Goal: Task Accomplishment & Management: Use online tool/utility

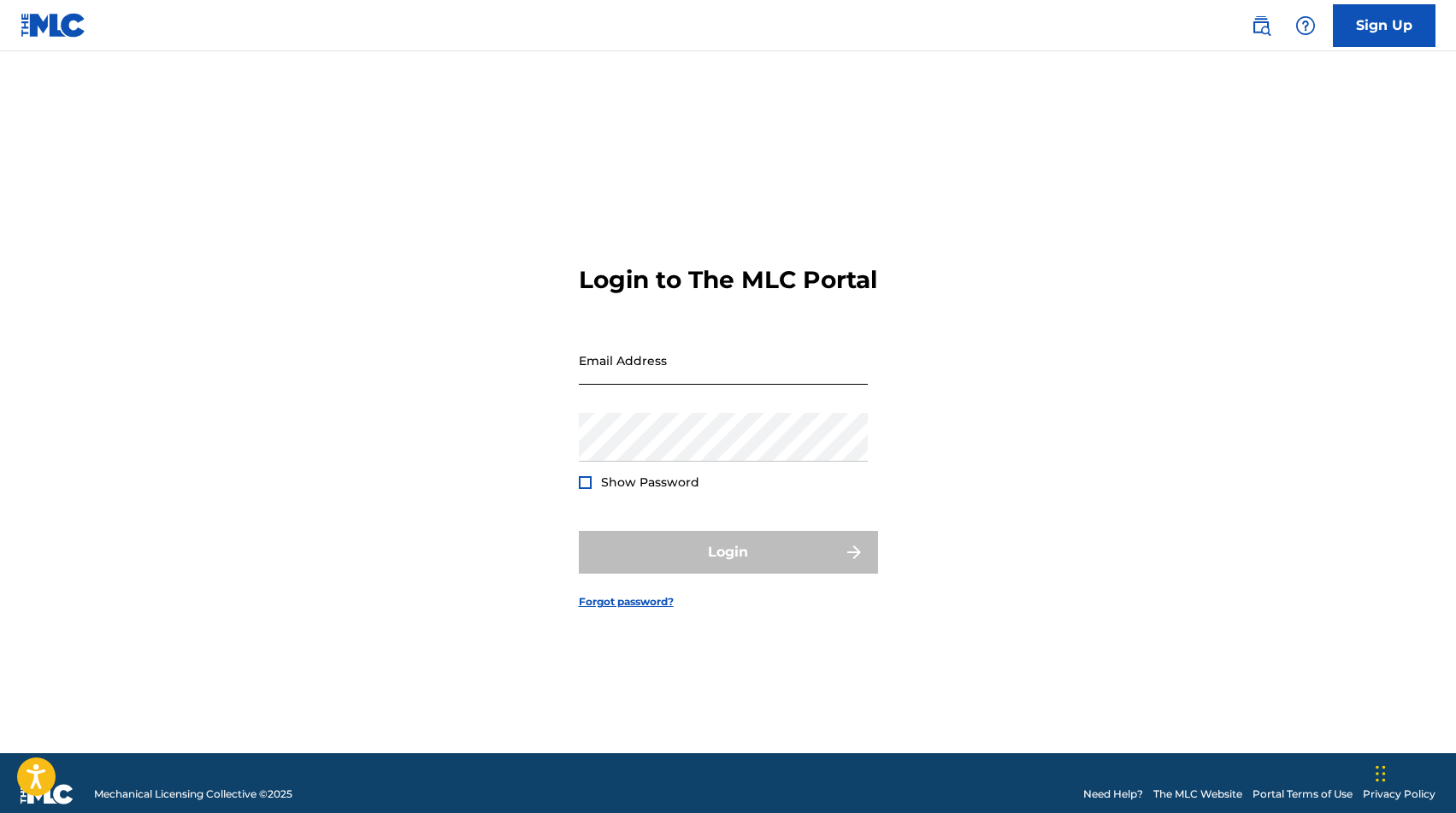
click at [720, 384] on input "Email Address" at bounding box center [723, 360] width 289 height 48
type input "[PERSON_NAME][EMAIL_ADDRESS][DOMAIN_NAME]"
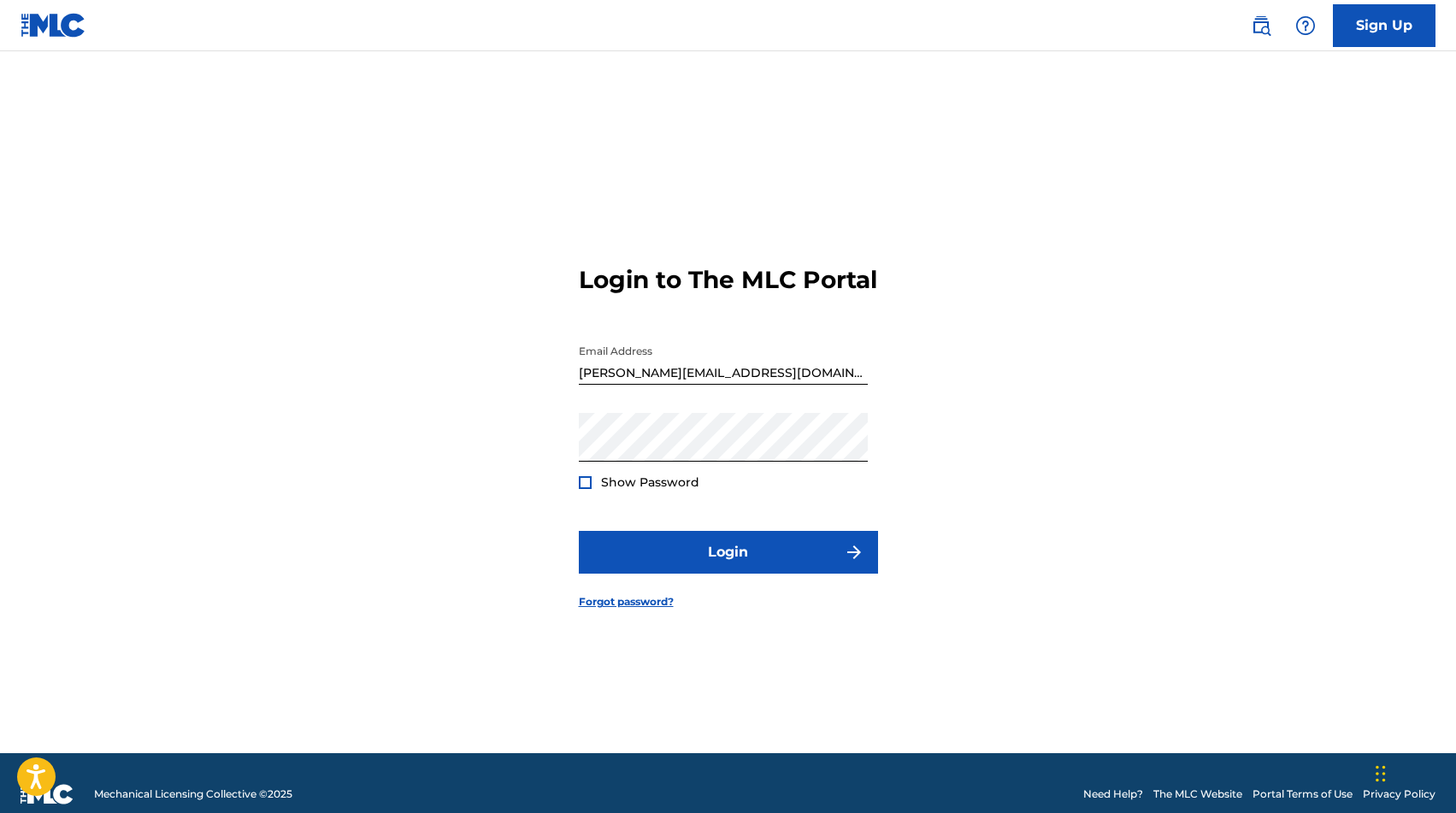
click at [701, 505] on form "Login to The MLC Portal Email Address [EMAIL_ADDRESS][DOMAIN_NAME] Password Sho…" at bounding box center [728, 423] width 299 height 659
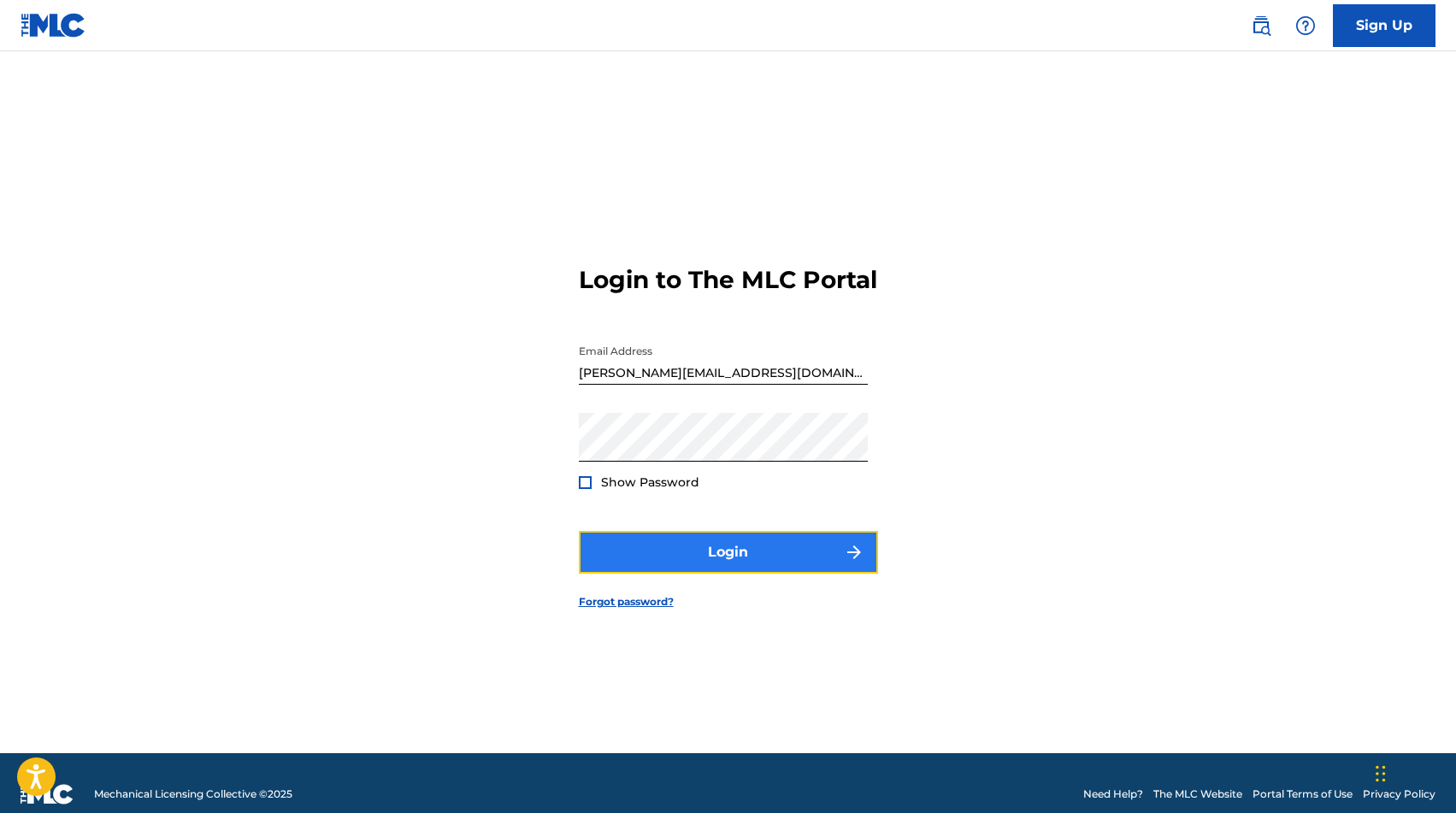
click at [719, 558] on button "Login" at bounding box center [728, 552] width 299 height 42
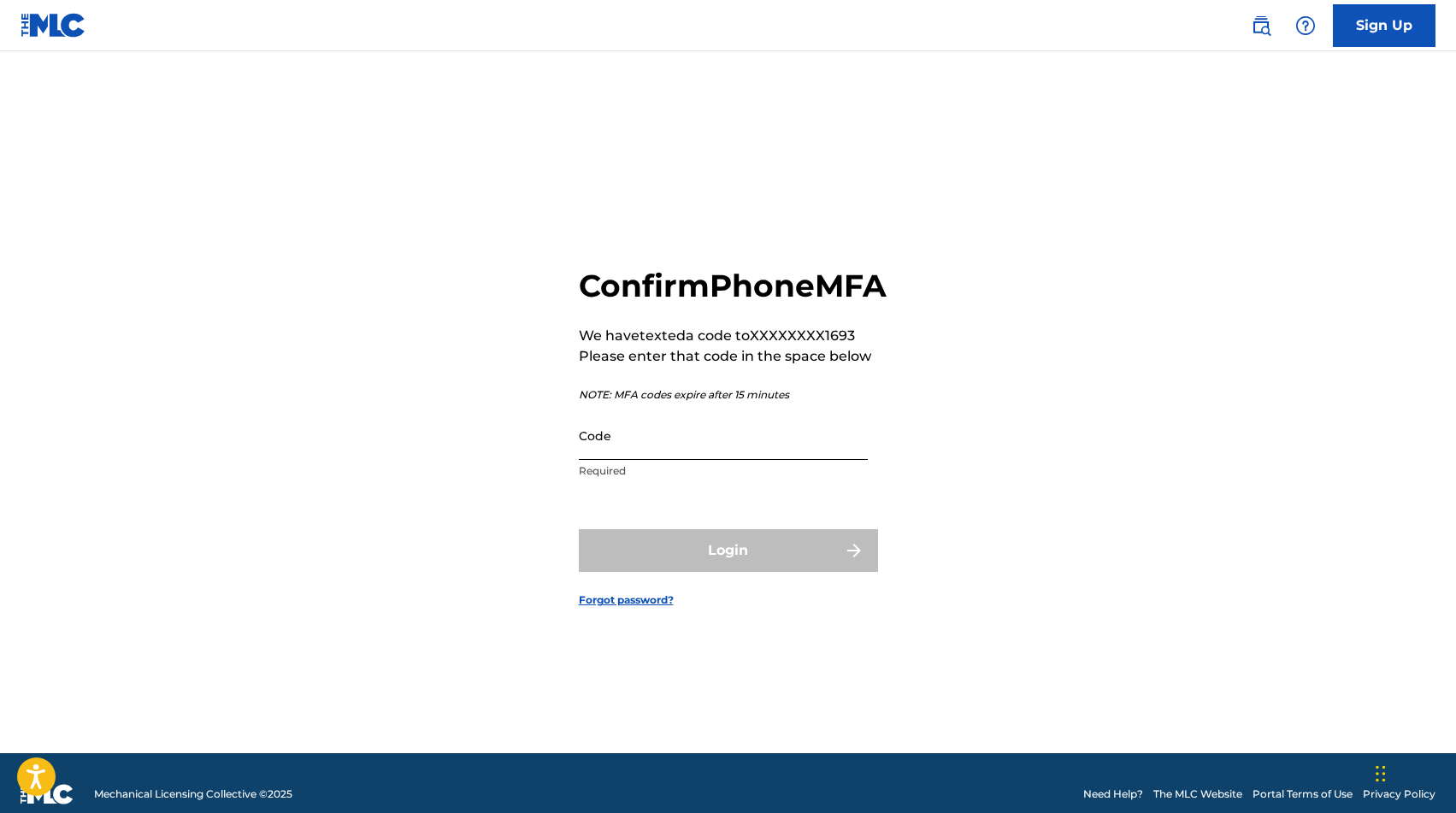
click at [727, 460] on input "Code" at bounding box center [723, 435] width 289 height 48
paste input "332141"
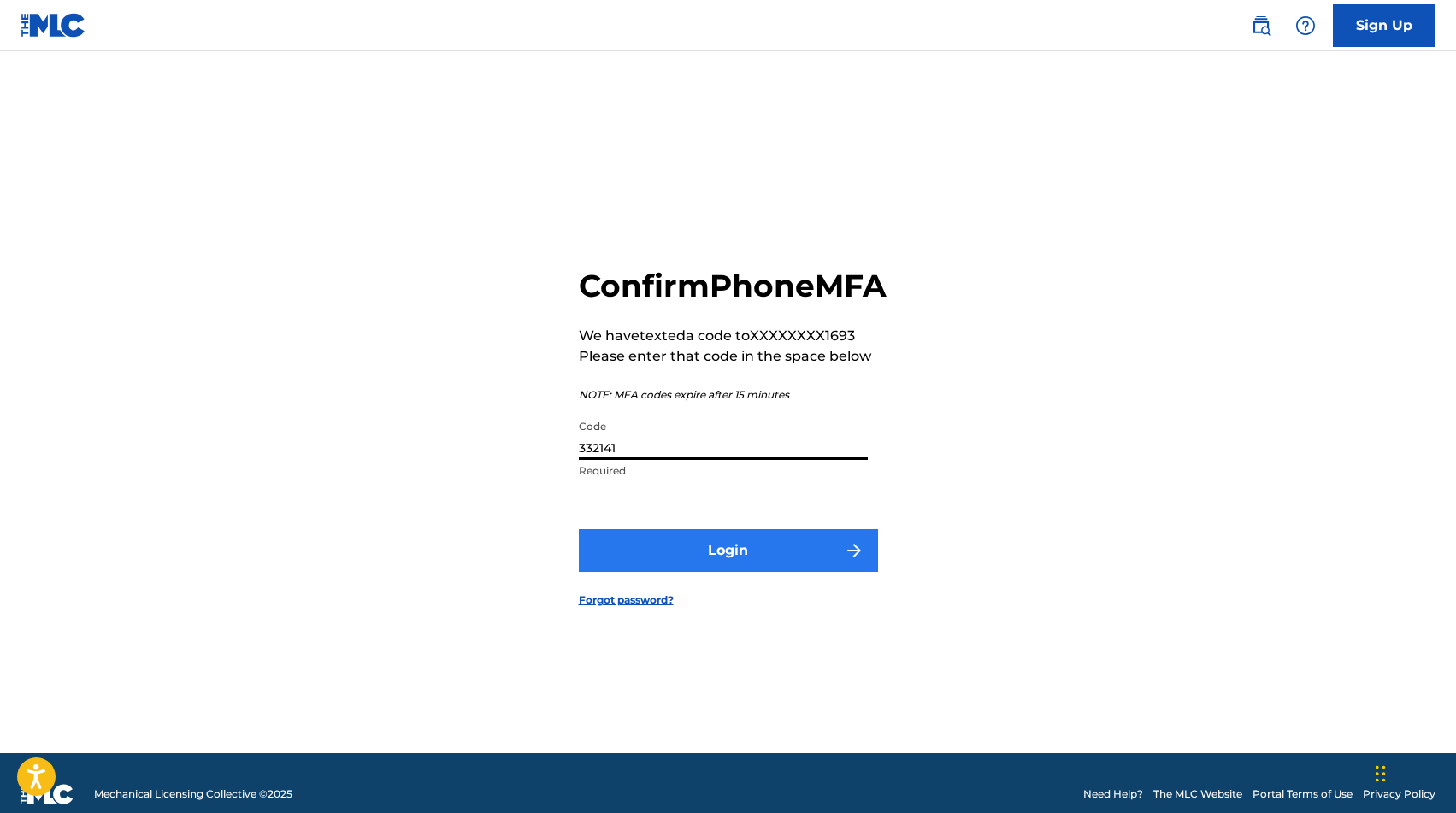
type input "332141"
click at [700, 552] on button "Login" at bounding box center [728, 550] width 299 height 42
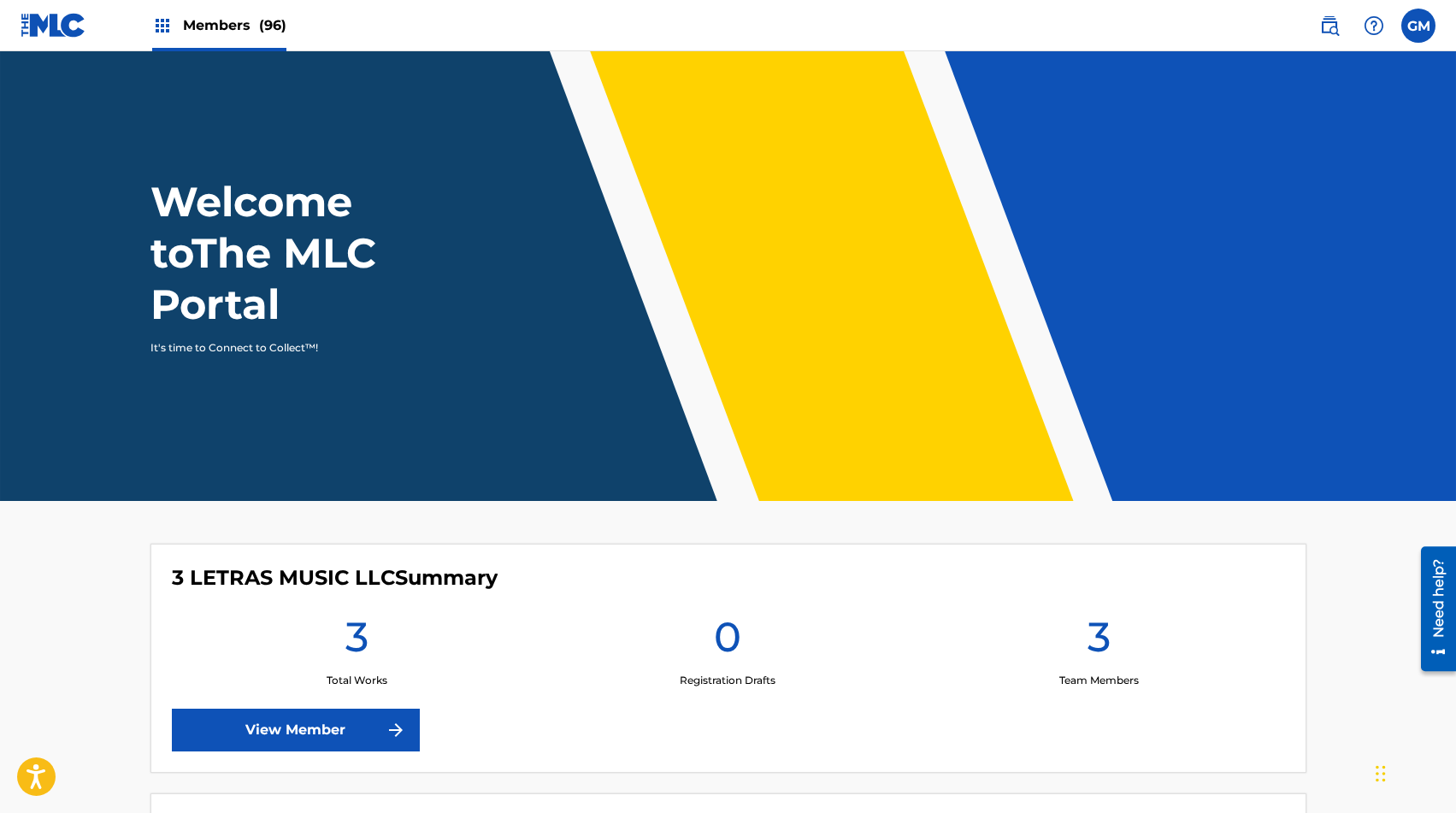
click at [258, 33] on span "Members (96)" at bounding box center [235, 25] width 104 height 20
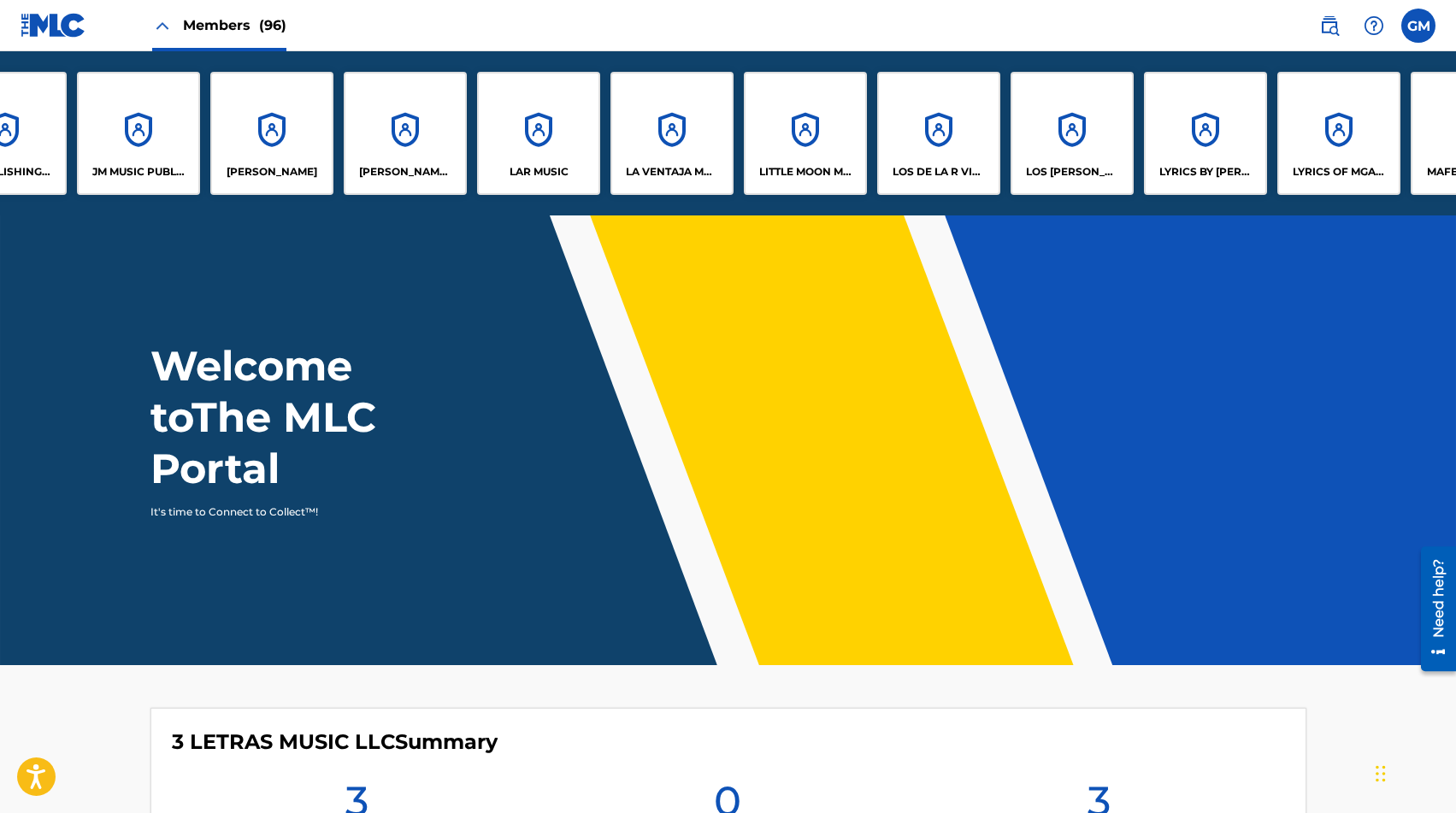
scroll to position [0, 6695]
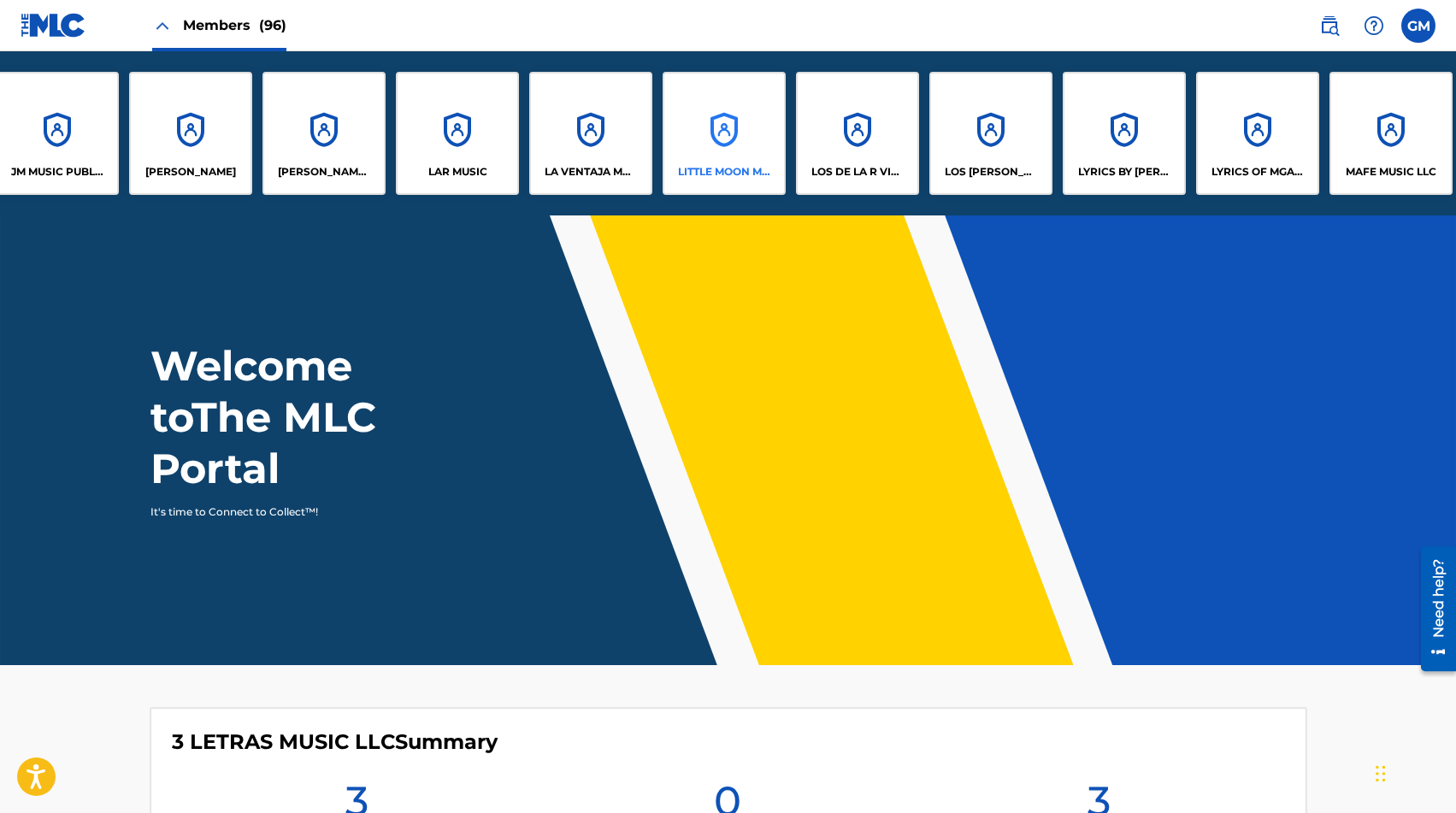
click at [726, 155] on div "LITTLE MOON MUSIC LLC" at bounding box center [724, 133] width 124 height 124
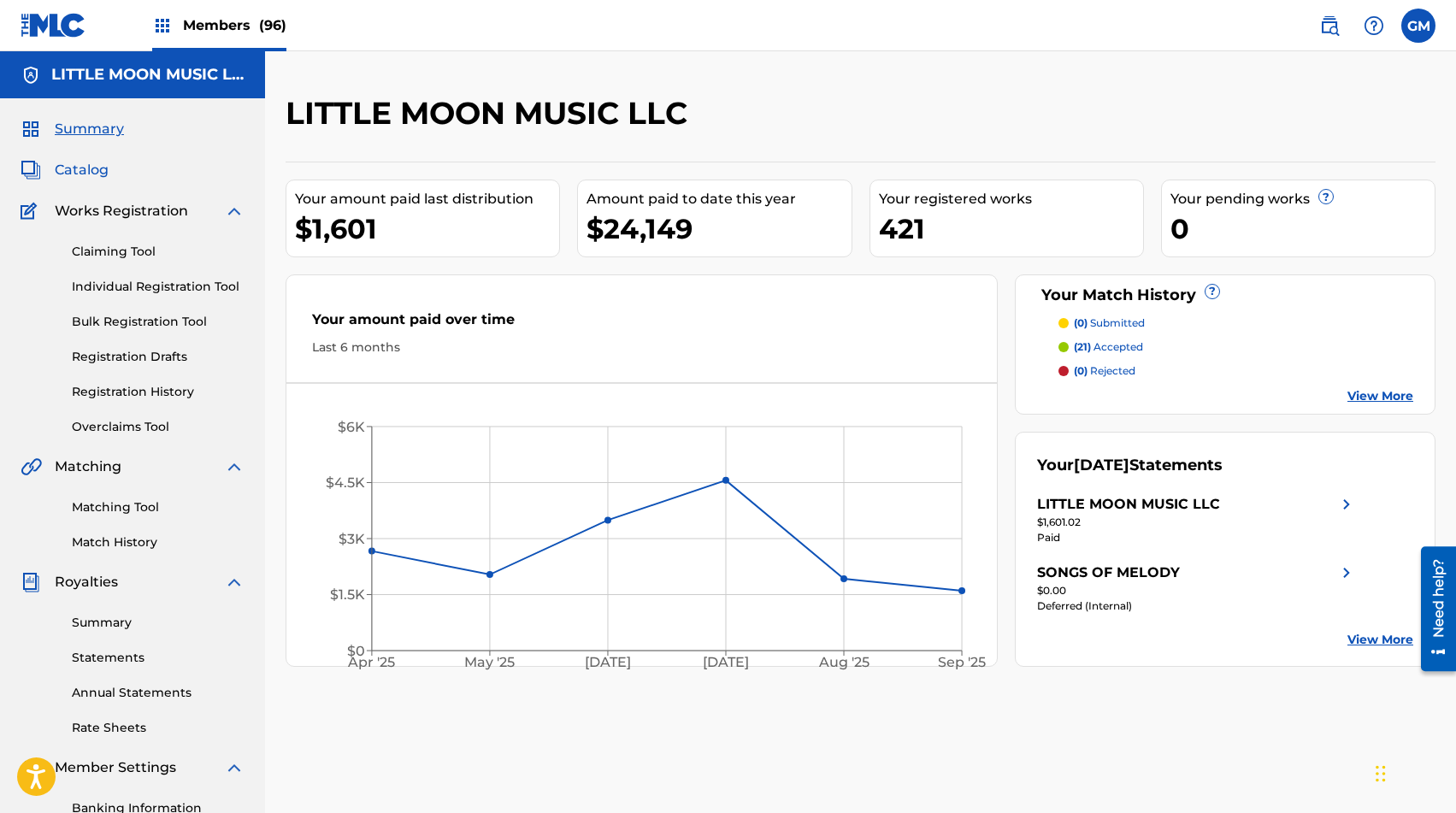
click at [100, 168] on span "Catalog" at bounding box center [81, 170] width 54 height 21
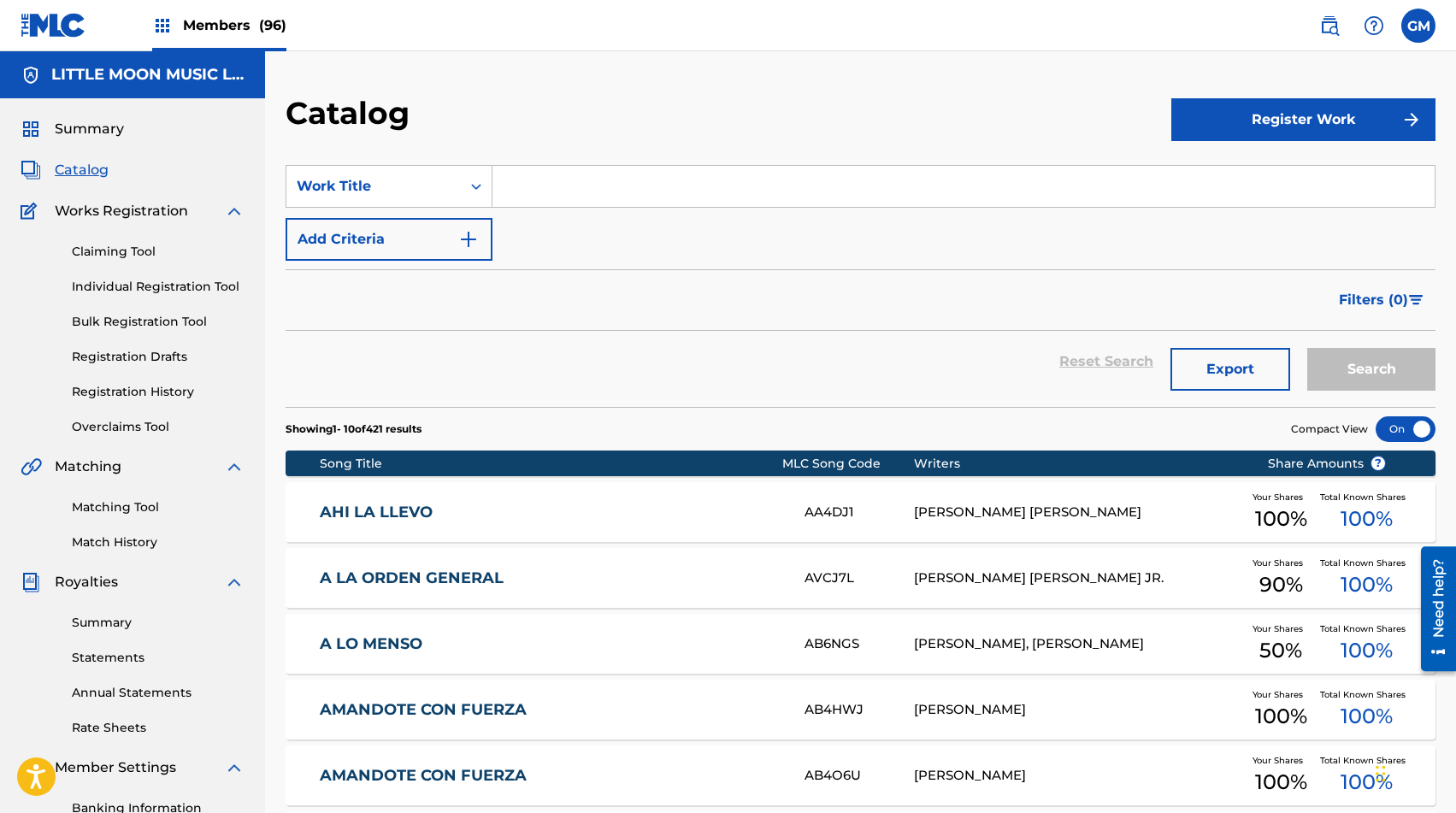
click at [645, 179] on input "Search Form" at bounding box center [963, 187] width 943 height 41
type input "dijimos"
click at [1051, 352] on button "Search" at bounding box center [1371, 369] width 128 height 42
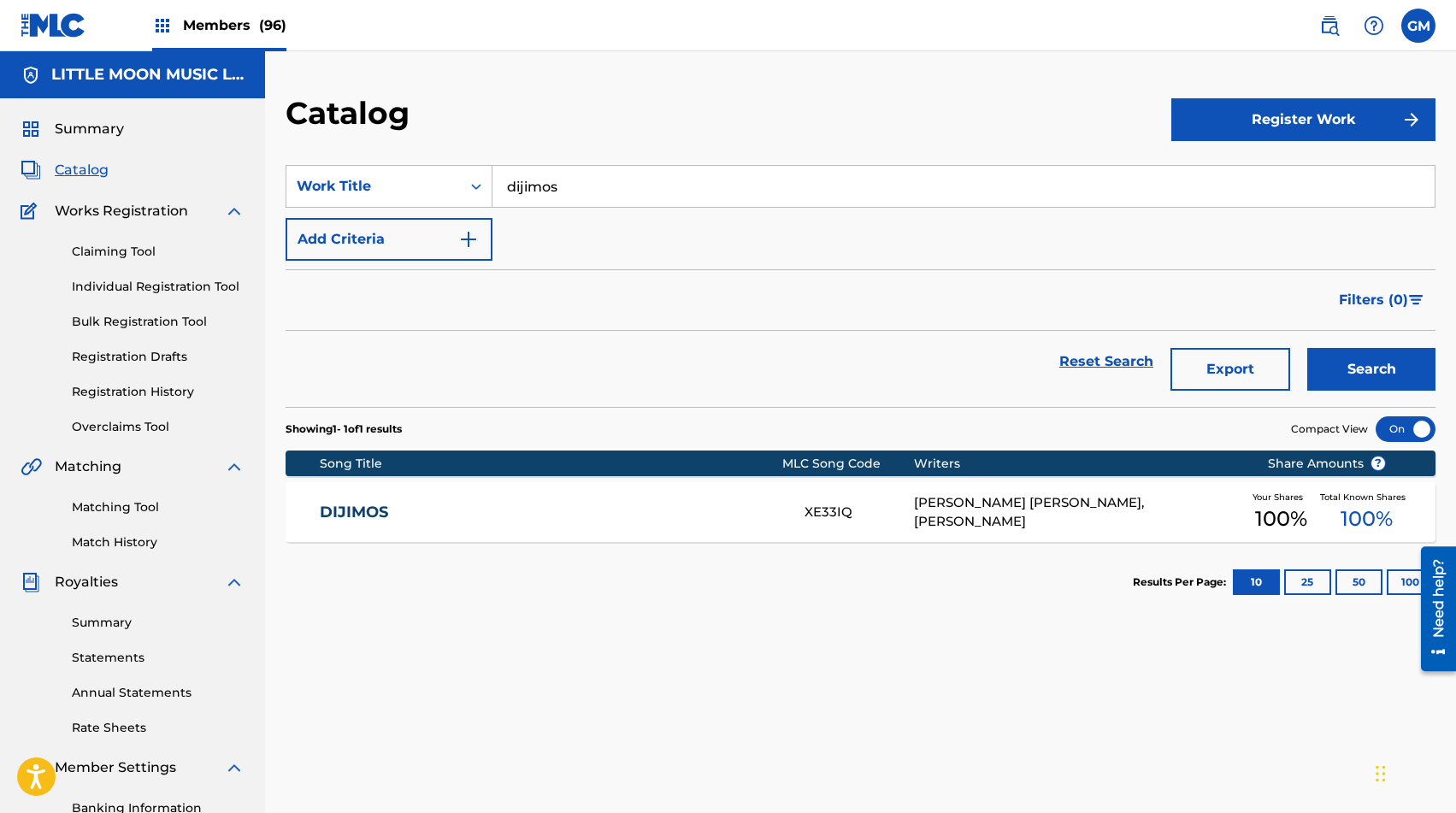
click at [582, 526] on div "DIJIMOS XE33IQ [PERSON_NAME] LARAIM [PERSON_NAME], [PERSON_NAME] Your Shares 10…" at bounding box center [861, 511] width 1150 height 60
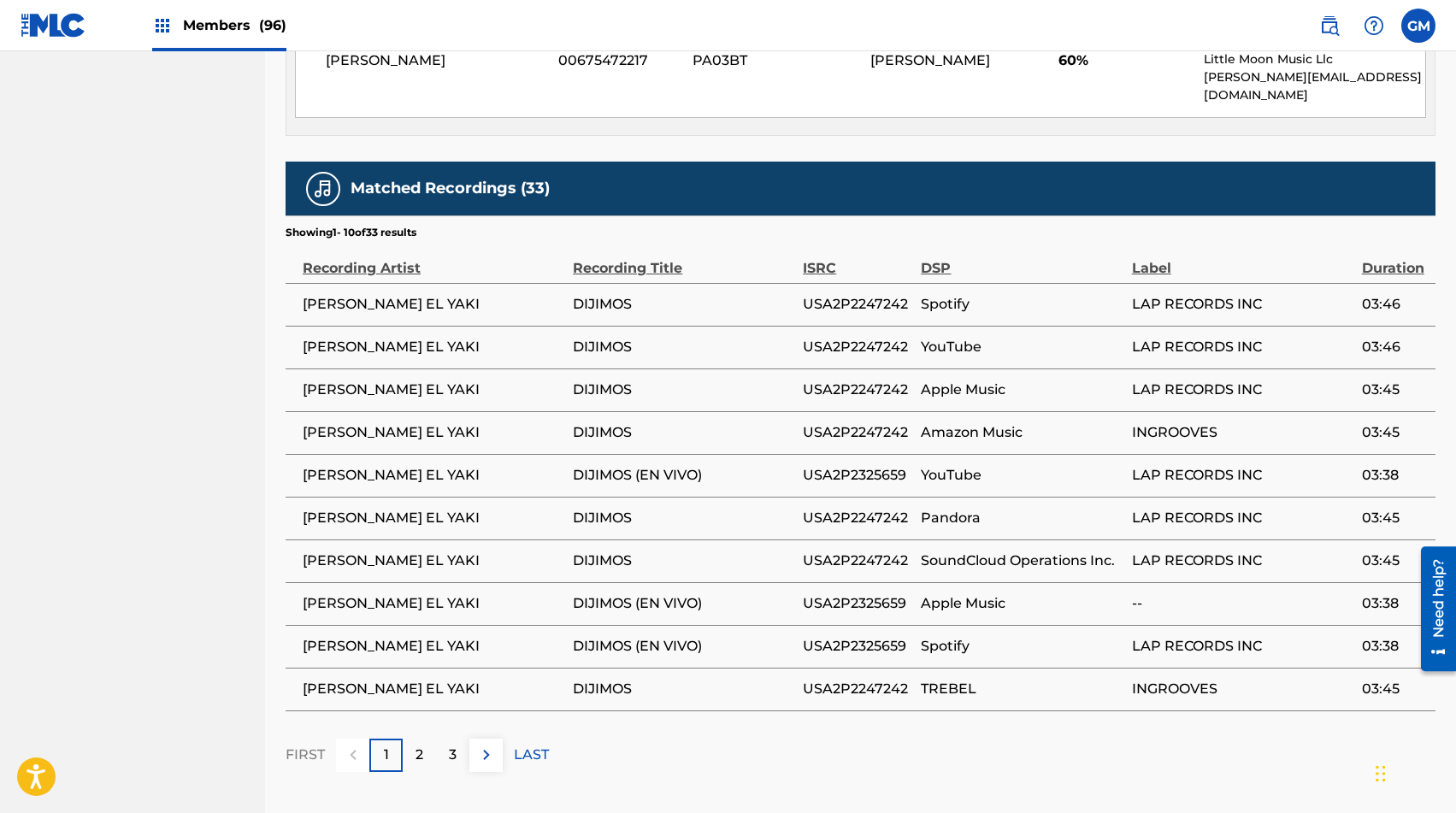
scroll to position [1115, 0]
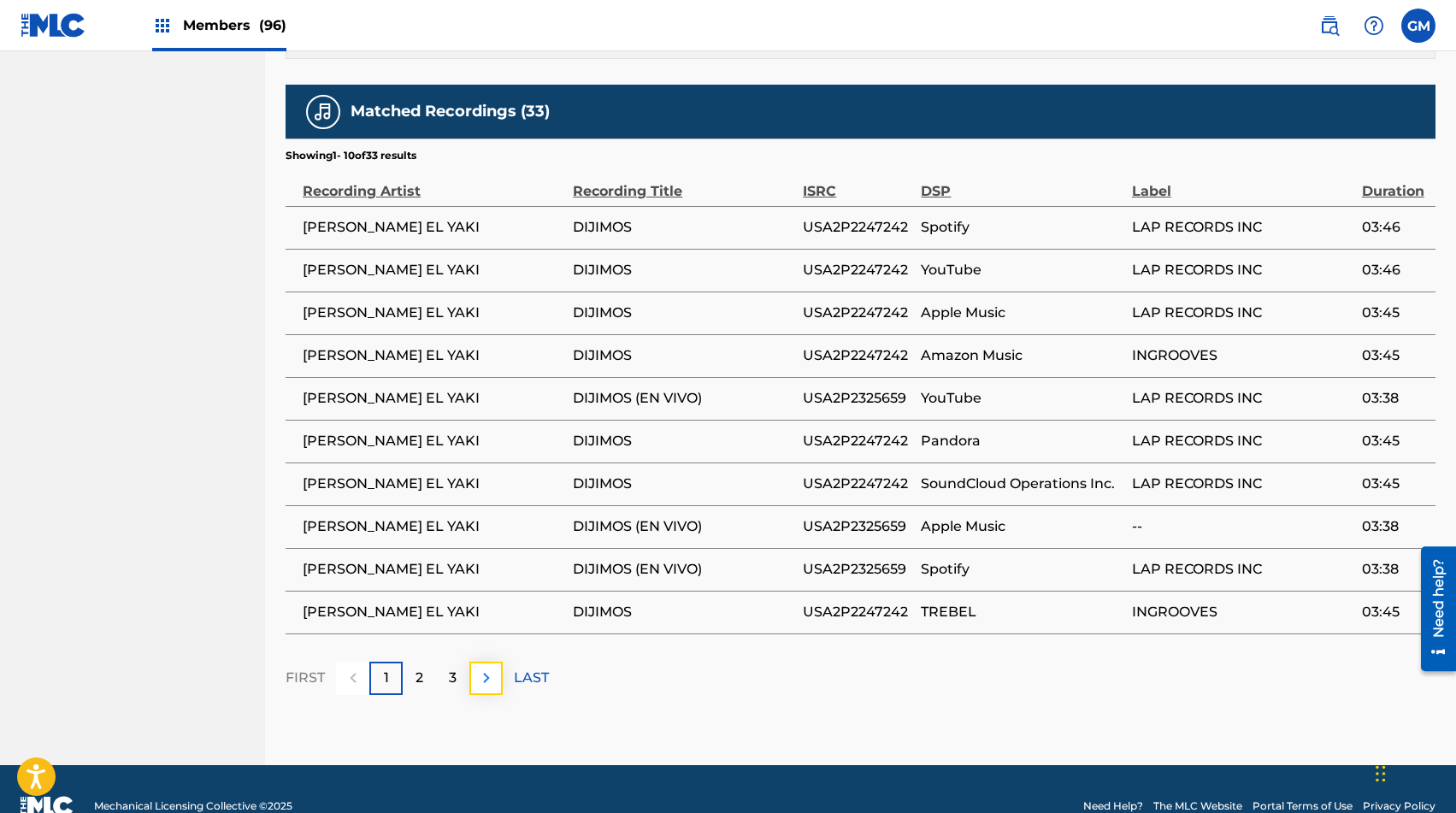
click at [487, 668] on img at bounding box center [486, 678] width 21 height 21
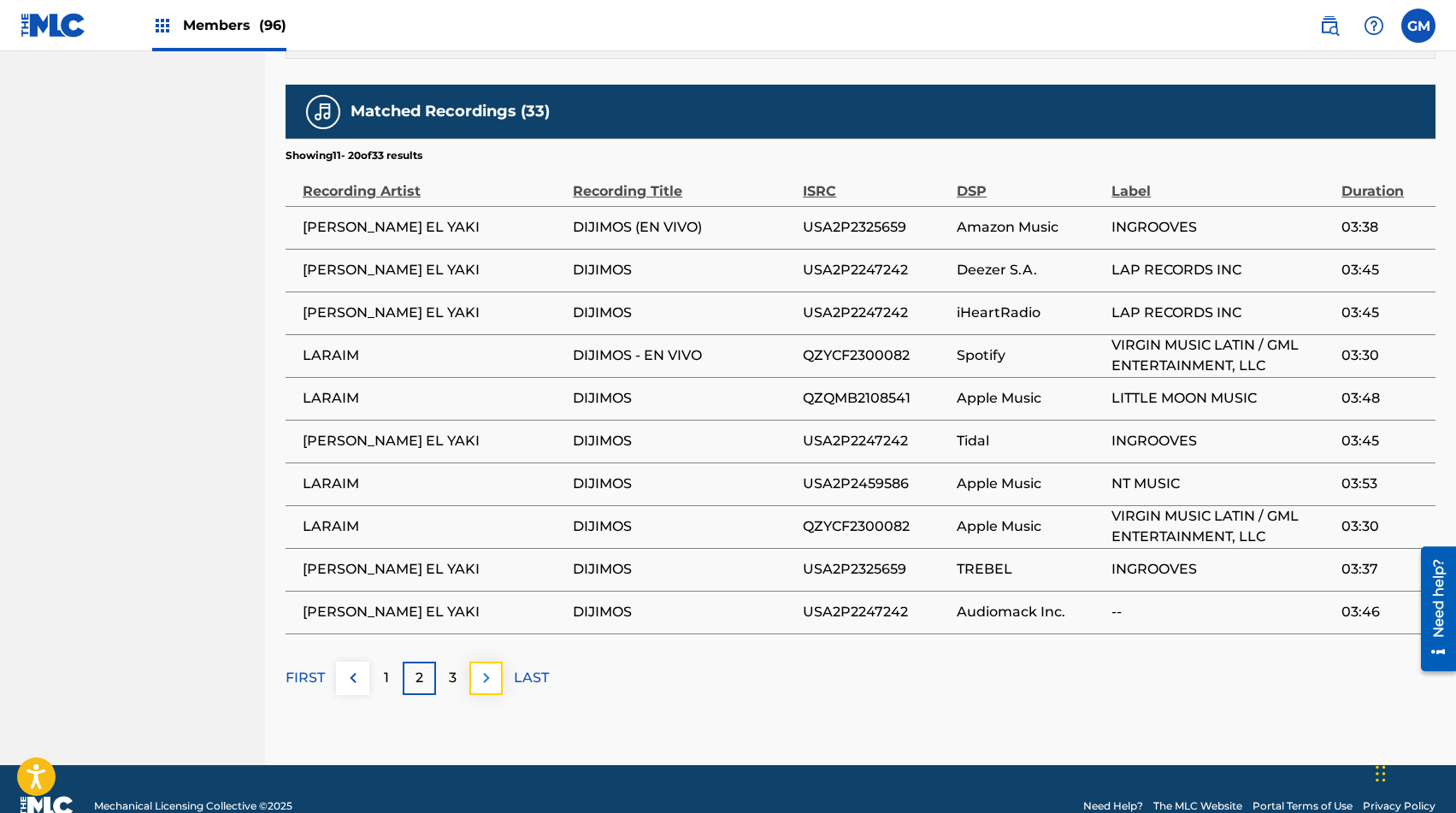
click at [493, 668] on img at bounding box center [486, 678] width 21 height 21
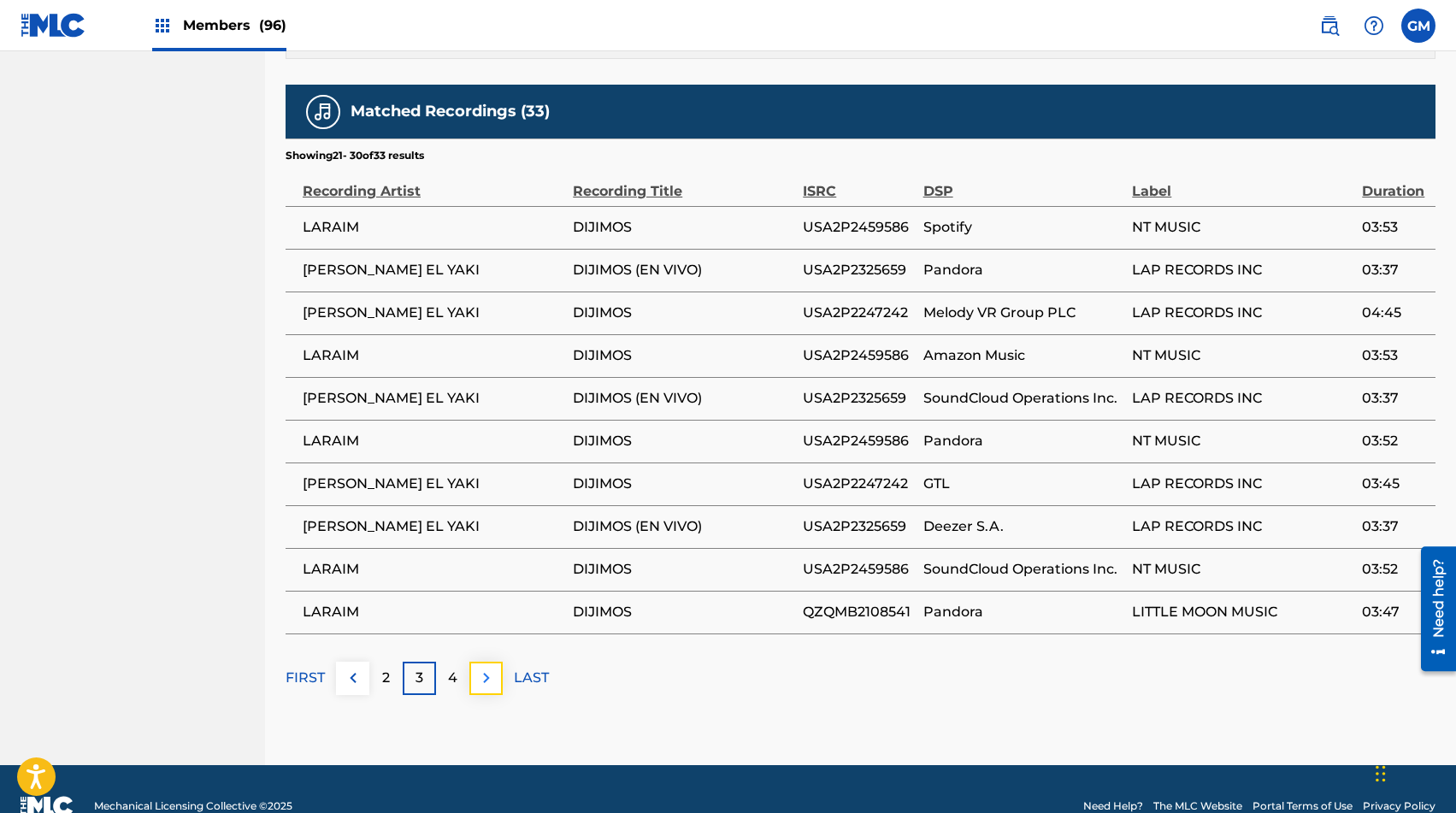
click at [487, 668] on img at bounding box center [486, 678] width 21 height 21
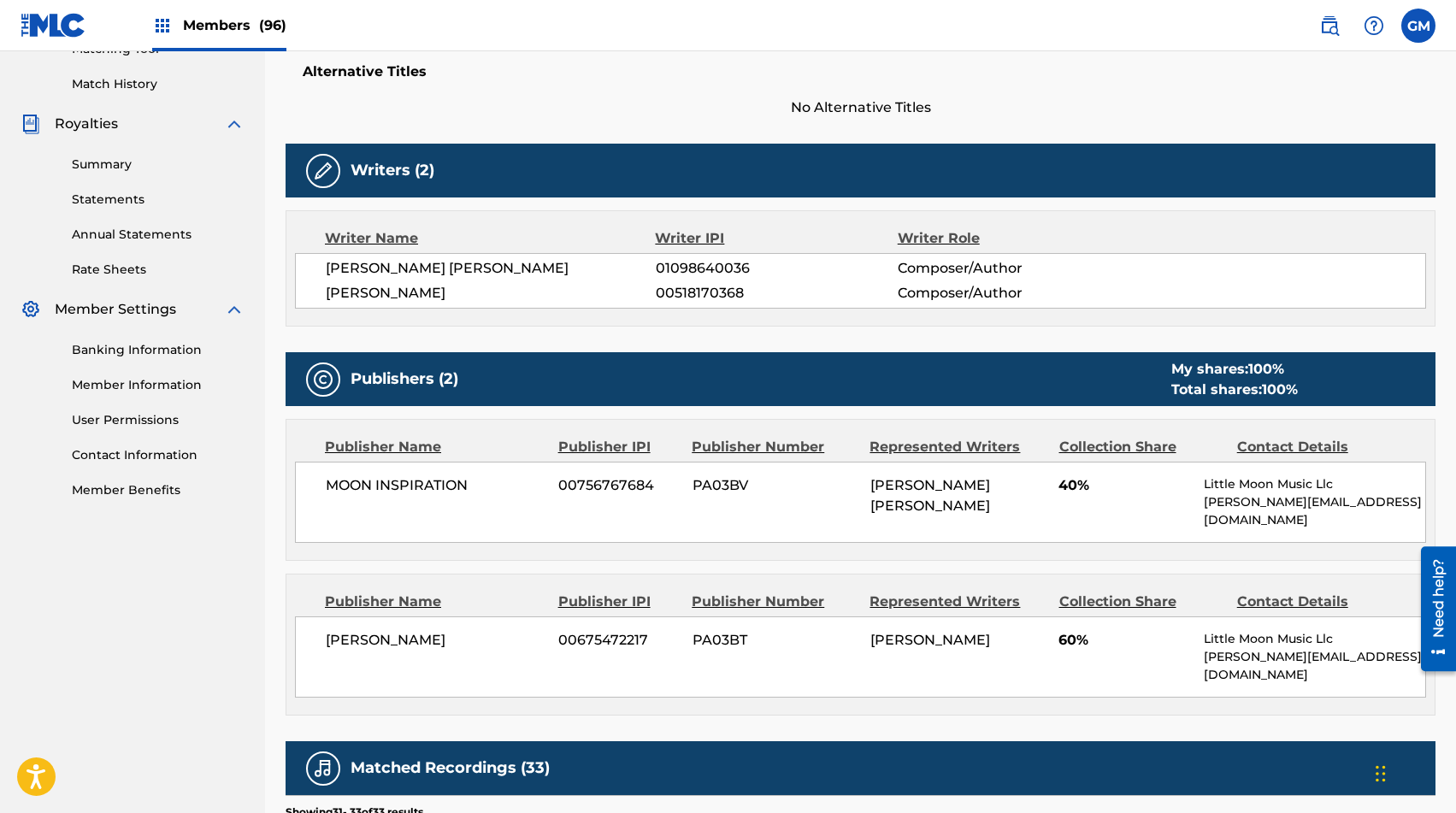
scroll to position [0, 0]
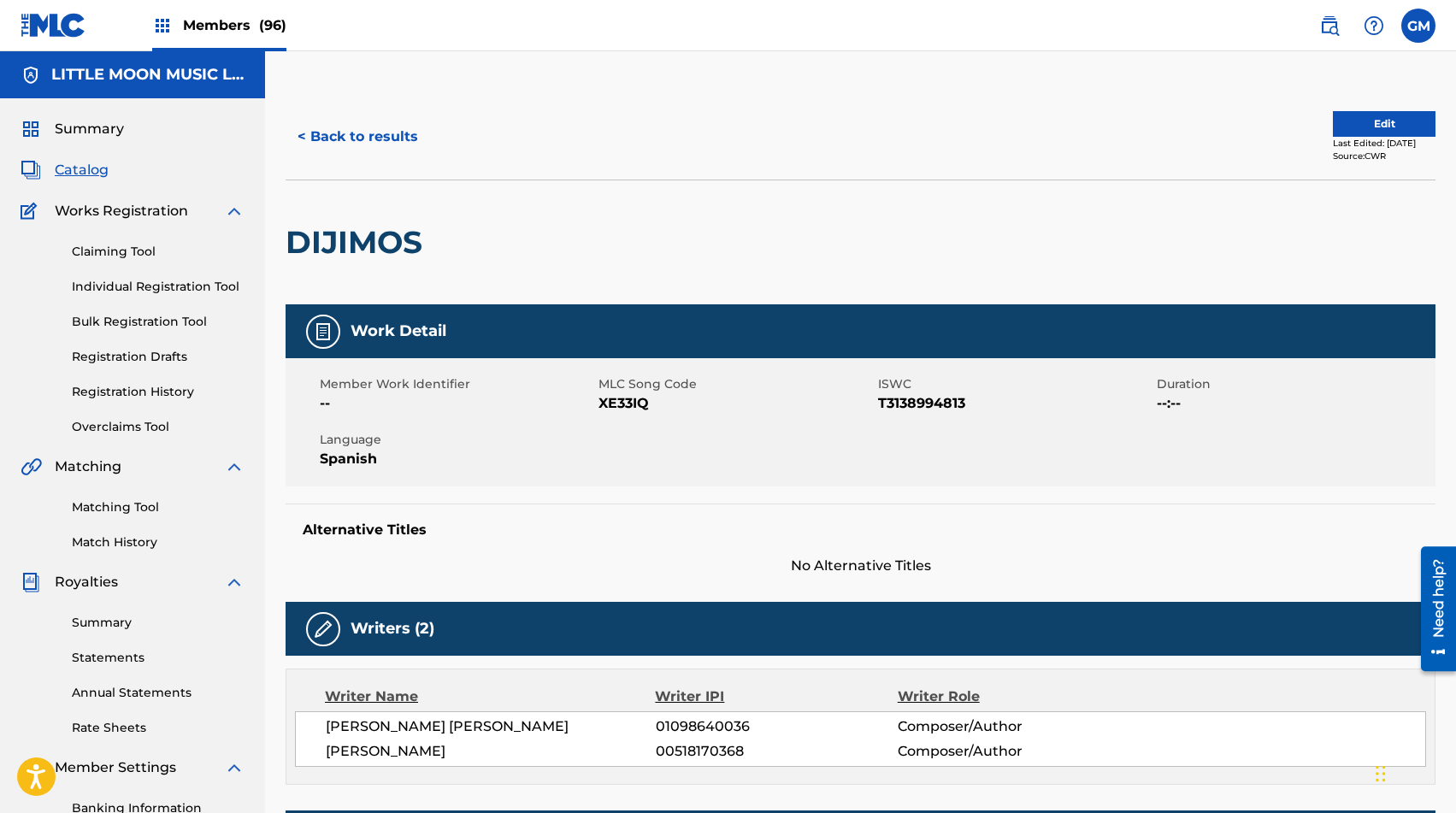
click at [619, 399] on span "XE33IQ" at bounding box center [736, 403] width 275 height 21
copy span "XE33IQ"
click at [368, 148] on button "< Back to results" at bounding box center [358, 137] width 144 height 42
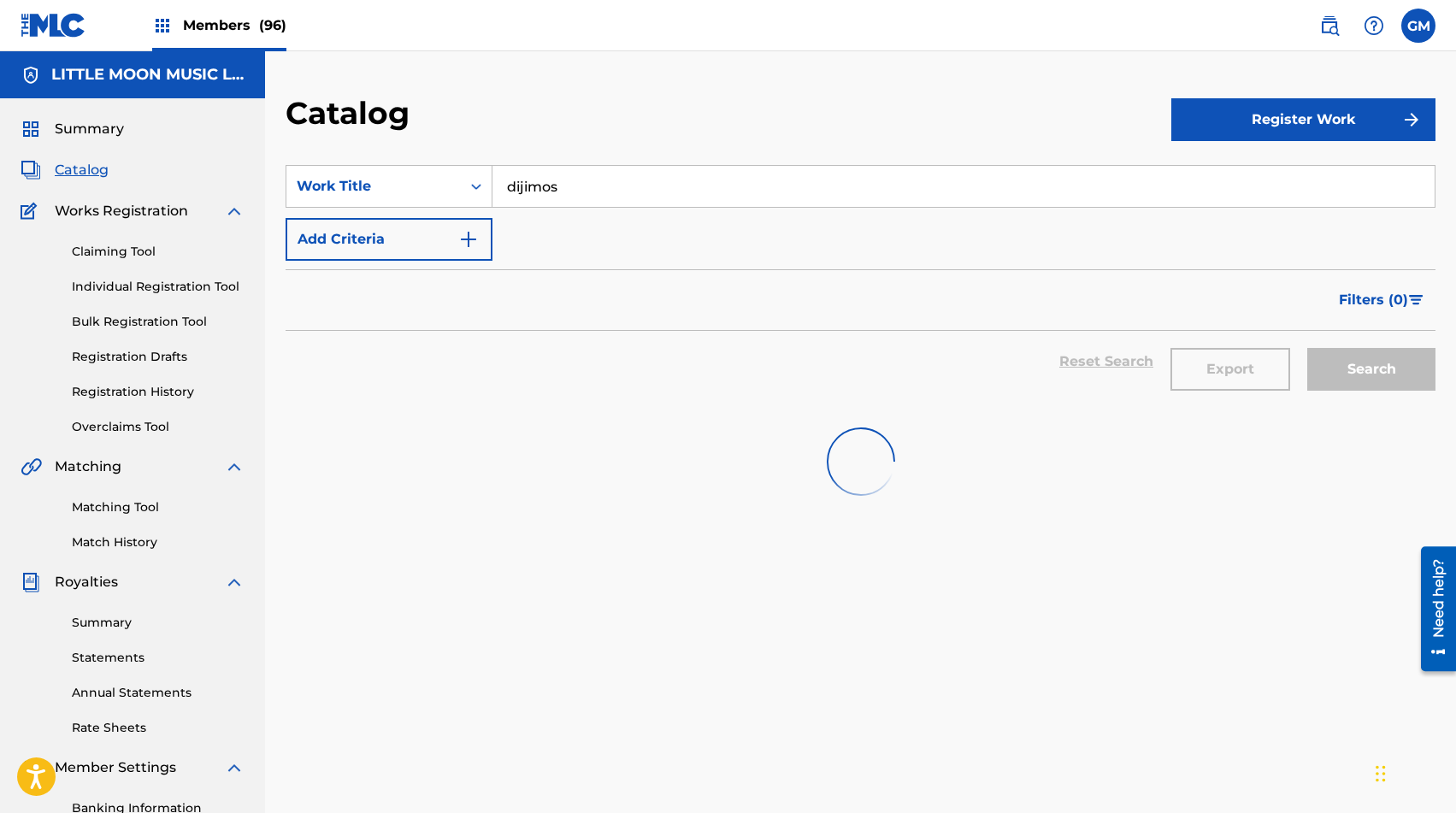
click at [531, 196] on input "dijimos" at bounding box center [963, 187] width 943 height 41
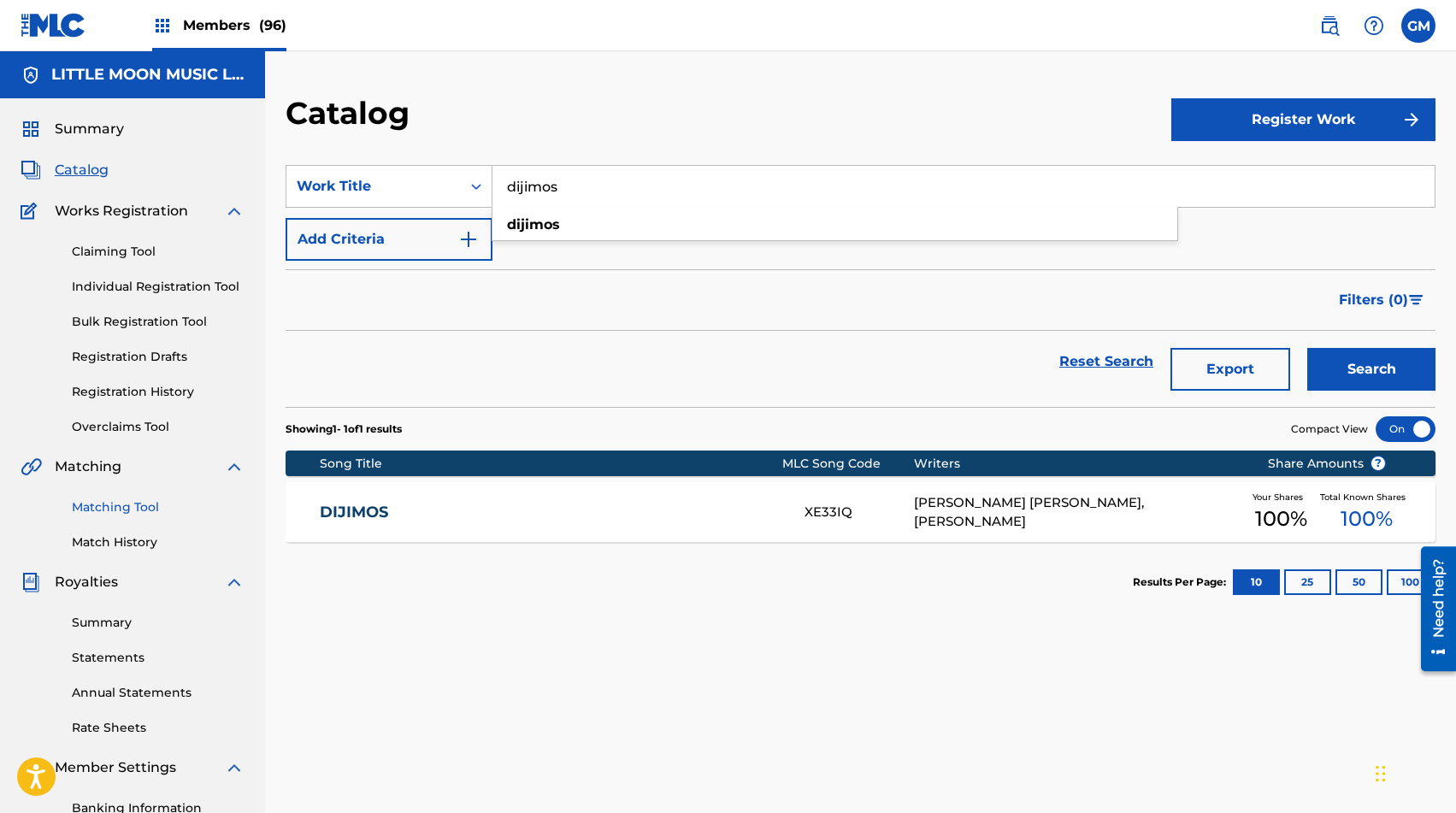
click at [112, 501] on link "Matching Tool" at bounding box center [158, 507] width 173 height 18
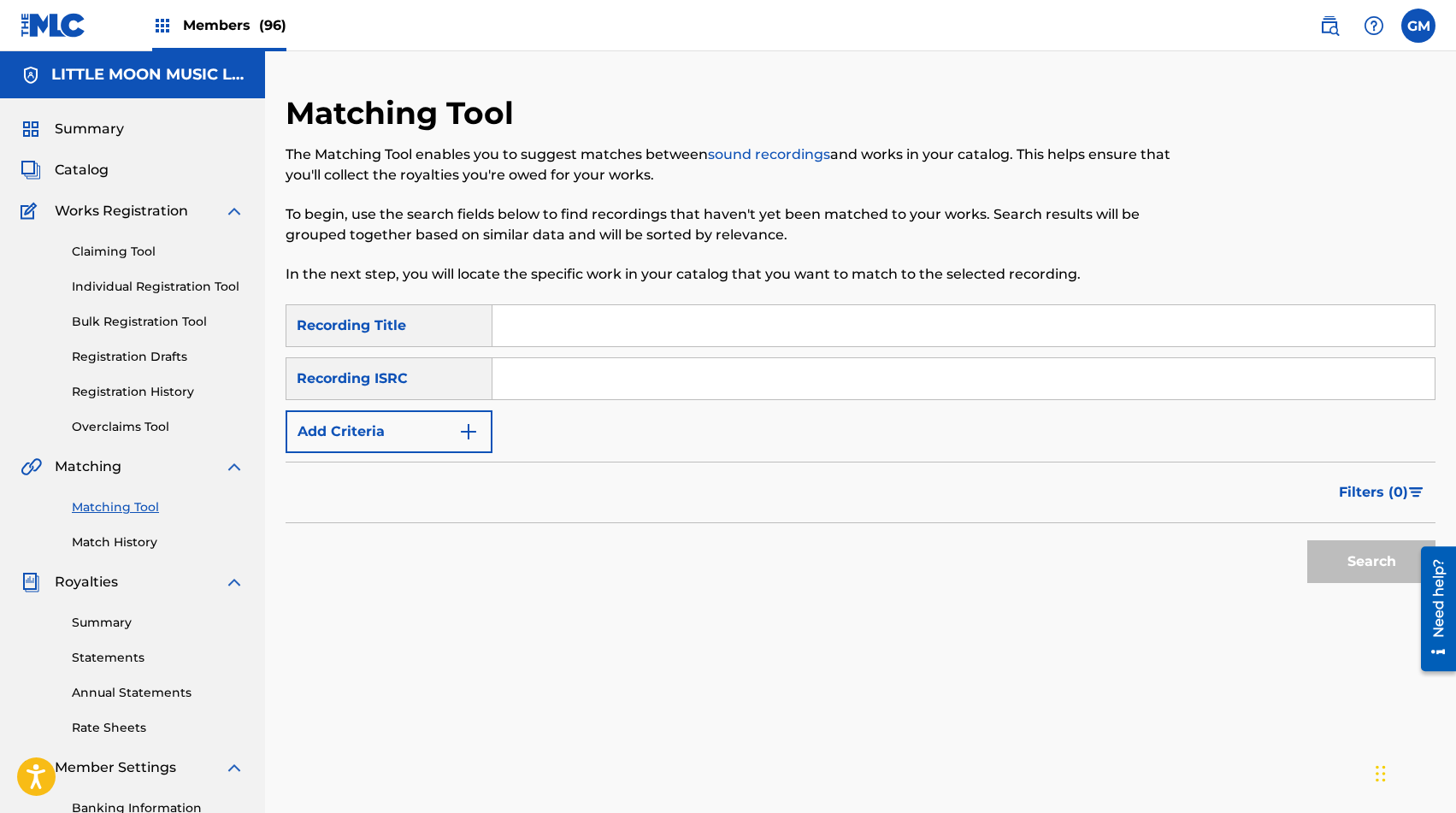
click at [569, 325] on input "Search Form" at bounding box center [963, 326] width 943 height 41
type input "dijimos"
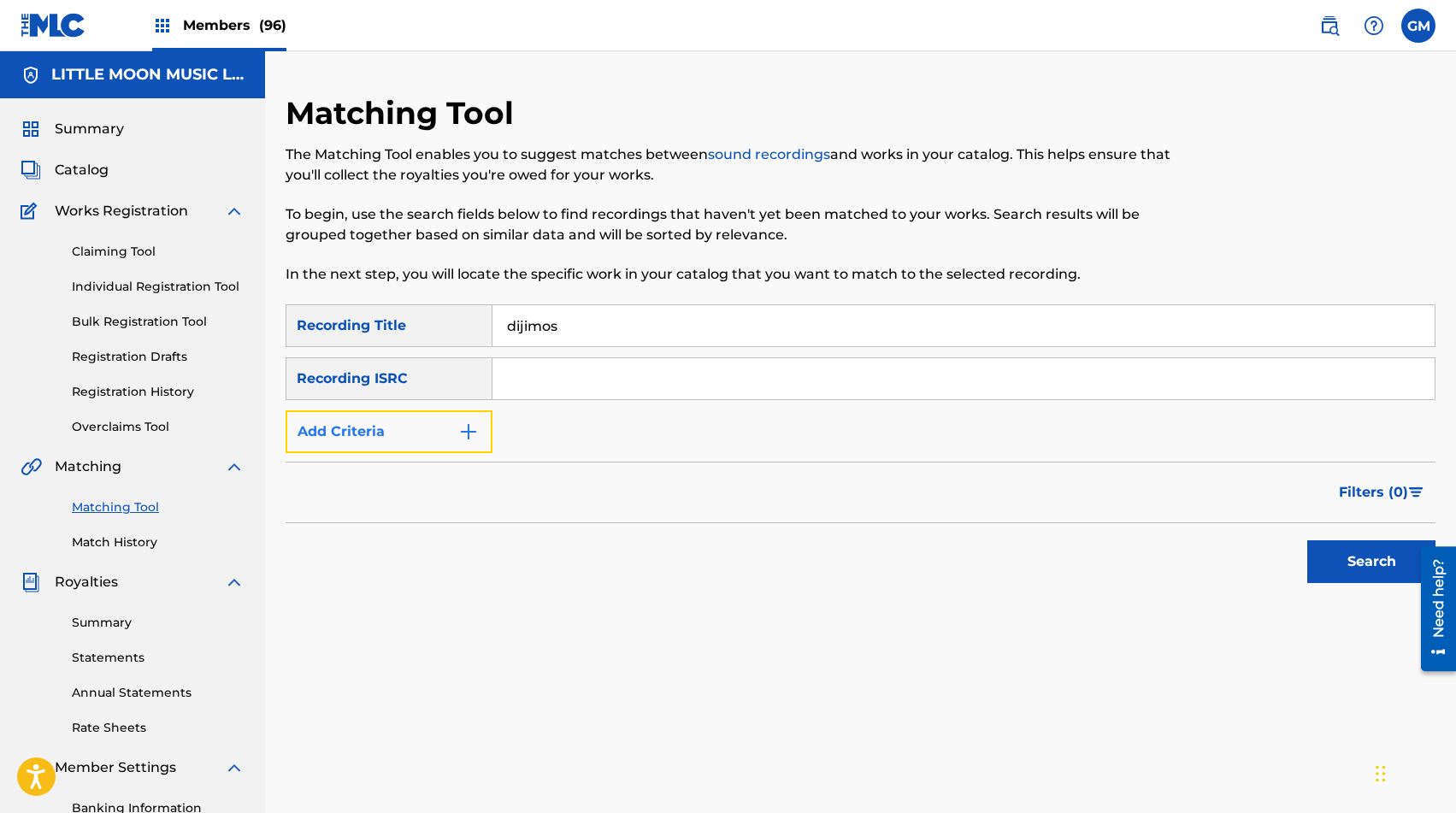
click at [461, 439] on img "Search Form" at bounding box center [468, 432] width 21 height 21
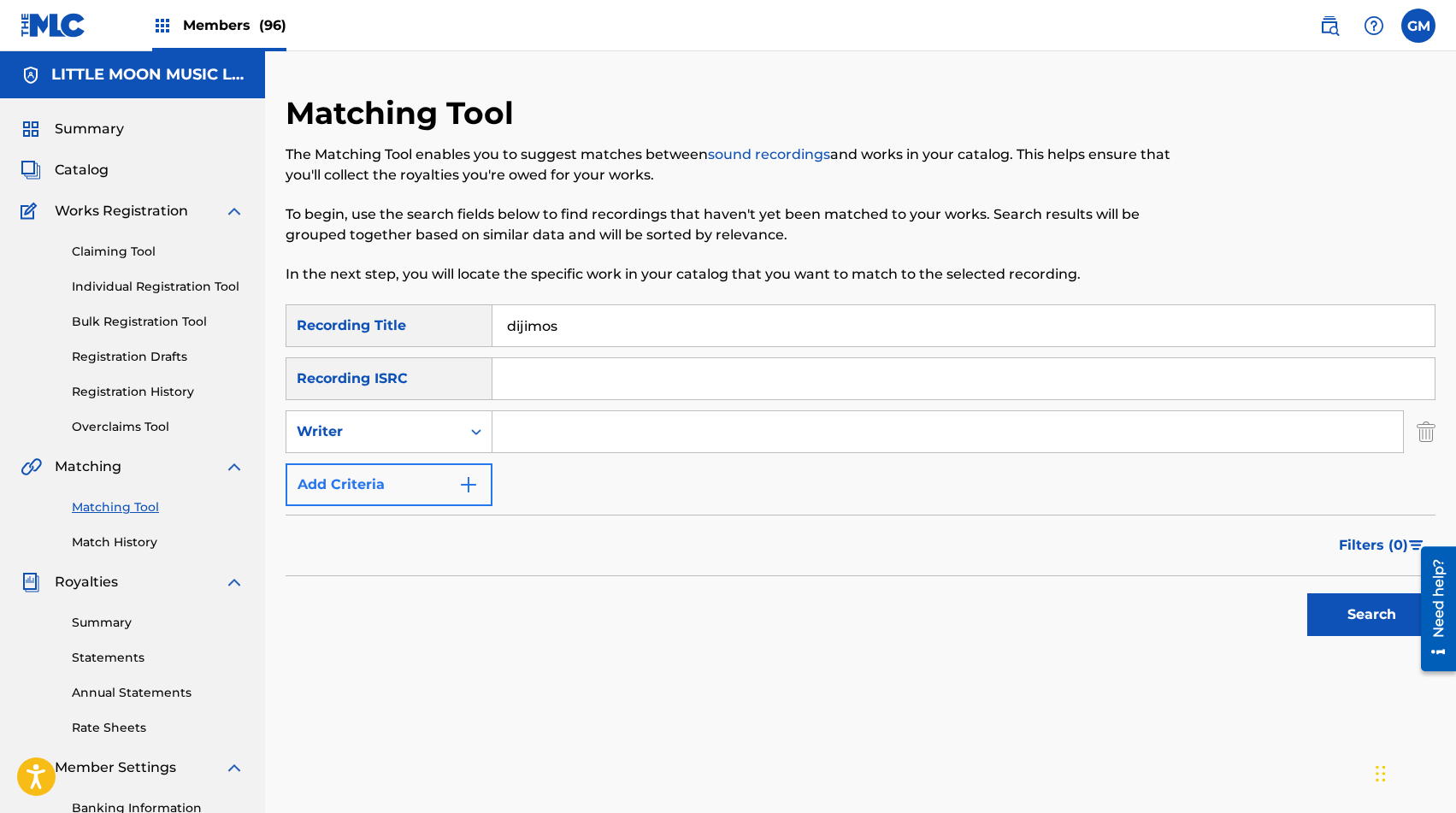
click at [461, 439] on div "Search Form" at bounding box center [476, 432] width 31 height 31
click at [456, 485] on div "Recording Artist" at bounding box center [390, 473] width 206 height 42
click at [565, 446] on input "Search Form" at bounding box center [948, 432] width 911 height 41
click at [1051, 617] on button "Search" at bounding box center [1371, 614] width 128 height 42
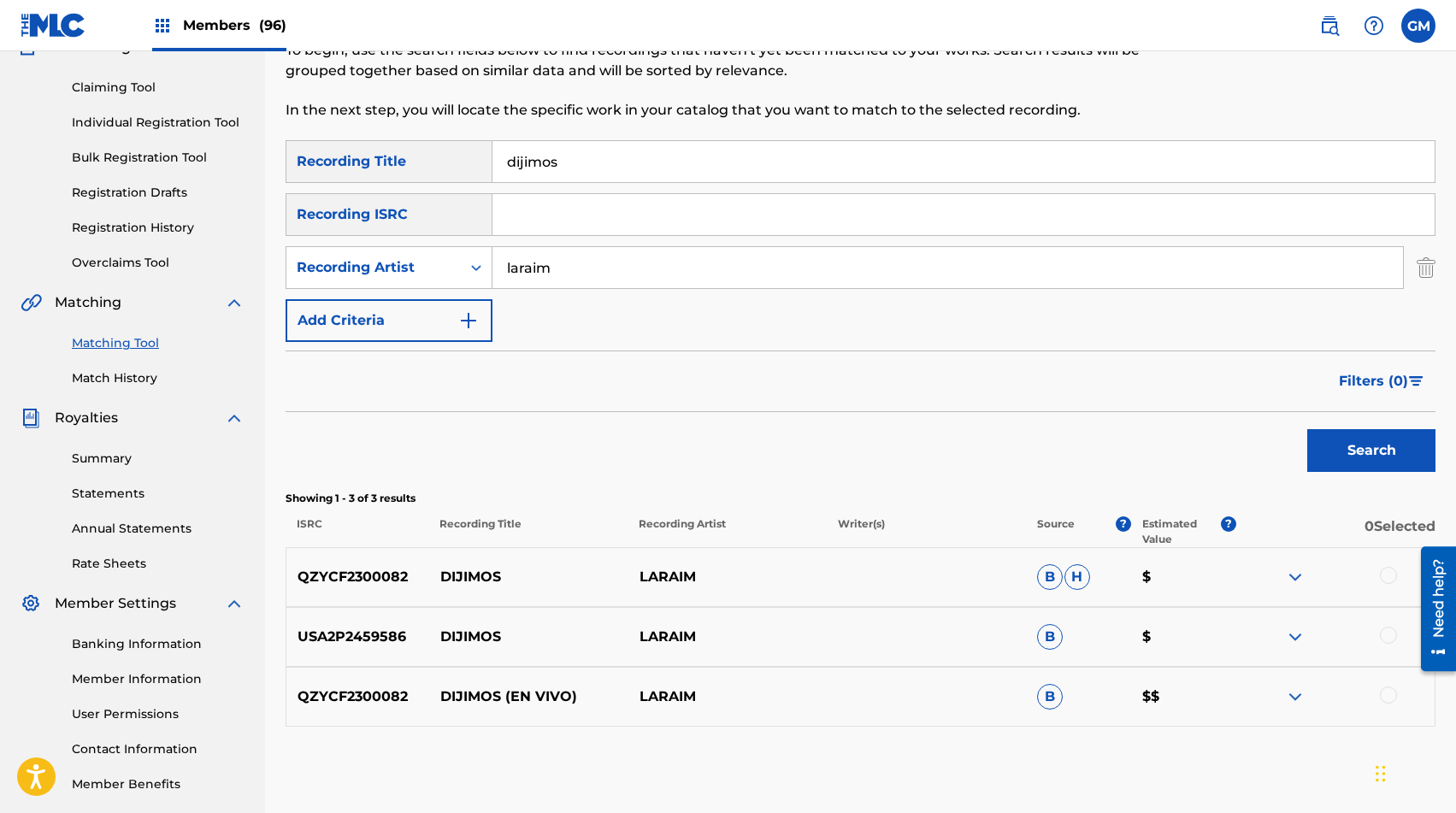
scroll to position [186, 0]
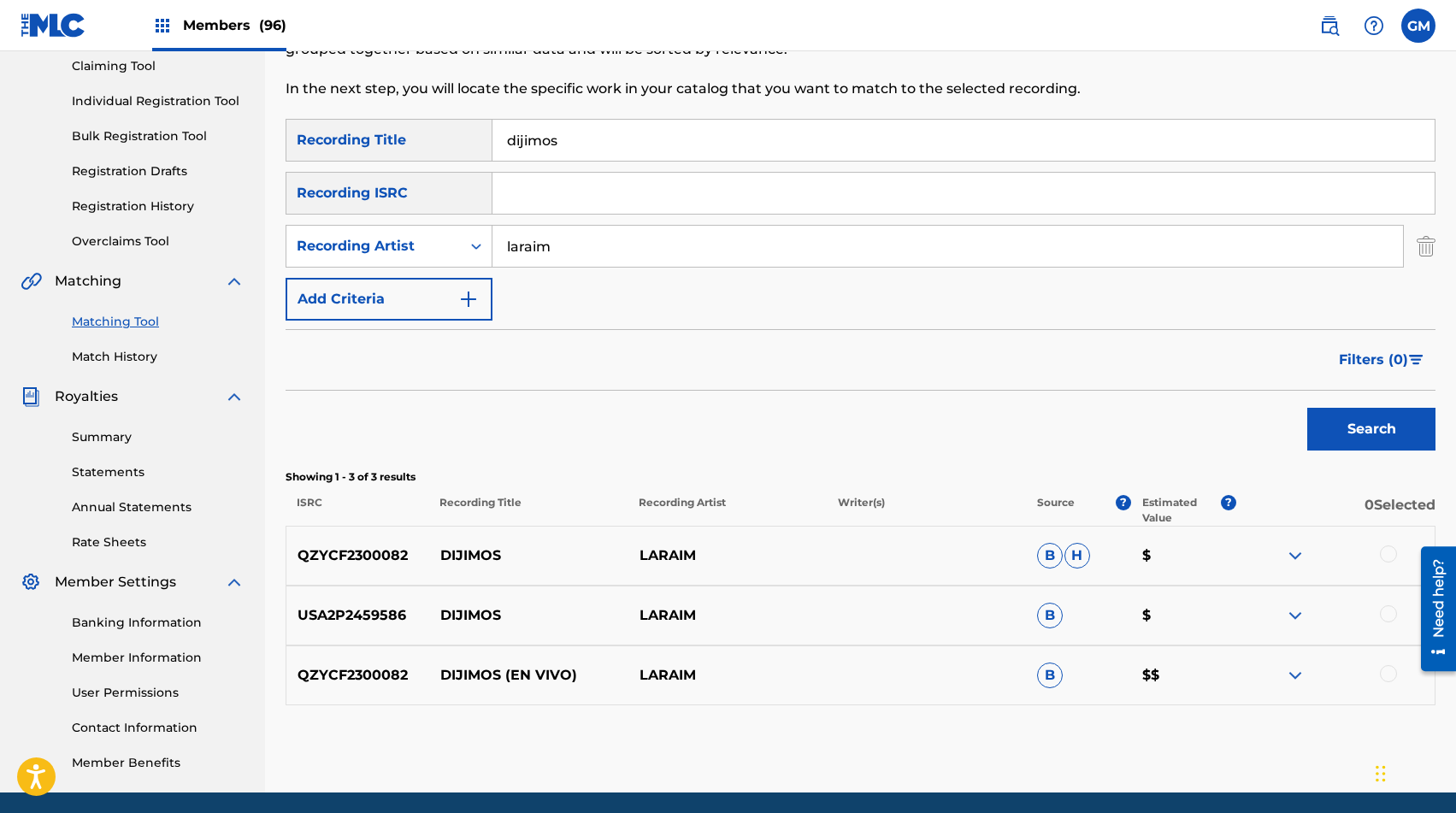
click at [1051, 676] on div at bounding box center [1389, 674] width 17 height 17
click at [1051, 611] on div at bounding box center [1389, 614] width 17 height 17
click at [1051, 553] on div at bounding box center [1389, 554] width 17 height 17
click at [565, 245] on input "laraim" at bounding box center [948, 246] width 911 height 41
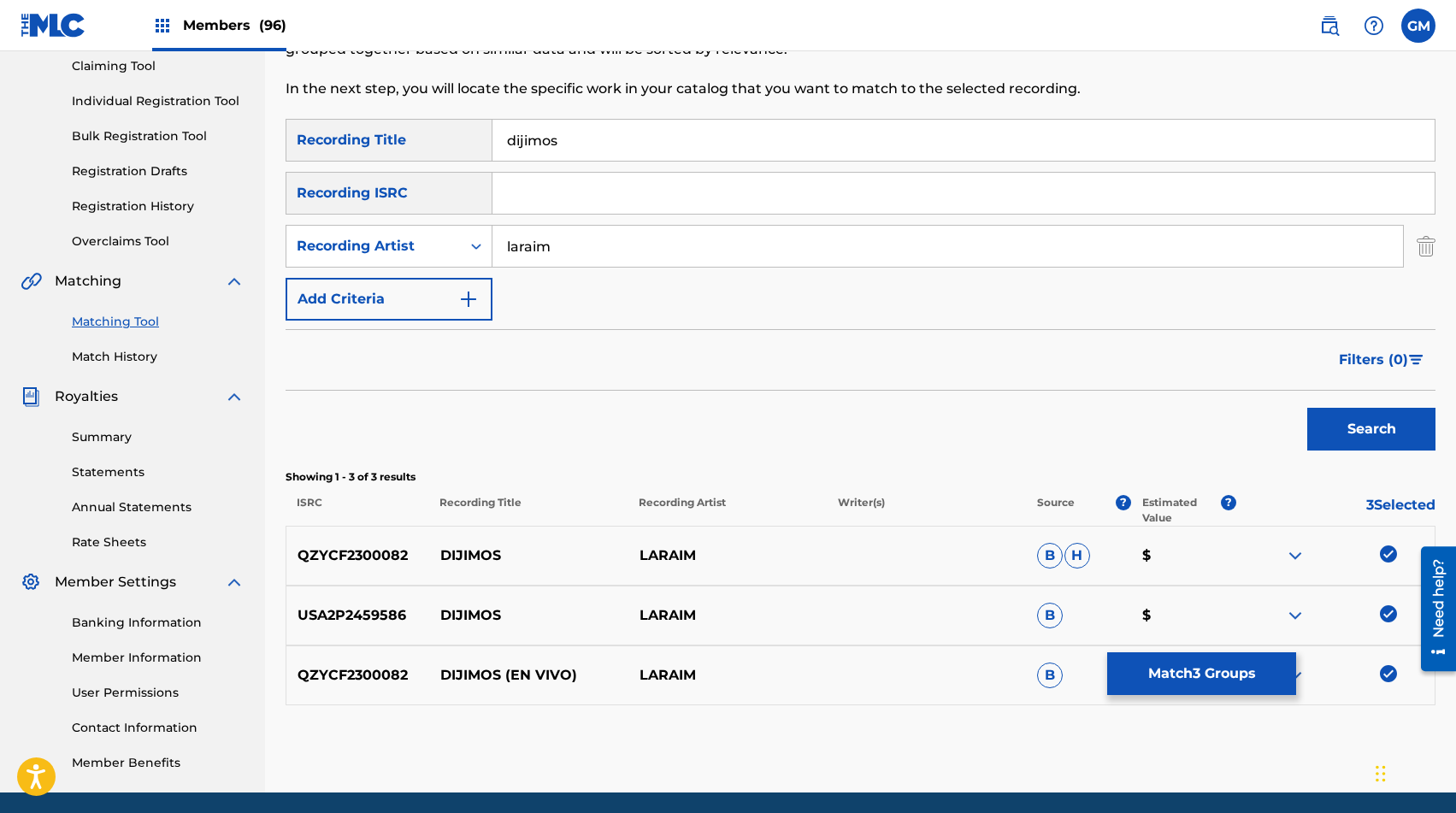
click at [565, 245] on input "laraim" at bounding box center [948, 246] width 911 height 41
click at [1051, 423] on button "Search" at bounding box center [1371, 429] width 128 height 42
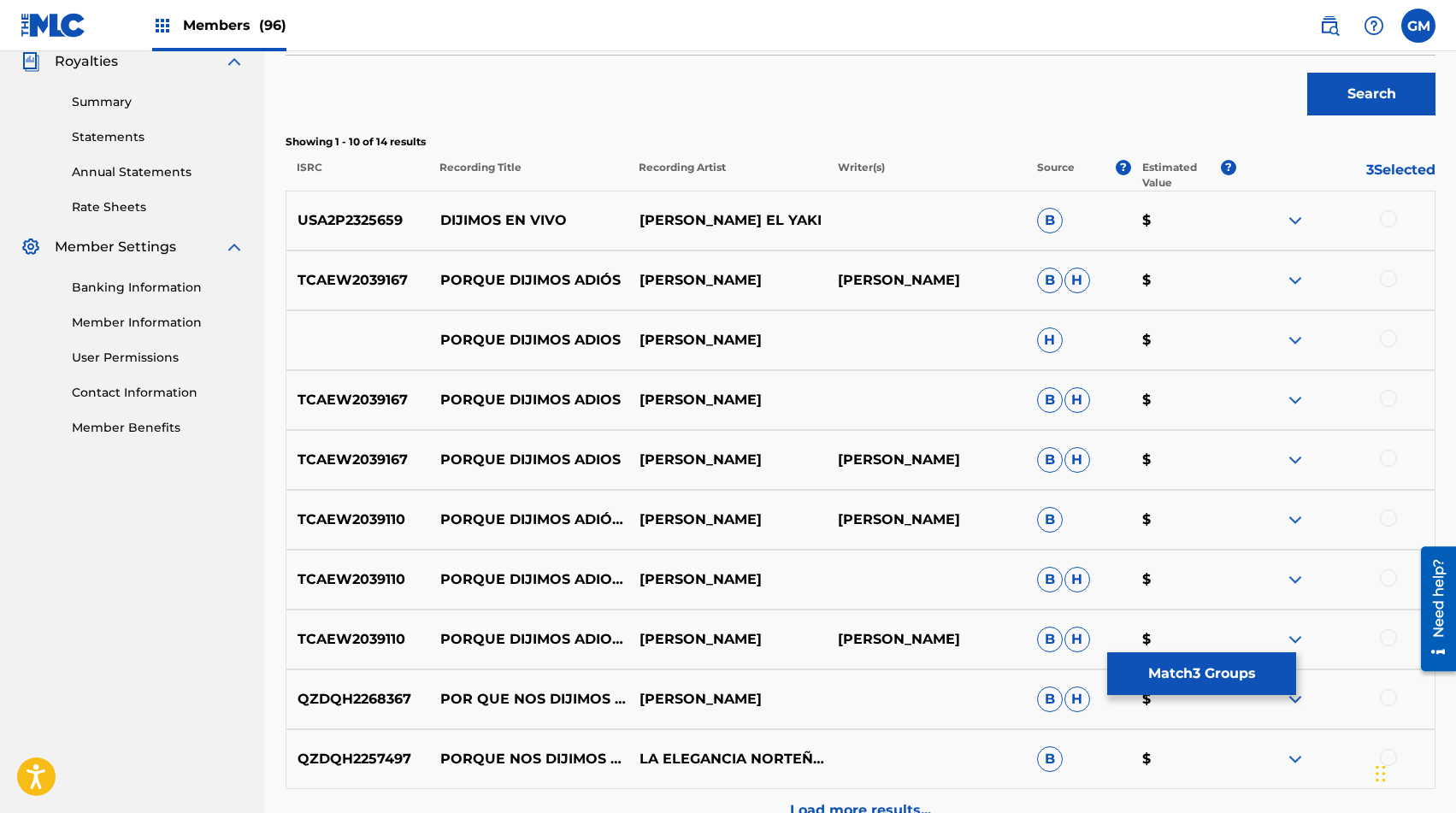
scroll to position [547, 0]
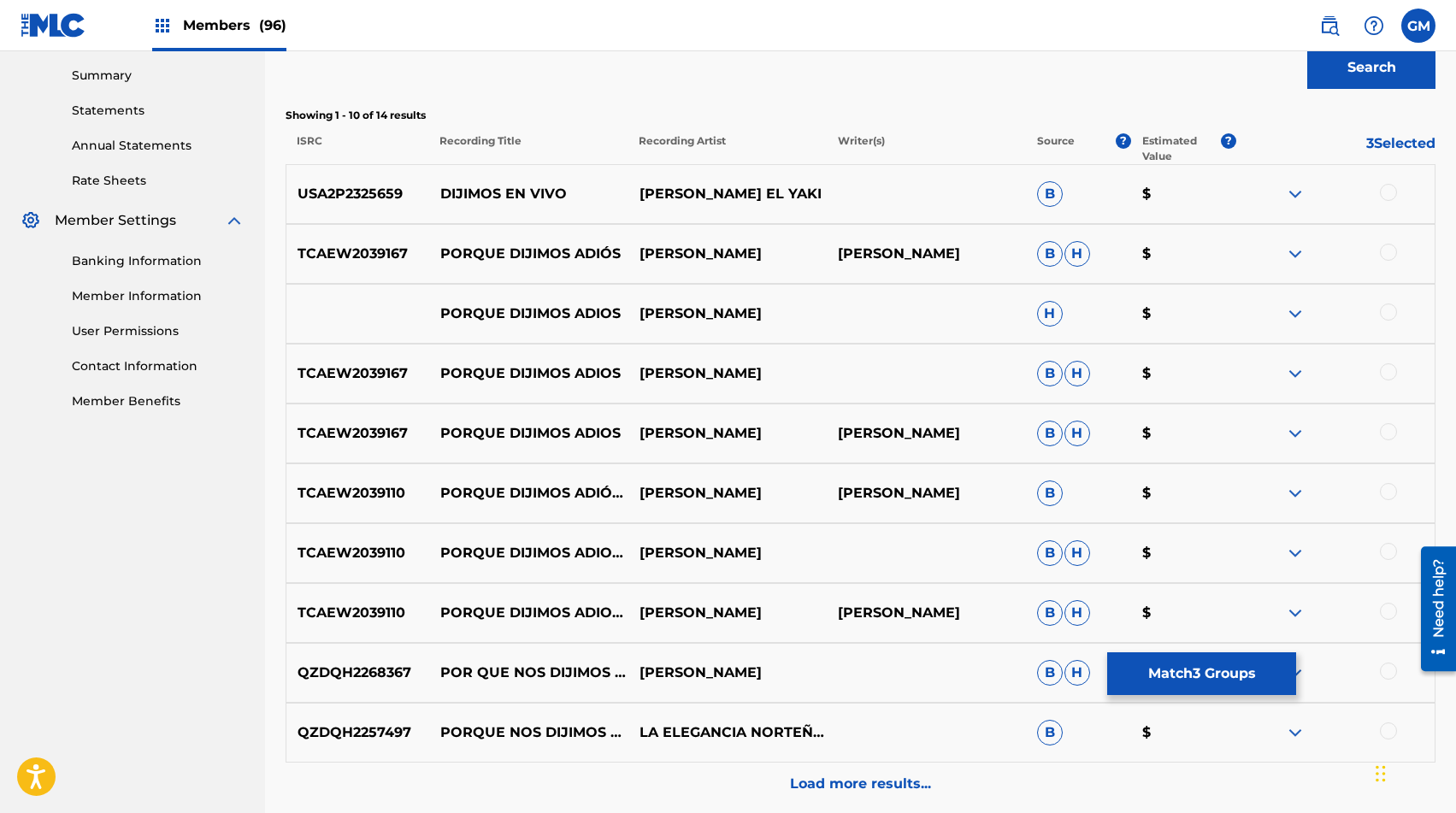
click at [1051, 192] on div at bounding box center [1389, 193] width 17 height 17
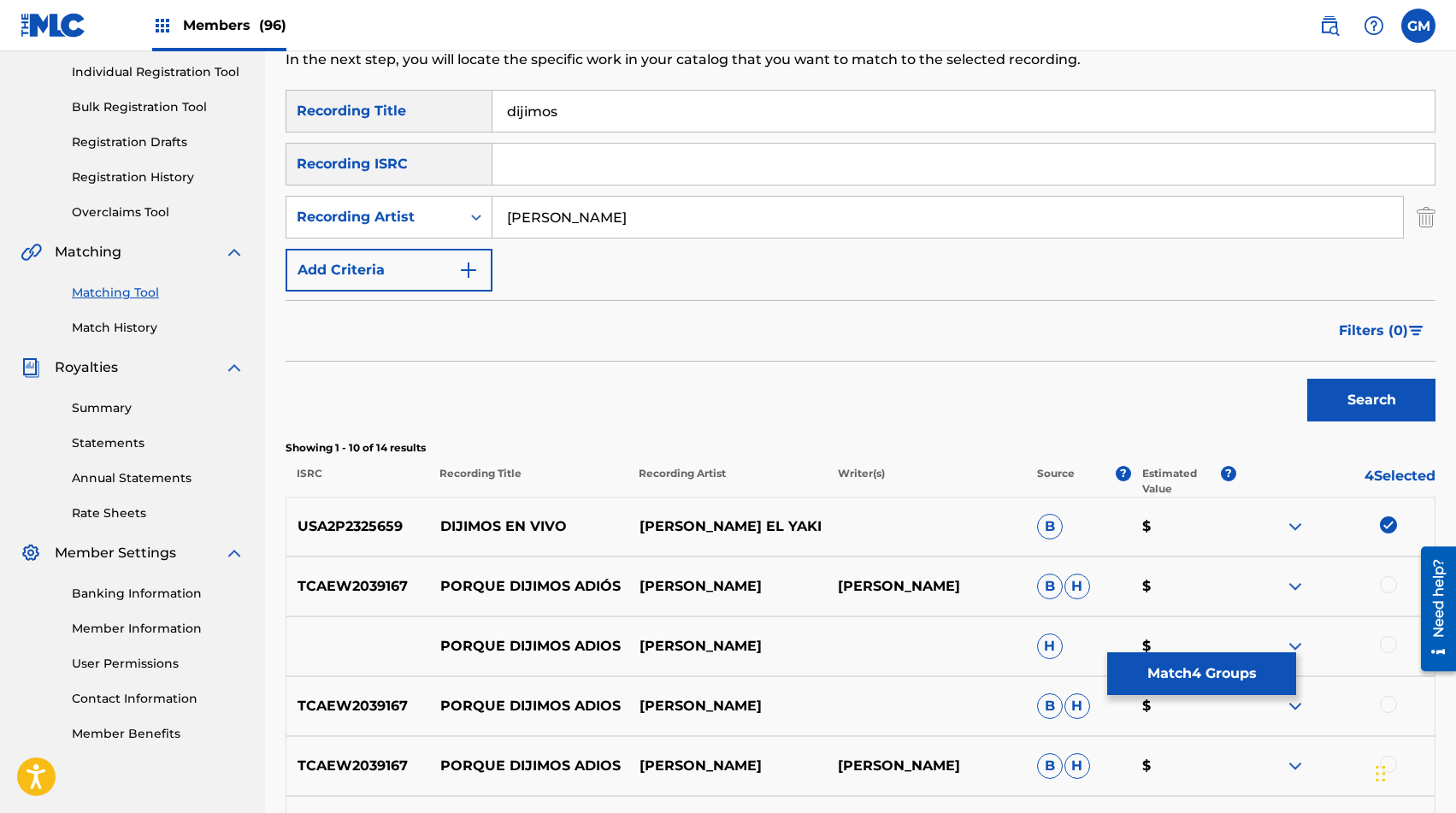
scroll to position [189, 0]
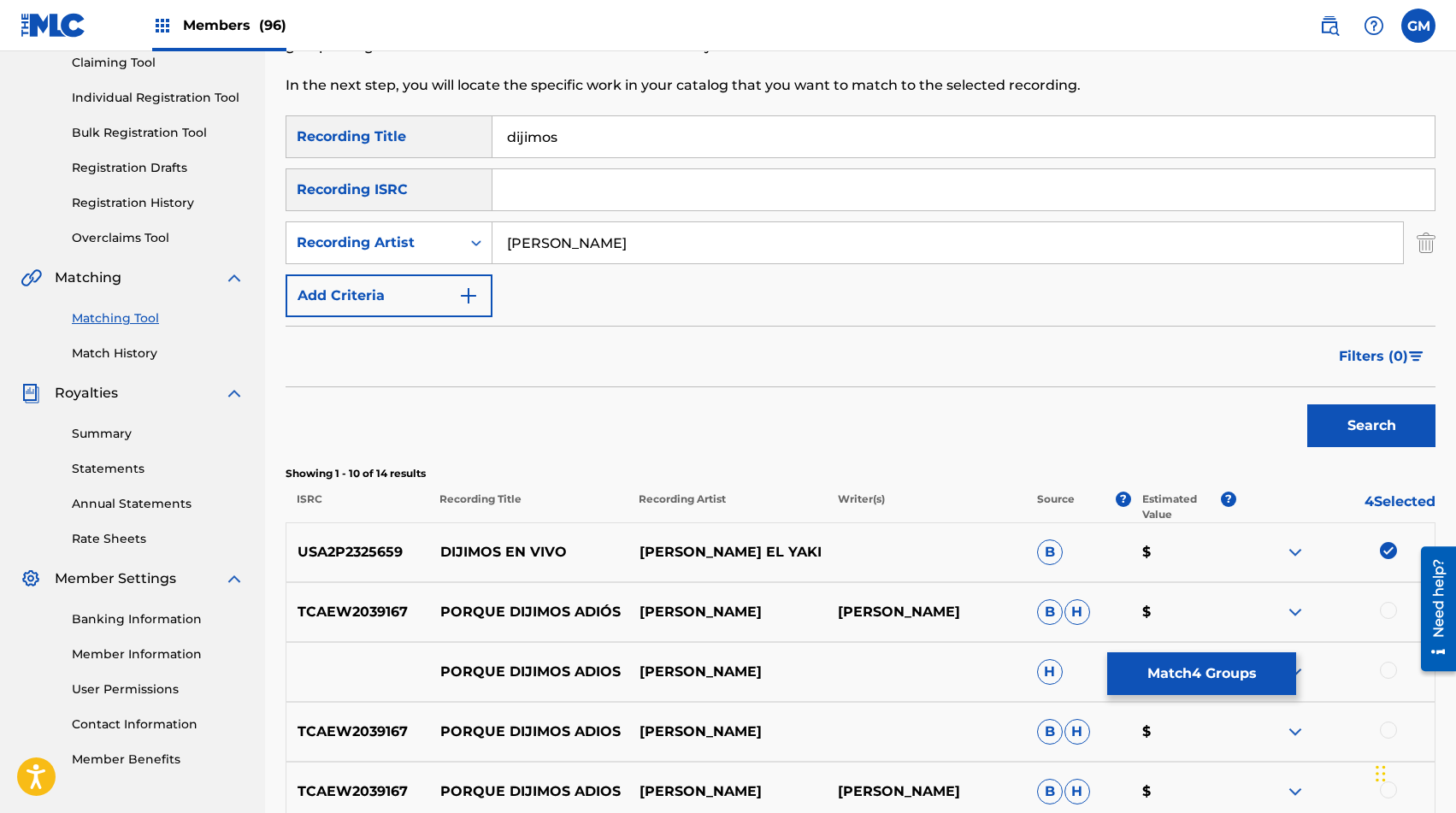
click at [632, 250] on input "[PERSON_NAME]" at bounding box center [948, 243] width 911 height 41
click at [1051, 430] on button "Search" at bounding box center [1371, 425] width 128 height 42
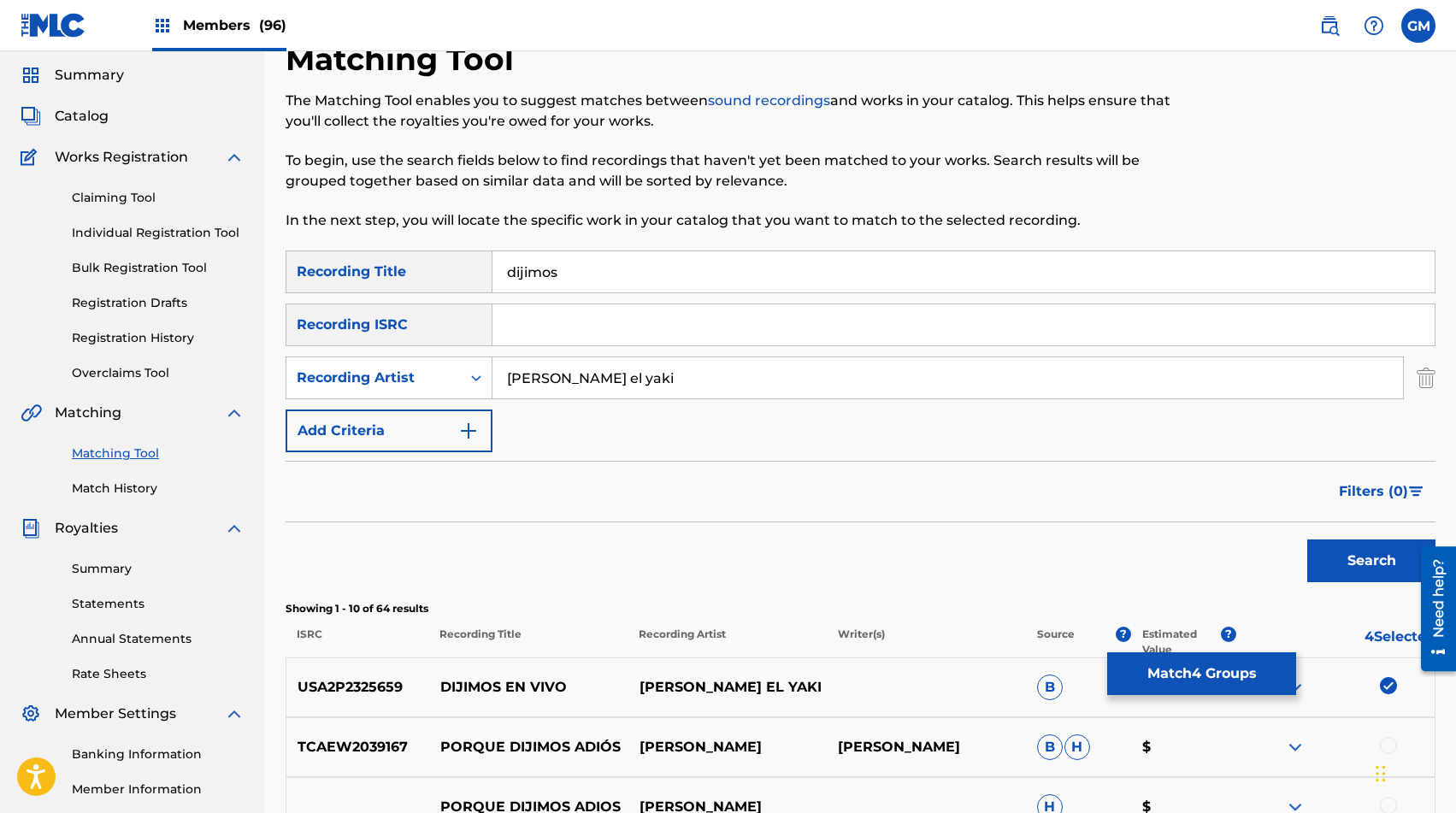
scroll to position [0, 0]
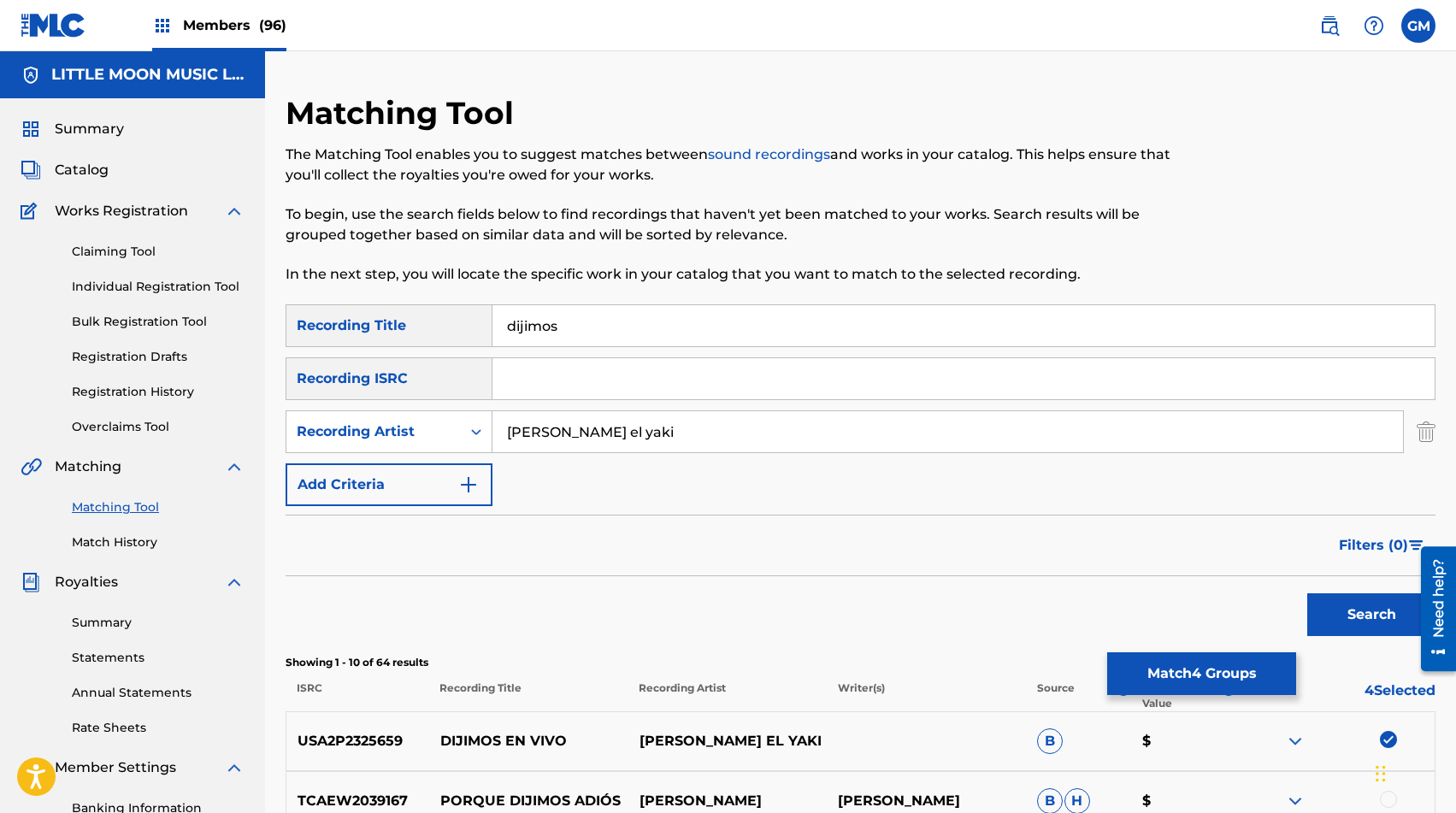
click at [645, 454] on div "SearchWithCriteria68704f62-039a-471f-97dd-dbc2f56d0628 Recording Title dijimos …" at bounding box center [861, 405] width 1150 height 202
click at [644, 441] on input "[PERSON_NAME] el yaki" at bounding box center [948, 432] width 911 height 41
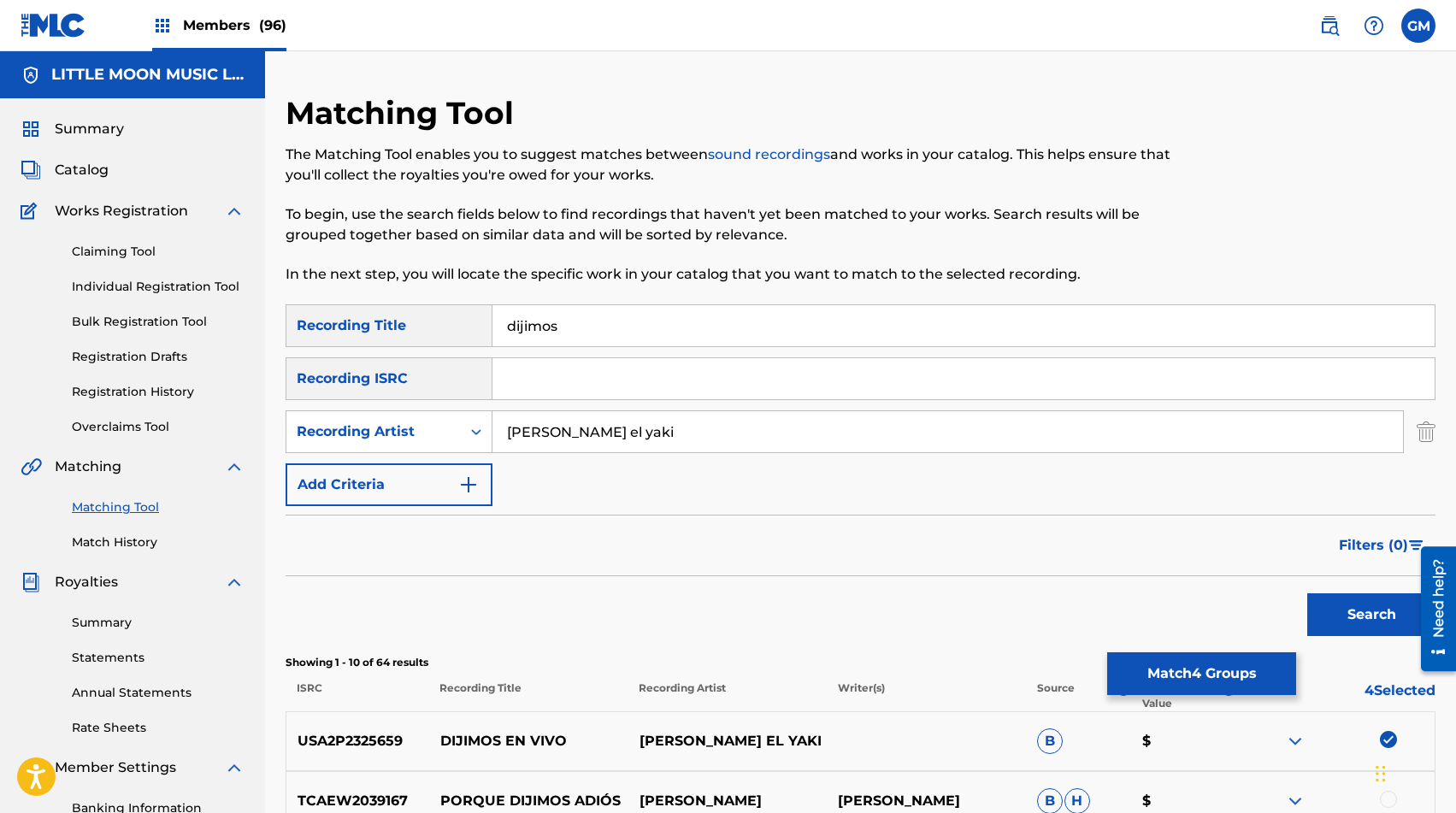
click at [644, 441] on input "[PERSON_NAME] el yaki" at bounding box center [948, 432] width 911 height 41
paste input "LOS [PERSON_NAME]"
type input "LOS [PERSON_NAME]"
click at [1051, 599] on button "Search" at bounding box center [1371, 614] width 128 height 42
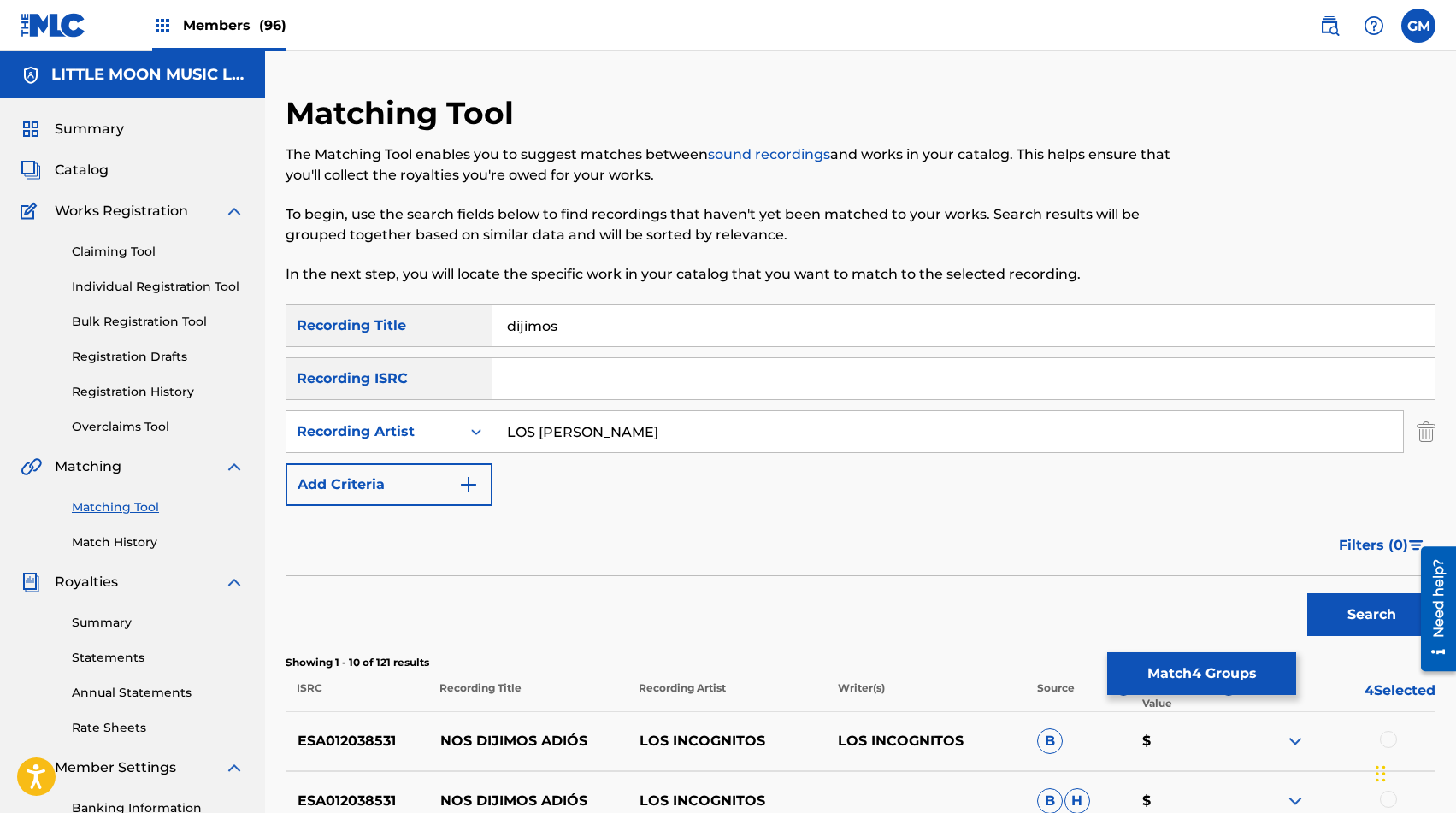
click at [558, 429] on input "LOS [PERSON_NAME]" at bounding box center [948, 432] width 911 height 41
click at [1051, 596] on button "Search" at bounding box center [1371, 614] width 128 height 42
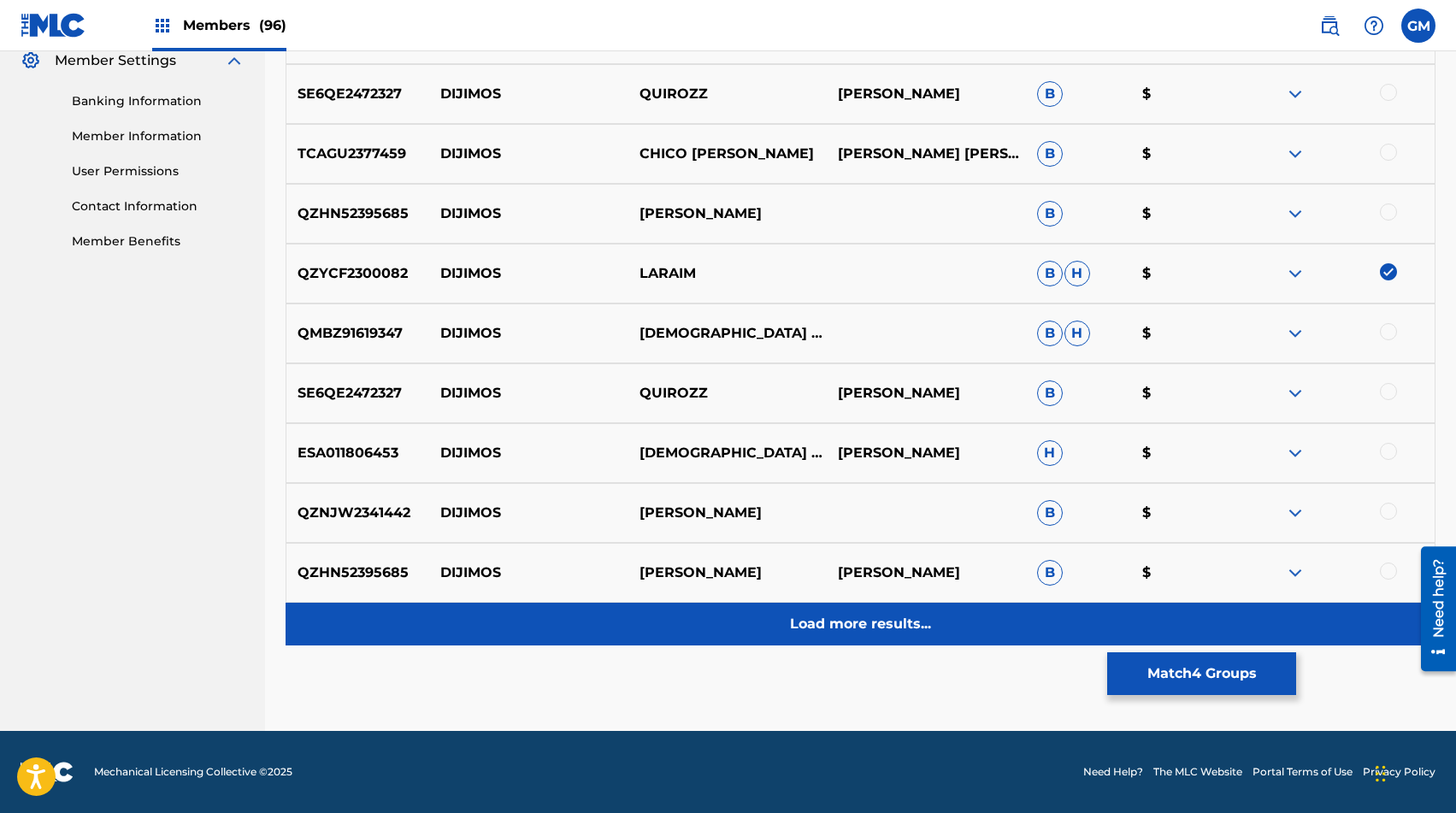
click at [780, 635] on div "Load more results..." at bounding box center [861, 624] width 1150 height 42
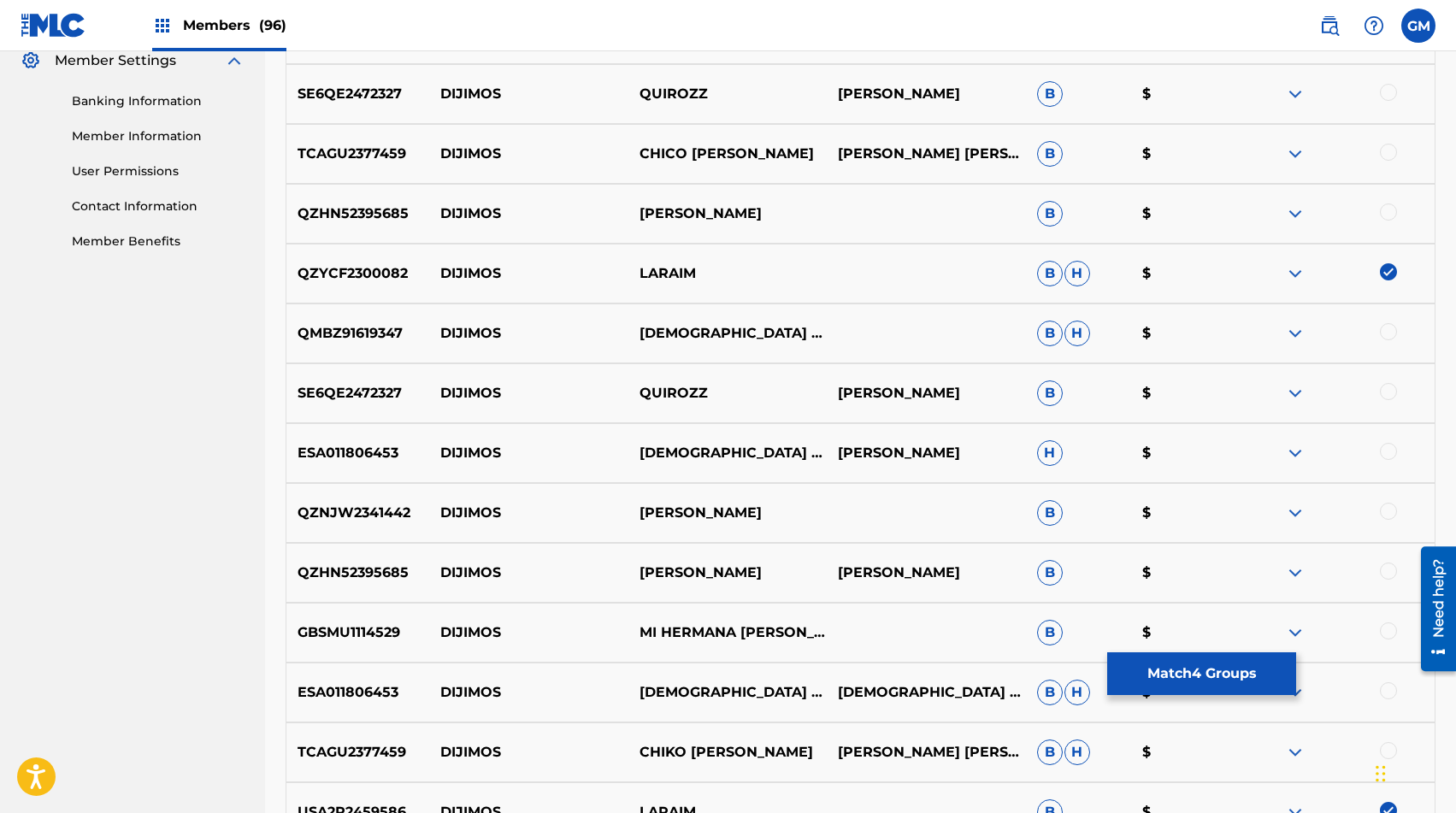
scroll to position [1305, 0]
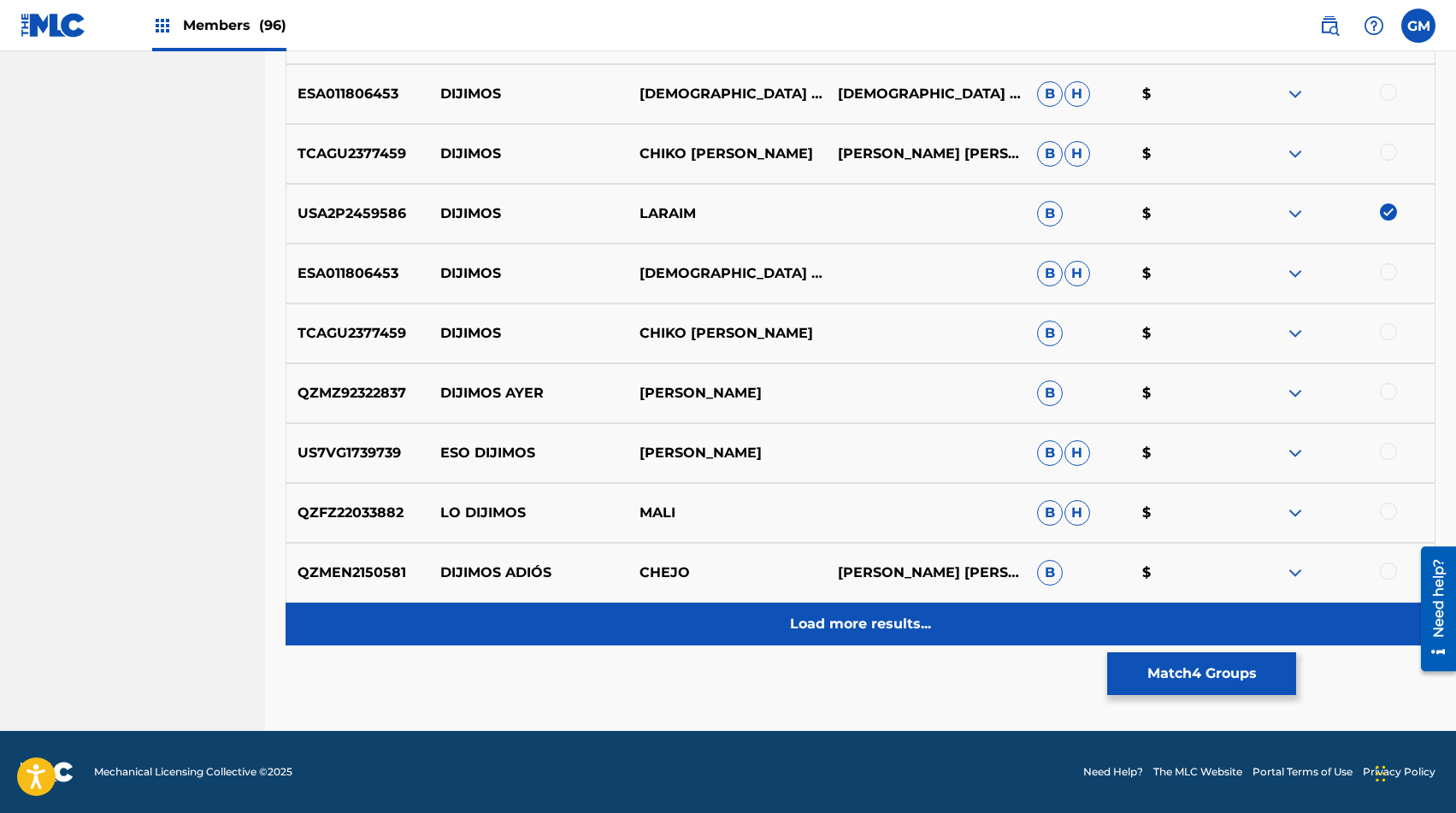
click at [813, 645] on div "Load more results..." at bounding box center [861, 624] width 1150 height 42
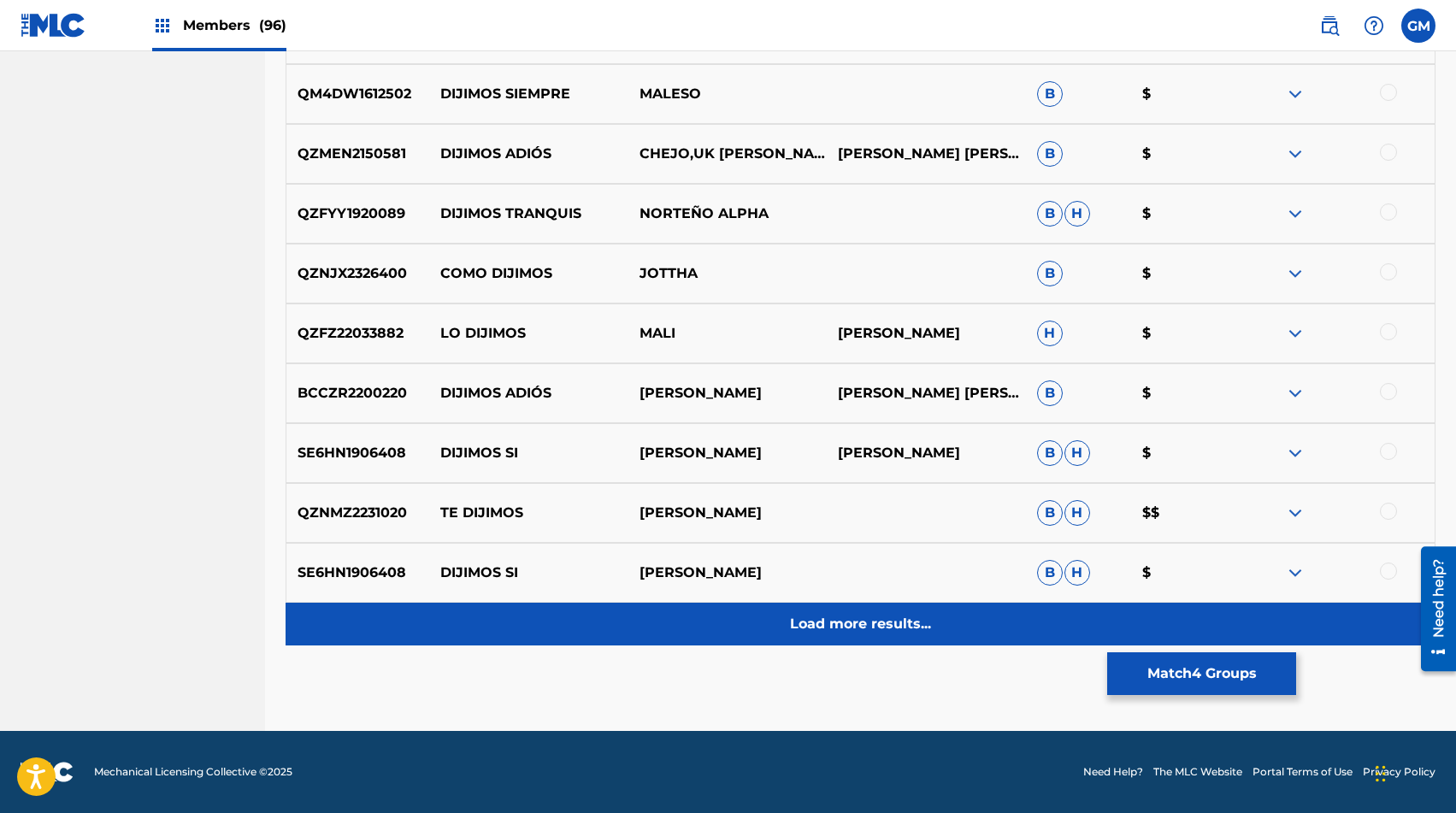
click at [825, 642] on div "Load more results..." at bounding box center [861, 624] width 1150 height 42
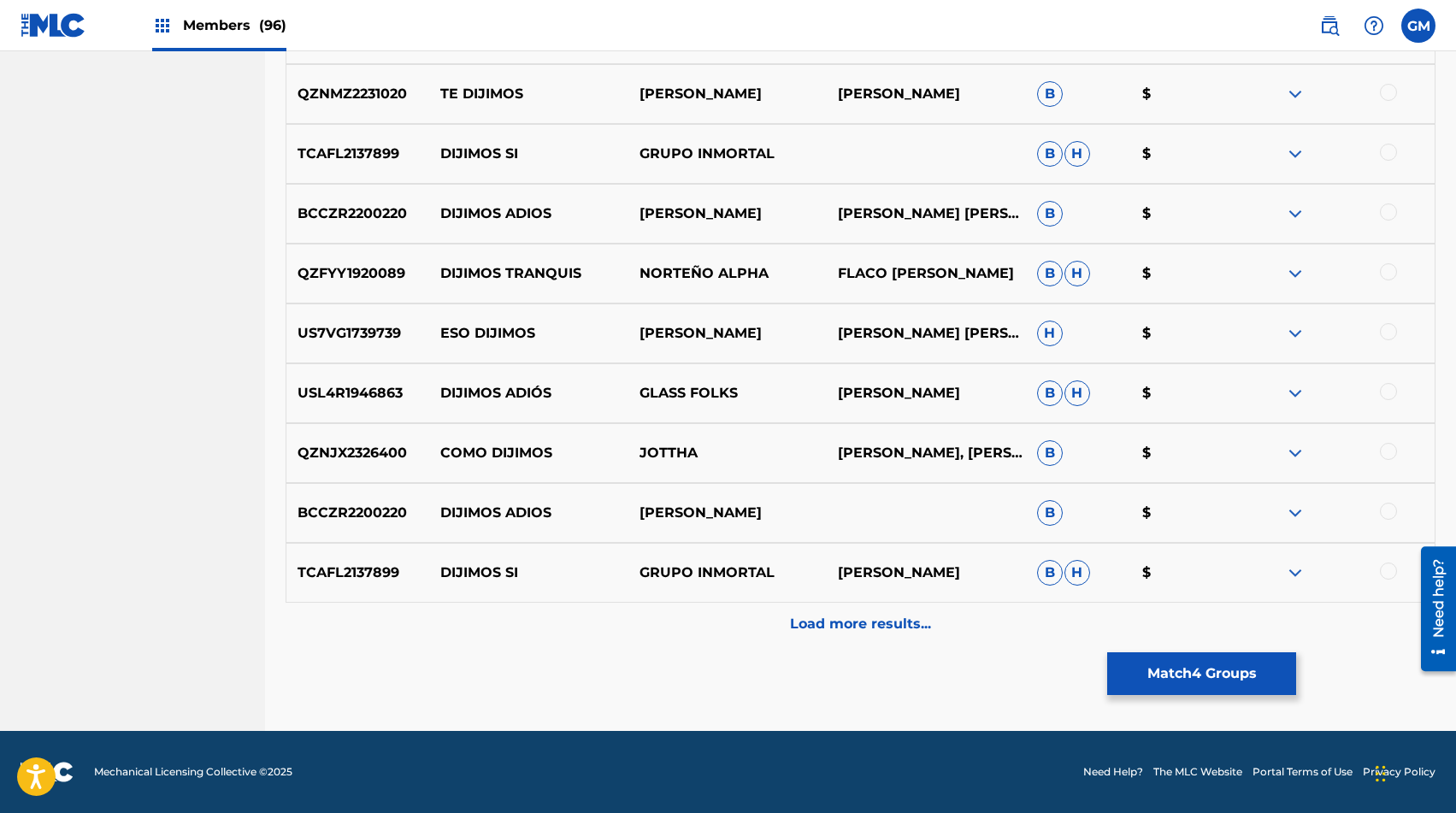
click at [825, 642] on div "Load more results..." at bounding box center [861, 624] width 1150 height 42
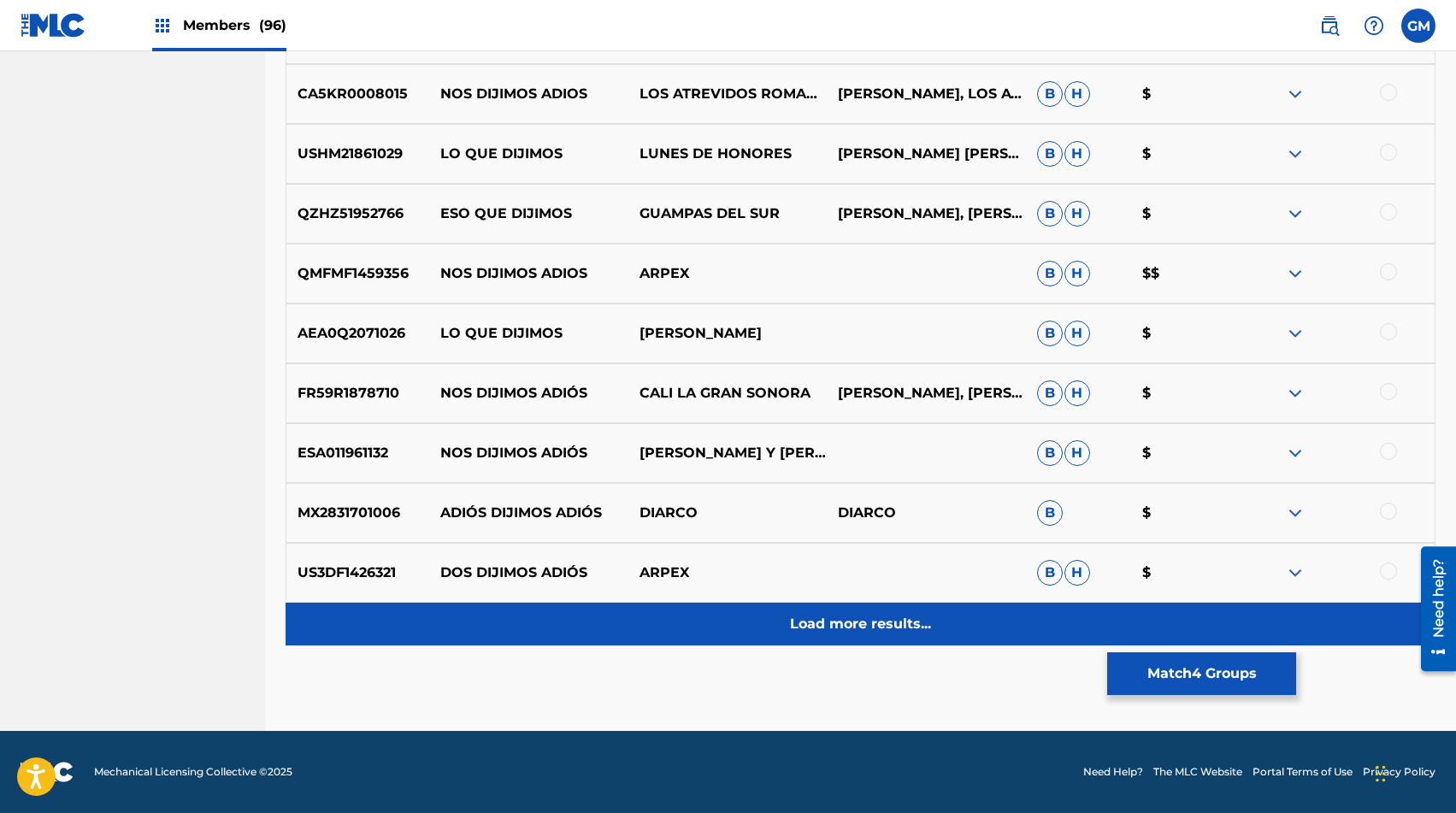
click at [828, 643] on div "Load more results..." at bounding box center [861, 624] width 1150 height 42
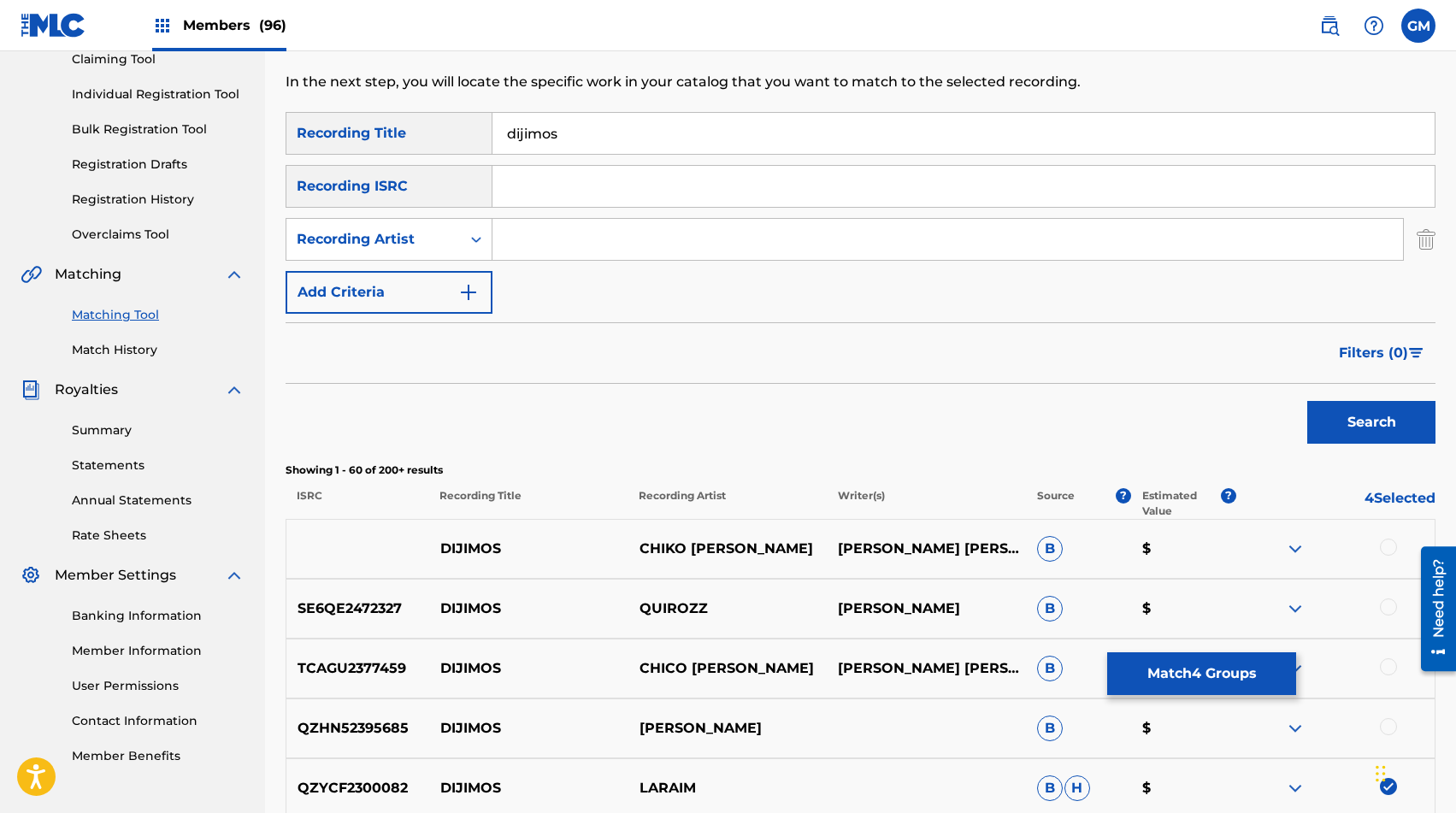
scroll to position [187, 0]
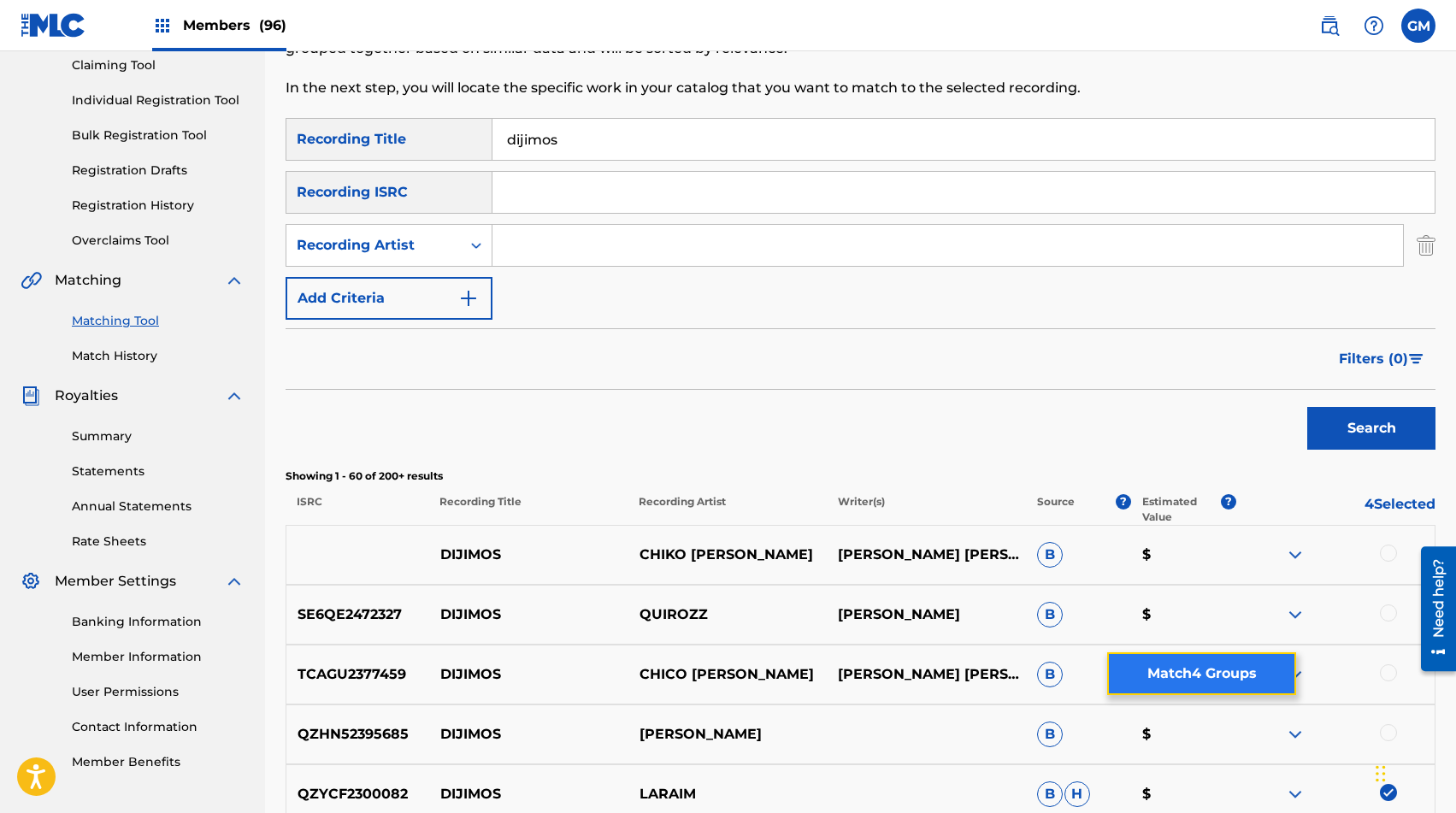
click at [1051, 678] on button "Match 4 Groups" at bounding box center [1202, 673] width 189 height 42
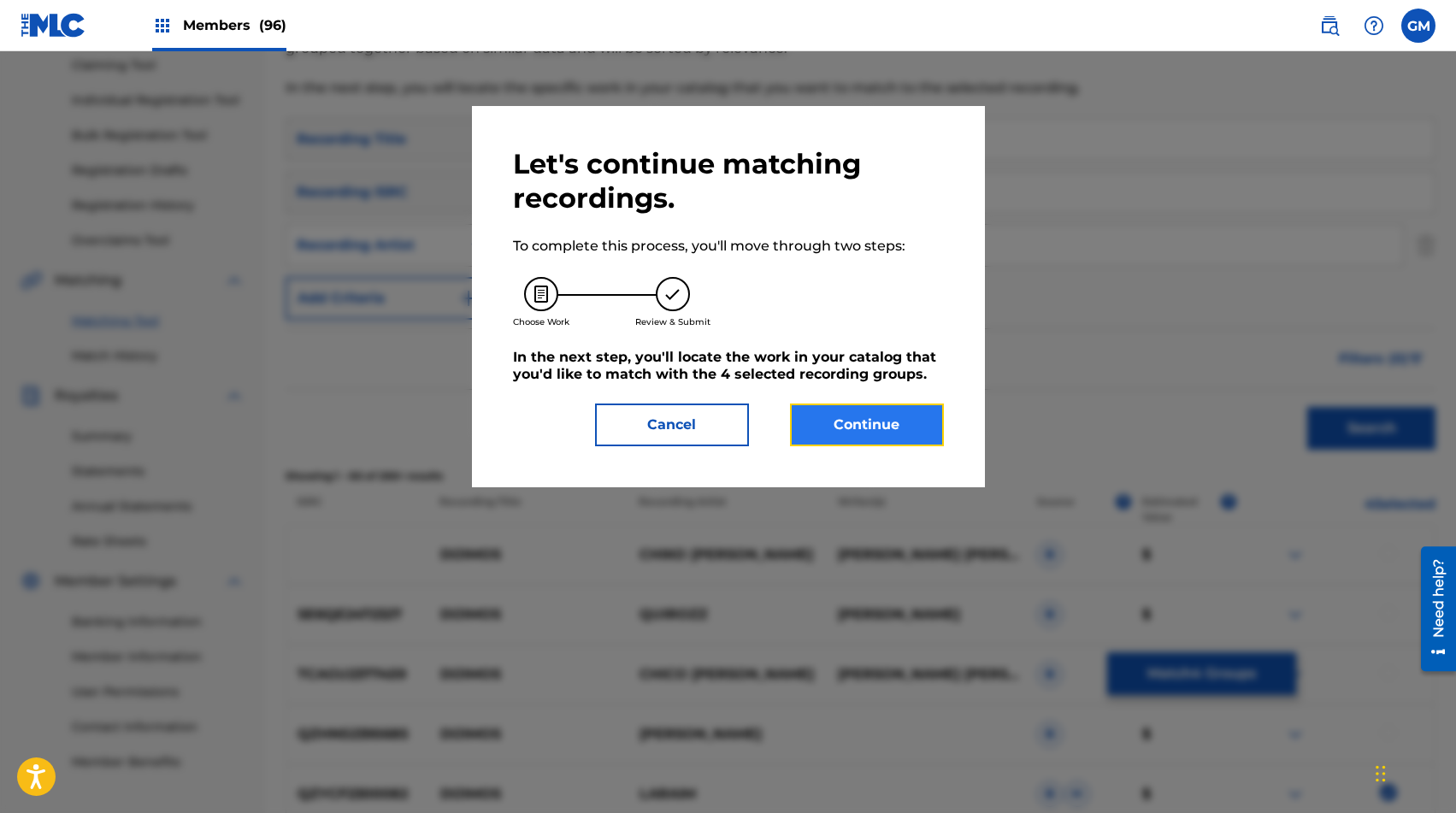
click at [915, 423] on button "Continue" at bounding box center [867, 424] width 154 height 42
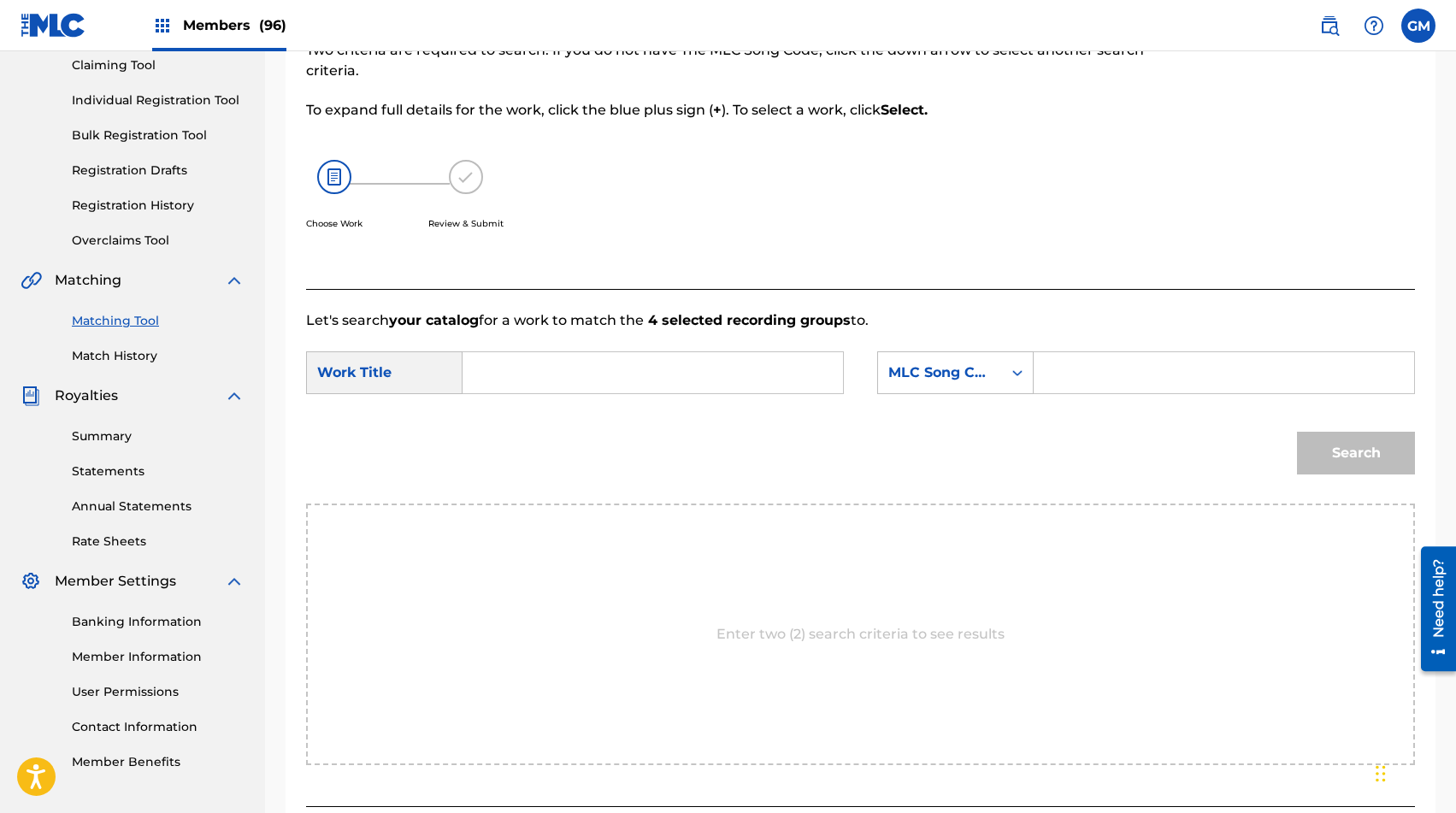
click at [1051, 365] on input "Search Form" at bounding box center [1224, 373] width 352 height 41
paste input "XE33IQ"
type input "XE33IQ"
click at [697, 353] on input "Search Form" at bounding box center [652, 373] width 352 height 41
type input "dijimos"
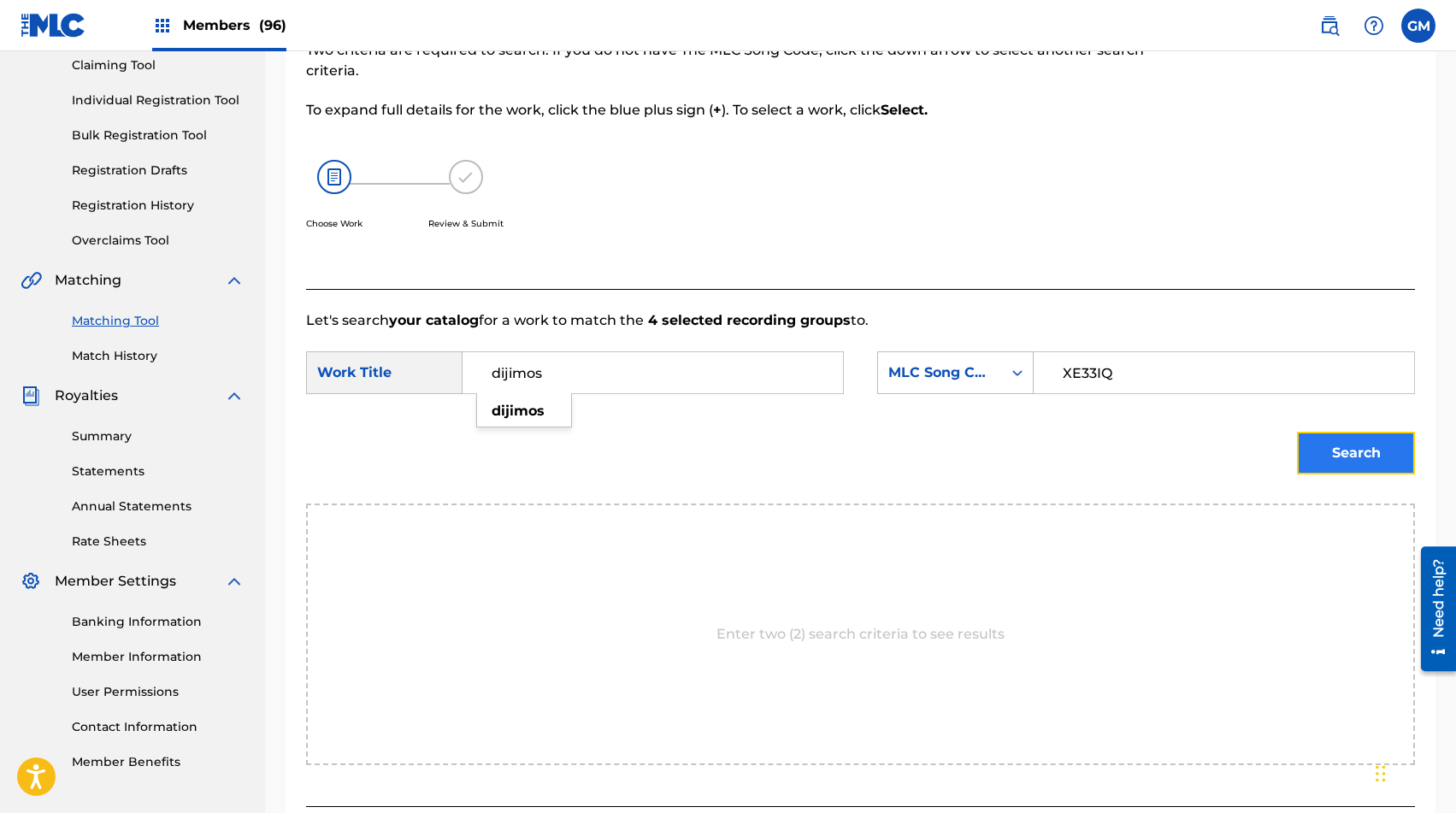
click at [1051, 451] on button "Search" at bounding box center [1356, 453] width 118 height 42
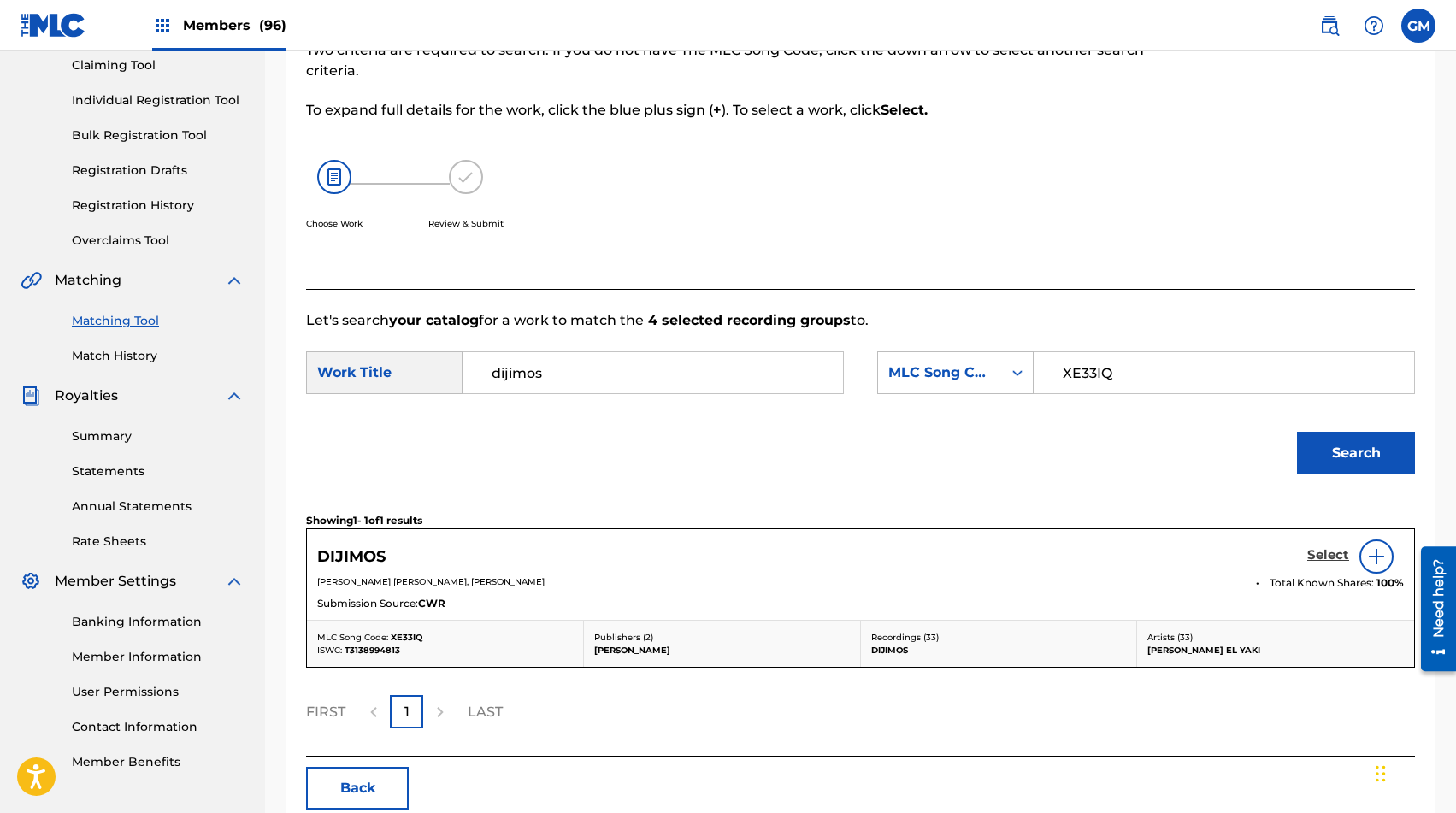
click at [1051, 559] on h5 "Select" at bounding box center [1328, 555] width 41 height 16
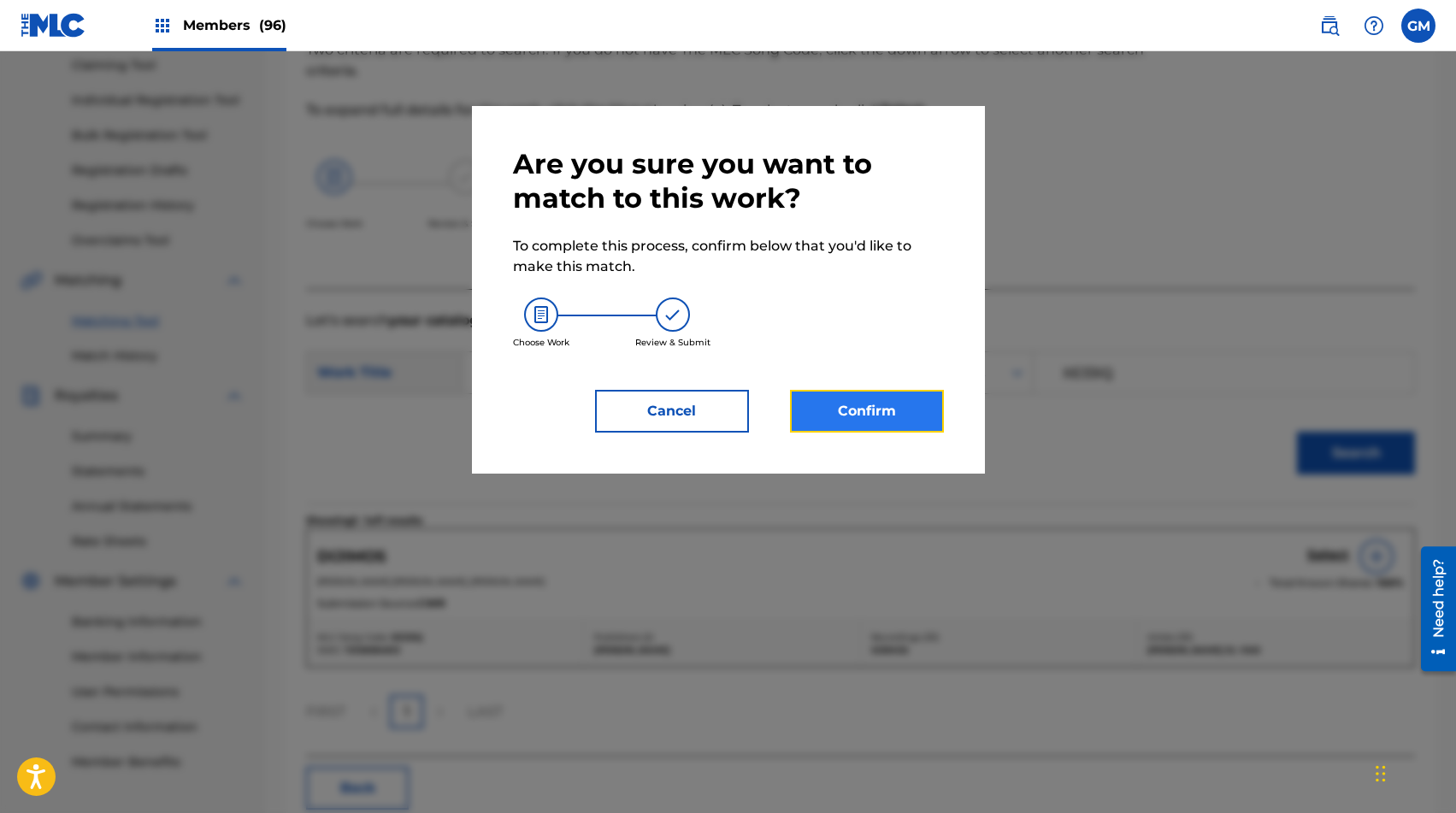
click at [863, 403] on button "Confirm" at bounding box center [867, 410] width 154 height 42
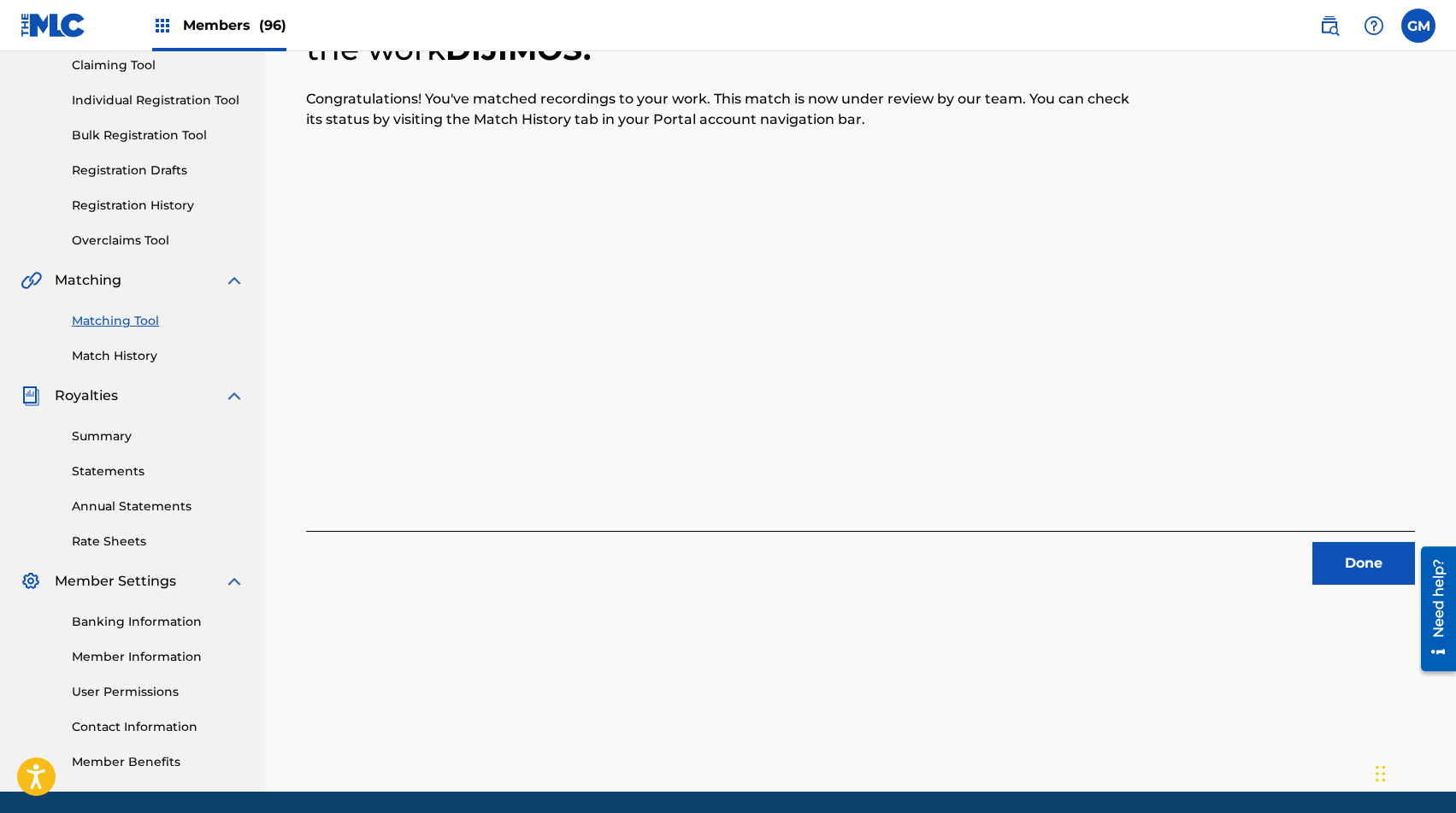
scroll to position [0, 0]
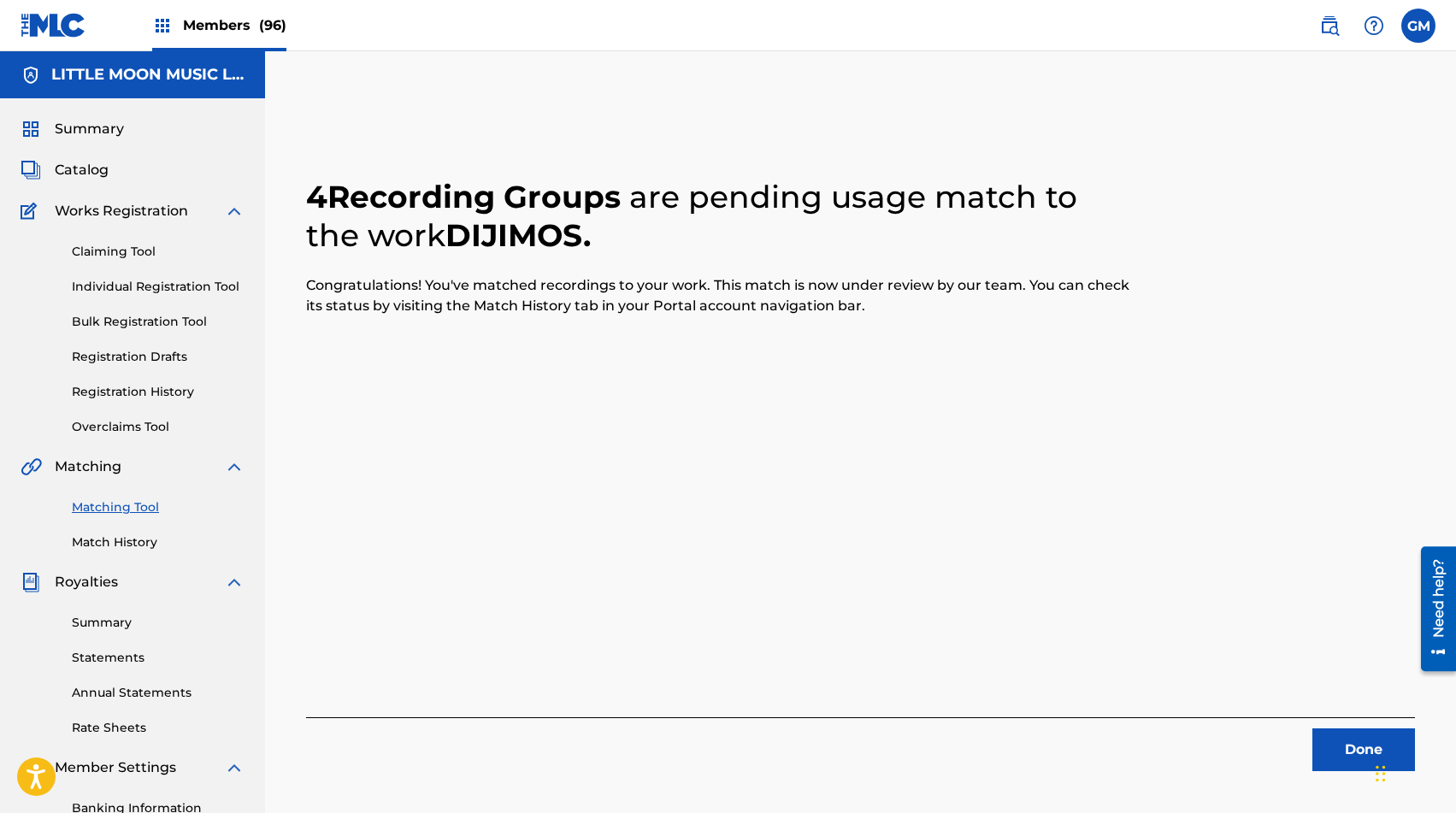
click at [259, 27] on span "(96)" at bounding box center [273, 25] width 28 height 16
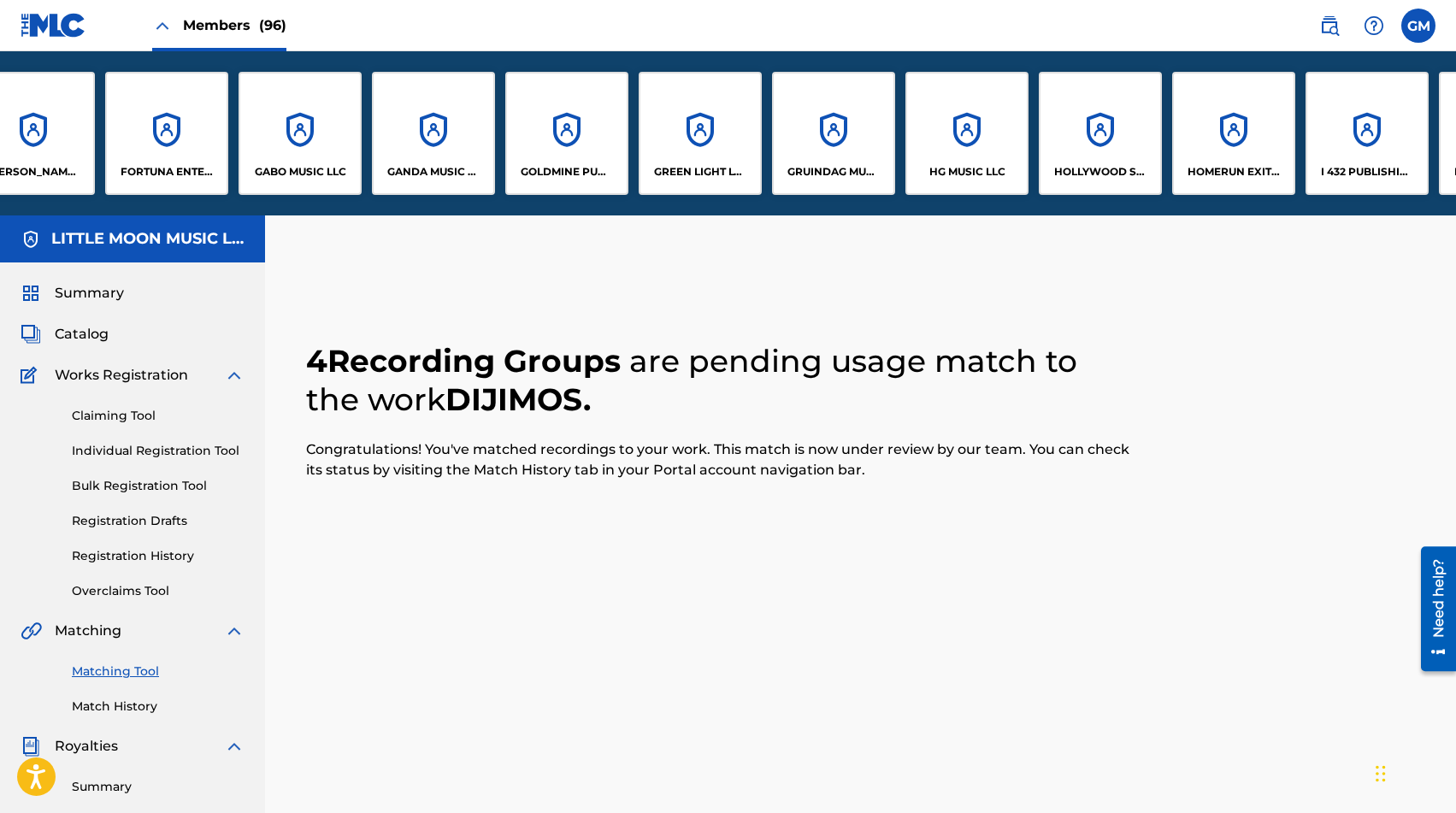
scroll to position [0, 4802]
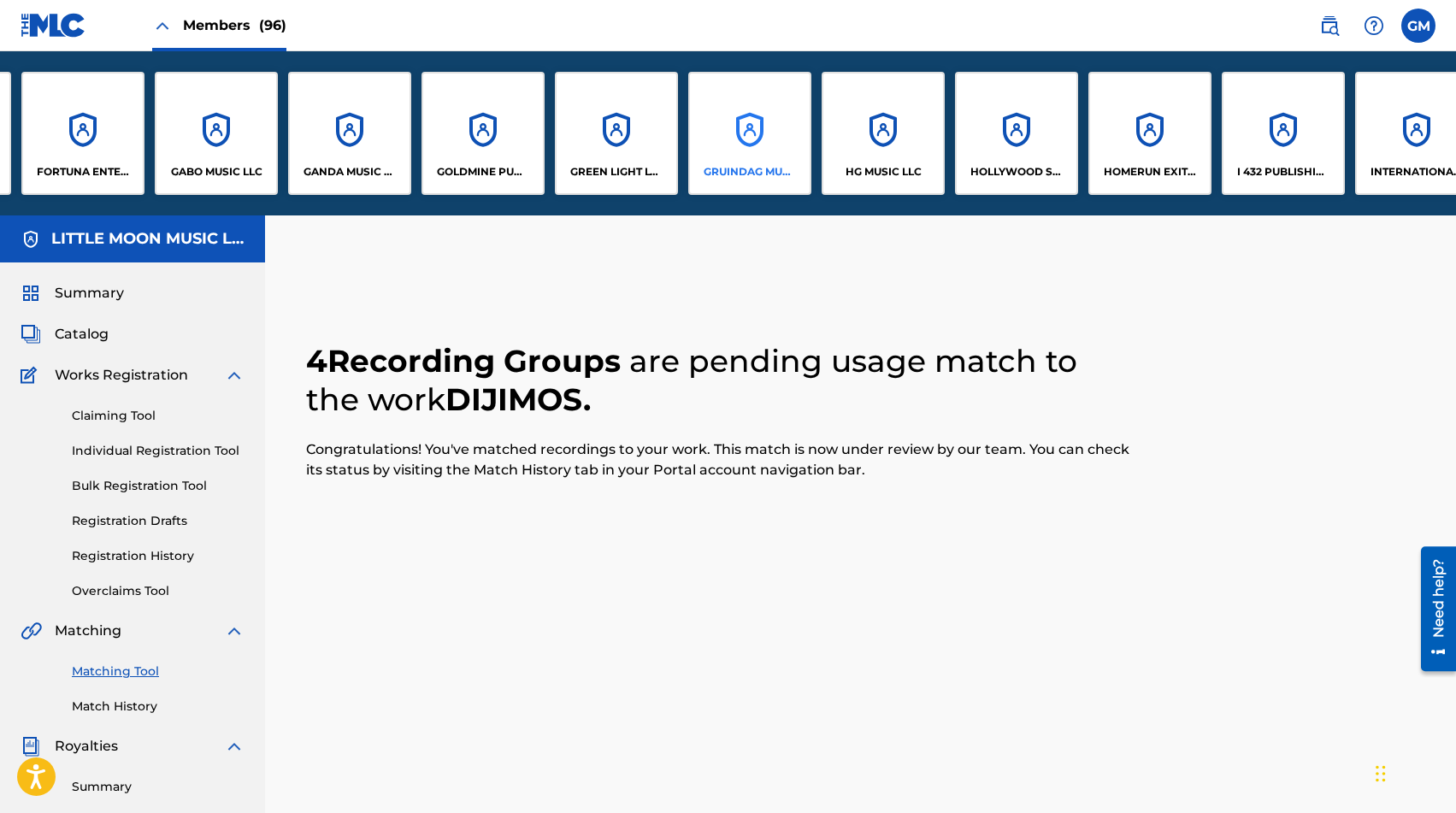
click at [741, 169] on p "GRUINDAG MUSIC, LLC" at bounding box center [750, 172] width 93 height 16
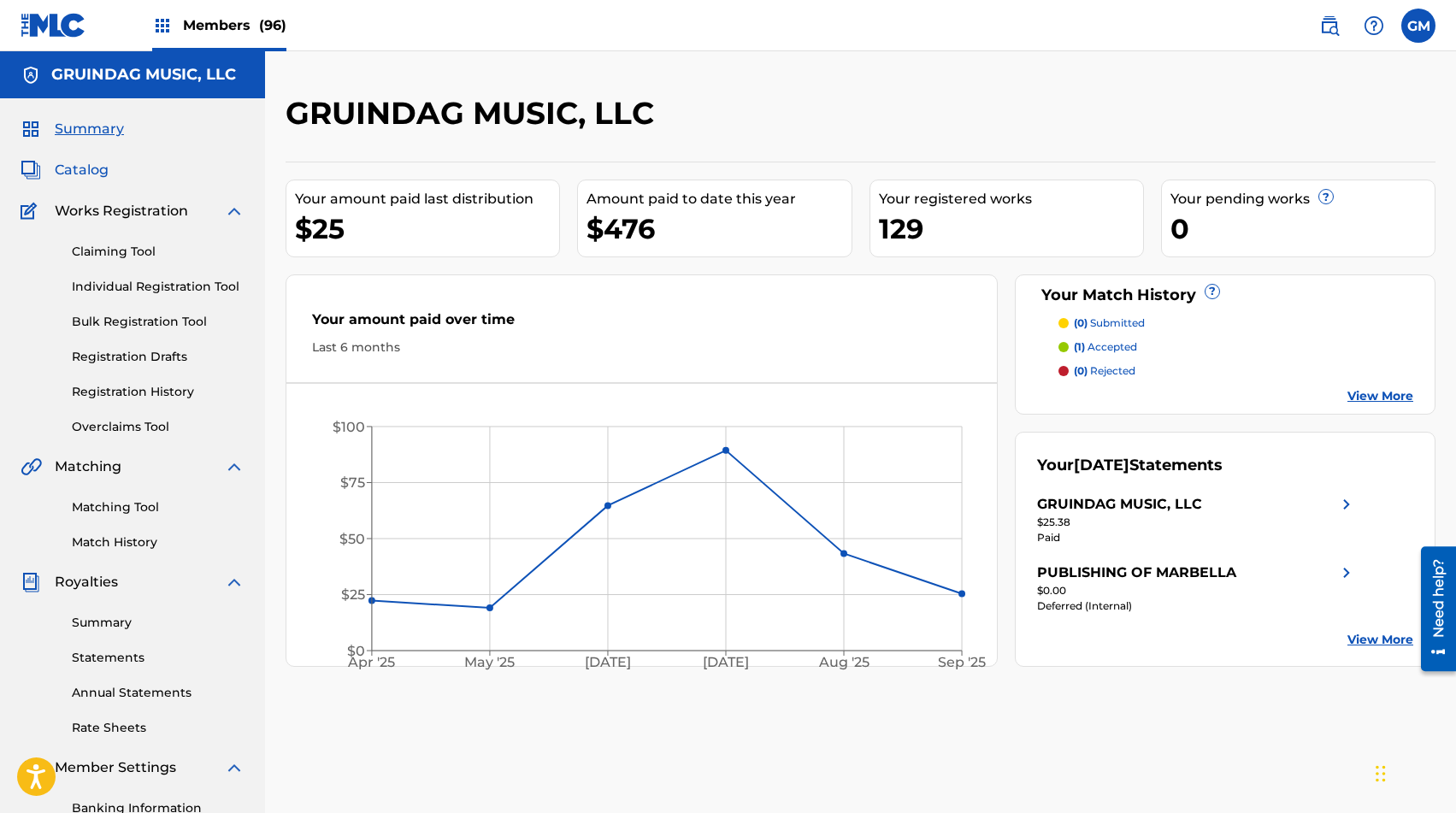
click at [85, 180] on span "Catalog" at bounding box center [81, 170] width 54 height 21
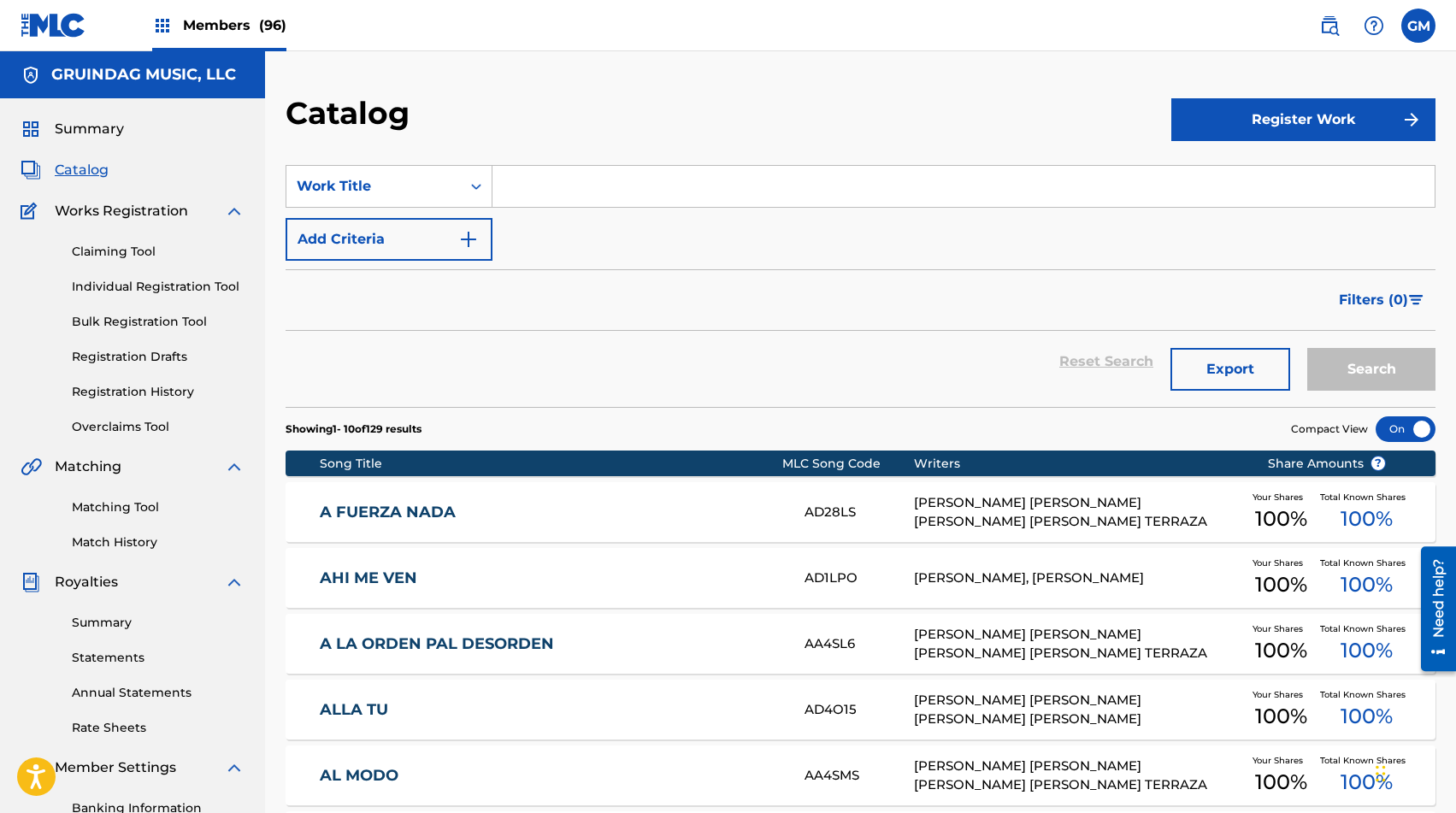
click at [541, 198] on input "Search Form" at bounding box center [963, 187] width 943 height 41
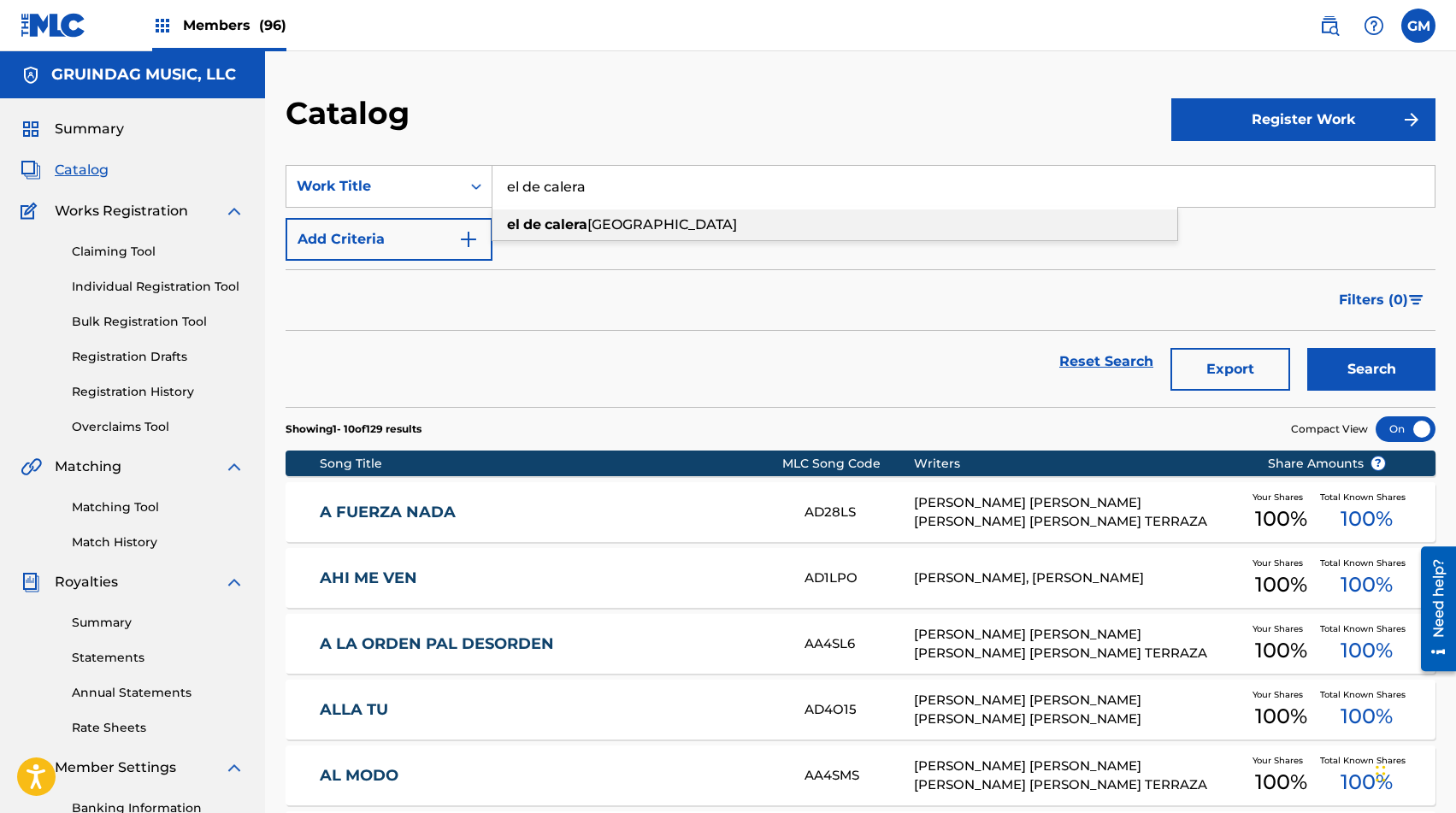
click at [597, 220] on span "[GEOGRAPHIC_DATA]" at bounding box center [662, 224] width 149 height 16
type input "el de calera zacatecas"
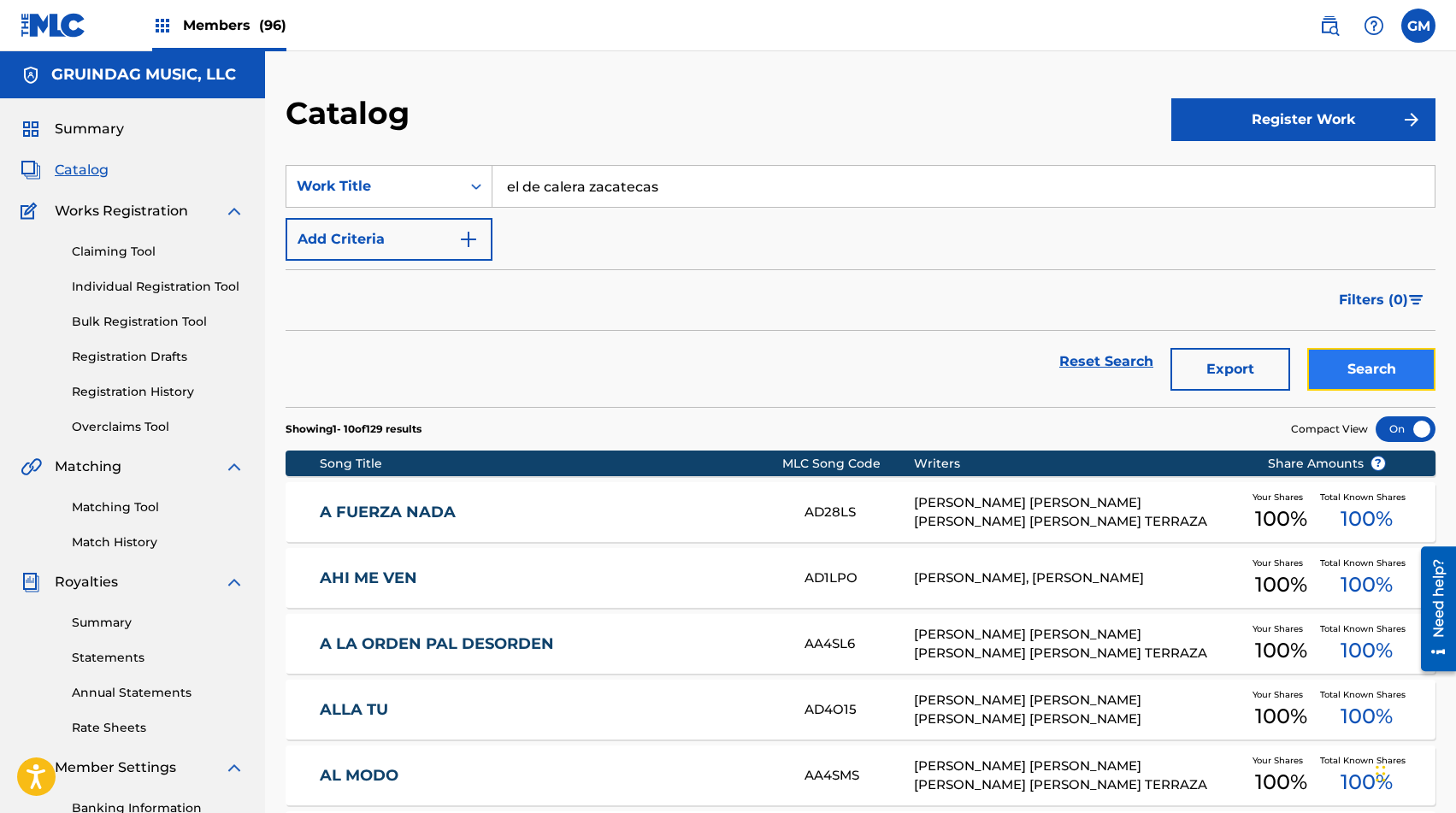
click at [1051, 351] on button "Search" at bounding box center [1371, 369] width 128 height 42
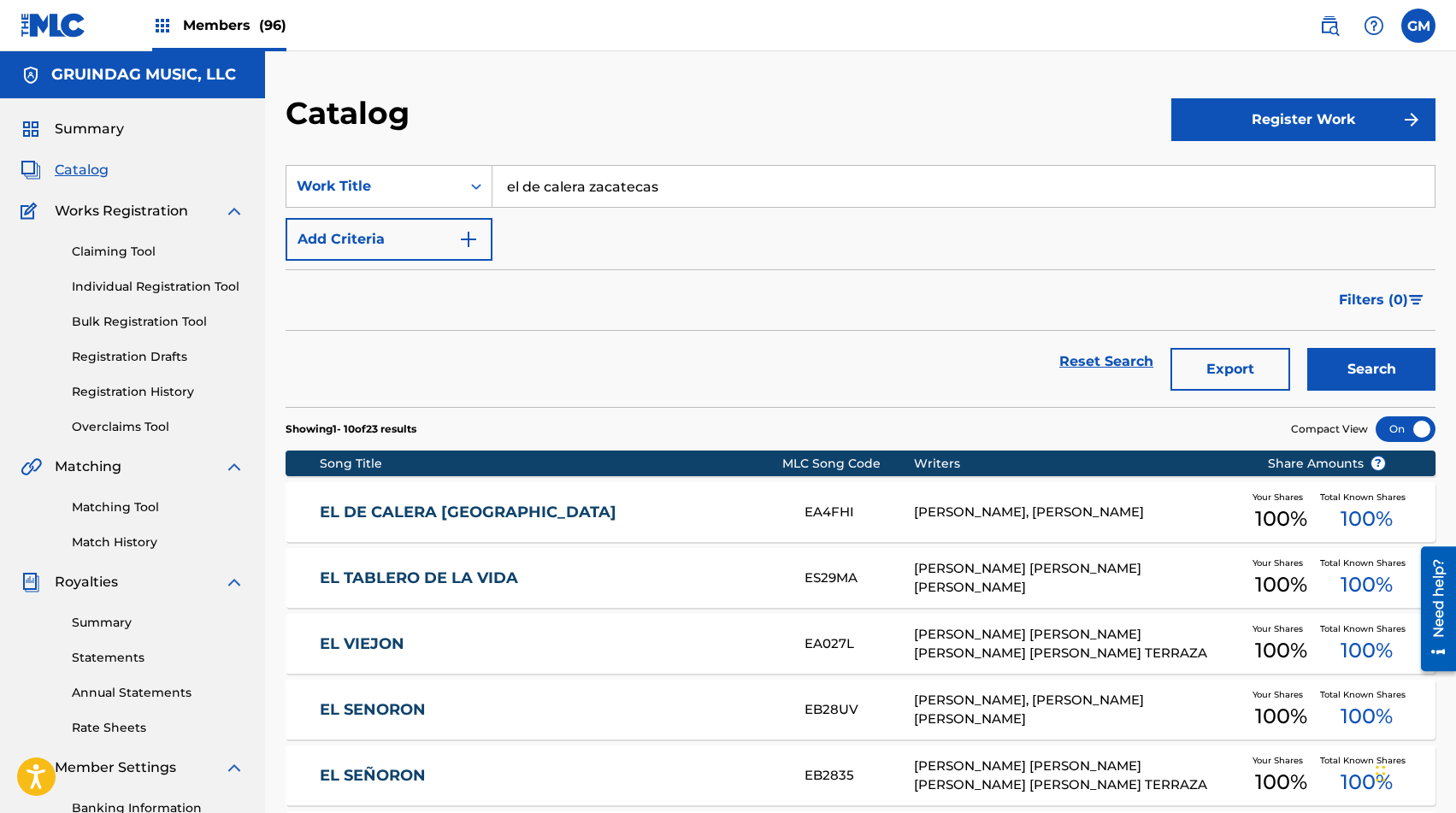
click at [455, 520] on link "EL DE CALERA [GEOGRAPHIC_DATA]" at bounding box center [550, 512] width 461 height 20
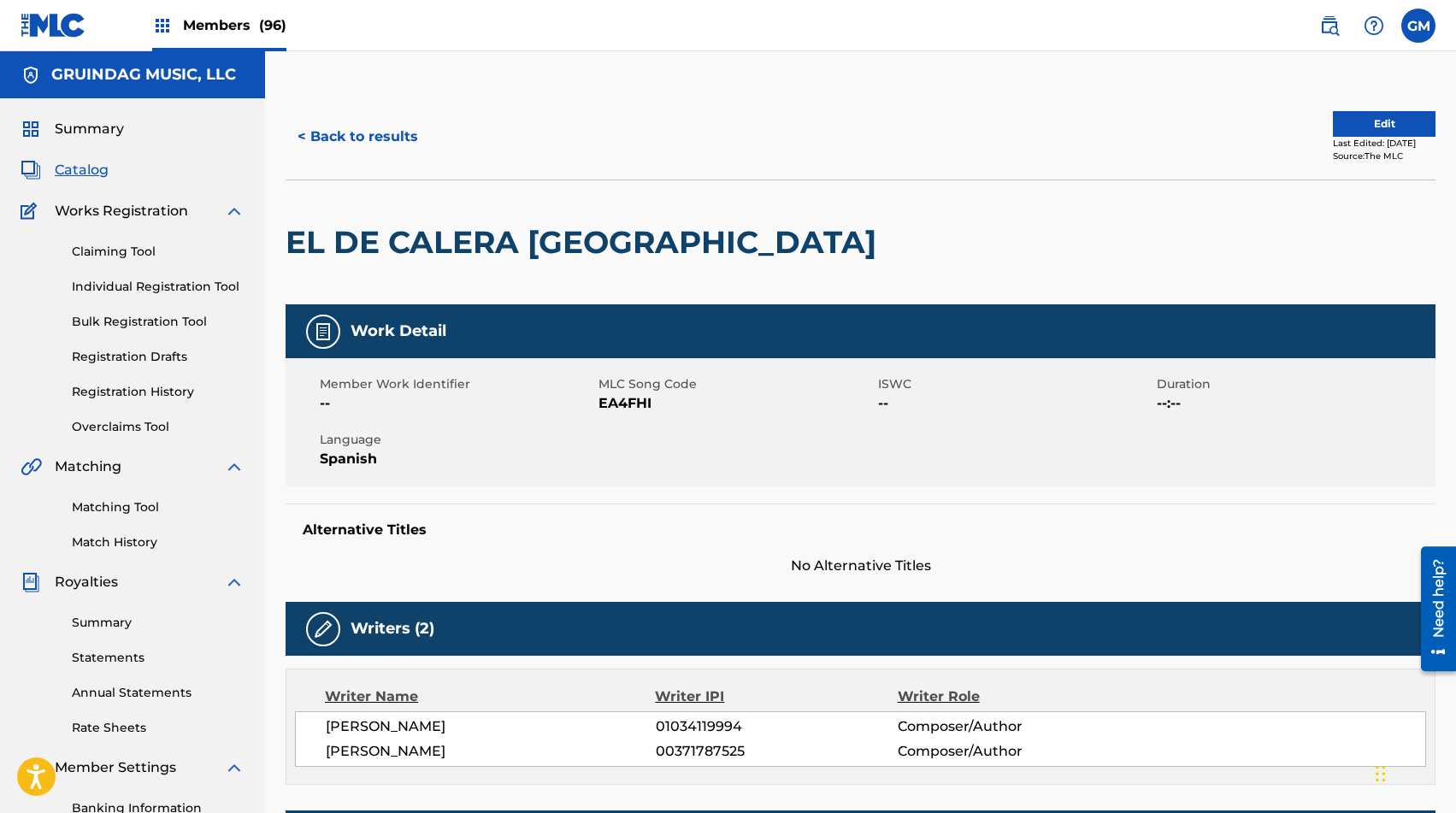
click at [614, 403] on span "EA4FHI" at bounding box center [736, 403] width 275 height 21
copy span "EA4FHI"
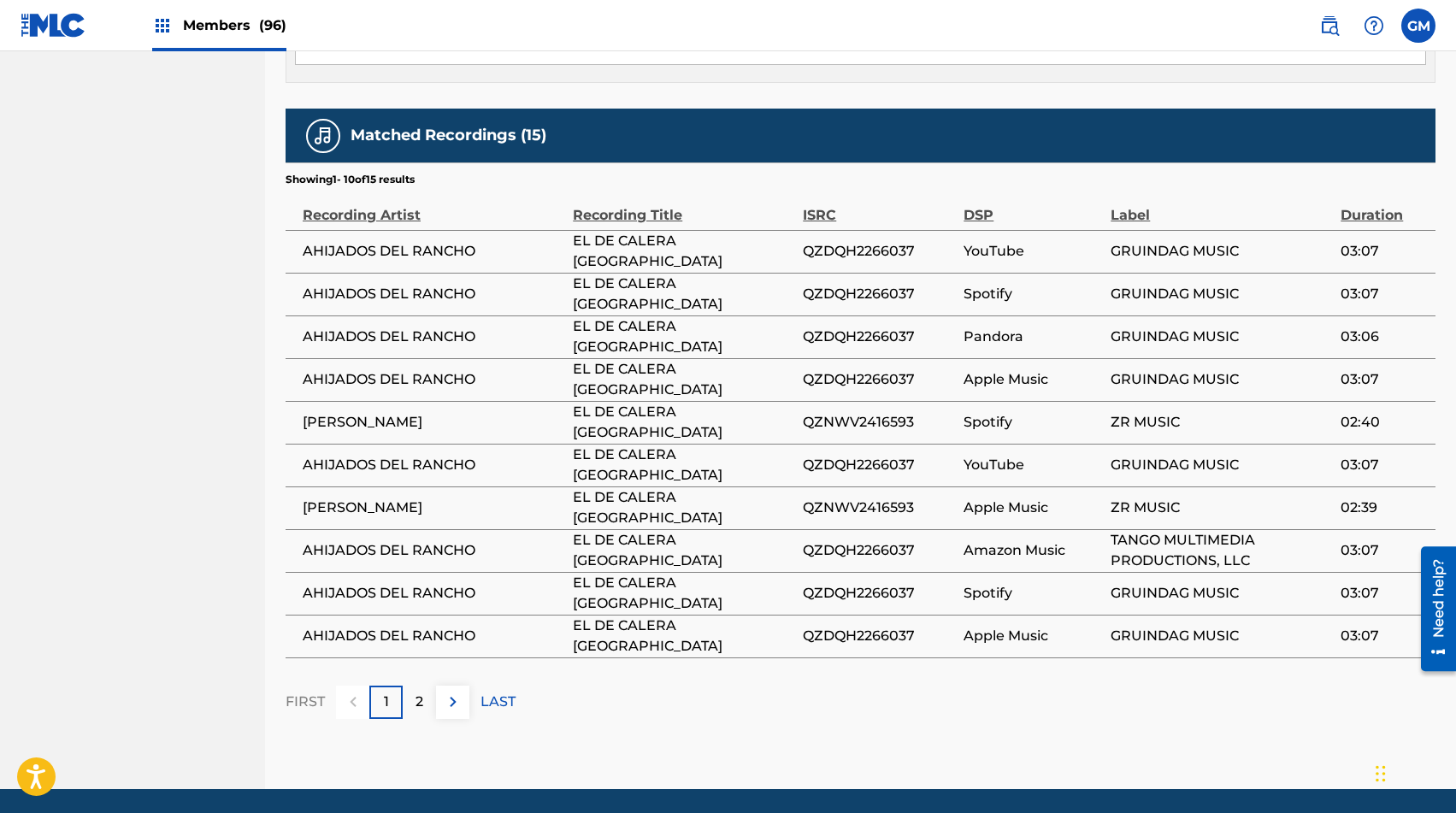
scroll to position [946, 0]
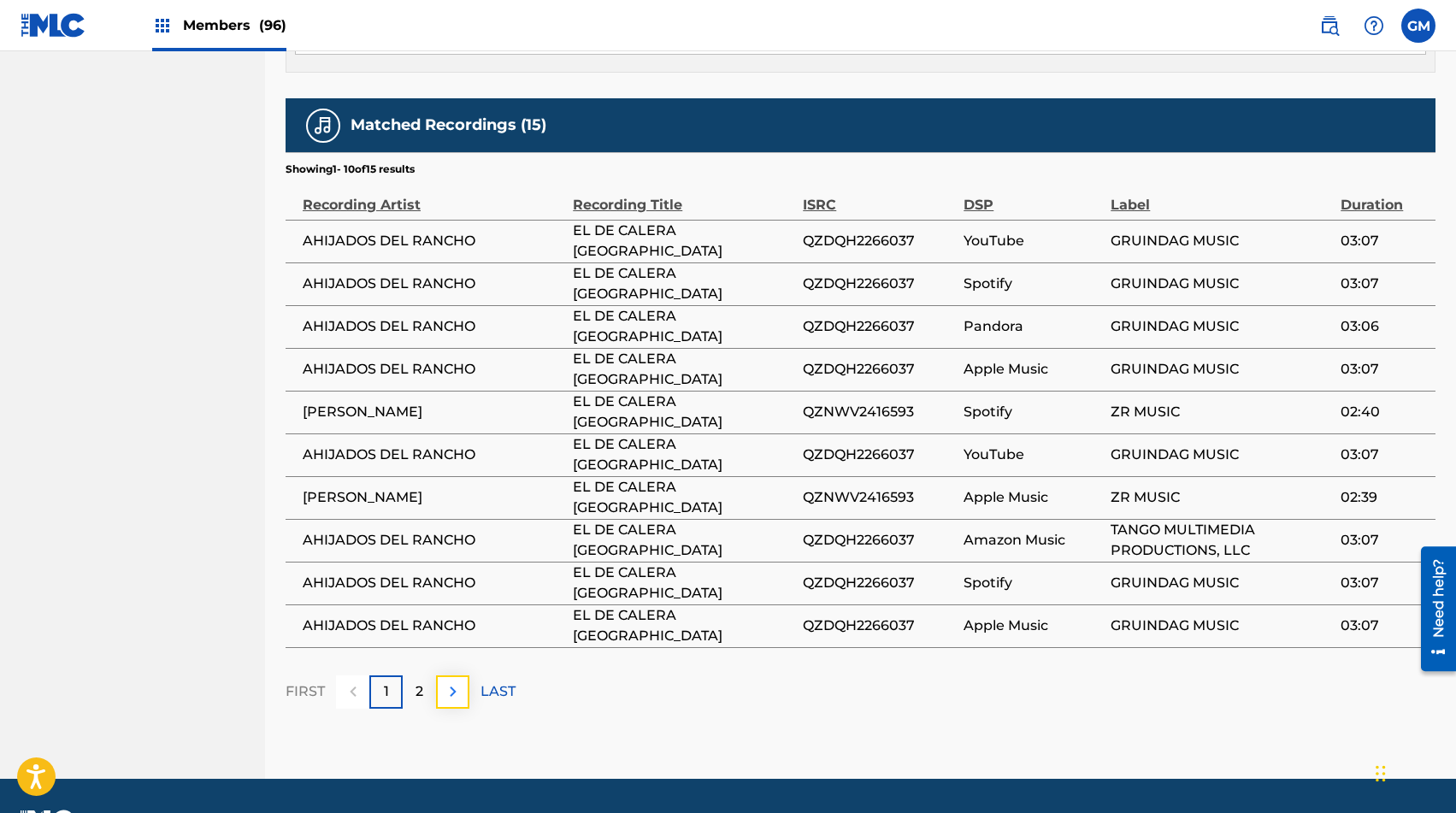
click at [456, 707] on button at bounding box center [453, 692] width 34 height 34
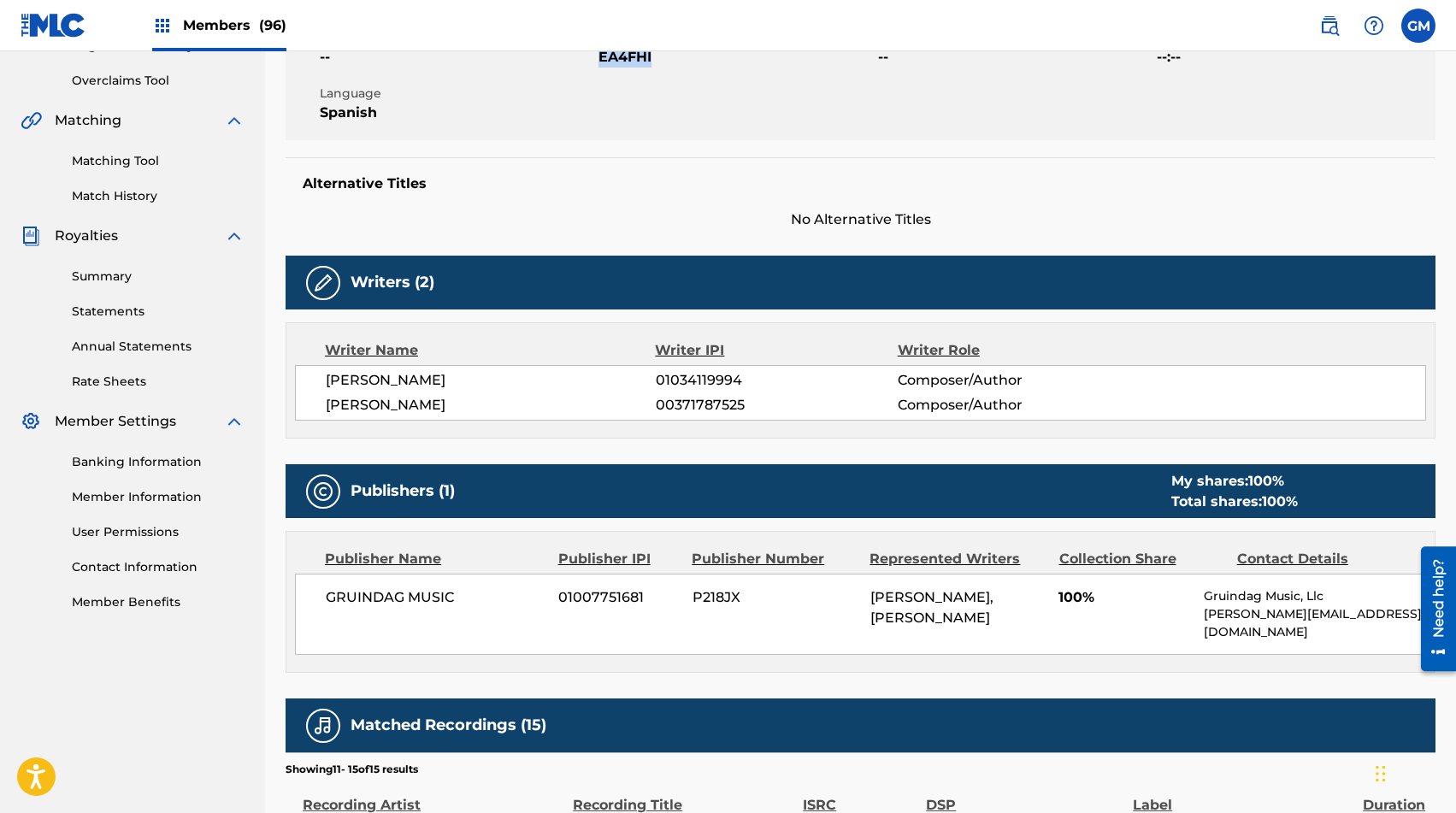
scroll to position [0, 0]
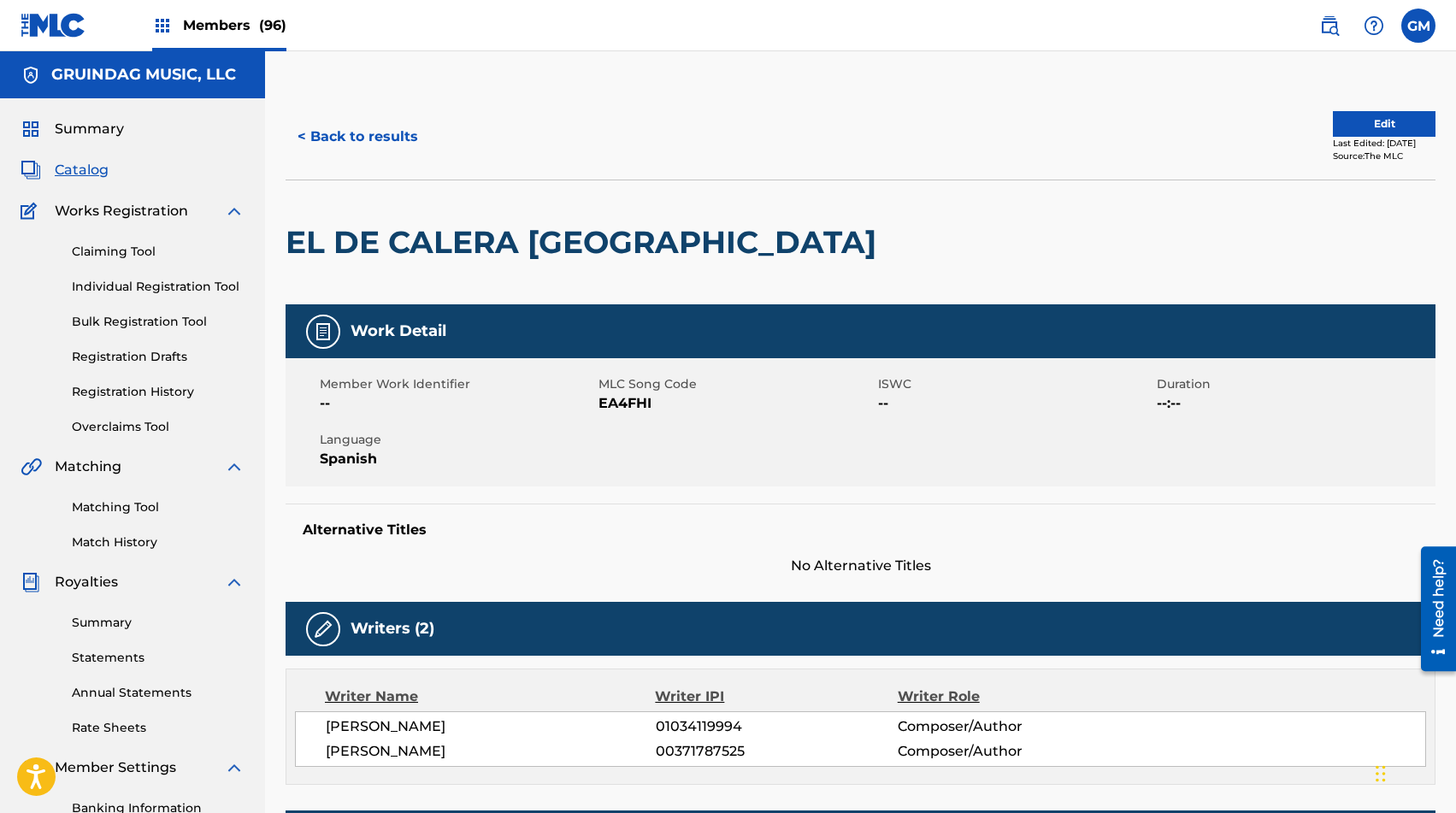
click at [104, 496] on div "Matching Tool Match History" at bounding box center [132, 514] width 224 height 74
click at [109, 508] on link "Matching Tool" at bounding box center [158, 507] width 173 height 18
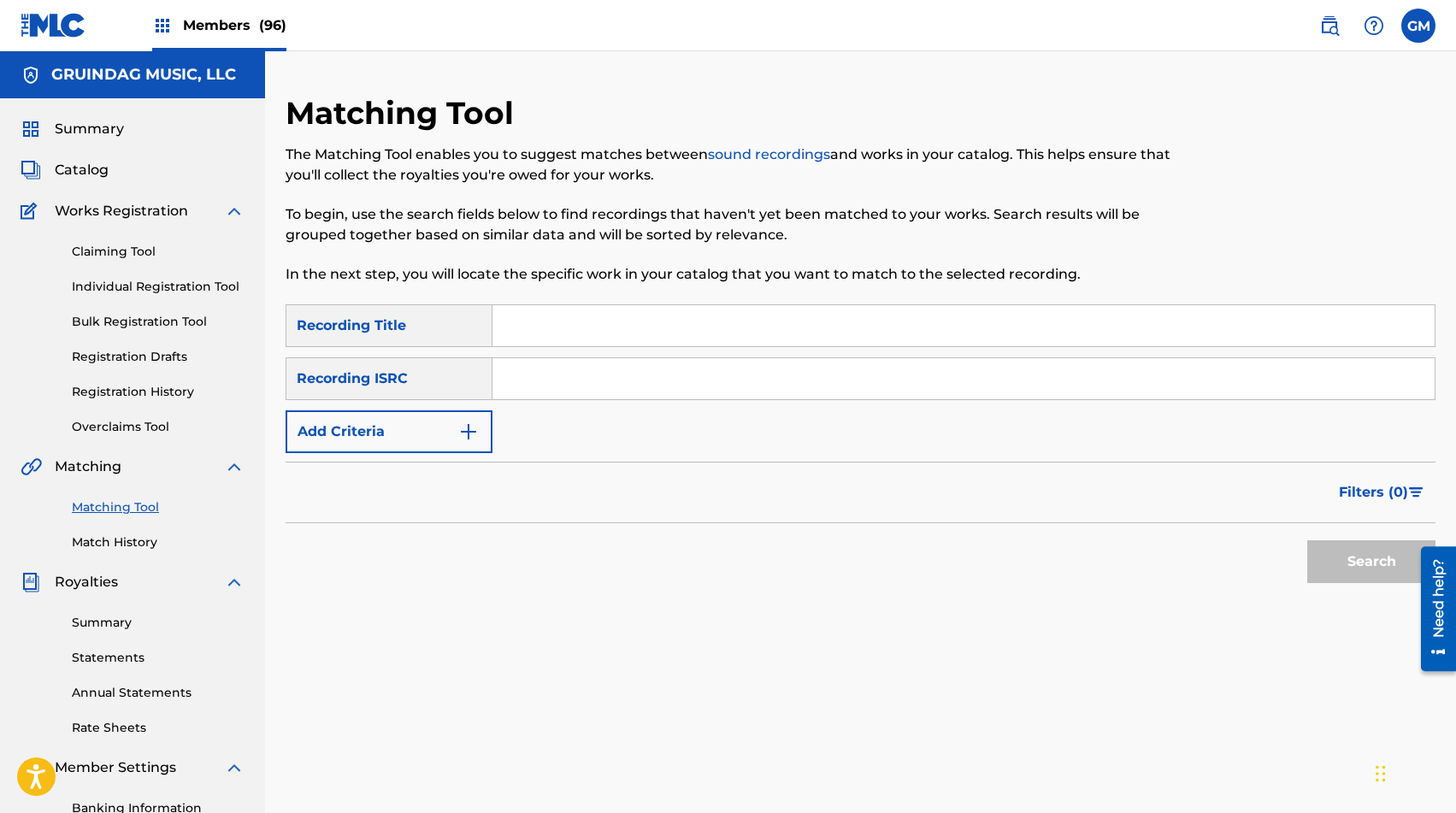
click at [614, 331] on input "Search Form" at bounding box center [963, 326] width 943 height 41
paste input "EA4FHI"
type input "EA4FHI"
type input "e"
click at [608, 328] on input "EL DE CALERA [GEOGRAPHIC_DATA]" at bounding box center [963, 326] width 943 height 41
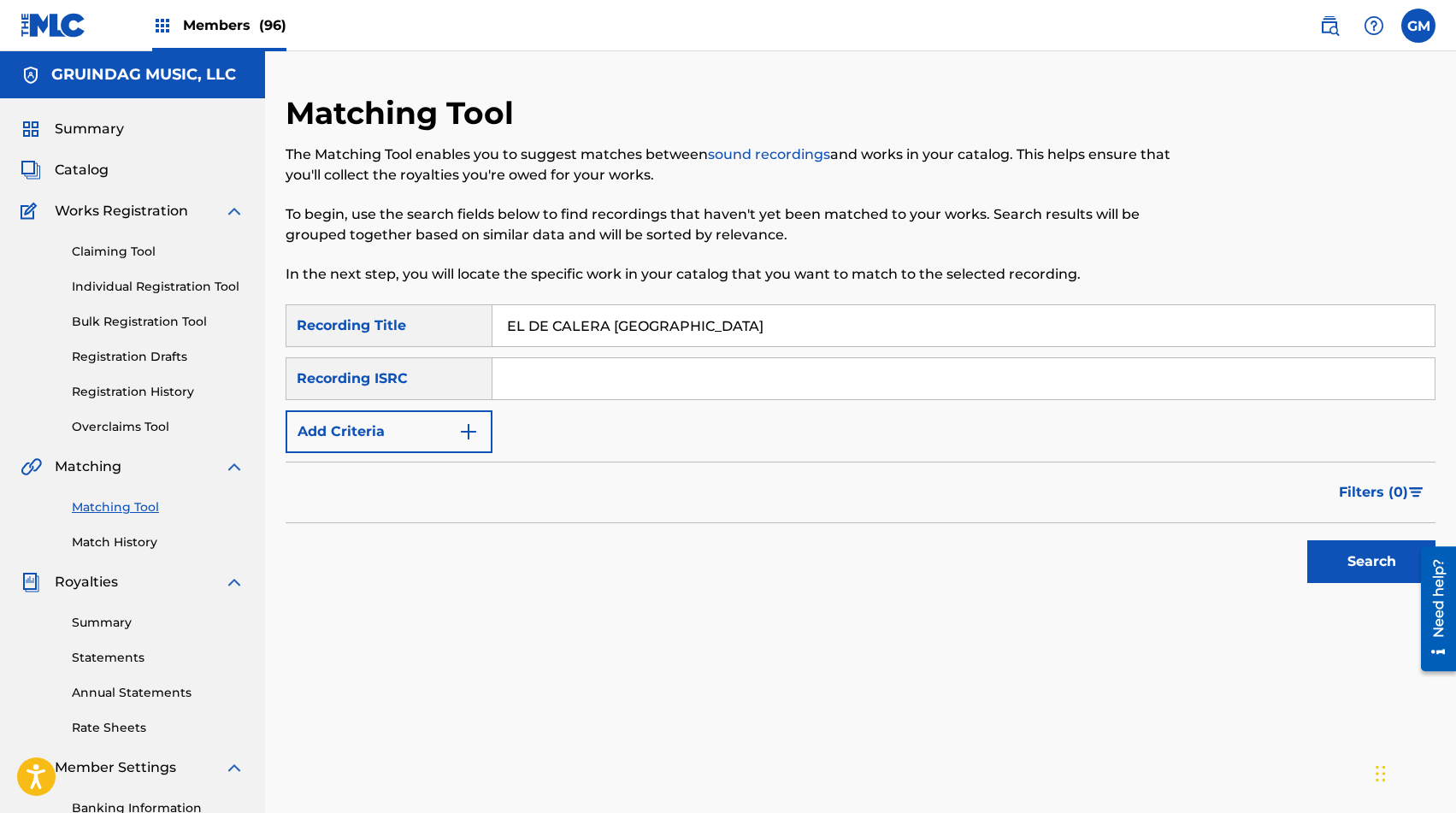
click at [608, 328] on input "EL DE CALERA [GEOGRAPHIC_DATA]" at bounding box center [963, 326] width 943 height 41
type input "EL DE CALERA [GEOGRAPHIC_DATA]"
click at [1051, 567] on button "Search" at bounding box center [1371, 561] width 128 height 42
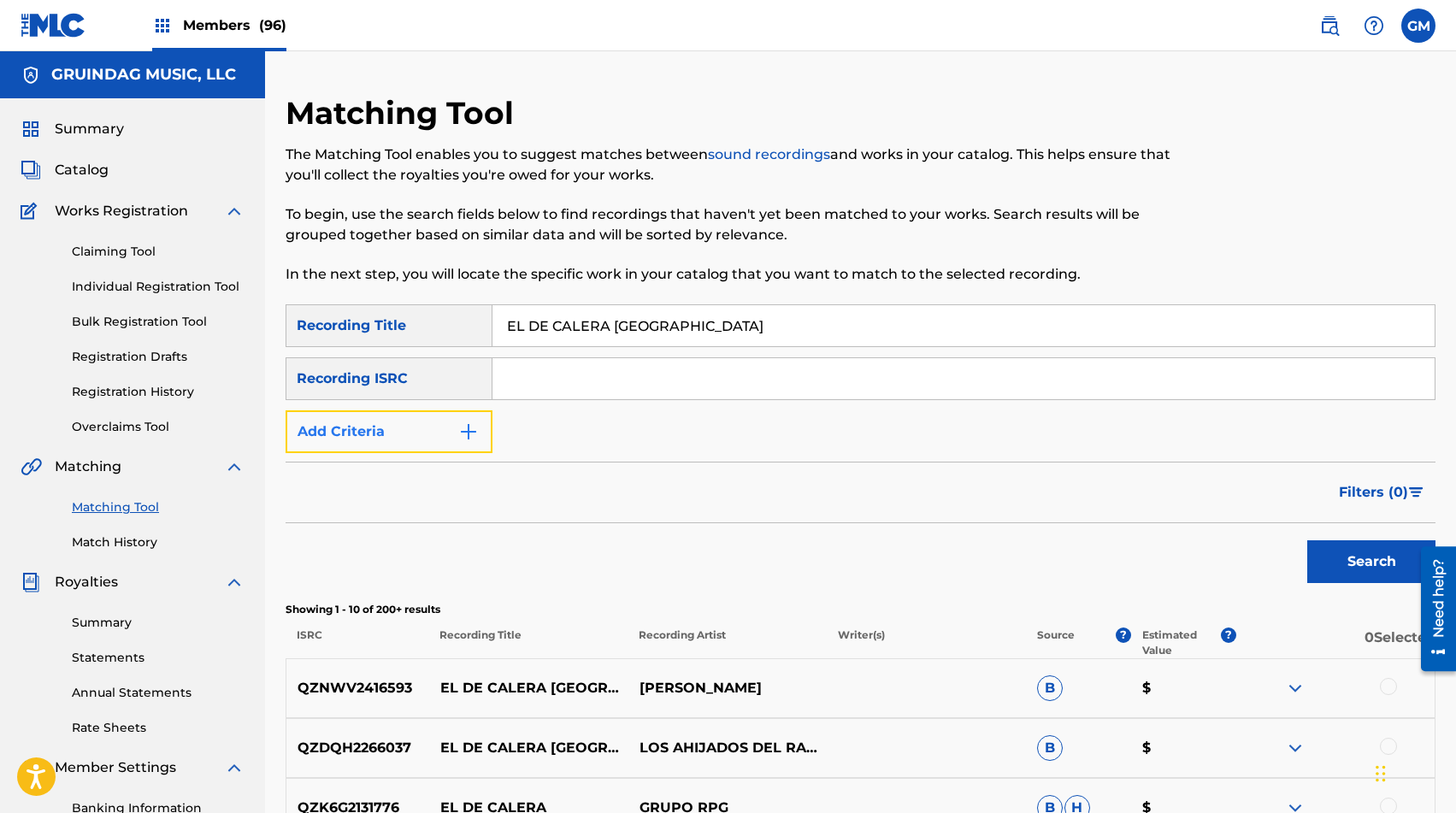
click at [448, 446] on button "Add Criteria" at bounding box center [389, 431] width 207 height 42
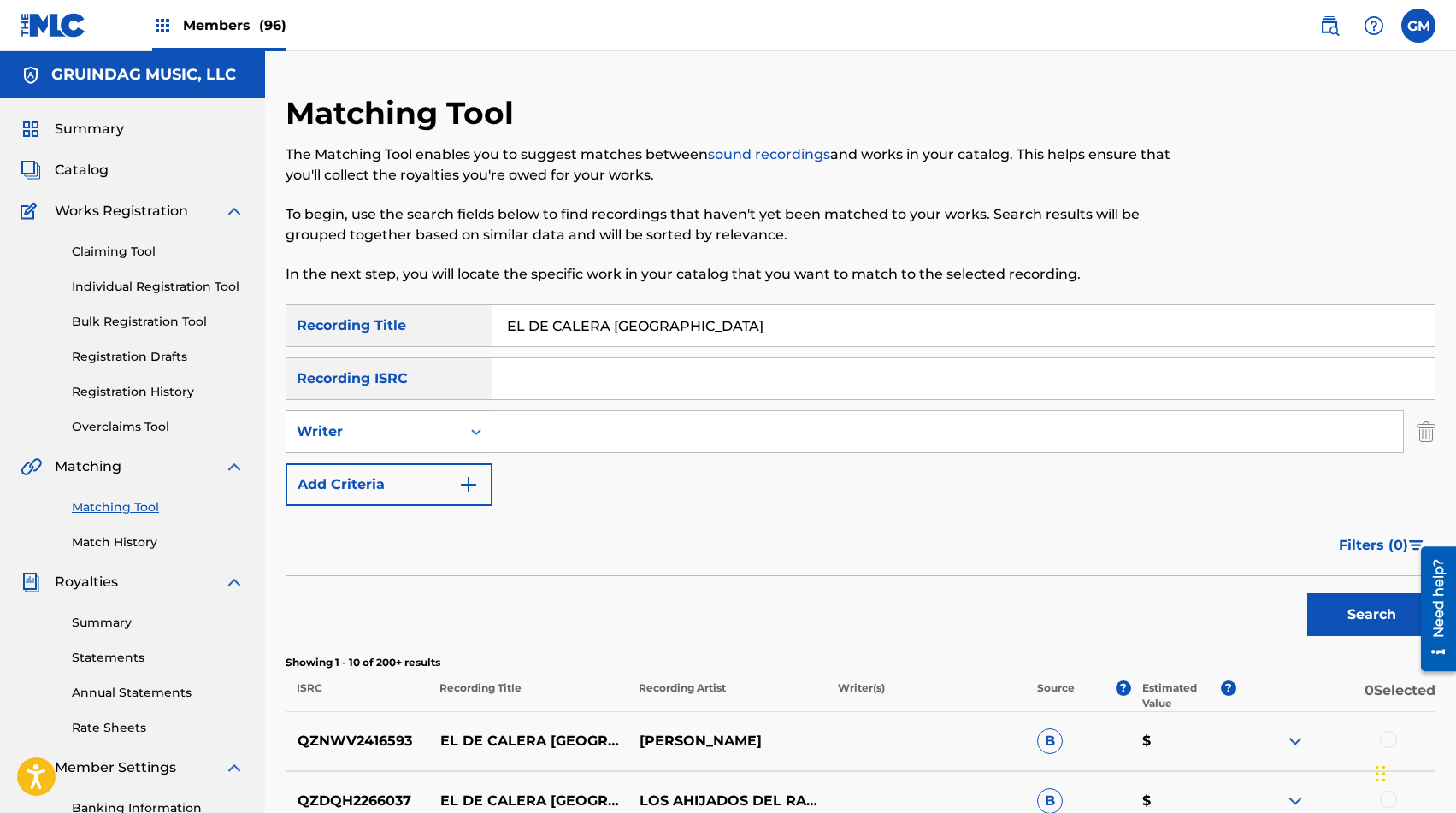
click at [452, 433] on div "Writer" at bounding box center [374, 432] width 175 height 33
click at [442, 464] on div "Recording Artist" at bounding box center [390, 473] width 206 height 42
click at [597, 436] on input "Search Form" at bounding box center [948, 432] width 911 height 41
click at [1051, 599] on button "Search" at bounding box center [1371, 614] width 128 height 42
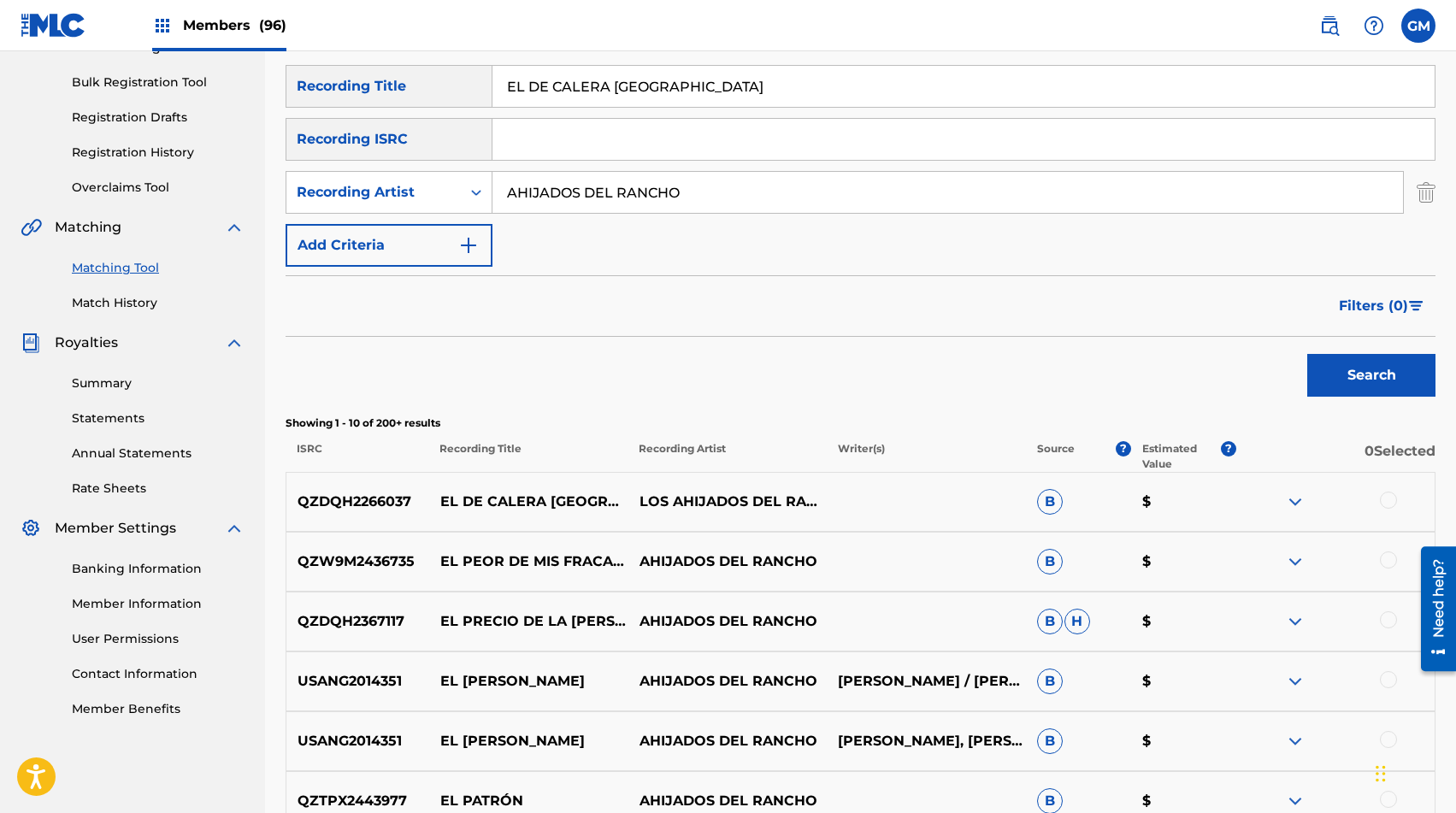
scroll to position [245, 0]
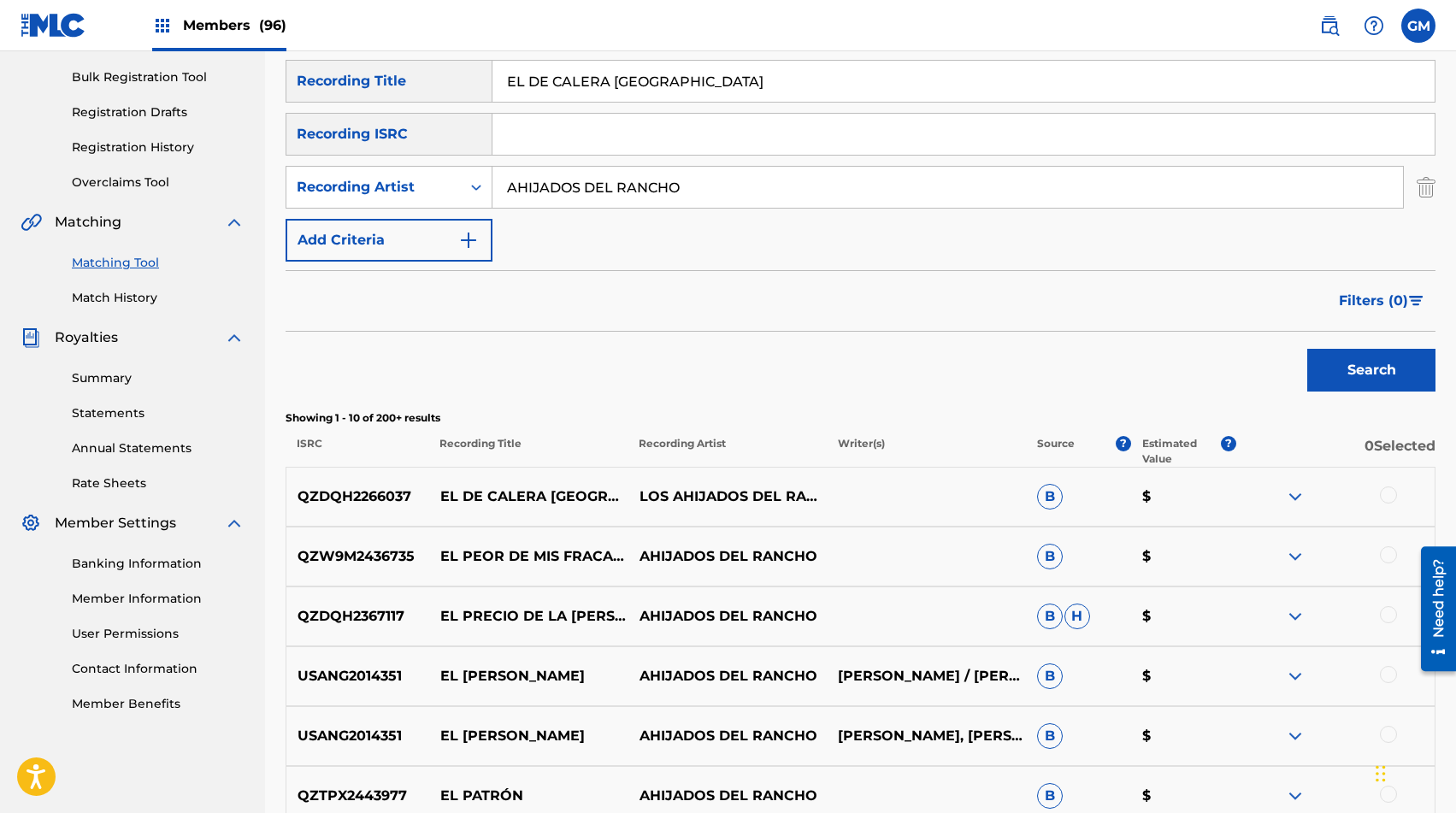
click at [1051, 495] on div at bounding box center [1389, 495] width 17 height 17
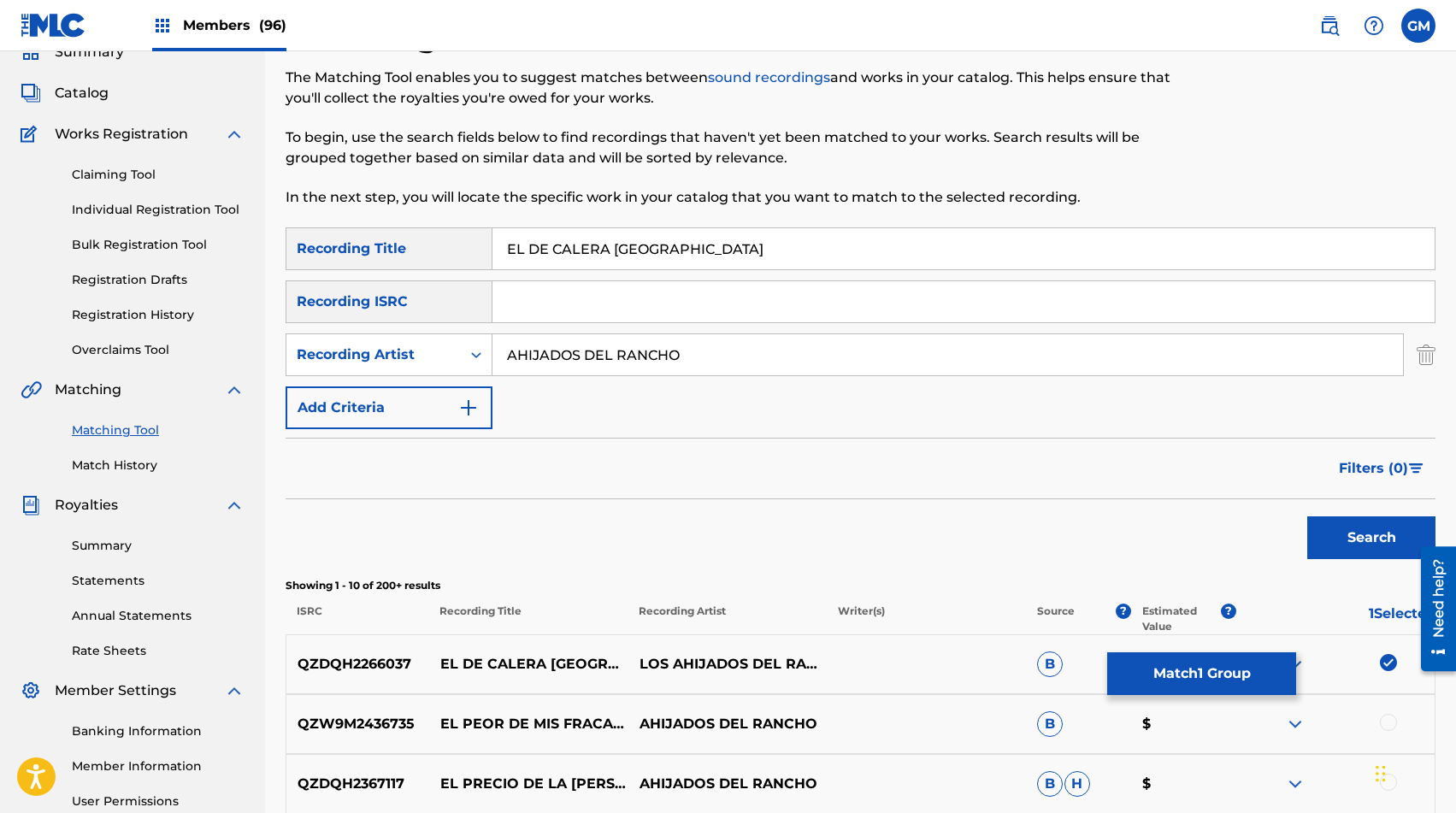
scroll to position [0, 0]
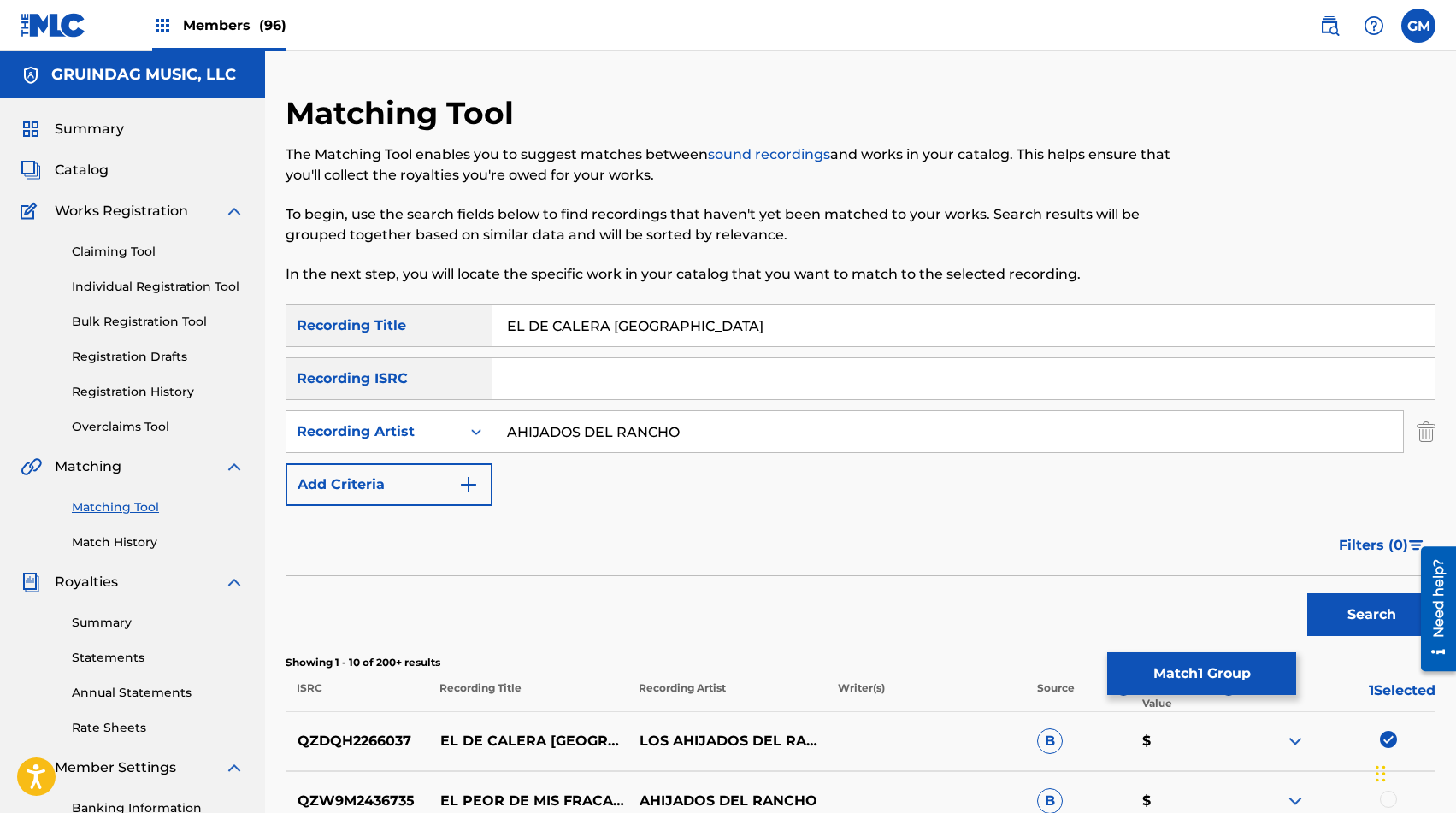
click at [634, 428] on input "AHIJADOS DEL RANCHO" at bounding box center [948, 432] width 911 height 41
type input "[PERSON_NAME]"
click at [1051, 612] on button "Search" at bounding box center [1371, 614] width 128 height 42
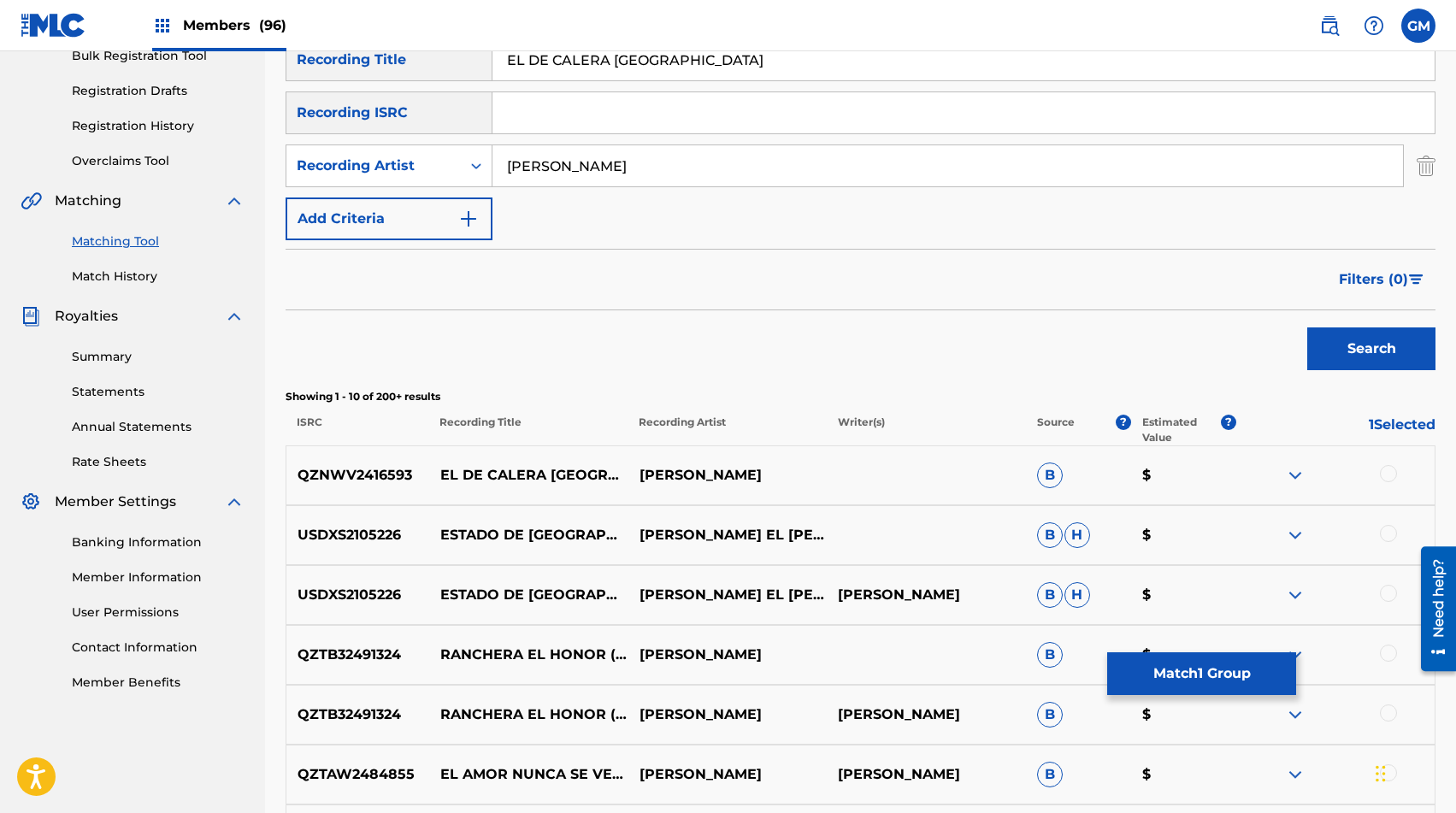
scroll to position [269, 0]
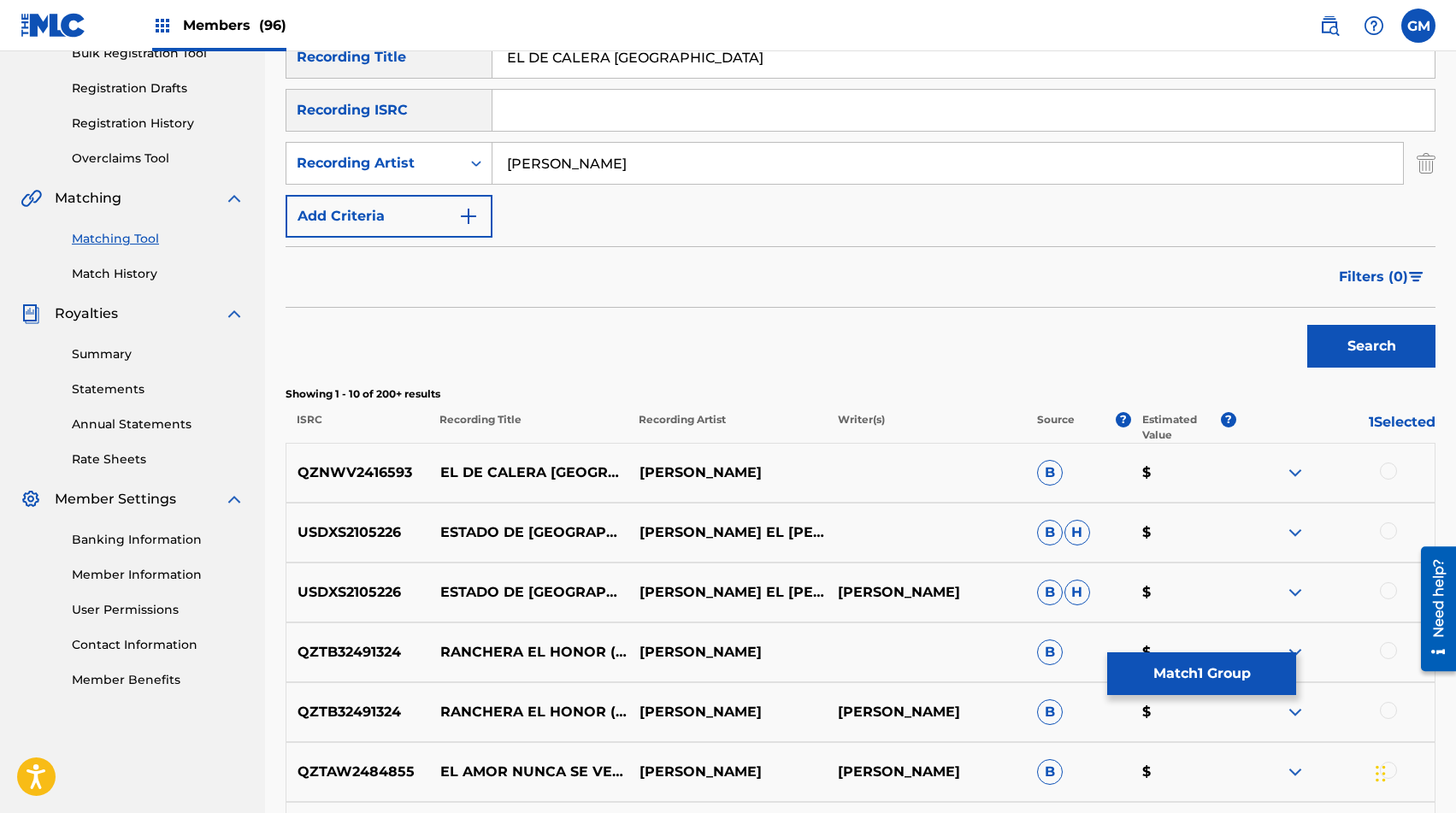
click at [1051, 468] on div at bounding box center [1389, 471] width 17 height 17
click at [715, 173] on input "[PERSON_NAME]" at bounding box center [948, 163] width 911 height 41
click at [1051, 330] on button "Search" at bounding box center [1371, 346] width 128 height 42
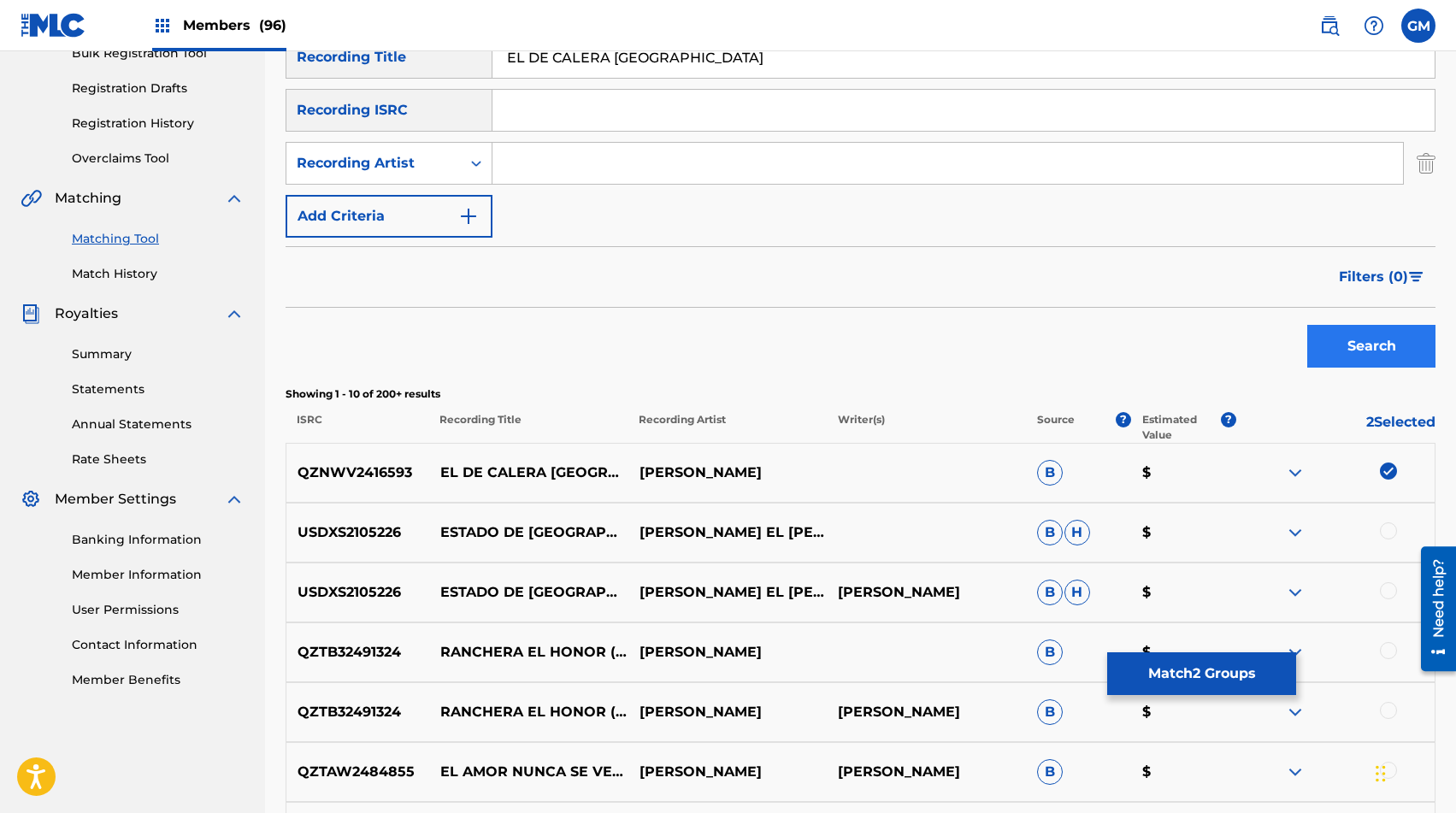
scroll to position [247, 0]
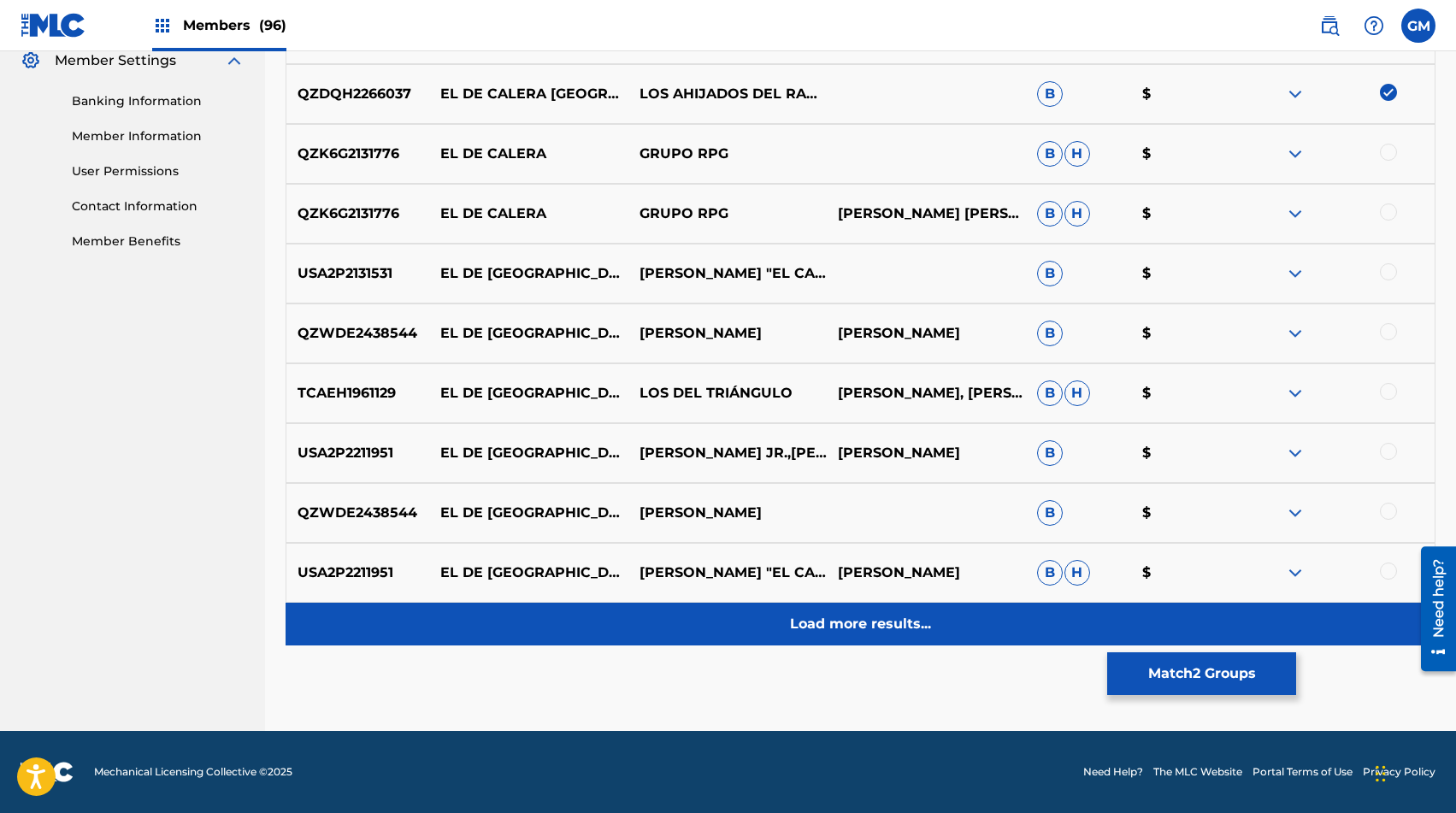
click at [866, 634] on div "Load more results..." at bounding box center [861, 624] width 1150 height 42
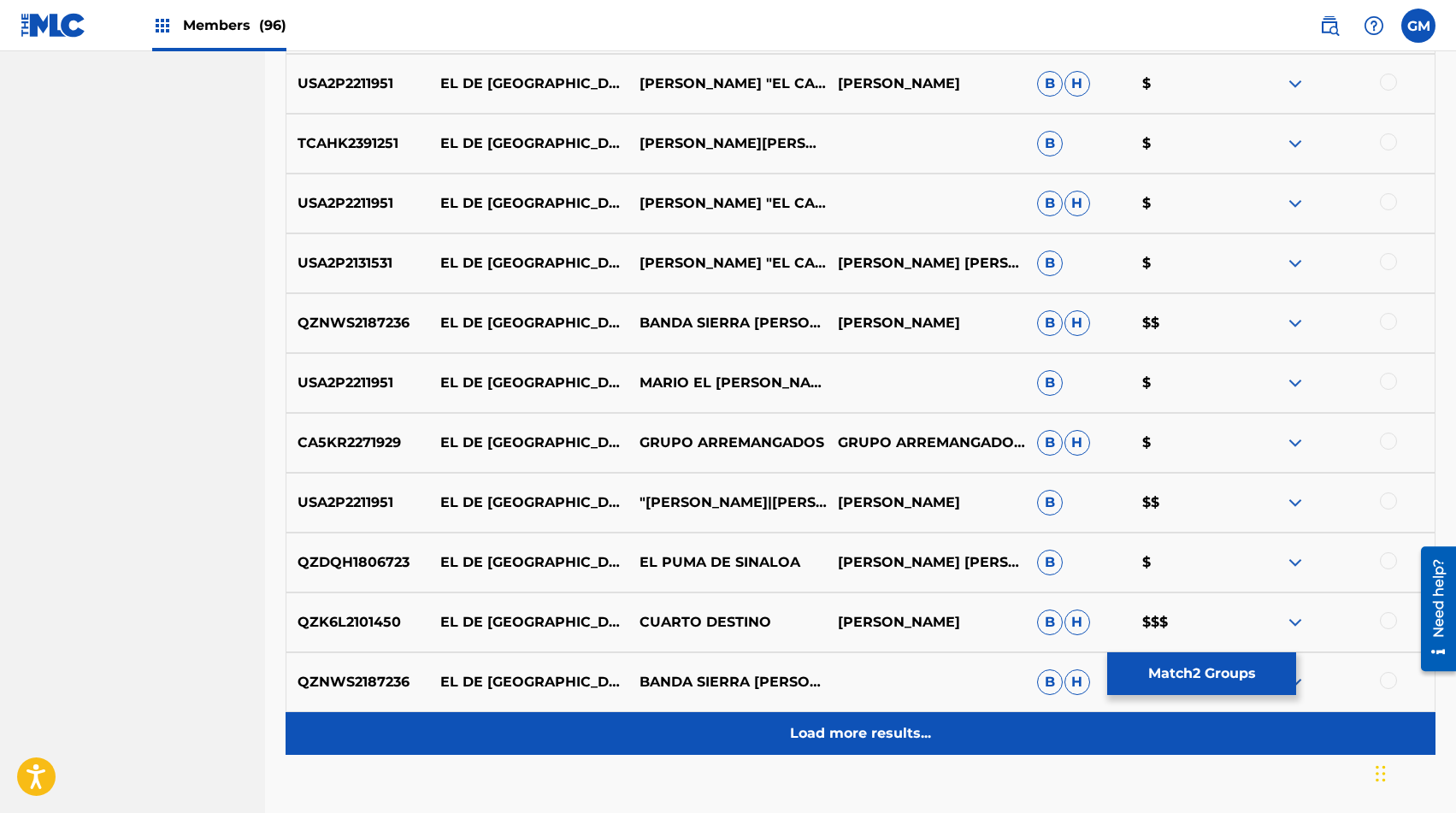
click at [880, 715] on div "Load more results..." at bounding box center [861, 733] width 1150 height 42
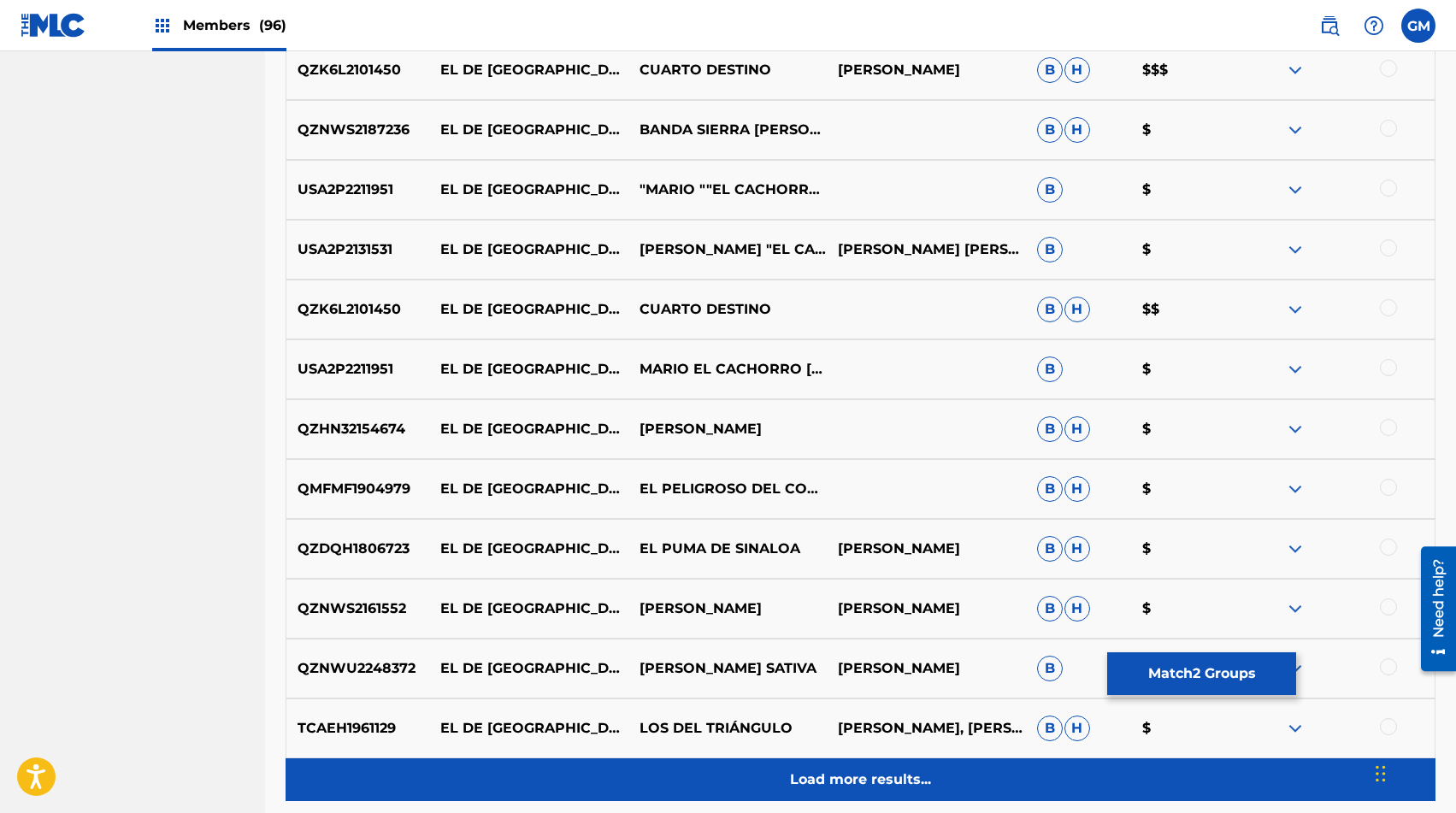
click at [875, 736] on p "Load more results..." at bounding box center [860, 780] width 141 height 21
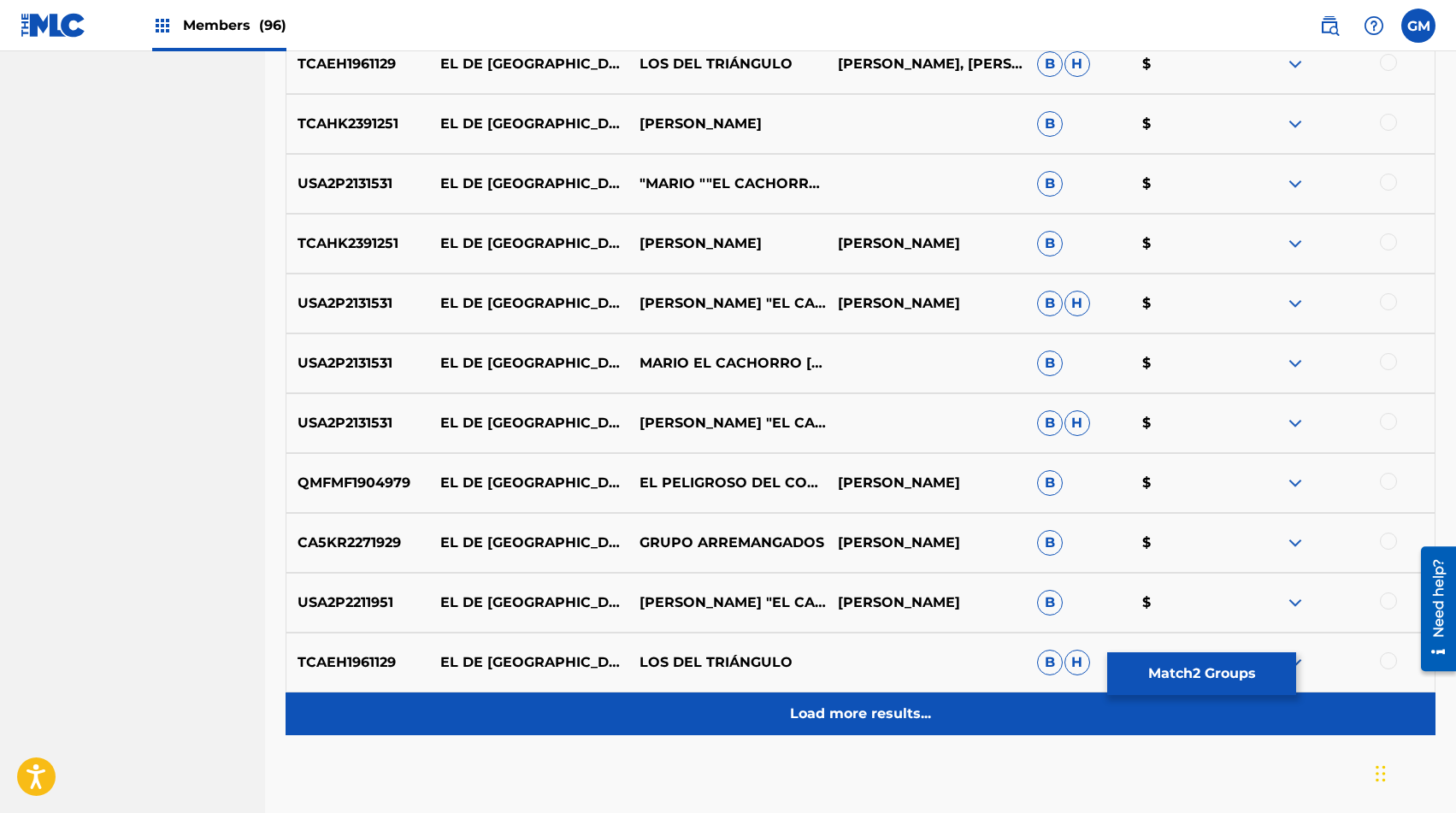
click at [872, 723] on p "Load more results..." at bounding box center [860, 714] width 141 height 21
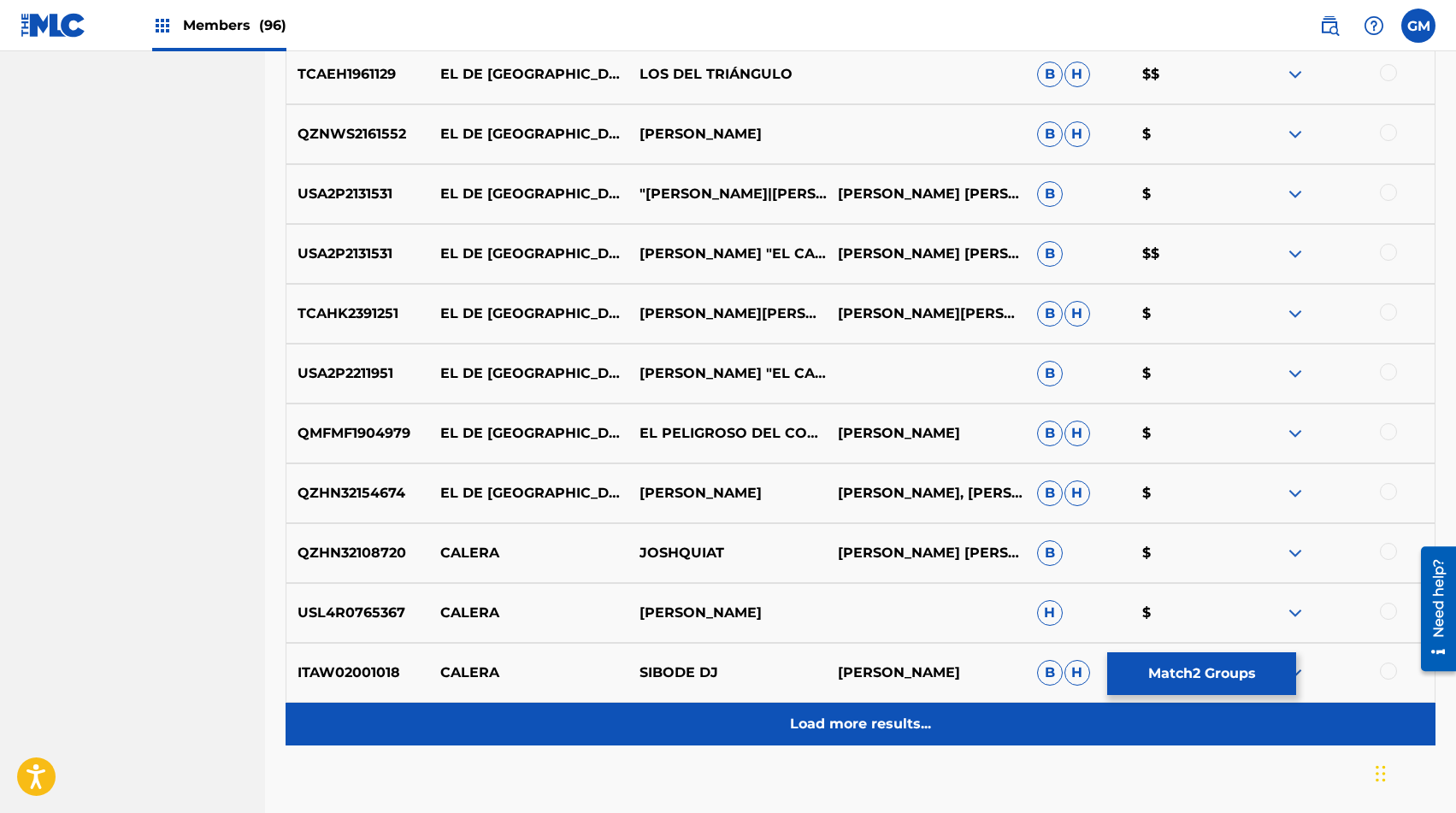
click at [870, 721] on p "Load more results..." at bounding box center [860, 724] width 141 height 21
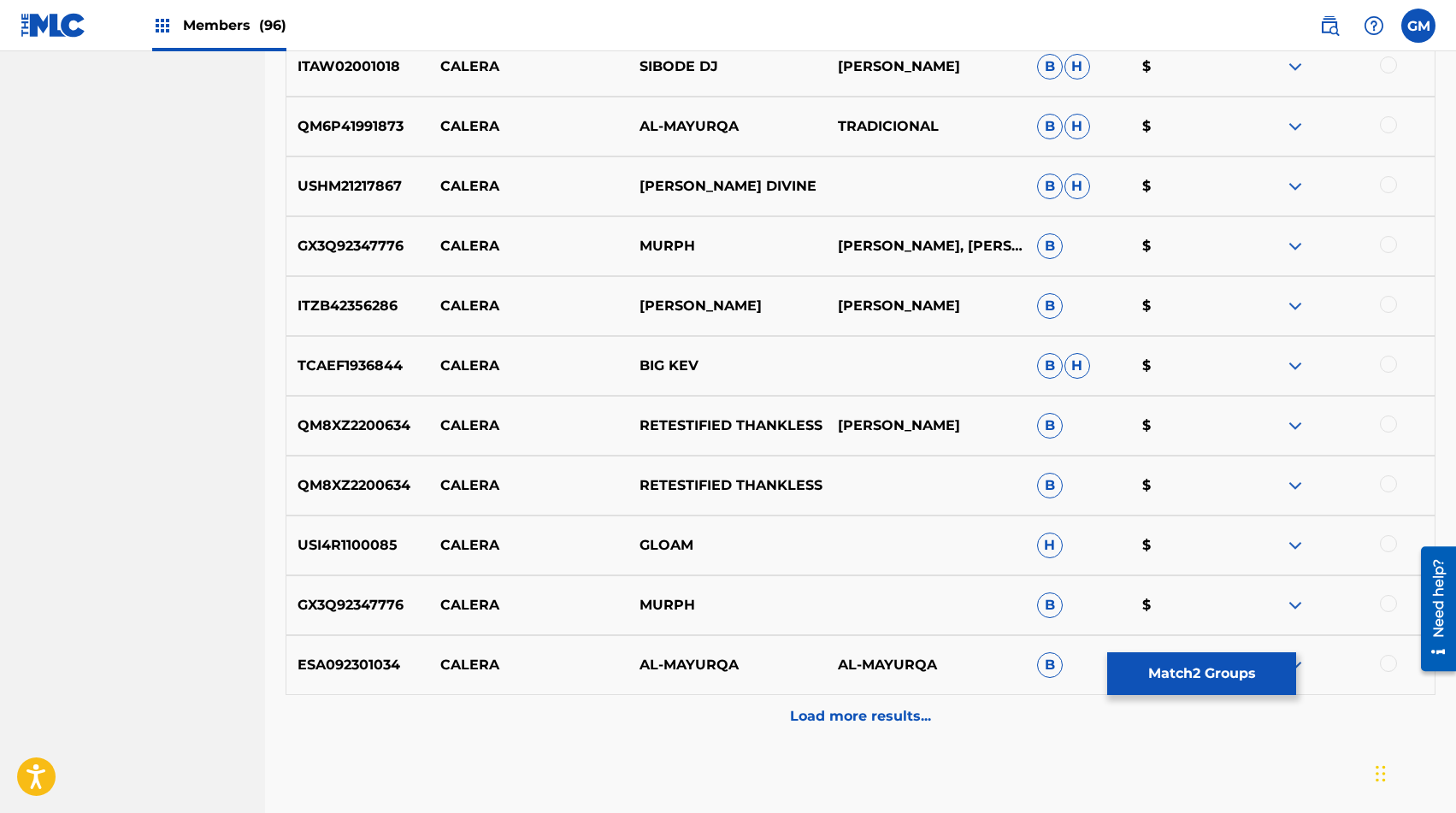
scroll to position [3700, 0]
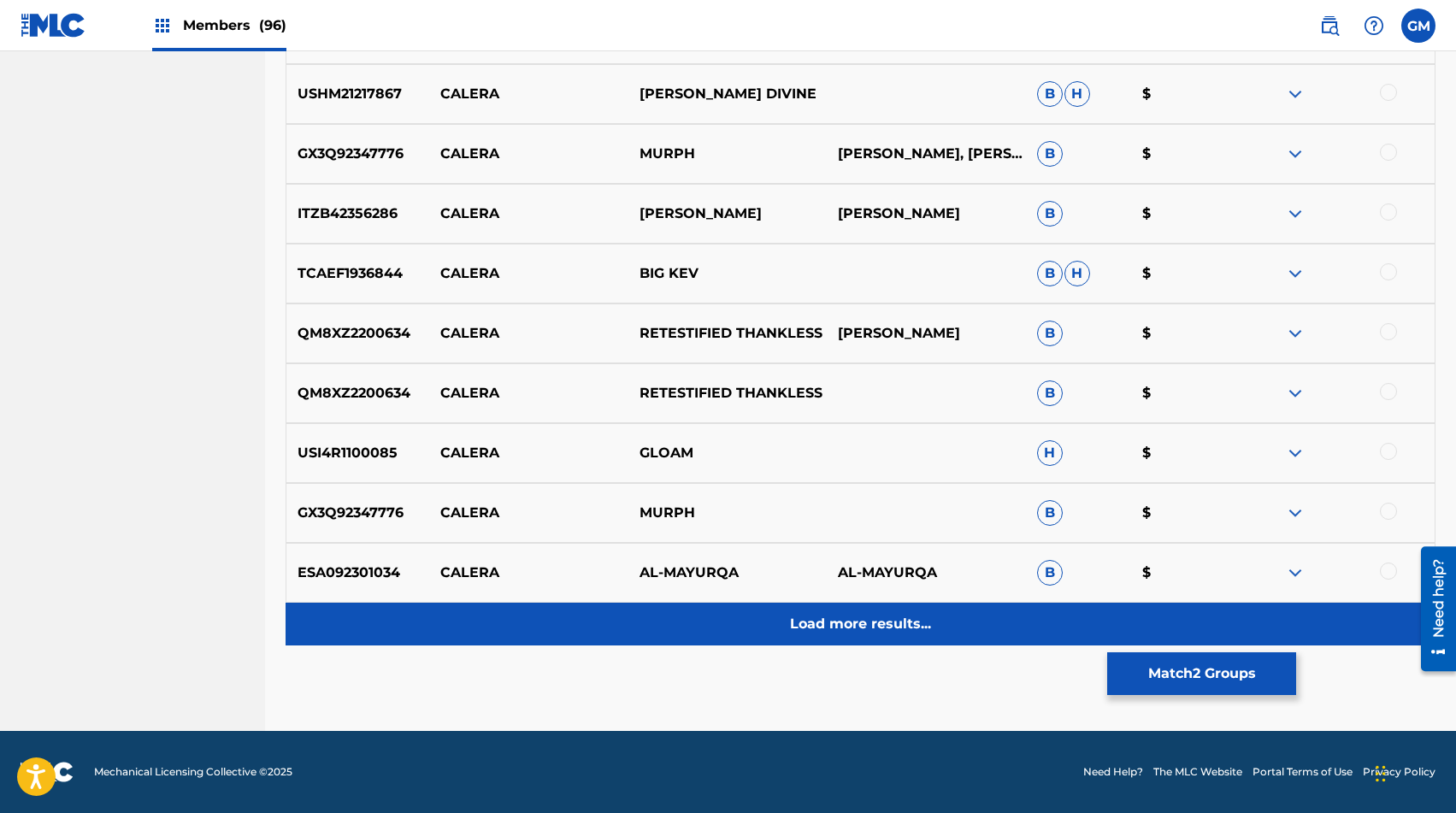
click at [881, 634] on div "Load more results..." at bounding box center [861, 624] width 1150 height 42
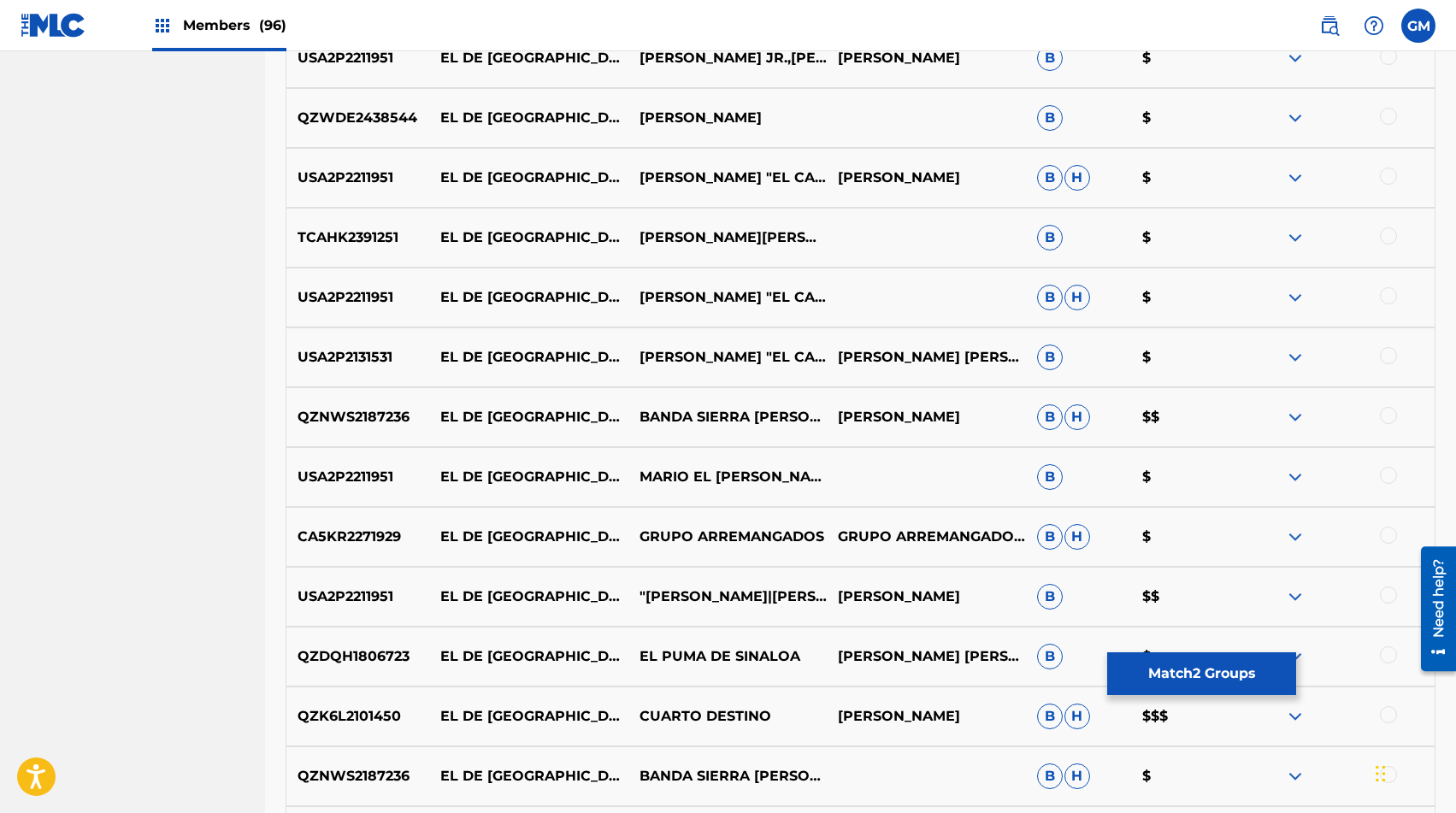
scroll to position [1065, 0]
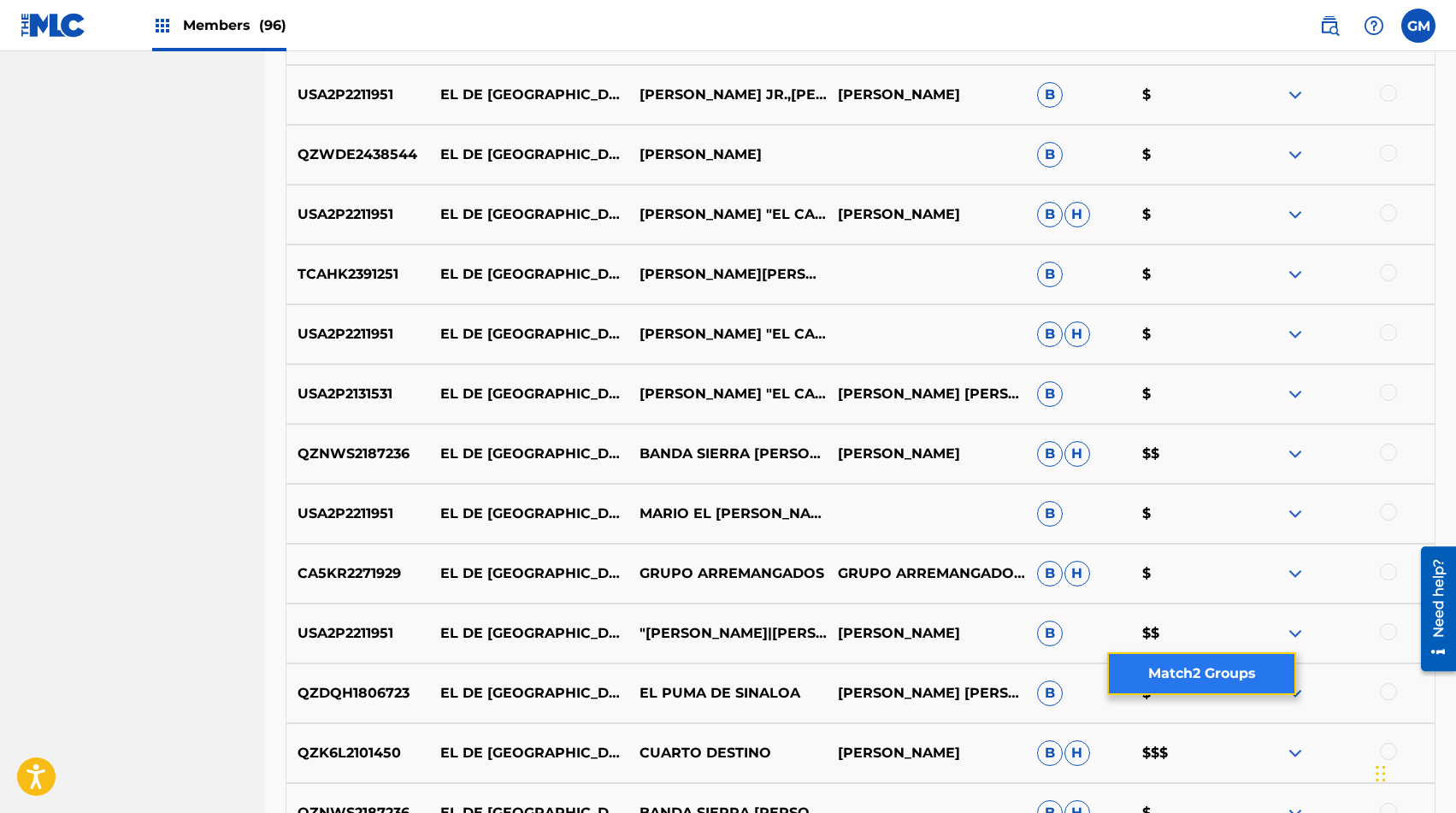
click at [1051, 671] on button "Match 2 Groups" at bounding box center [1202, 673] width 189 height 42
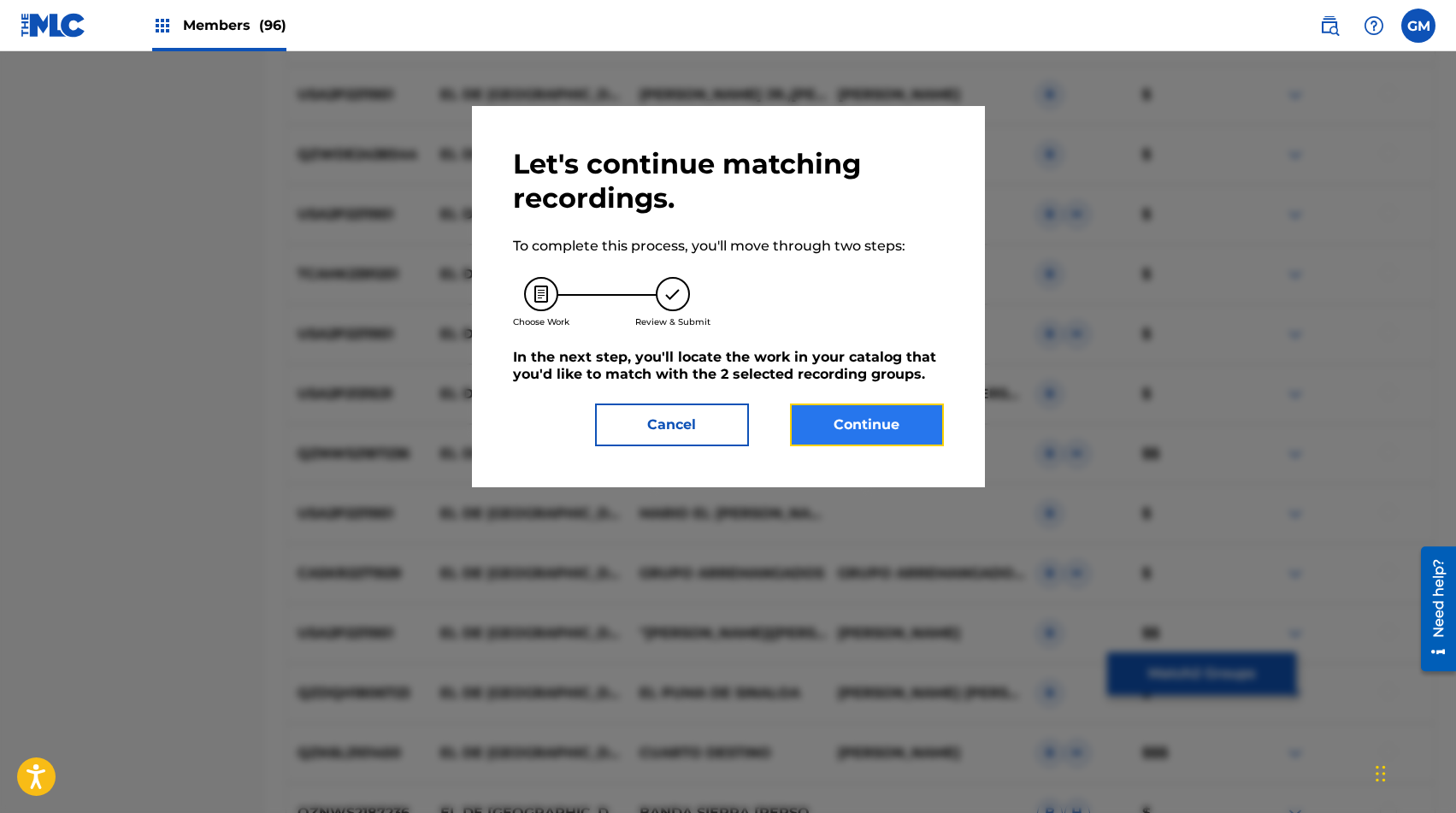
click at [925, 421] on button "Continue" at bounding box center [867, 424] width 154 height 42
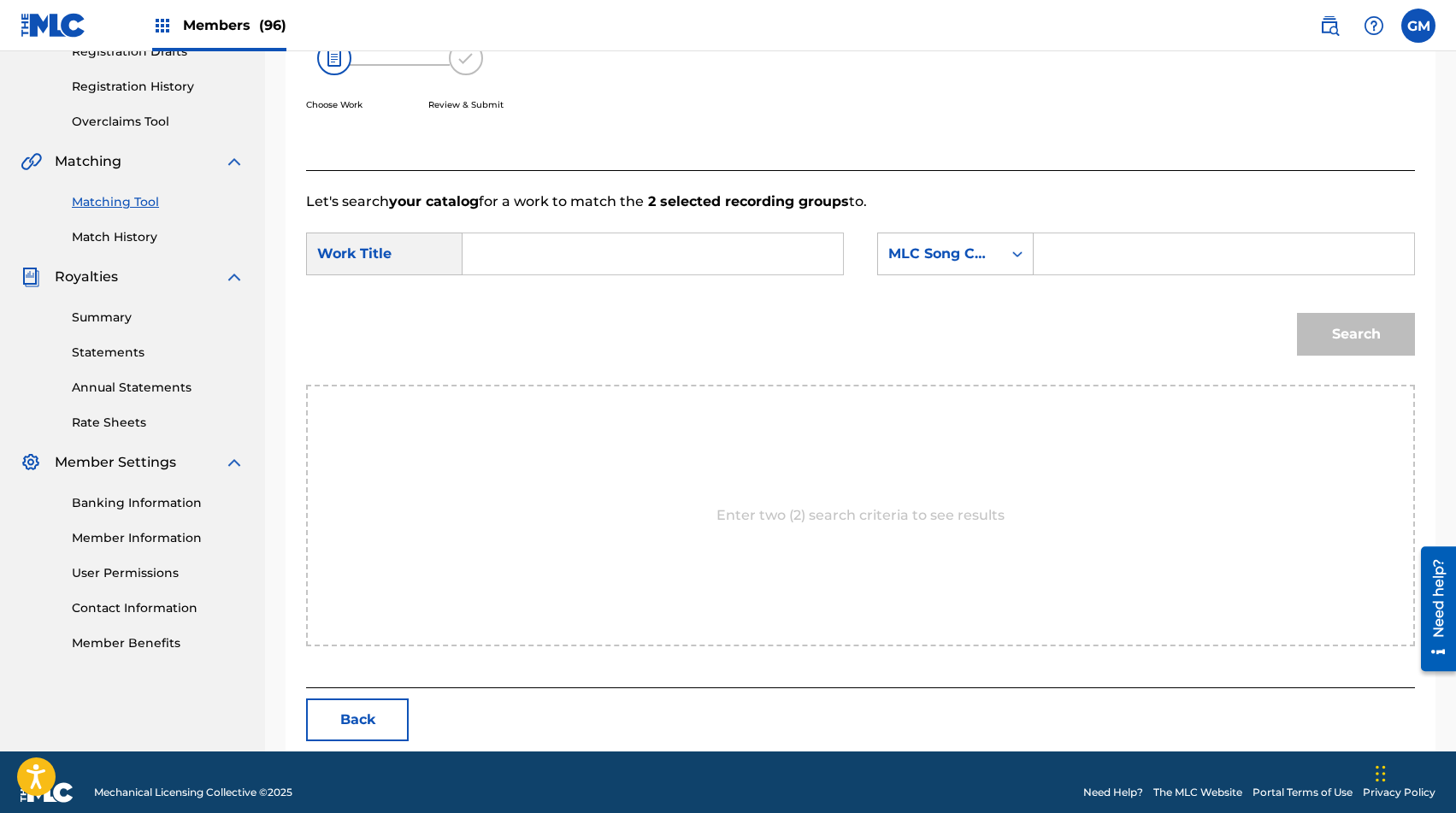
scroll to position [326, 0]
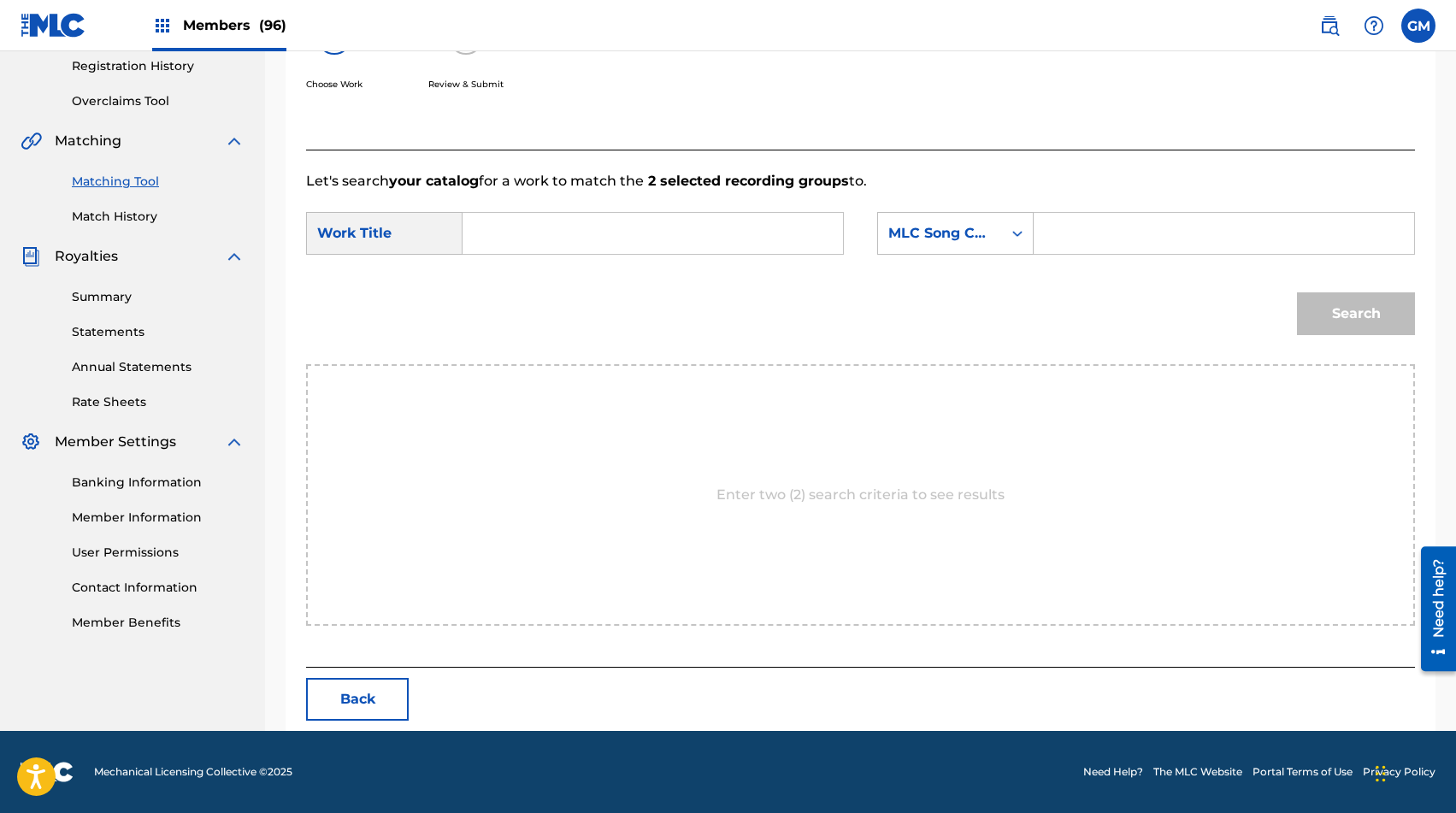
click at [1051, 234] on input "Search Form" at bounding box center [1224, 233] width 352 height 41
paste input "EA4FHI"
type input "EA4FHI"
click at [706, 213] on input "Search Form" at bounding box center [652, 233] width 352 height 41
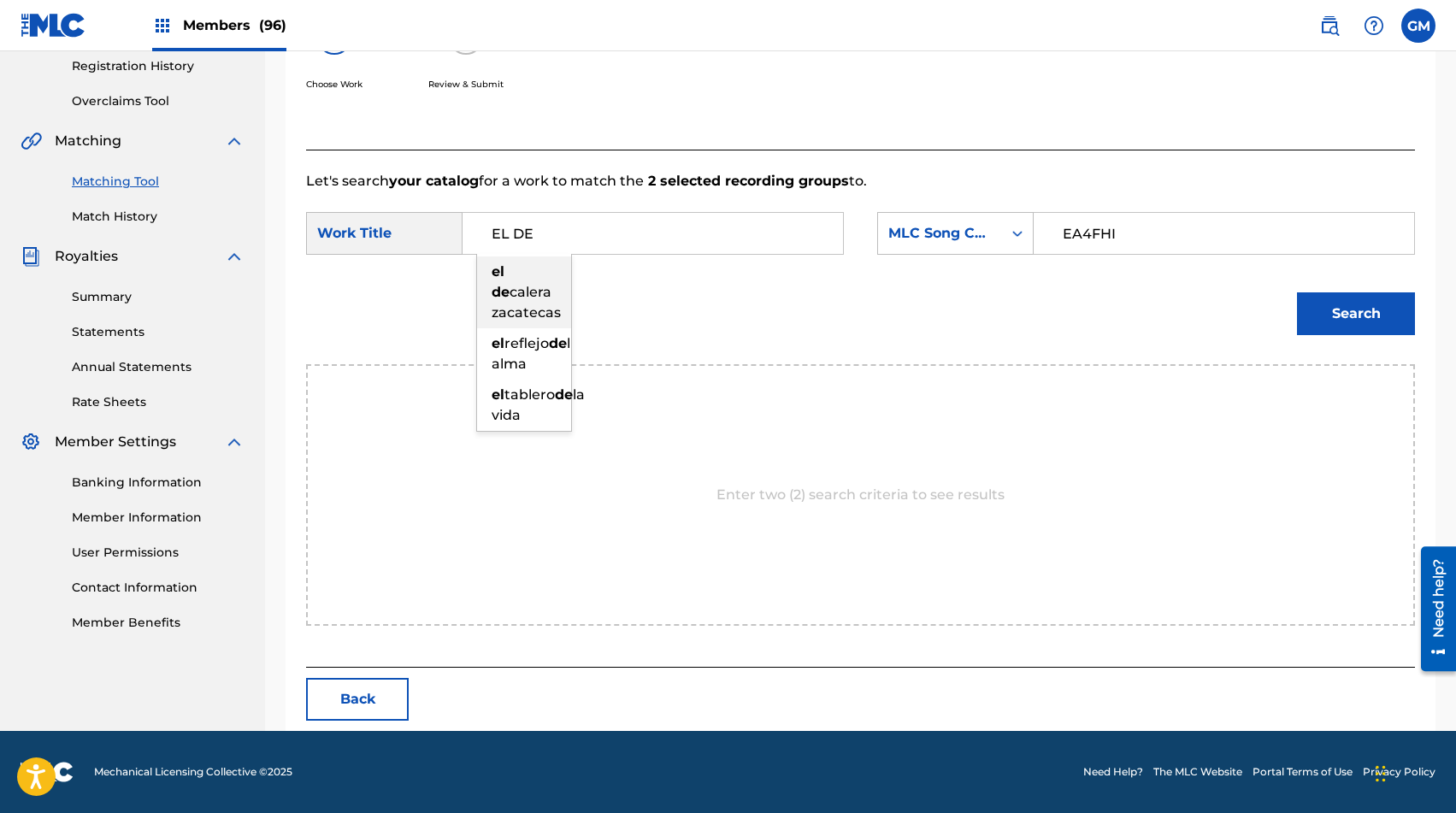
click at [531, 284] on span "calera zacatecas" at bounding box center [526, 302] width 69 height 37
type input "el de calera zacatecas"
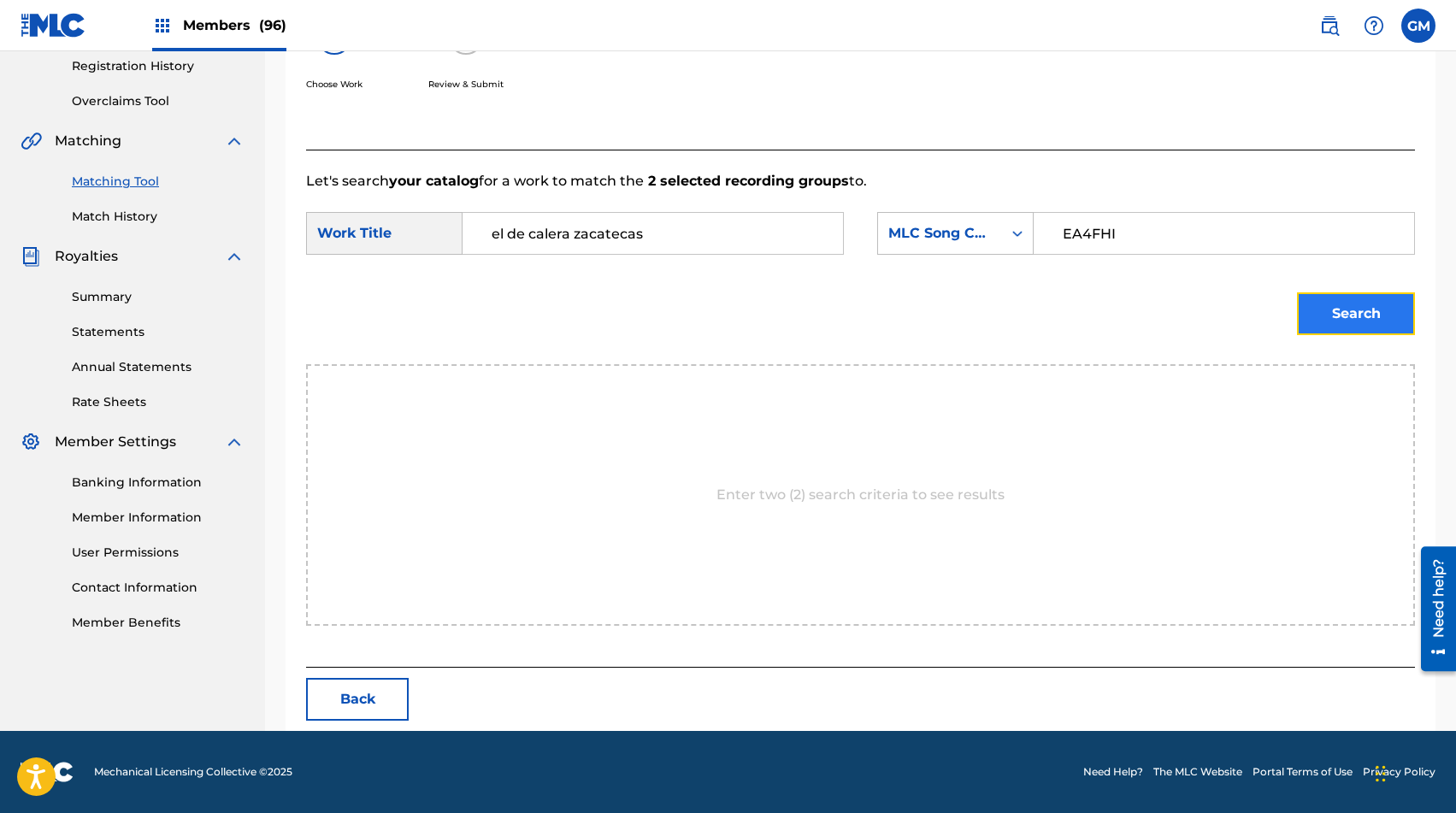
click at [1051, 306] on button "Search" at bounding box center [1356, 313] width 118 height 42
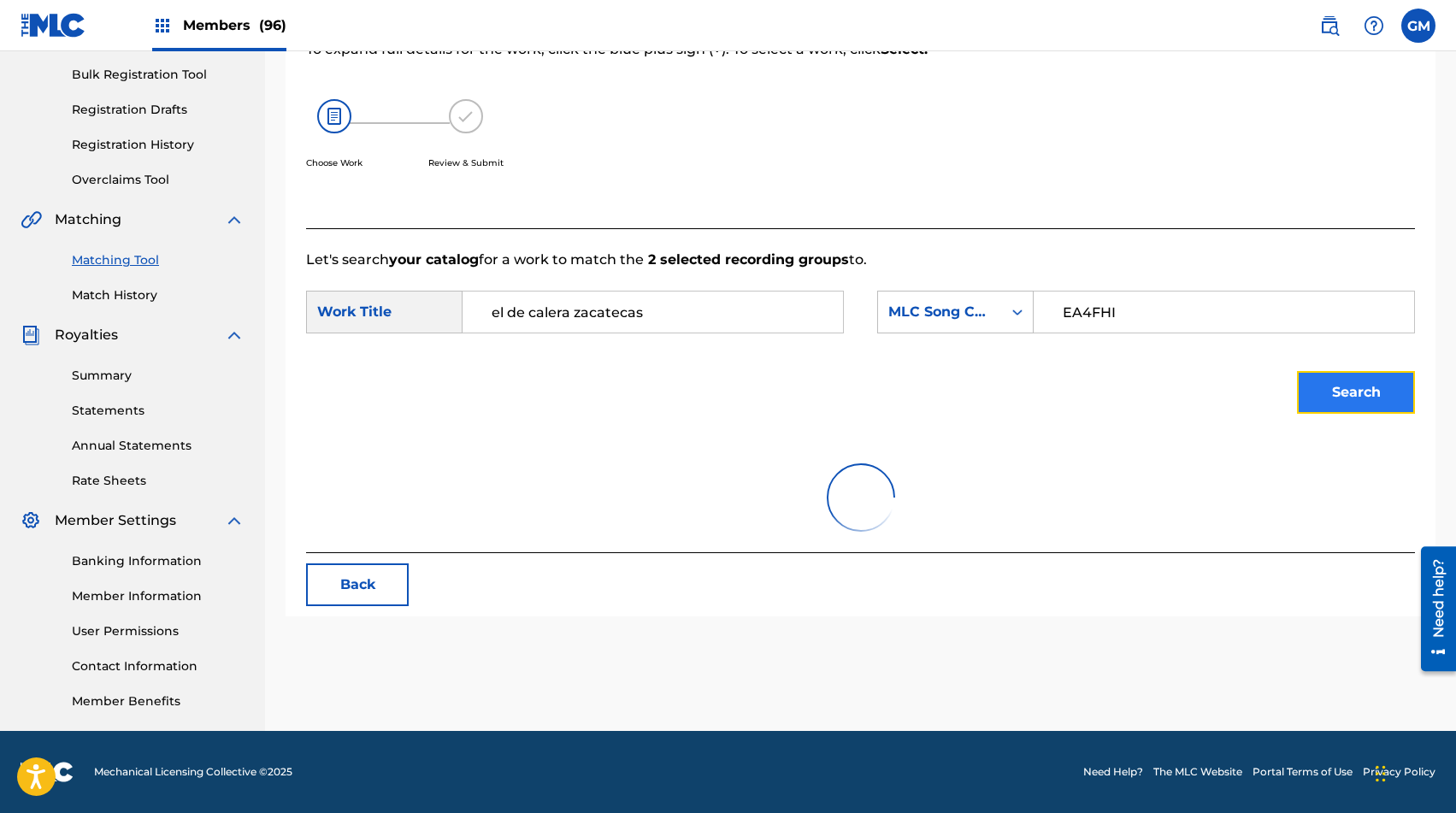
scroll to position [276, 0]
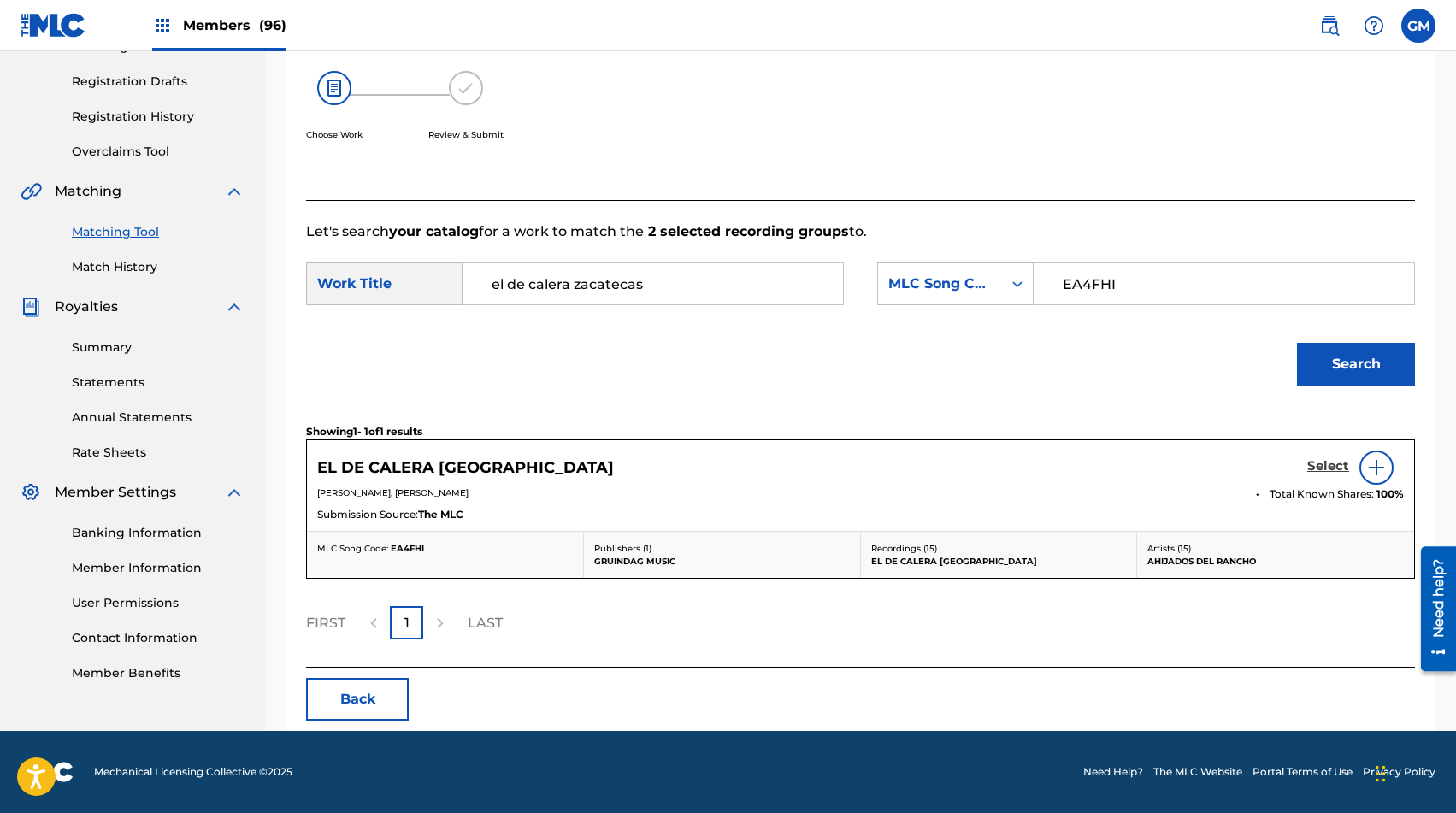
click at [1051, 460] on h5 "Select" at bounding box center [1328, 466] width 41 height 16
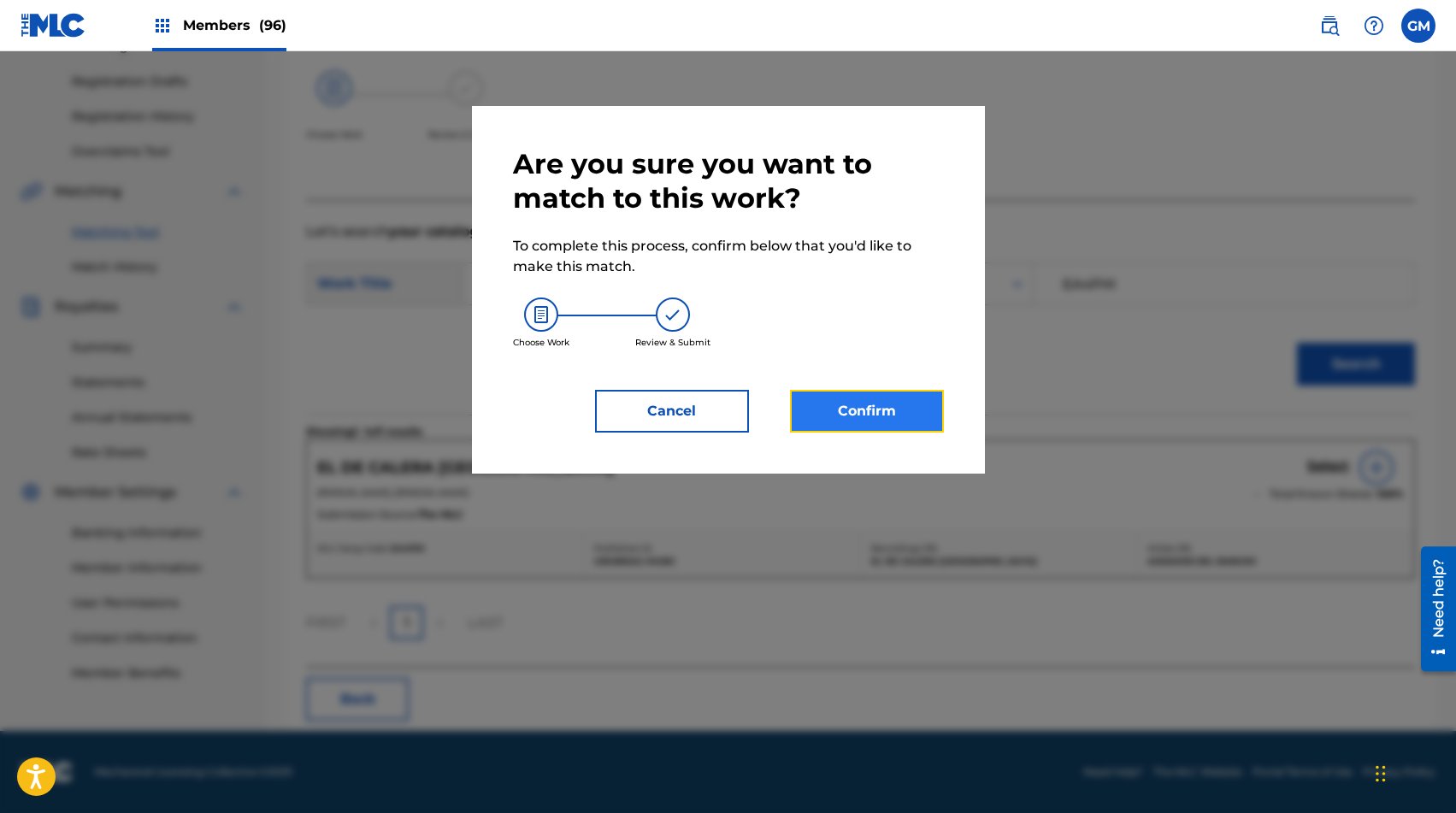
click at [911, 416] on button "Confirm" at bounding box center [867, 410] width 154 height 42
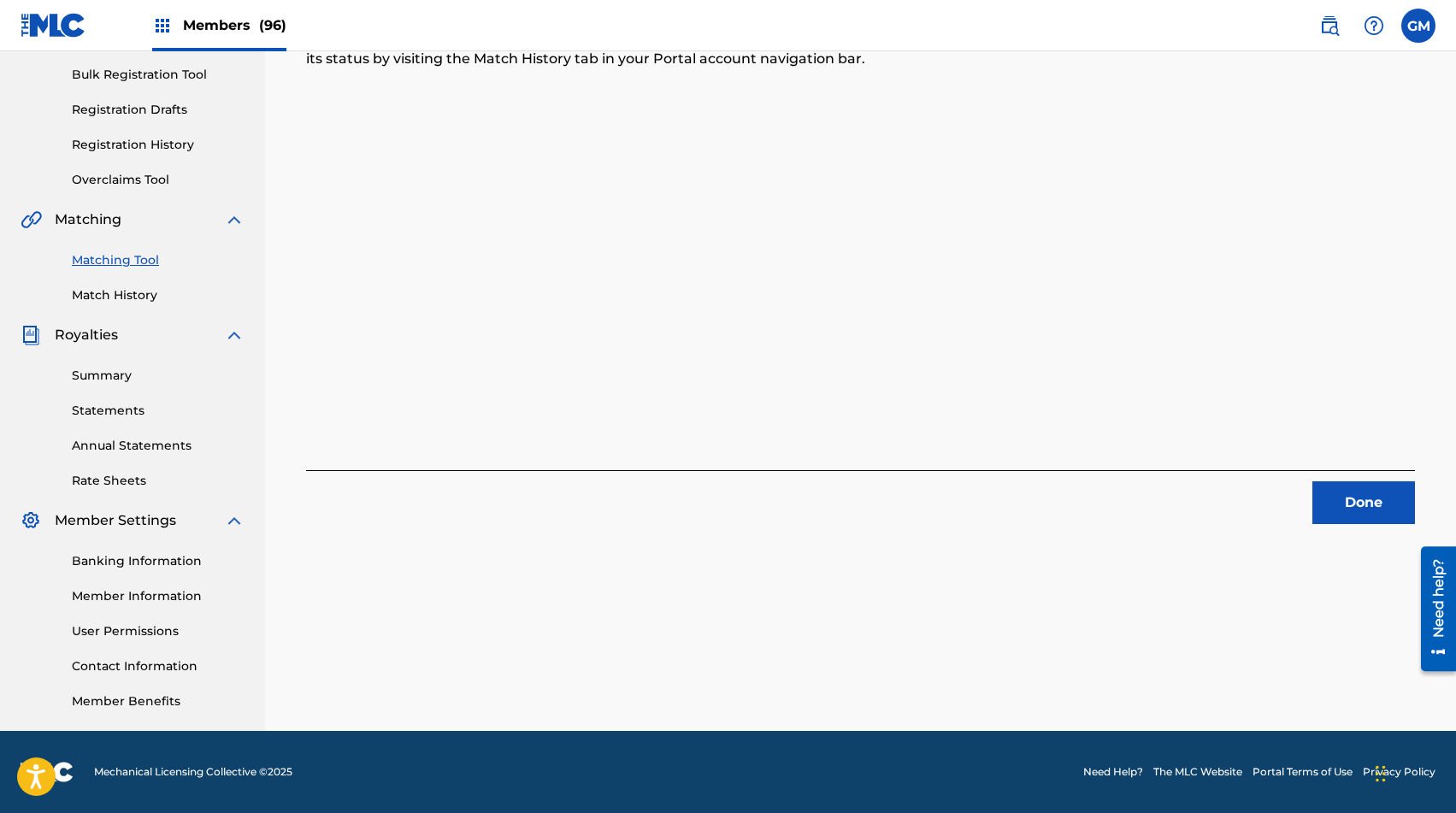
scroll to position [0, 0]
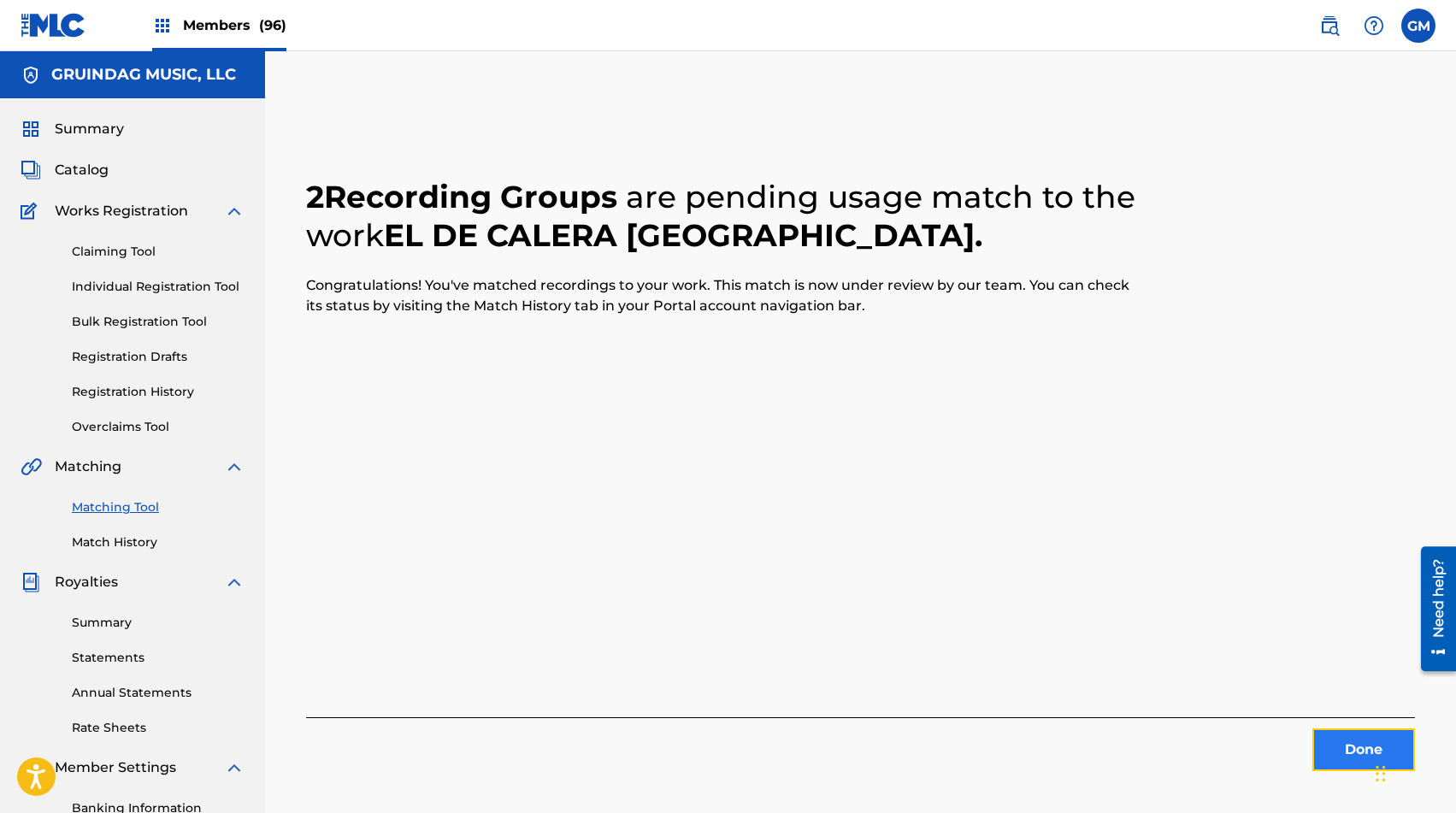
click at [1051, 733] on button "Done" at bounding box center [1364, 749] width 103 height 42
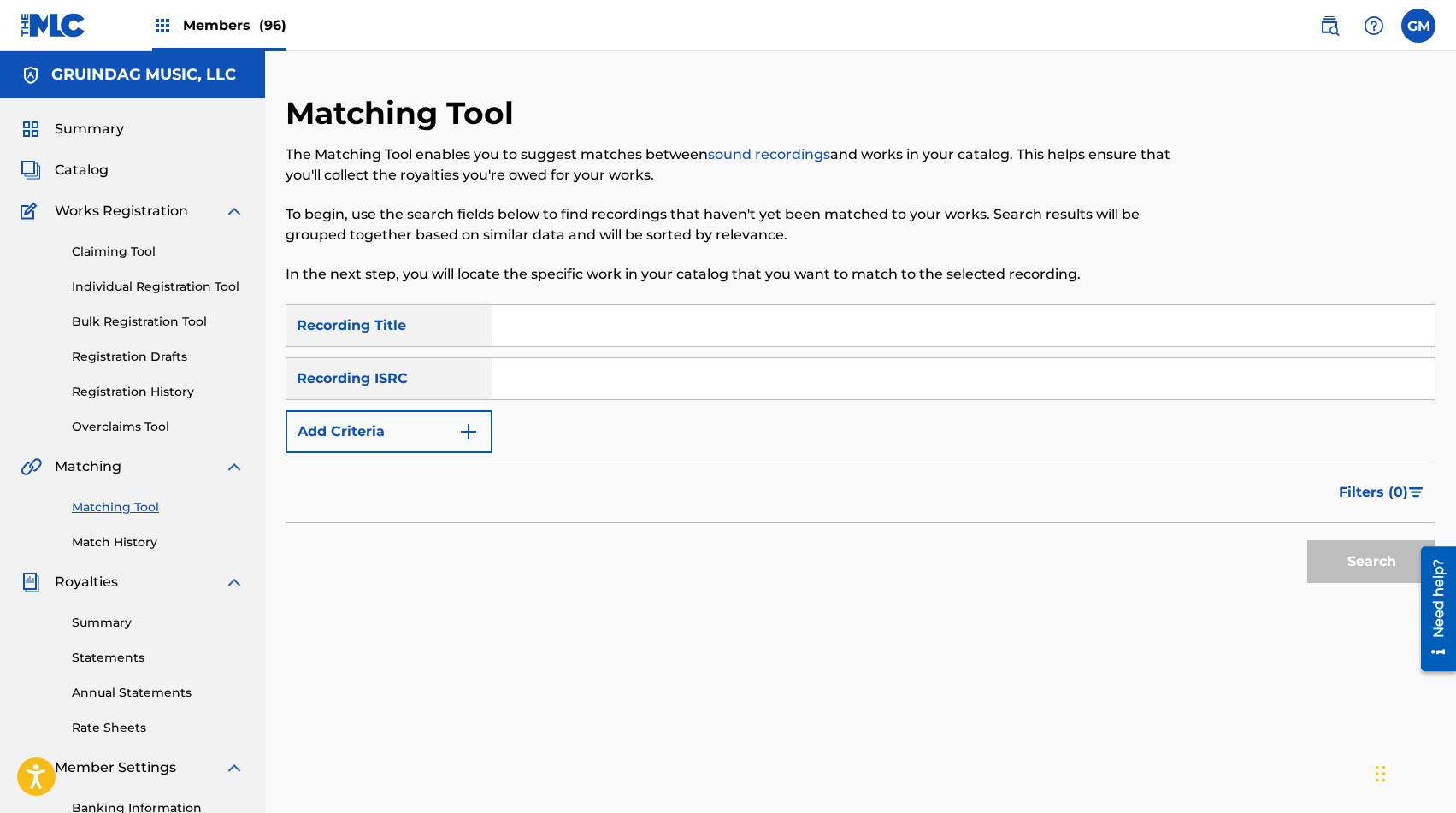
click at [188, 23] on span "Members (96)" at bounding box center [235, 25] width 104 height 20
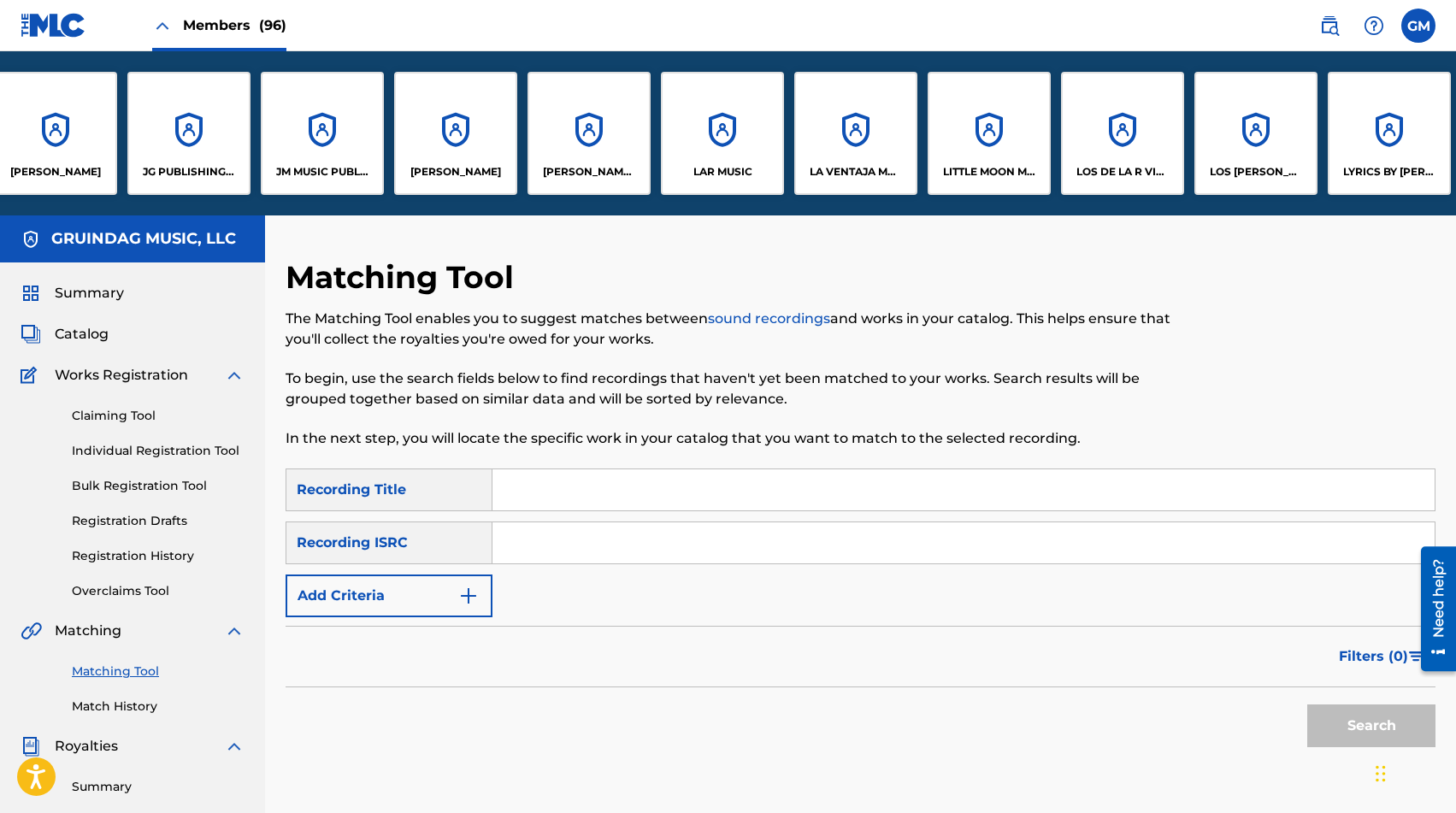
scroll to position [0, 6431]
click at [951, 149] on div "LITTLE MOON MUSIC LLC" at bounding box center [989, 133] width 124 height 124
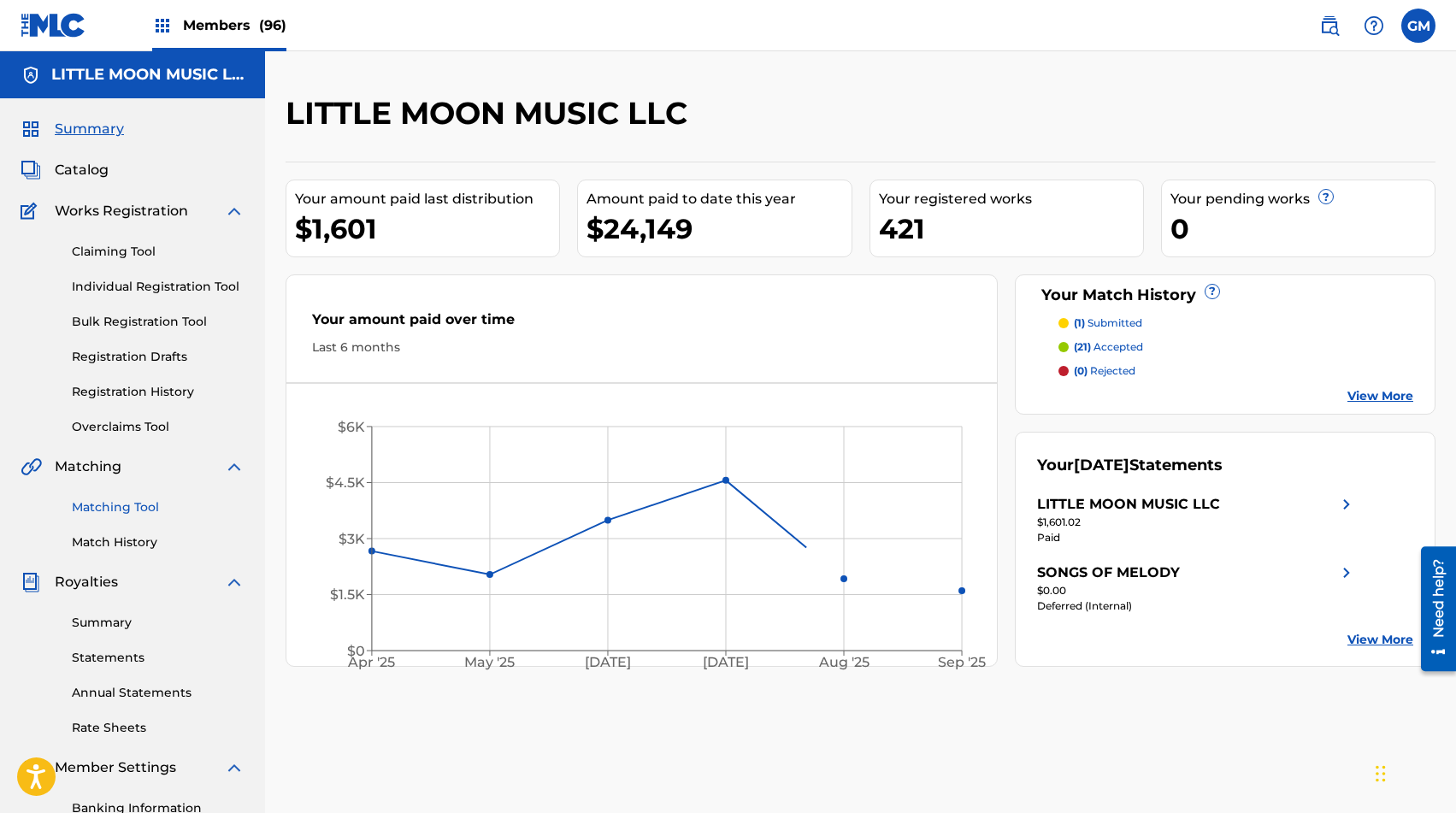
click at [120, 511] on link "Matching Tool" at bounding box center [158, 507] width 173 height 18
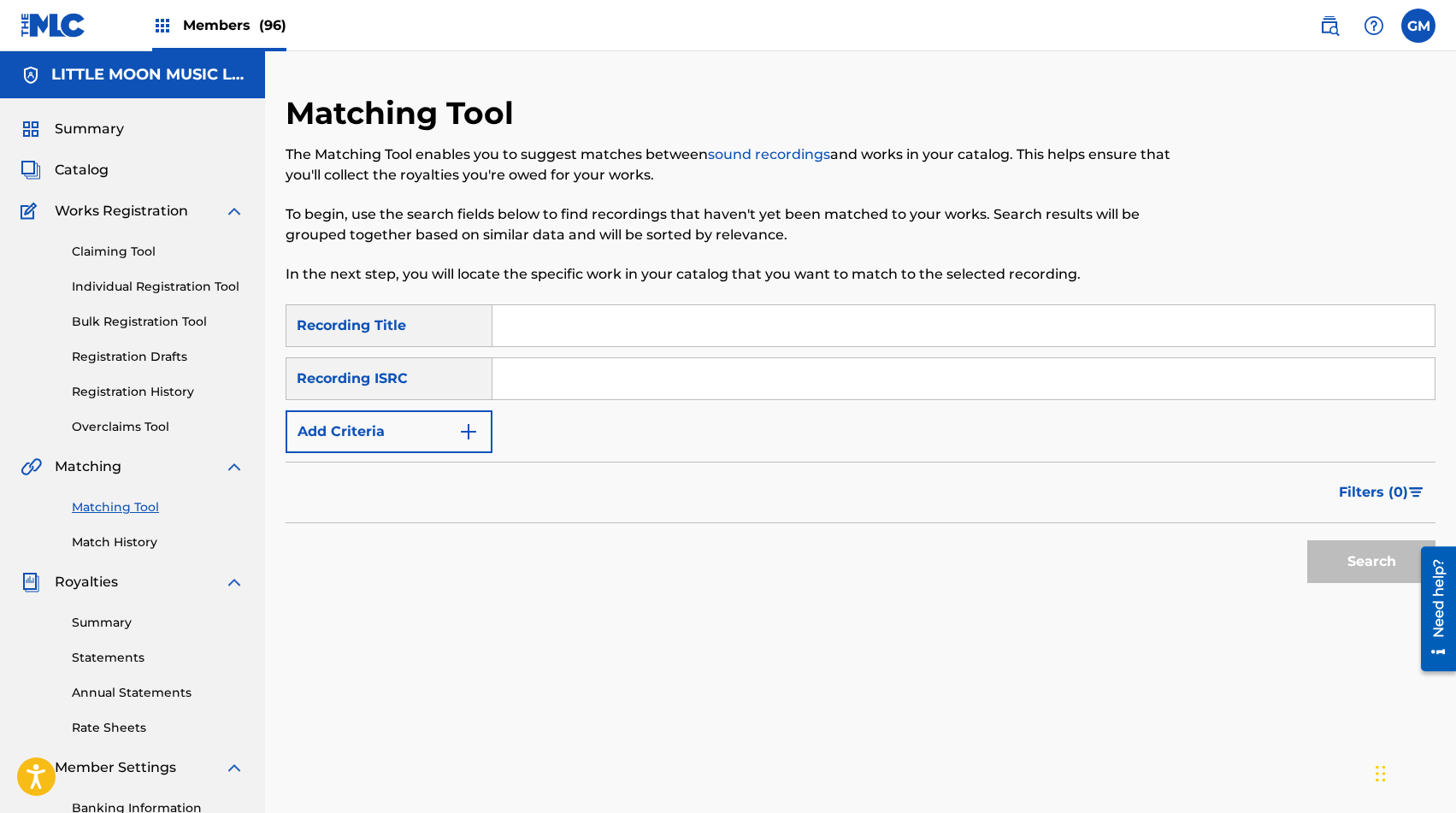
click at [515, 335] on input "Search Form" at bounding box center [963, 326] width 943 height 41
click at [92, 172] on span "Catalog" at bounding box center [81, 170] width 54 height 21
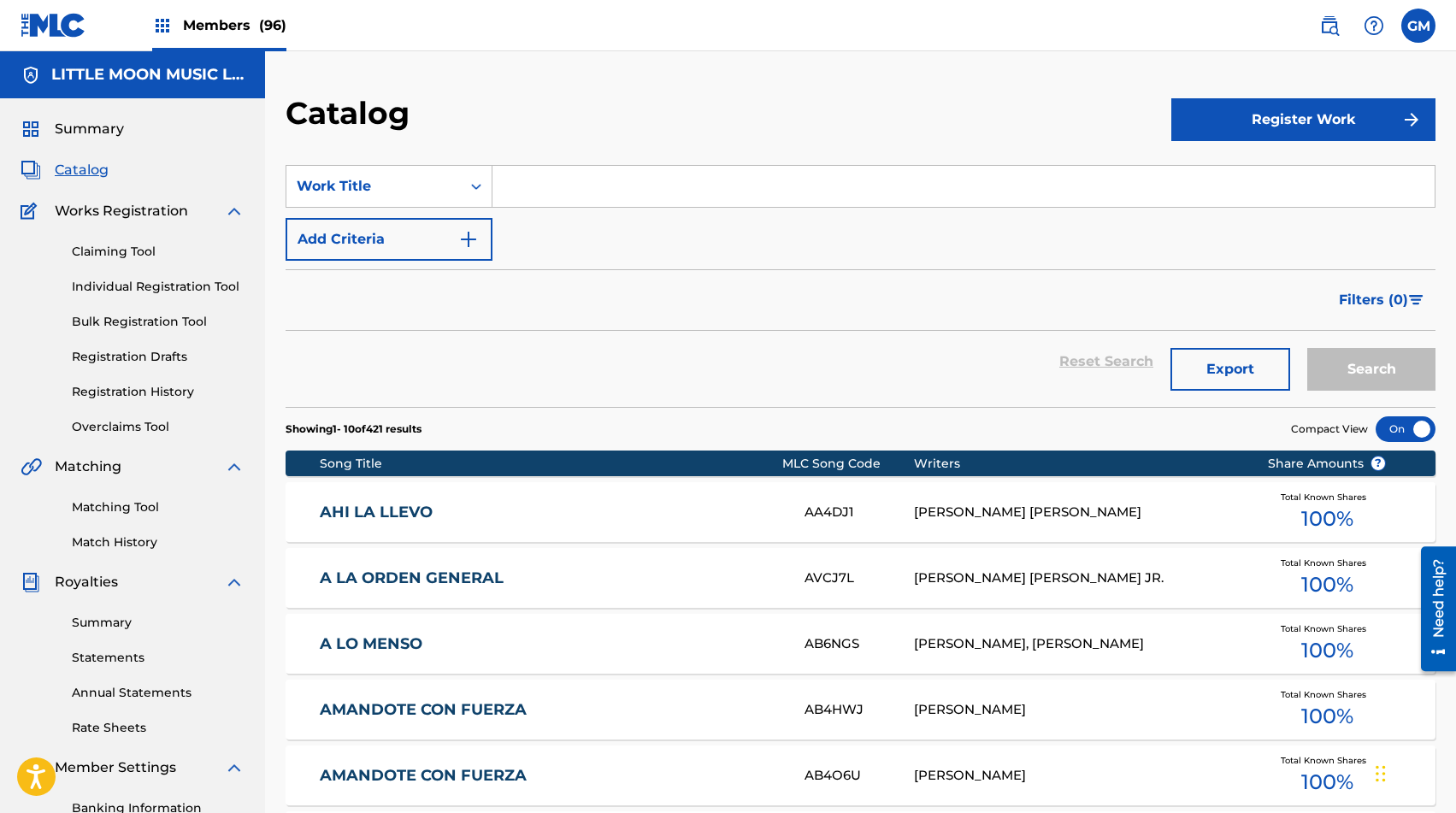
click at [499, 200] on input "Search Form" at bounding box center [963, 187] width 943 height 41
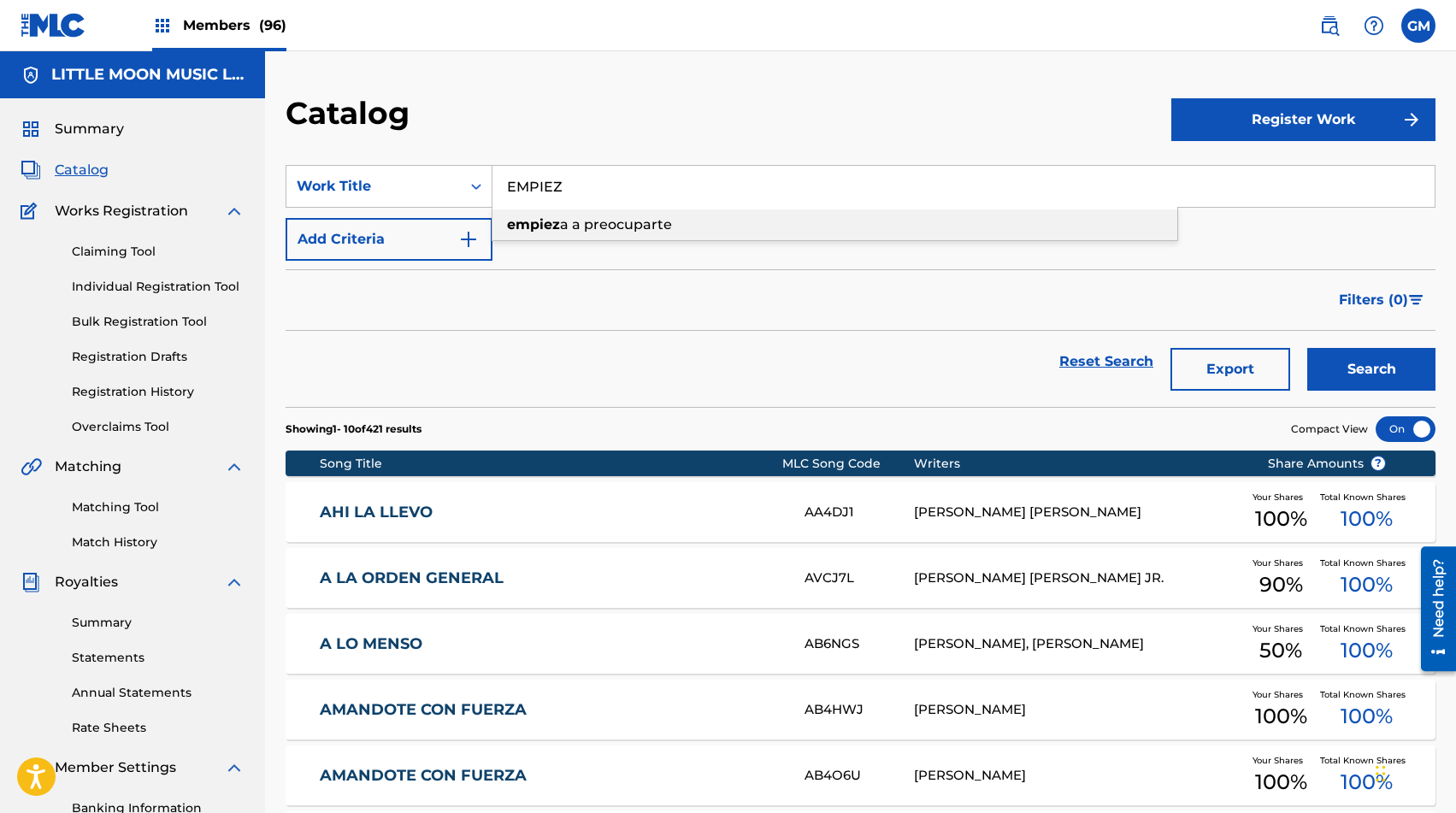
click at [525, 221] on strong "empiez" at bounding box center [533, 224] width 53 height 16
type input "empieza a preocuparte"
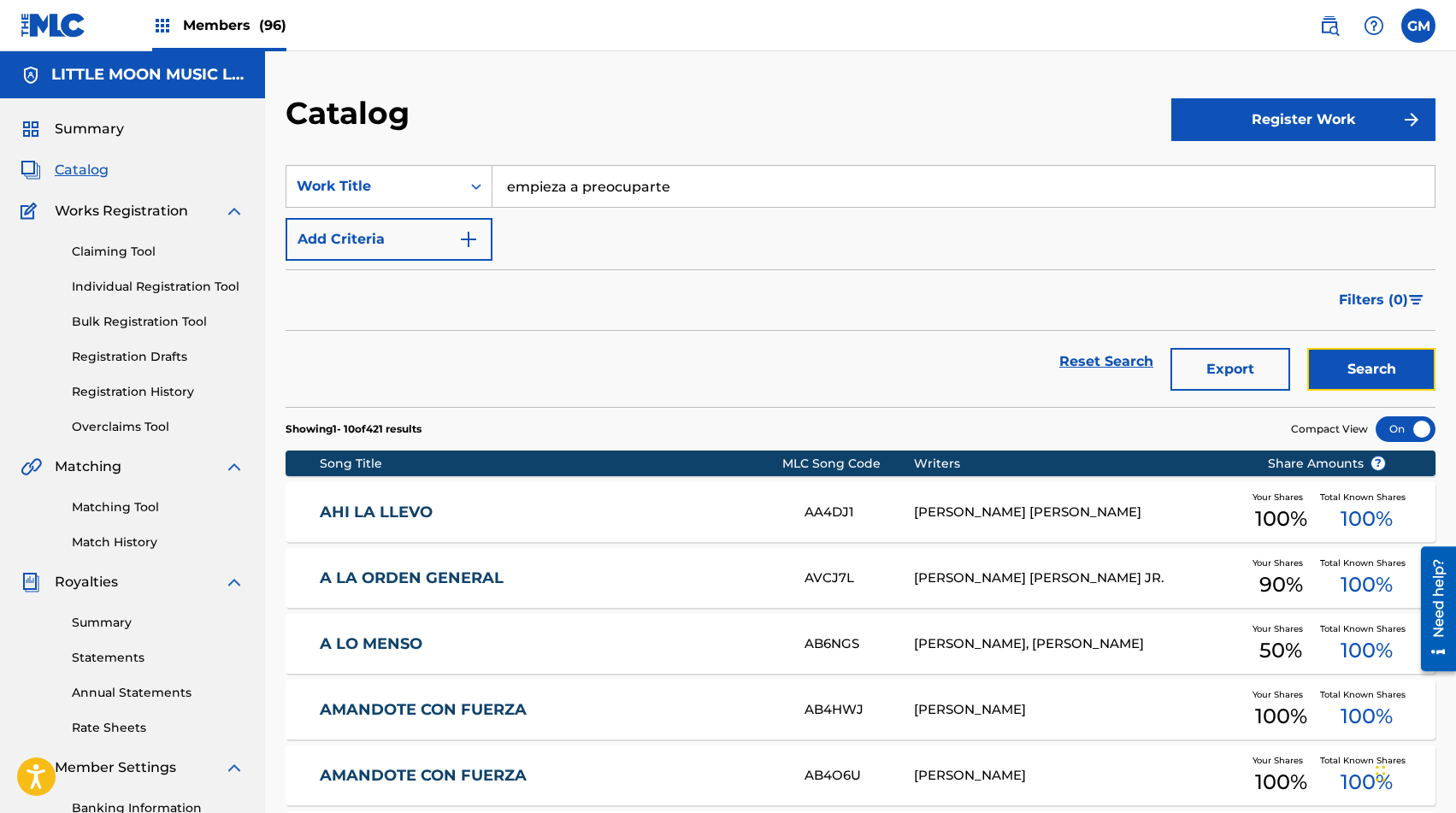
click at [1051, 366] on button "Search" at bounding box center [1371, 369] width 128 height 42
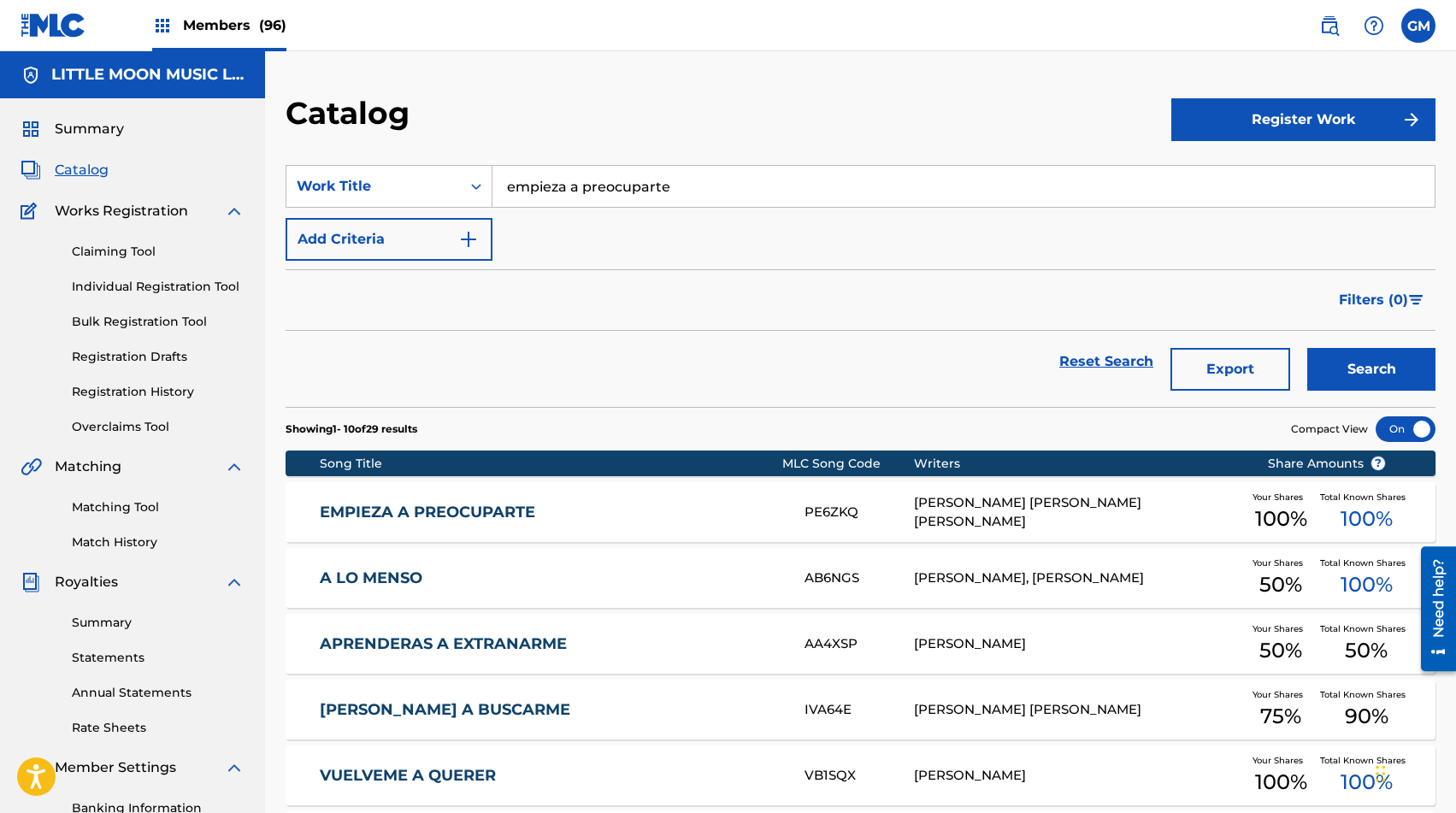
click at [540, 502] on div "EMPIEZA A PREOCUPARTE PE6ZKQ [PERSON_NAME] [PERSON_NAME] [PERSON_NAME] Your Sha…" at bounding box center [861, 511] width 1150 height 60
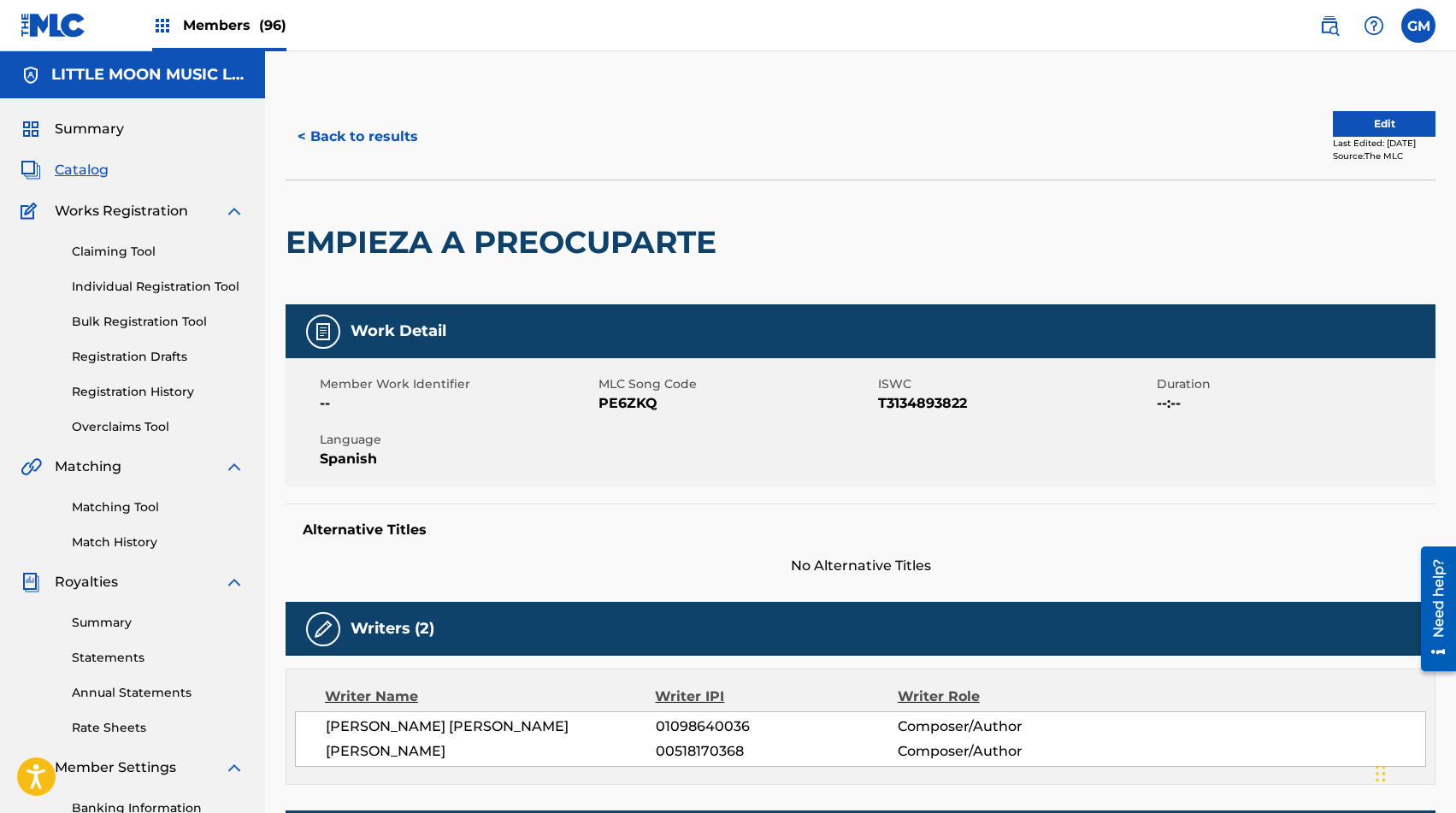
click at [641, 401] on span "PE6ZKQ" at bounding box center [736, 403] width 275 height 21
copy span "PE6ZKQ"
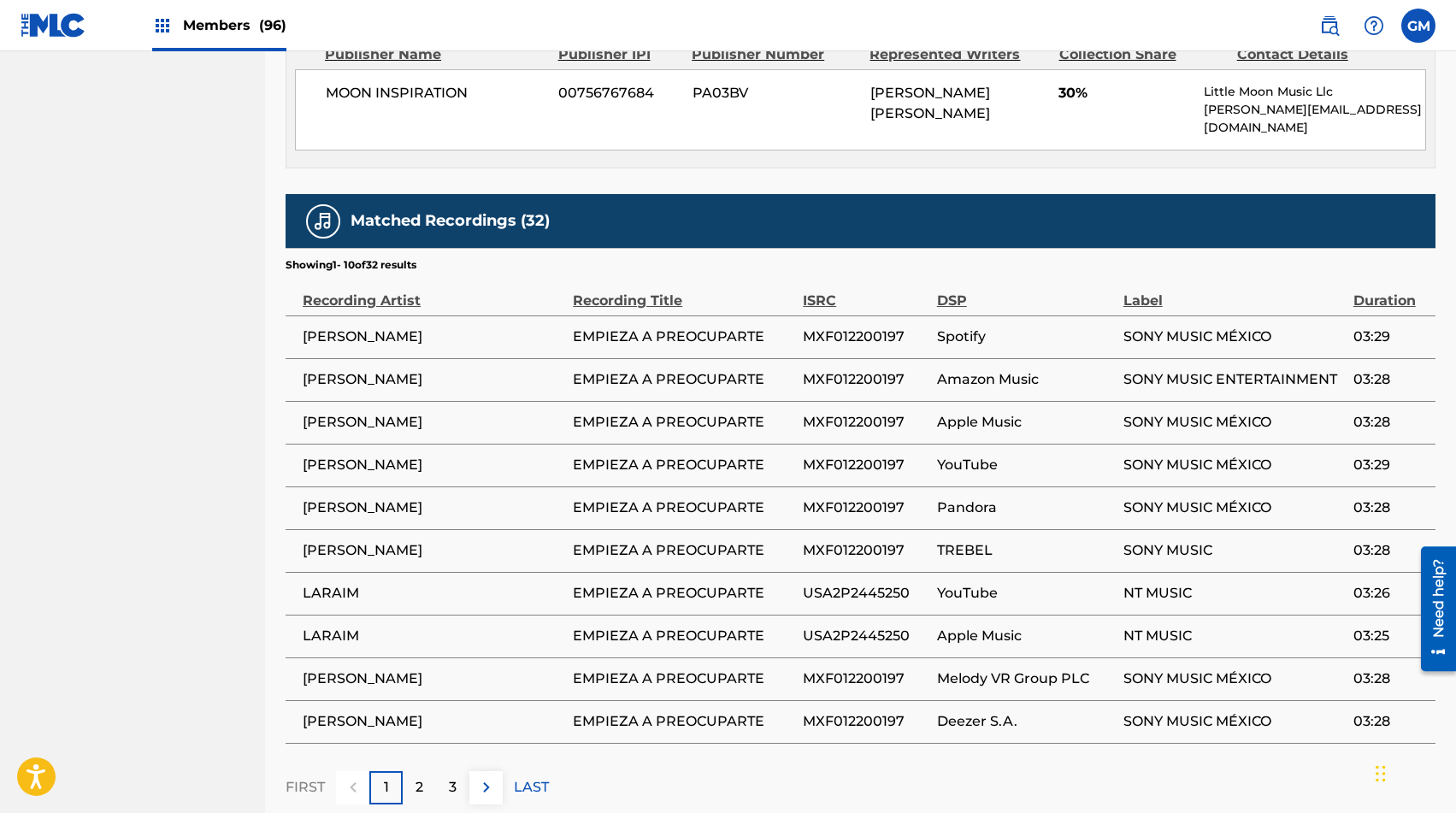
scroll to position [1007, 0]
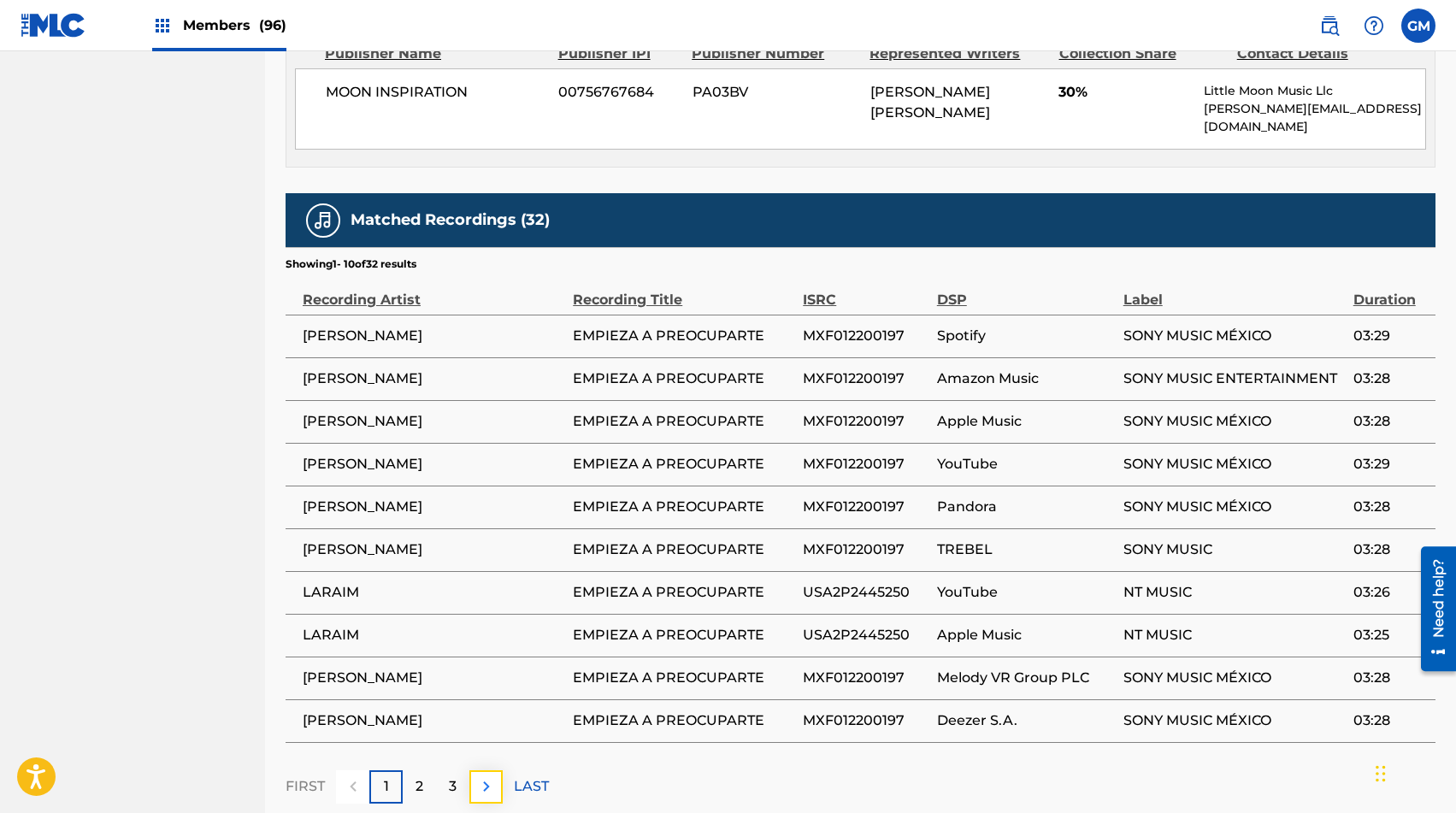
click at [496, 736] on img at bounding box center [486, 787] width 21 height 21
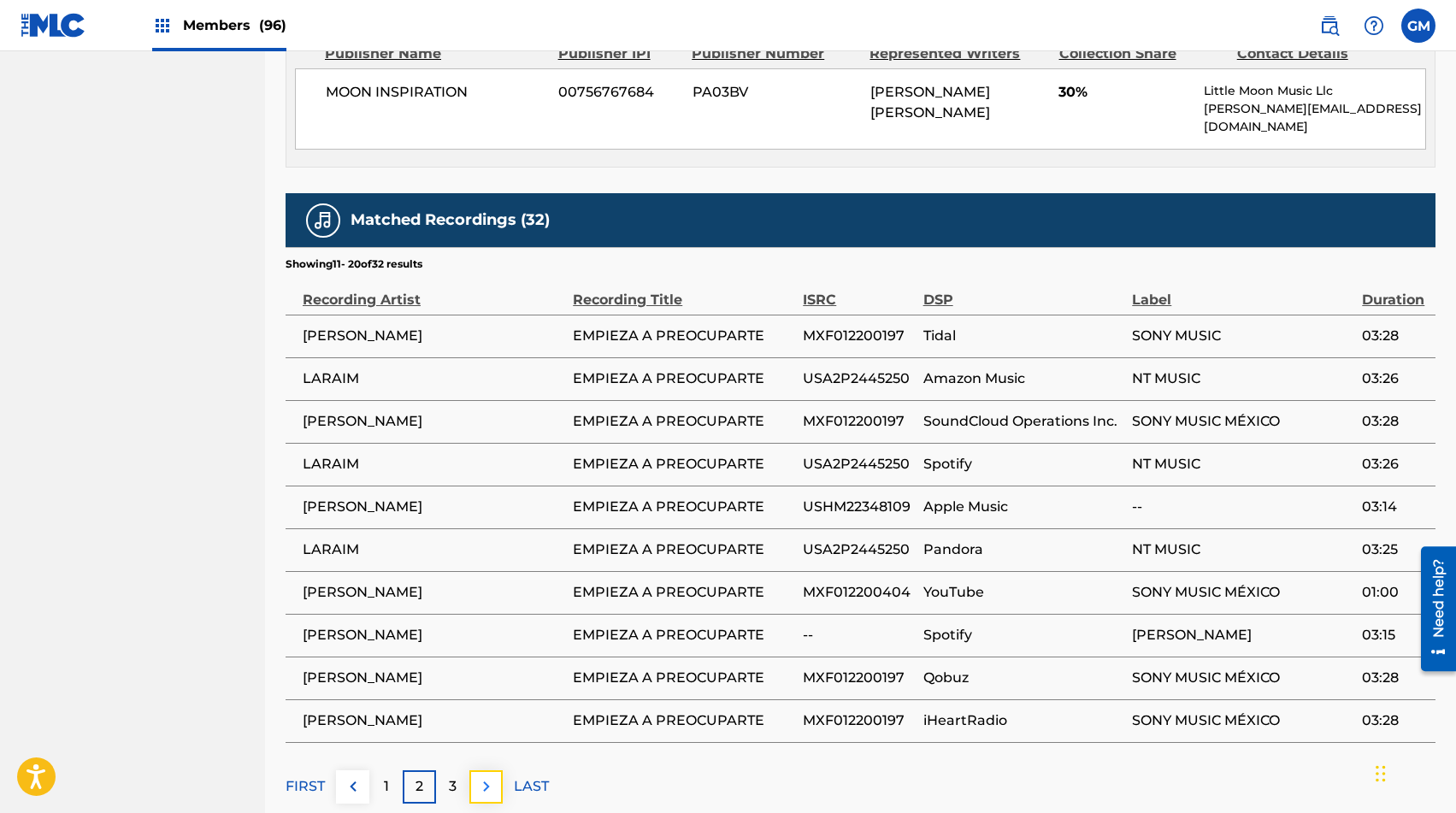
click at [494, 736] on img at bounding box center [486, 787] width 21 height 21
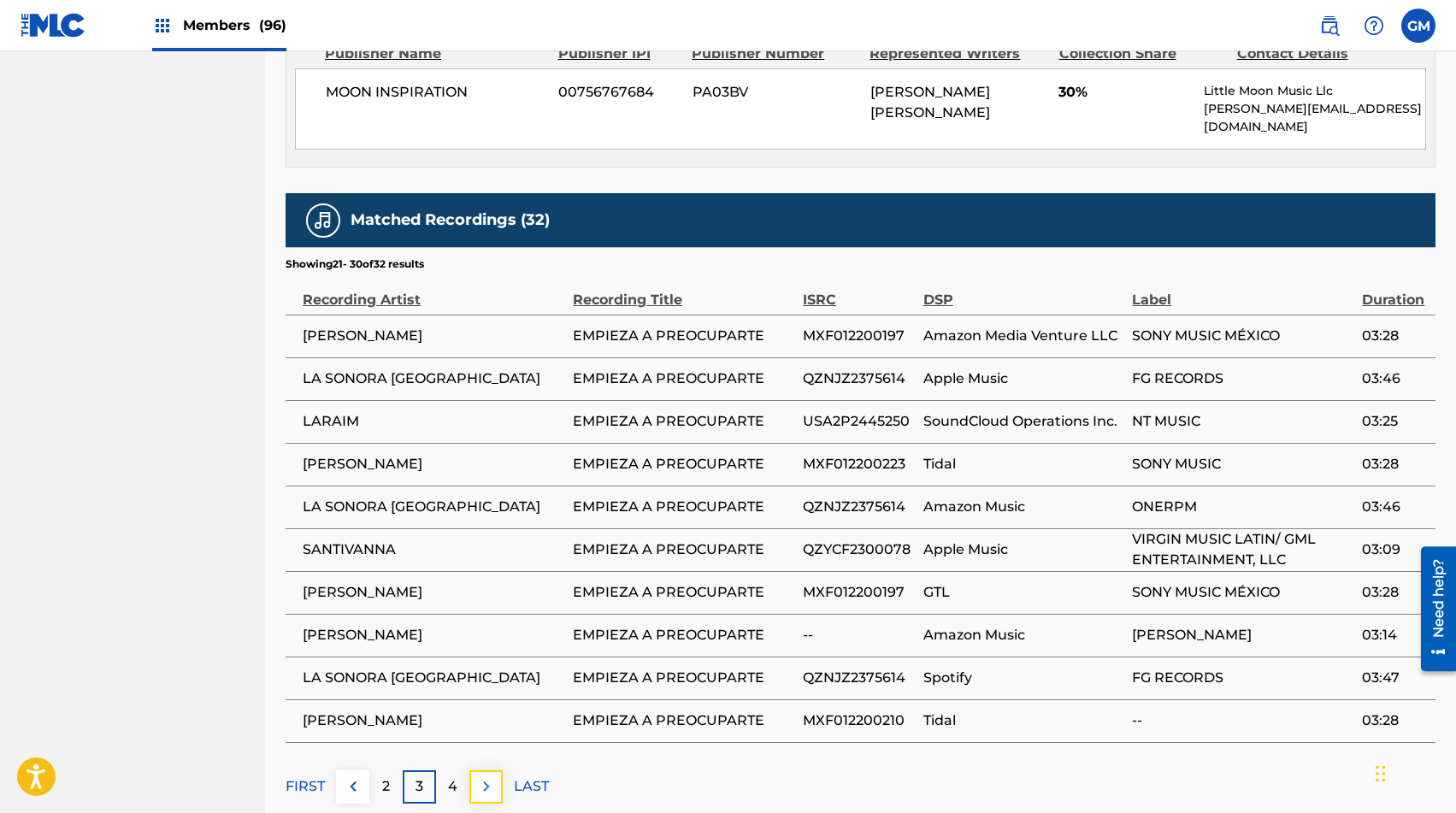
click at [482, 736] on img at bounding box center [486, 787] width 21 height 21
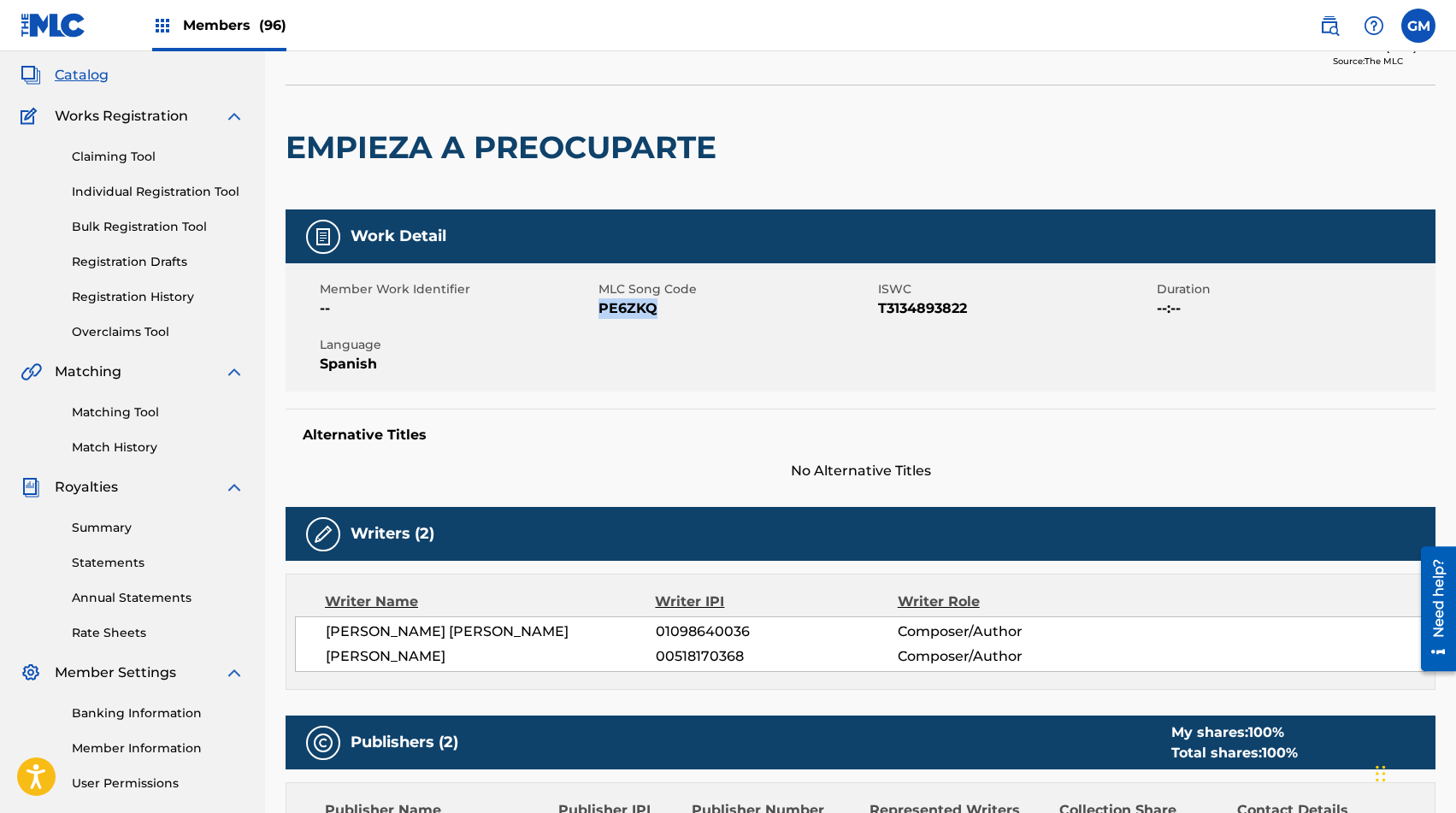
scroll to position [0, 0]
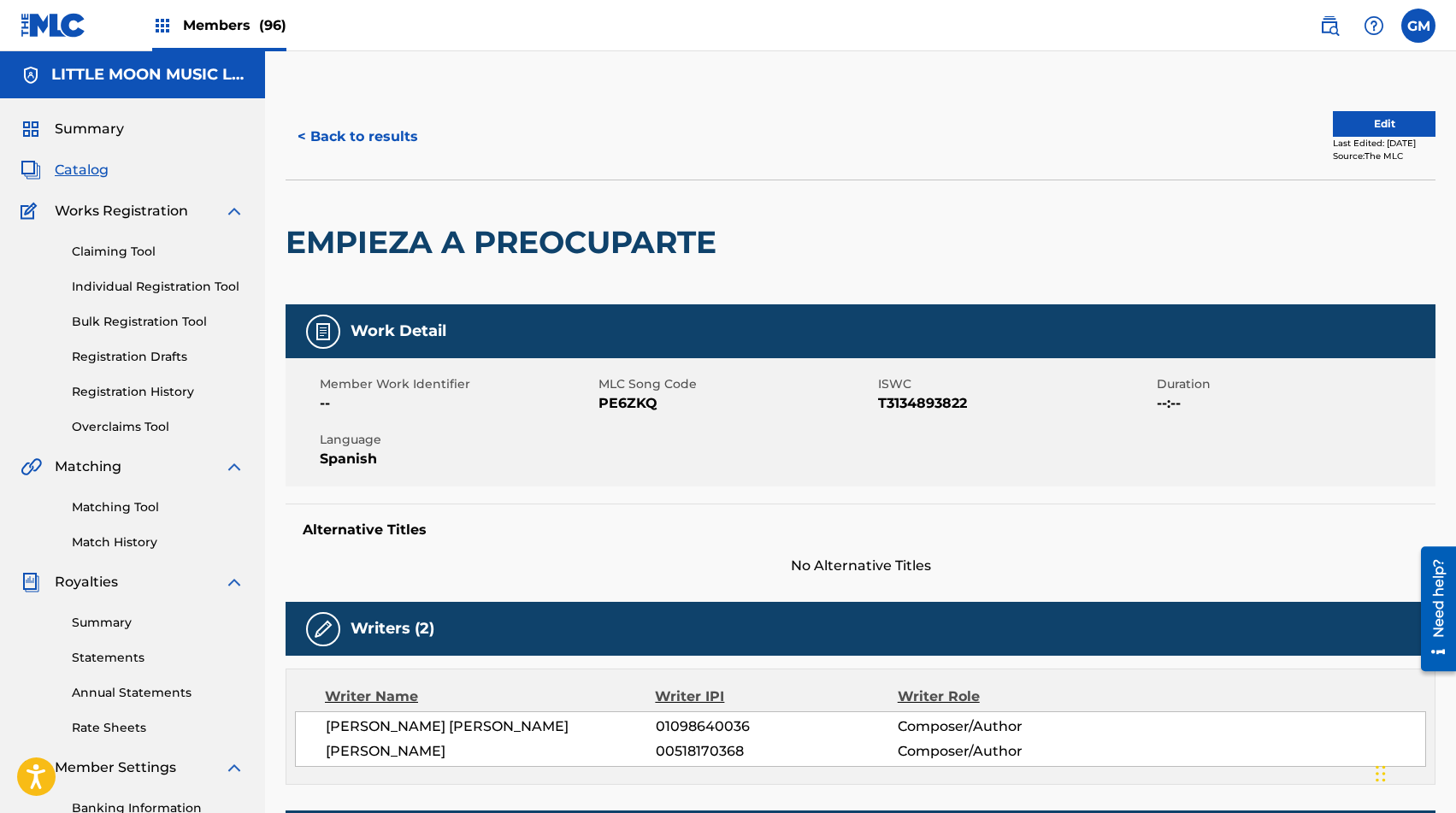
click at [135, 518] on div "Matching Tool Match History" at bounding box center [132, 514] width 224 height 74
click at [137, 512] on link "Matching Tool" at bounding box center [158, 507] width 173 height 18
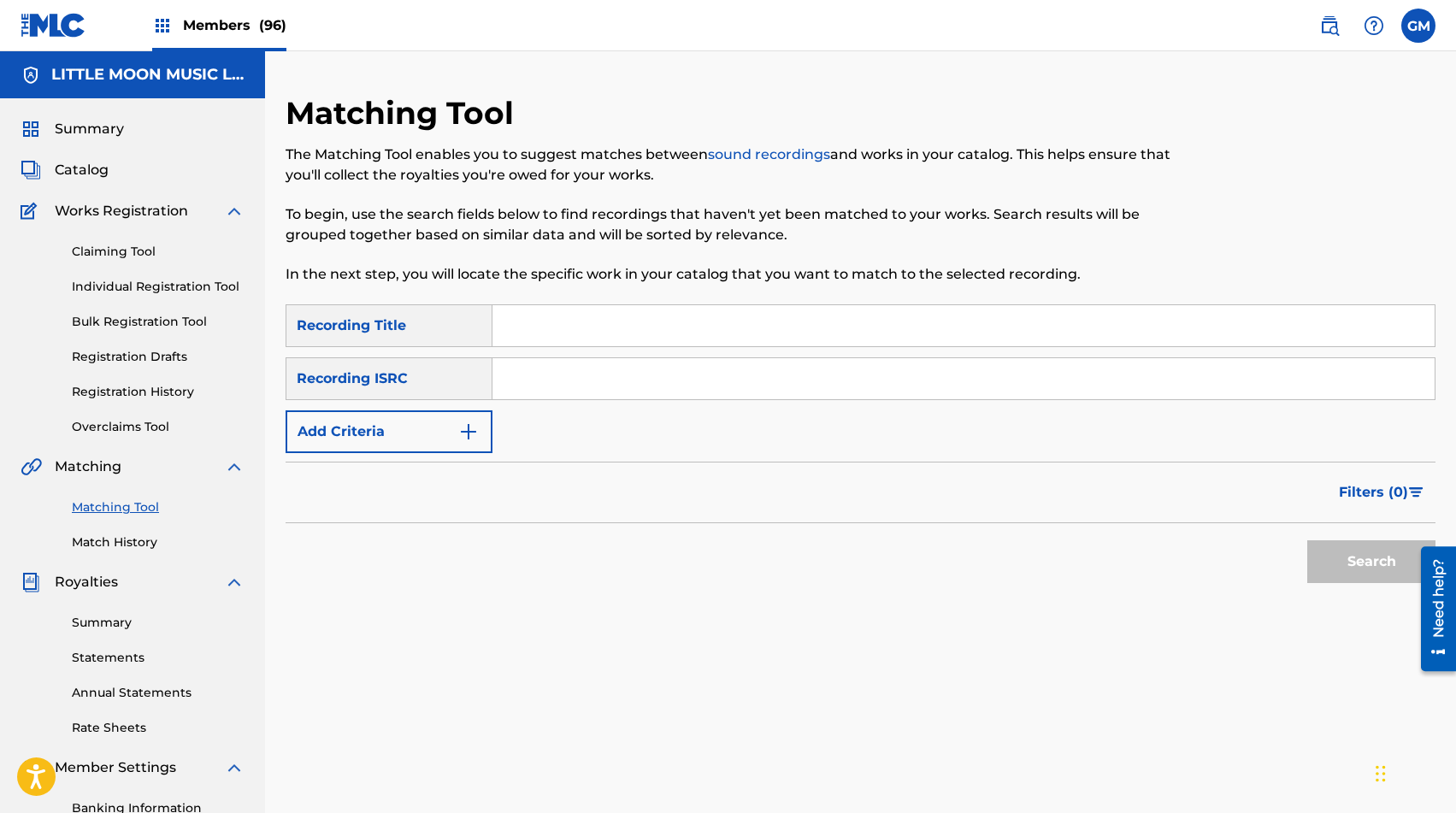
click at [588, 307] on input "Search Form" at bounding box center [963, 326] width 943 height 41
type input "EMPIEZA A PREOCUPARTE"
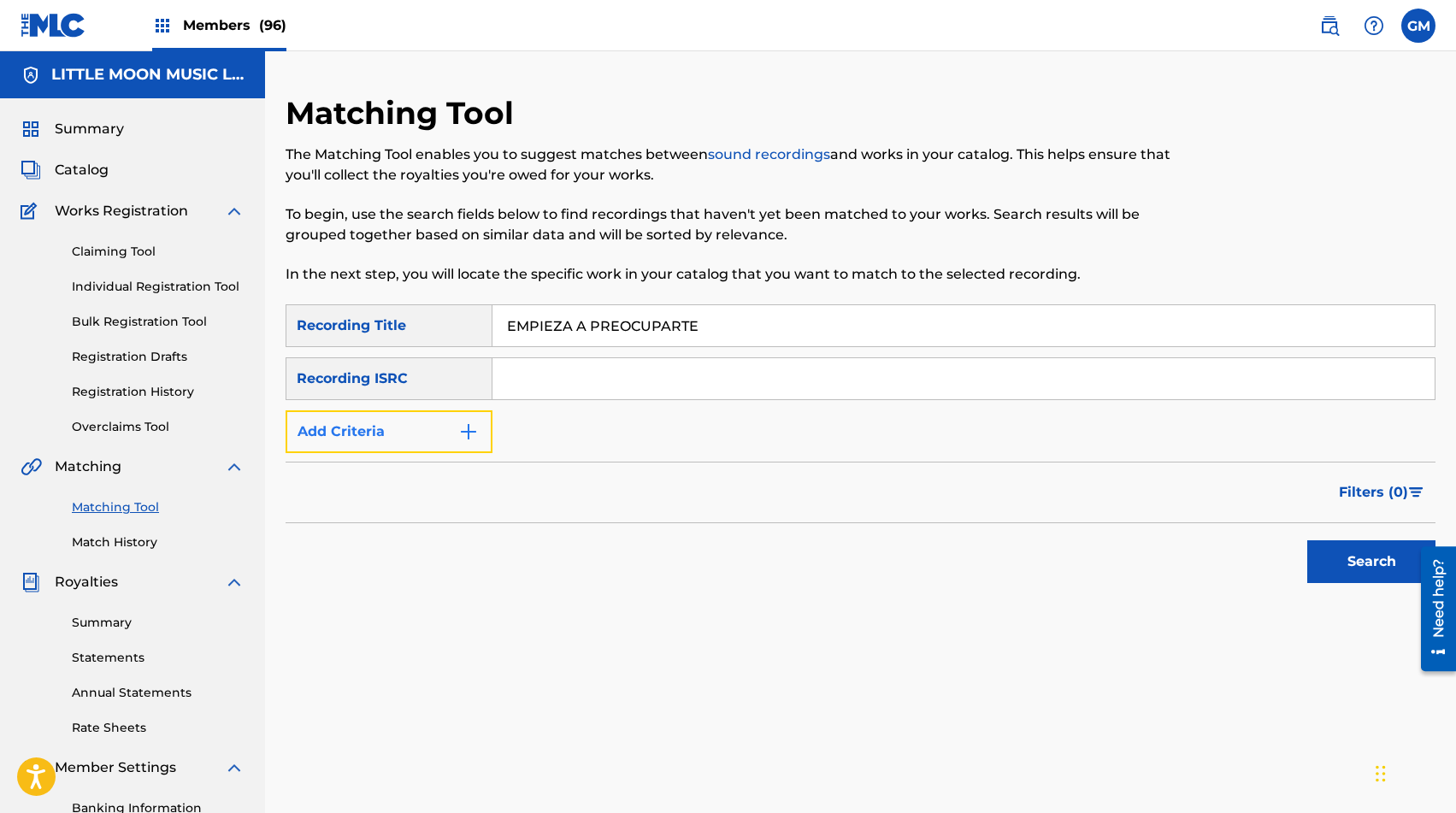
click at [393, 437] on button "Add Criteria" at bounding box center [389, 431] width 207 height 42
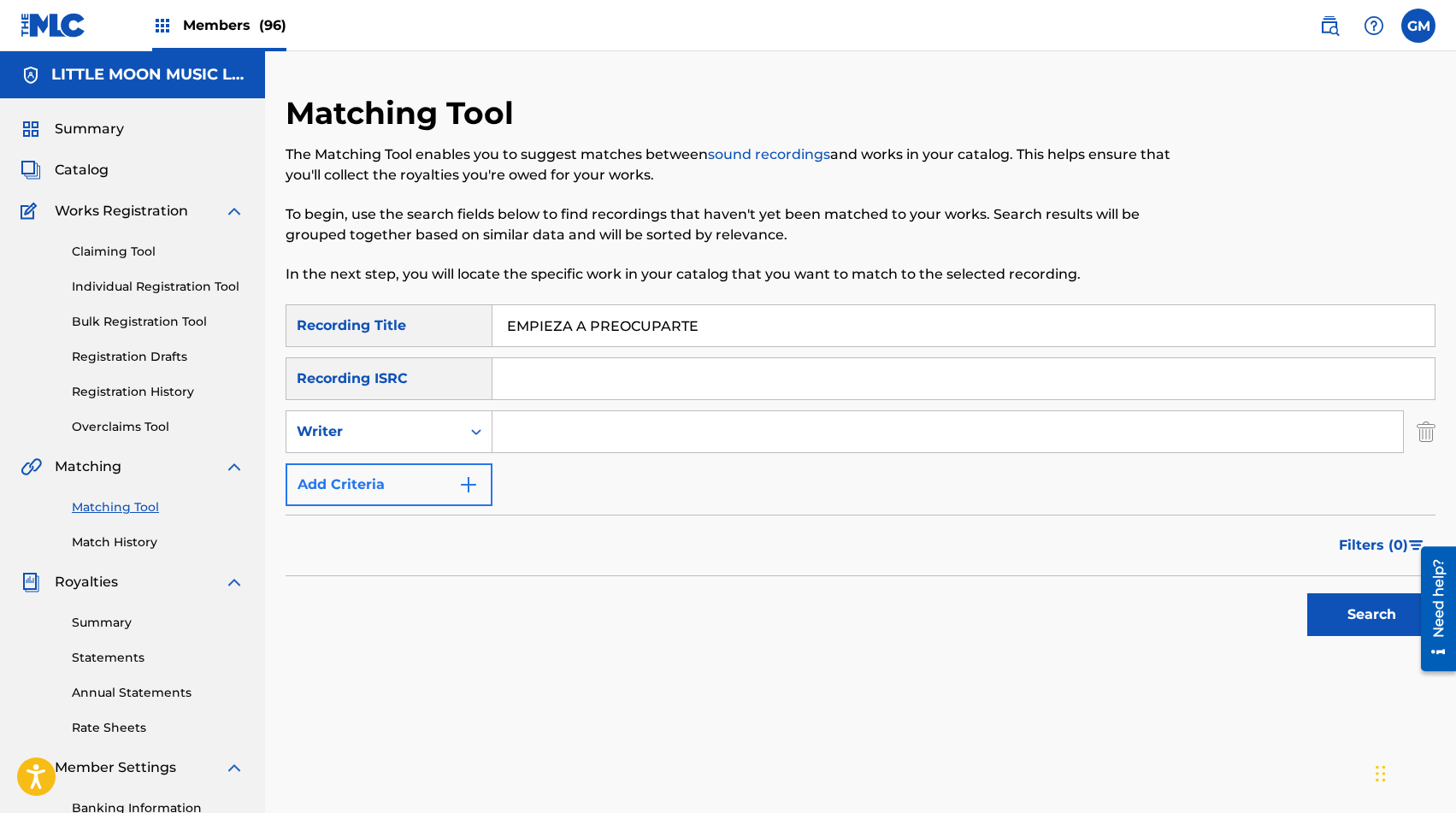
click at [393, 437] on div "Writer" at bounding box center [373, 432] width 154 height 21
click at [397, 482] on div "Recording Artist" at bounding box center [390, 473] width 206 height 42
click at [738, 442] on input "Search Form" at bounding box center [948, 432] width 911 height 41
click at [1051, 604] on button "Search" at bounding box center [1371, 614] width 128 height 42
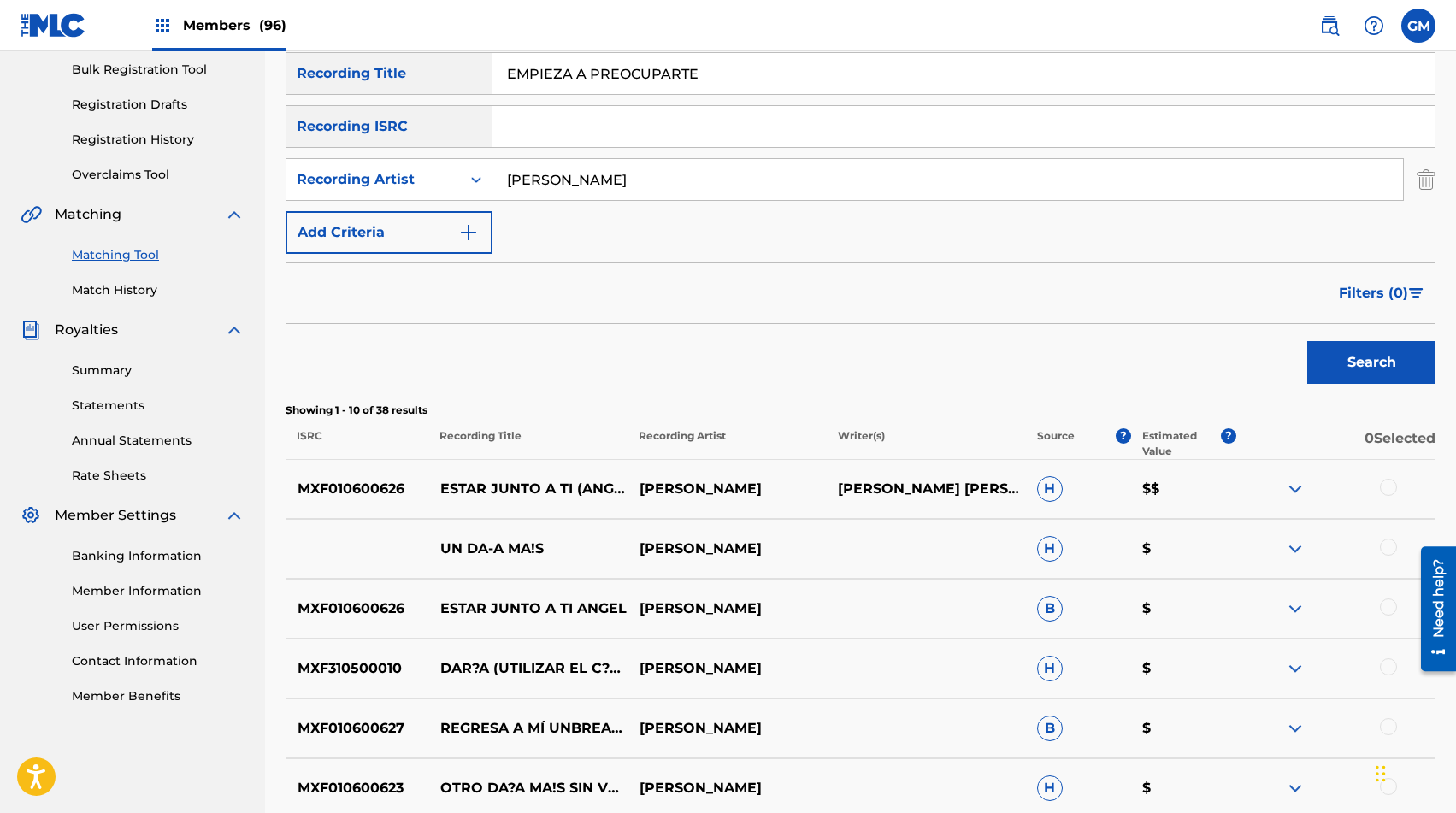
scroll to position [257, 0]
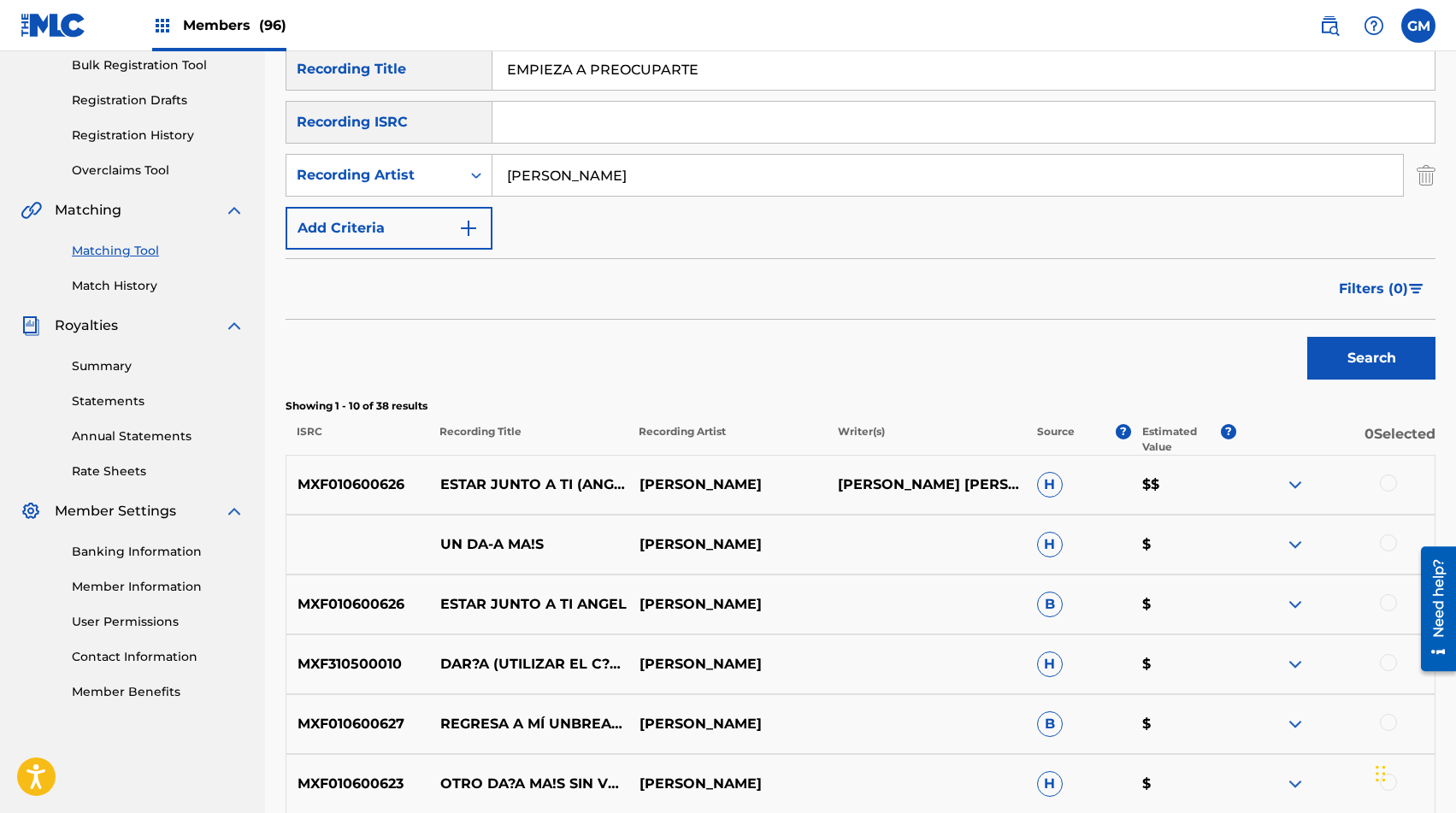
click at [707, 174] on input "[PERSON_NAME]" at bounding box center [948, 175] width 911 height 41
paste input "LARAIM"
click at [1051, 337] on button "Search" at bounding box center [1371, 358] width 128 height 42
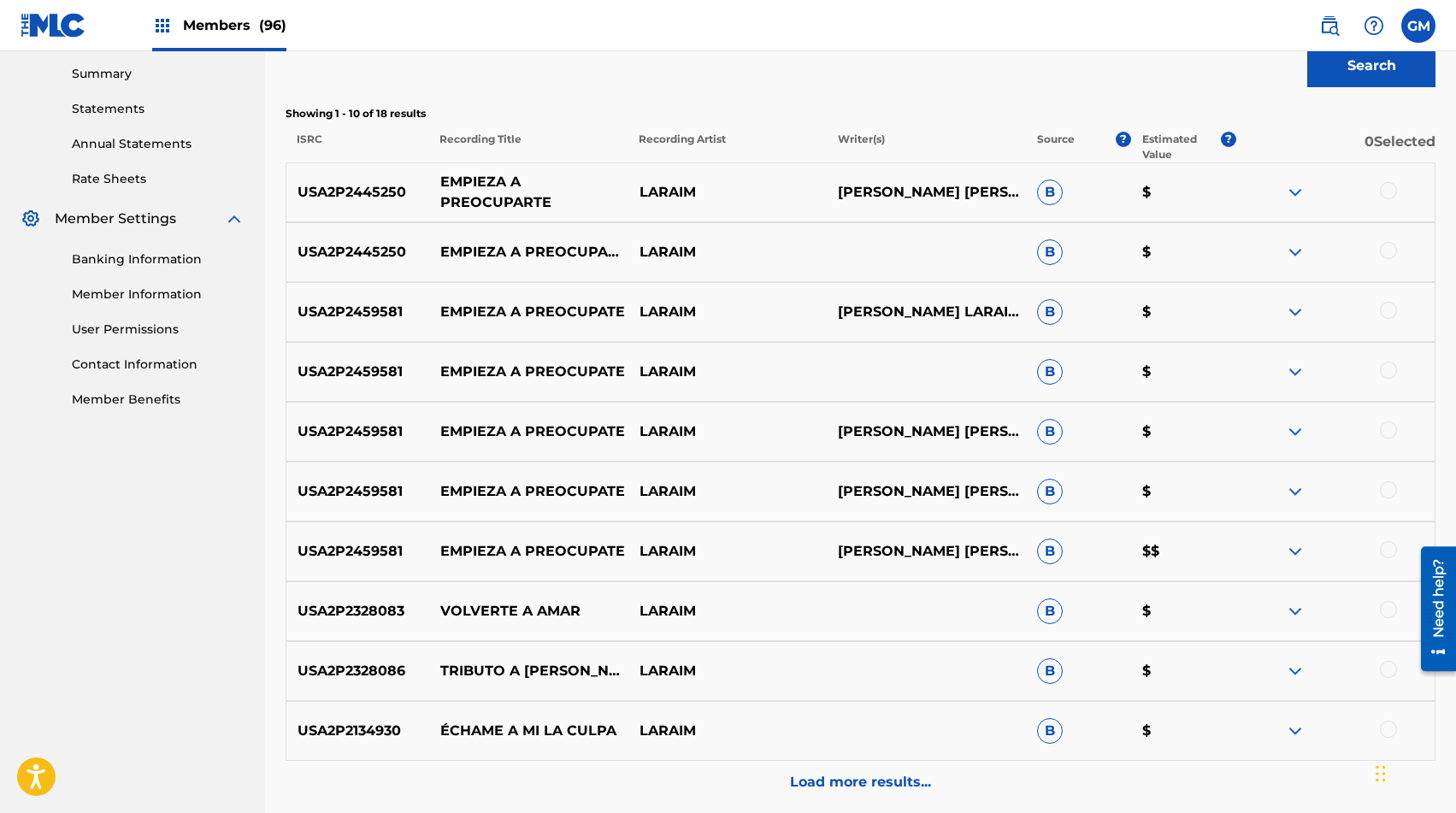
scroll to position [574, 0]
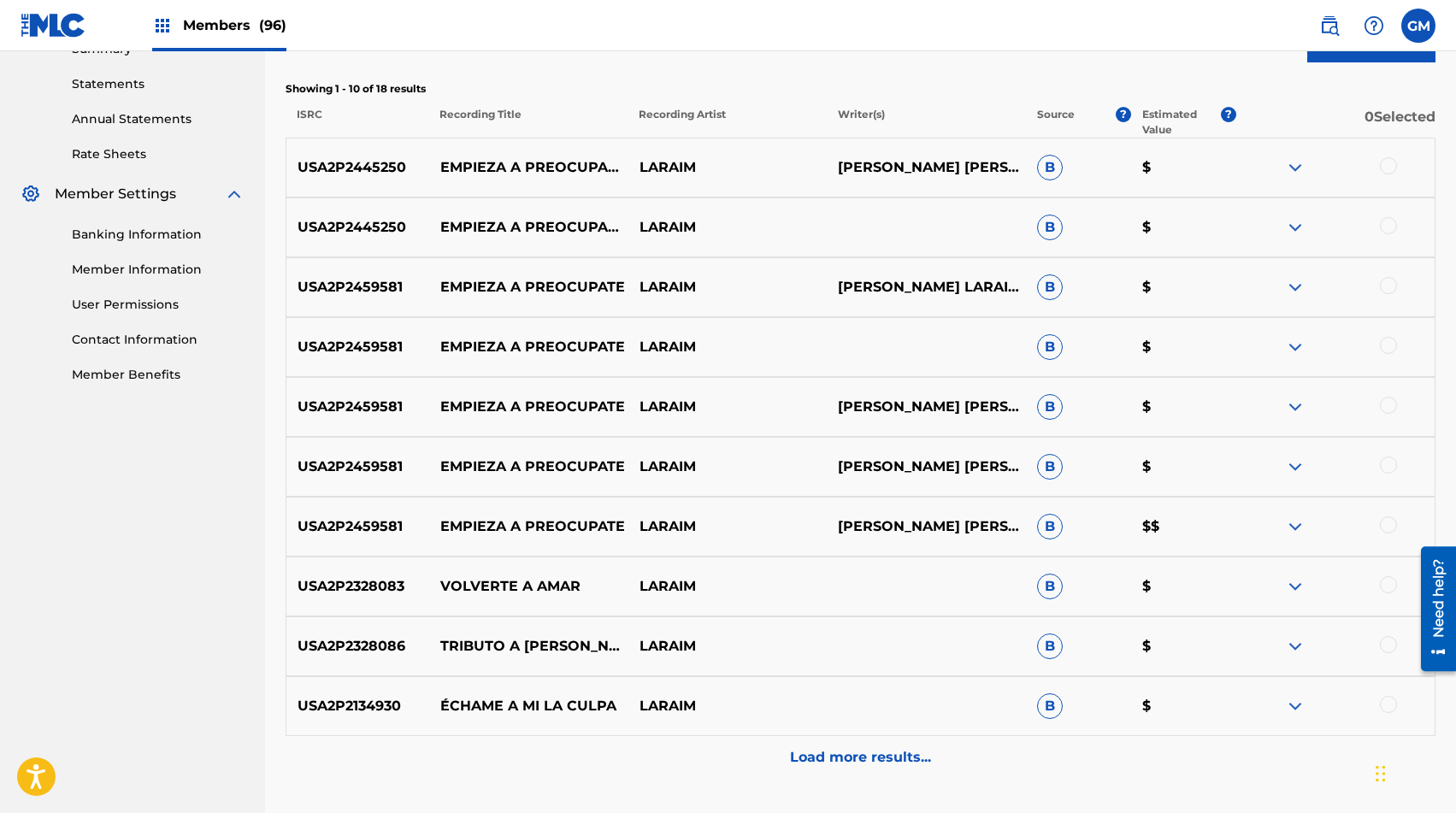
click at [1051, 522] on div at bounding box center [1389, 525] width 17 height 17
click at [1051, 460] on div at bounding box center [1389, 465] width 17 height 17
click at [1051, 398] on div at bounding box center [1389, 405] width 17 height 17
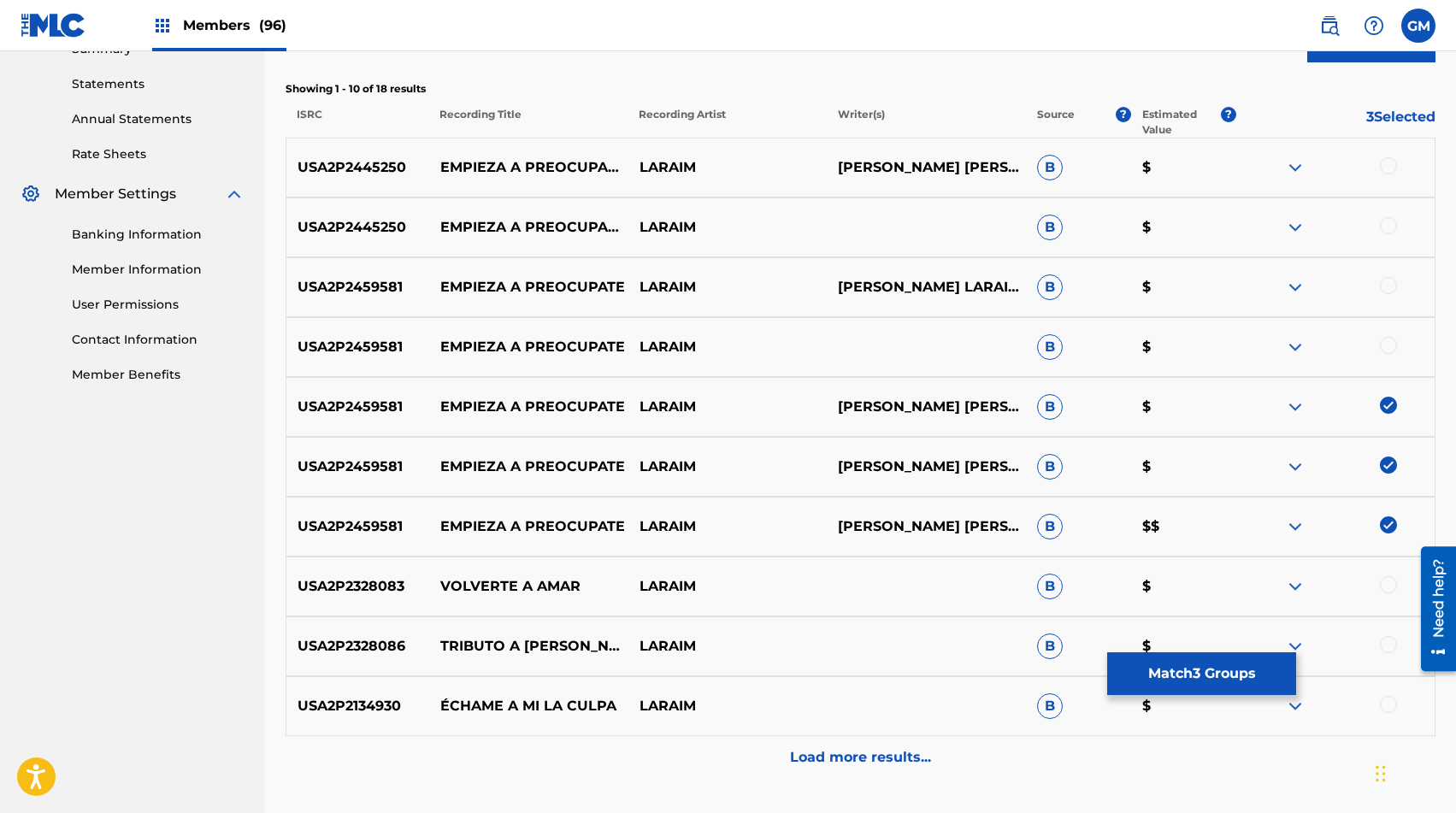
click at [1051, 353] on div at bounding box center [1389, 346] width 17 height 17
click at [1051, 288] on div at bounding box center [1389, 286] width 17 height 17
click at [1051, 220] on div at bounding box center [1389, 225] width 17 height 17
click at [1051, 160] on div at bounding box center [1389, 166] width 17 height 17
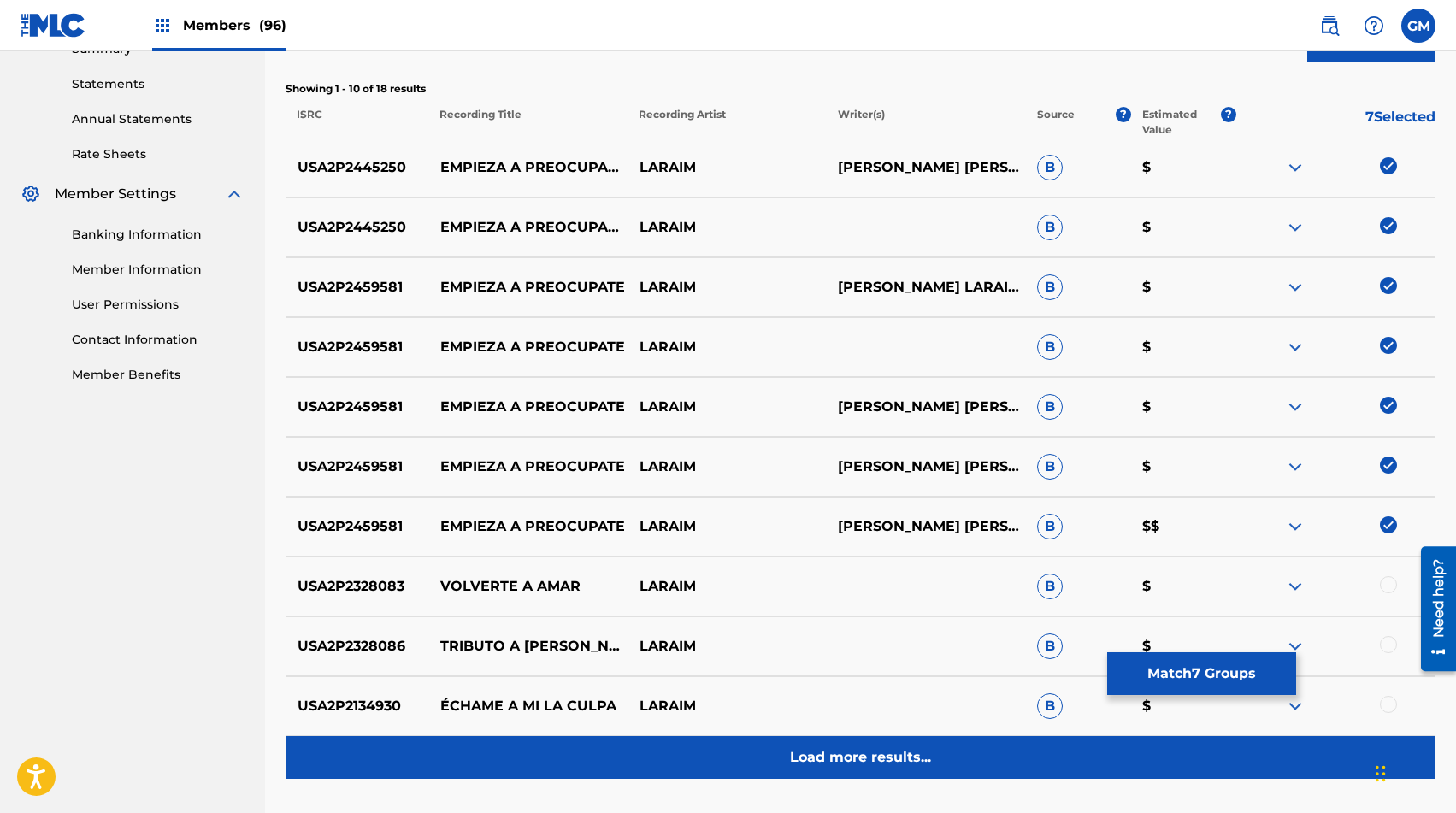
click at [895, 736] on p "Load more results..." at bounding box center [860, 758] width 141 height 21
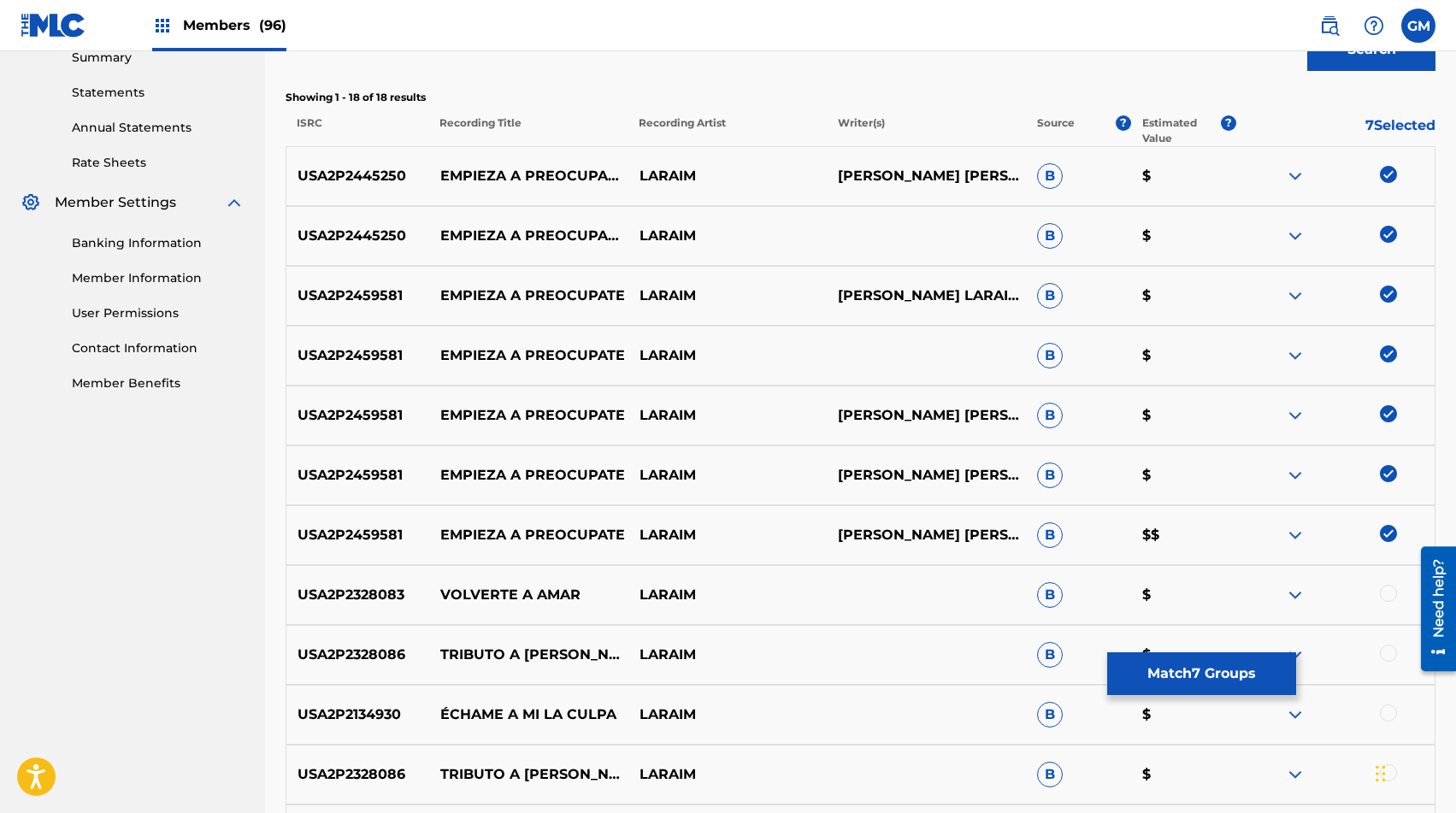
scroll to position [0, 0]
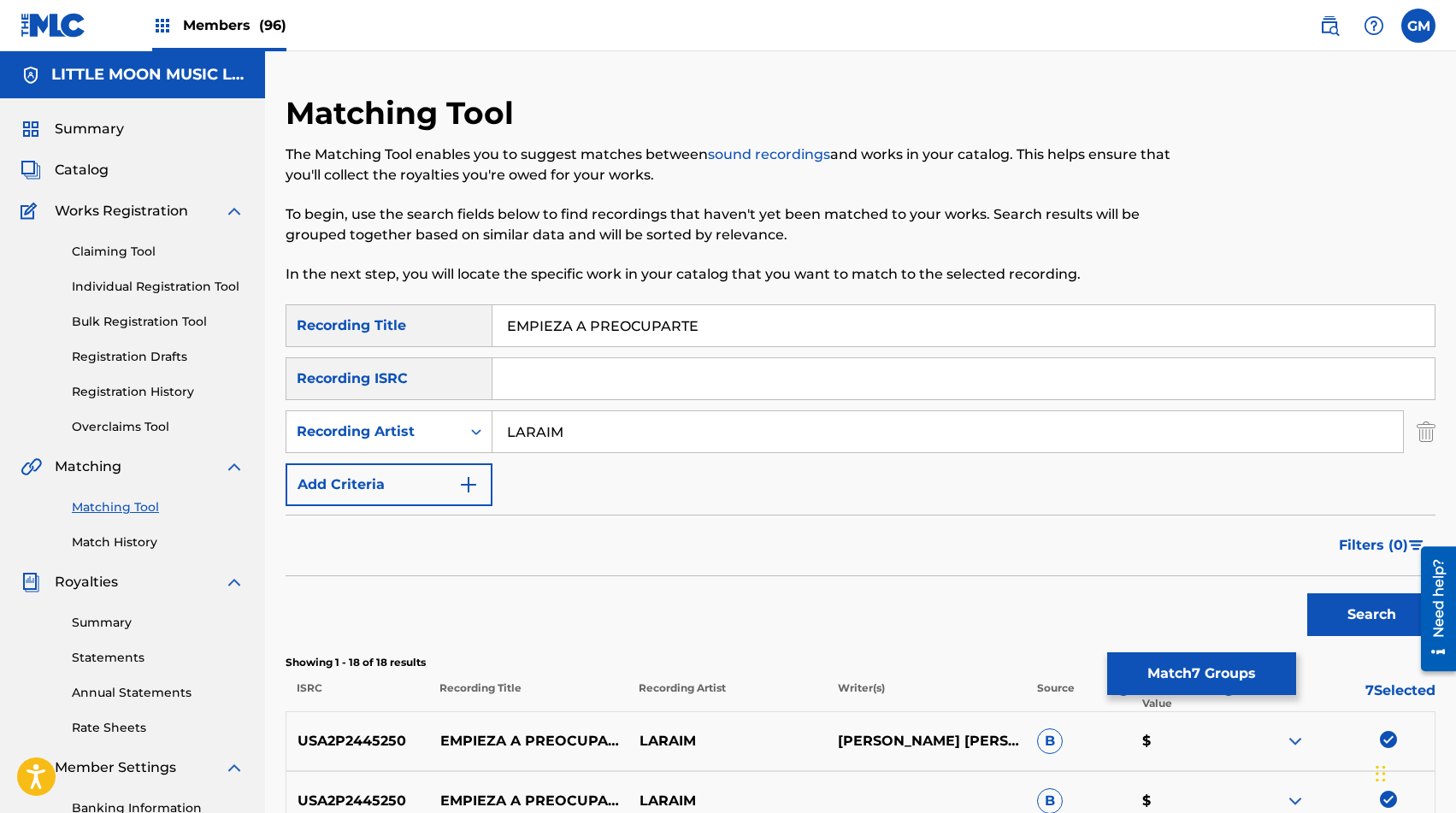
click at [641, 430] on input "LARAIM" at bounding box center [948, 432] width 911 height 41
paste input "[PERSON_NAME]"
click at [1051, 607] on button "Search" at bounding box center [1371, 614] width 128 height 42
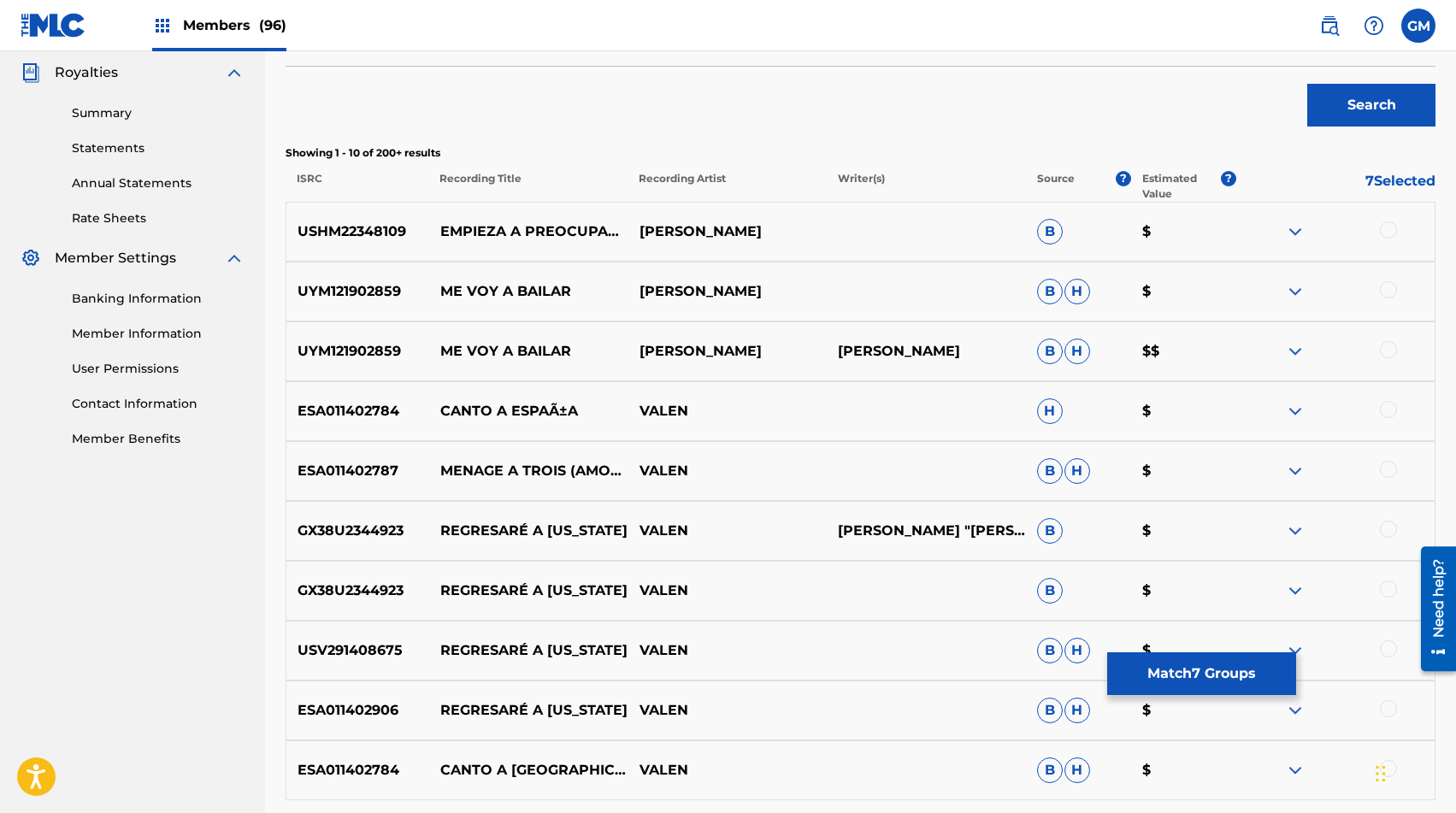
scroll to position [535, 0]
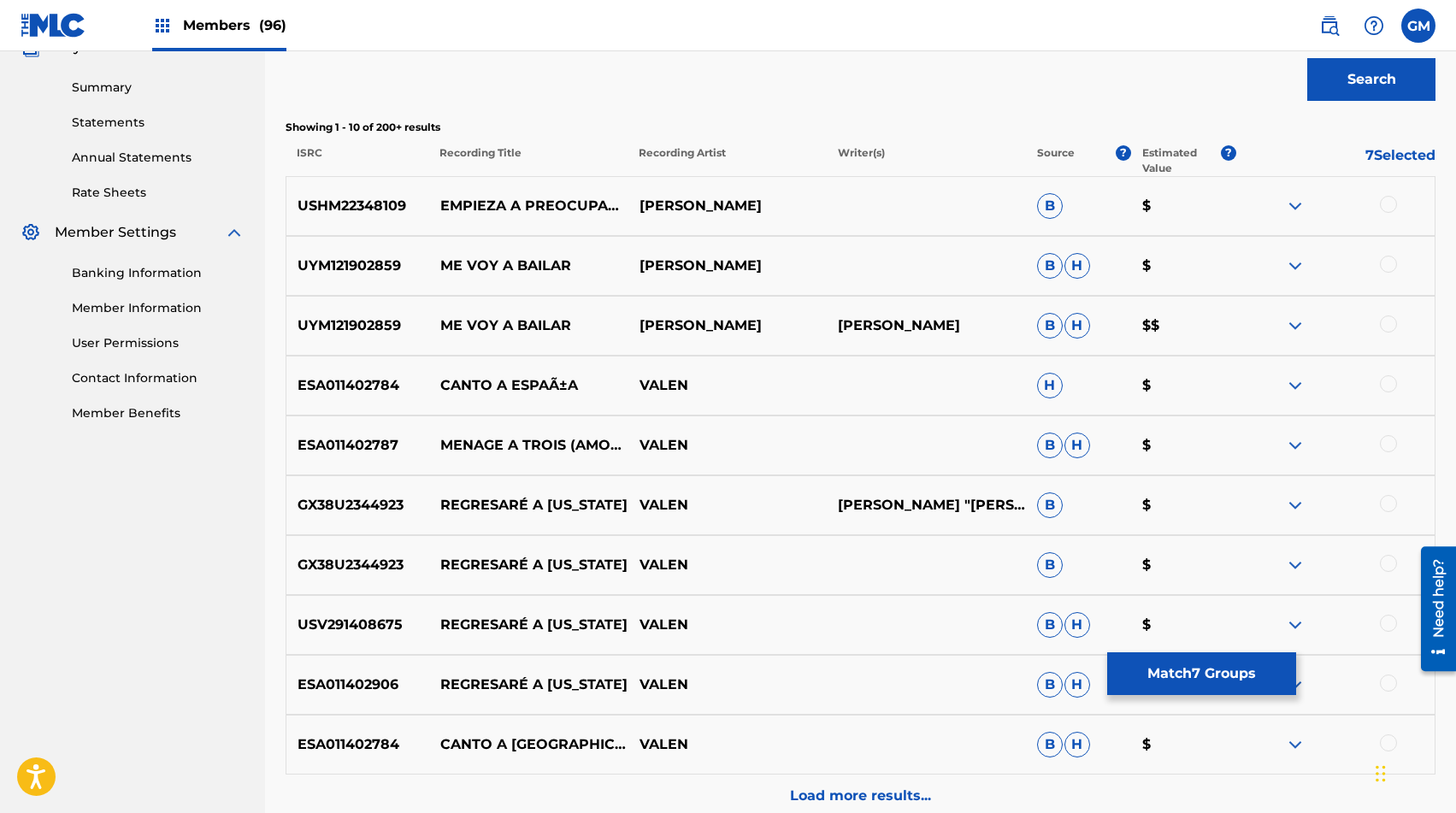
click at [1051, 212] on div at bounding box center [1389, 205] width 17 height 17
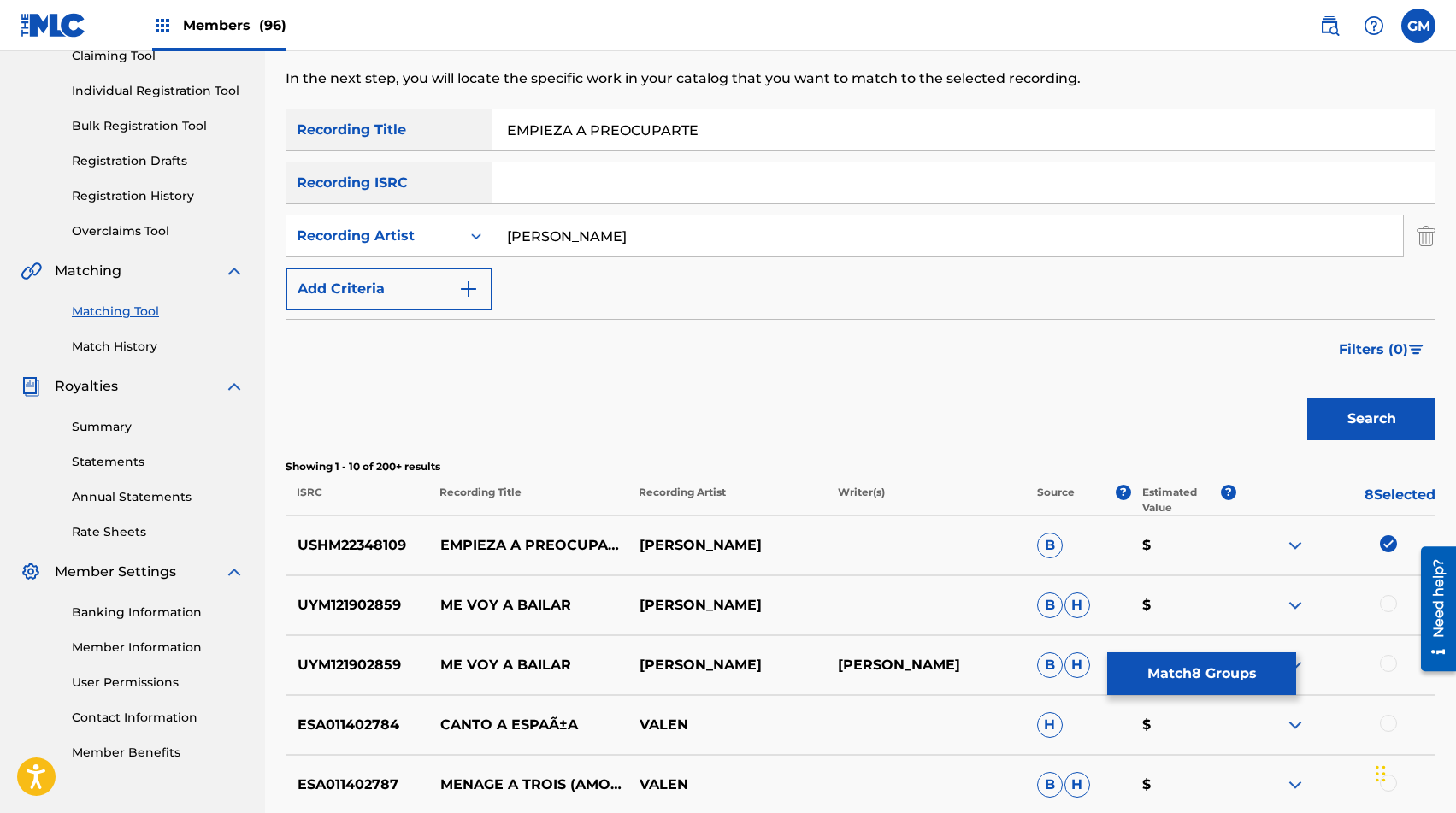
scroll to position [189, 0]
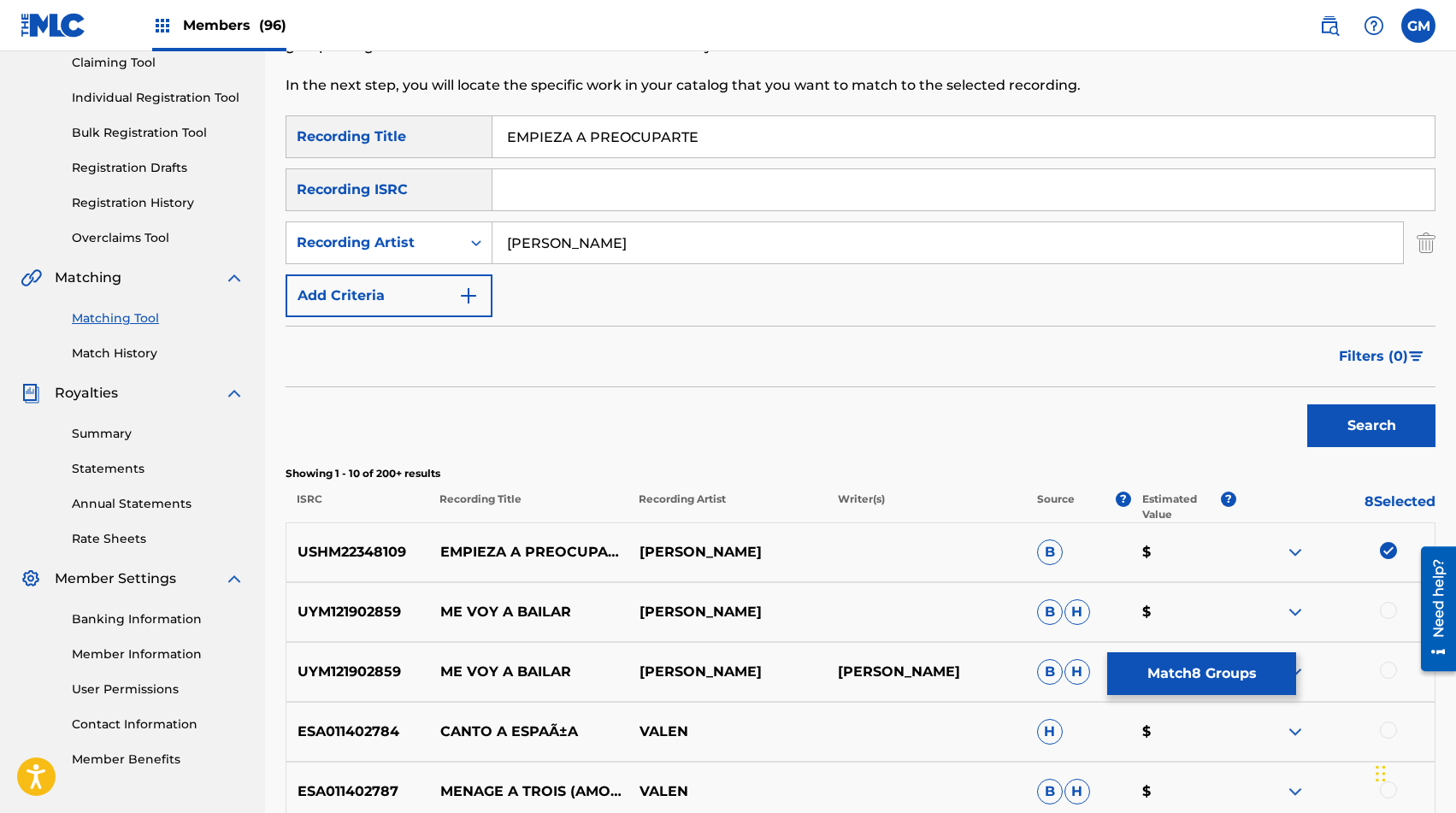
click at [766, 257] on input "[PERSON_NAME]" at bounding box center [948, 243] width 911 height 41
paste input "SANTIVANNA"
click at [1051, 426] on button "Search" at bounding box center [1371, 425] width 128 height 42
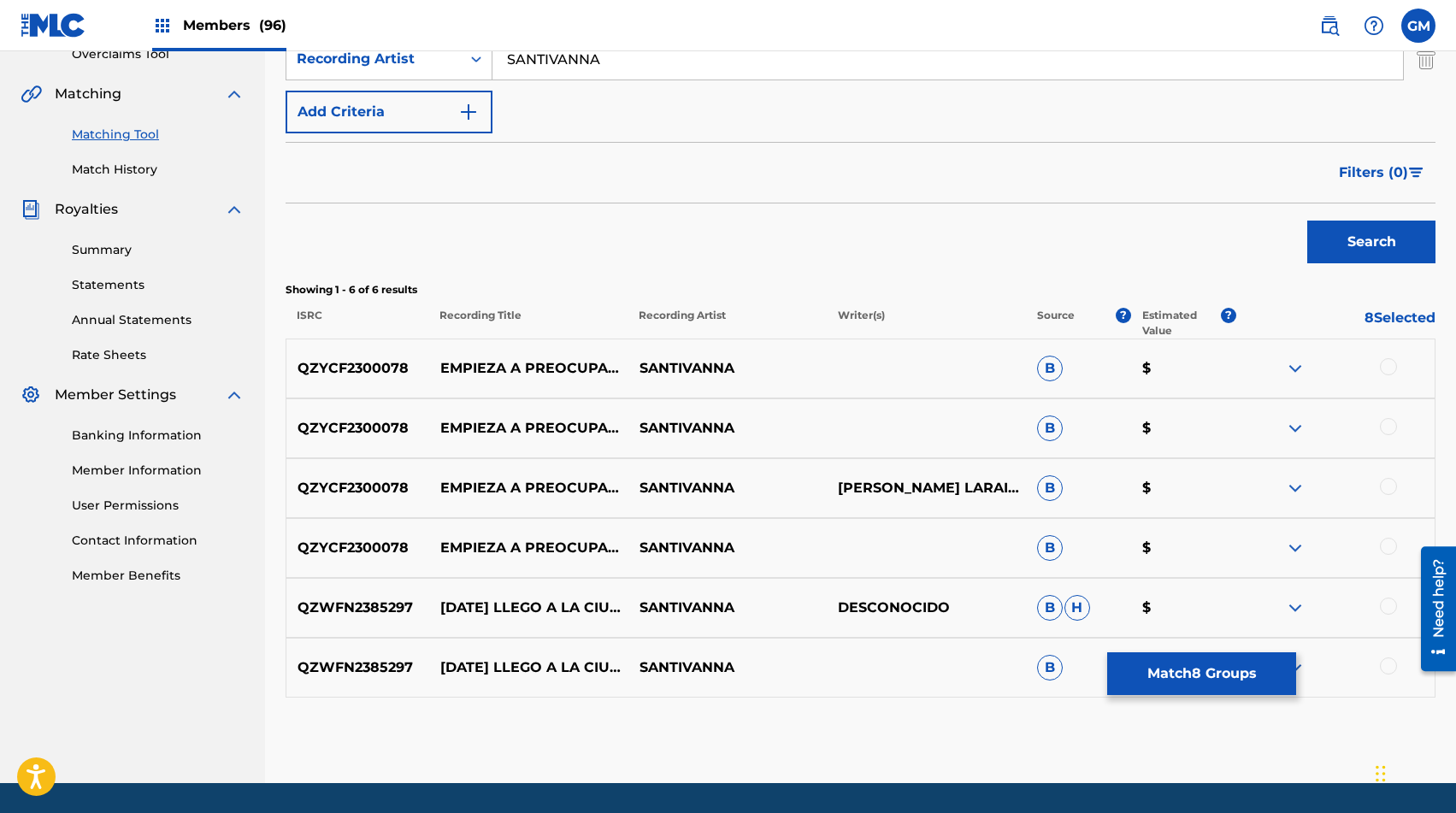
scroll to position [381, 0]
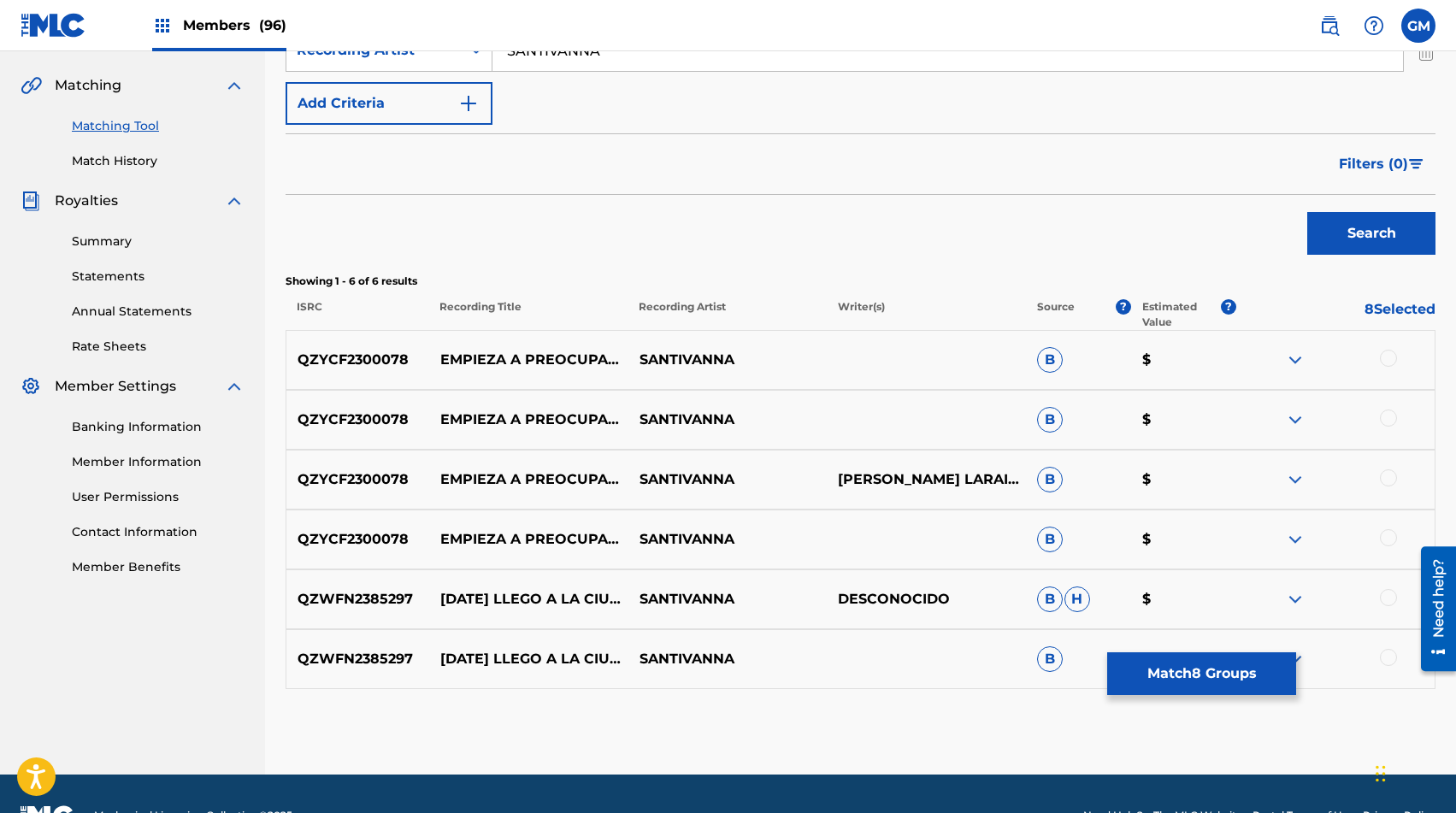
click at [1051, 542] on div at bounding box center [1389, 538] width 17 height 17
click at [1051, 478] on div at bounding box center [1389, 478] width 17 height 17
click at [1051, 397] on div "QZYCF2300078 EMPIEZA A PREOCUPARTE (EN VIVO) SANTIVANNA B $" at bounding box center [861, 419] width 1150 height 60
click at [1051, 410] on div at bounding box center [1335, 420] width 200 height 21
click at [1051, 419] on div at bounding box center [1389, 418] width 17 height 17
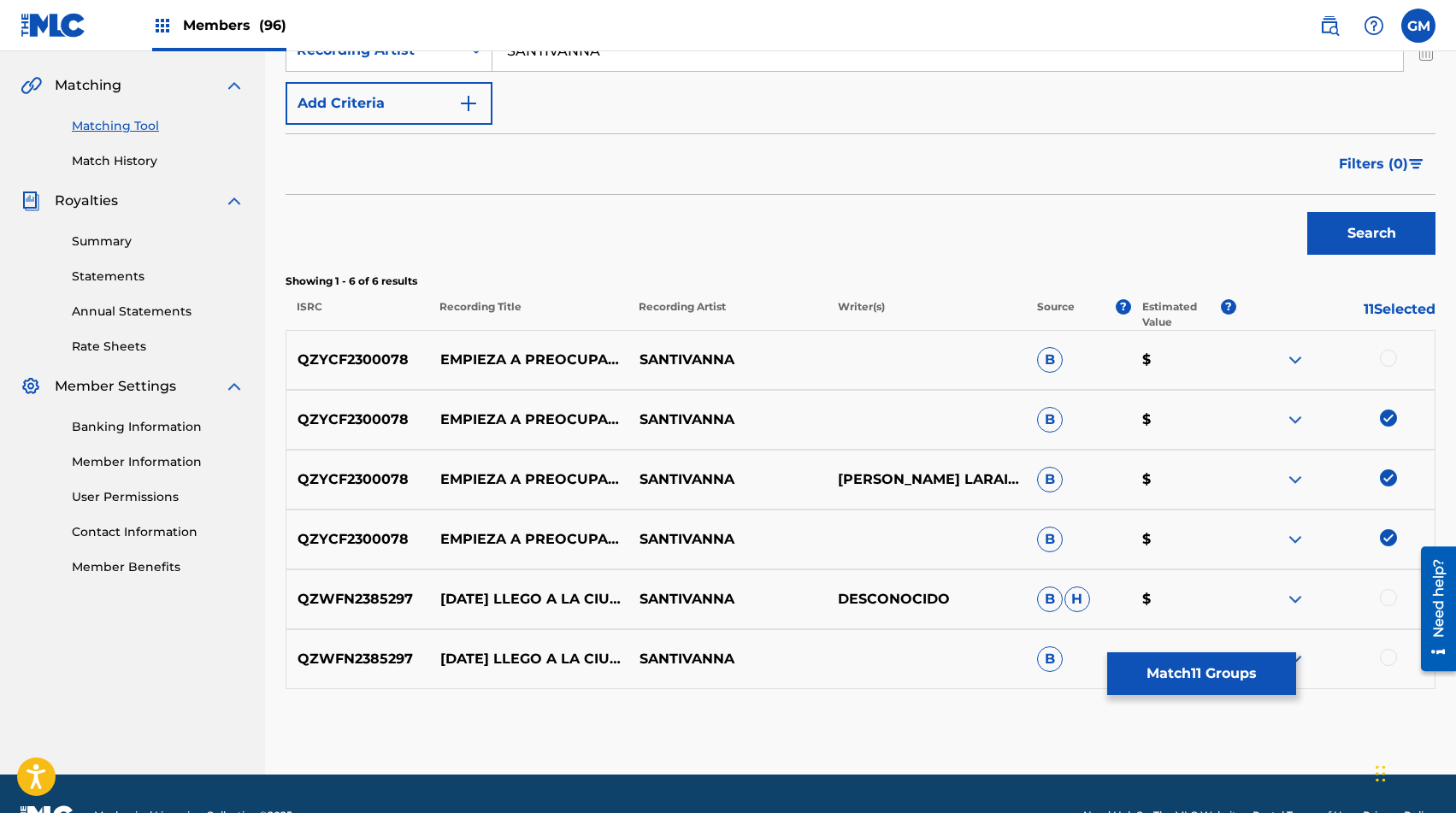
click at [1051, 355] on div at bounding box center [1389, 359] width 17 height 17
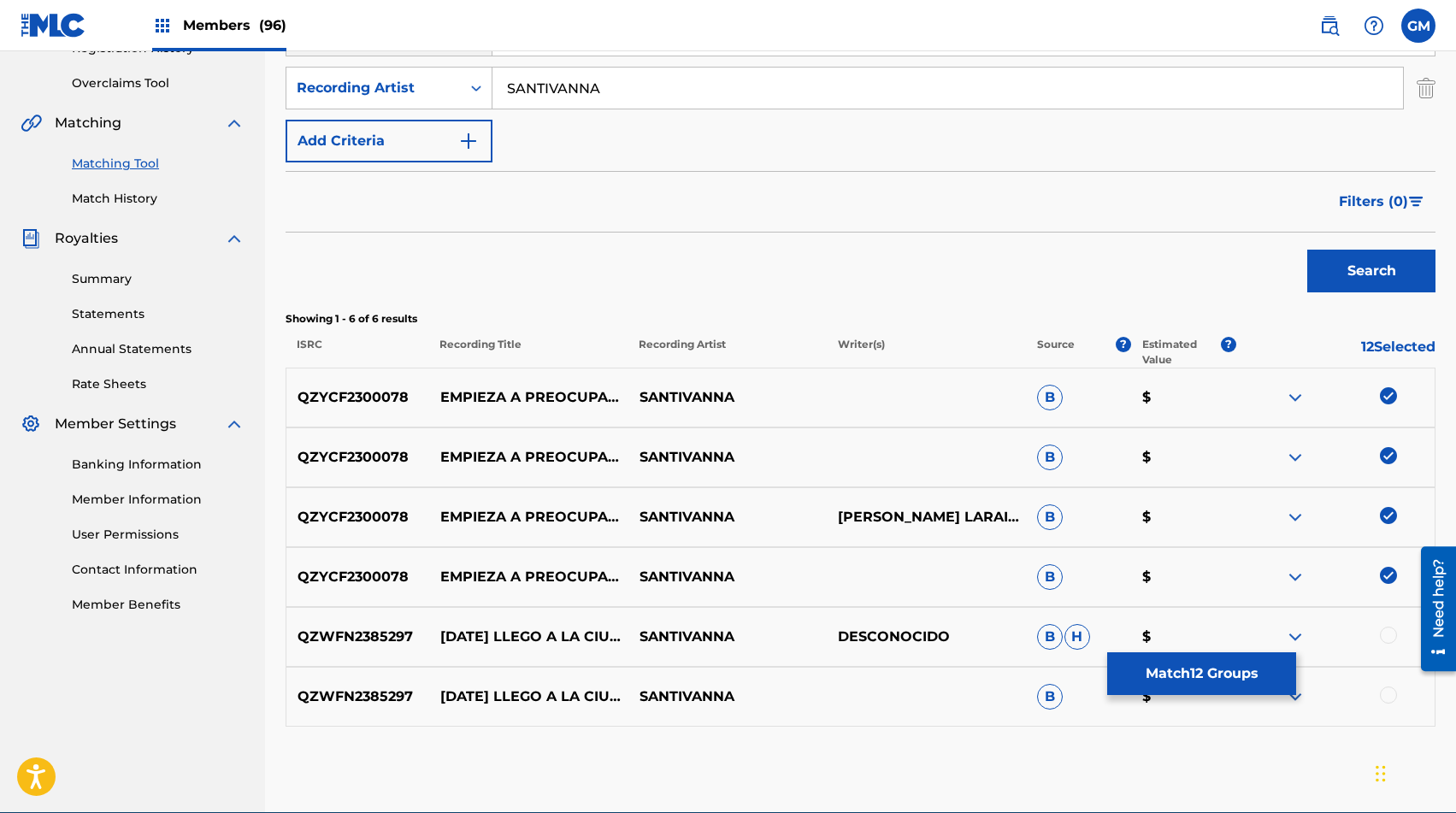
scroll to position [341, 0]
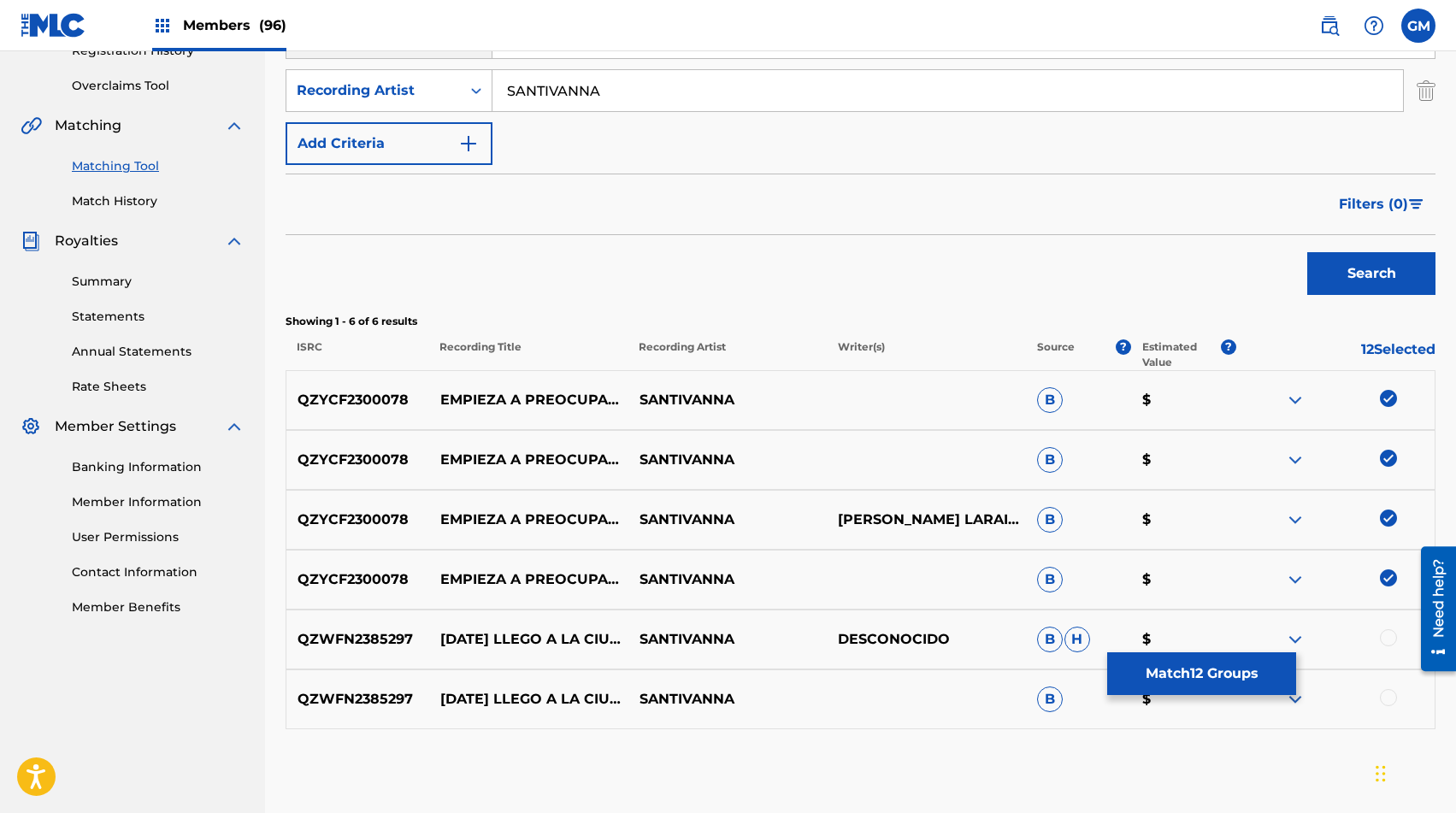
click at [883, 92] on input "SANTIVANNA" at bounding box center [948, 91] width 911 height 41
paste input "LA SONORA VENEZUEL"
click at [1051, 269] on button "Search" at bounding box center [1371, 273] width 128 height 42
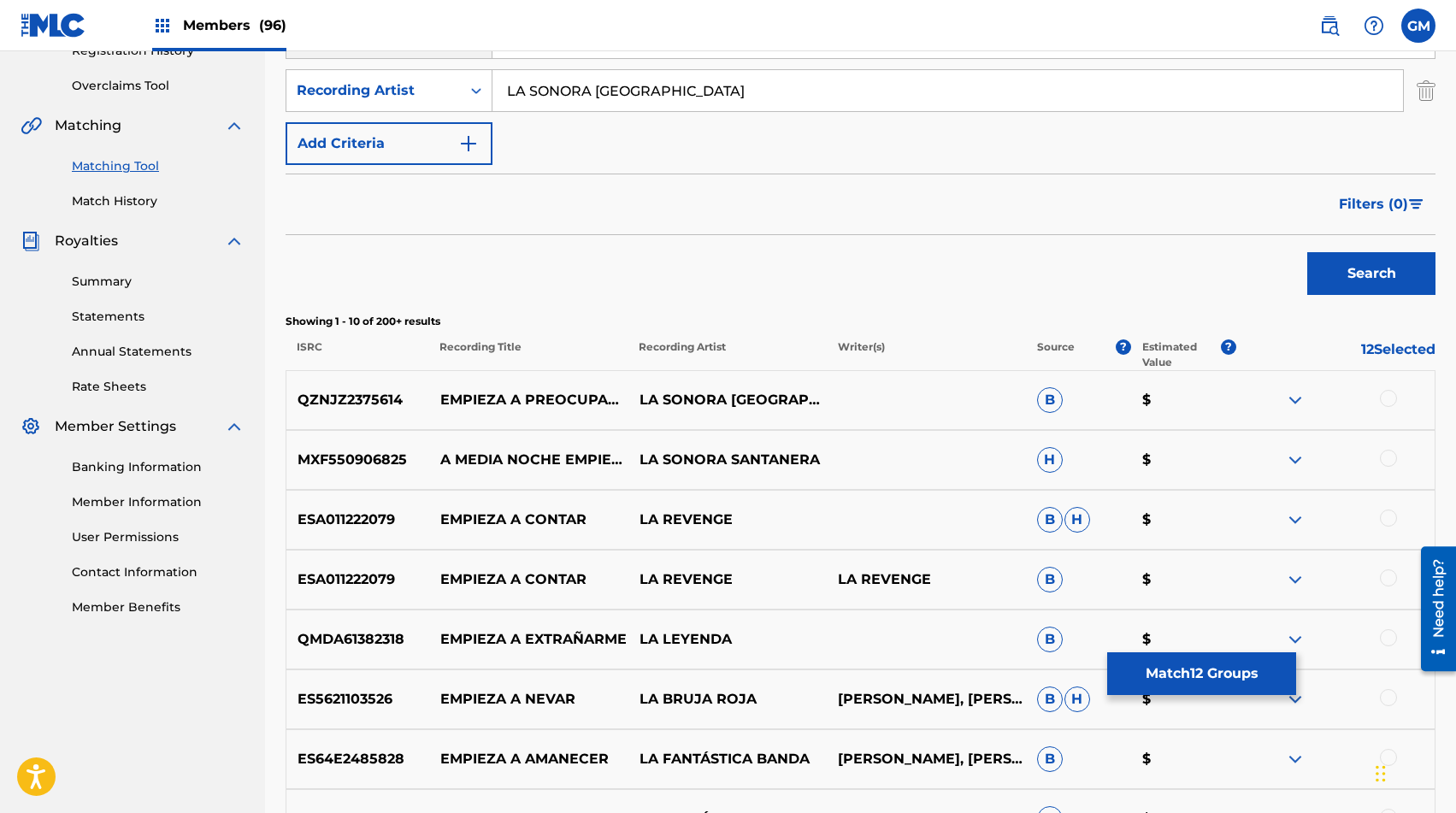
click at [1051, 397] on div at bounding box center [1389, 398] width 17 height 17
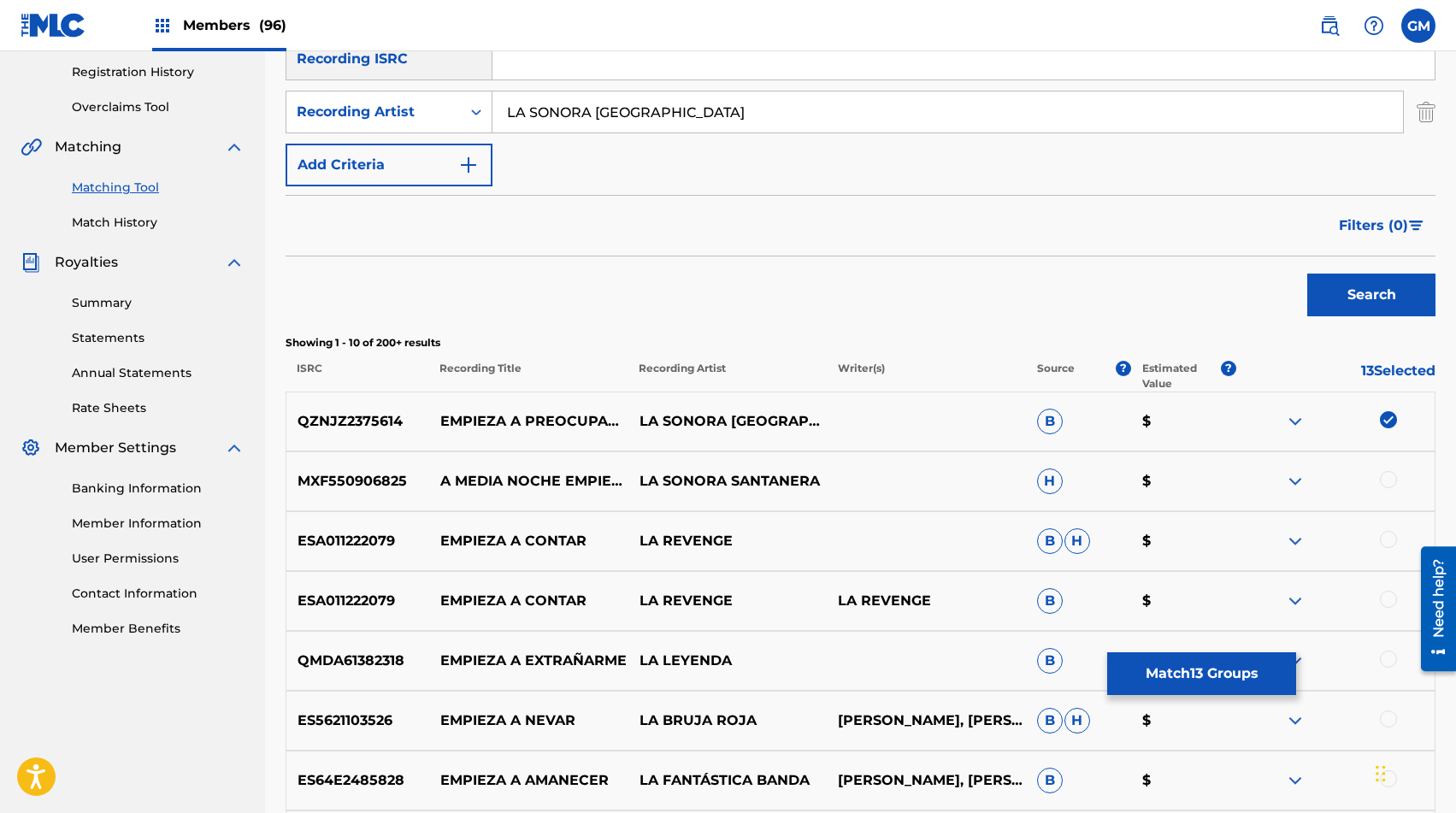
click at [728, 124] on input "LA SONORA [GEOGRAPHIC_DATA]" at bounding box center [948, 112] width 911 height 41
paste input "VILLANOS DEL BRAVO"
type input "VILLANOS DEL BRAVO"
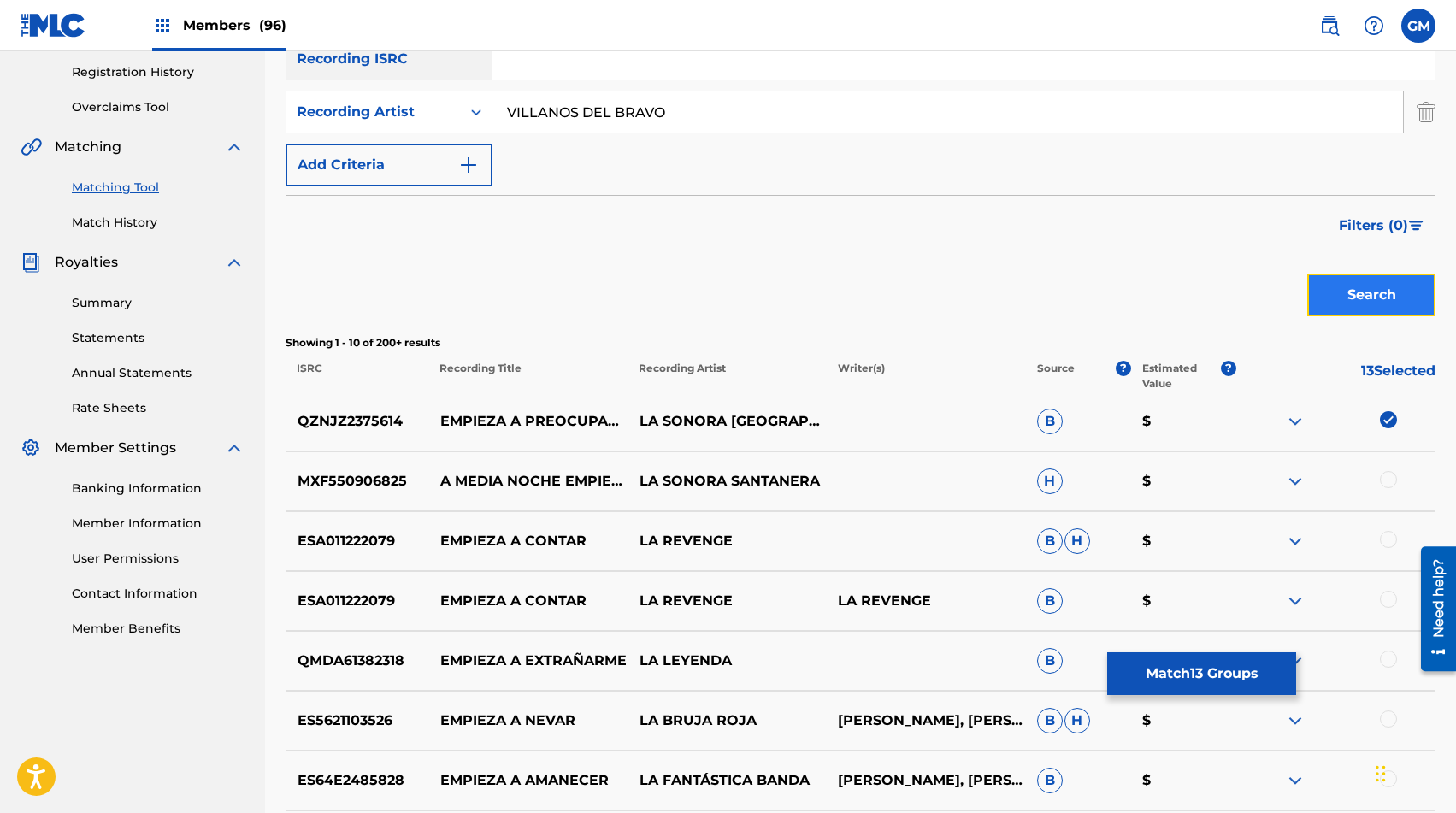
click at [1051, 290] on button "Search" at bounding box center [1371, 295] width 128 height 42
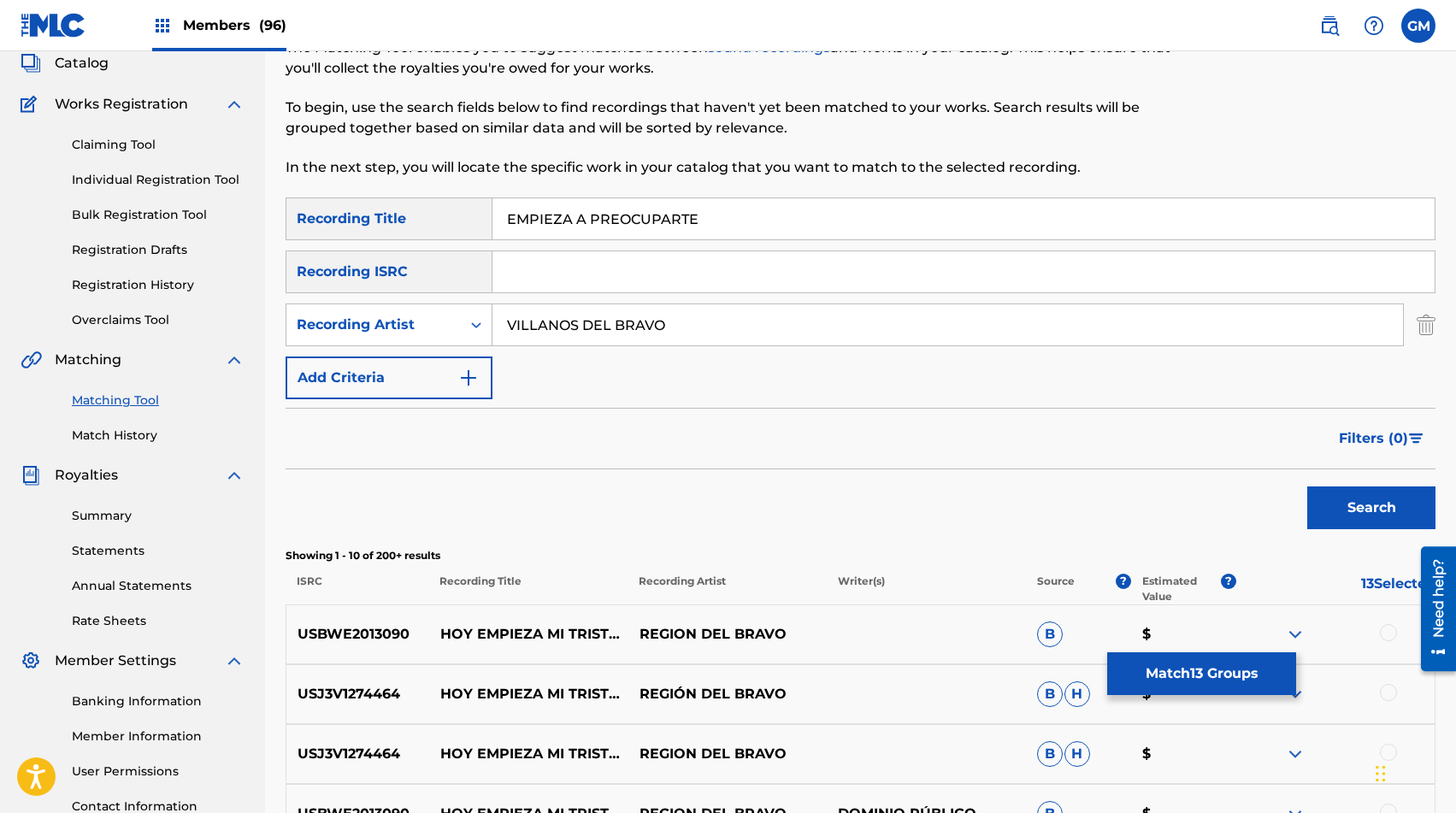
scroll to position [0, 0]
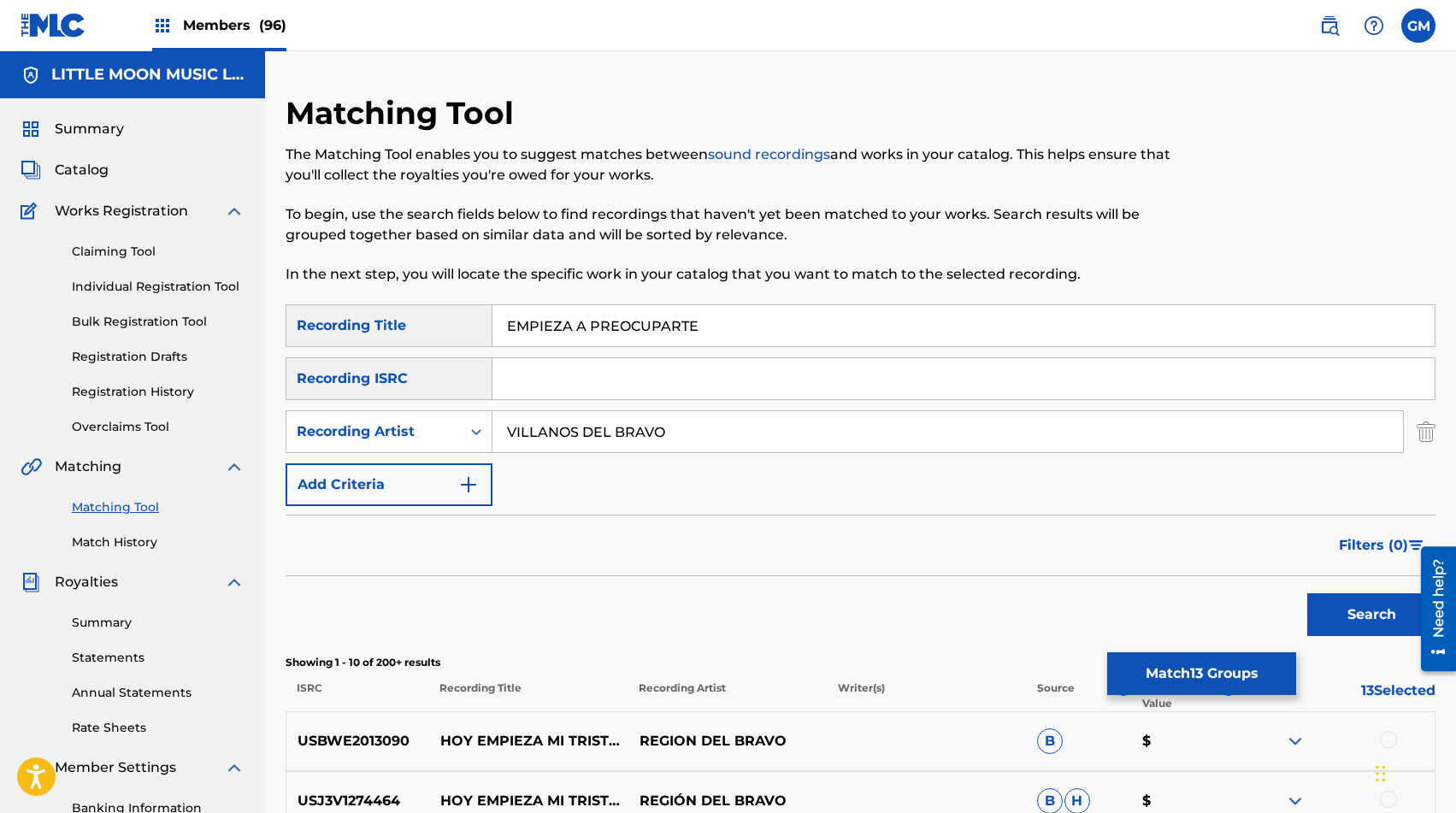
click at [584, 453] on div "VILLANOS DEL BRAVO" at bounding box center [948, 431] width 912 height 42
click at [596, 437] on input "VILLANOS DEL BRAVO" at bounding box center [948, 432] width 911 height 41
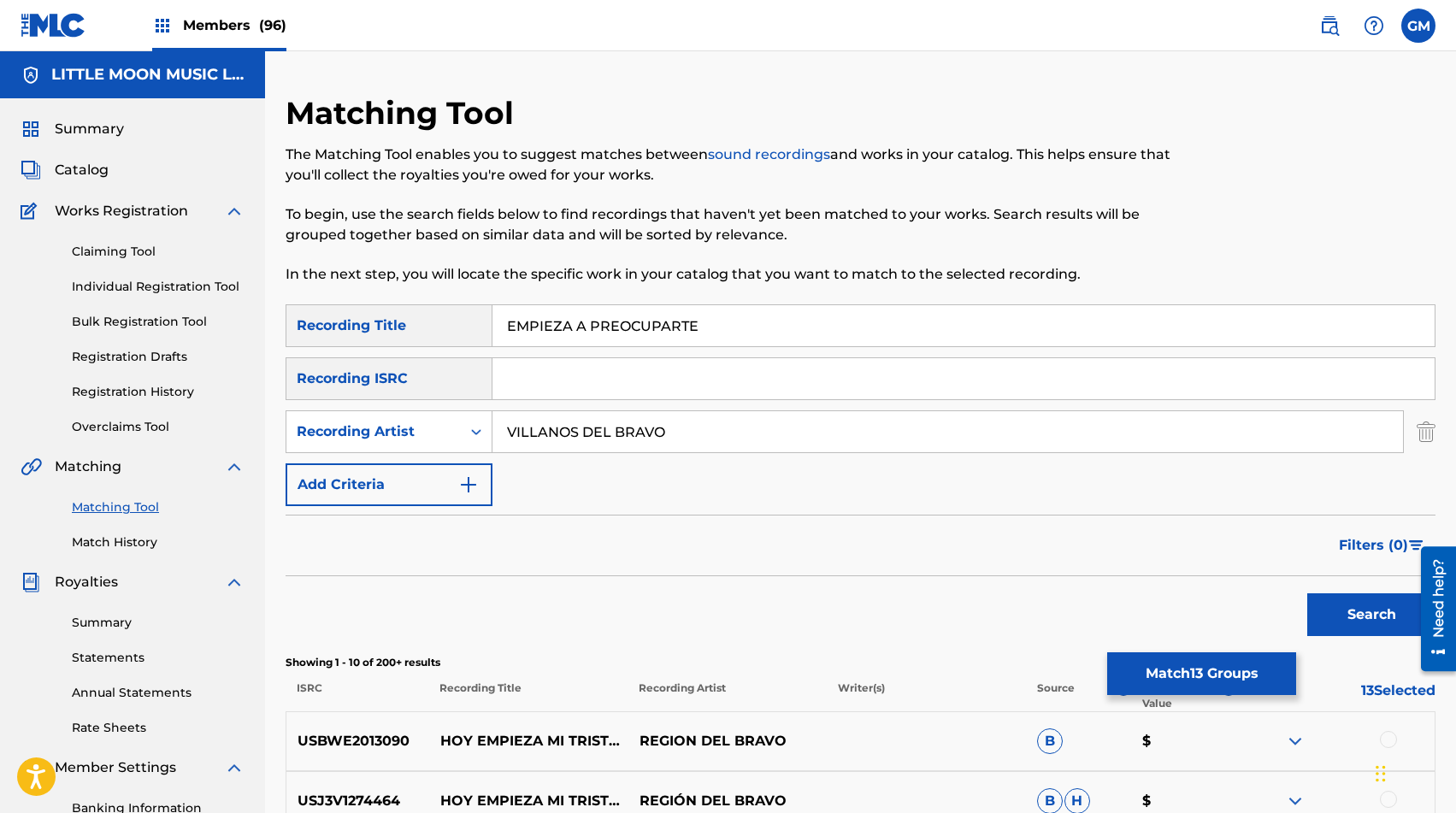
click at [596, 437] on input "VILLANOS DEL BRAVO" at bounding box center [948, 432] width 911 height 41
click at [1051, 602] on button "Search" at bounding box center [1371, 614] width 128 height 42
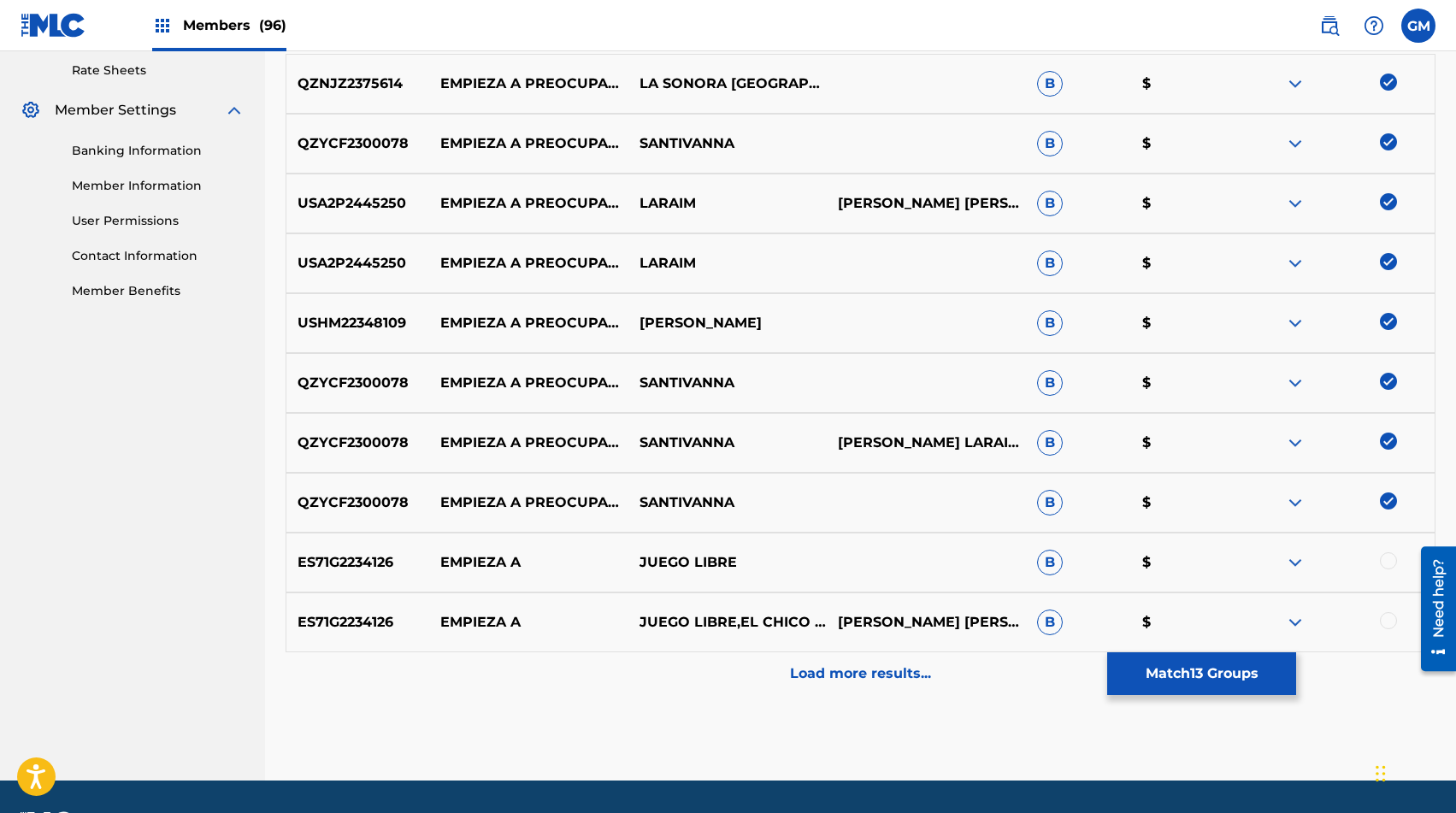
scroll to position [707, 0]
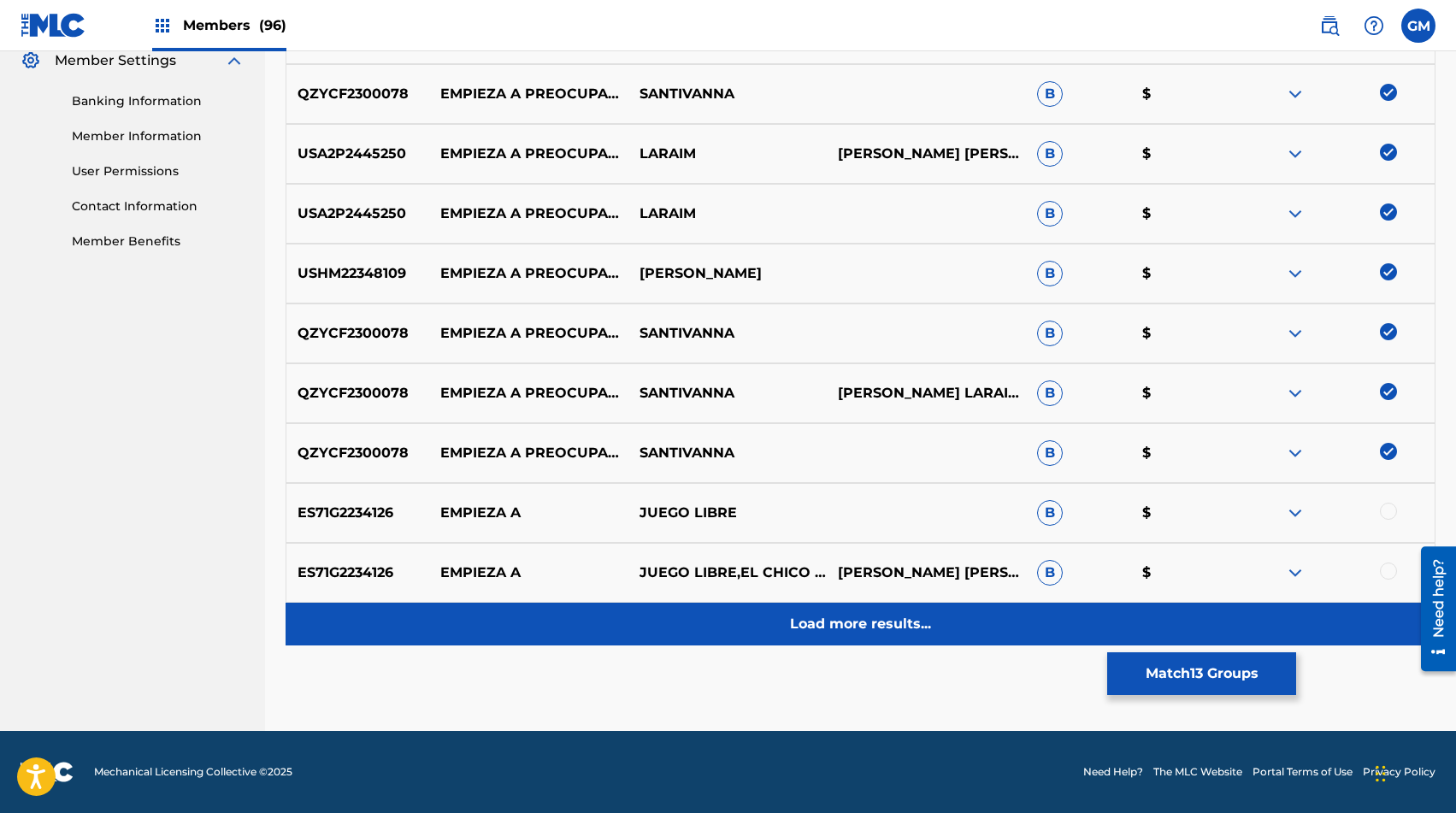
click at [866, 618] on p "Load more results..." at bounding box center [860, 625] width 141 height 21
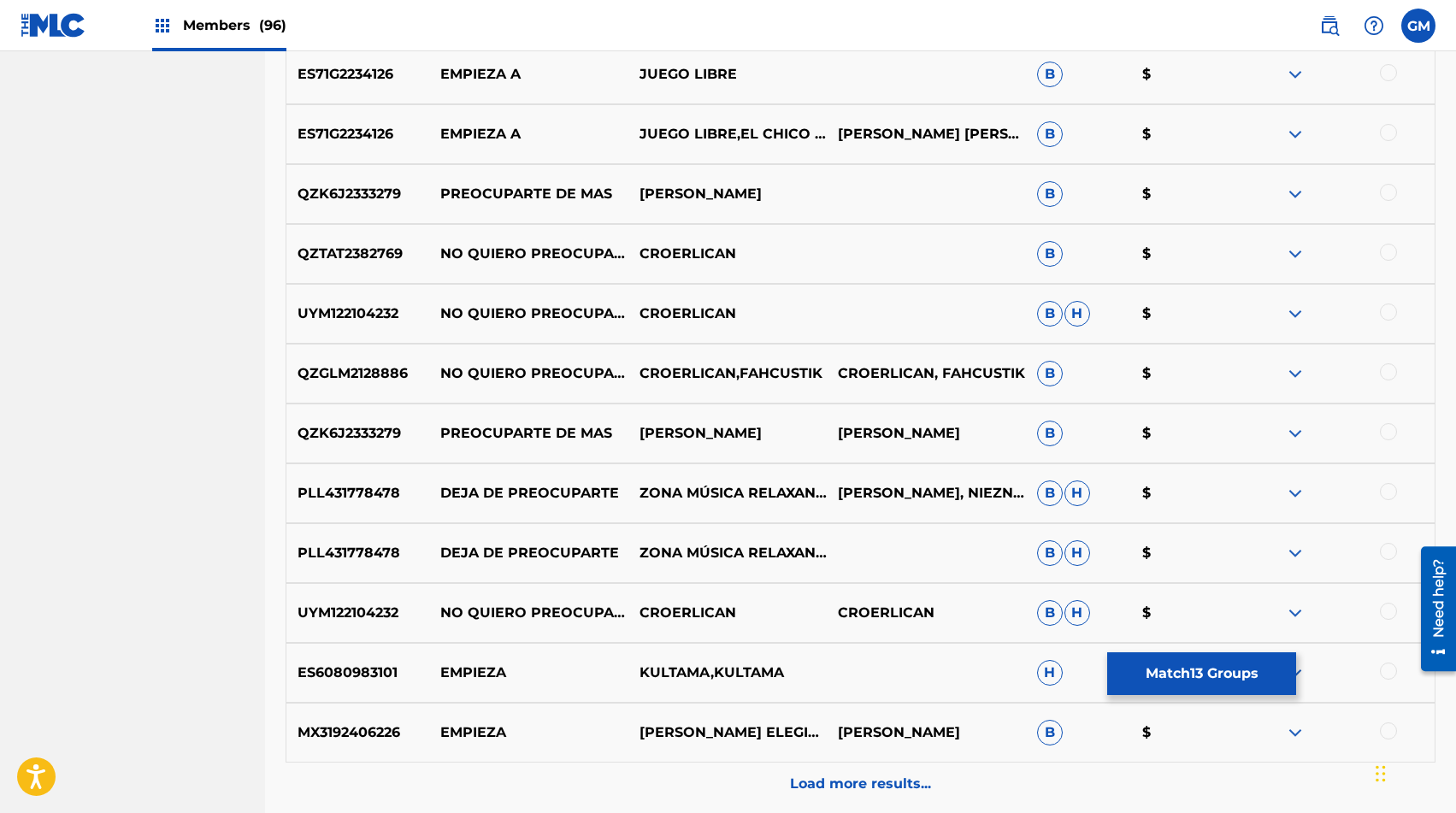
scroll to position [1152, 0]
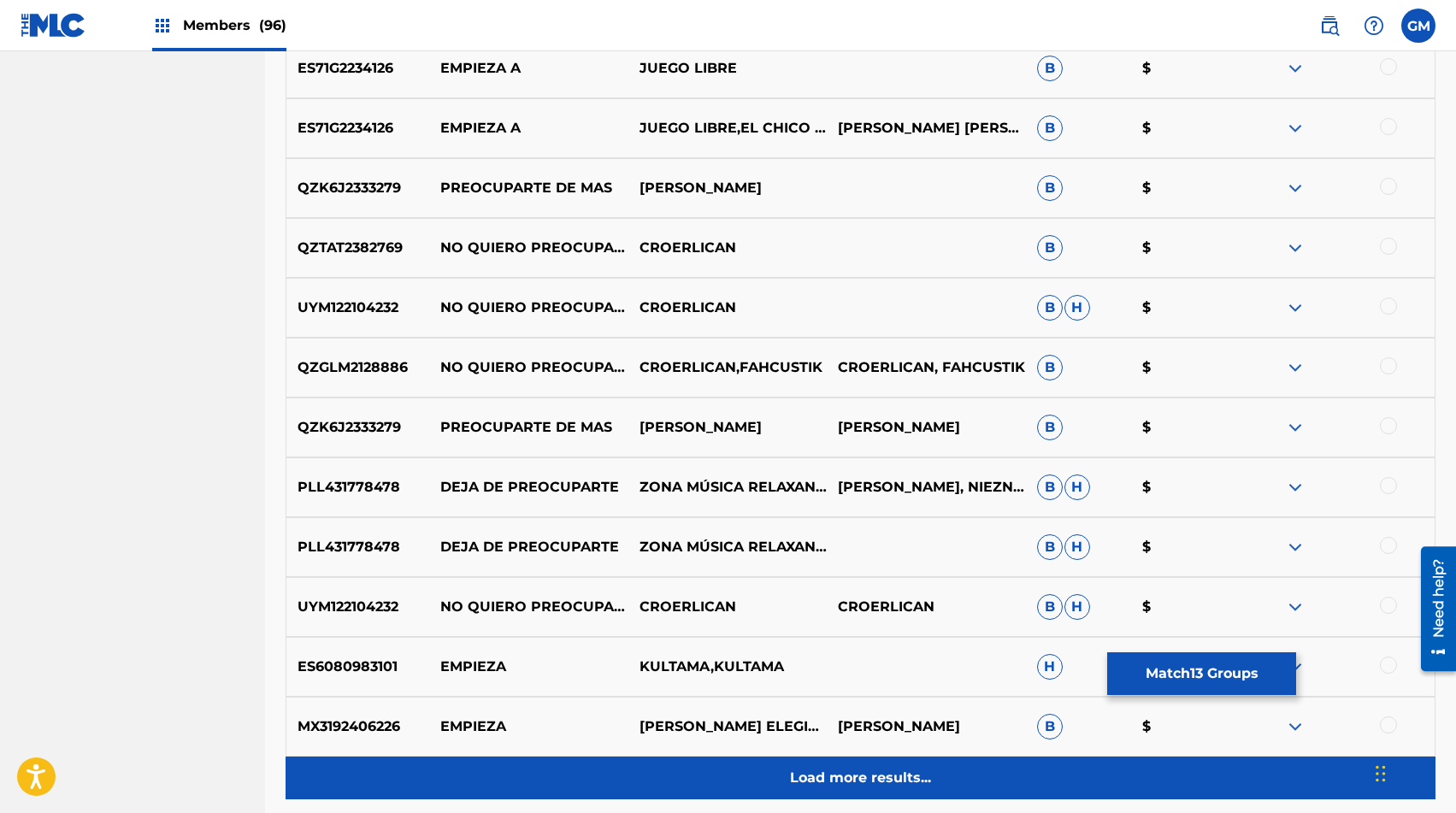
click at [868, 736] on p "Load more results..." at bounding box center [860, 778] width 141 height 21
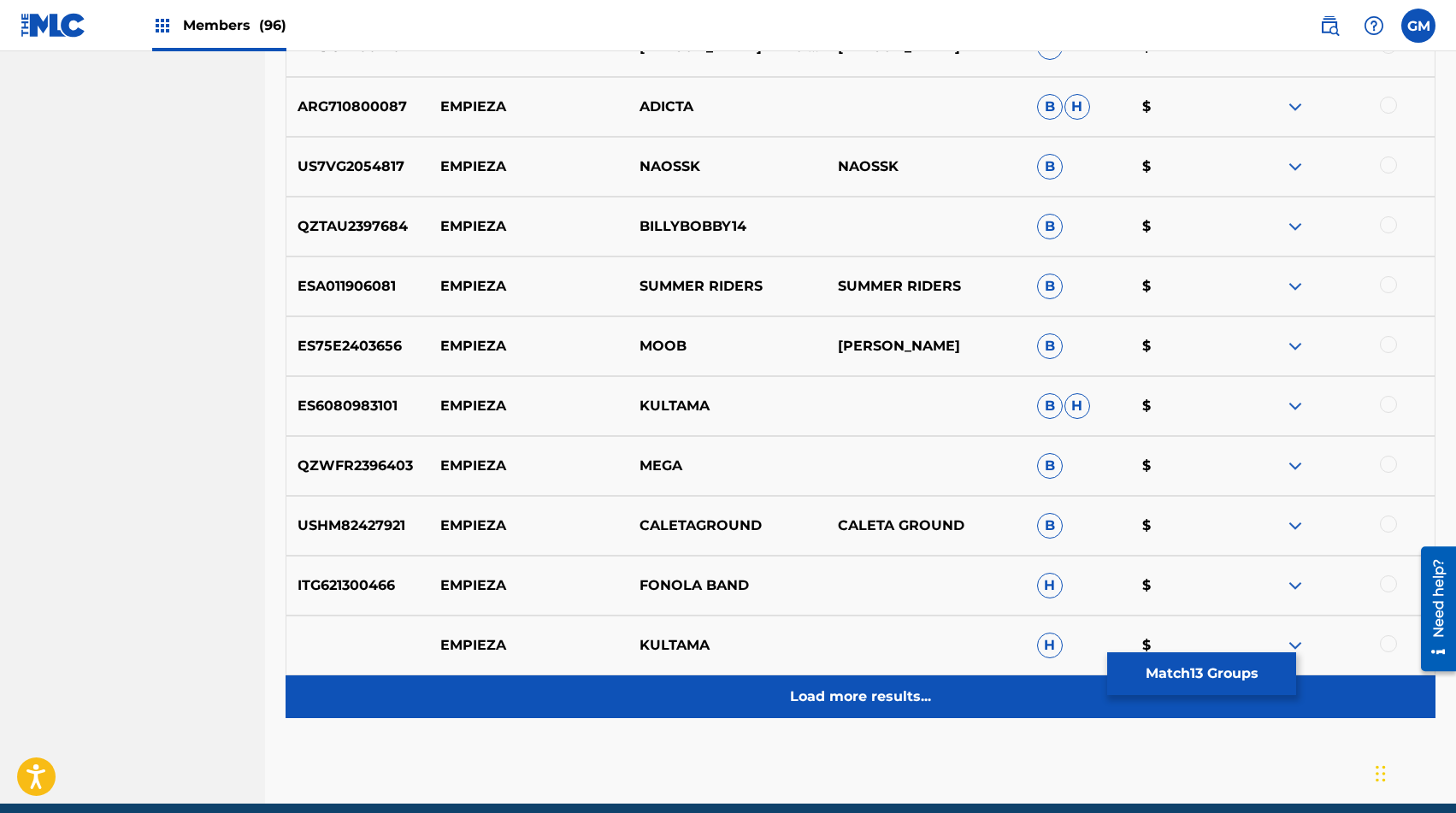
click at [866, 704] on p "Load more results..." at bounding box center [860, 697] width 141 height 21
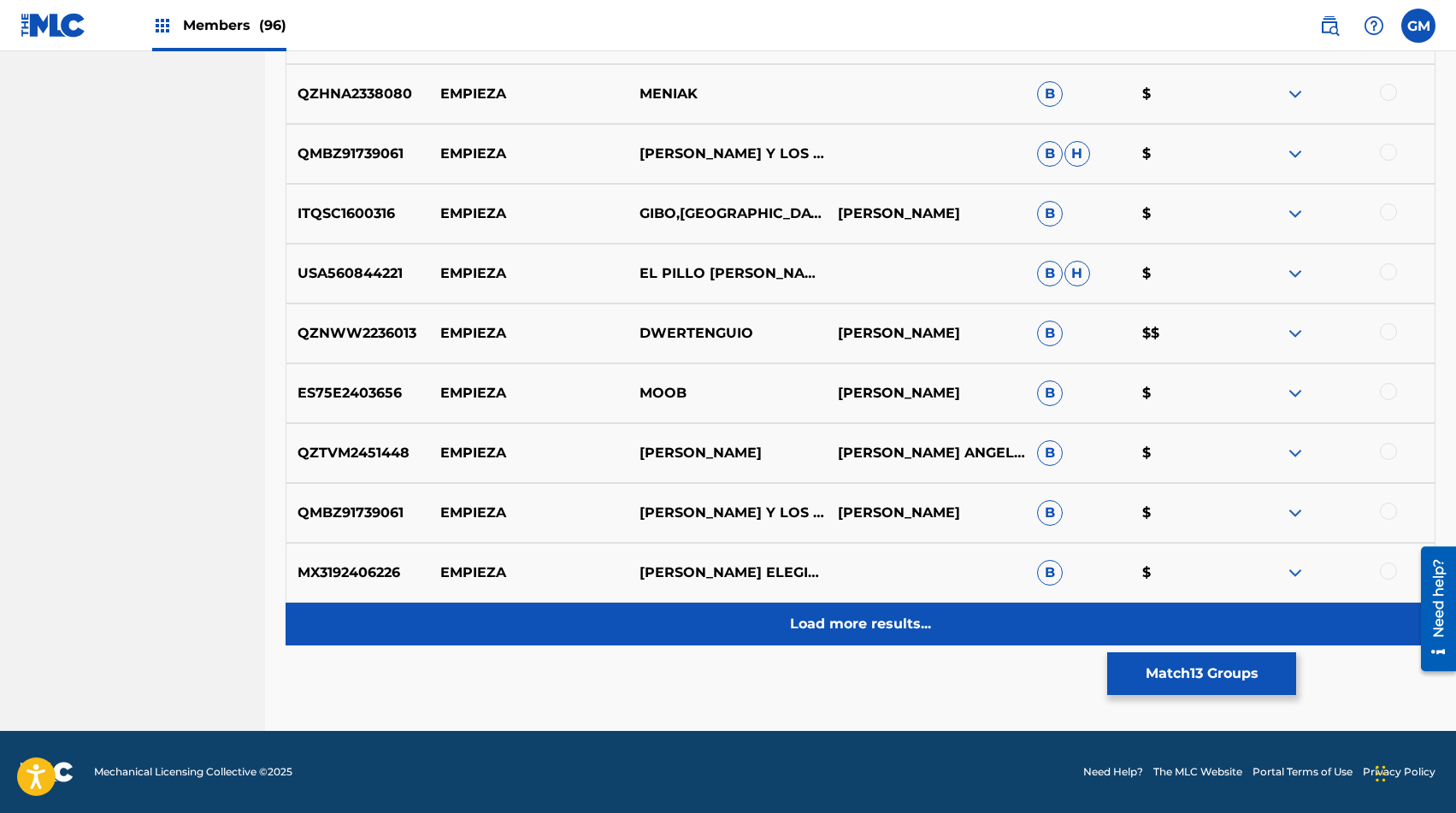
click at [868, 632] on p "Load more results..." at bounding box center [860, 625] width 141 height 21
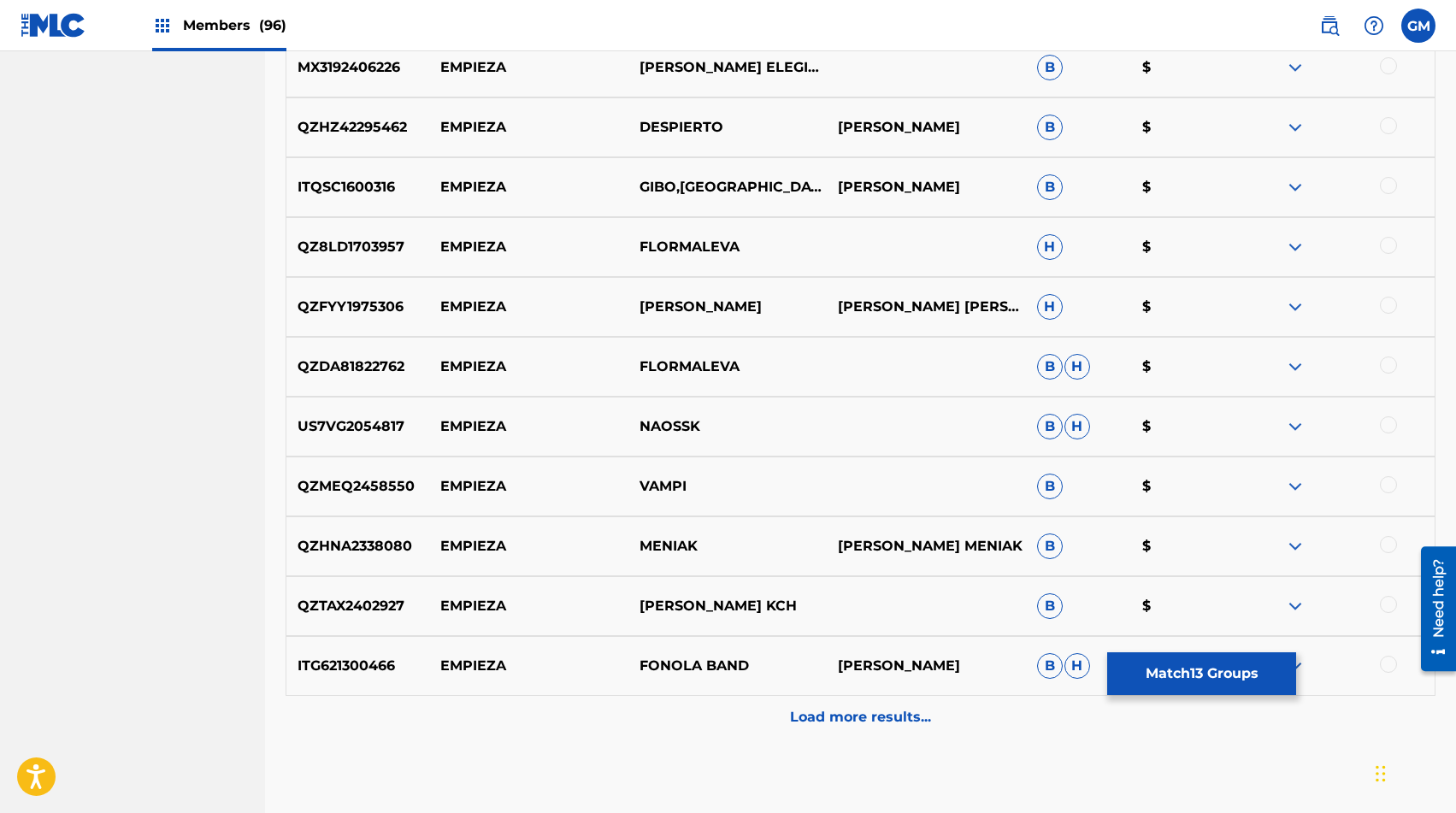
scroll to position [3101, 0]
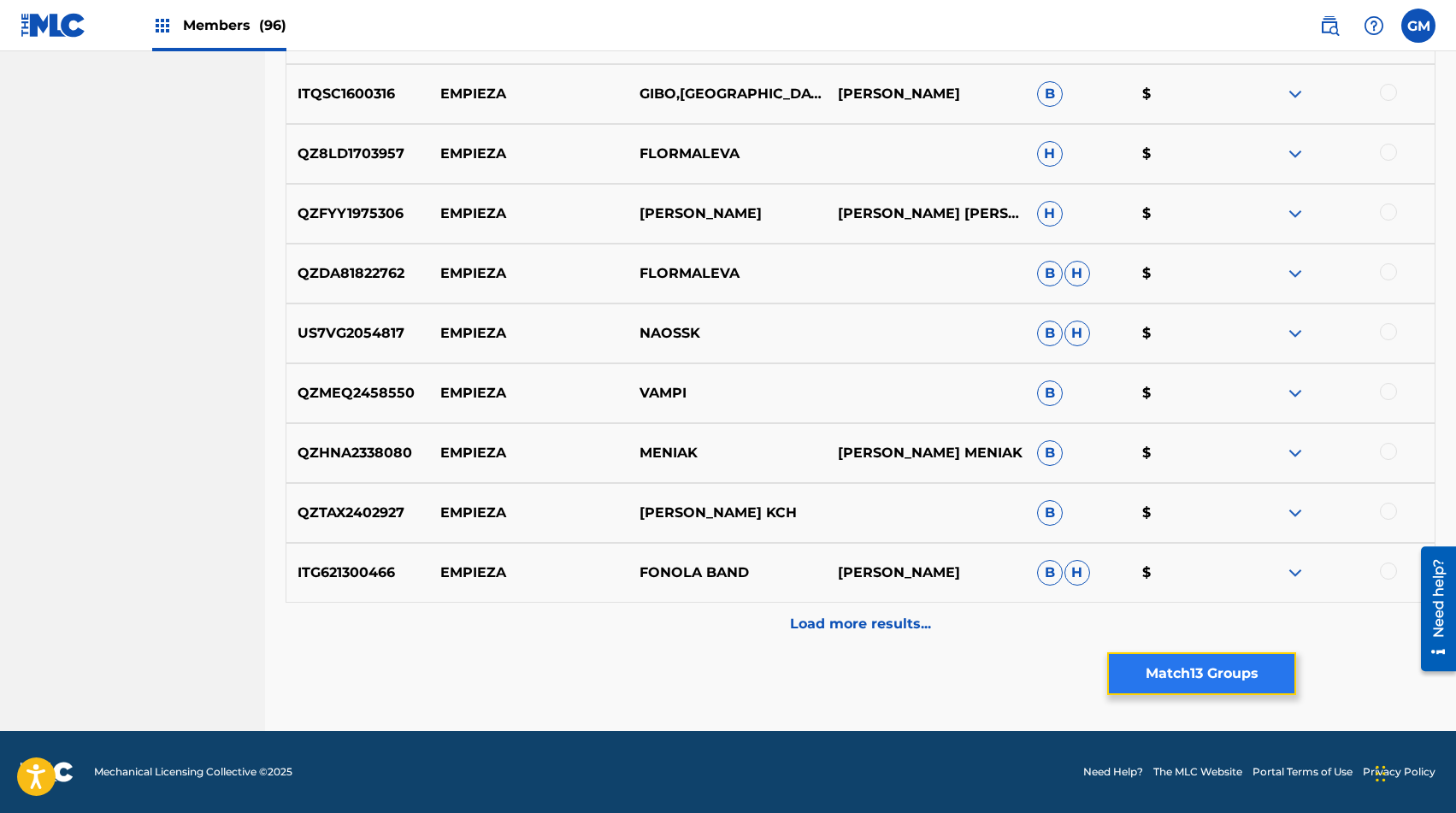
click at [1051, 667] on button "Match 13 Groups" at bounding box center [1202, 673] width 189 height 42
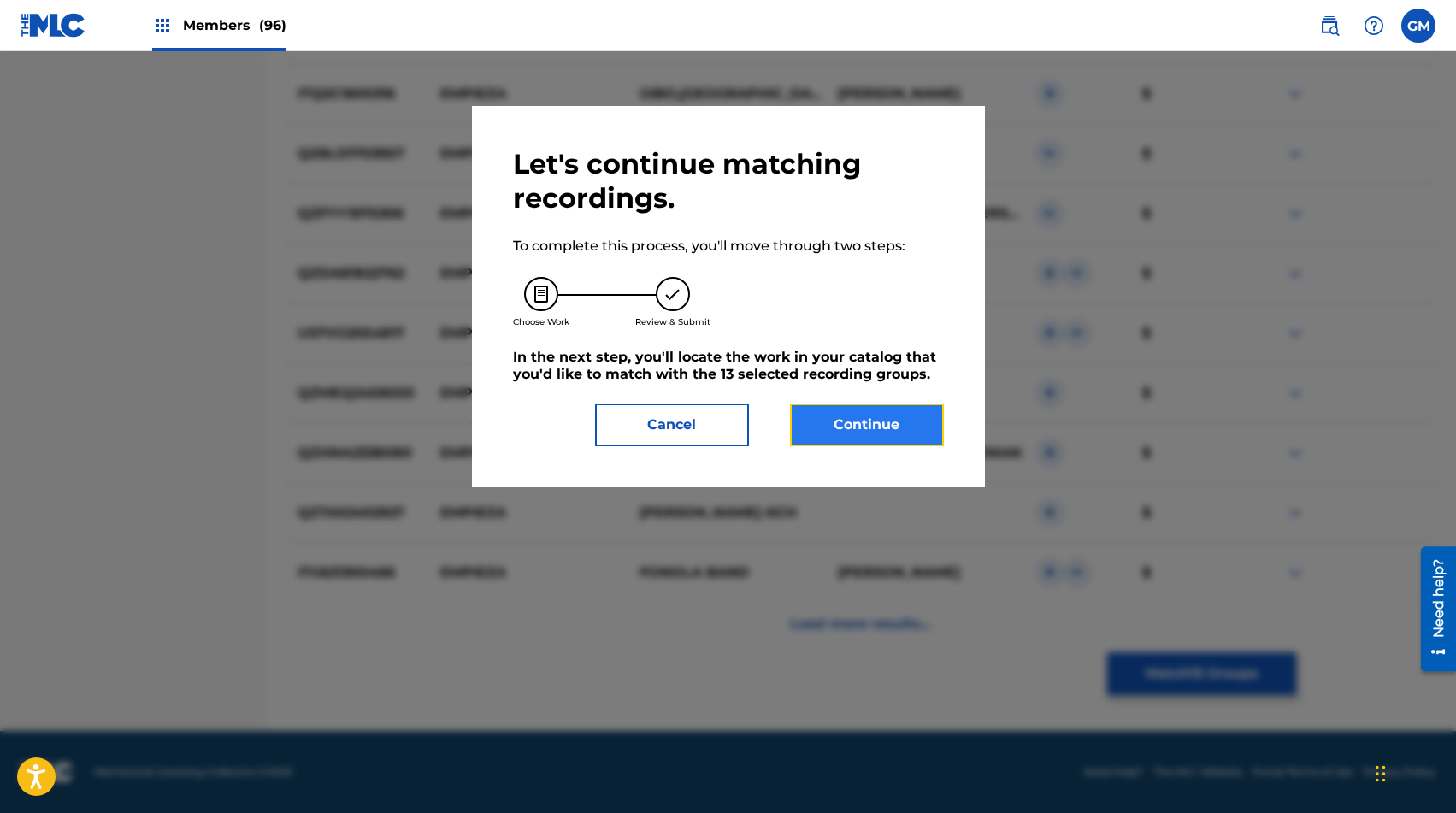
click at [854, 430] on button "Continue" at bounding box center [867, 424] width 154 height 42
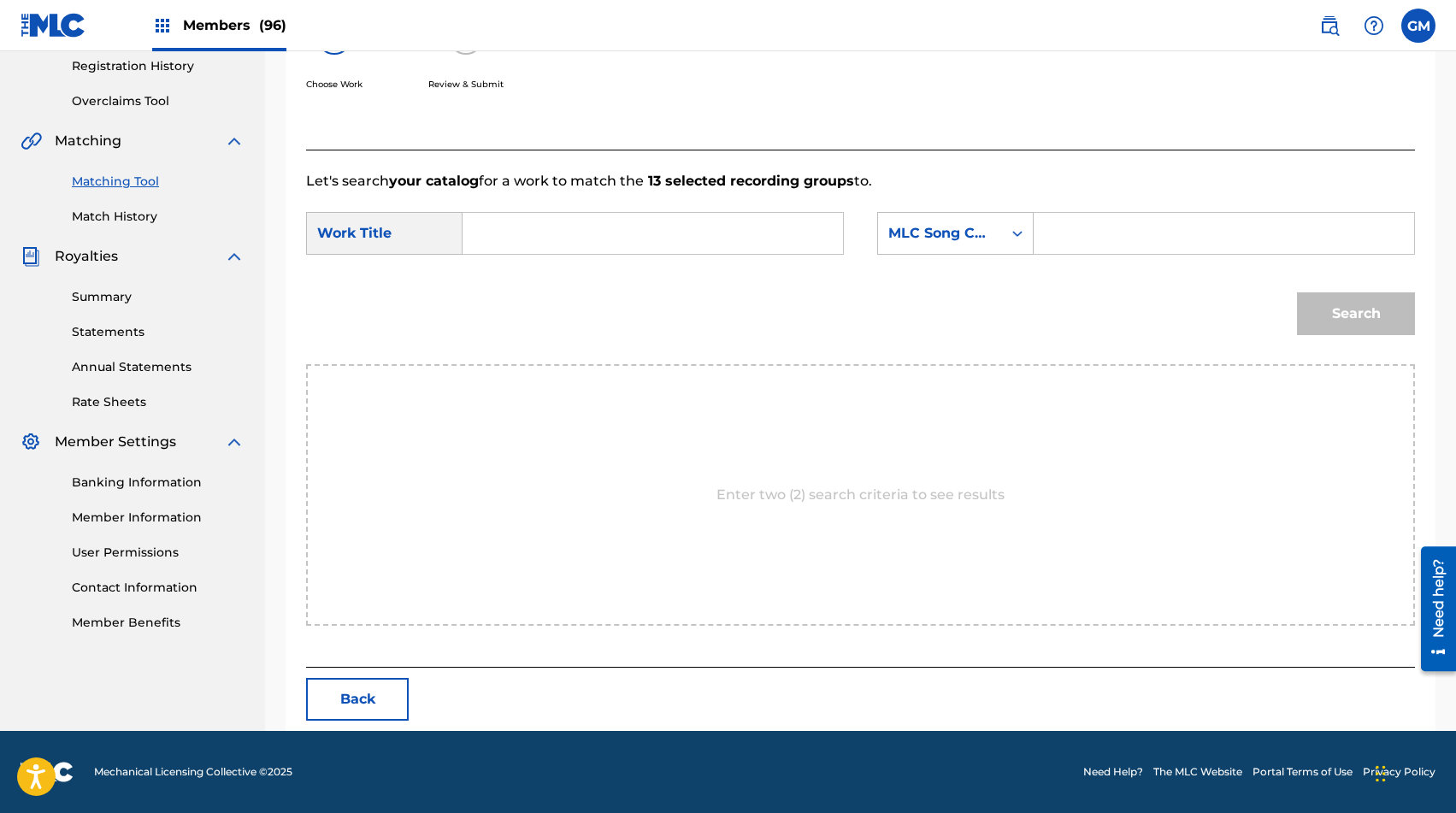
click at [1051, 229] on input "Search Form" at bounding box center [1224, 233] width 352 height 41
paste input "PE6ZKQ"
type input "PE6ZKQ"
click at [696, 230] on input "Search Form" at bounding box center [652, 233] width 352 height 41
click at [540, 300] on span "a preocuparte" at bounding box center [536, 282] width 88 height 37
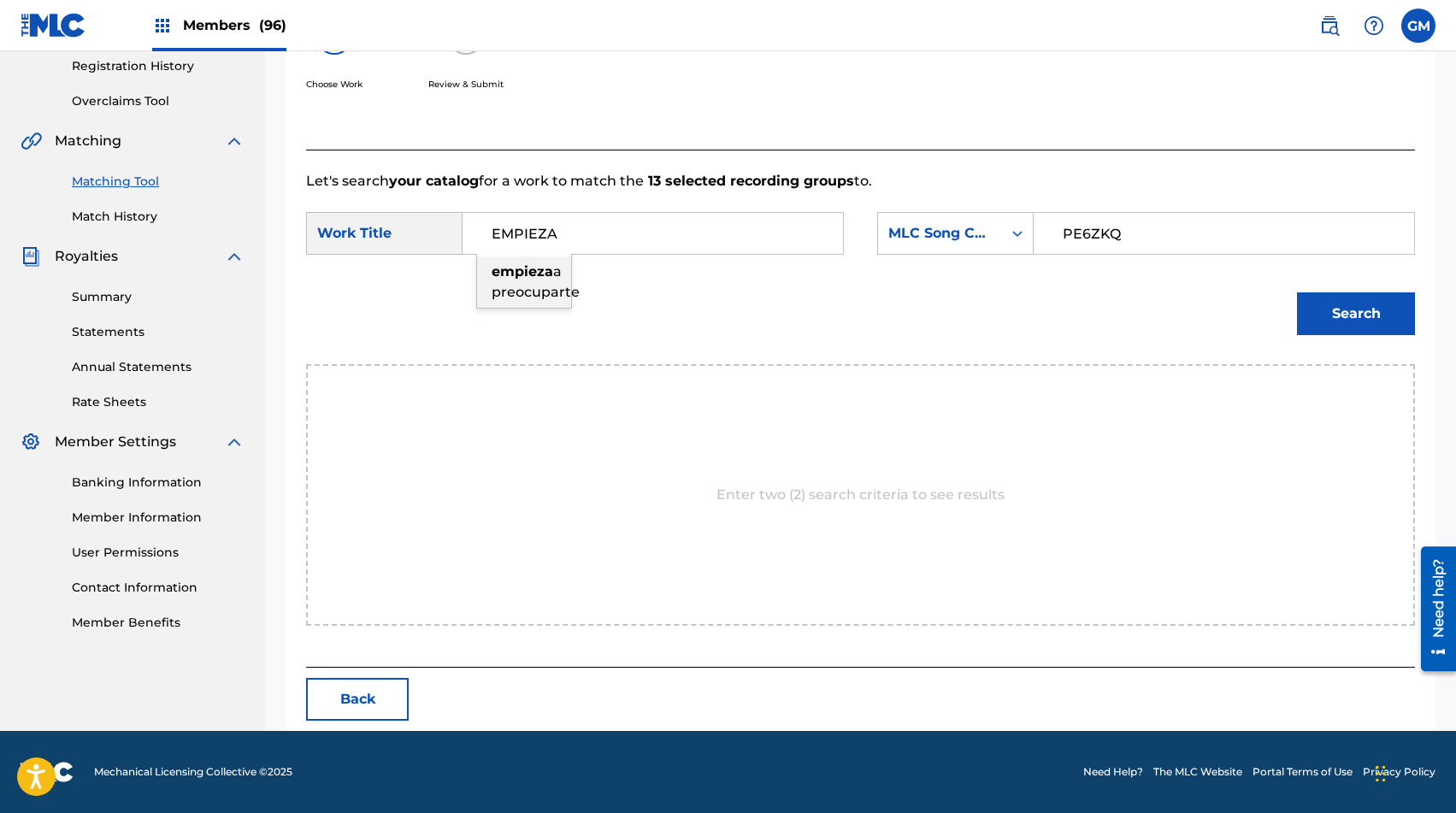
type input "empieza a preocuparte"
click at [1051, 314] on button "Search" at bounding box center [1356, 313] width 118 height 42
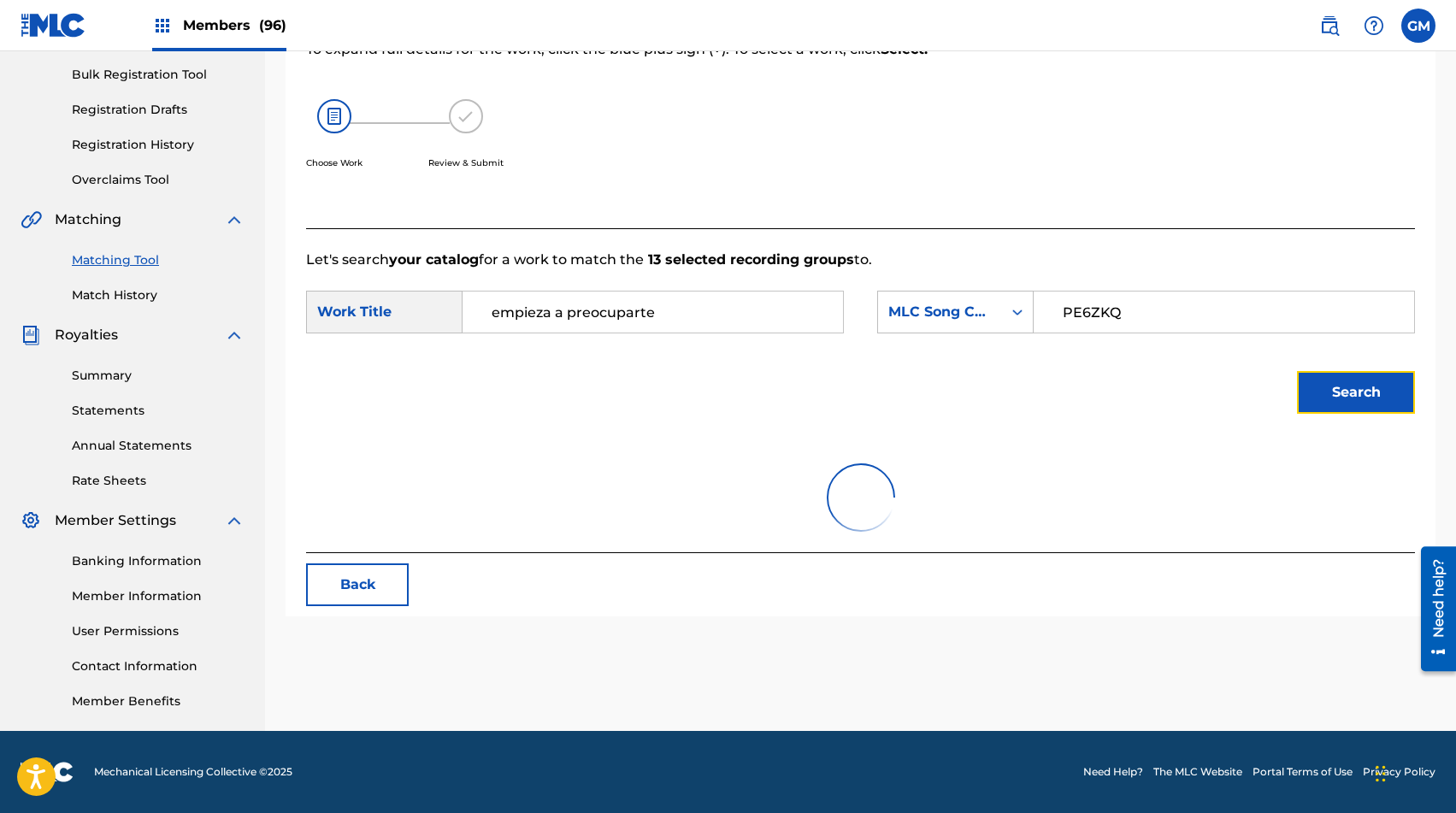
scroll to position [276, 0]
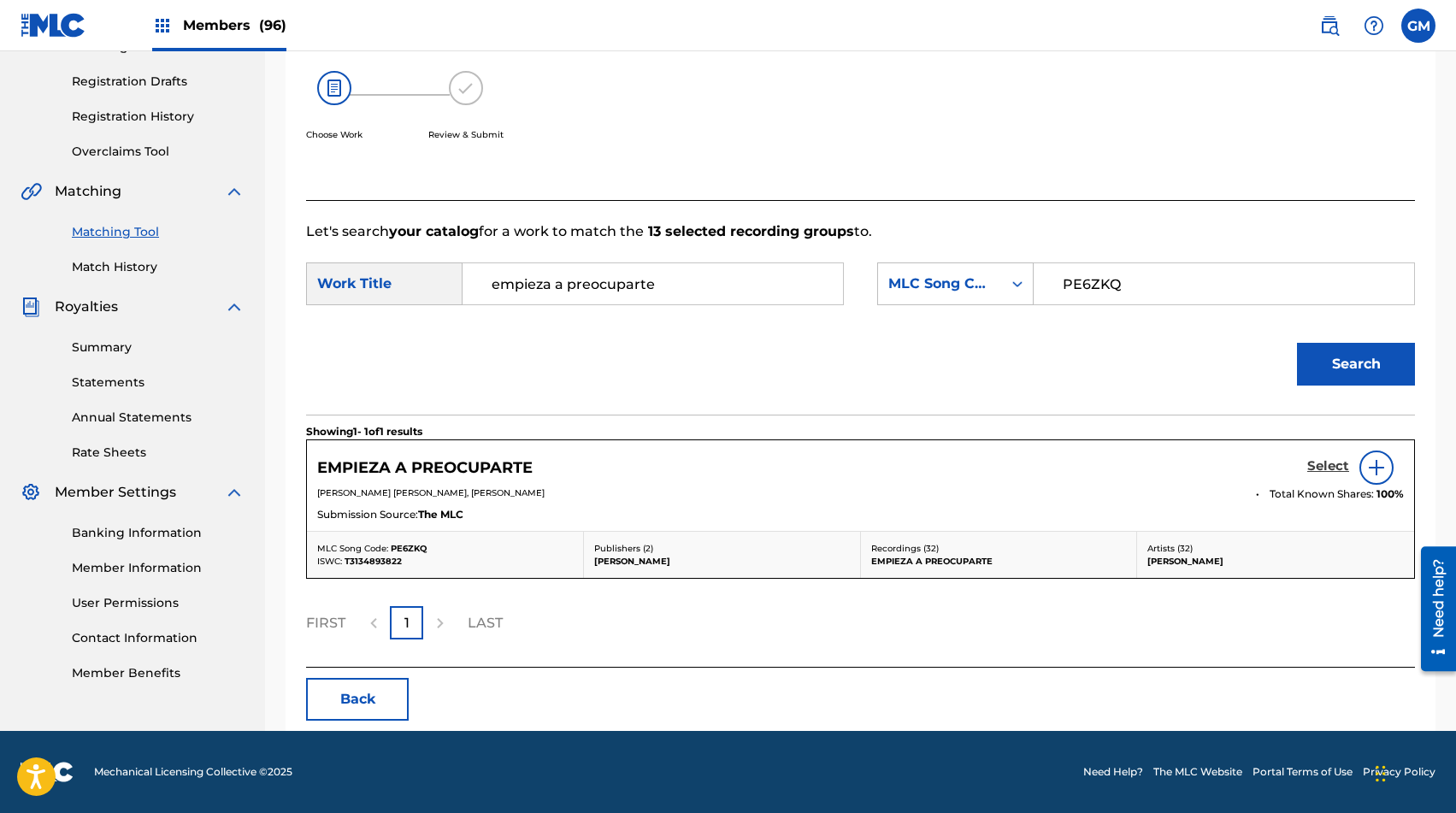
click at [1051, 462] on h5 "Select" at bounding box center [1328, 466] width 41 height 16
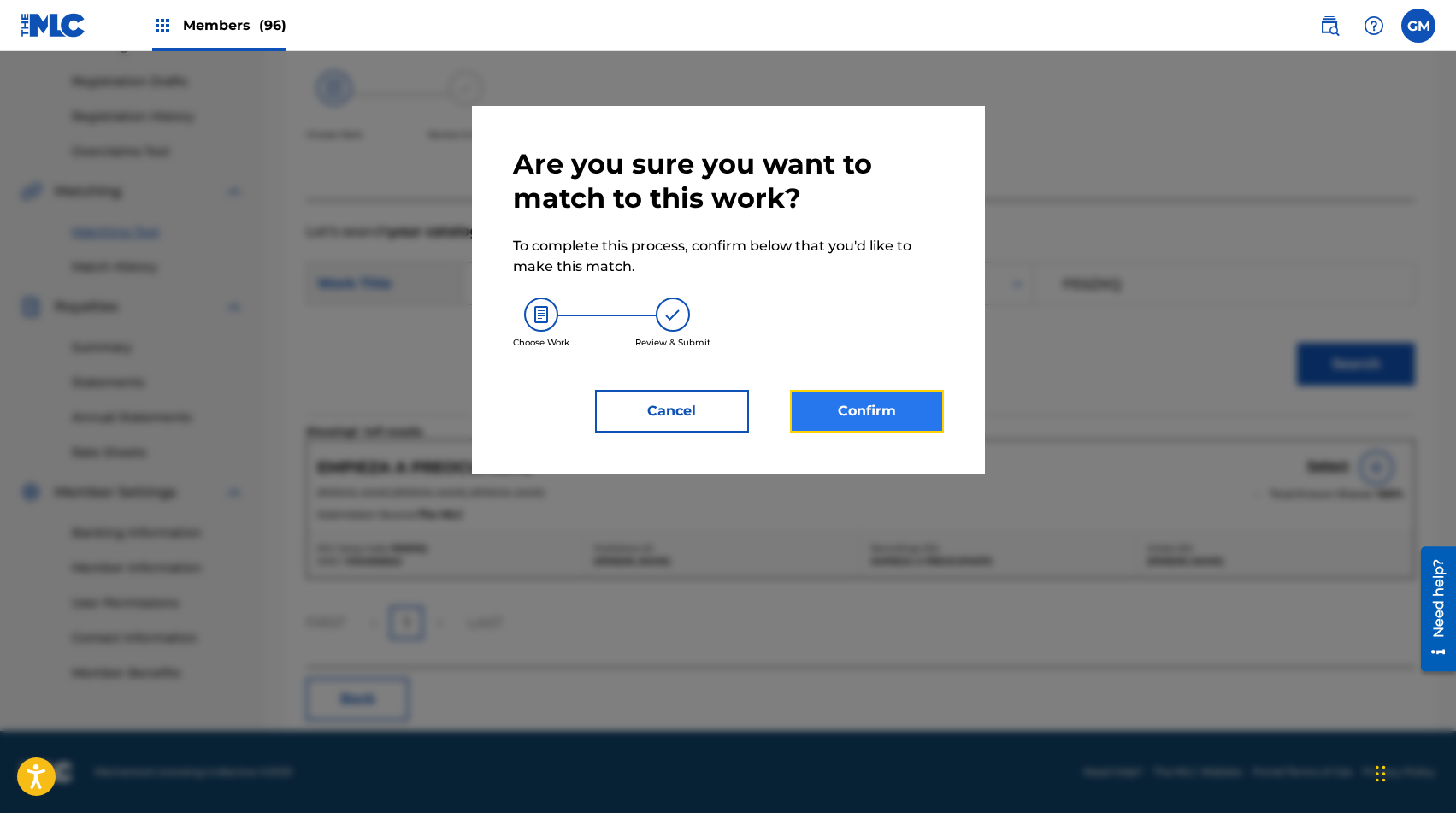
click at [887, 402] on button "Confirm" at bounding box center [867, 410] width 154 height 42
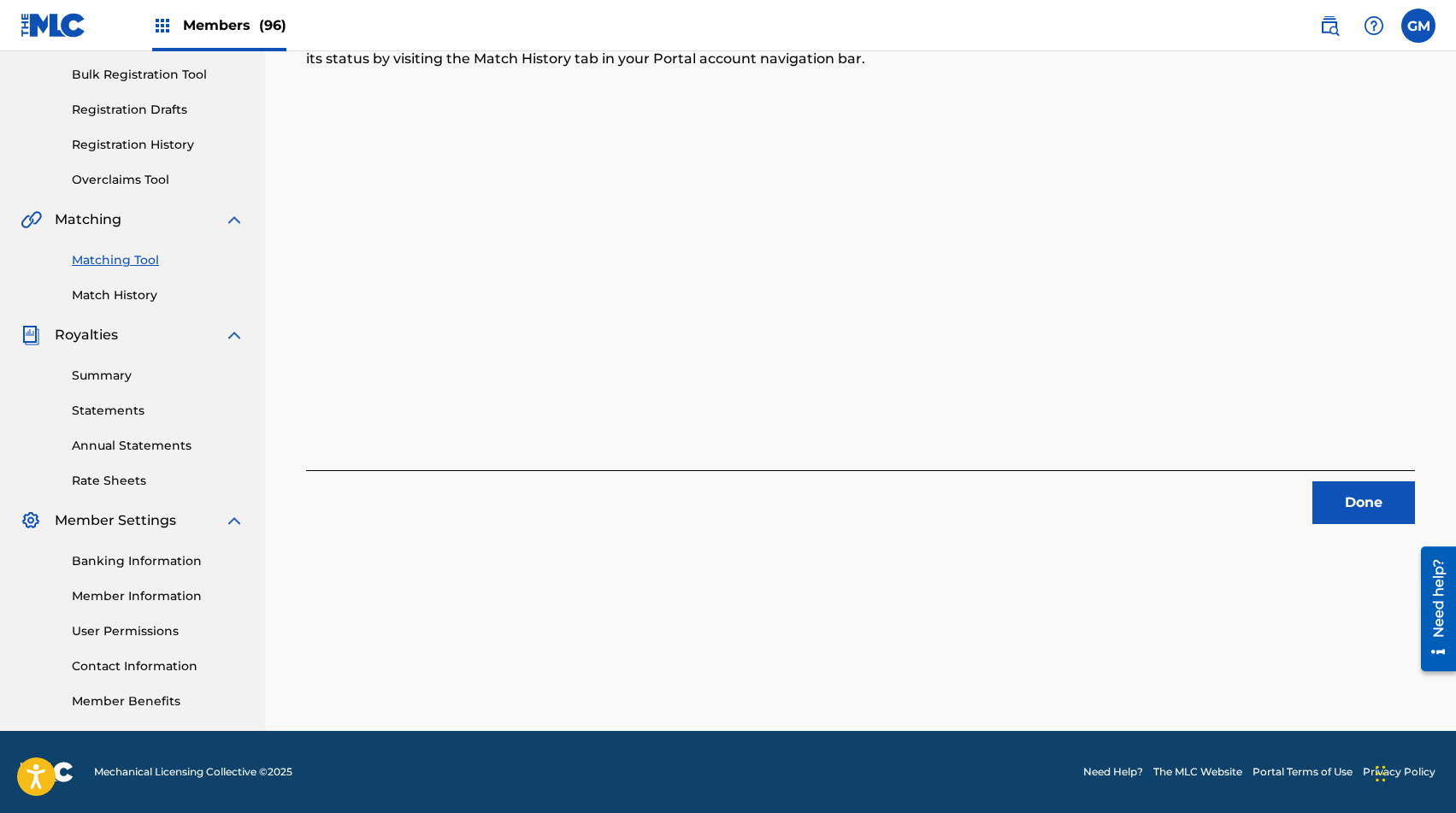
scroll to position [0, 0]
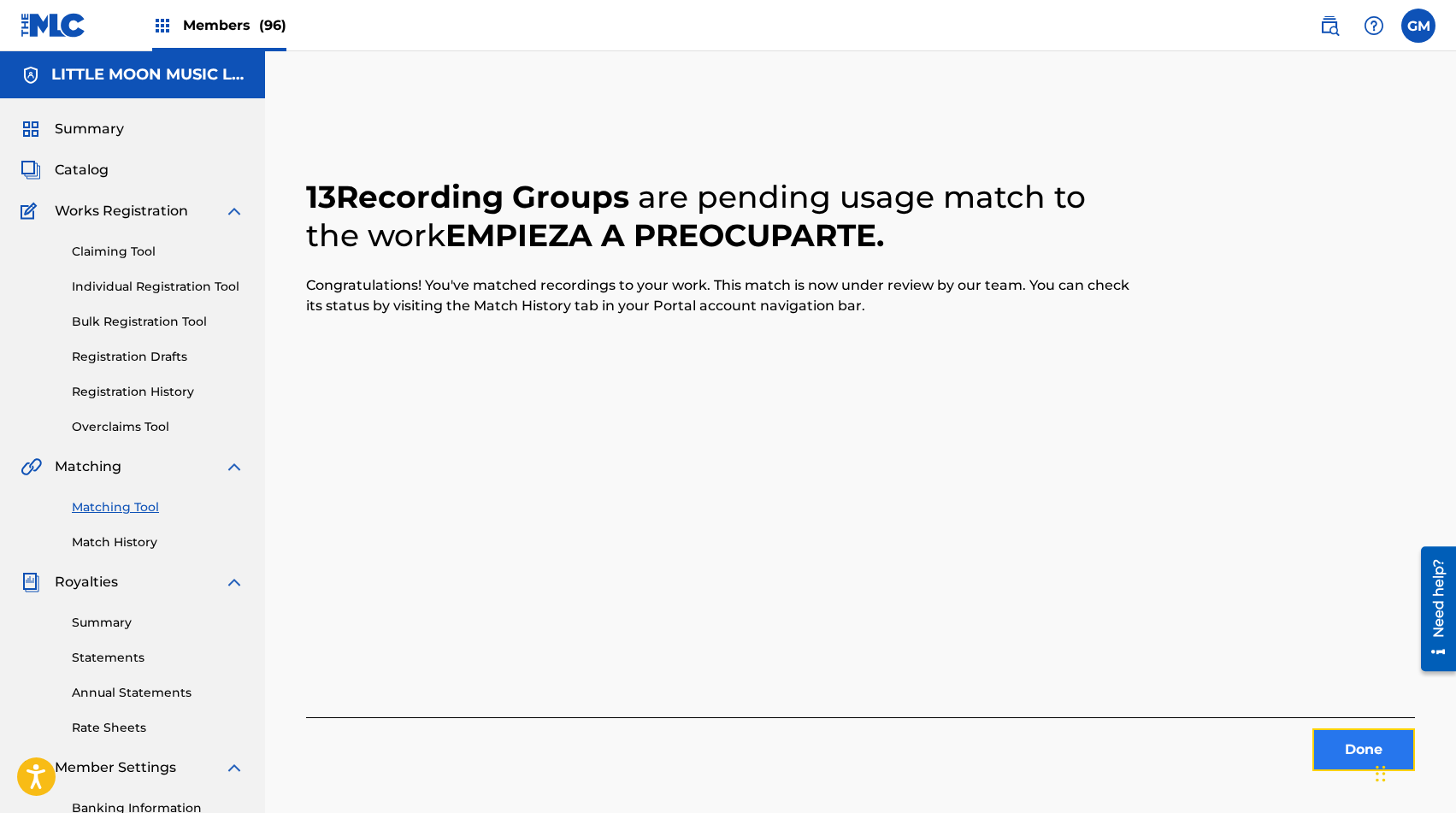
click at [1051, 736] on button "Done" at bounding box center [1364, 749] width 103 height 42
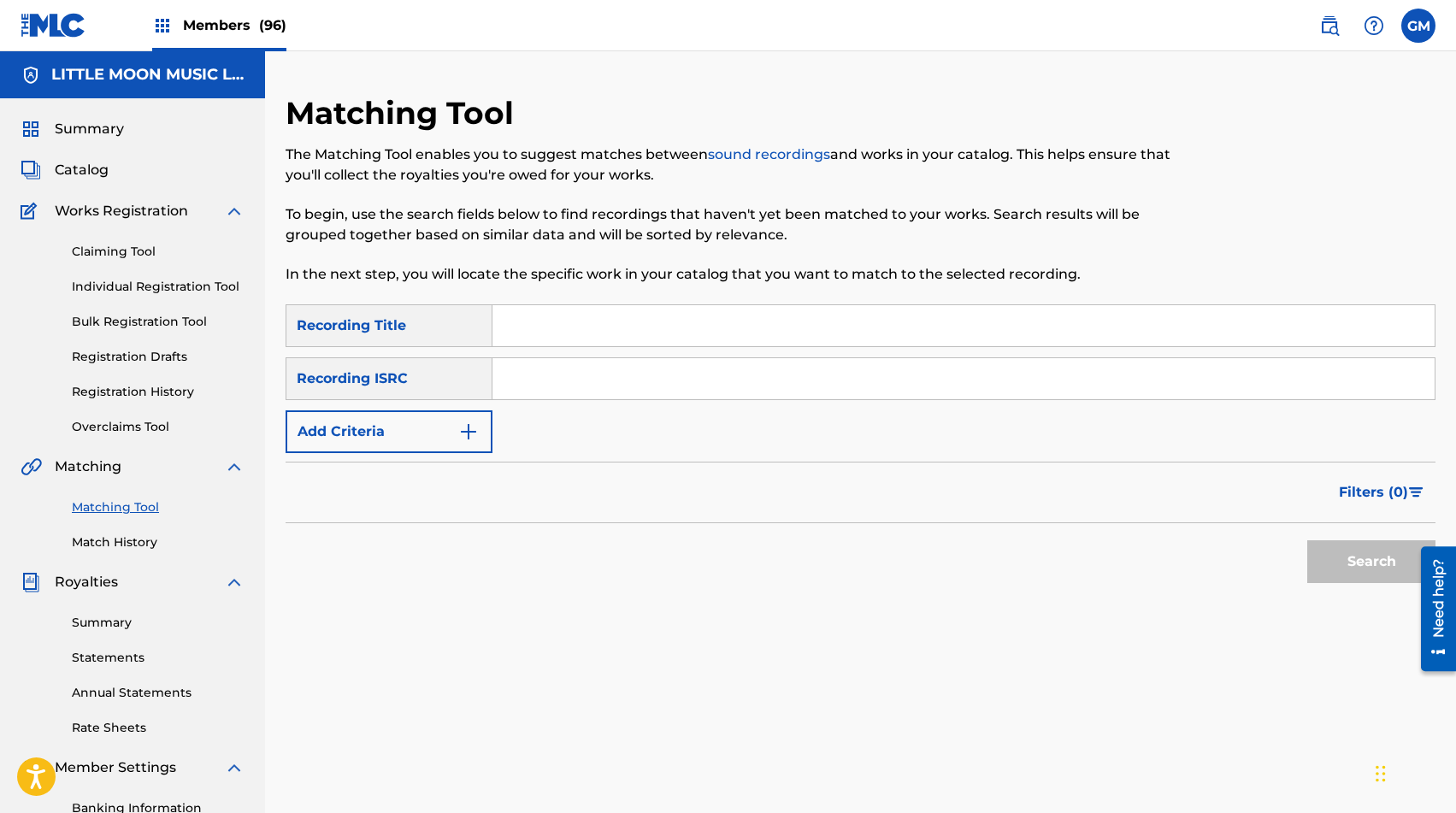
click at [270, 20] on span "(96)" at bounding box center [273, 25] width 28 height 16
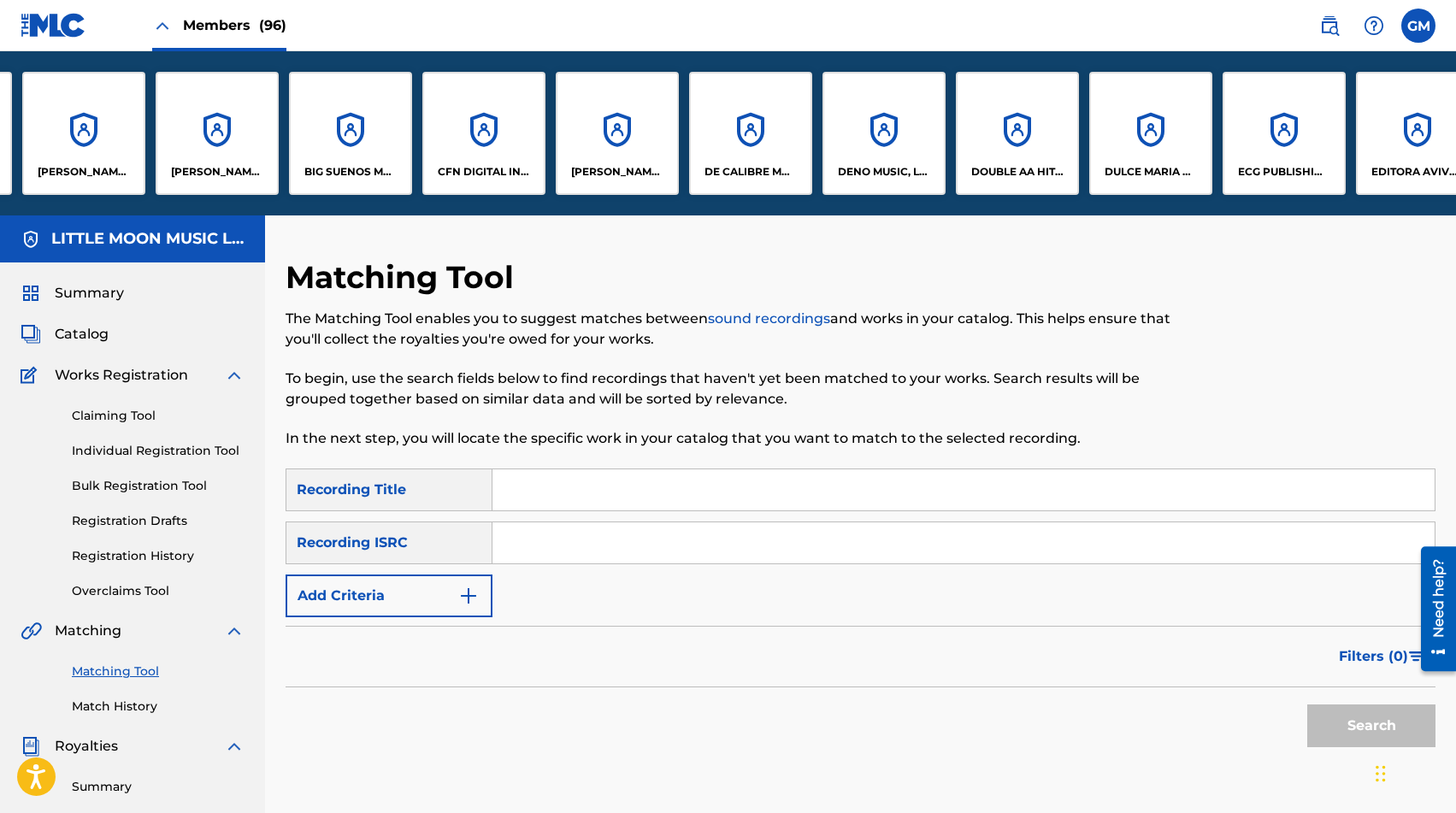
scroll to position [0, 1462]
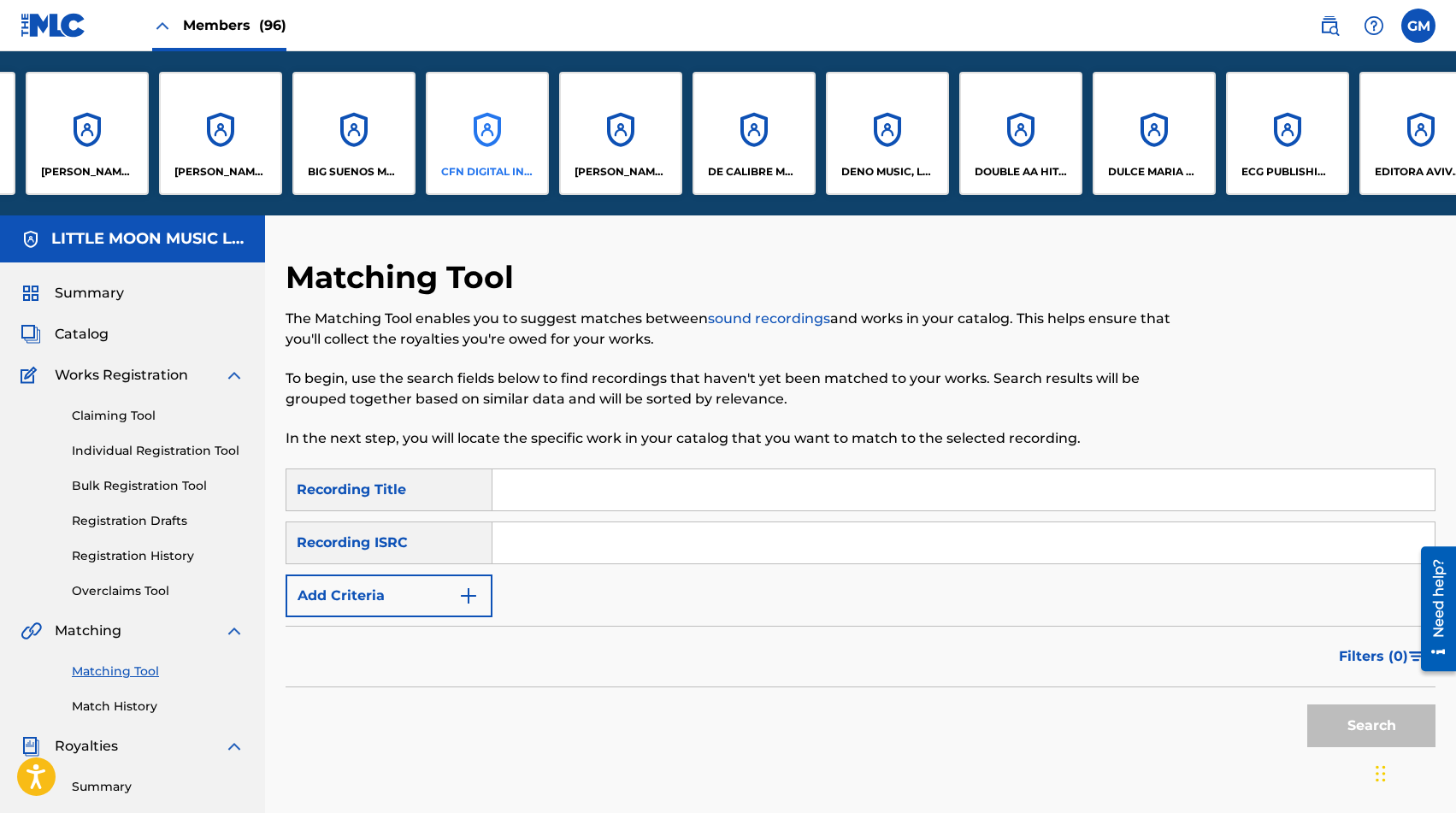
click at [531, 119] on div "CFN DIGITAL INC." at bounding box center [487, 133] width 124 height 124
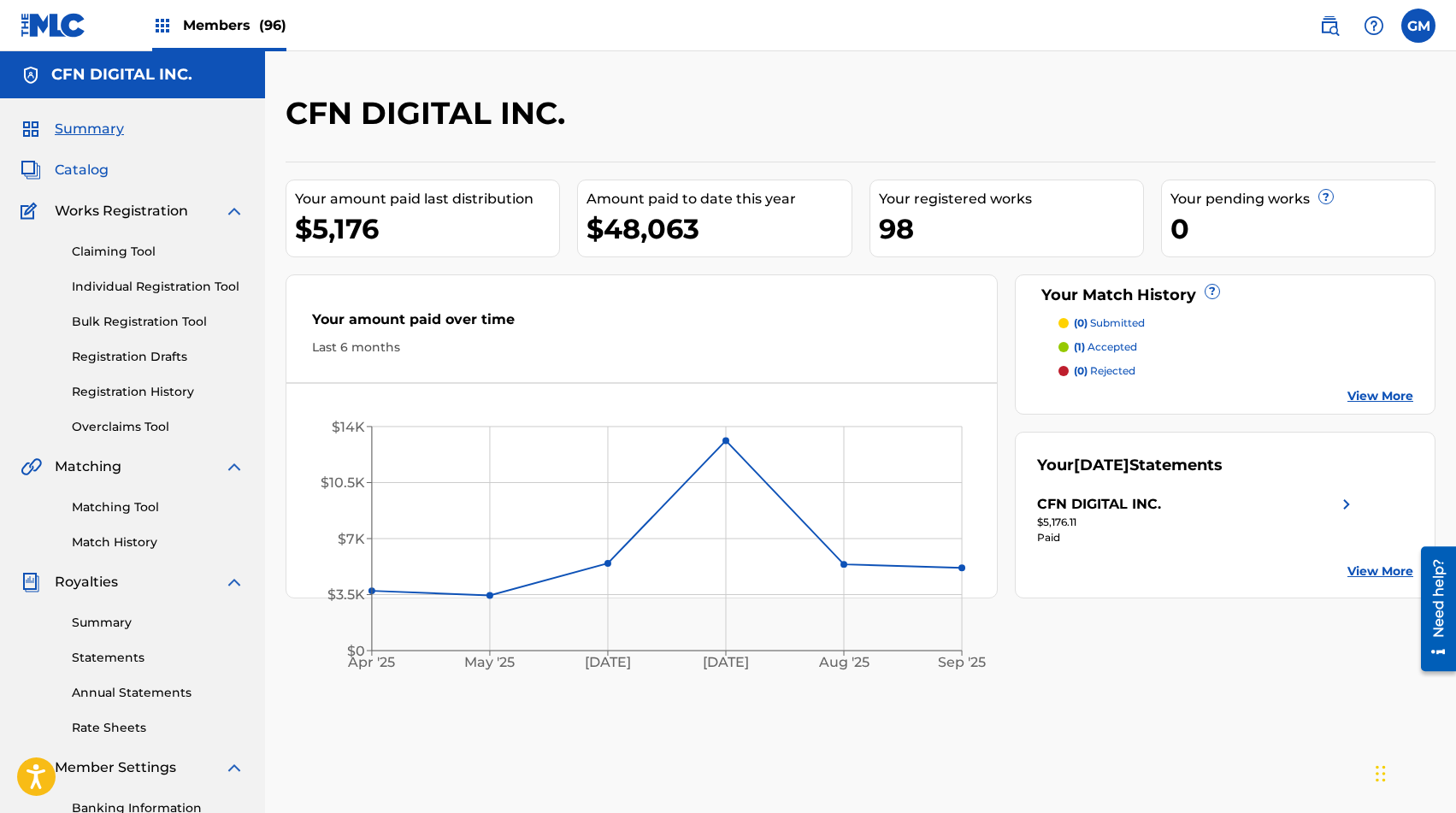
click at [96, 173] on span "Catalog" at bounding box center [81, 170] width 54 height 21
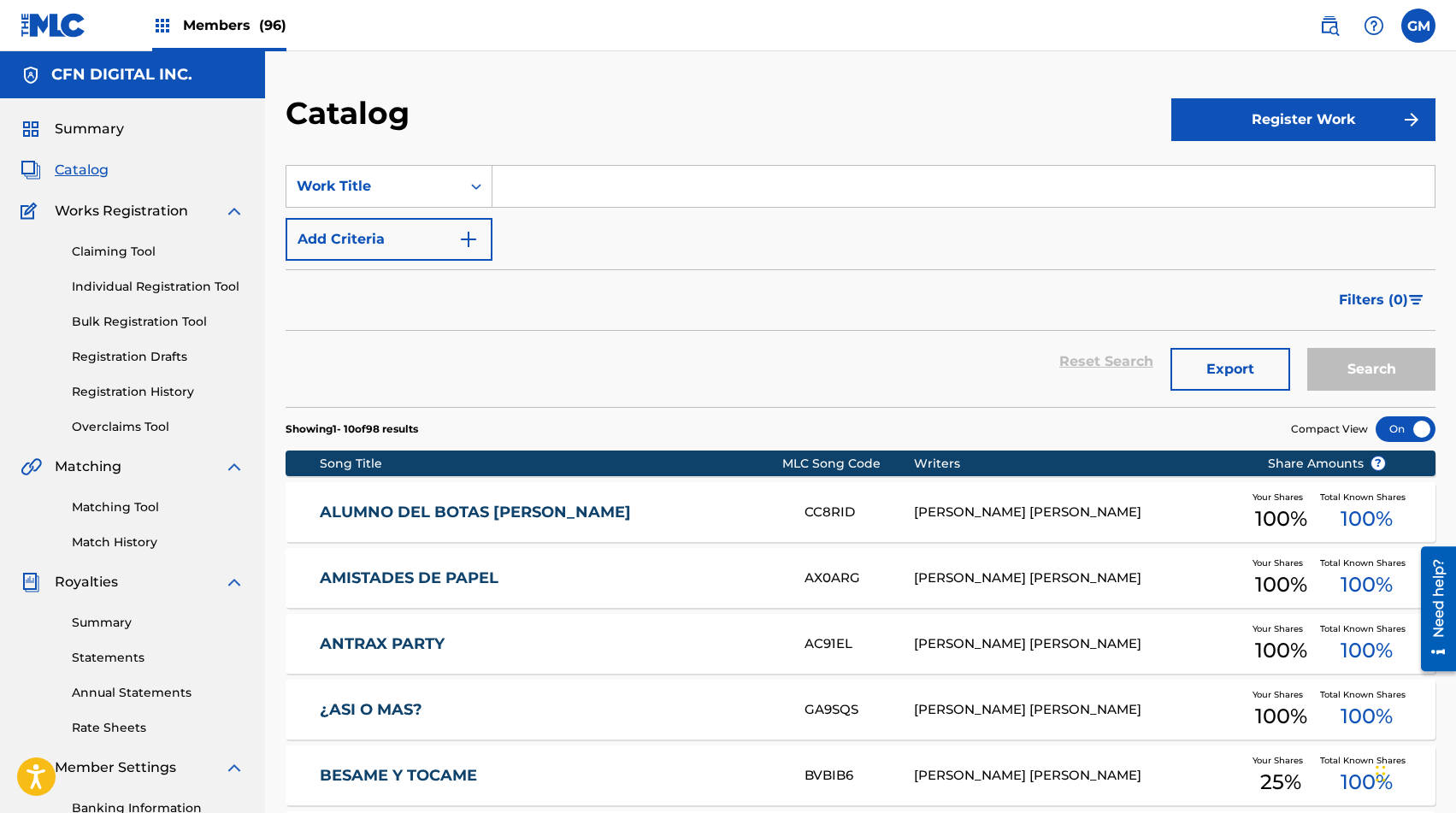
click at [570, 196] on input "Search Form" at bounding box center [963, 187] width 943 height 41
type input "FUTA"
click at [1051, 375] on button "Search" at bounding box center [1371, 369] width 128 height 42
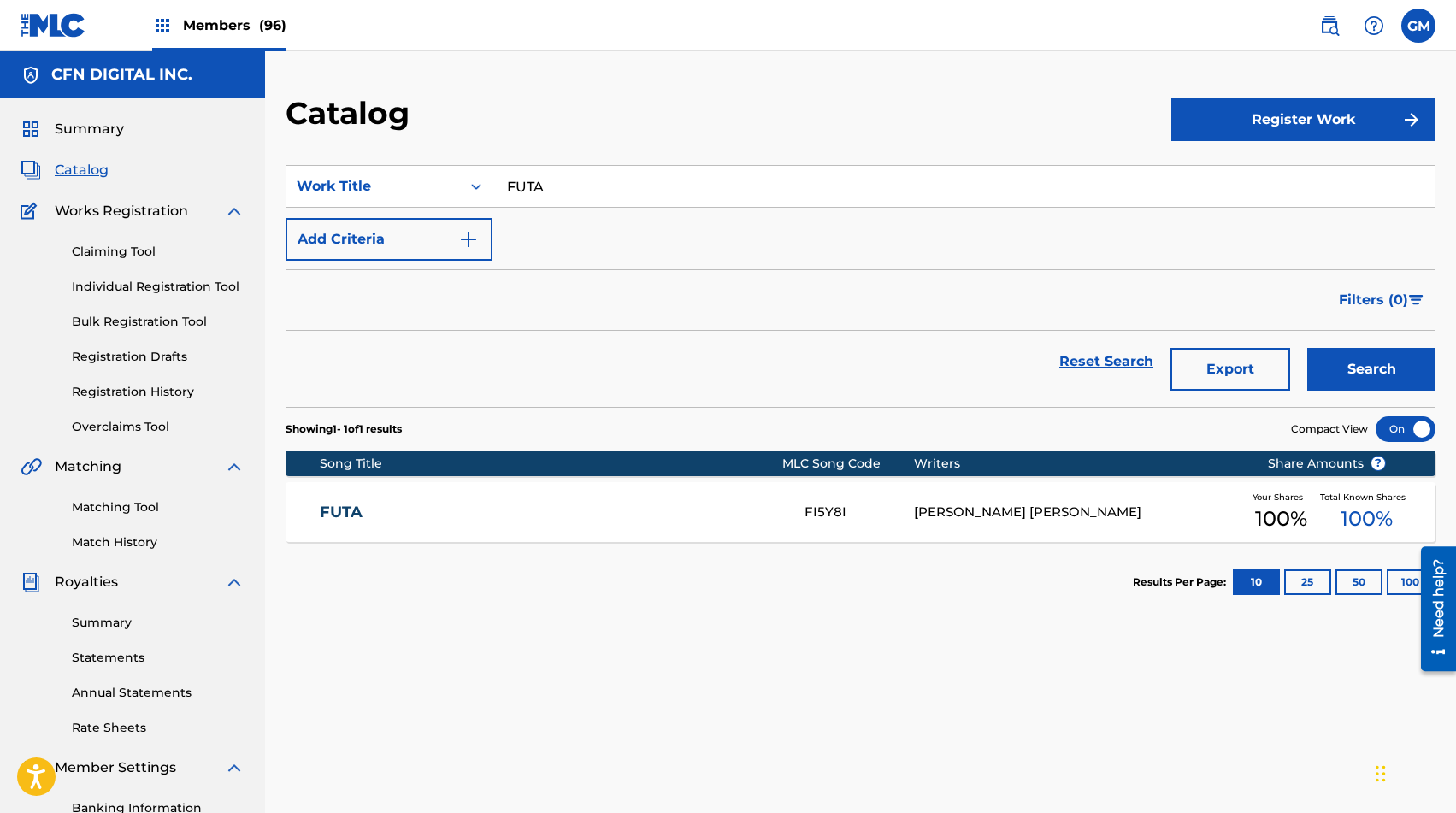
click at [792, 498] on div "FUTA FI5Y8I [PERSON_NAME] [PERSON_NAME] Your Shares 100 % Total Known Shares 10…" at bounding box center [861, 511] width 1150 height 60
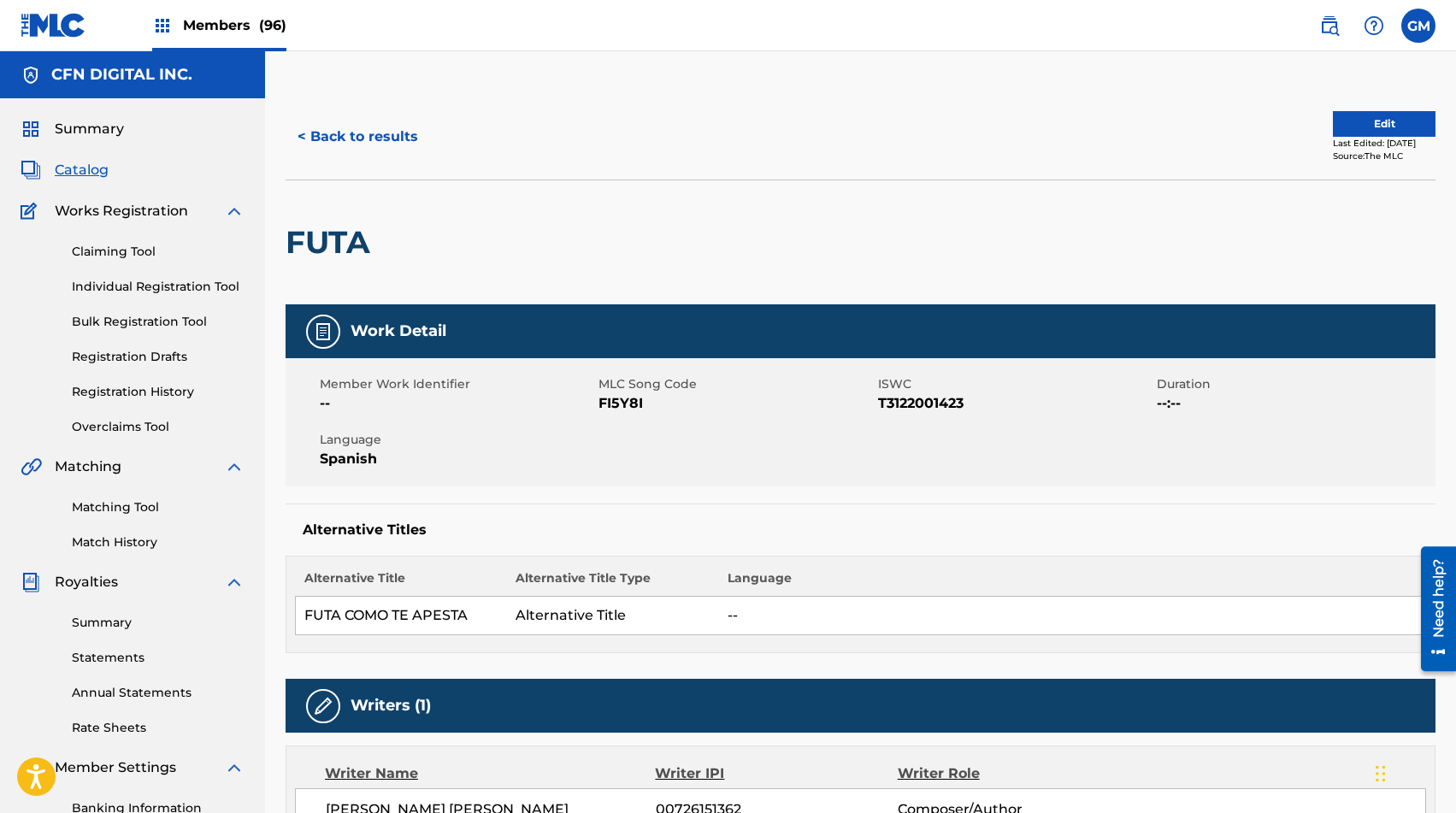
click at [632, 402] on span "FI5Y8I" at bounding box center [736, 403] width 275 height 21
copy span "FI5Y8I"
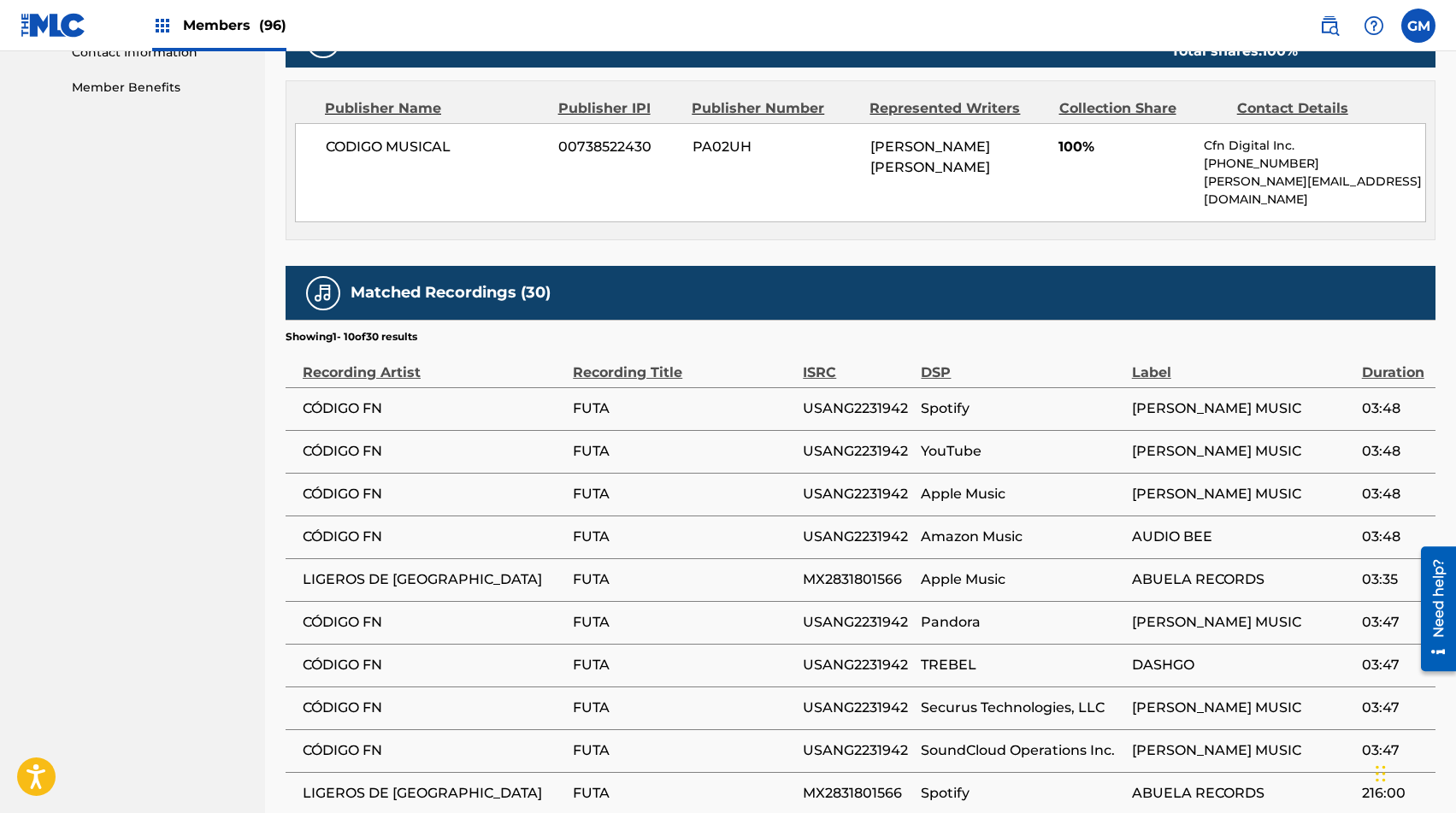
scroll to position [1057, 0]
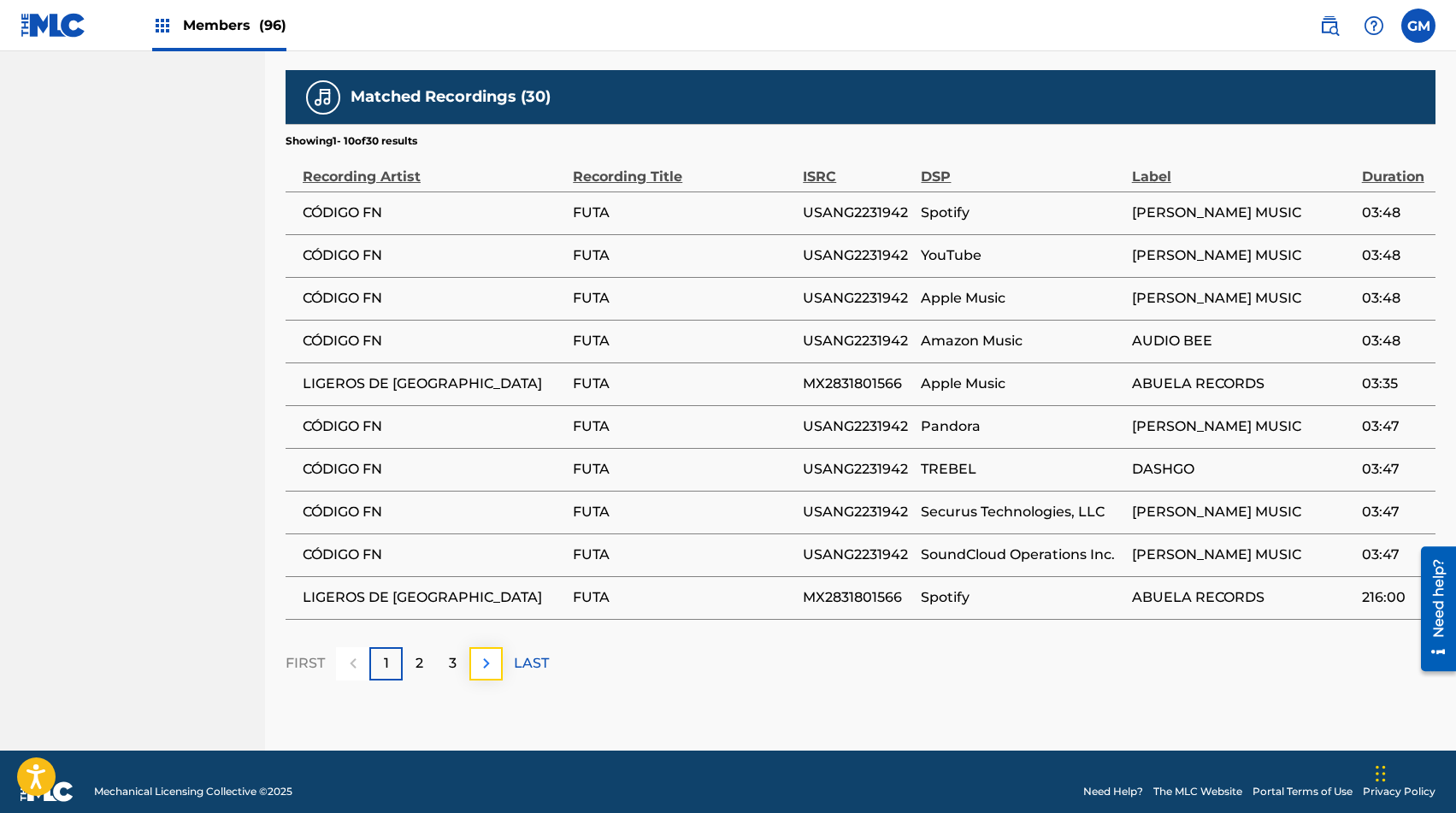
click at [488, 653] on img at bounding box center [486, 664] width 21 height 21
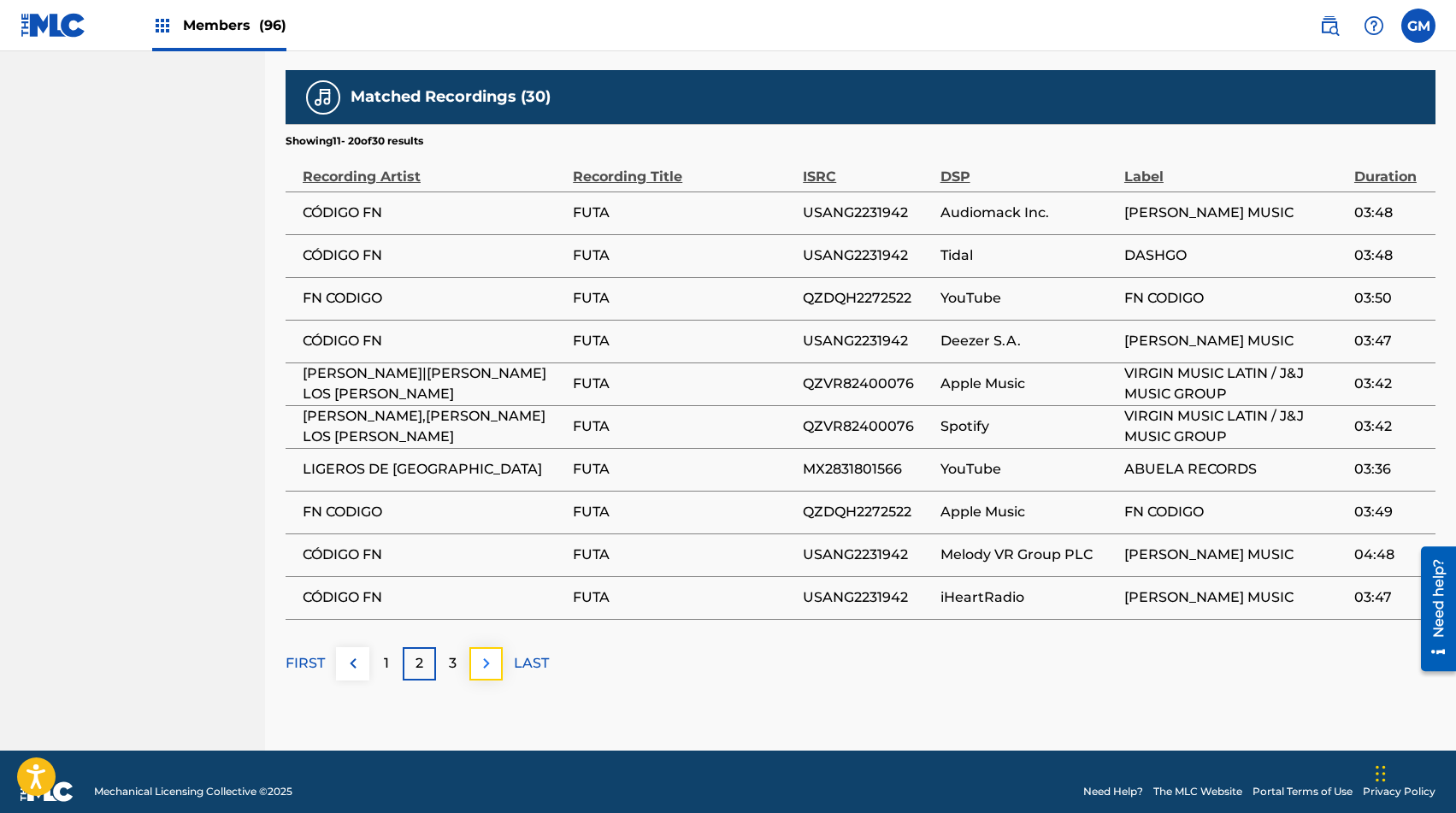
click at [485, 655] on button at bounding box center [486, 664] width 34 height 34
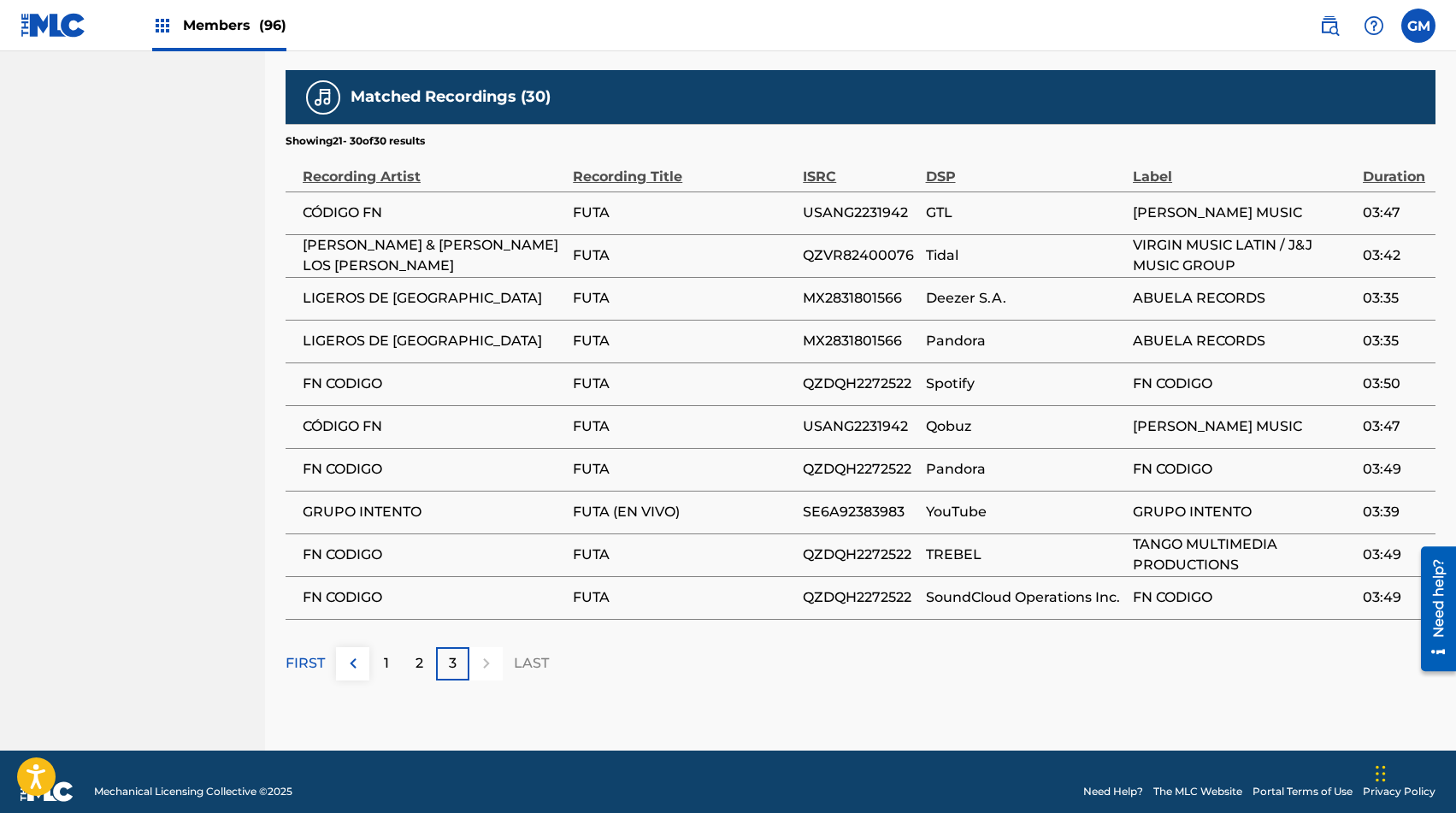
click at [347, 503] on span "GRUPO INTENTO" at bounding box center [433, 512] width 262 height 21
click at [354, 502] on span "GRUPO INTENTO" at bounding box center [433, 512] width 262 height 21
copy div "GRUPO INTENTO"
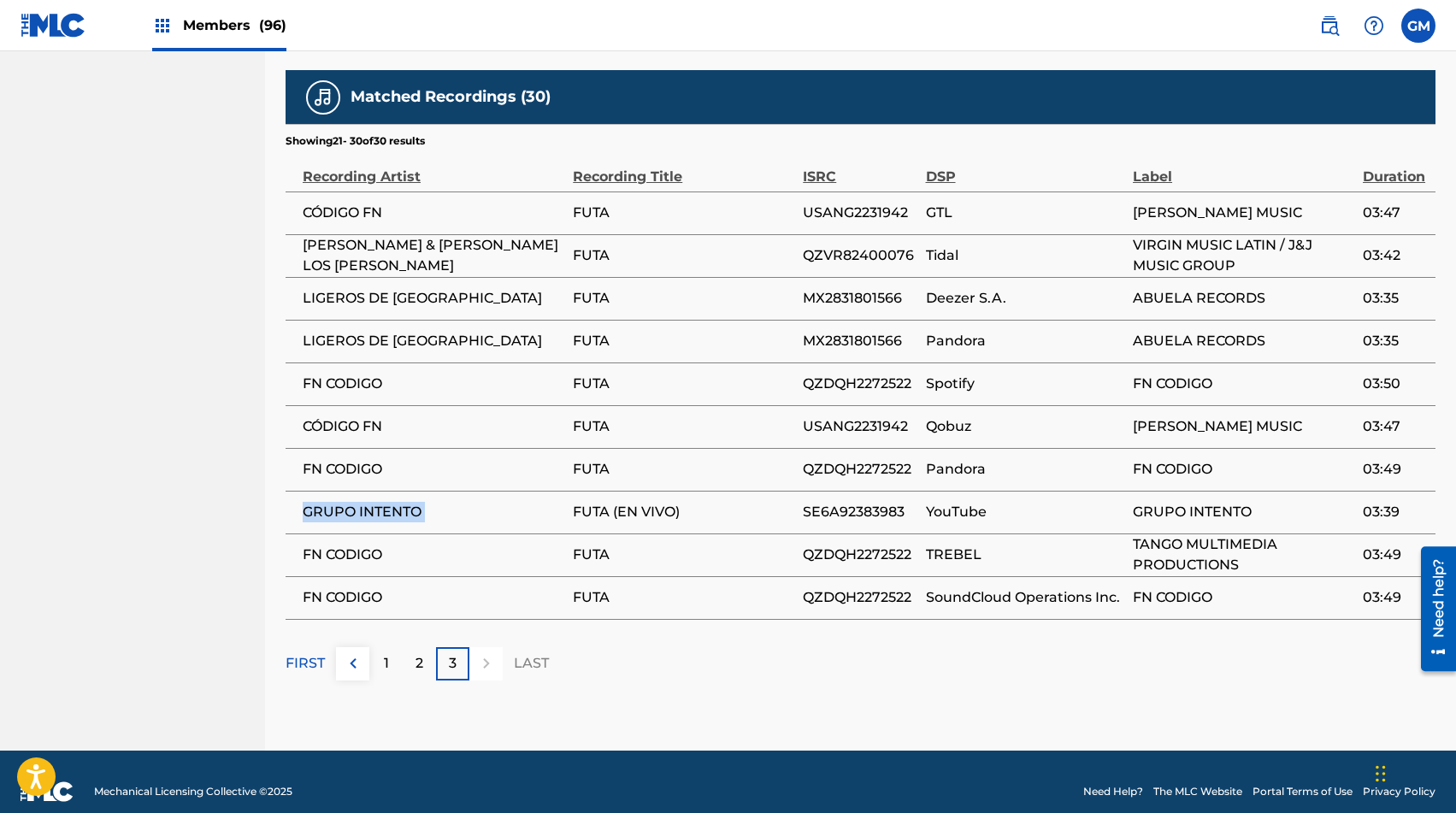
scroll to position [0, 0]
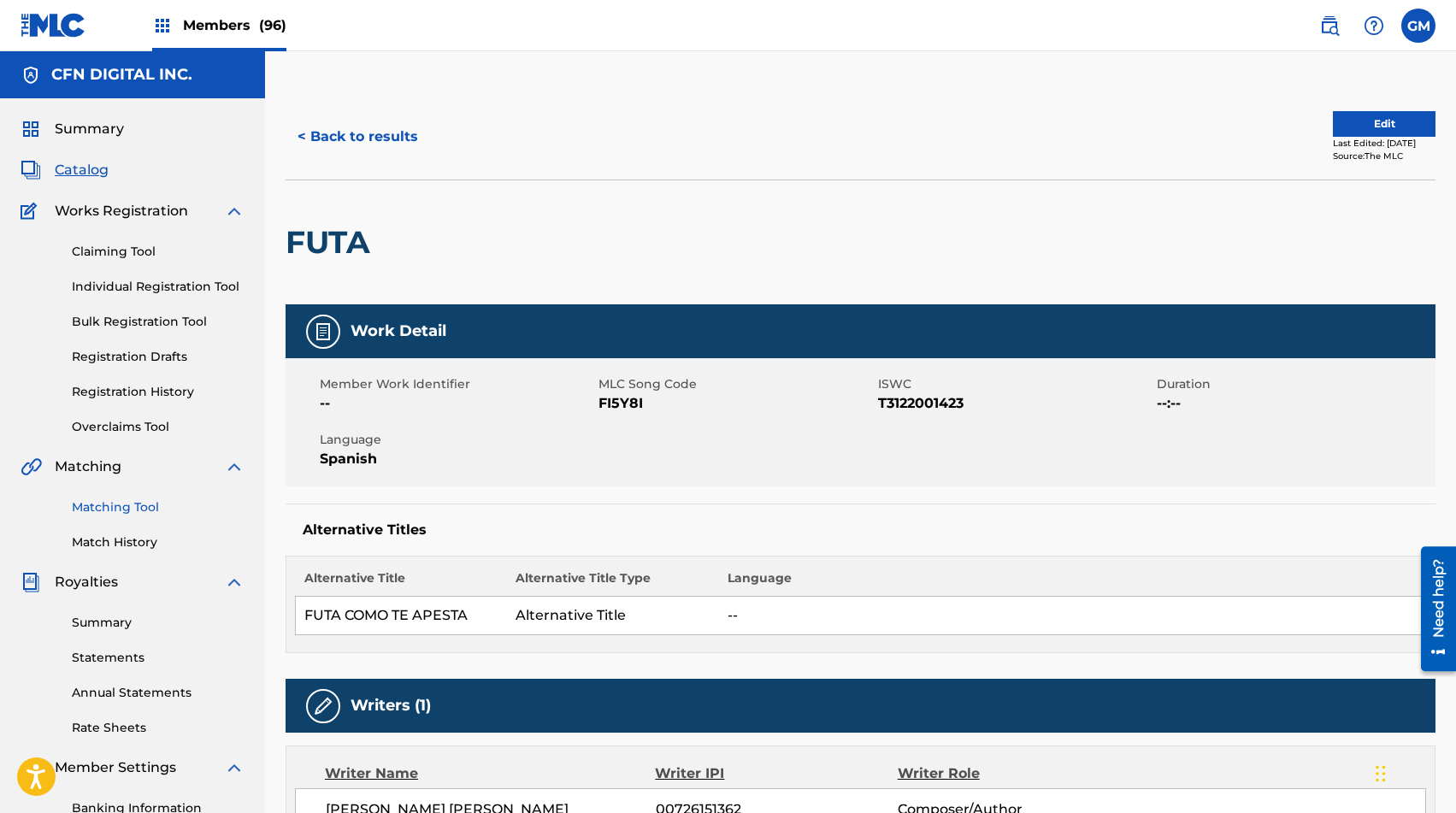
click at [137, 515] on link "Matching Tool" at bounding box center [158, 507] width 173 height 18
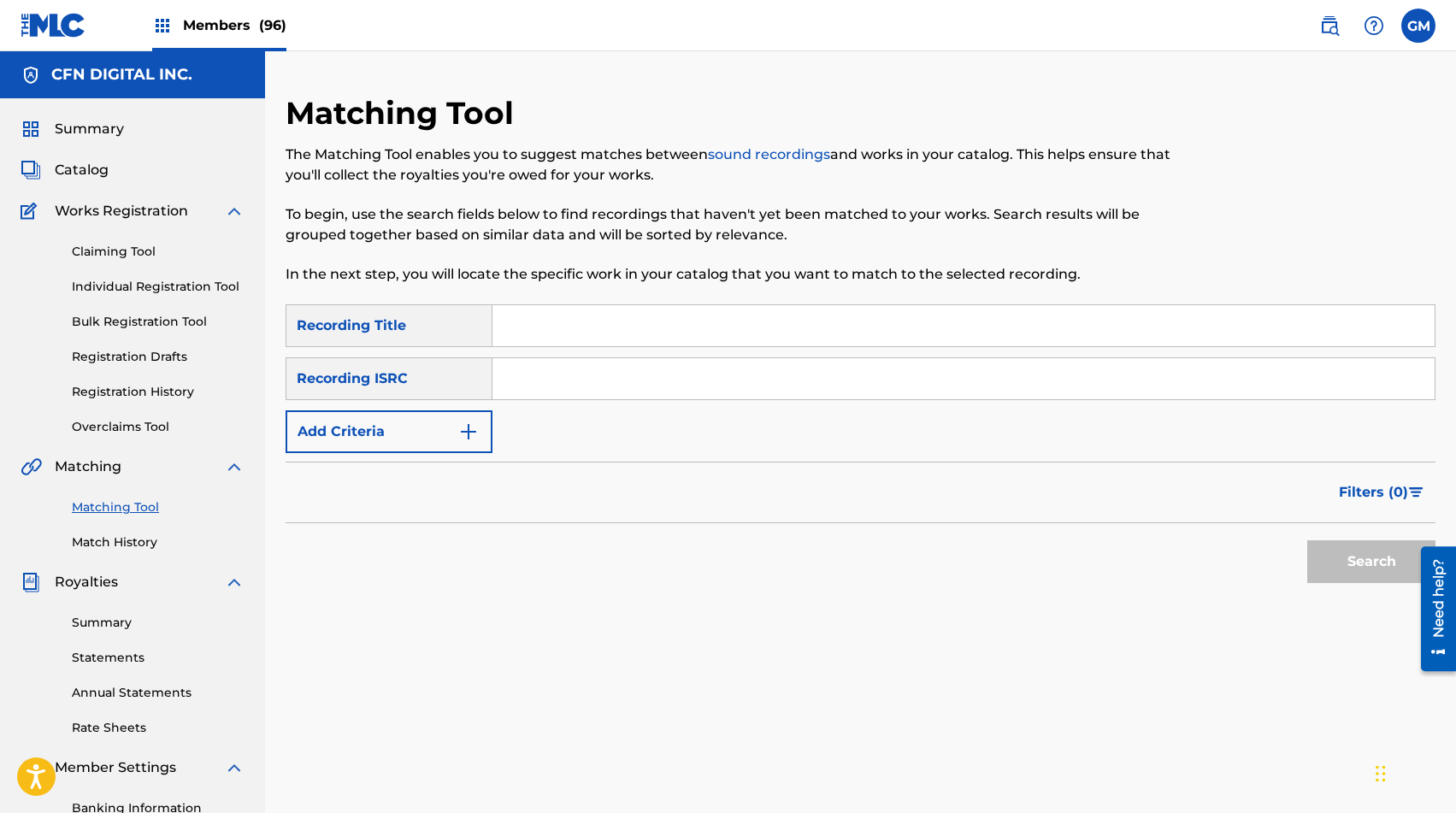
click at [559, 327] on input "Search Form" at bounding box center [963, 326] width 943 height 41
type input "FUTA"
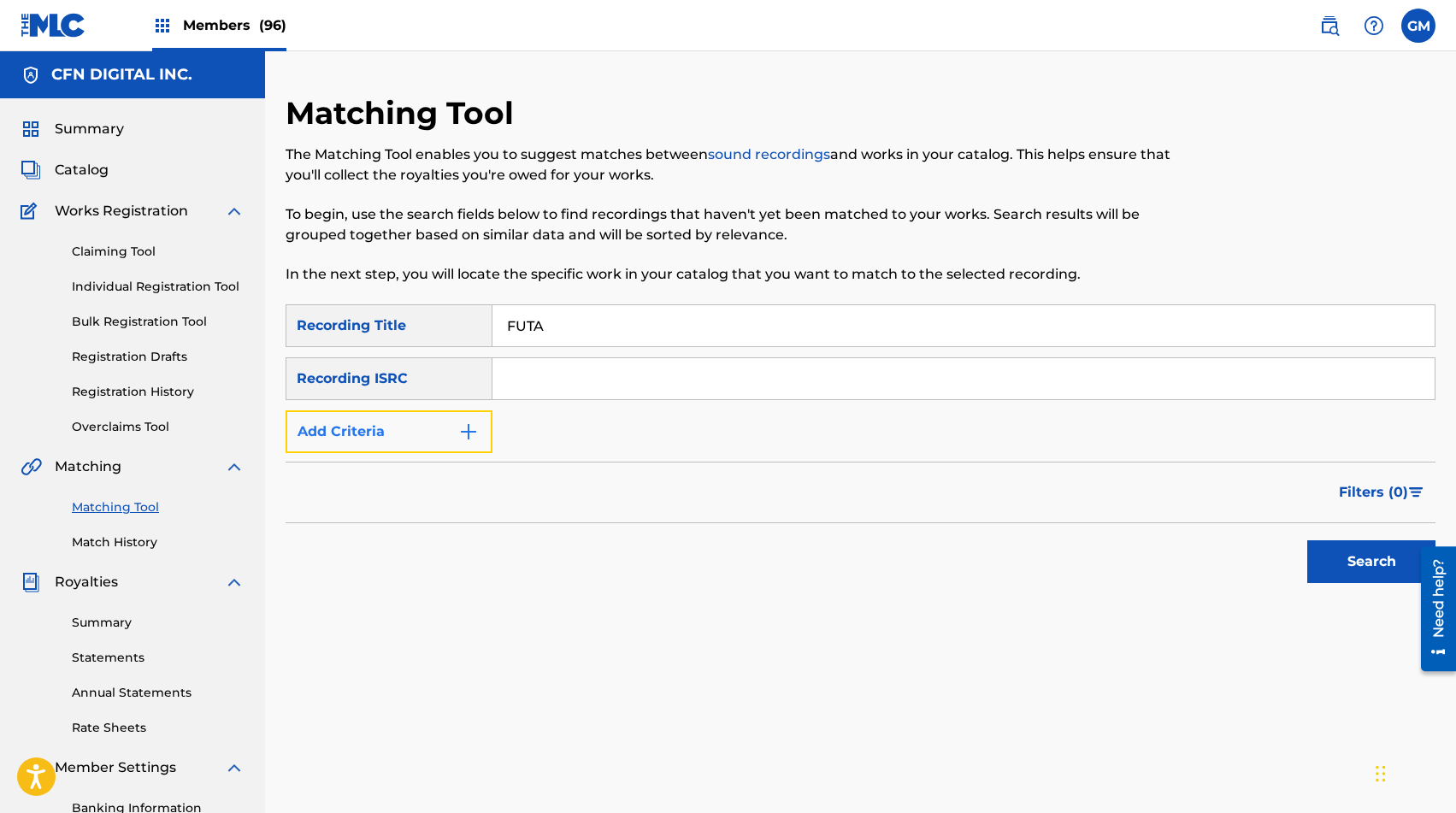
click at [458, 442] on button "Add Criteria" at bounding box center [389, 431] width 207 height 42
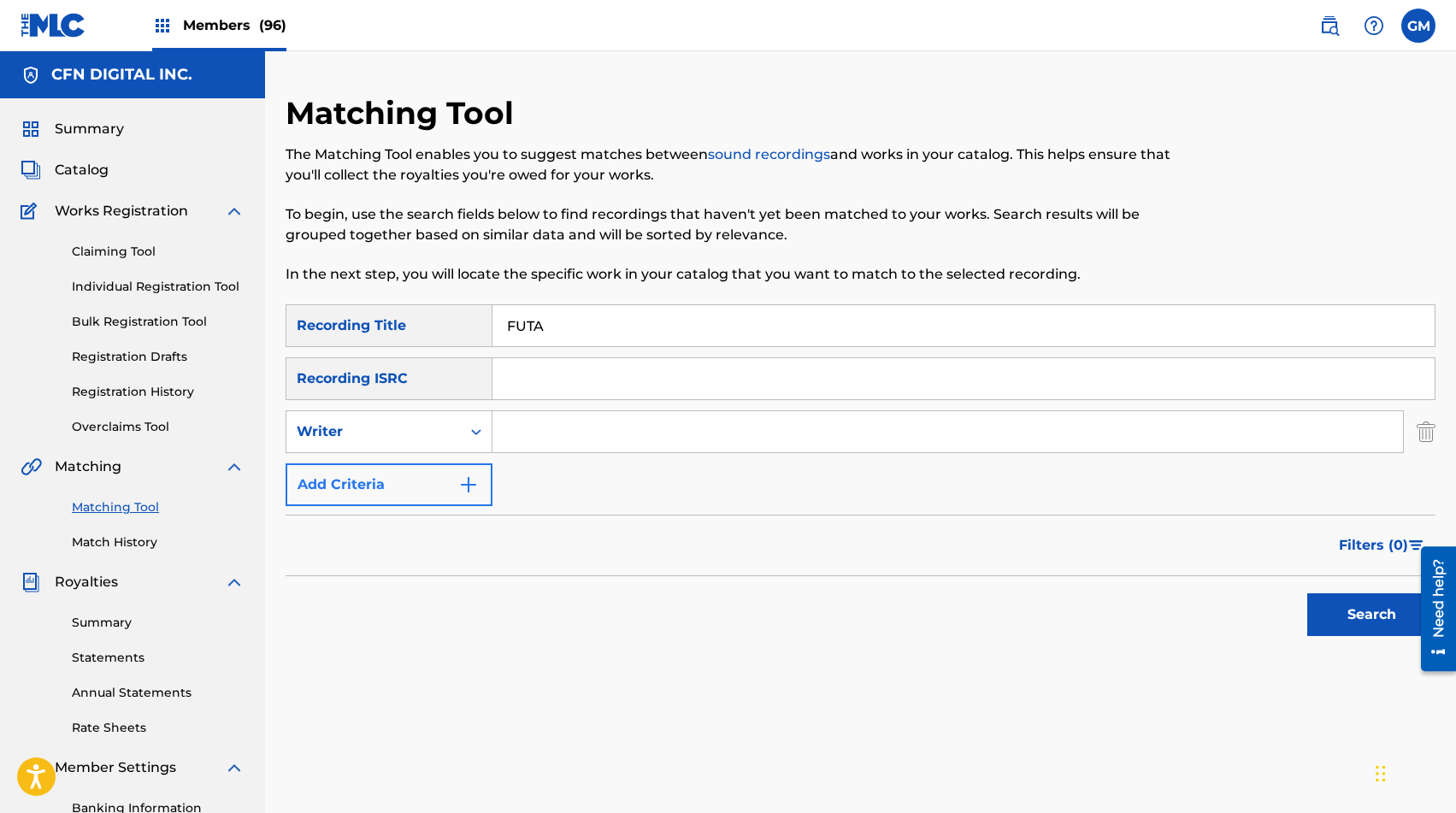
click at [458, 442] on div "Writer" at bounding box center [374, 432] width 175 height 33
click at [455, 472] on div "Recording Artist" at bounding box center [390, 473] width 206 height 42
click at [582, 422] on input "Search Form" at bounding box center [948, 432] width 911 height 41
click at [1051, 605] on button "Search" at bounding box center [1371, 614] width 128 height 42
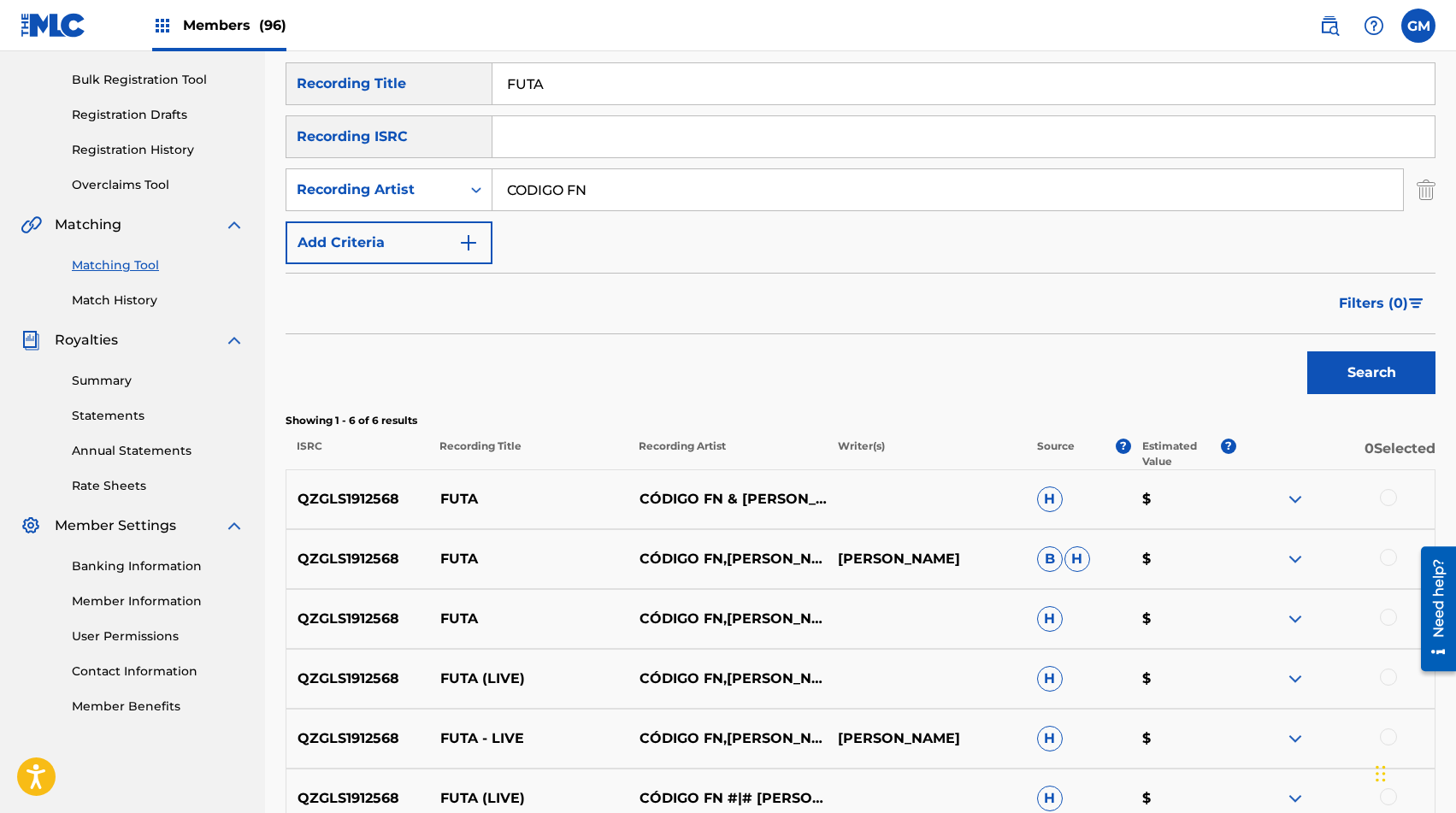
scroll to position [319, 0]
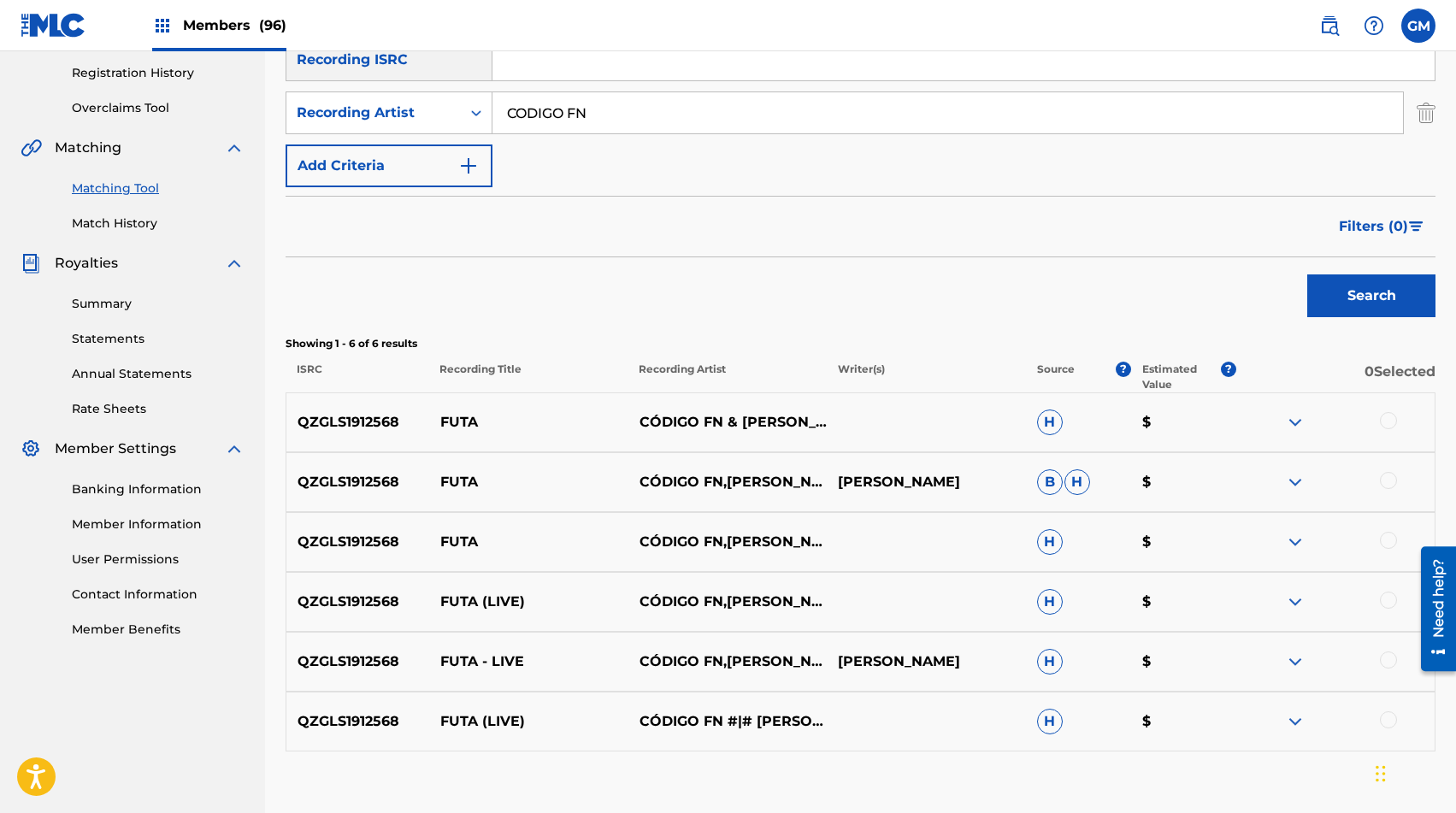
click at [597, 108] on input "CODIGO FN" at bounding box center [948, 113] width 911 height 41
paste input "LIGEROS DE [GEOGRAPHIC_DATA]"
click at [1051, 303] on button "Search" at bounding box center [1371, 295] width 128 height 42
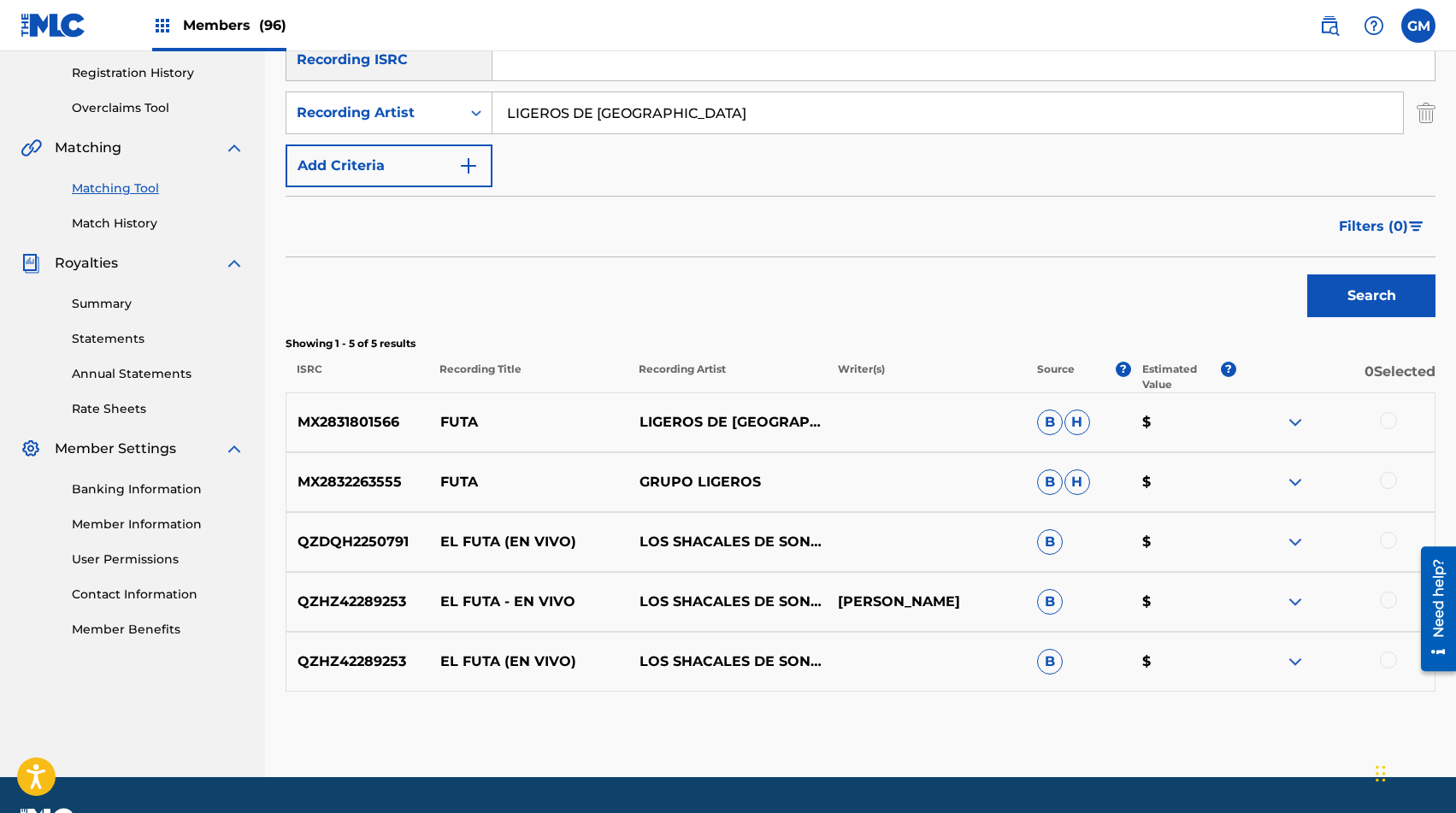
click at [1051, 422] on div at bounding box center [1389, 421] width 17 height 17
click at [598, 122] on input "LIGEROS DE [GEOGRAPHIC_DATA]" at bounding box center [948, 113] width 911 height 41
type input "[PERSON_NAME]"
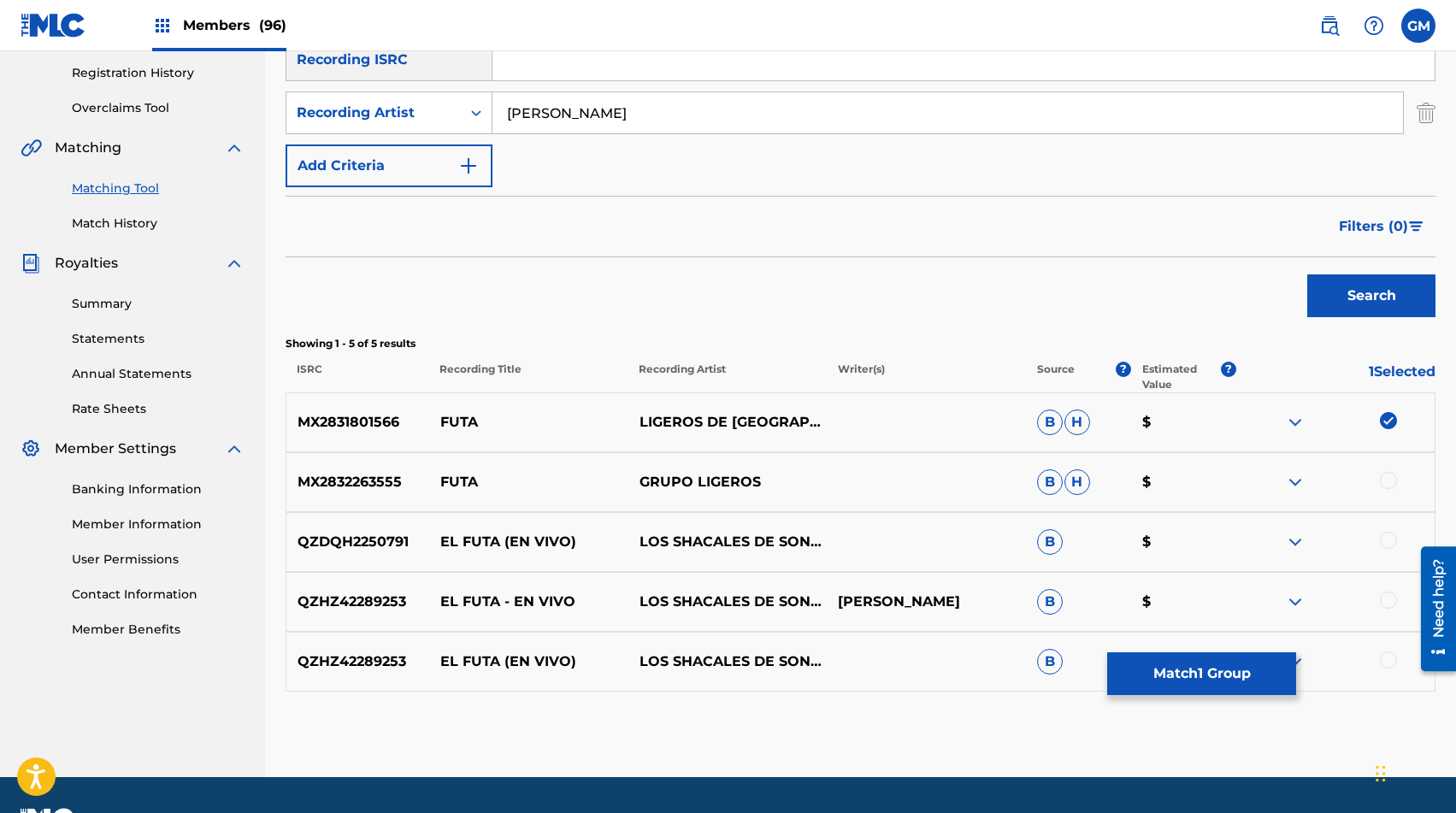
click at [1051, 275] on button "Search" at bounding box center [1371, 295] width 128 height 42
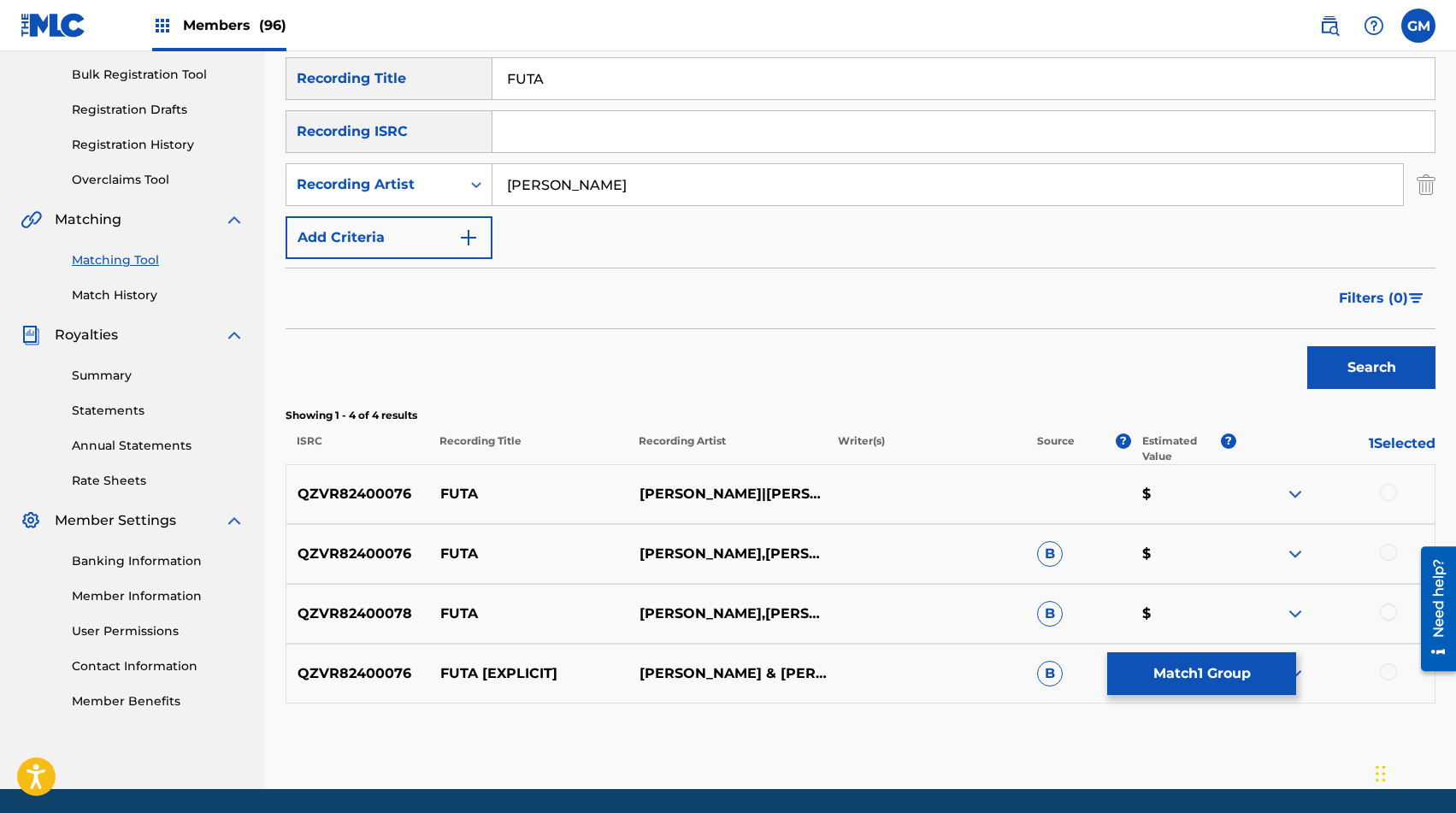
scroll to position [305, 0]
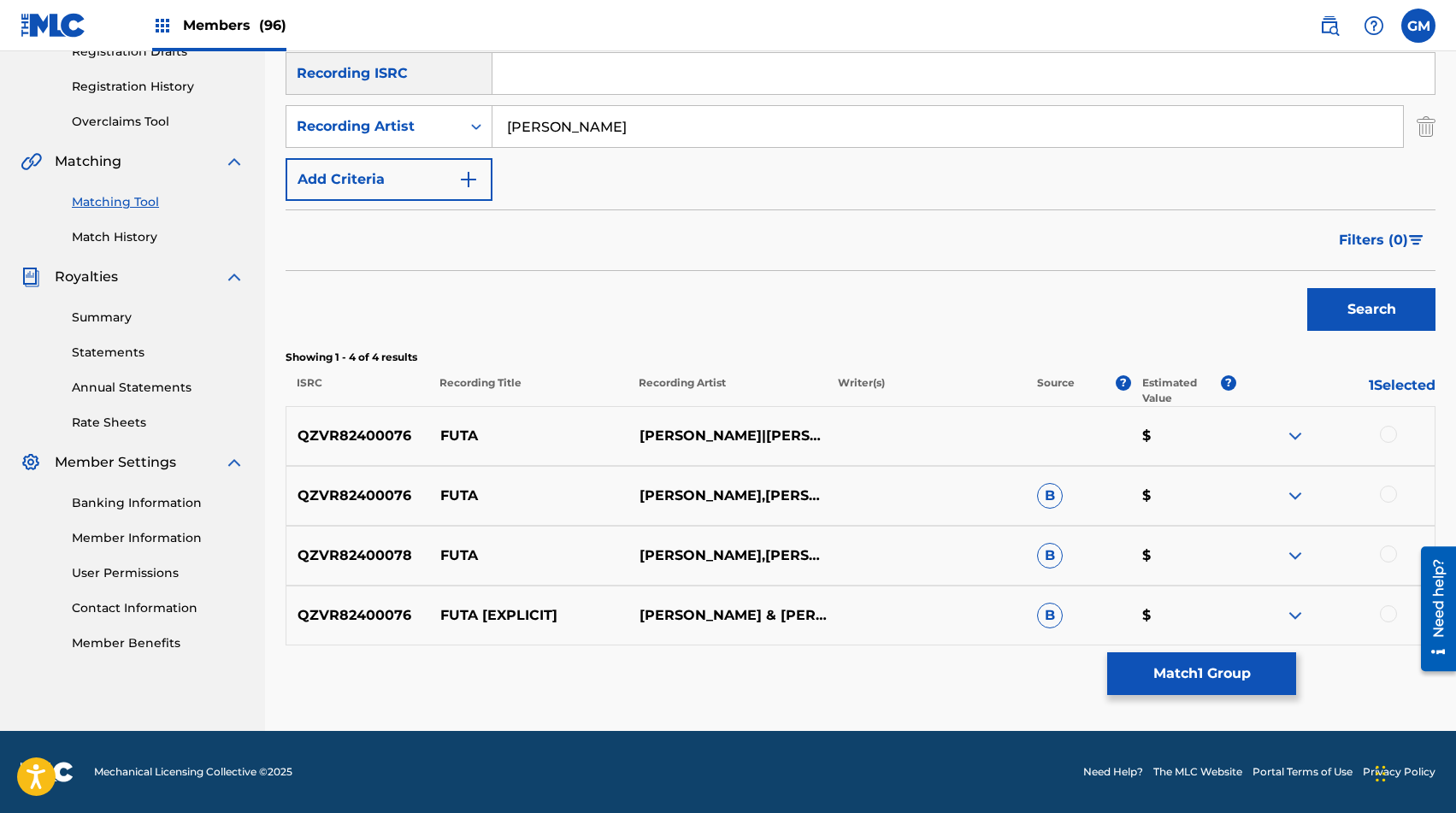
click at [1051, 609] on div at bounding box center [1389, 614] width 17 height 17
click at [1051, 562] on div at bounding box center [1335, 556] width 200 height 21
click at [1051, 558] on div at bounding box center [1389, 554] width 17 height 17
click at [1051, 488] on div at bounding box center [1389, 494] width 17 height 17
click at [1051, 436] on div at bounding box center [1389, 435] width 17 height 17
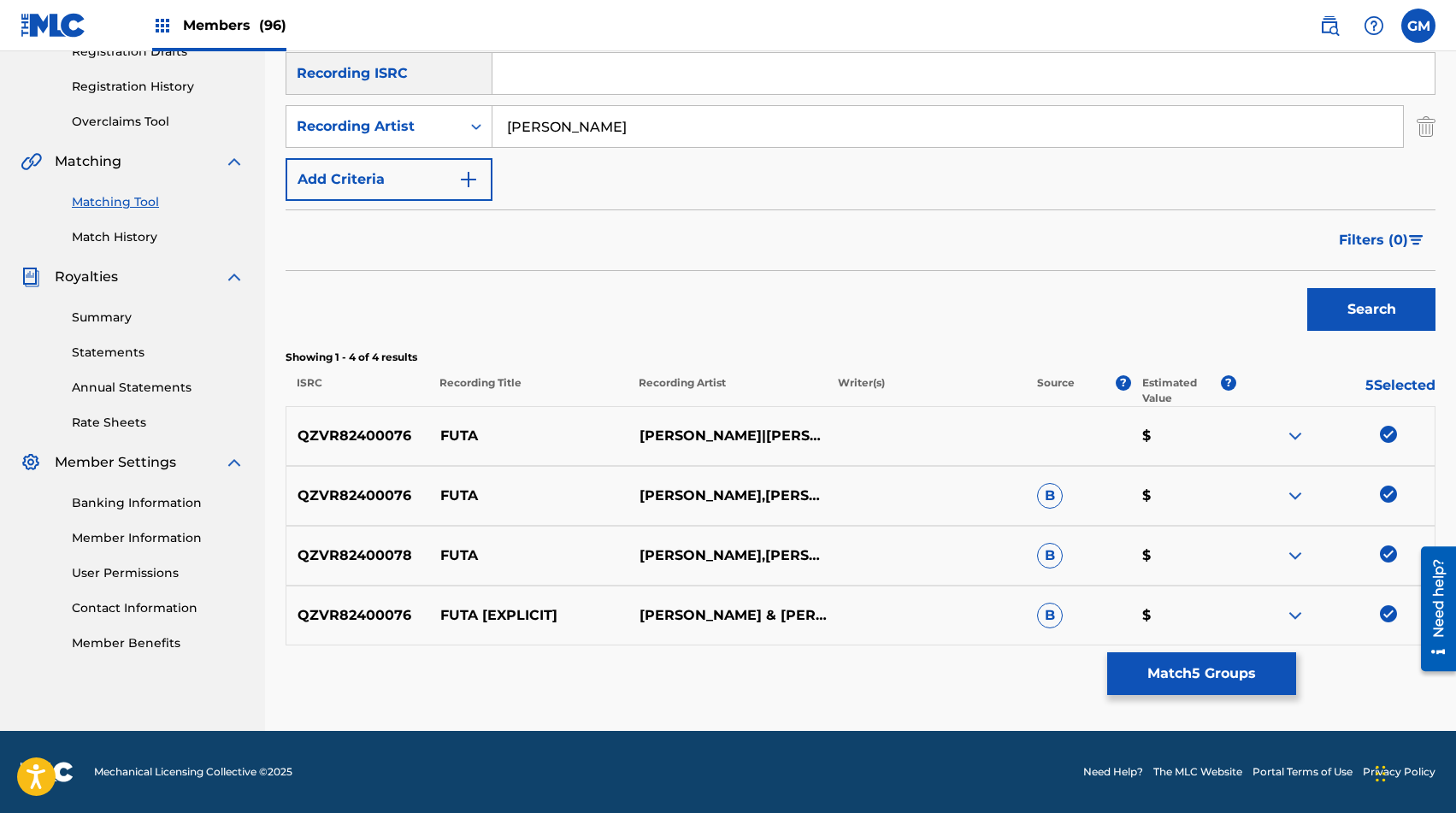
click at [672, 139] on input "[PERSON_NAME]" at bounding box center [948, 127] width 911 height 41
click at [1051, 319] on button "Search" at bounding box center [1371, 308] width 128 height 42
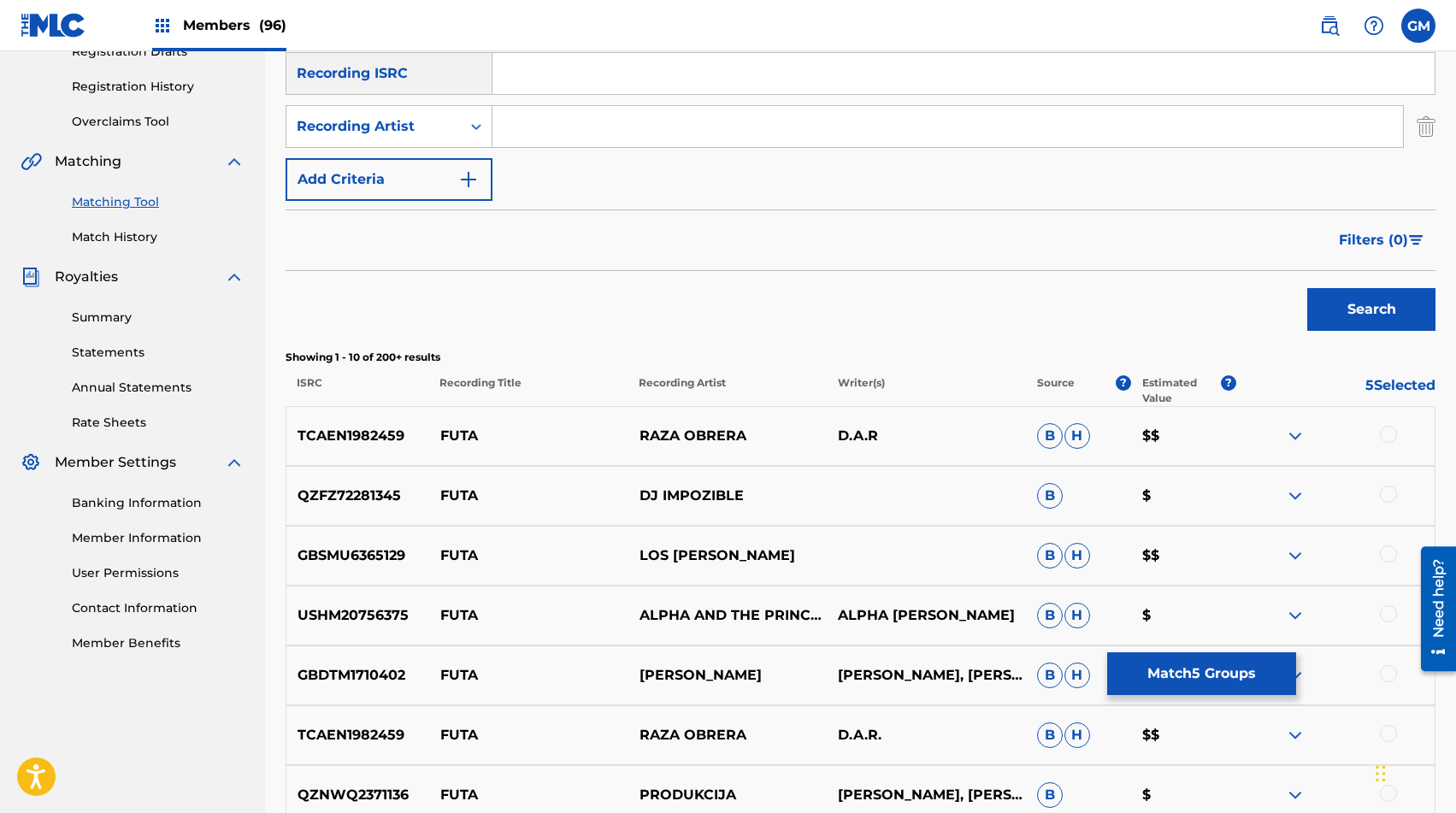
click at [601, 120] on input "Search Form" at bounding box center [948, 127] width 911 height 41
click at [1051, 323] on button "Search" at bounding box center [1371, 308] width 128 height 42
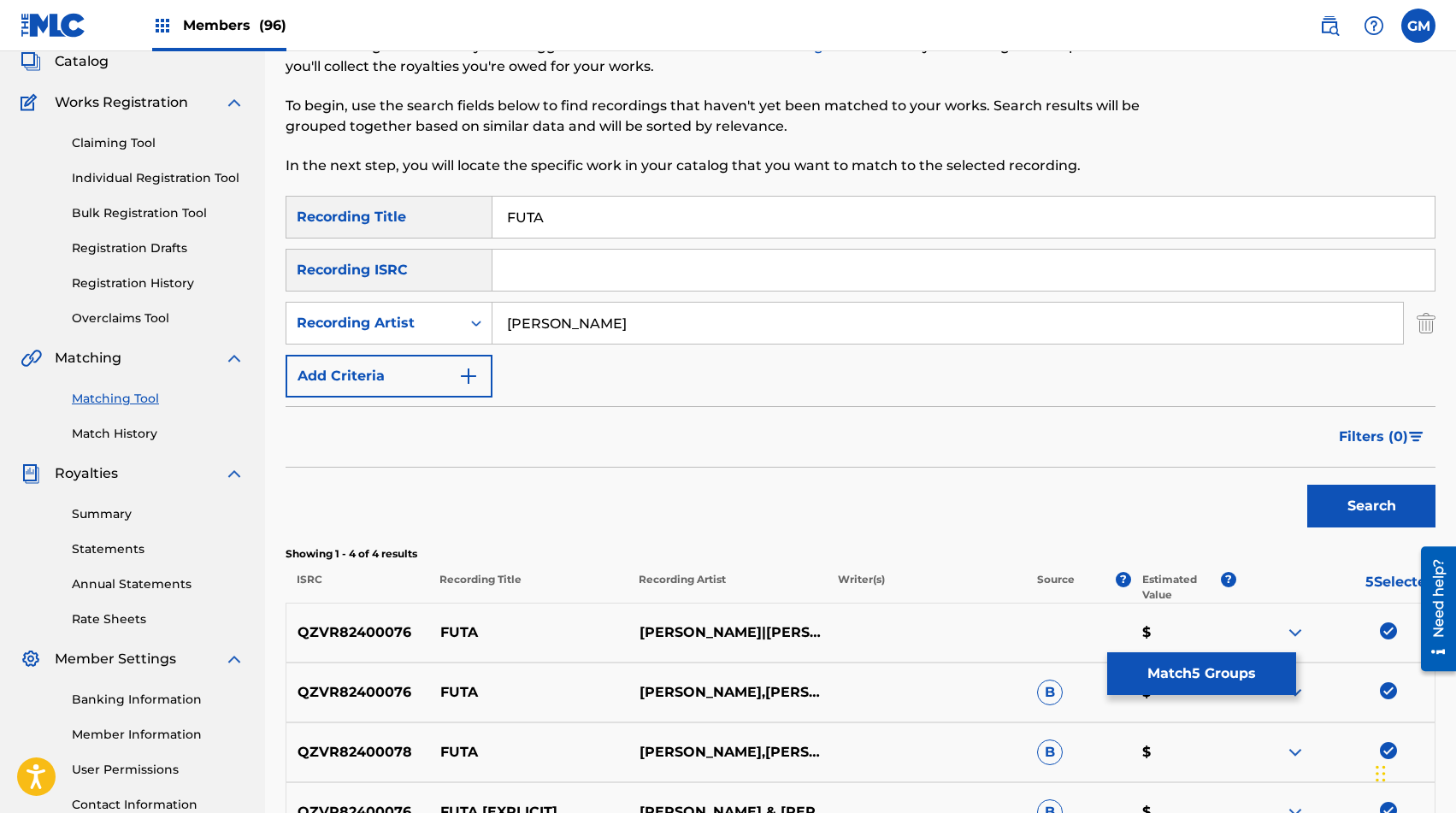
scroll to position [0, 0]
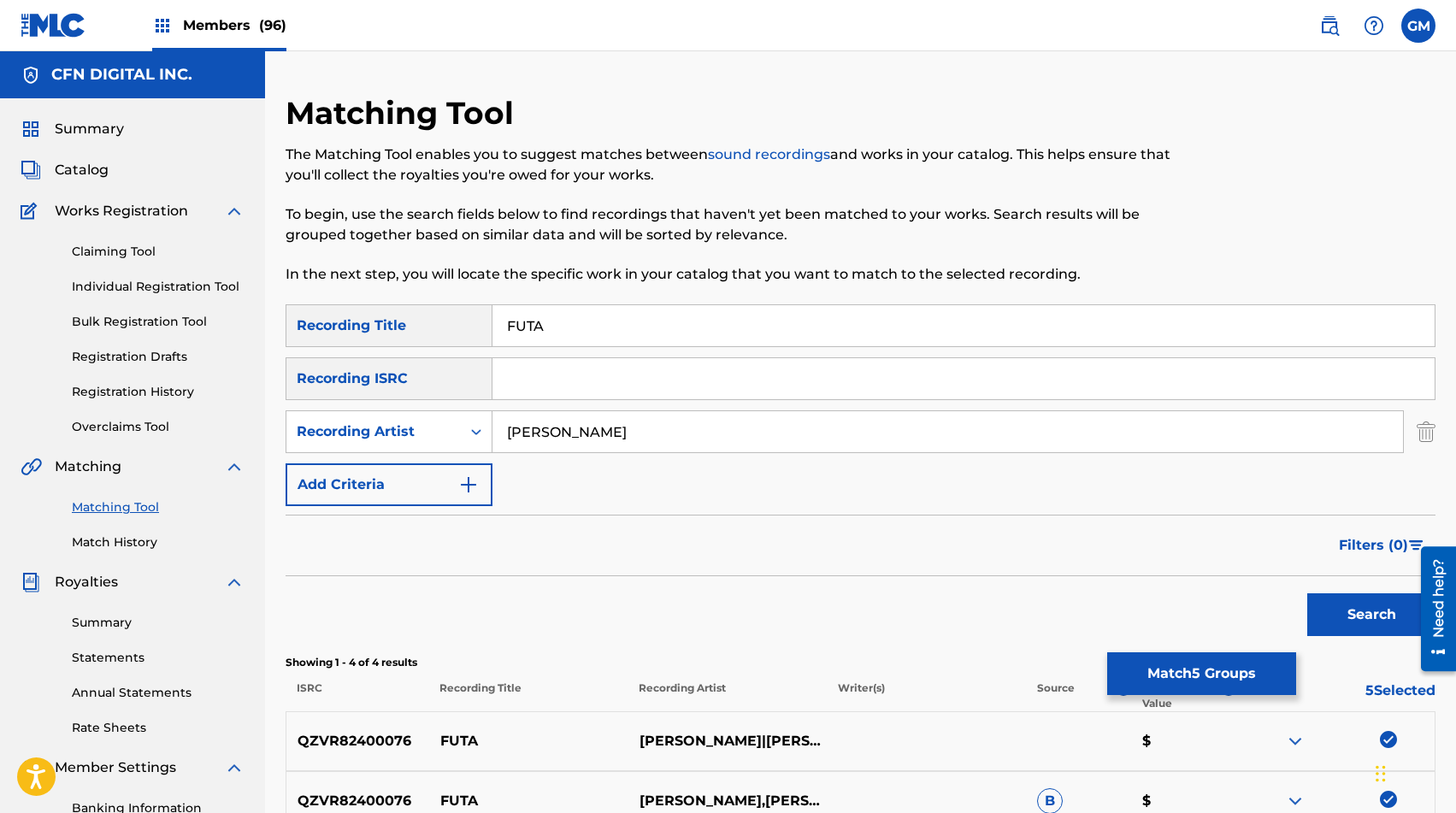
click at [609, 412] on input "[PERSON_NAME]" at bounding box center [948, 432] width 911 height 41
paste input "GRUPO INTENTO"
type input "GRUPO INTENTO"
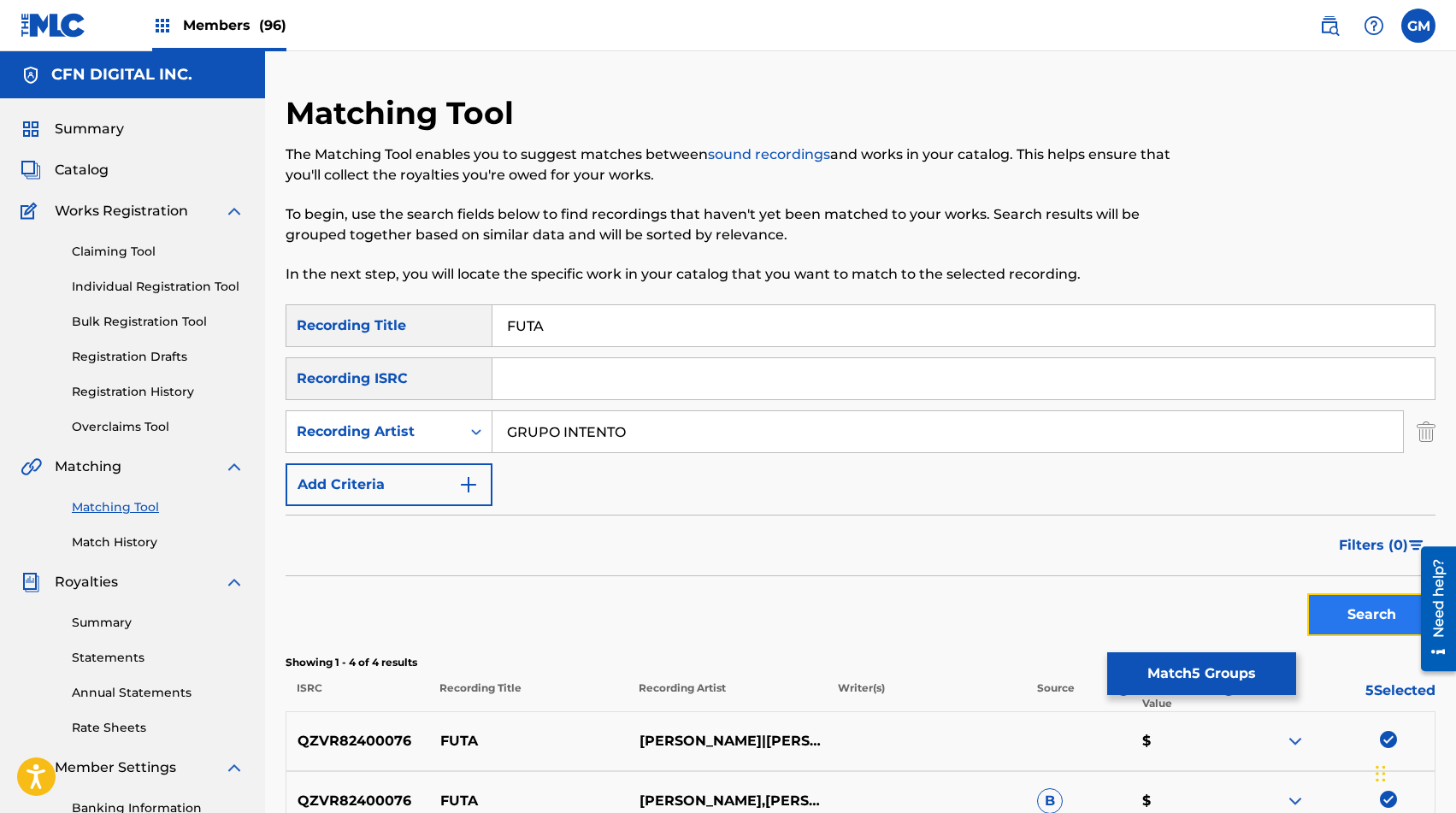
click at [1051, 624] on button "Search" at bounding box center [1371, 614] width 128 height 42
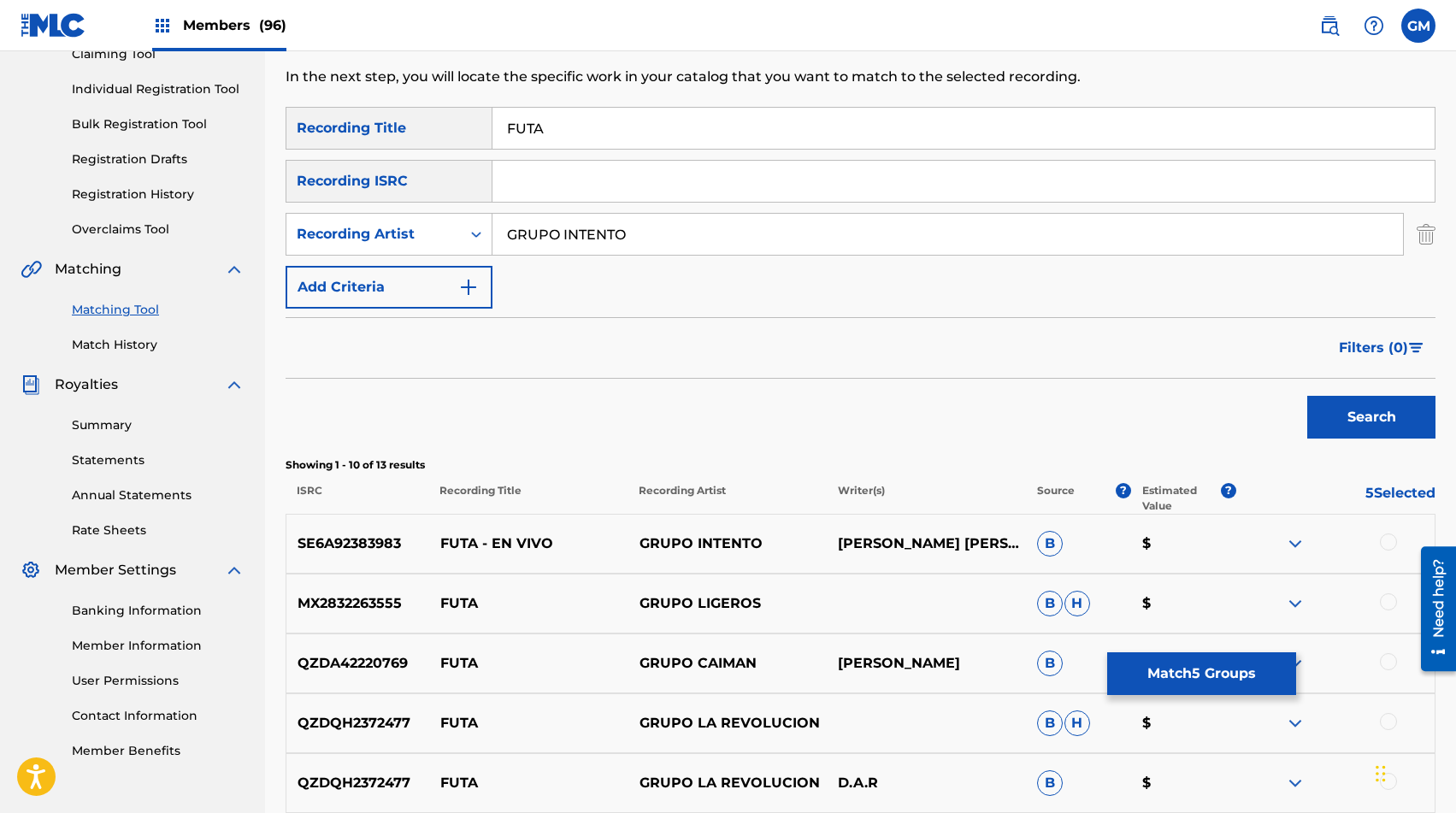
scroll to position [202, 0]
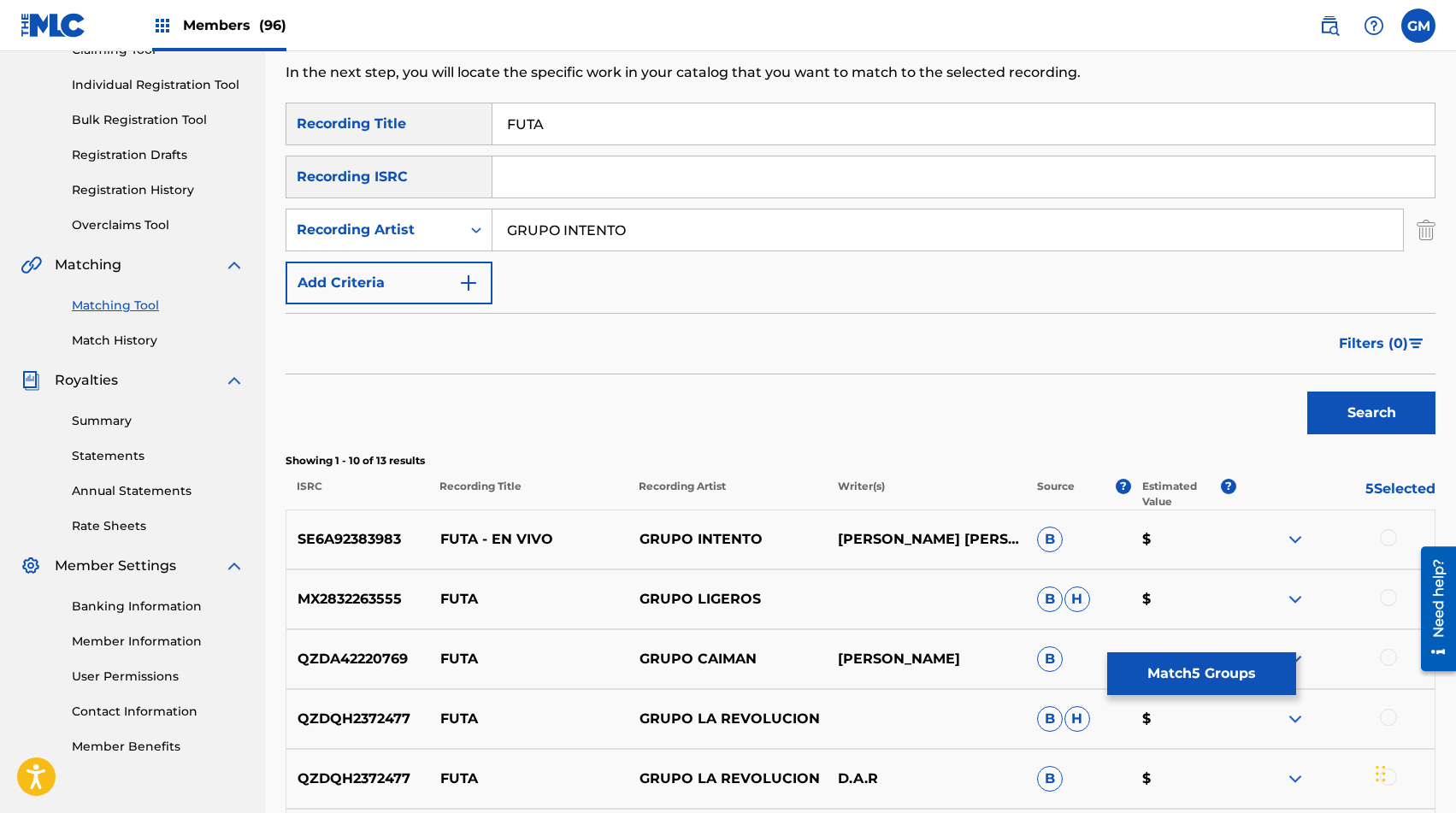
click at [1051, 535] on div at bounding box center [1389, 538] width 17 height 17
click at [876, 219] on input "GRUPO INTENTO" at bounding box center [948, 230] width 911 height 41
click at [1051, 428] on button "Search" at bounding box center [1371, 412] width 128 height 42
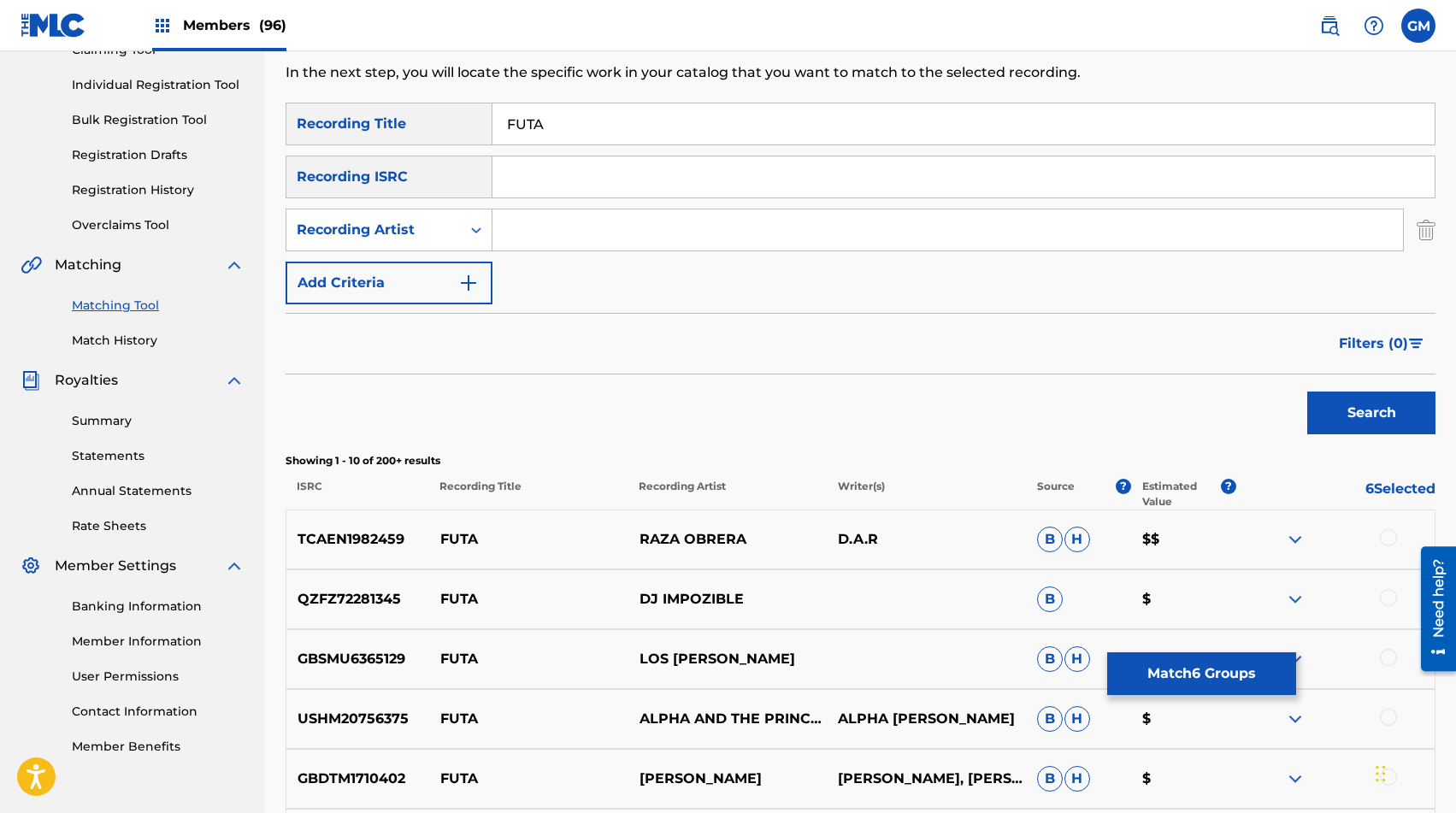
click at [881, 417] on div "Search" at bounding box center [861, 408] width 1150 height 68
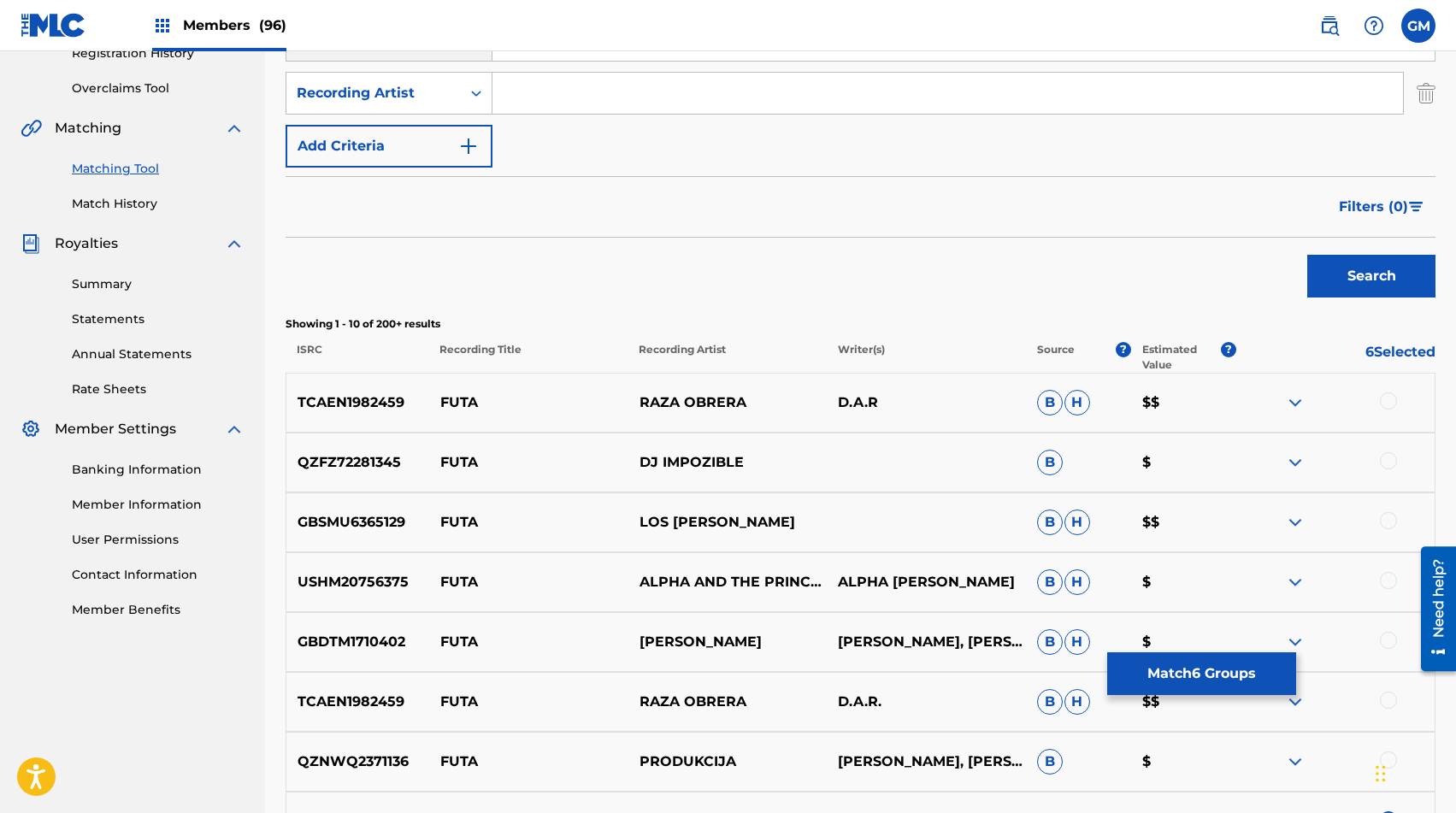
scroll to position [372, 0]
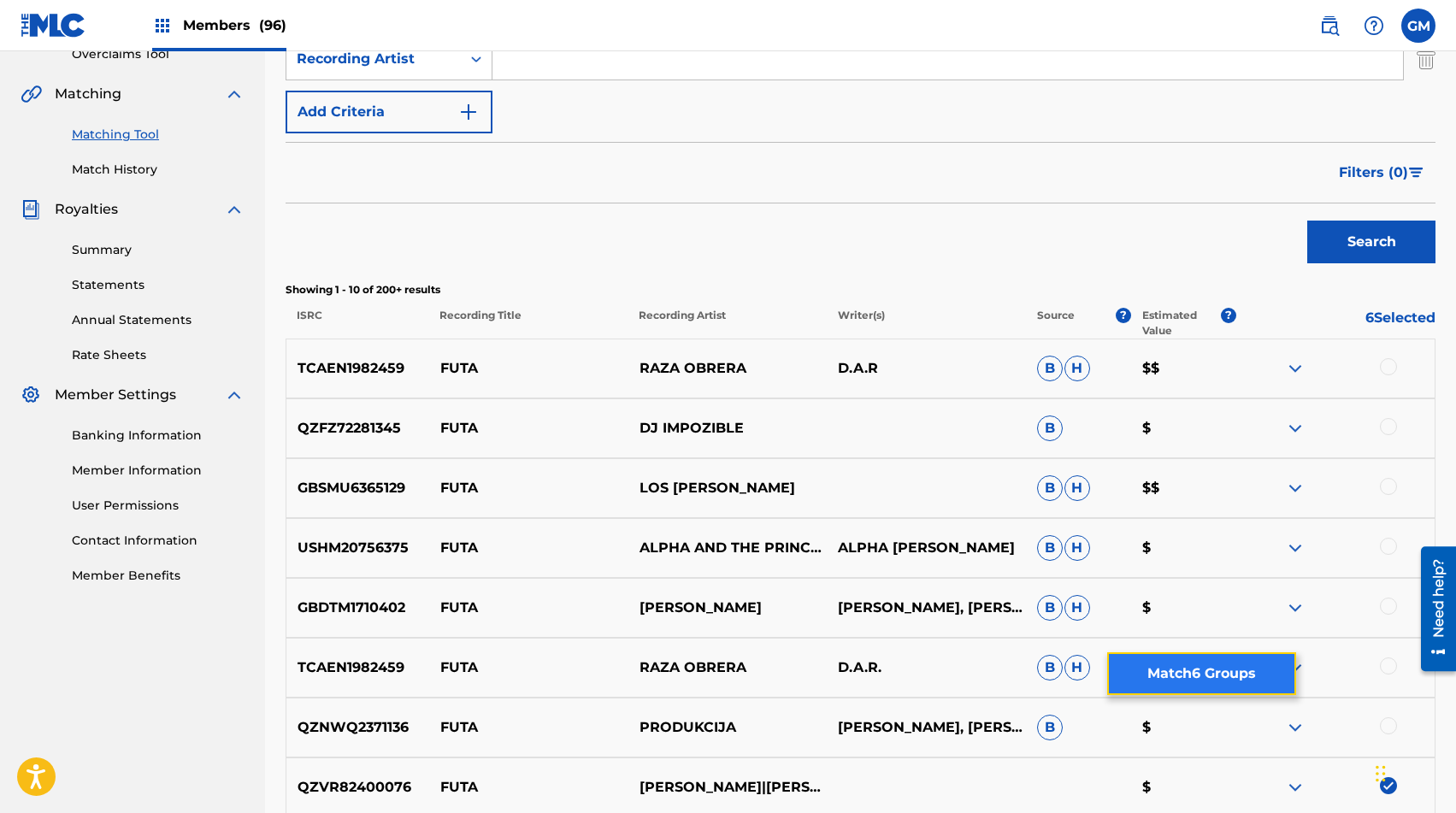
click at [1051, 667] on button "Match 6 Groups" at bounding box center [1202, 673] width 189 height 42
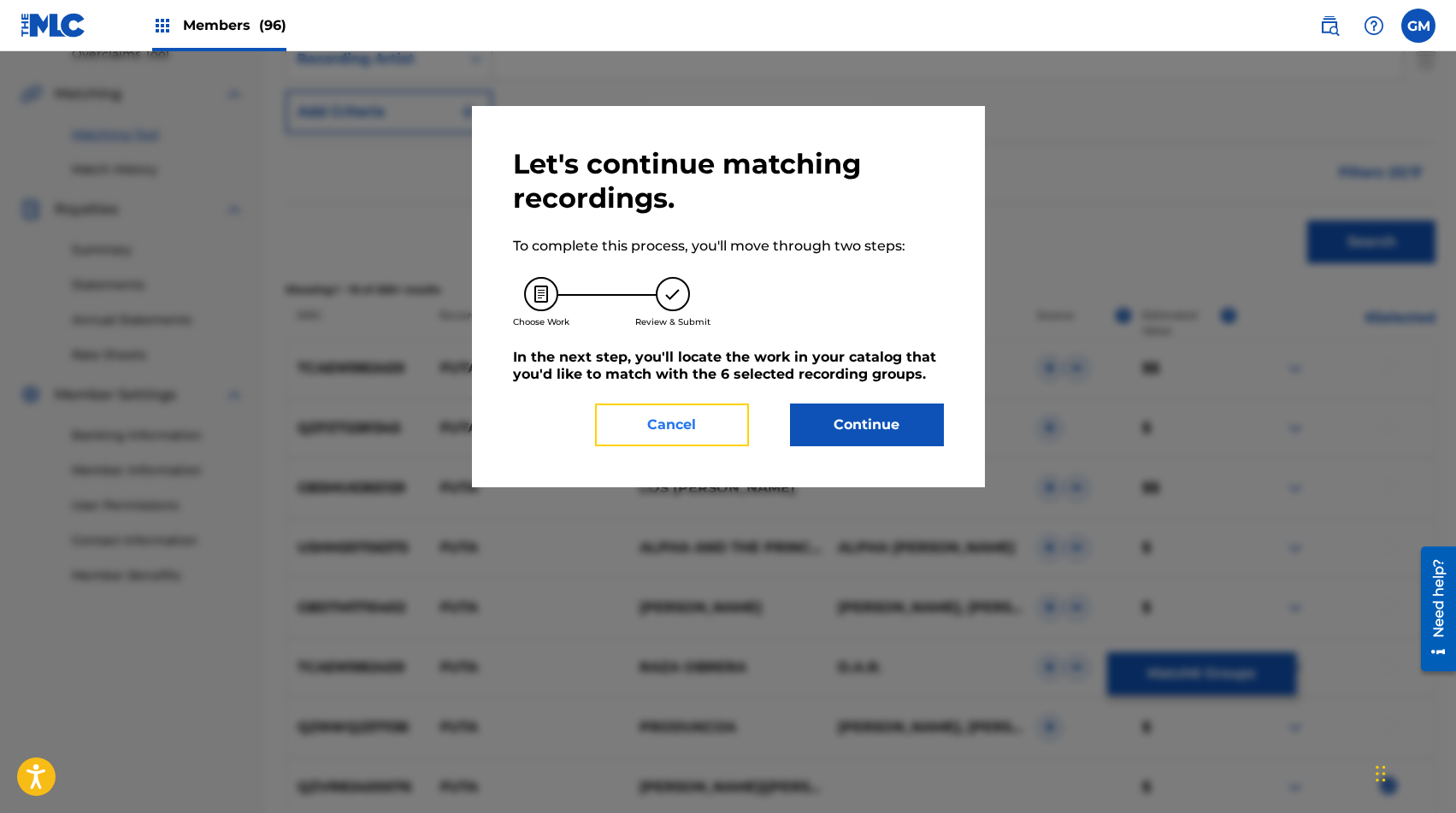
click at [698, 430] on button "Cancel" at bounding box center [672, 424] width 154 height 42
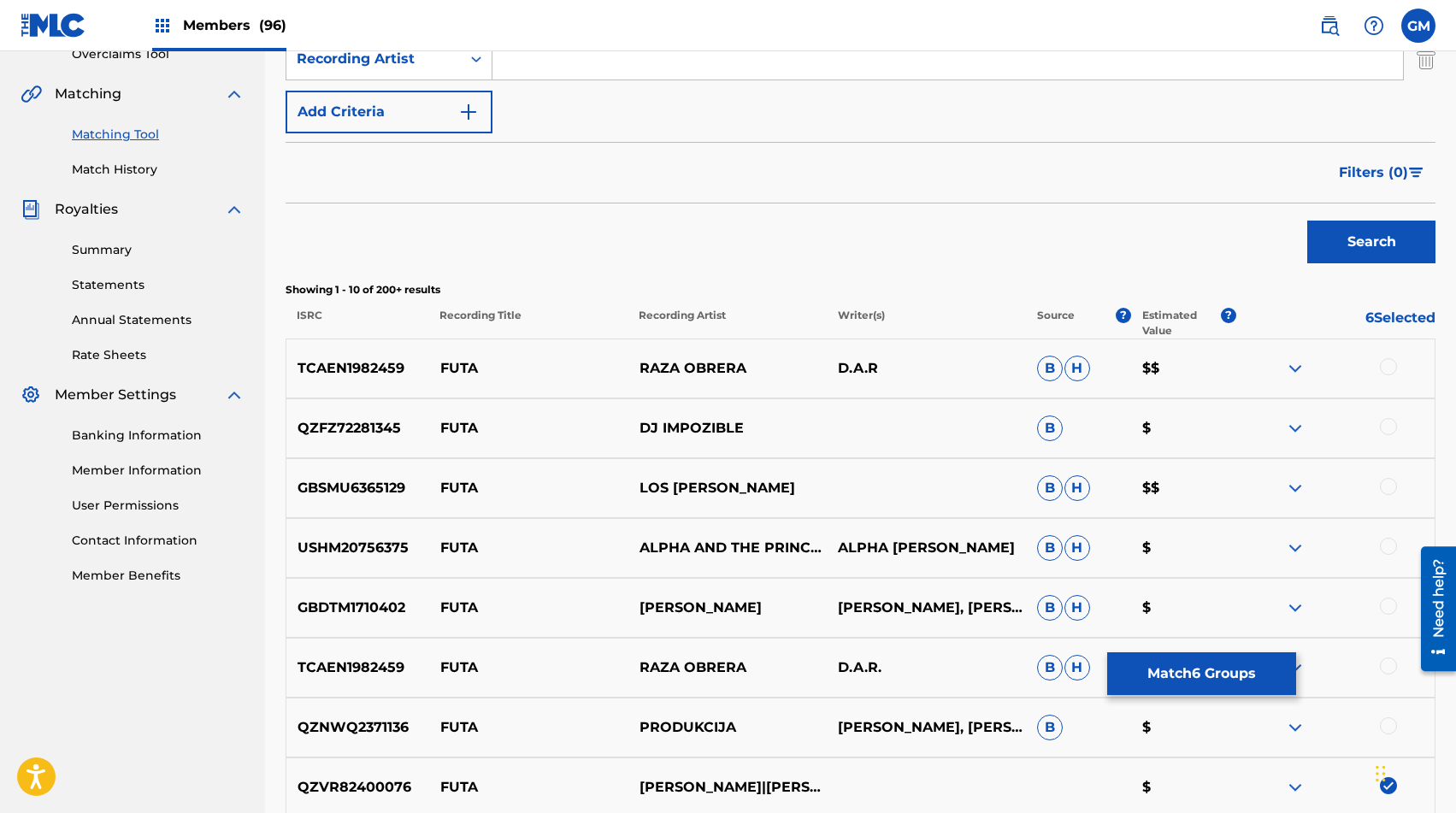
scroll to position [707, 0]
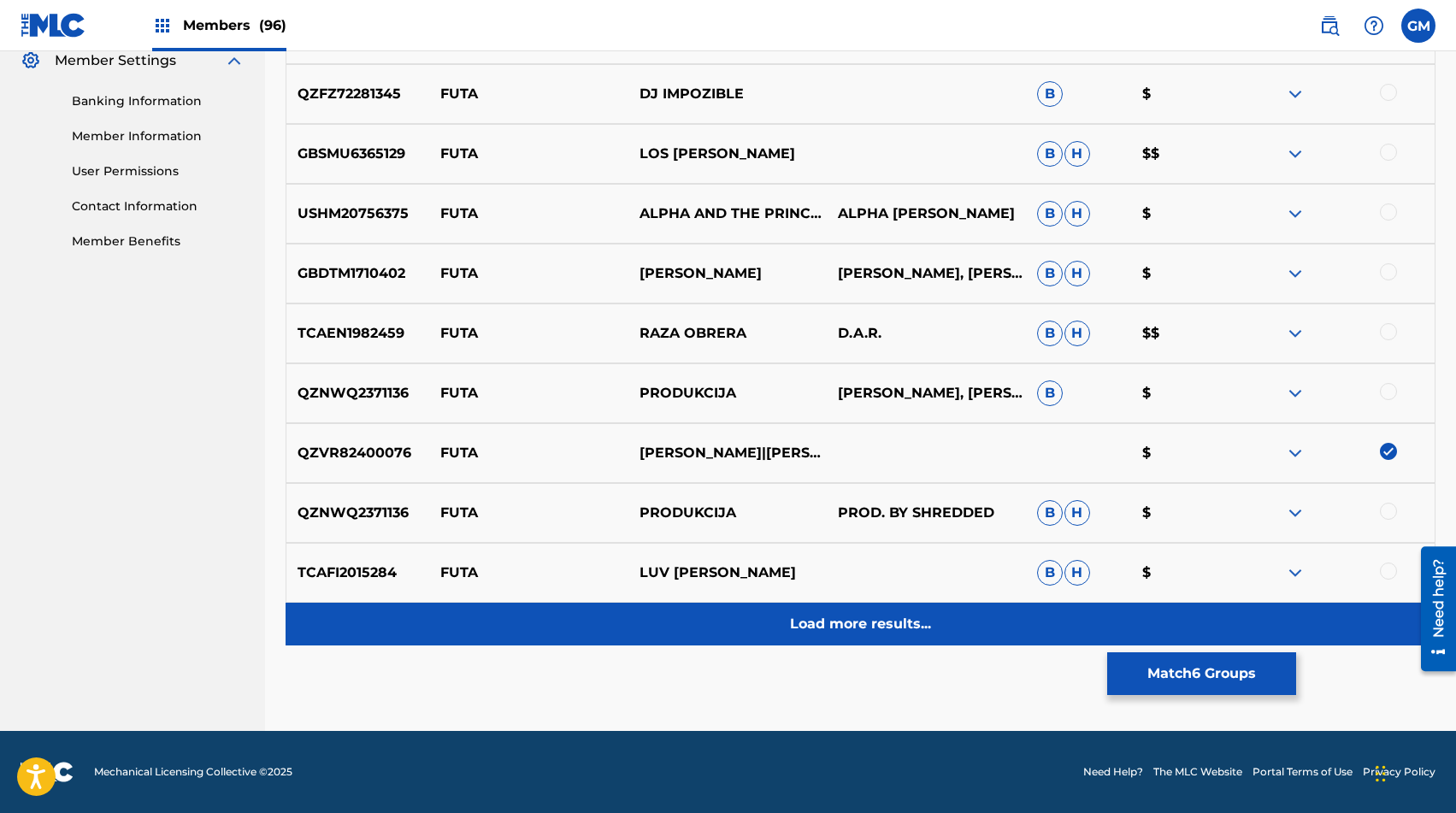
click at [788, 628] on div "Load more results..." at bounding box center [861, 624] width 1150 height 42
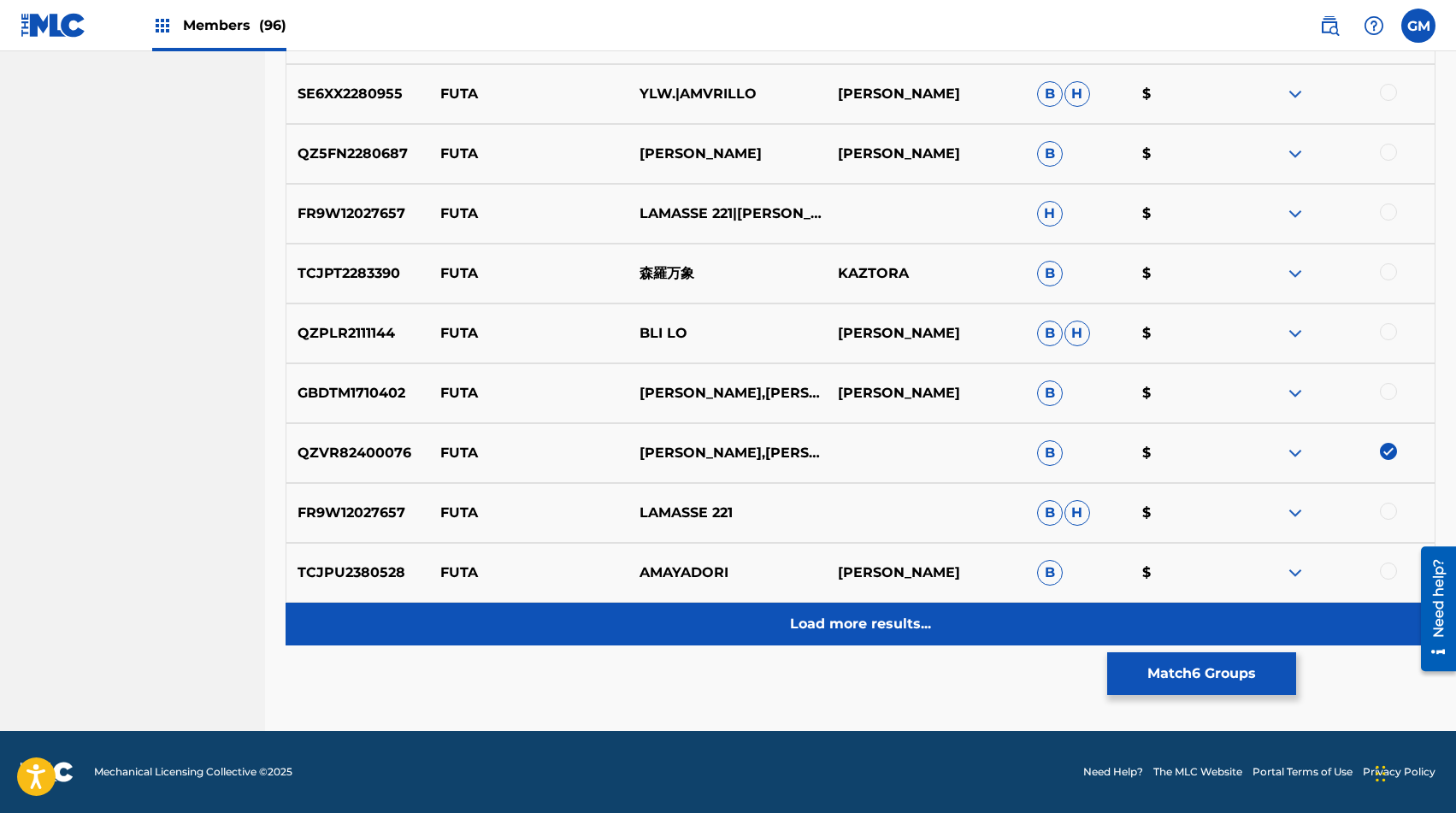
click at [788, 630] on div "Load more results..." at bounding box center [861, 624] width 1150 height 42
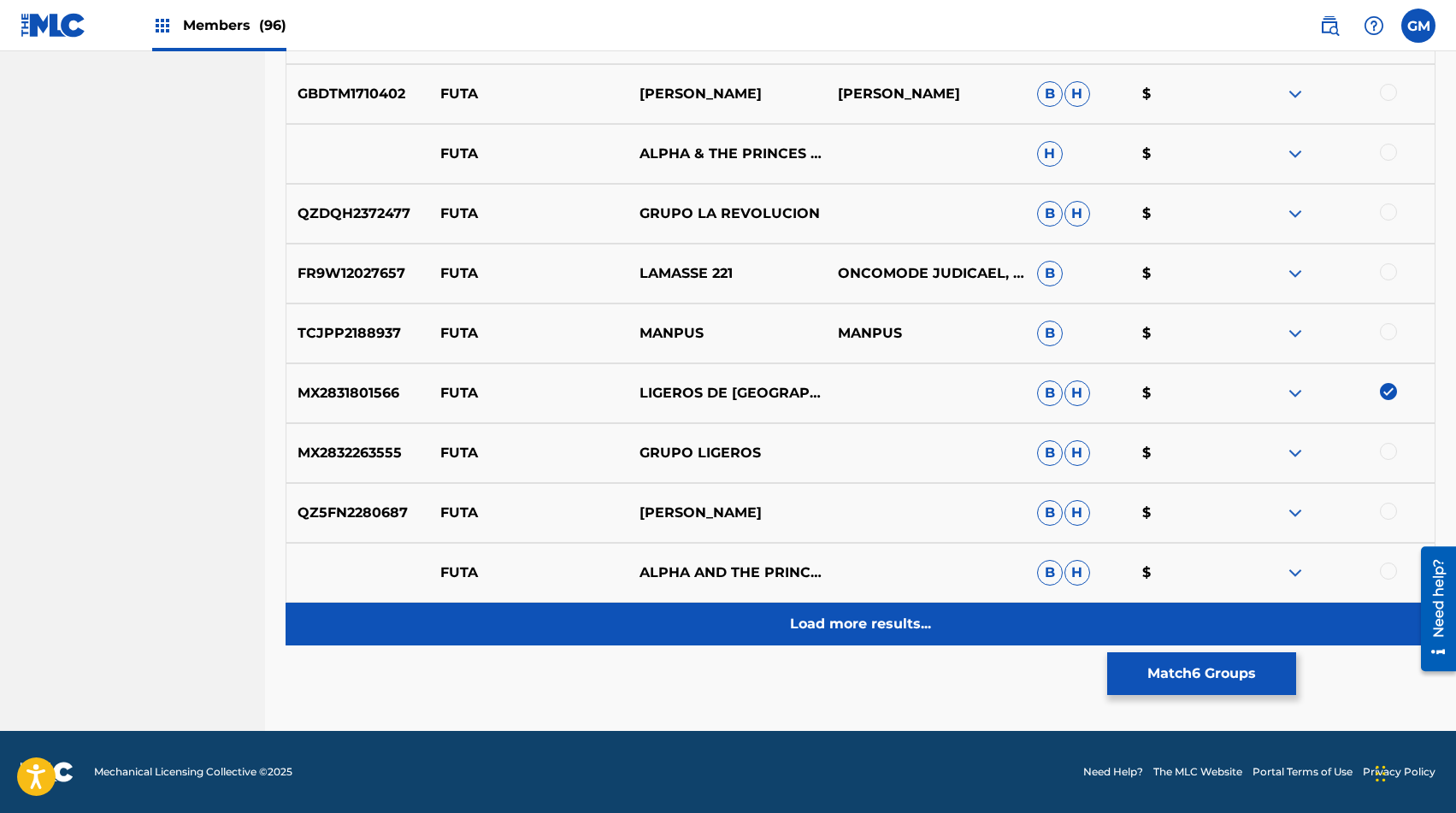
click at [802, 629] on p "Load more results..." at bounding box center [860, 625] width 141 height 21
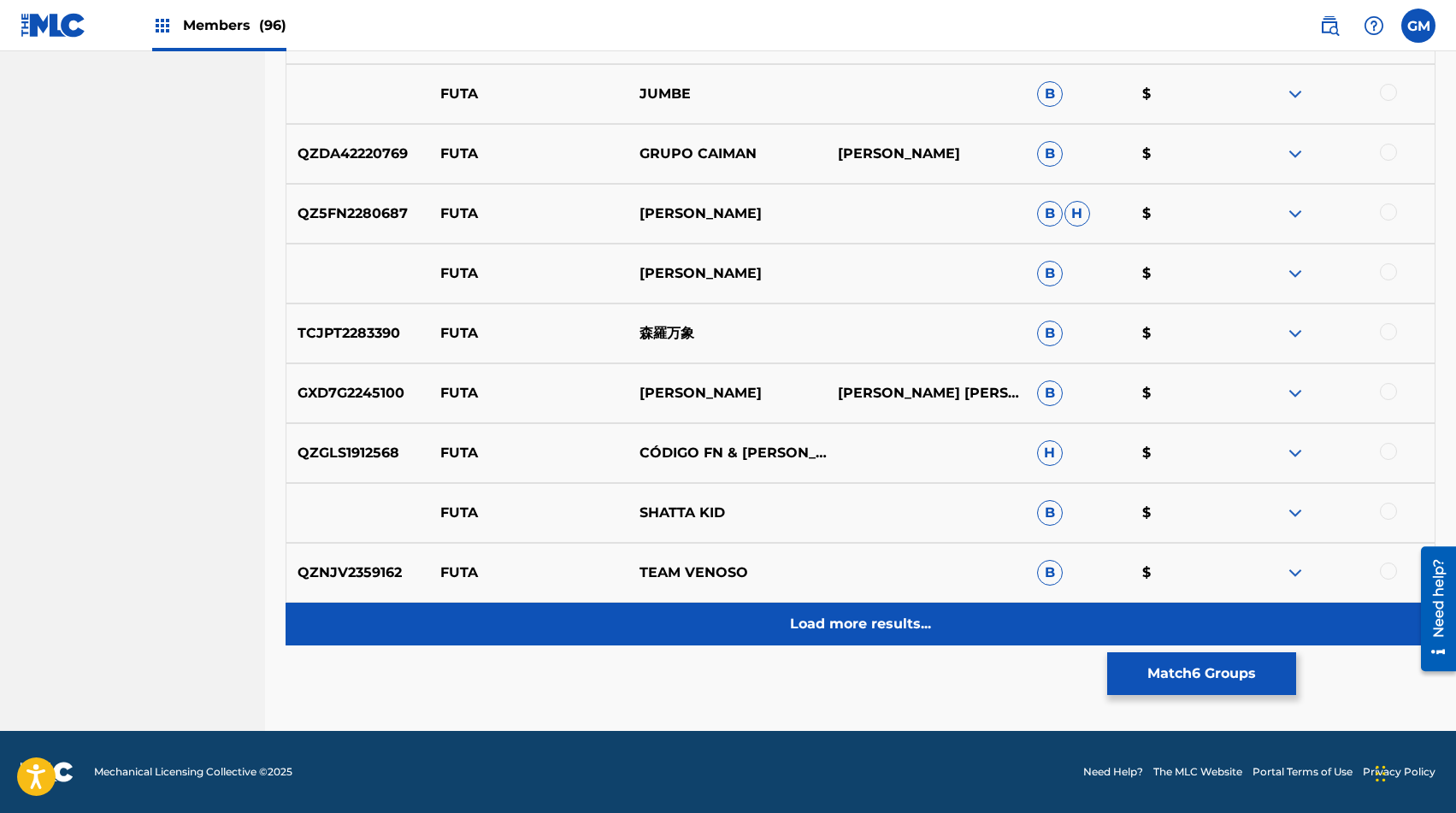
click at [821, 627] on p "Load more results..." at bounding box center [860, 625] width 141 height 21
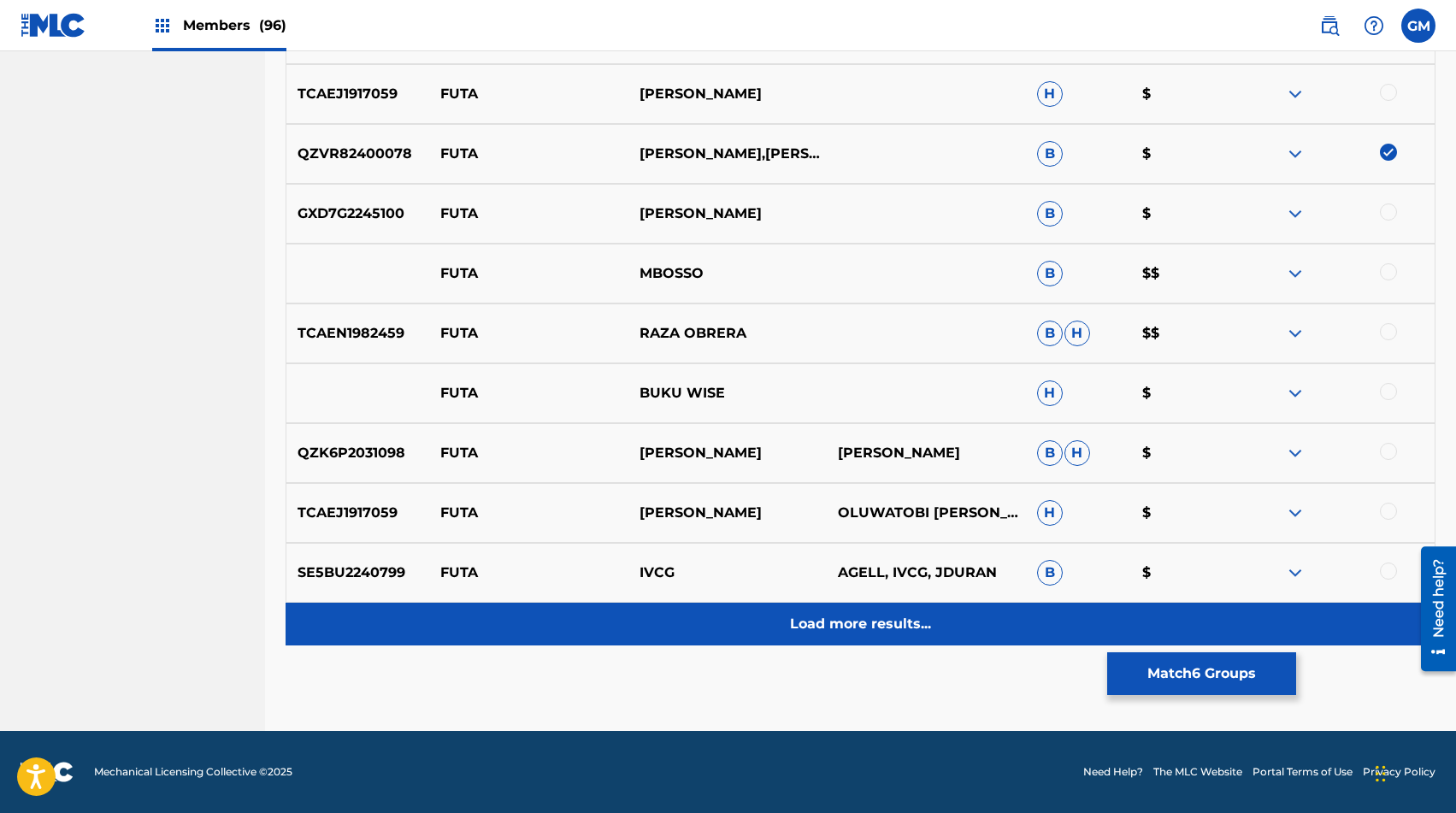
click at [830, 625] on p "Load more results..." at bounding box center [860, 625] width 141 height 21
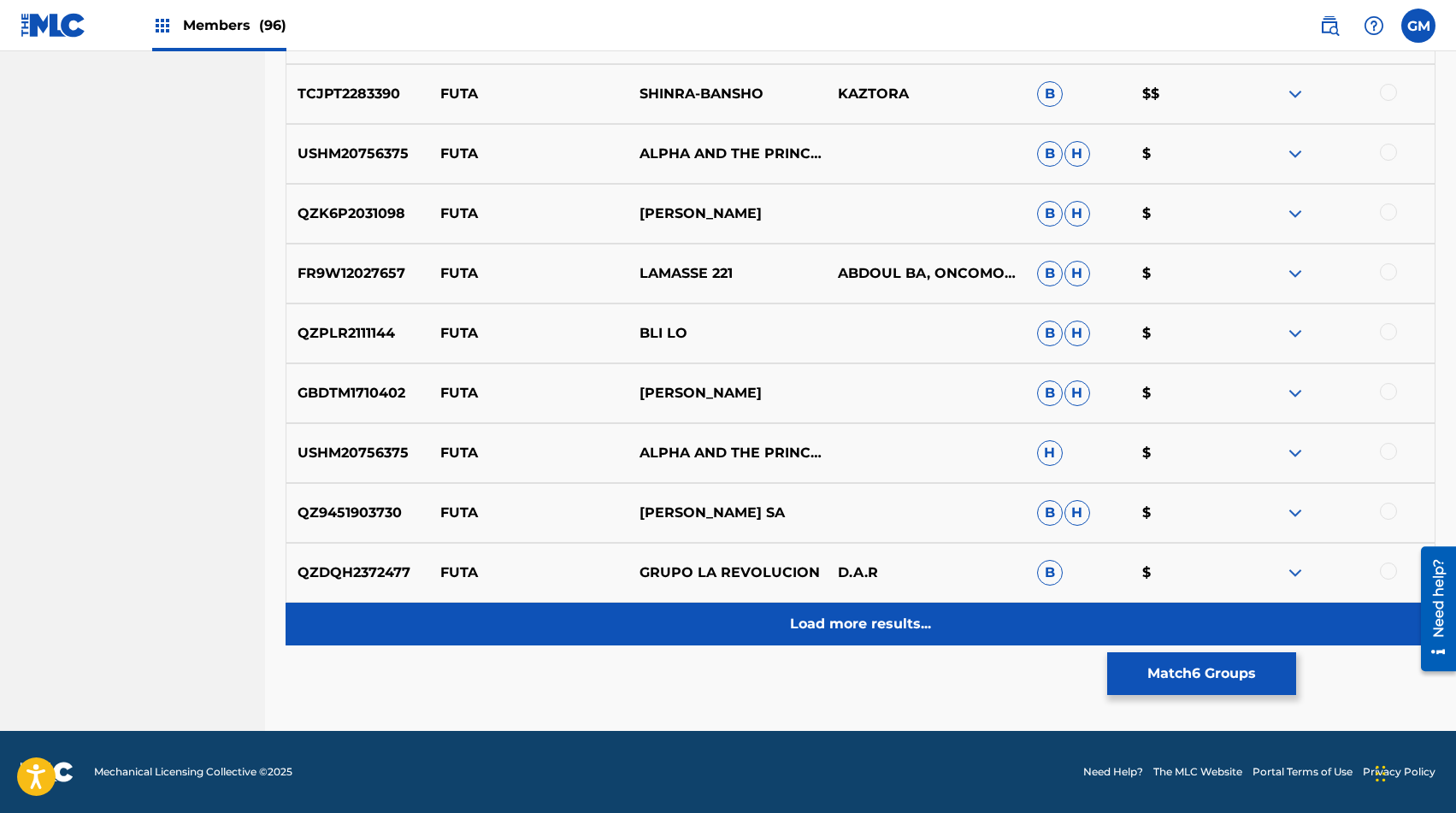
click at [836, 625] on p "Load more results..." at bounding box center [860, 625] width 141 height 21
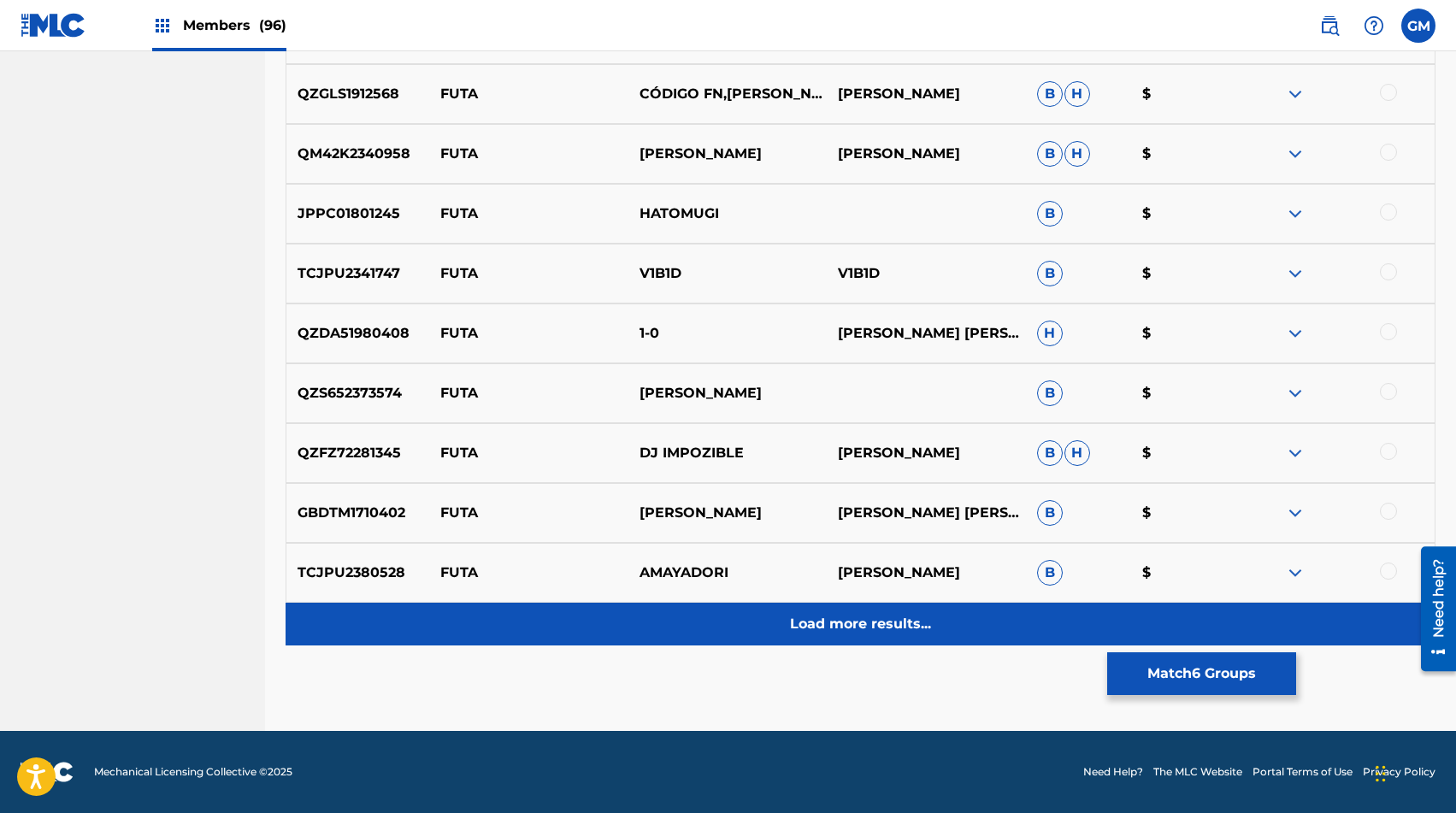
click at [840, 619] on p "Load more results..." at bounding box center [860, 625] width 141 height 21
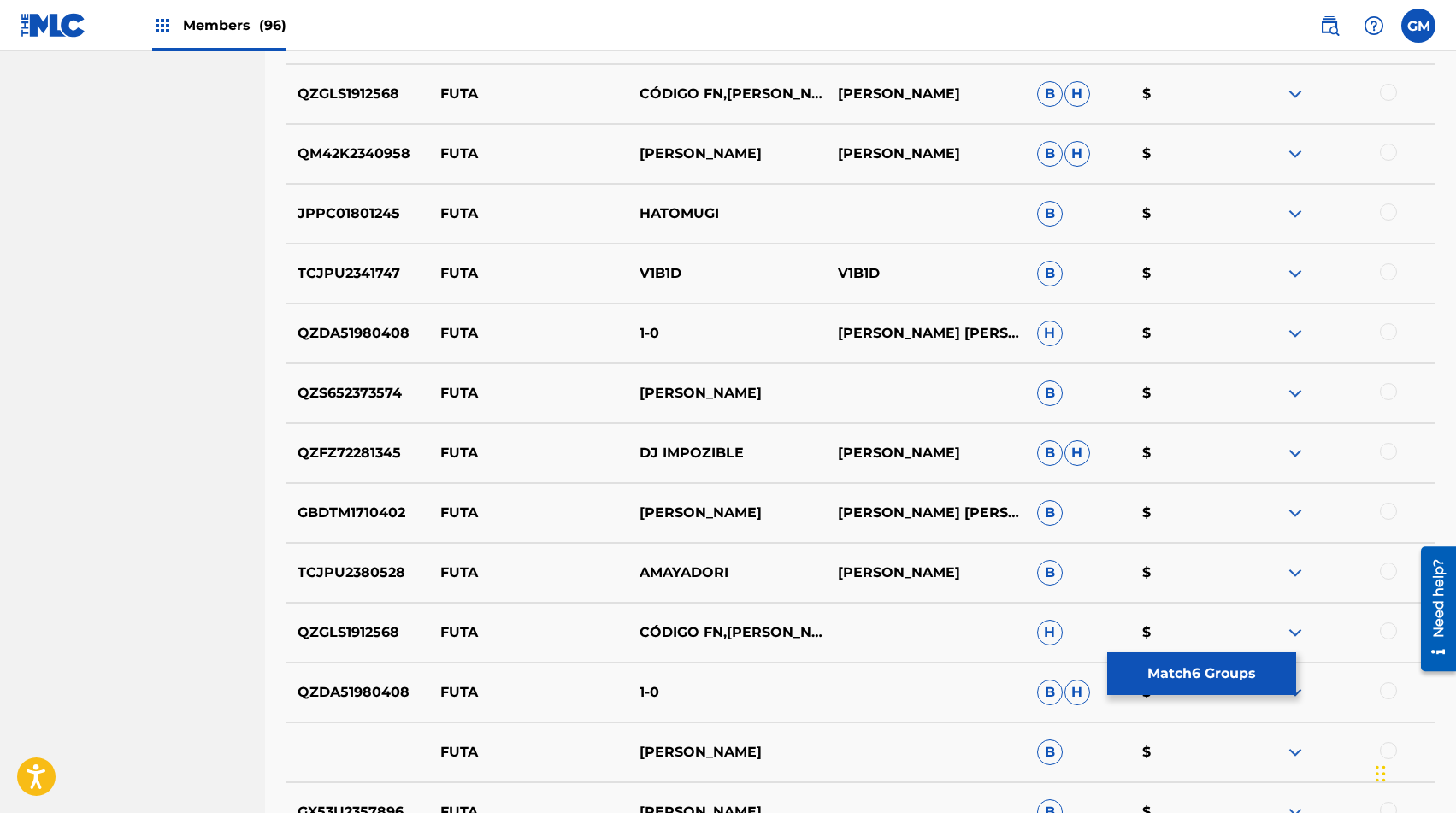
scroll to position [4896, 0]
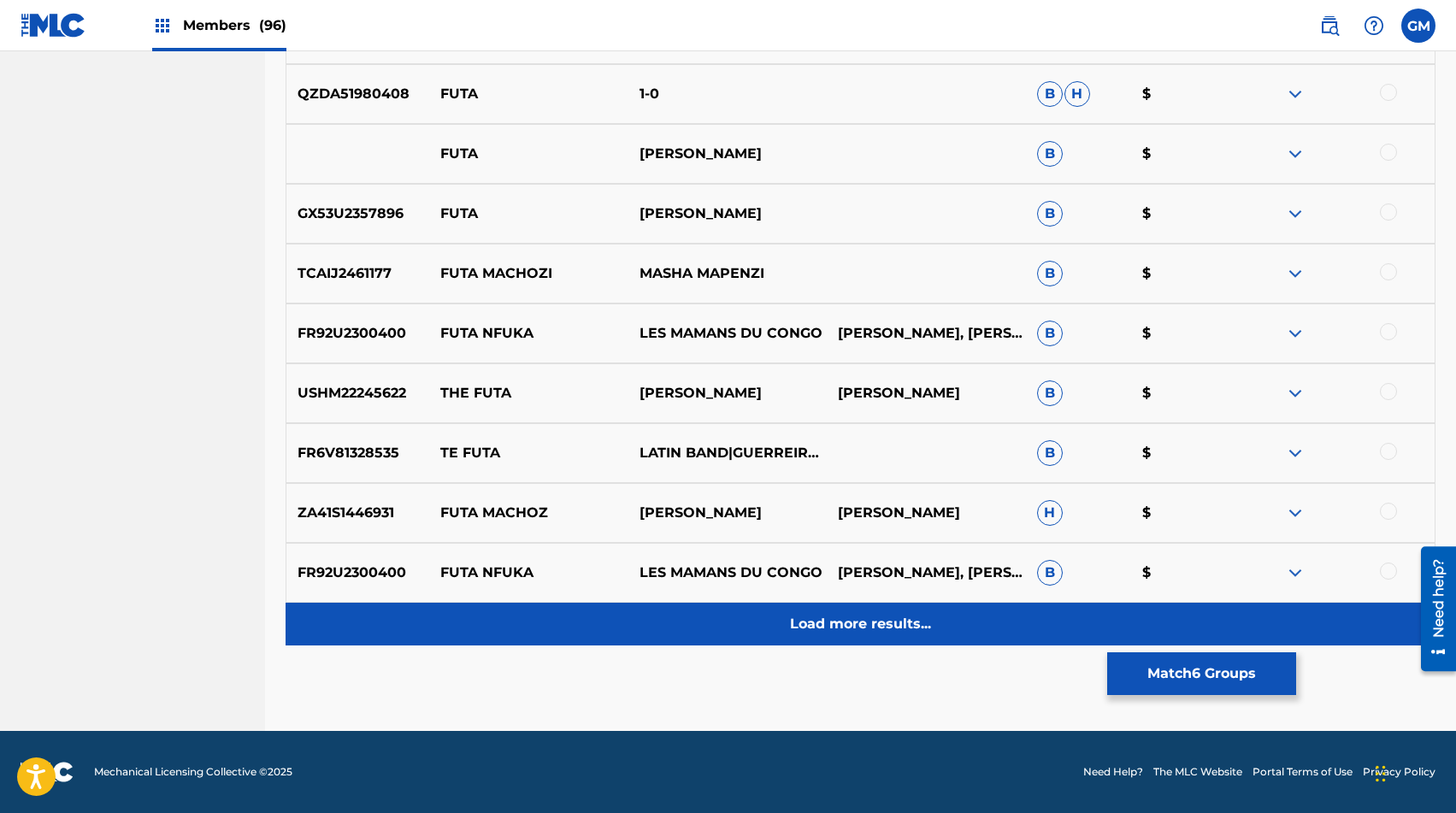
click at [840, 619] on p "Load more results..." at bounding box center [860, 625] width 141 height 21
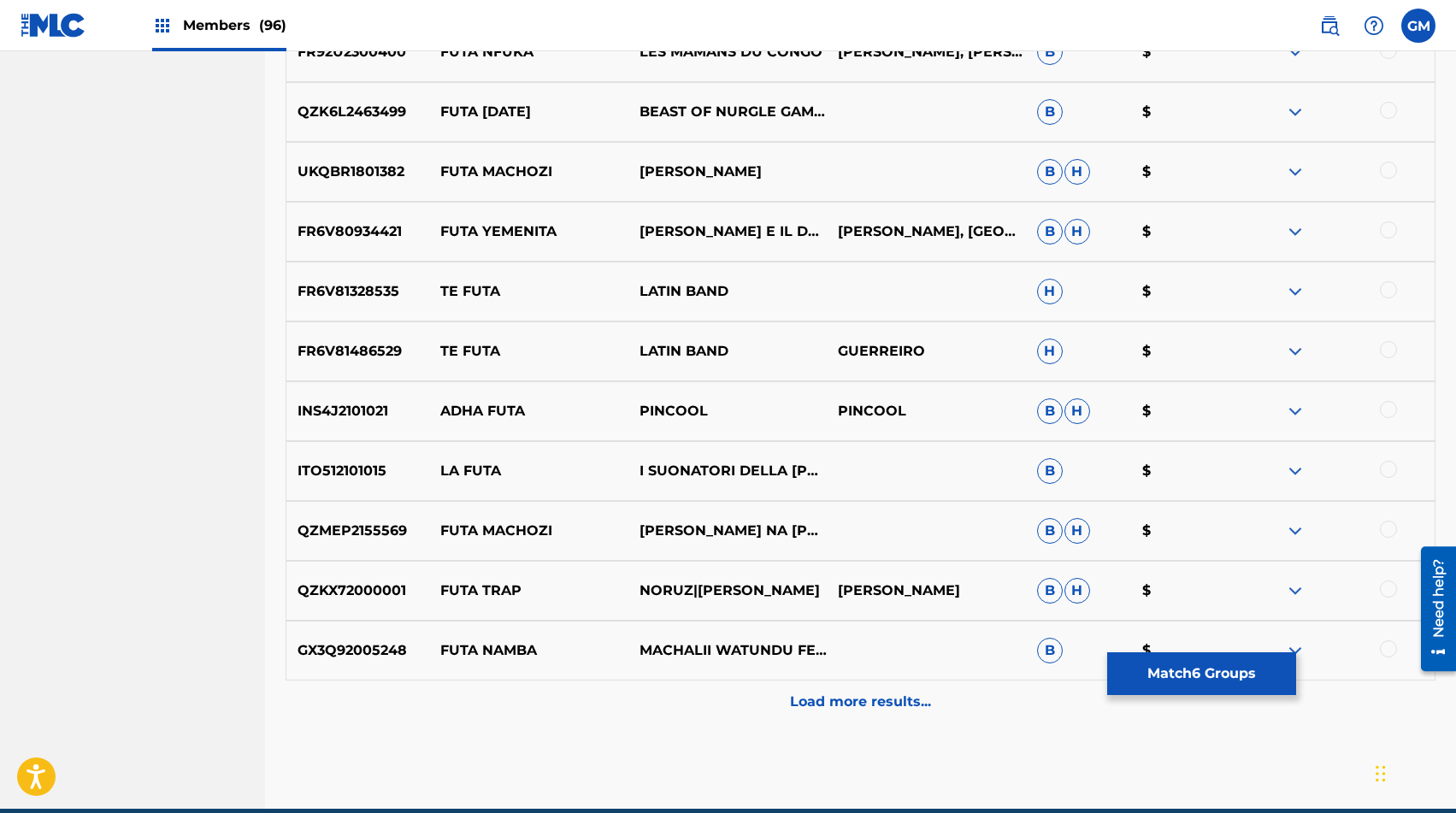
scroll to position [5495, 0]
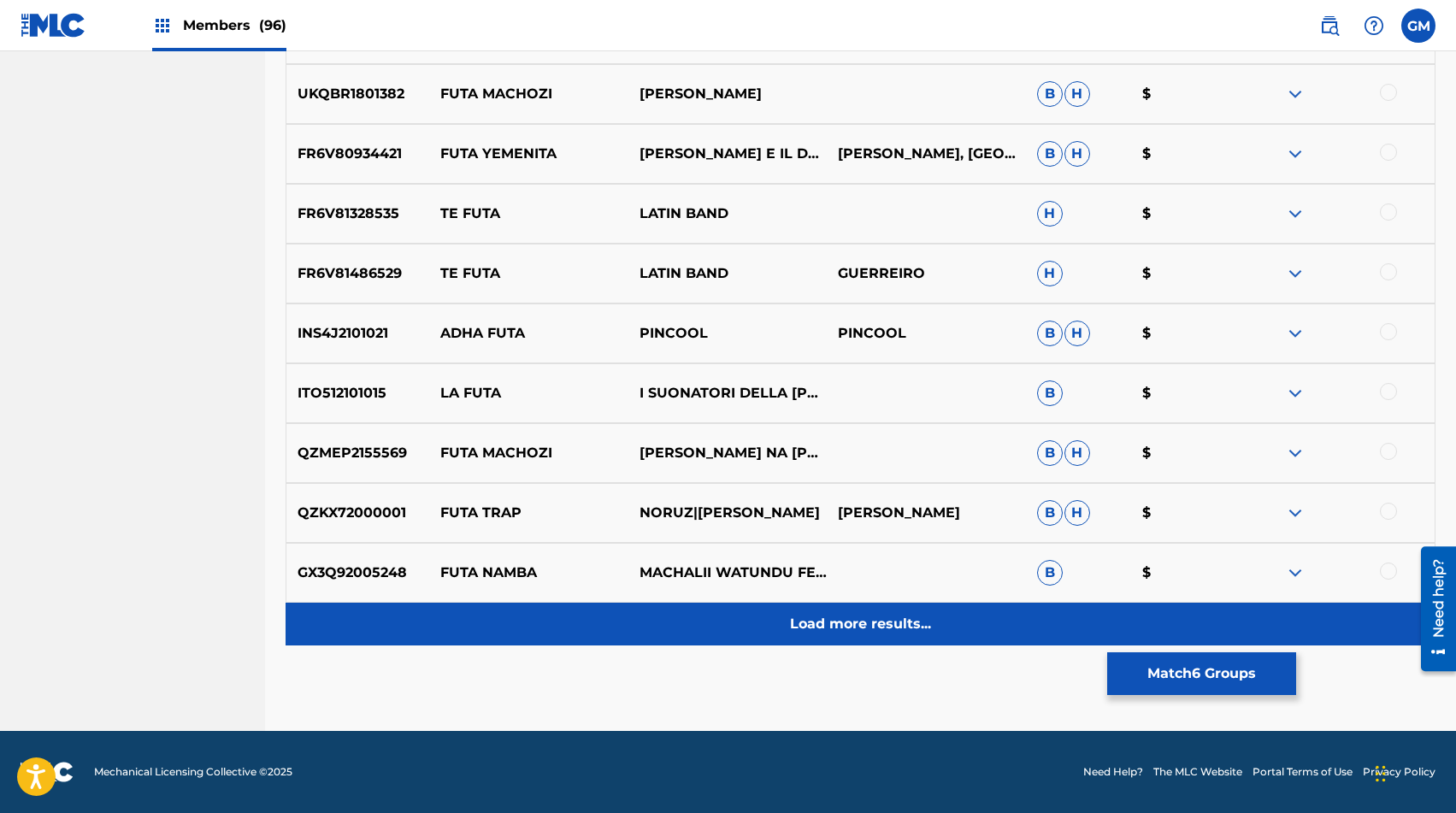
click at [843, 619] on p "Load more results..." at bounding box center [860, 625] width 141 height 21
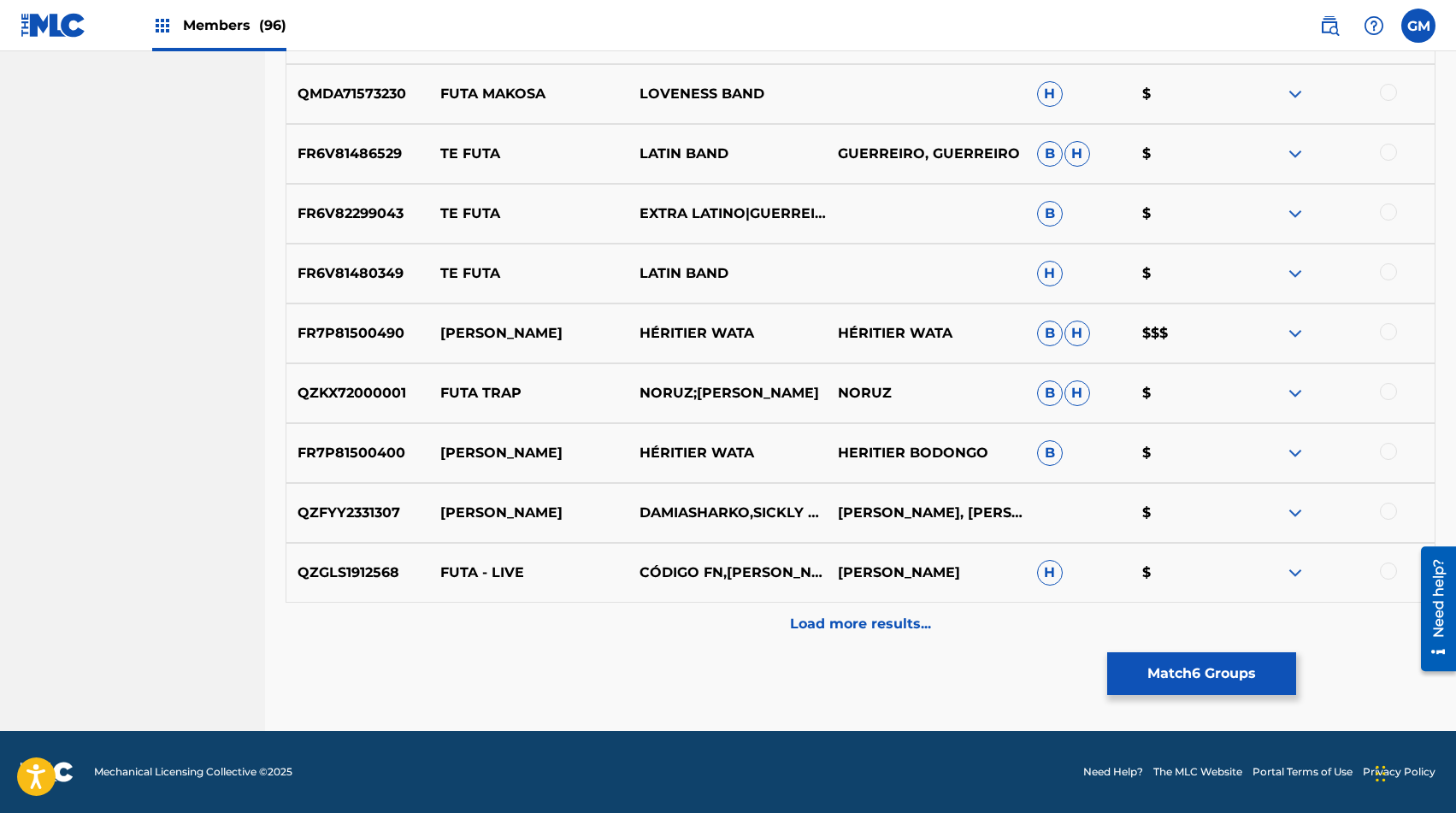
click at [843, 620] on p "Load more results..." at bounding box center [860, 625] width 141 height 21
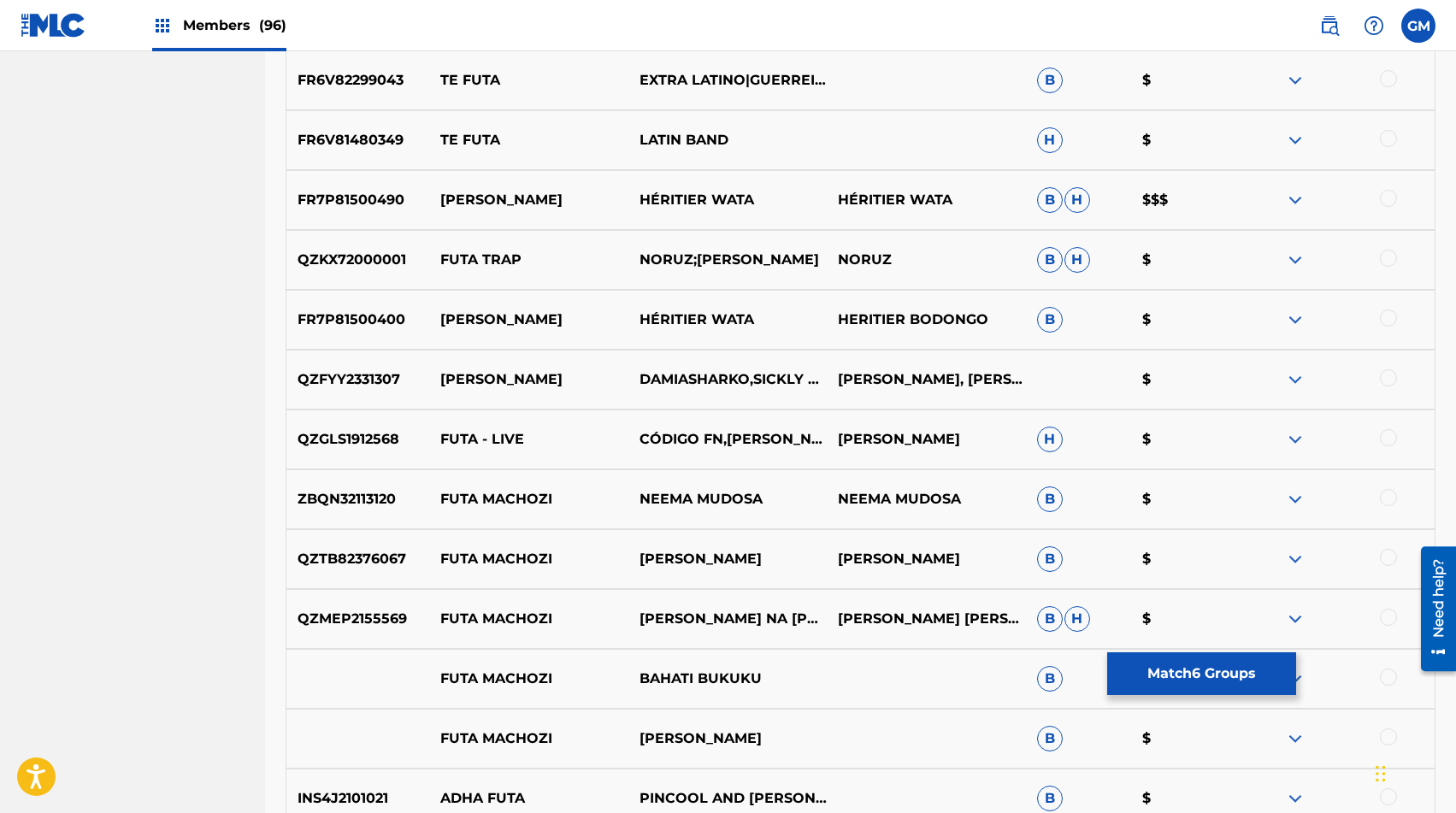
scroll to position [6240, 0]
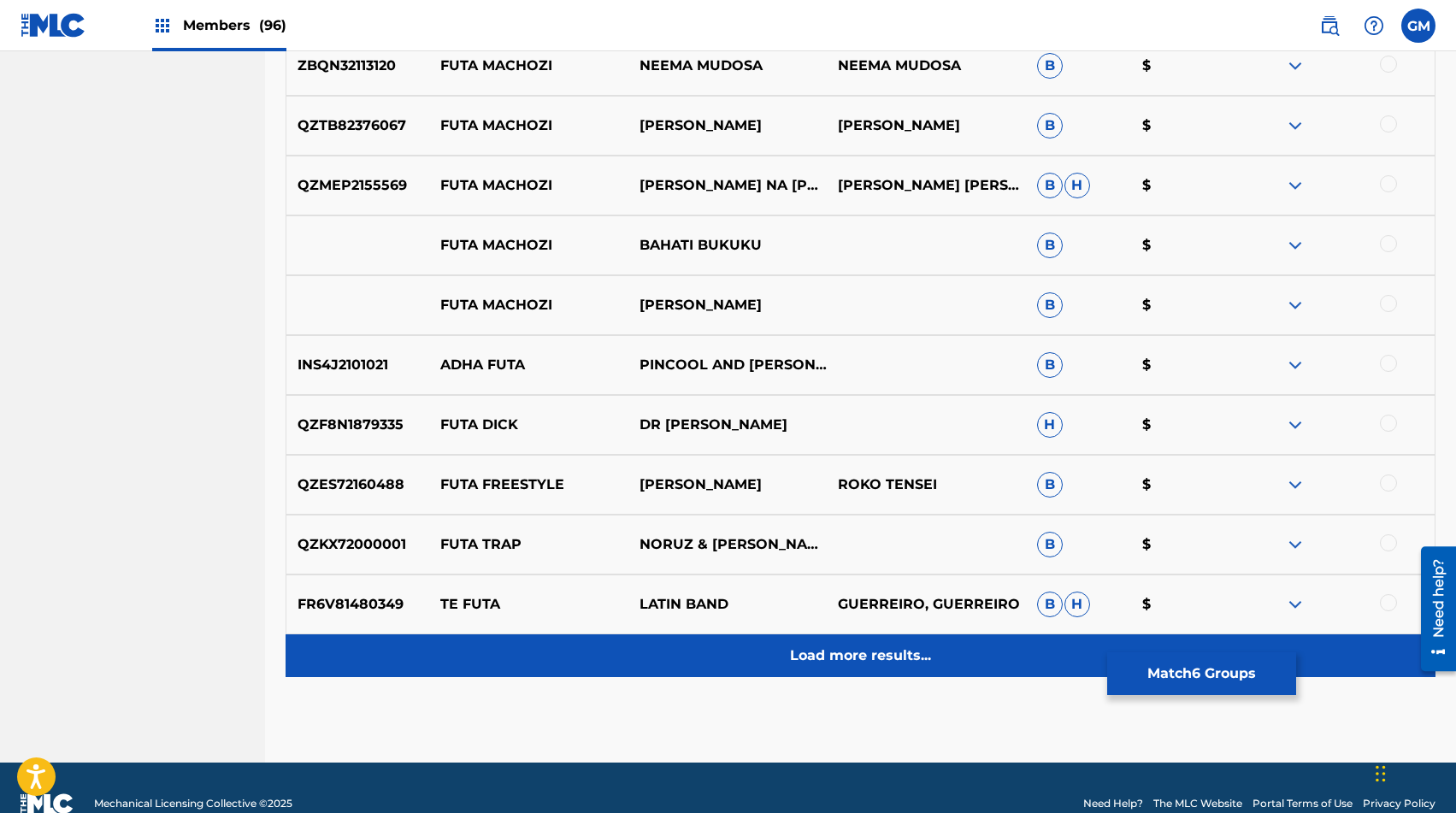
click at [831, 651] on p "Load more results..." at bounding box center [860, 656] width 141 height 21
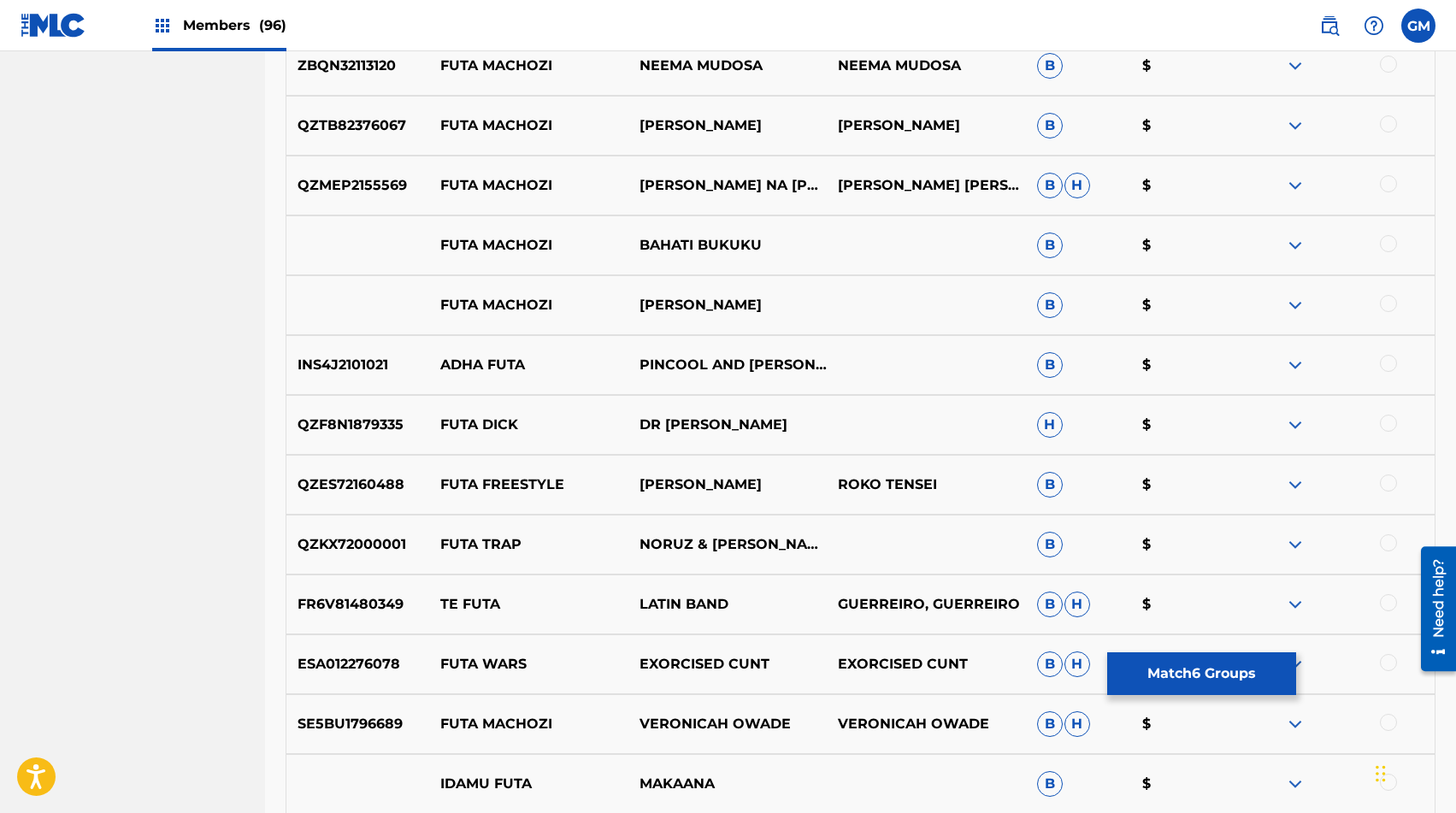
scroll to position [7290, 0]
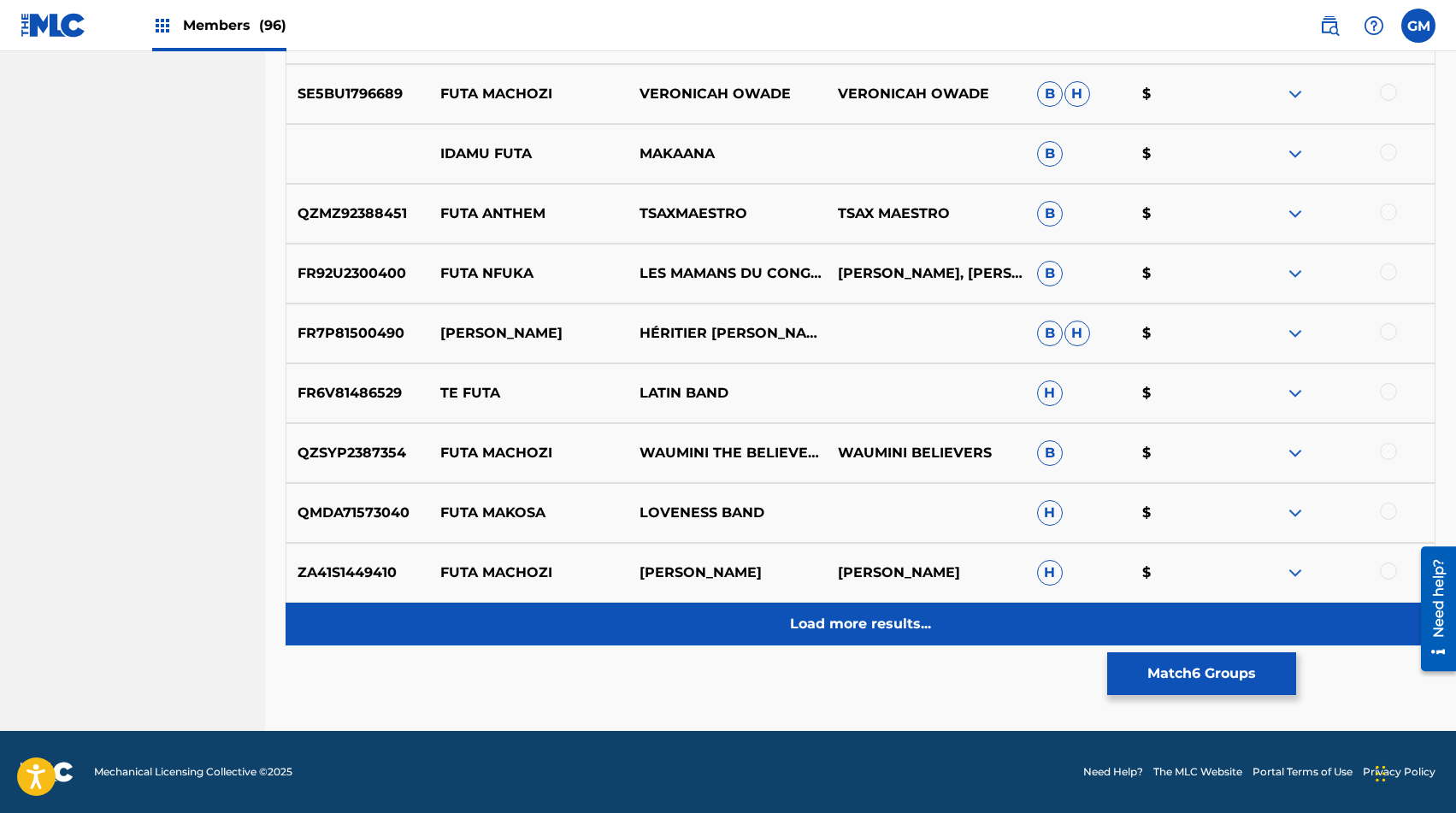
click at [841, 641] on div "Load more results..." at bounding box center [861, 624] width 1150 height 42
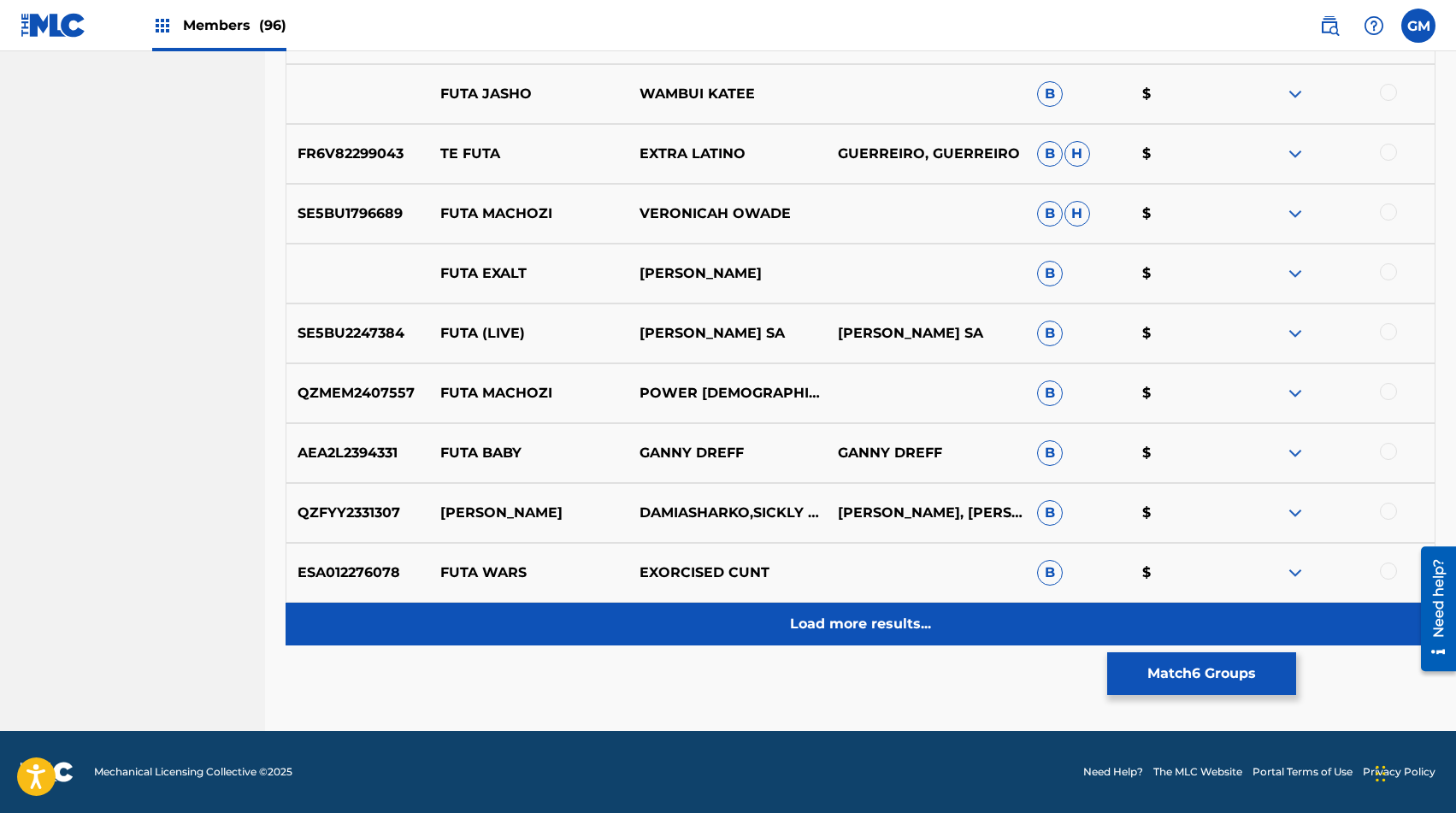
click at [849, 626] on p "Load more results..." at bounding box center [860, 625] width 141 height 21
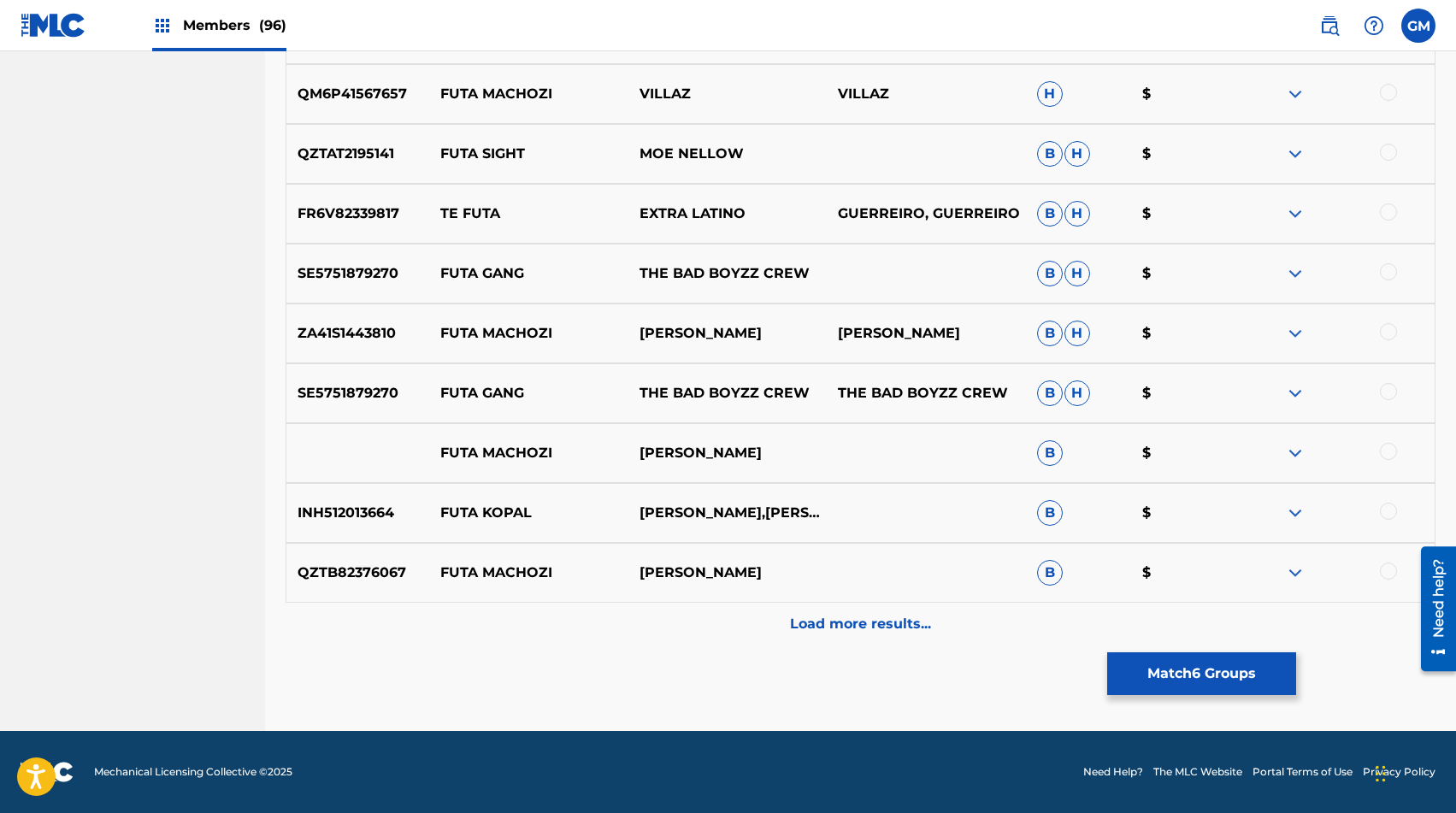
click at [849, 626] on p "Load more results..." at bounding box center [860, 625] width 141 height 21
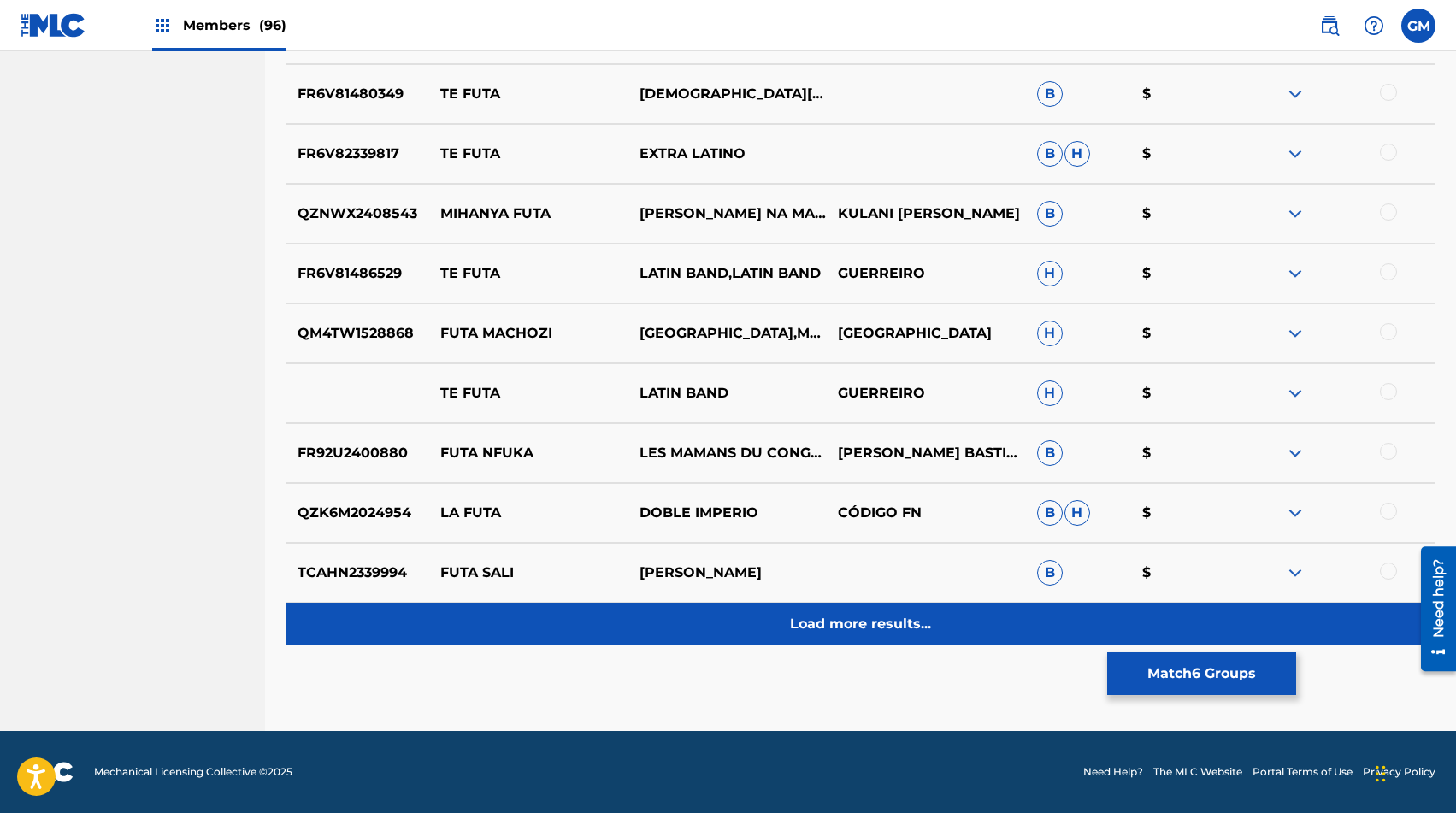
click at [851, 627] on p "Load more results..." at bounding box center [860, 625] width 141 height 21
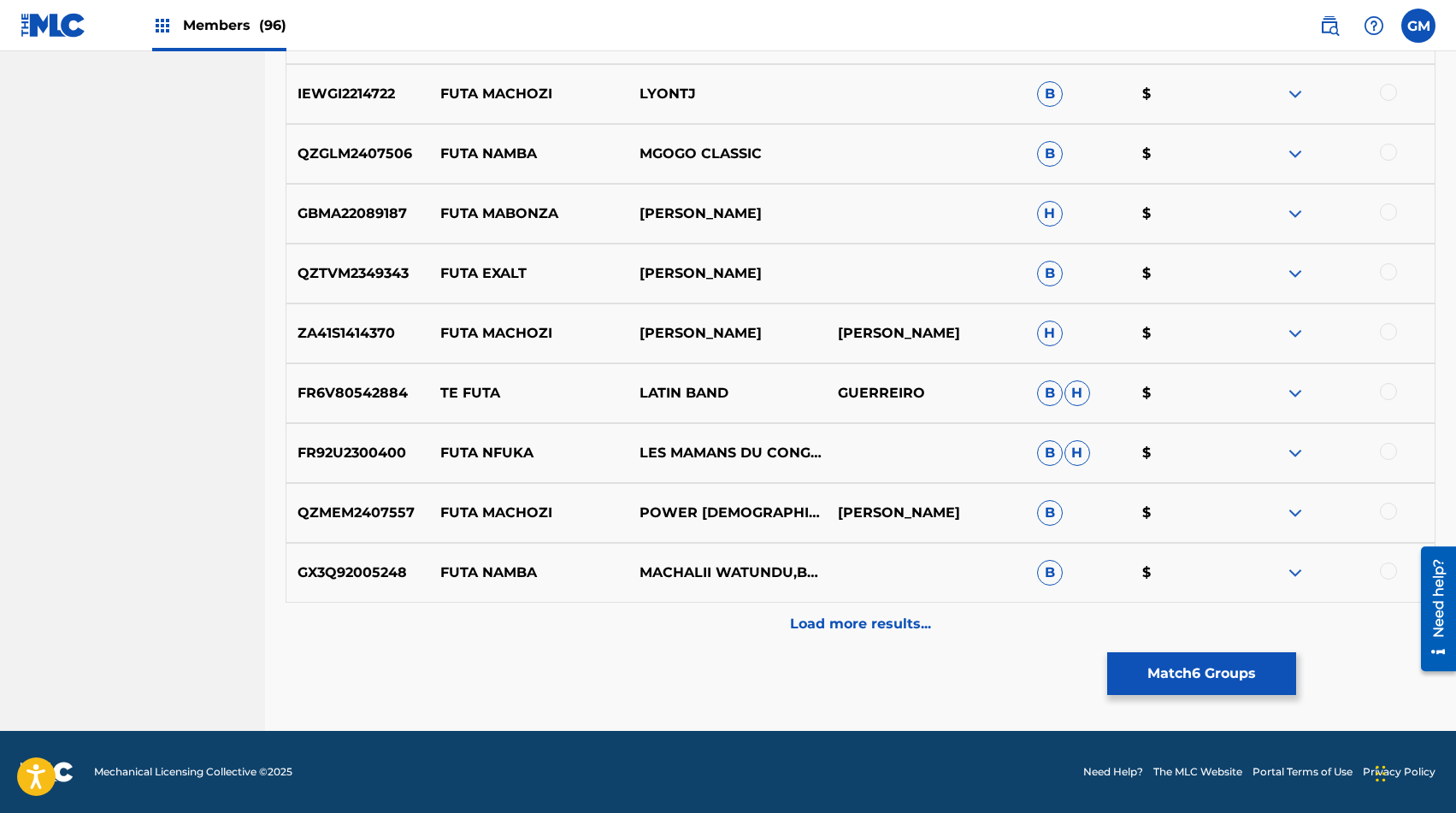
click at [851, 627] on p "Load more results..." at bounding box center [860, 625] width 141 height 21
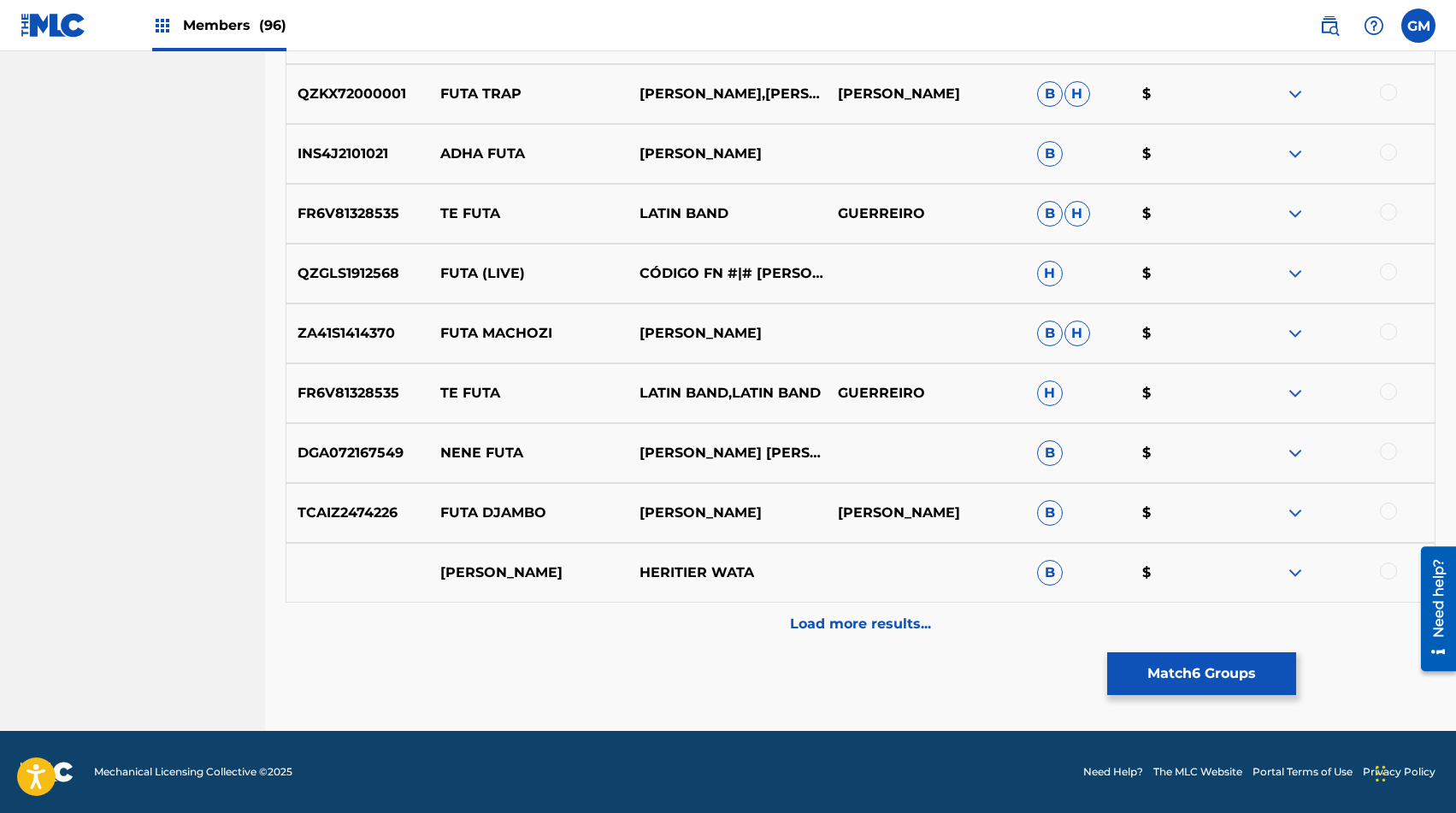
click at [851, 627] on p "Load more results..." at bounding box center [860, 625] width 141 height 21
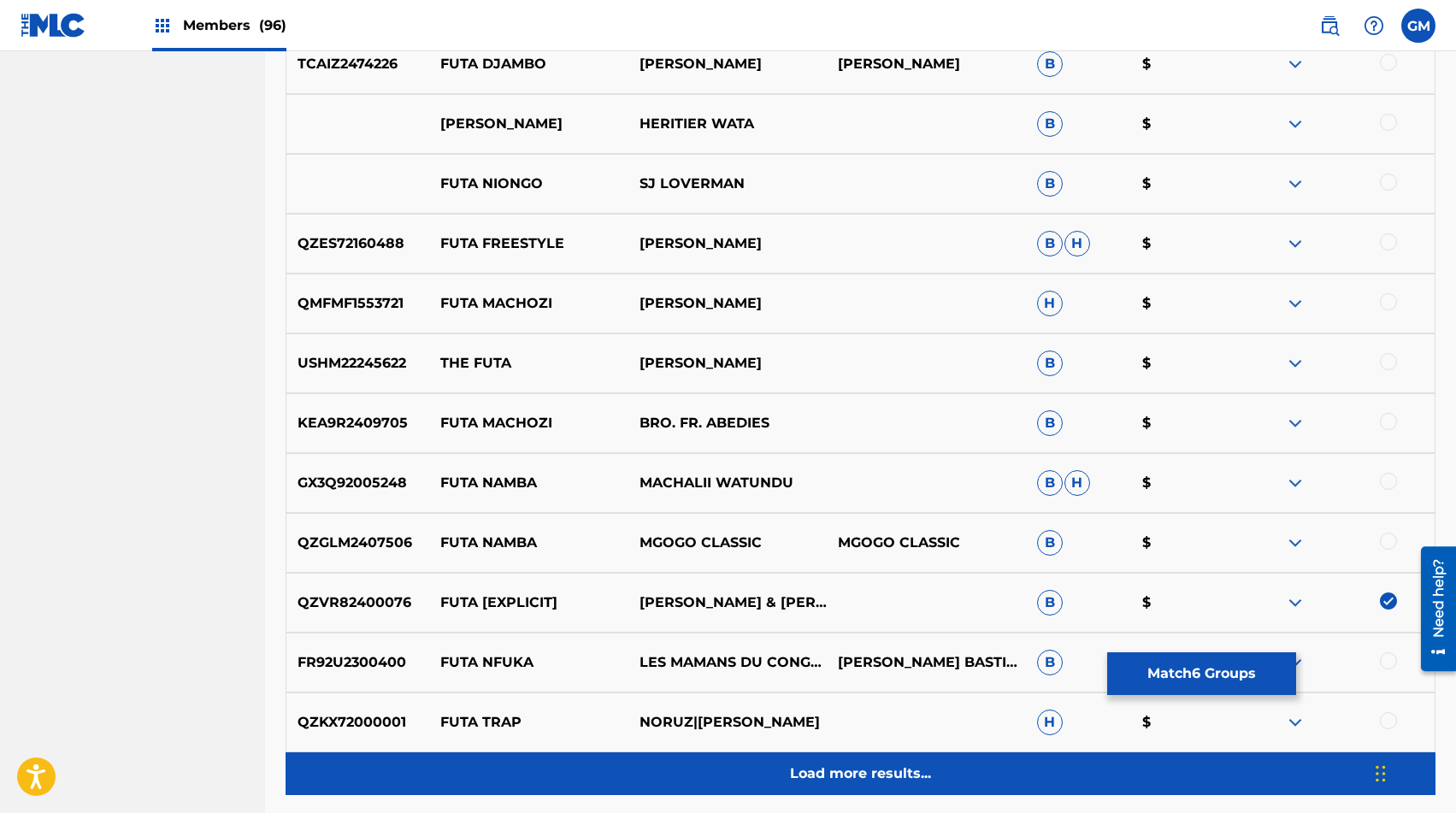
scroll to position [10882, 0]
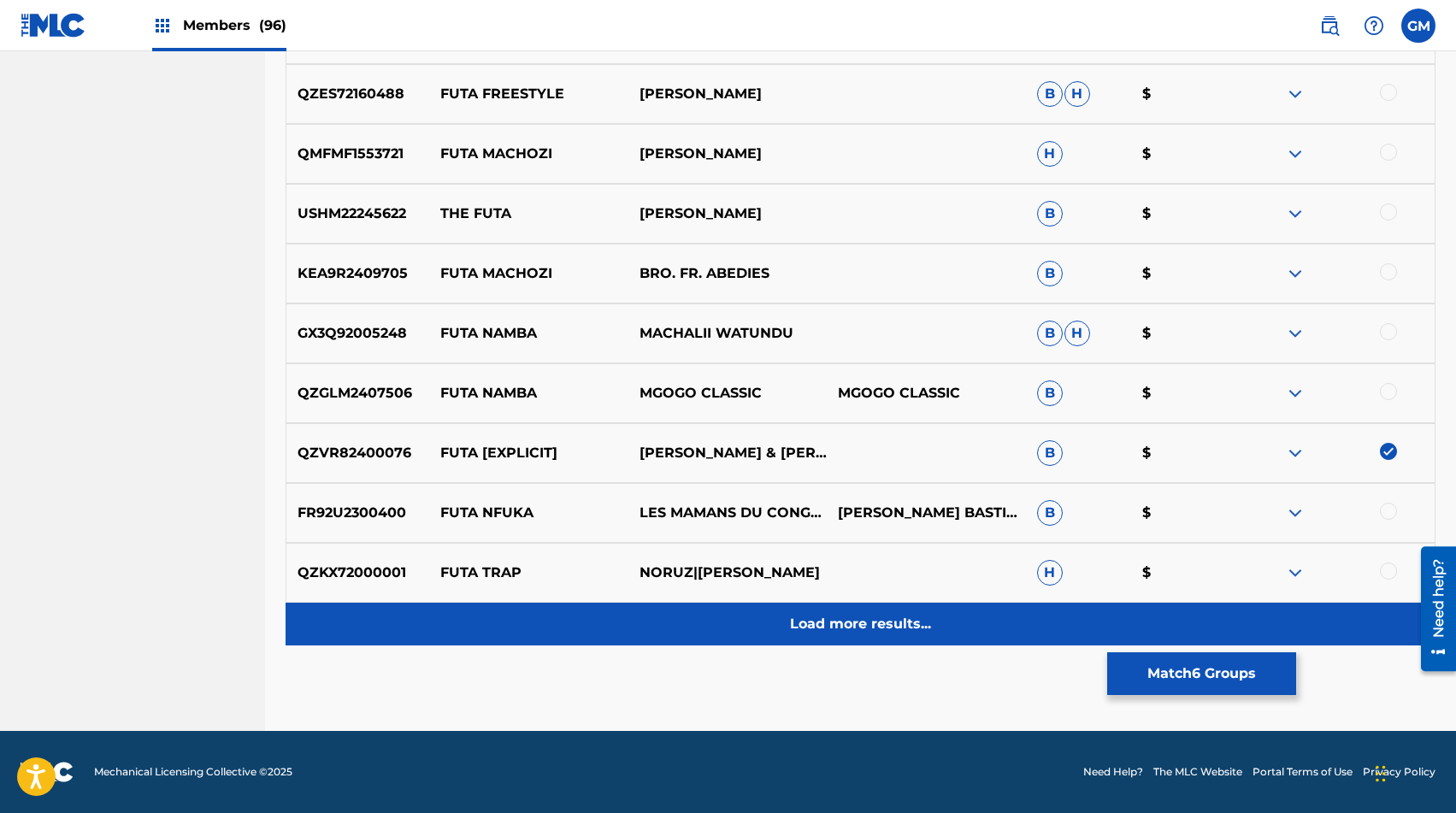
click at [857, 616] on p "Load more results..." at bounding box center [860, 625] width 141 height 21
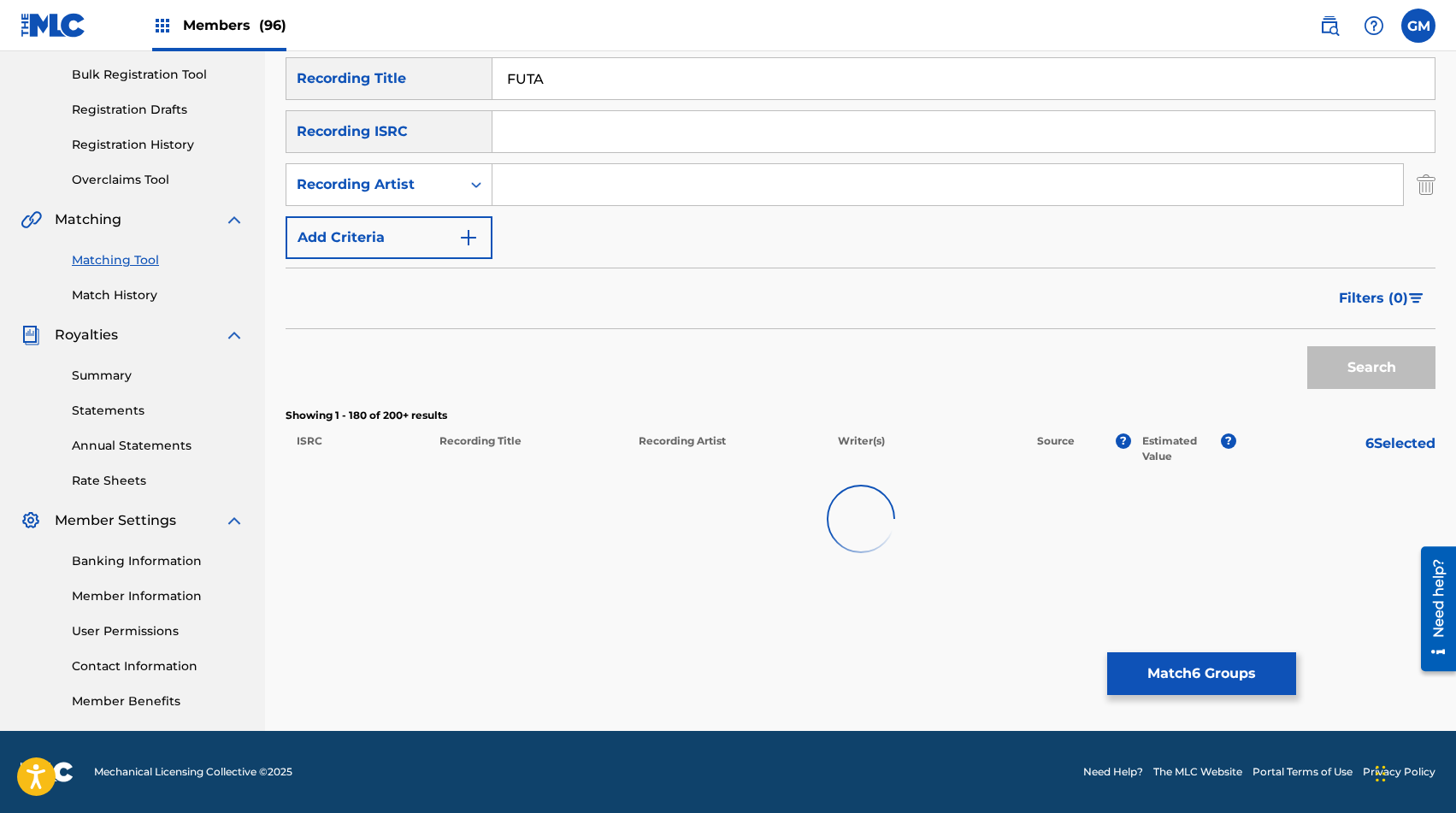
scroll to position [247, 0]
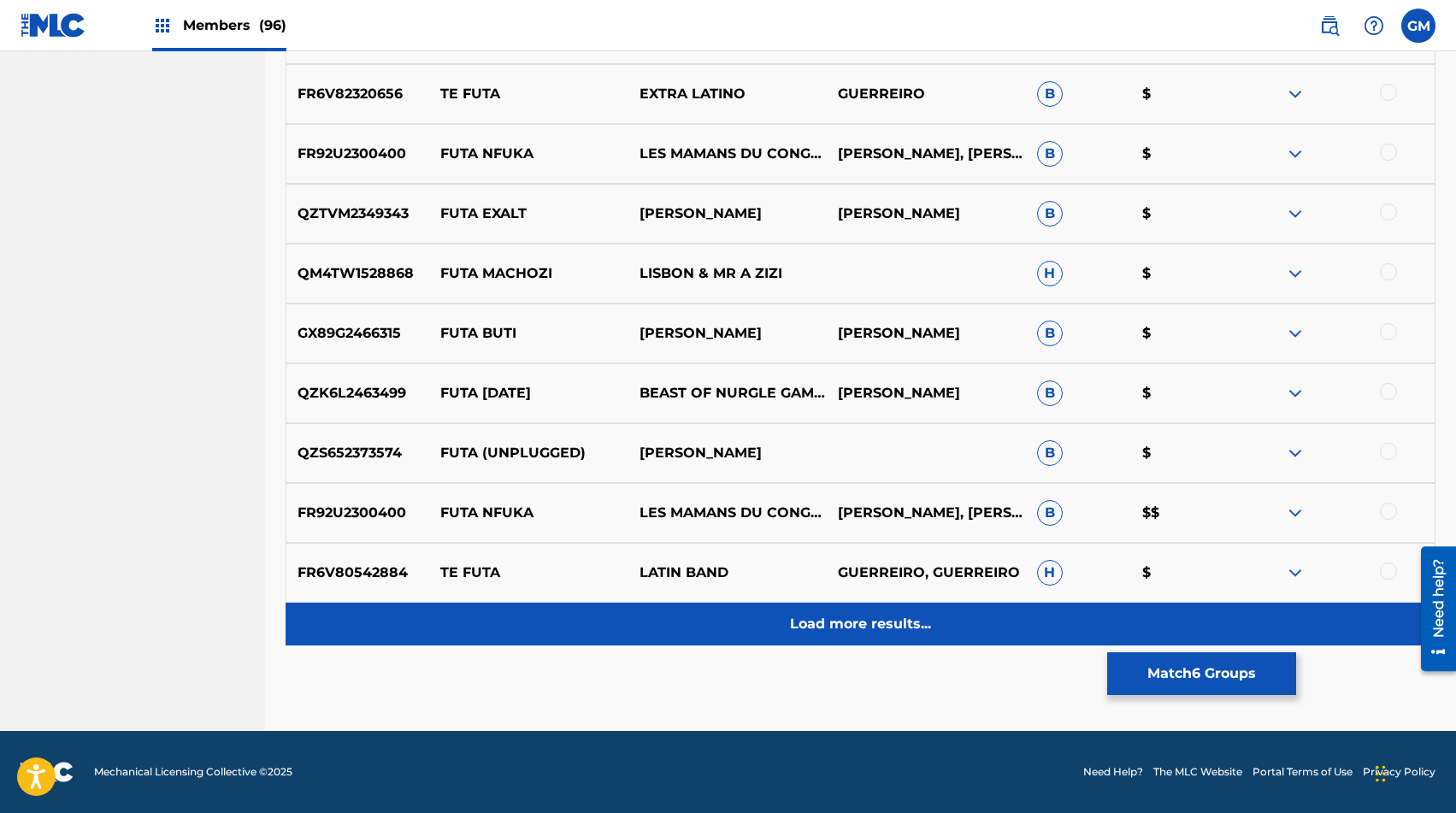
click at [858, 622] on p "Load more results..." at bounding box center [860, 625] width 141 height 21
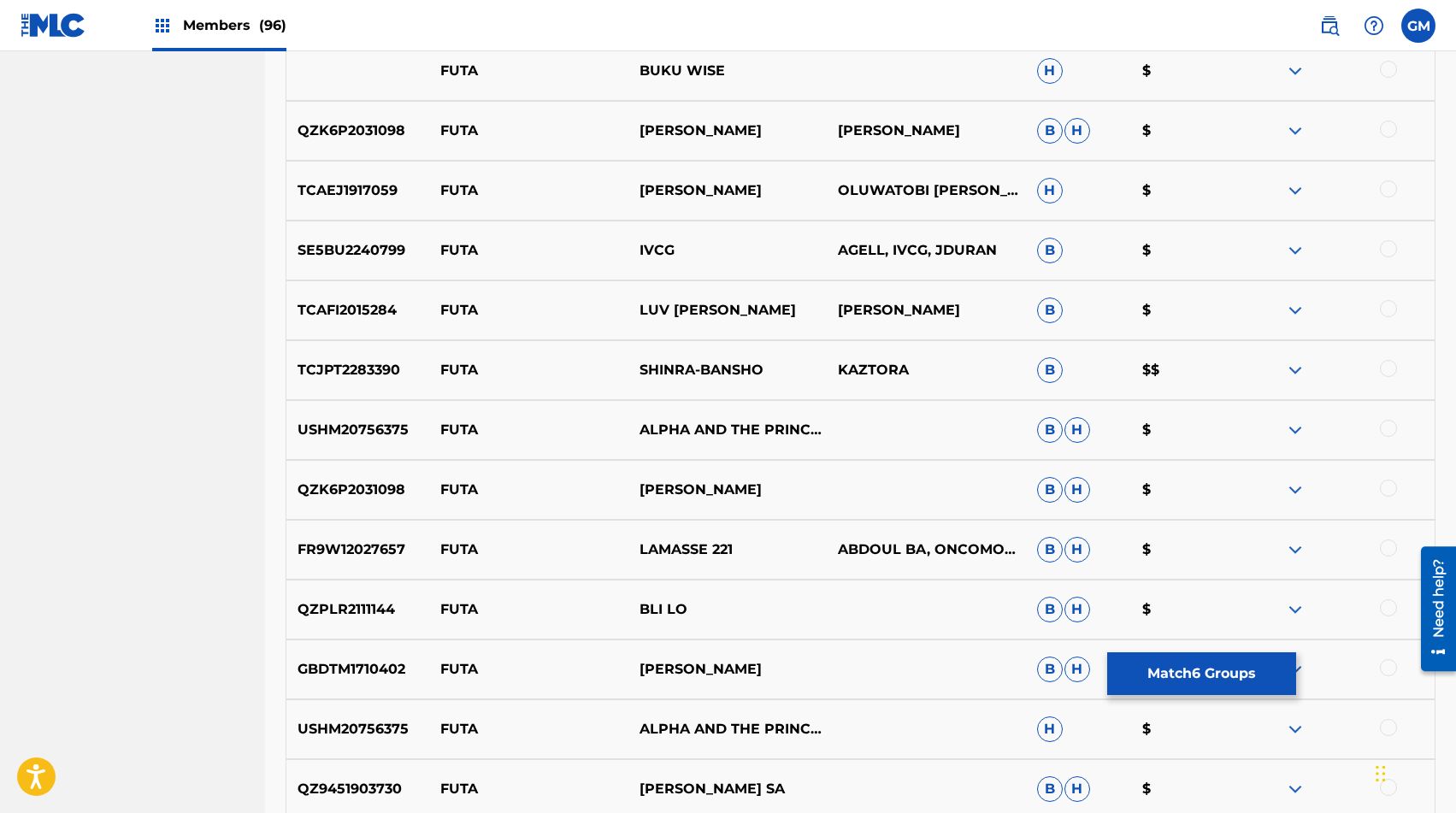
scroll to position [3418, 0]
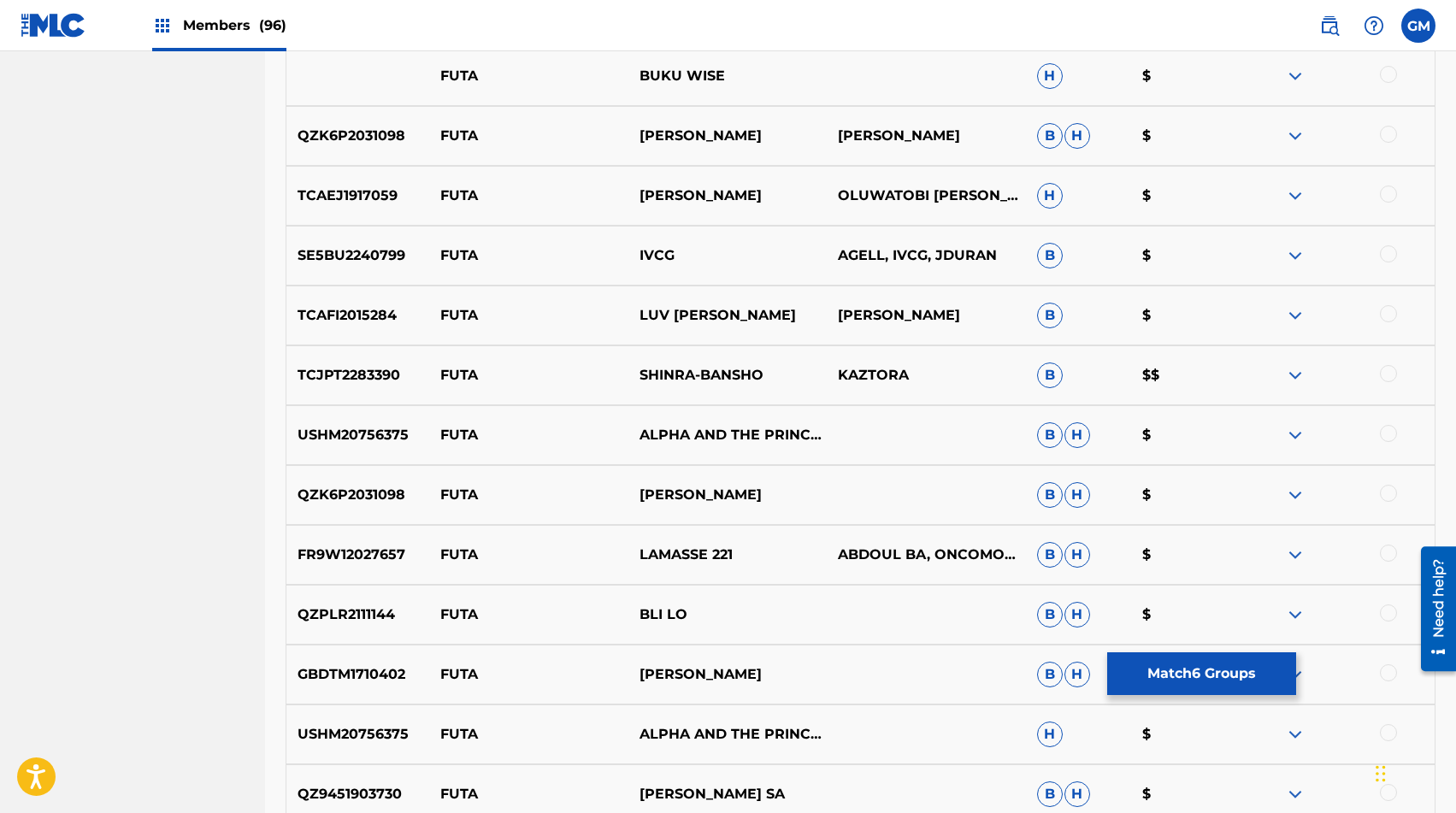
click at [703, 372] on p "SHINRA-BANSHO" at bounding box center [727, 376] width 200 height 21
copy p "SHINRA-BANSHO"
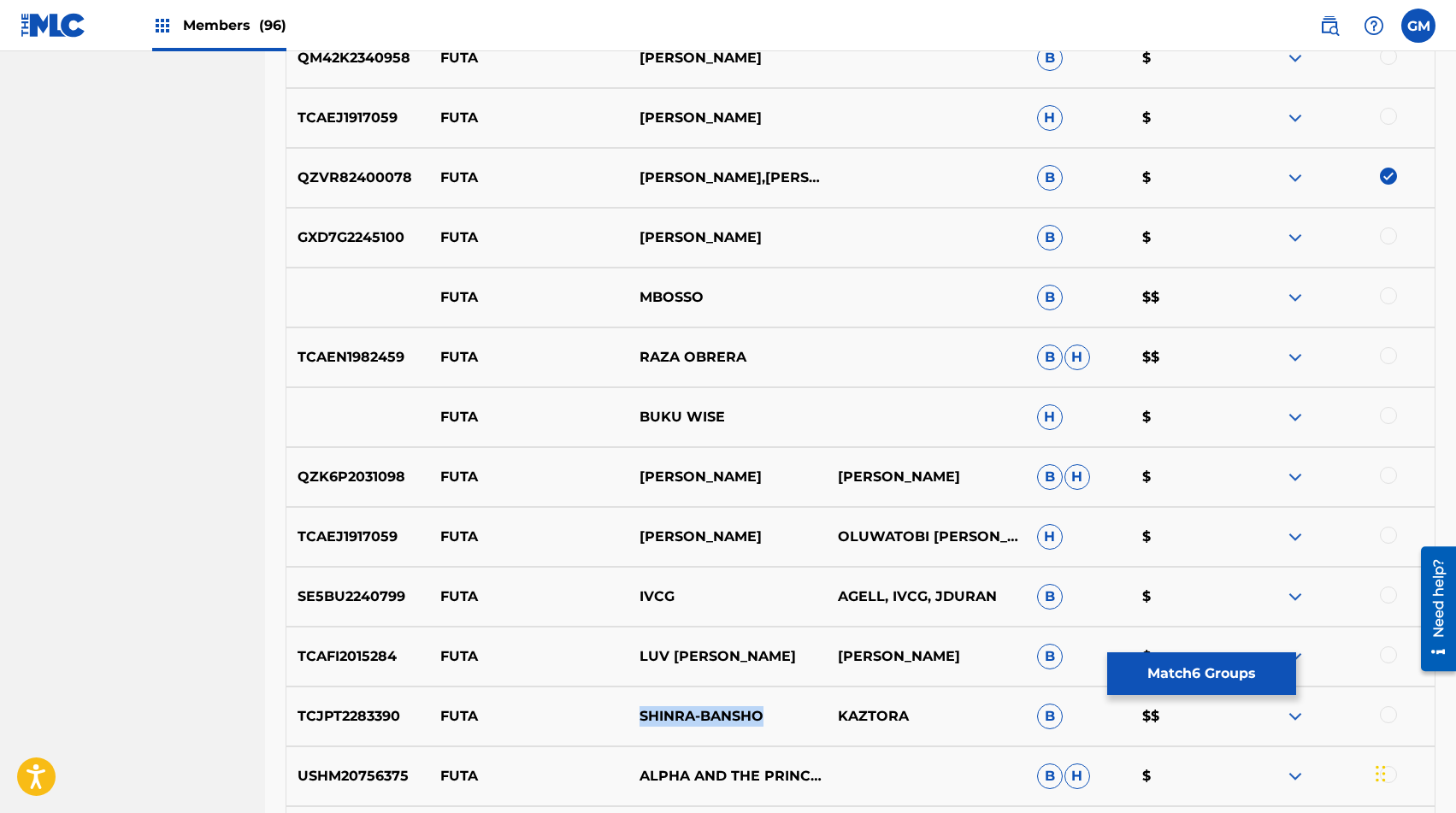
scroll to position [3074, 0]
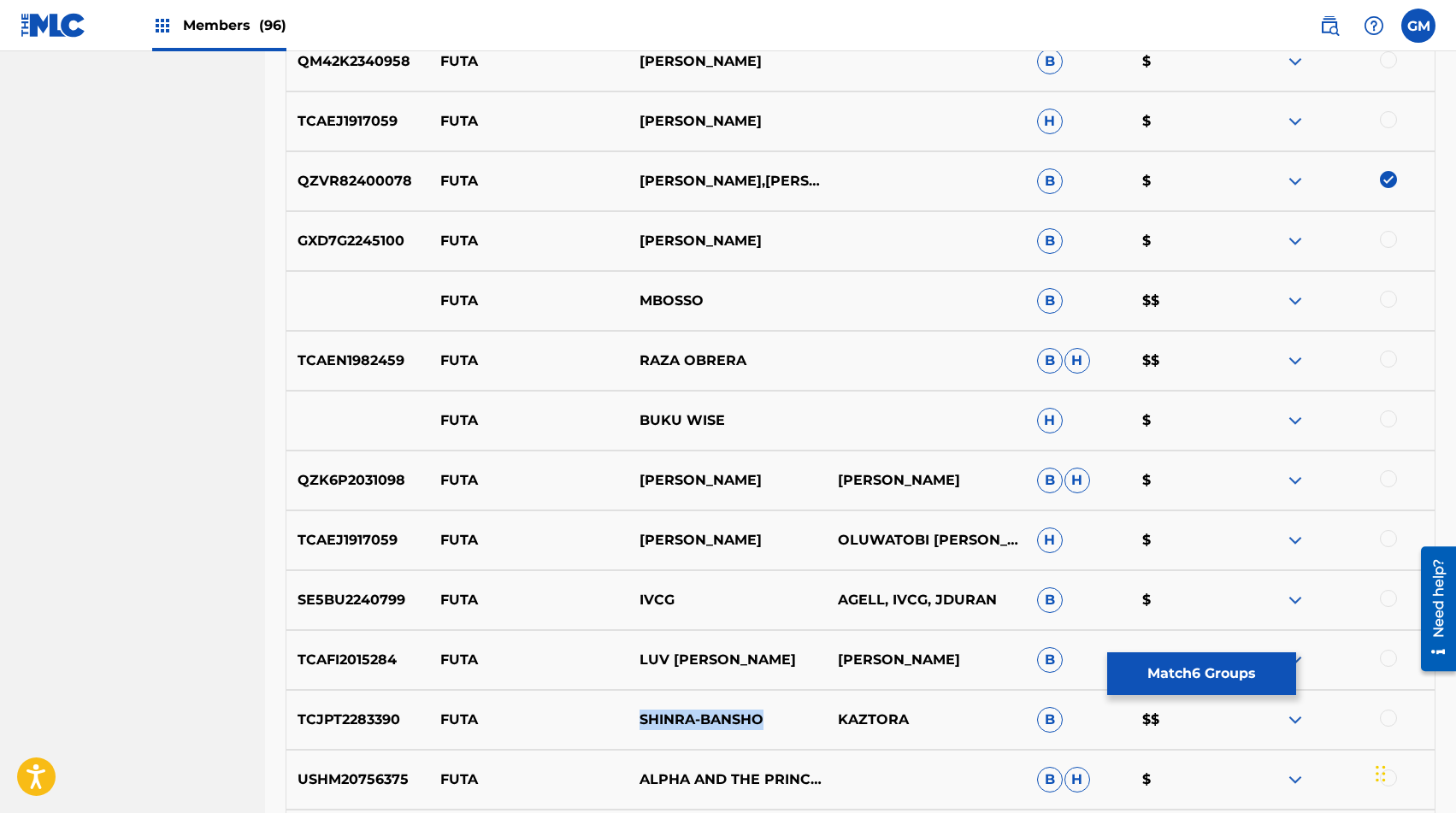
click at [647, 366] on p "RAZA OBRERA" at bounding box center [727, 361] width 200 height 21
copy div "RAZA OBRERA"
click at [1051, 357] on div at bounding box center [1389, 359] width 17 height 17
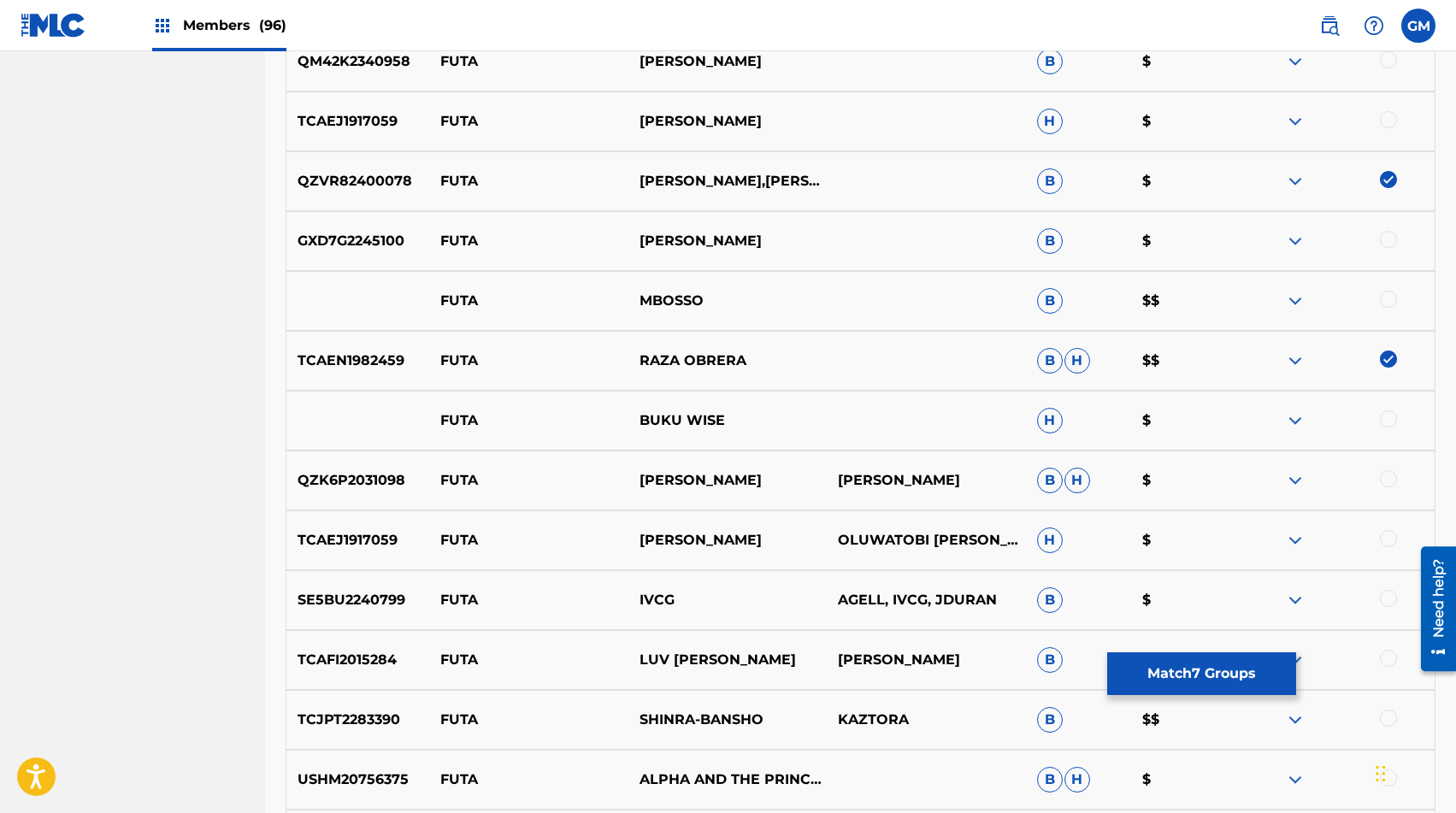
click at [660, 299] on p "MBOSSO" at bounding box center [727, 301] width 200 height 21
copy p "MBOSSO"
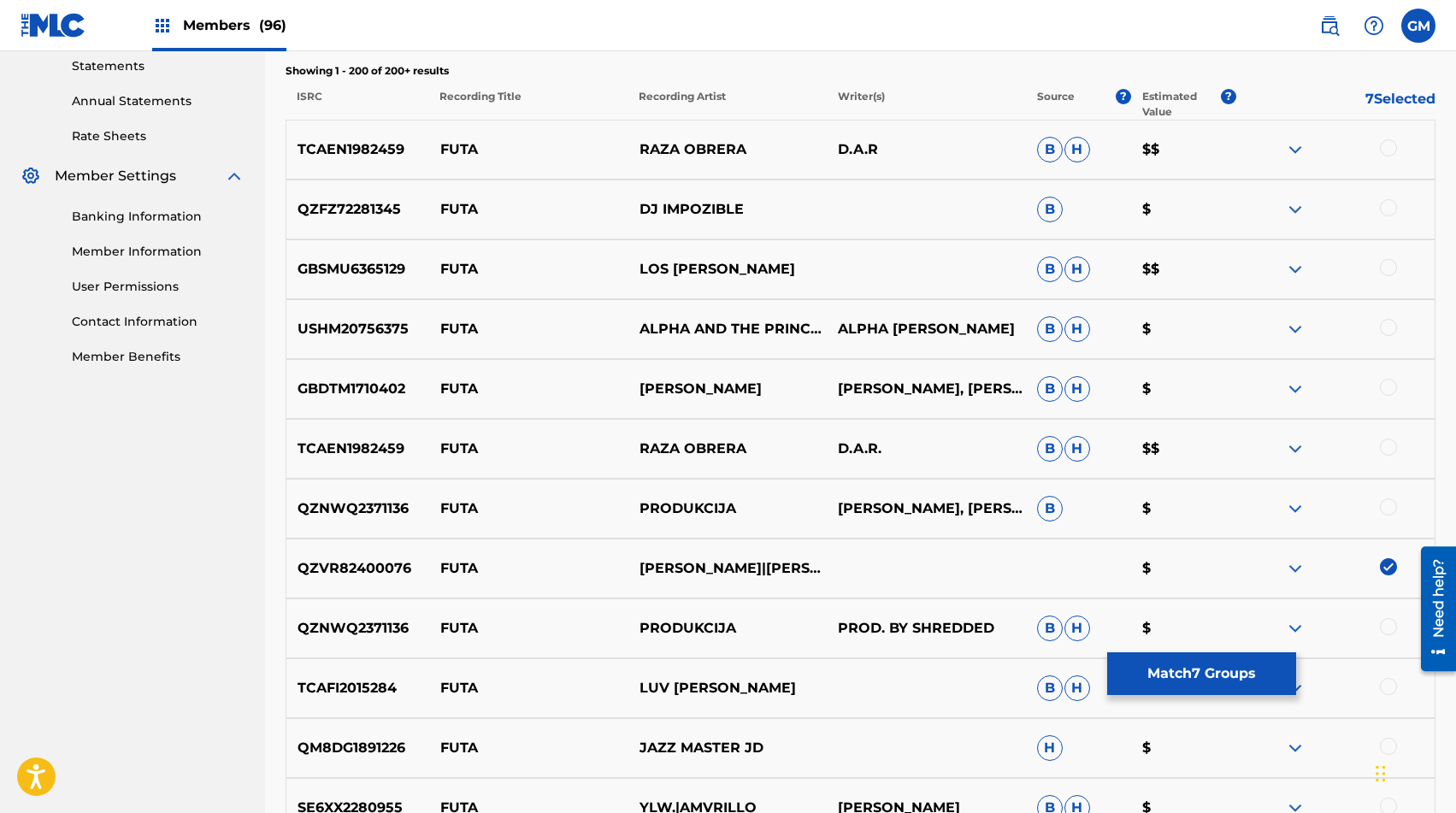
scroll to position [589, 0]
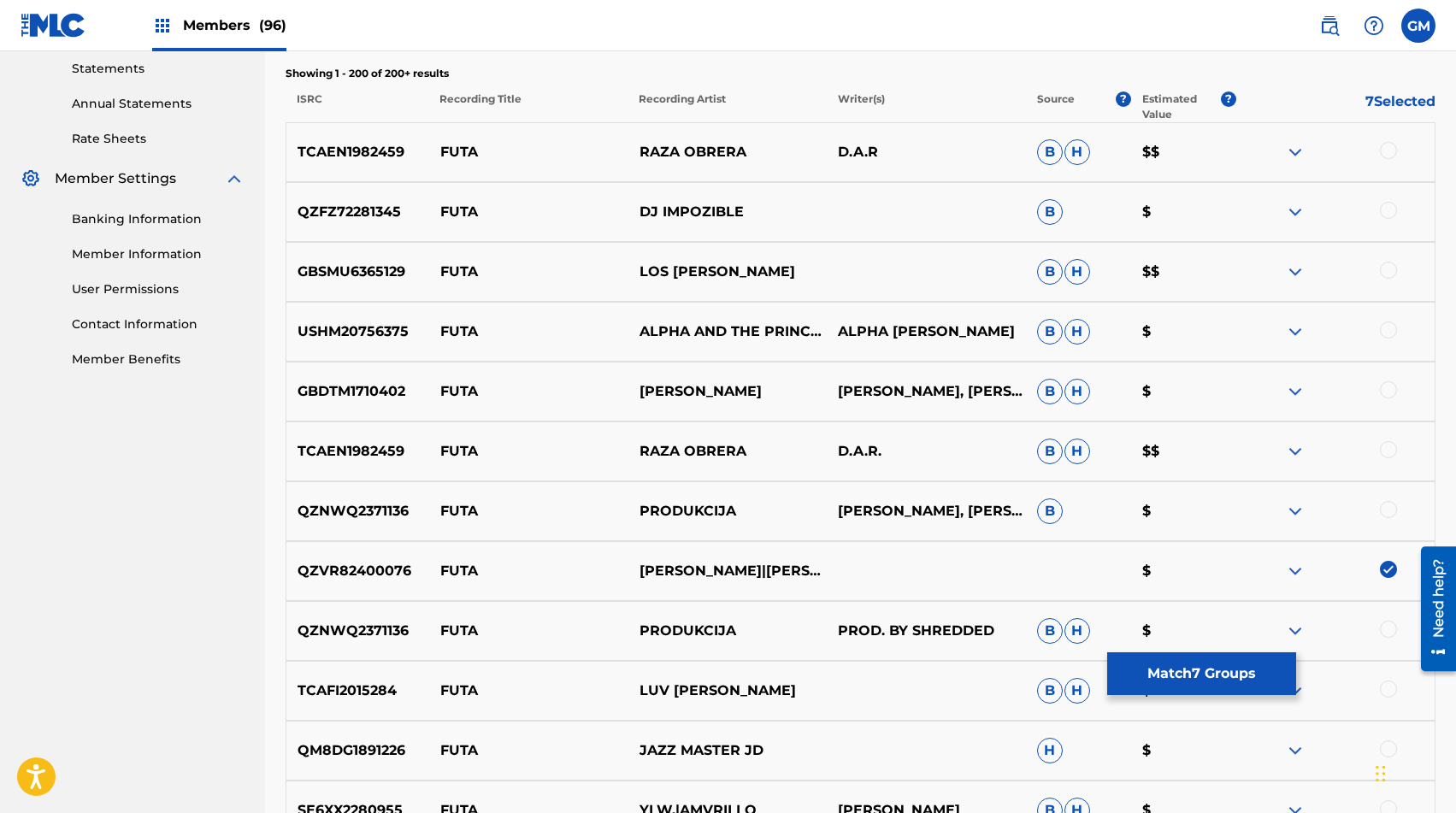
click at [1051, 448] on div at bounding box center [1389, 450] width 17 height 17
click at [653, 264] on p "LOS [PERSON_NAME]" at bounding box center [727, 272] width 200 height 21
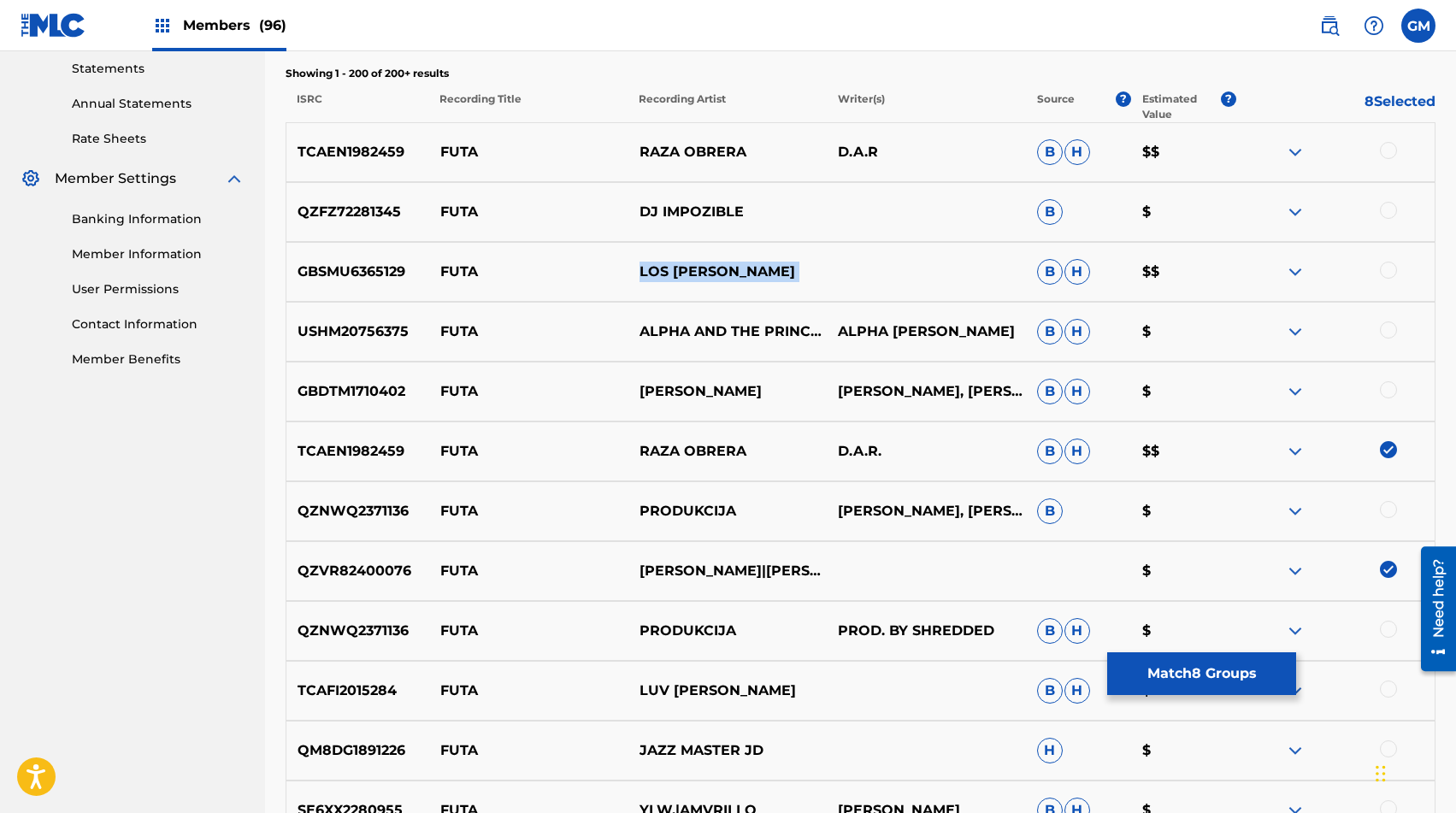
copy div "LOS [PERSON_NAME]"
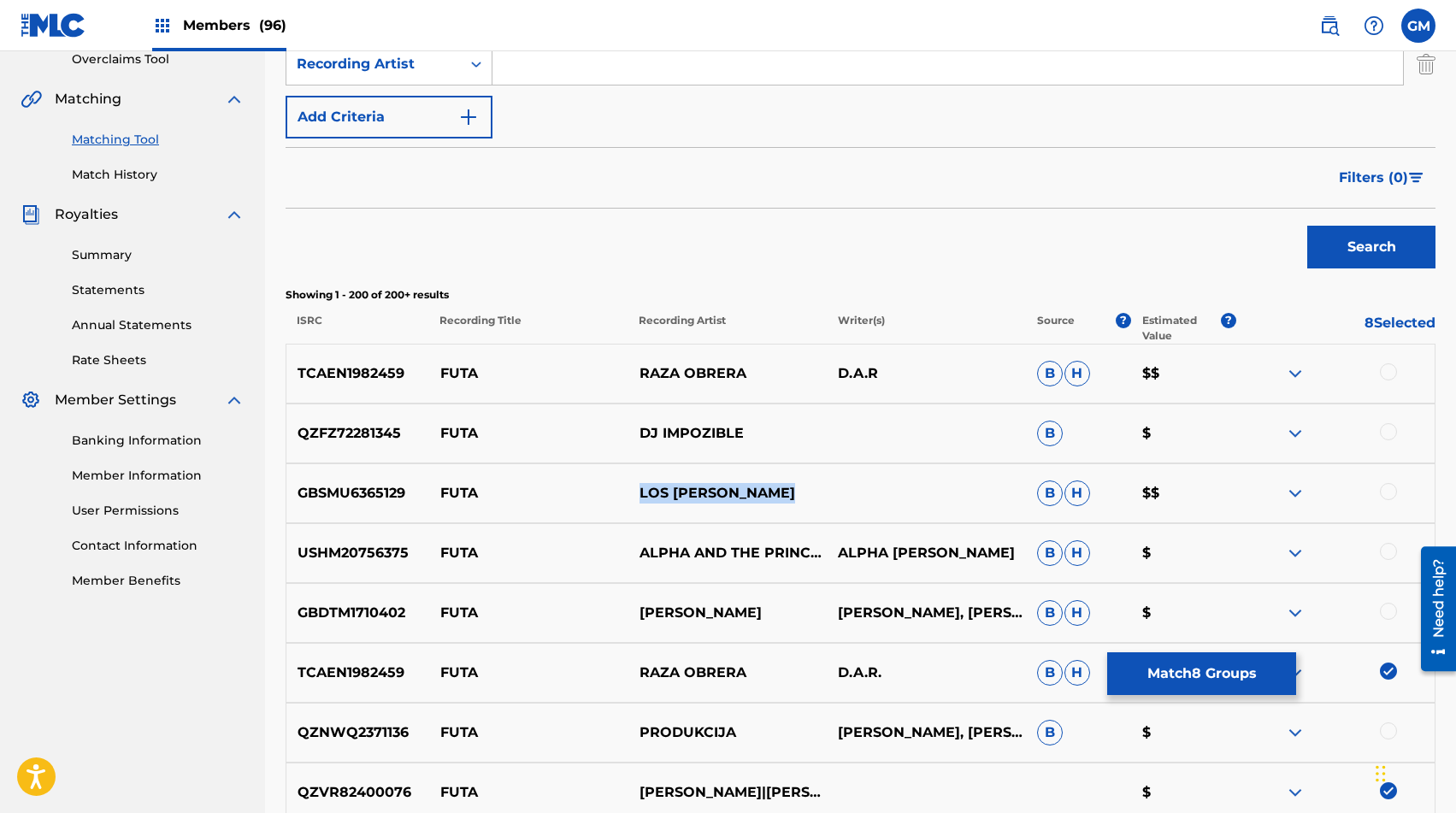
scroll to position [365, 0]
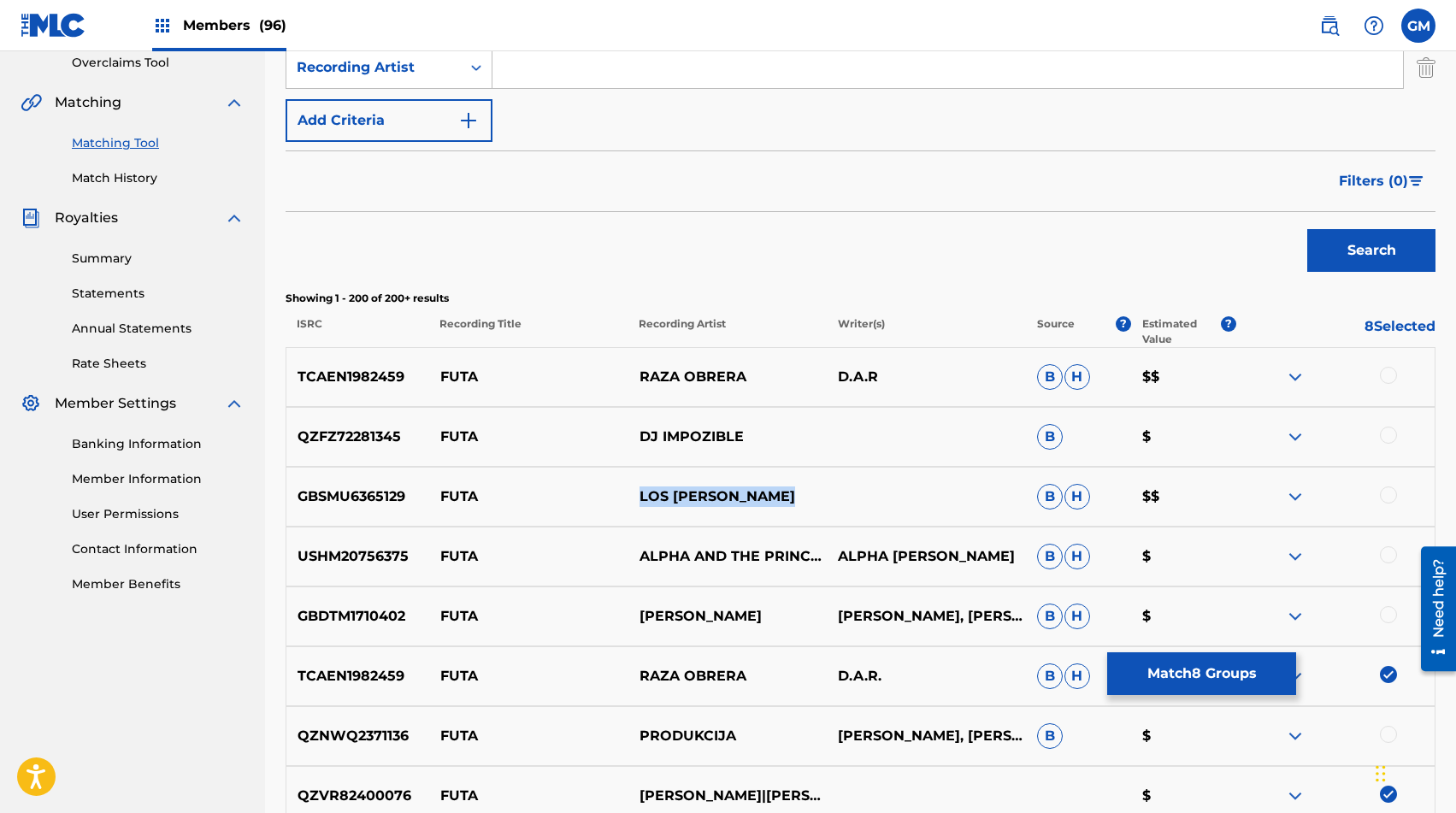
click at [1051, 374] on div at bounding box center [1389, 376] width 17 height 17
click at [612, 71] on input "Search Form" at bounding box center [948, 67] width 911 height 41
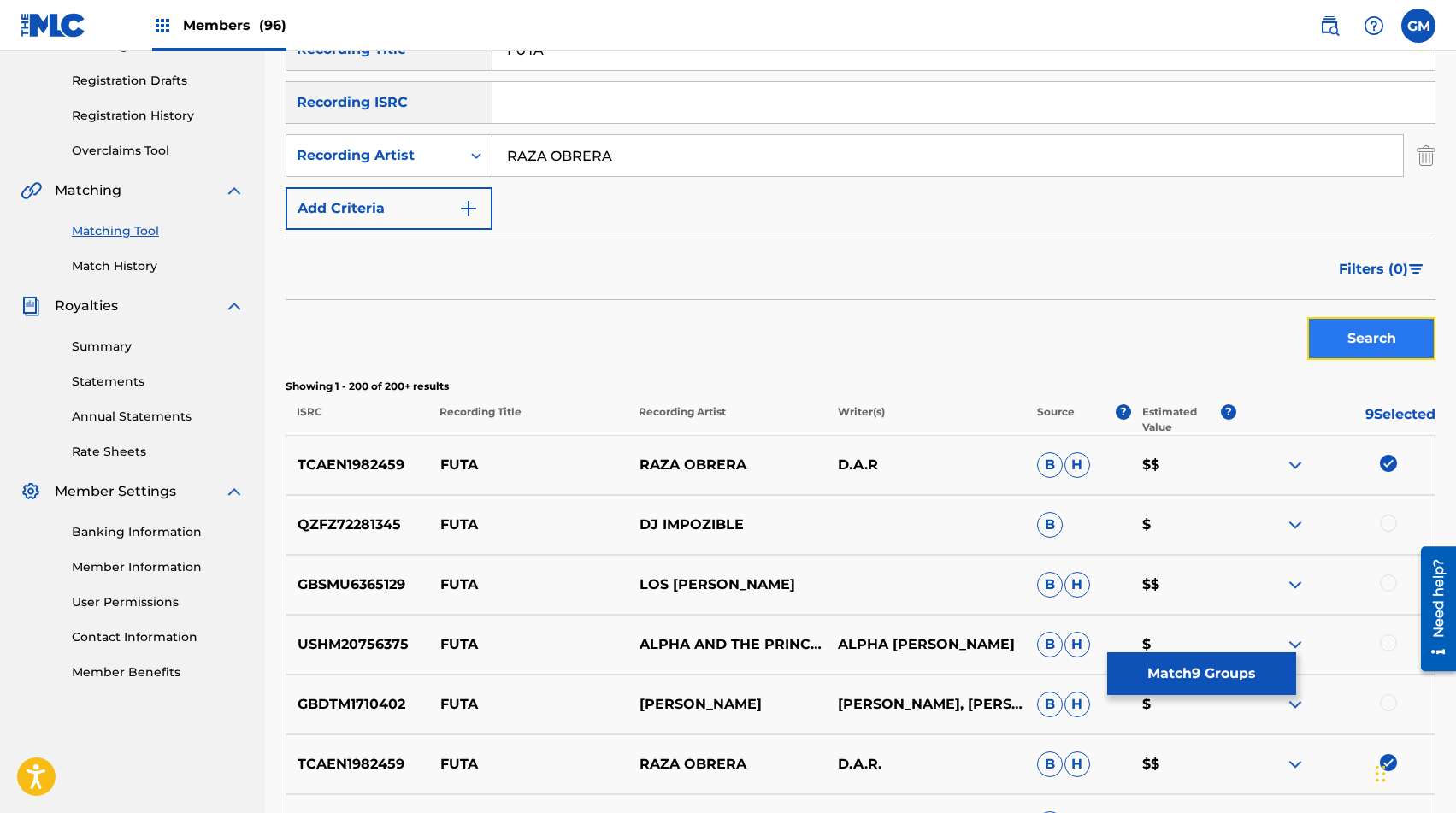
click at [1051, 336] on button "Search" at bounding box center [1371, 338] width 128 height 42
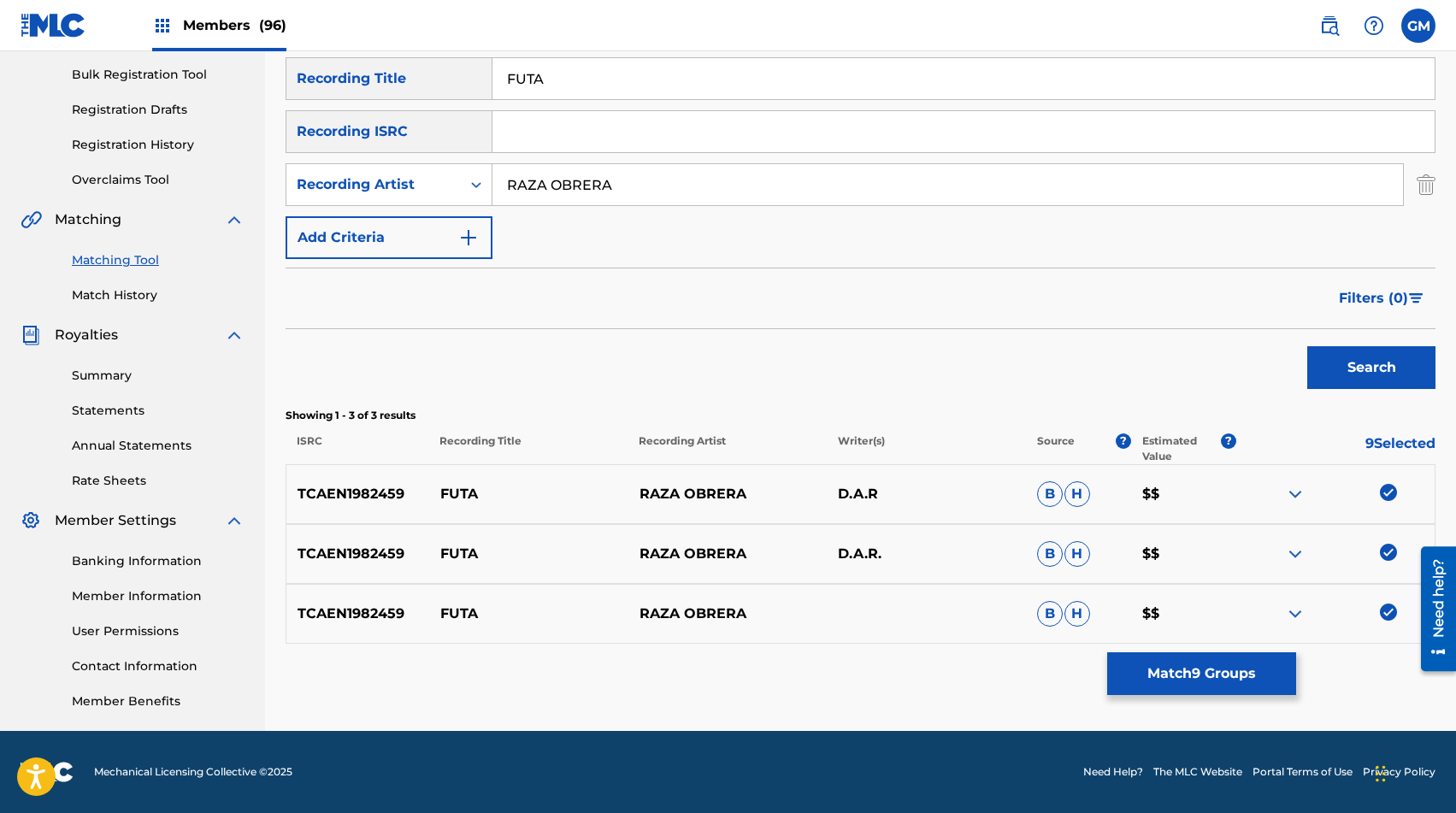
click at [617, 182] on input "RAZA OBRERA" at bounding box center [948, 185] width 911 height 41
type input "GRUPO LOS CHAVALOS"
click at [1051, 364] on button "Search" at bounding box center [1371, 367] width 128 height 42
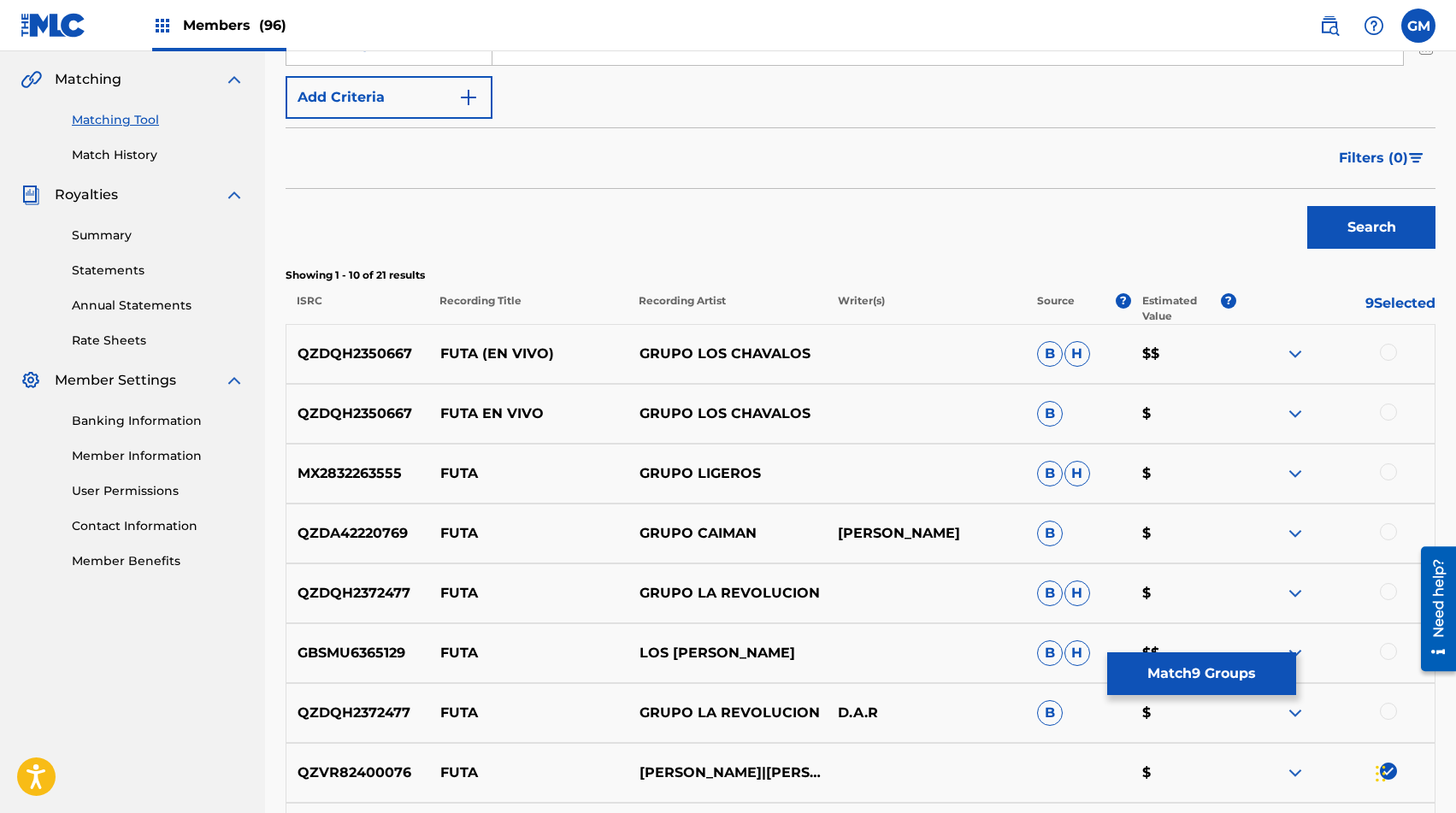
scroll to position [396, 0]
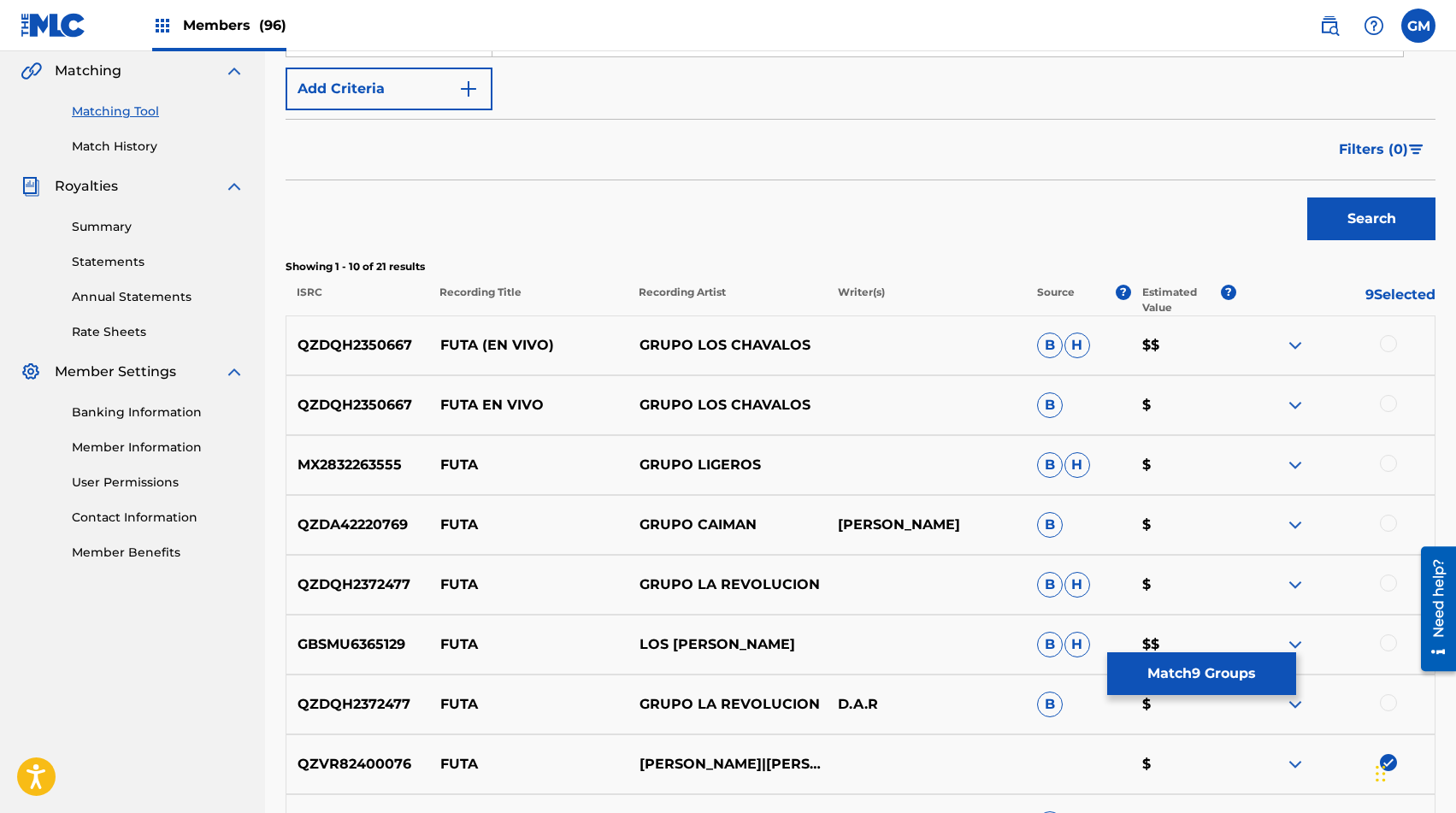
click at [1051, 340] on div at bounding box center [1389, 344] width 17 height 17
click at [1051, 403] on div at bounding box center [1389, 403] width 17 height 17
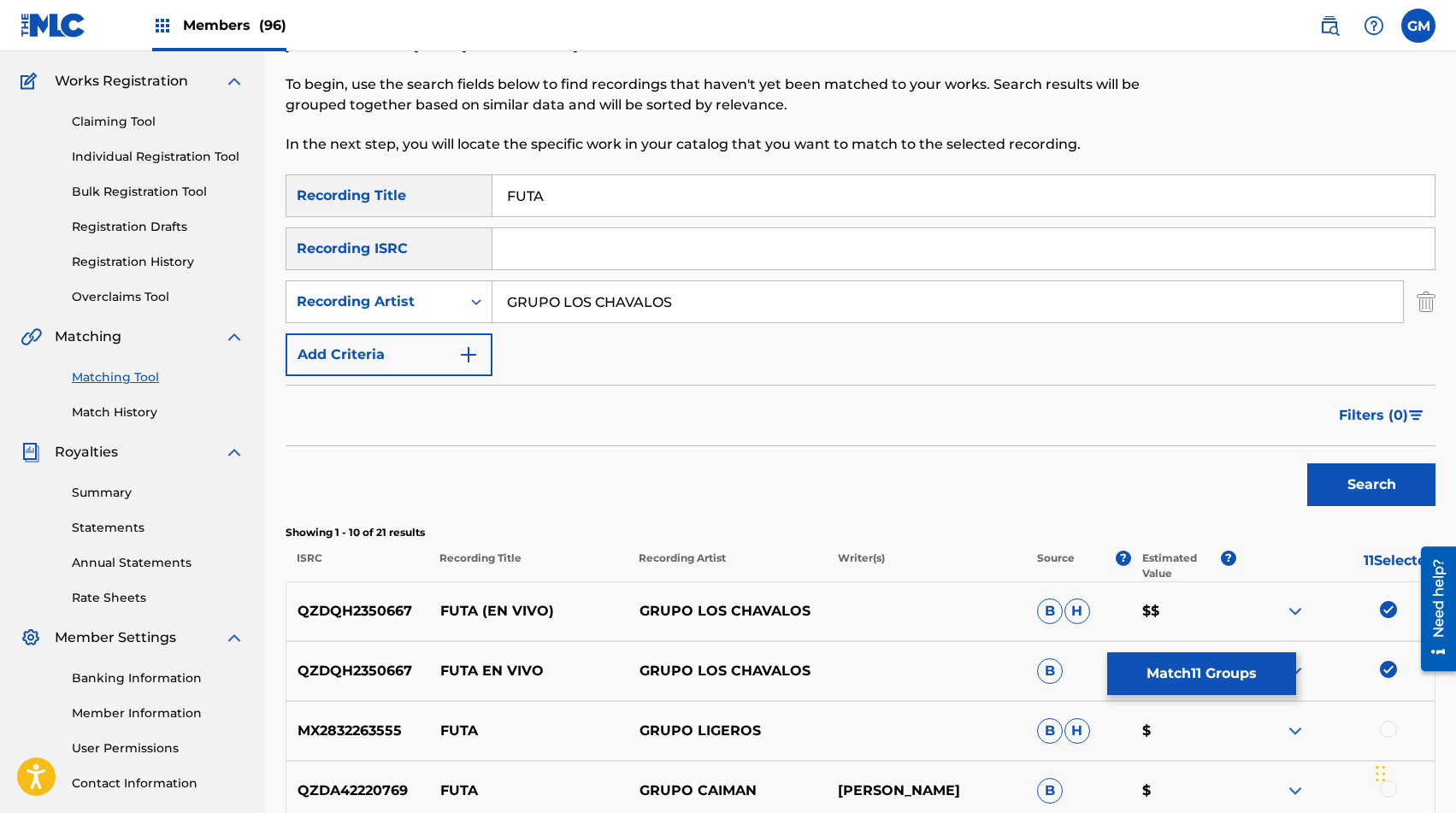
scroll to position [0, 0]
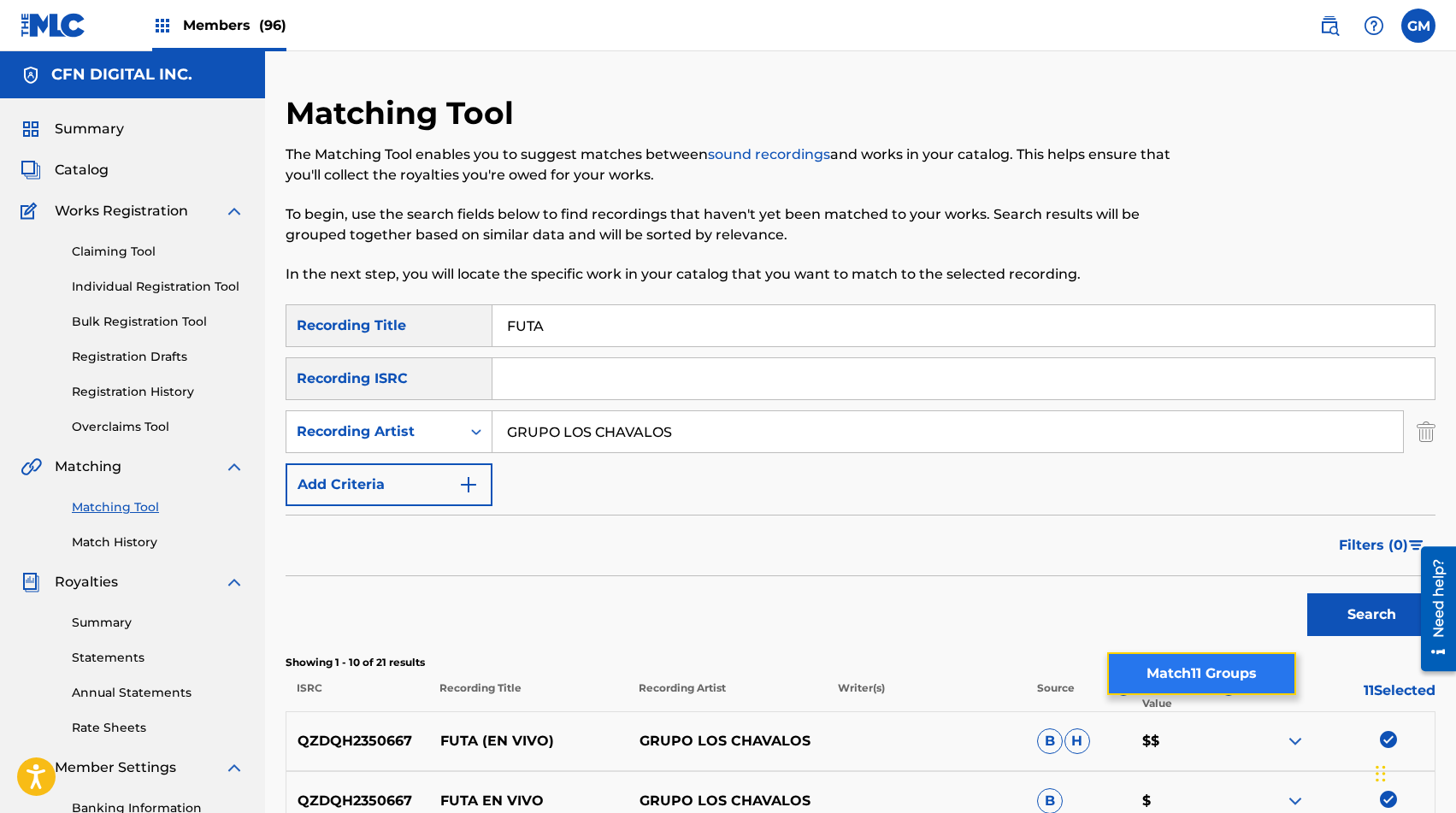
click at [1051, 659] on button "Match 11 Groups" at bounding box center [1202, 673] width 189 height 42
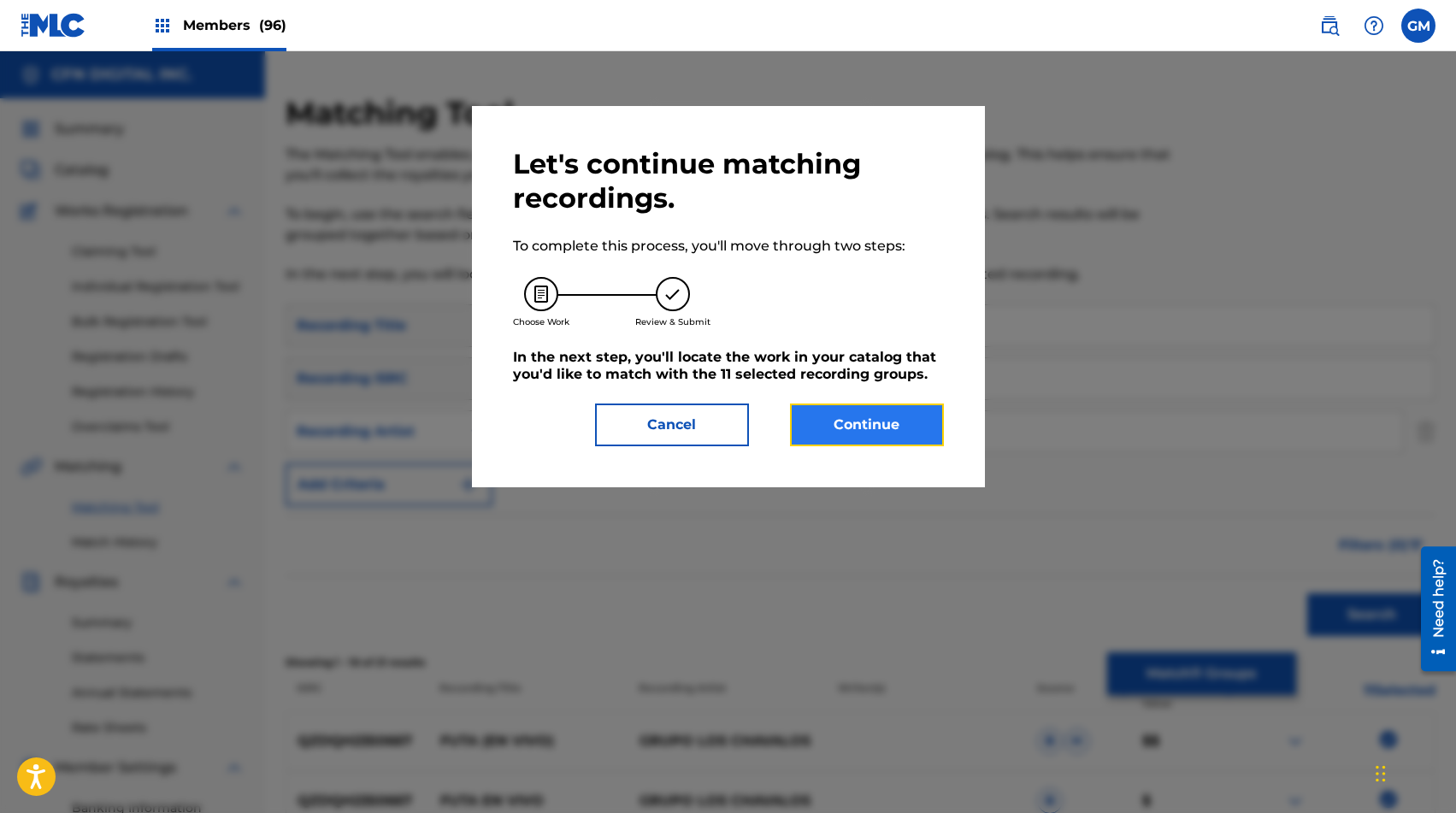
click at [924, 412] on button "Continue" at bounding box center [867, 424] width 154 height 42
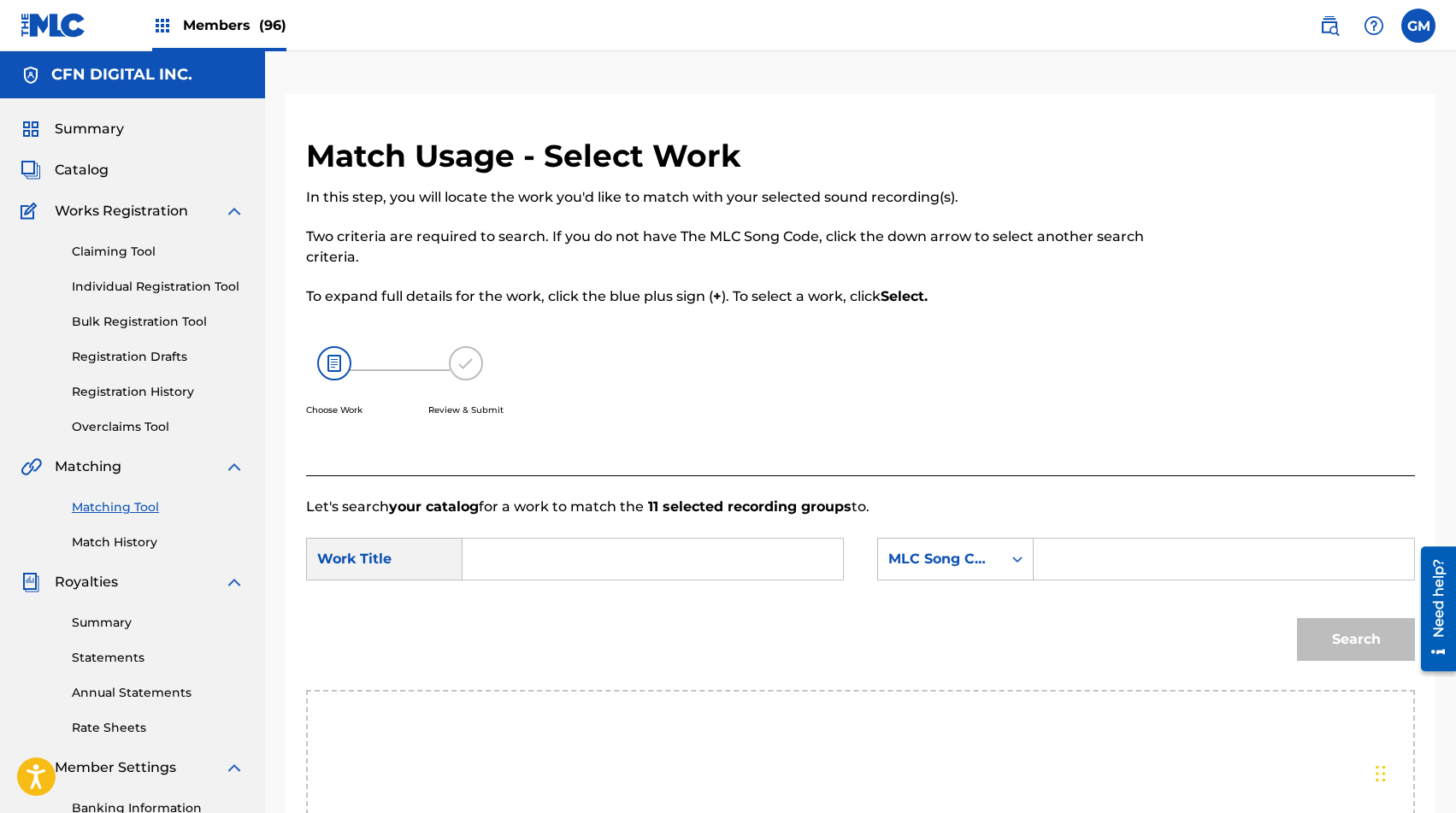
click at [1051, 562] on input "Search Form" at bounding box center [1224, 559] width 352 height 41
paste input "FI5Y8I"
type input "FI5Y8I"
click at [732, 562] on input "Search Form" at bounding box center [652, 559] width 352 height 41
type input "G"
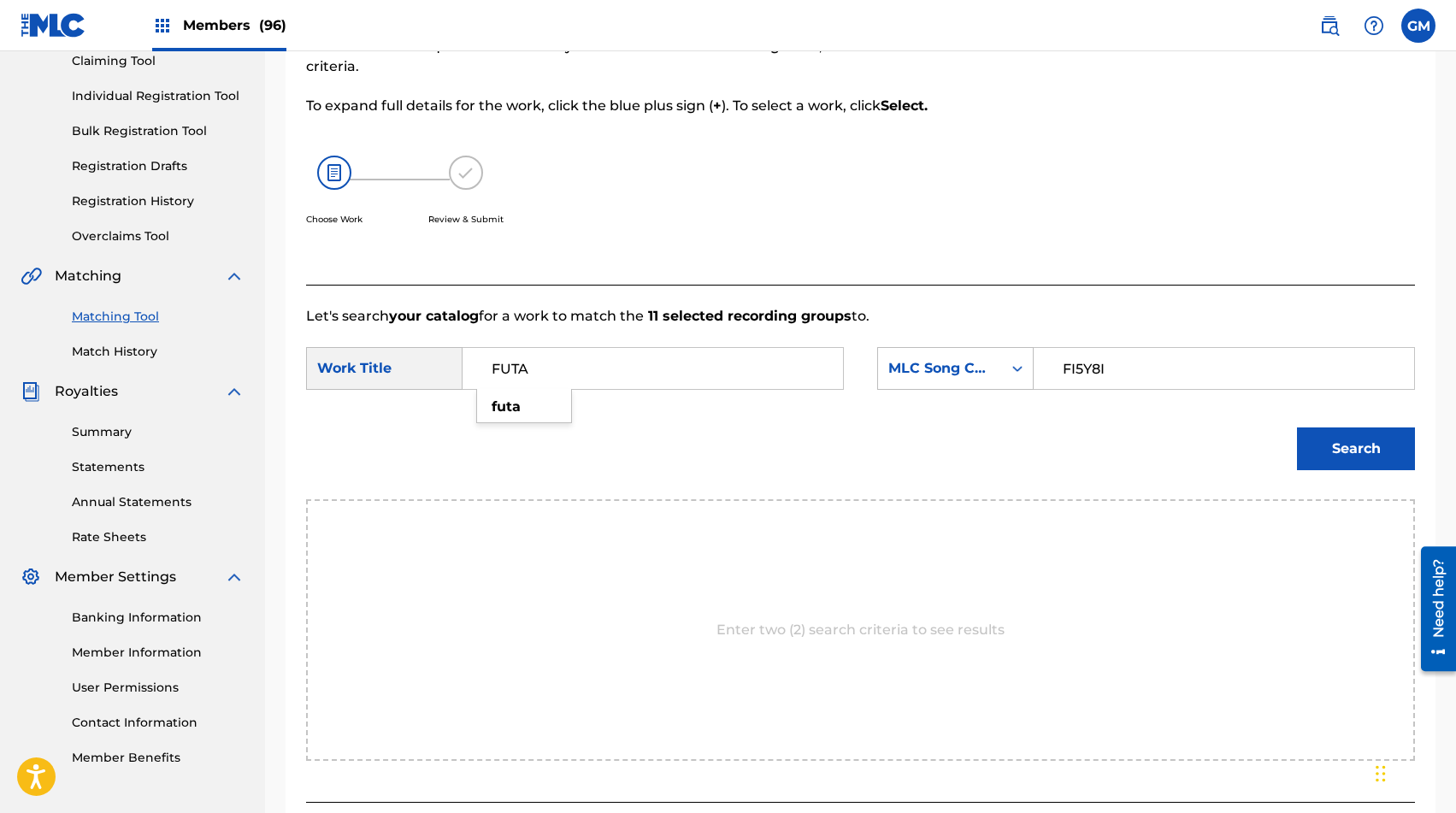
scroll to position [218, 0]
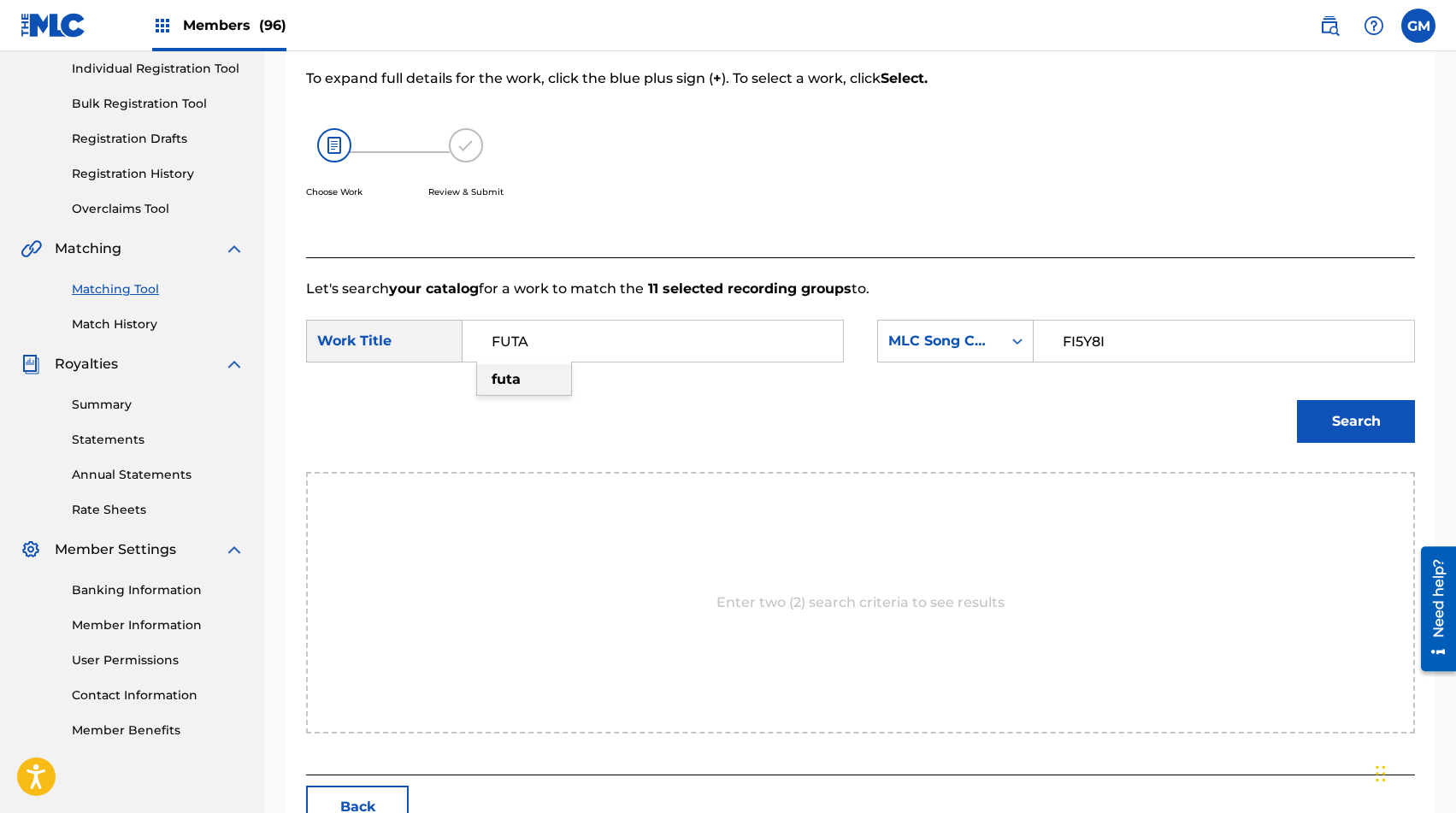
click at [507, 373] on strong "futa" at bounding box center [506, 378] width 29 height 16
type input "futa"
click at [1051, 420] on button "Search" at bounding box center [1356, 421] width 118 height 42
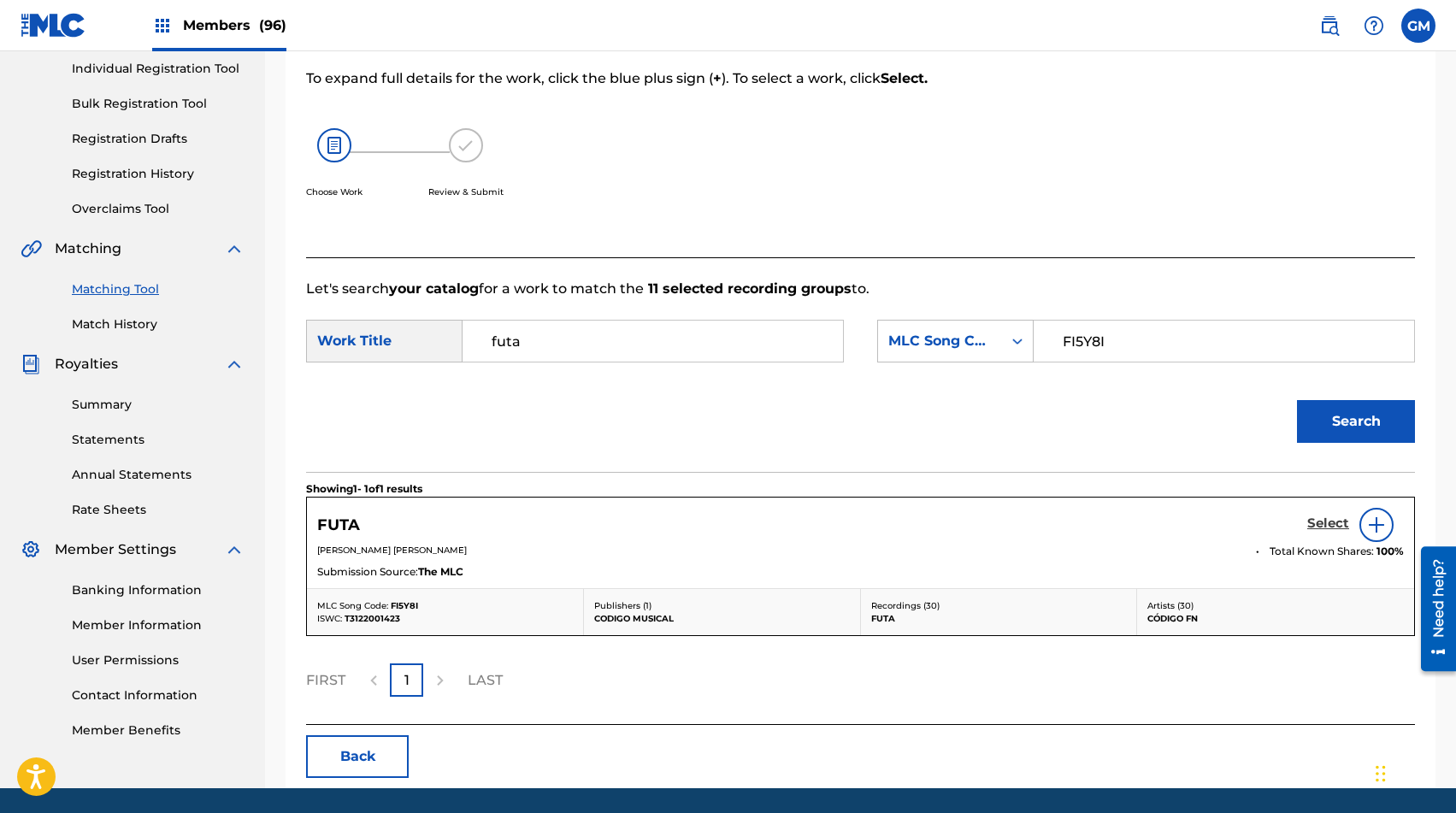
click at [1051, 528] on h5 "Select" at bounding box center [1328, 524] width 41 height 16
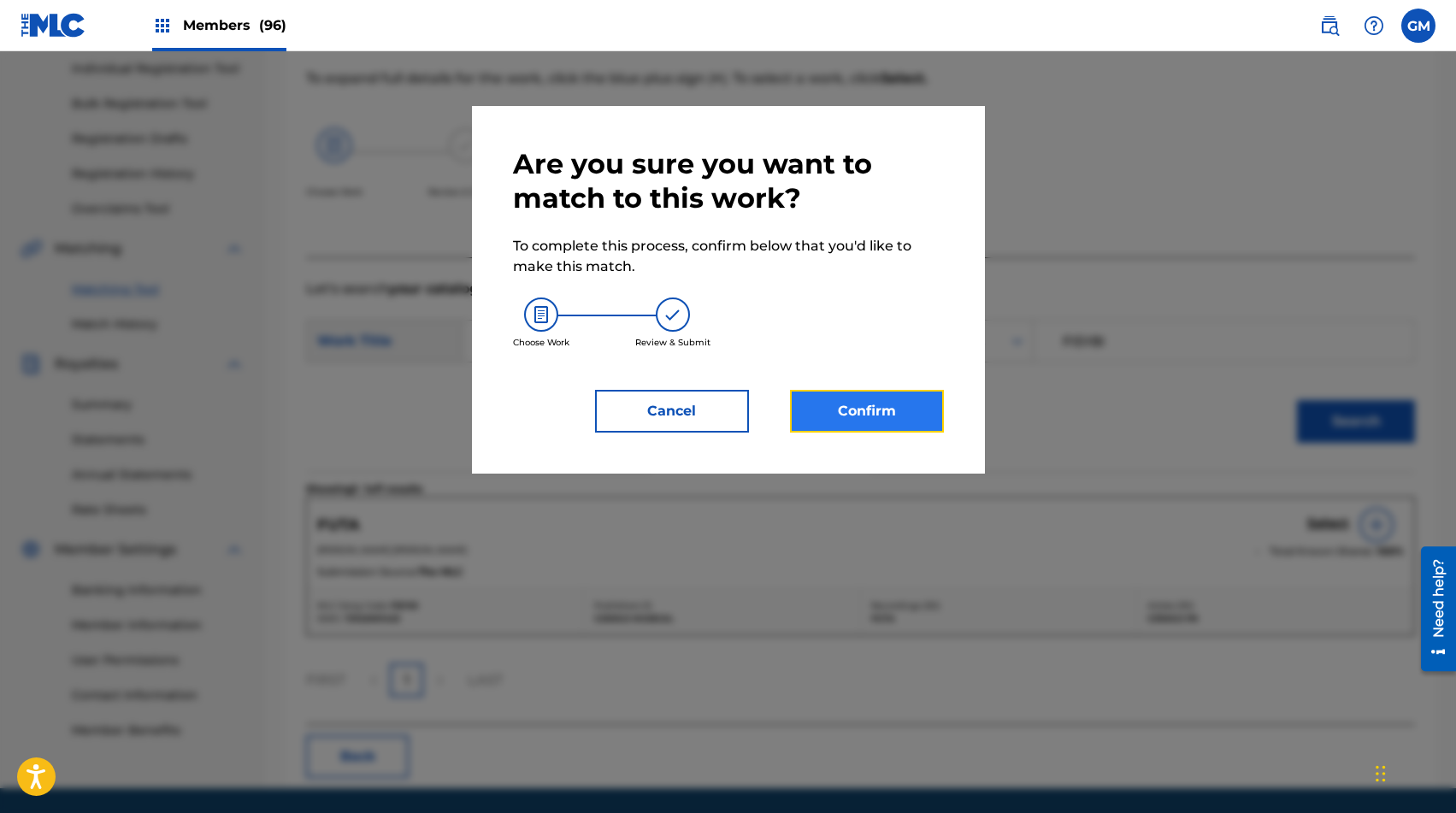
click at [855, 396] on button "Confirm" at bounding box center [867, 410] width 154 height 42
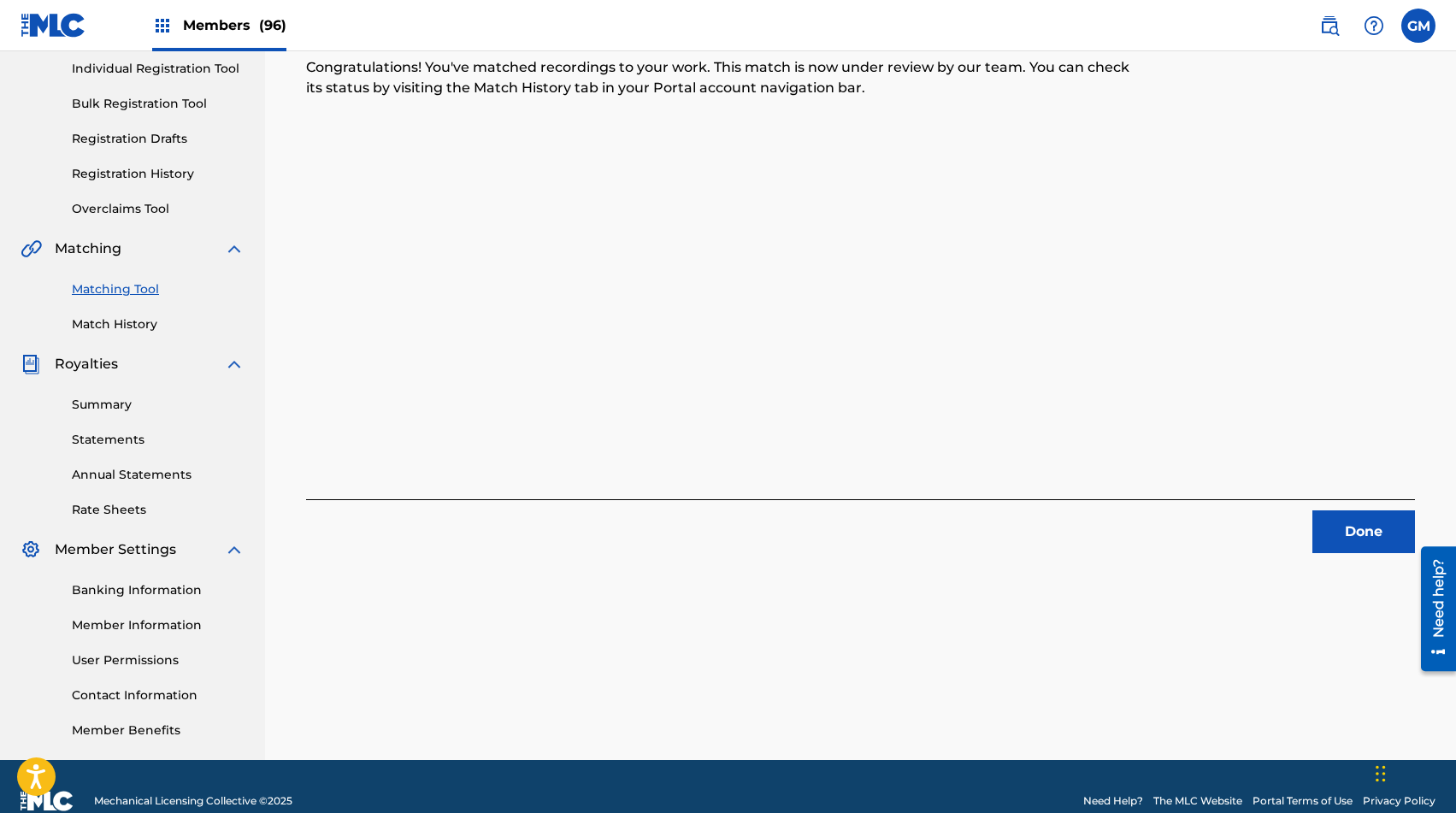
scroll to position [0, 0]
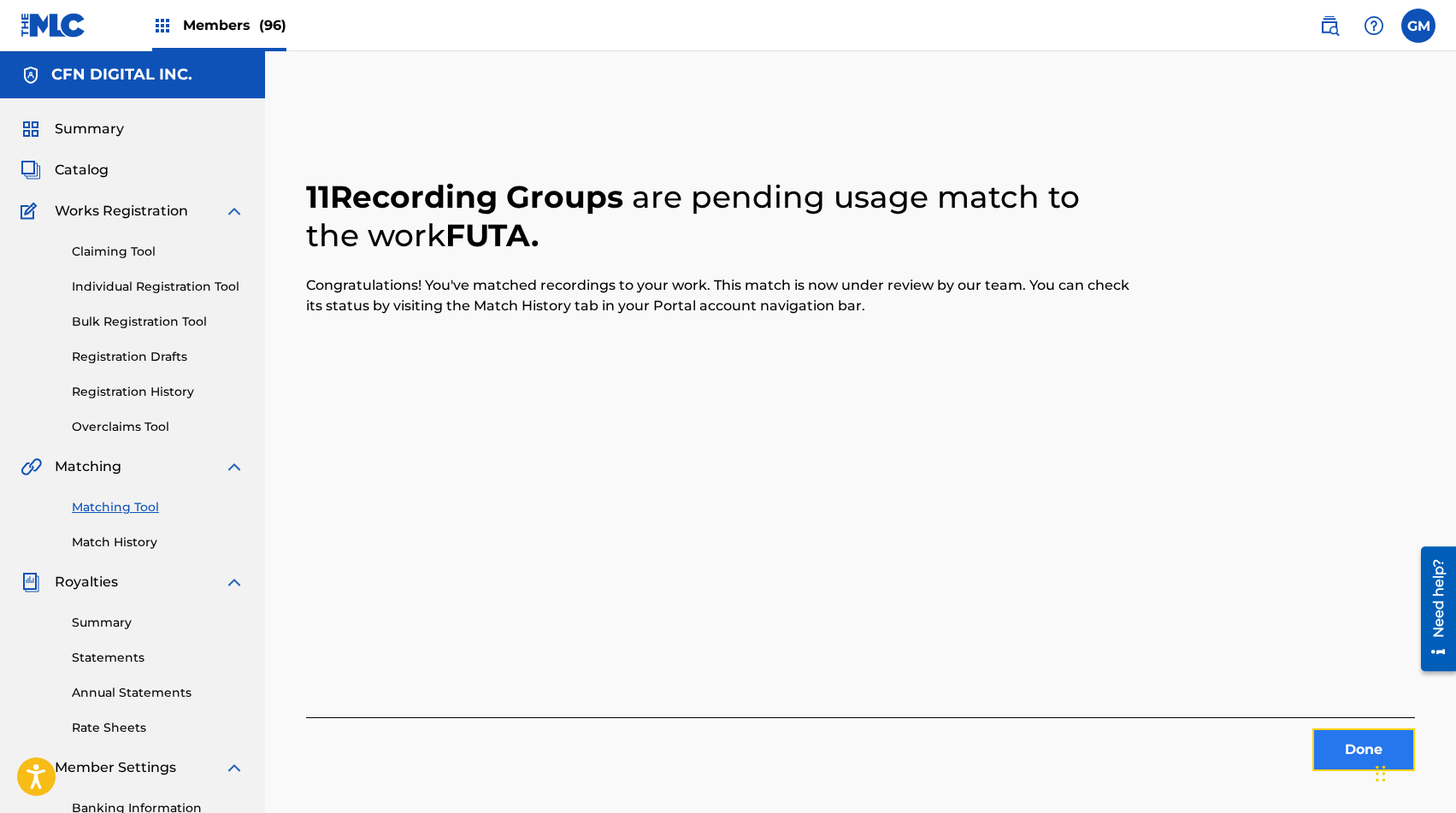
click at [1051, 736] on button "Done" at bounding box center [1364, 749] width 103 height 42
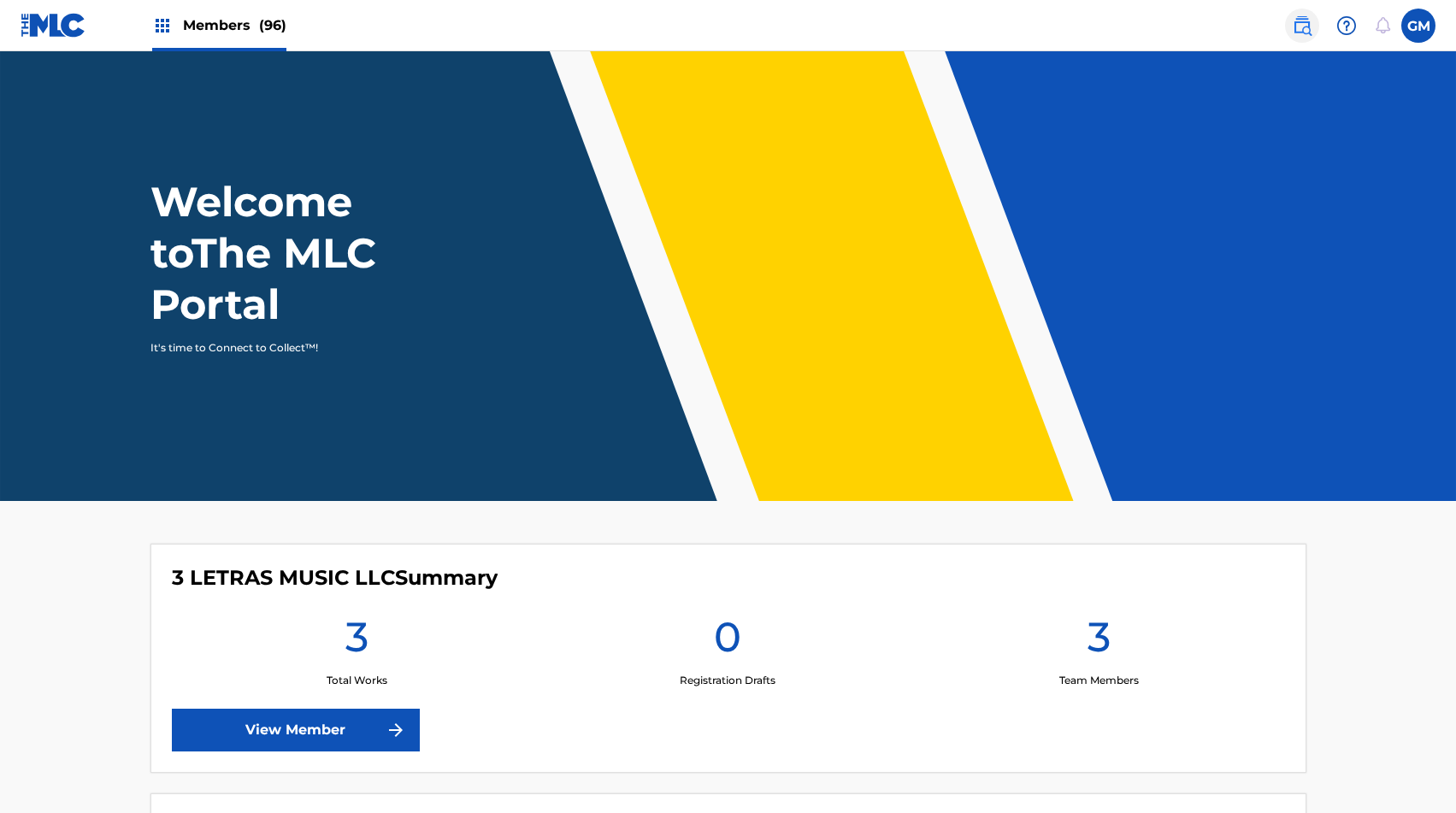
click at [1301, 24] on img at bounding box center [1302, 26] width 21 height 21
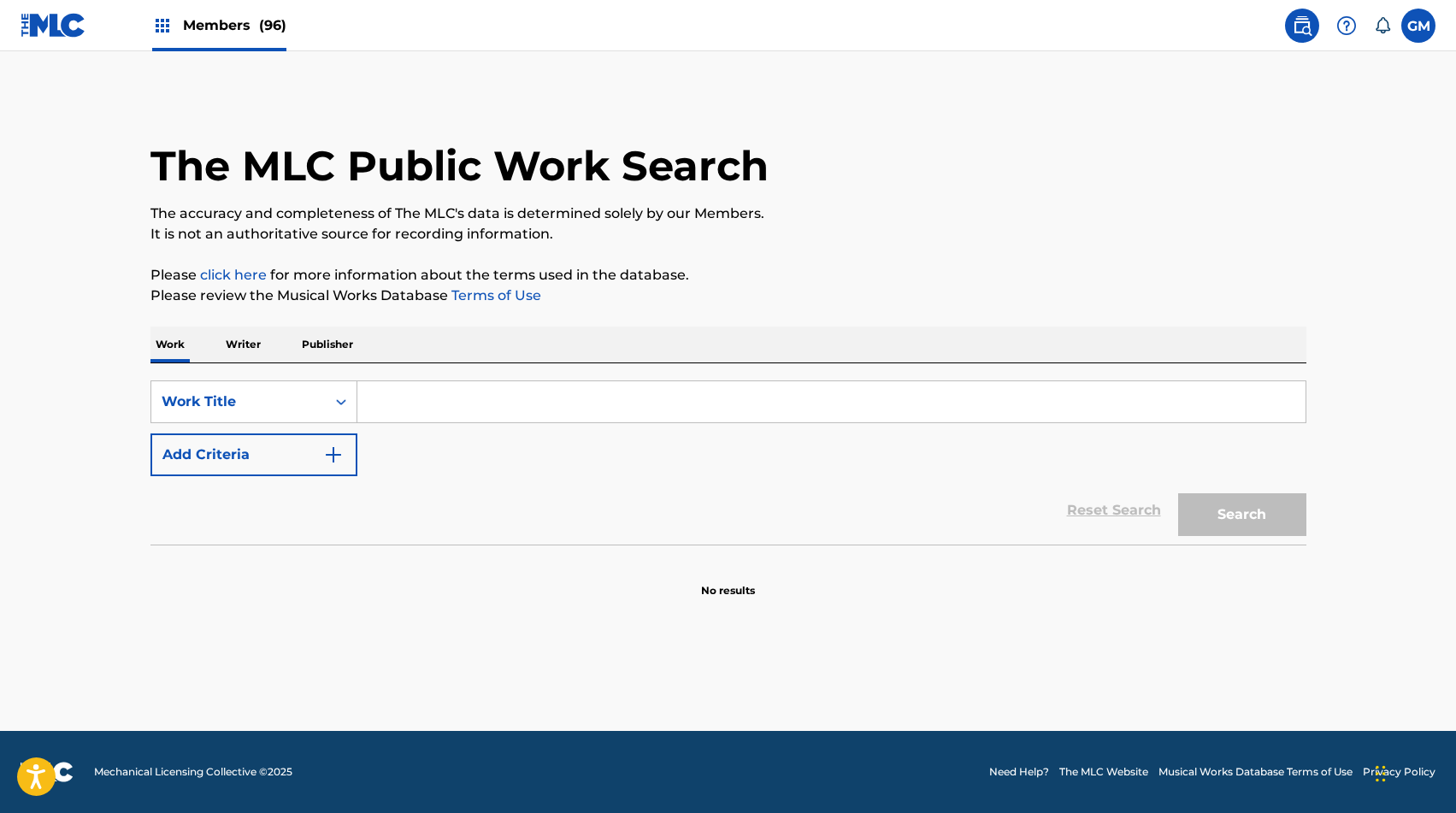
click at [490, 415] on input "Search Form" at bounding box center [831, 402] width 948 height 41
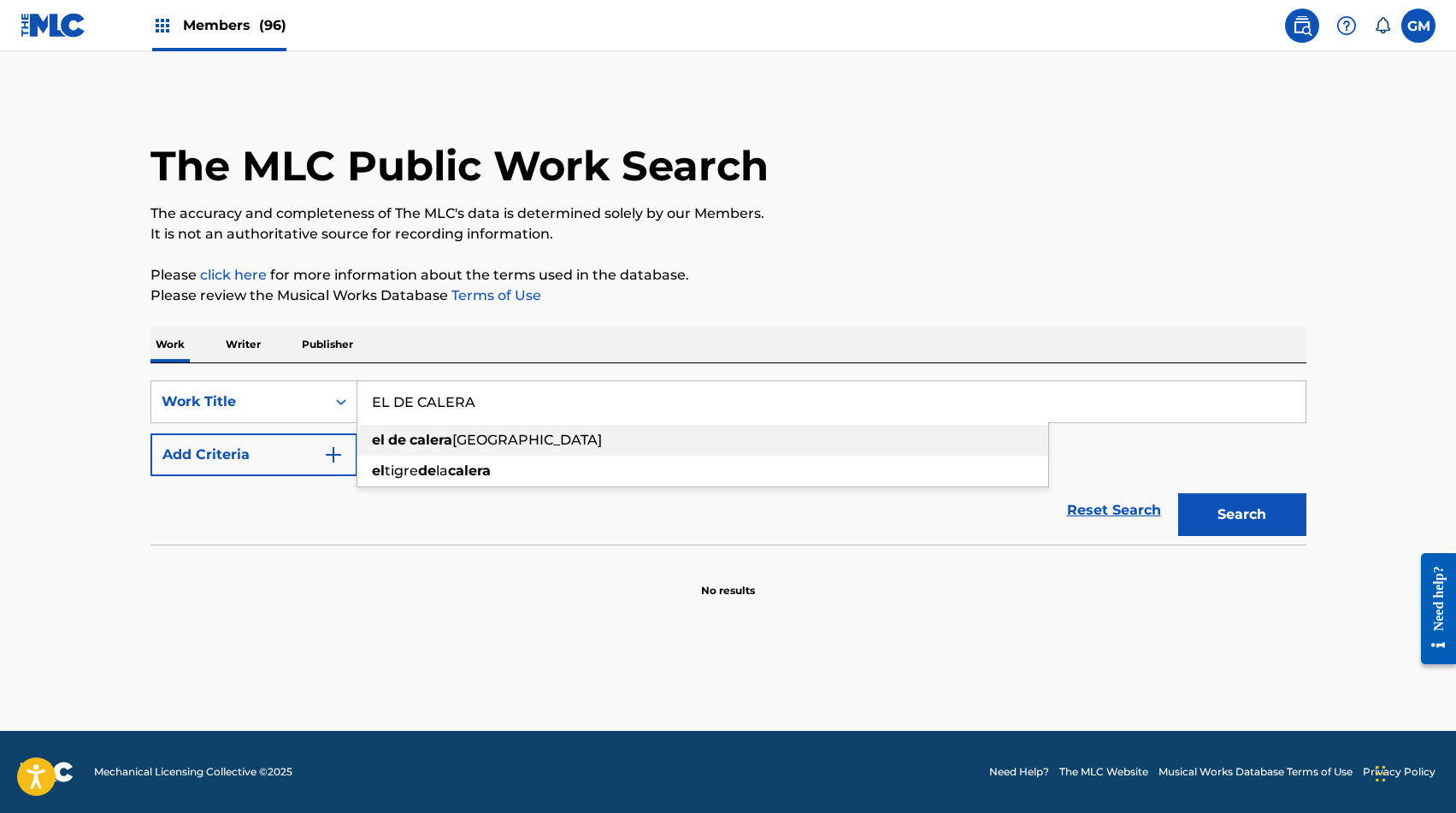
click at [507, 430] on div "el de calera zacatecas" at bounding box center [703, 441] width 691 height 31
type input "el de calera zacatecas"
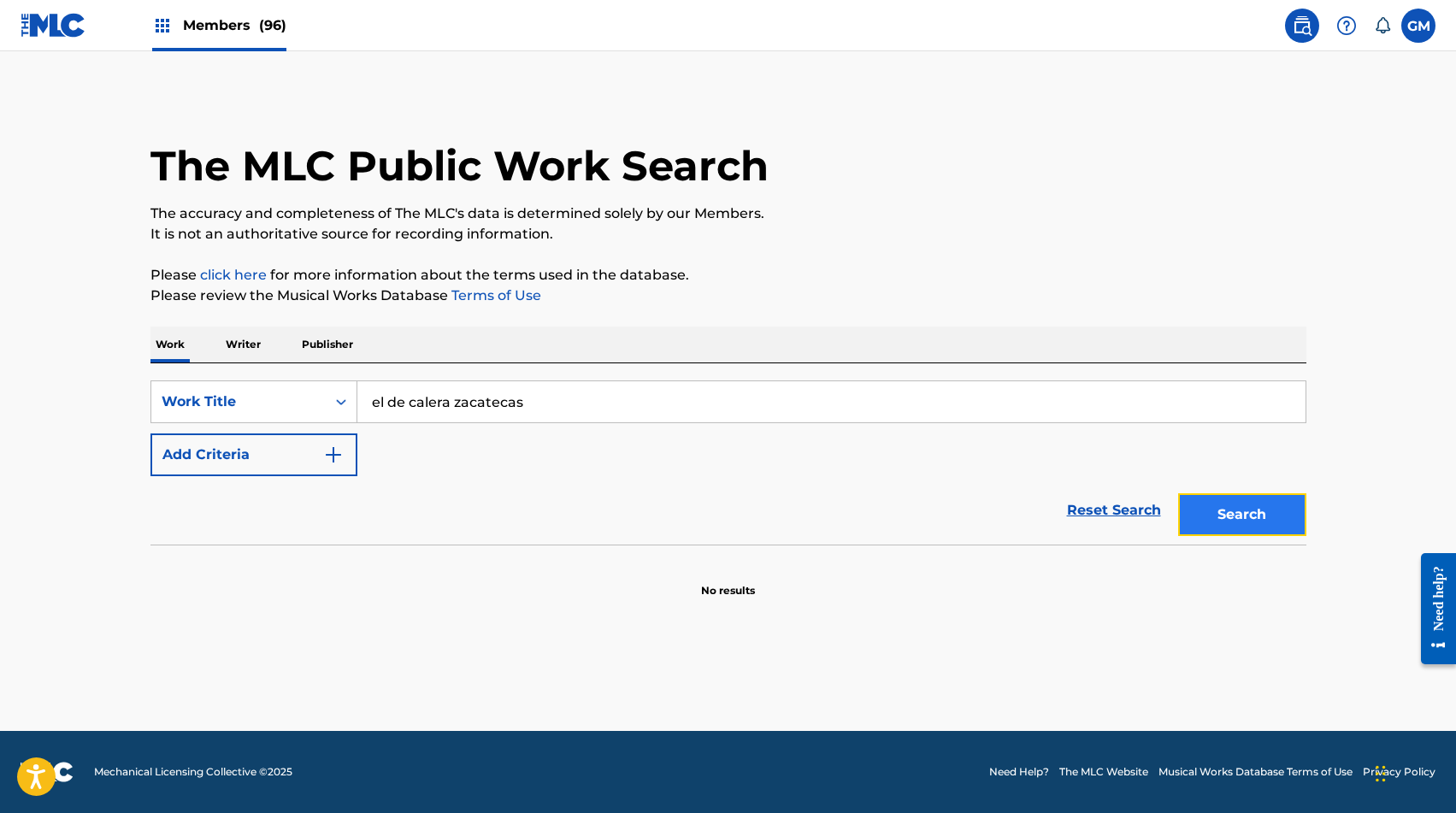
click at [1260, 505] on button "Search" at bounding box center [1243, 514] width 128 height 42
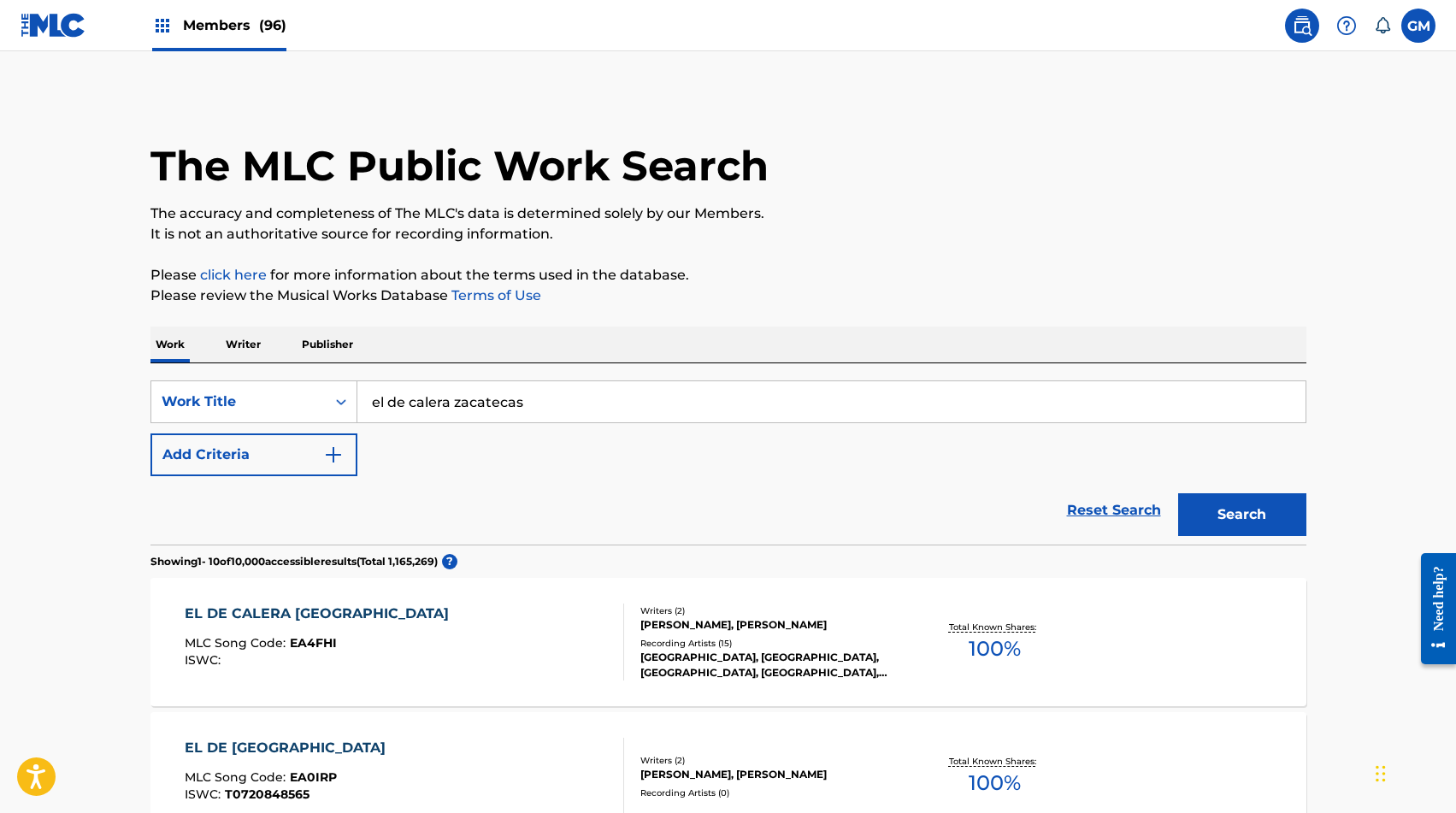
click at [407, 607] on div "EL DE CALERA ZACATECAS MLC Song Code : EA4FHI ISWC :" at bounding box center [404, 642] width 440 height 77
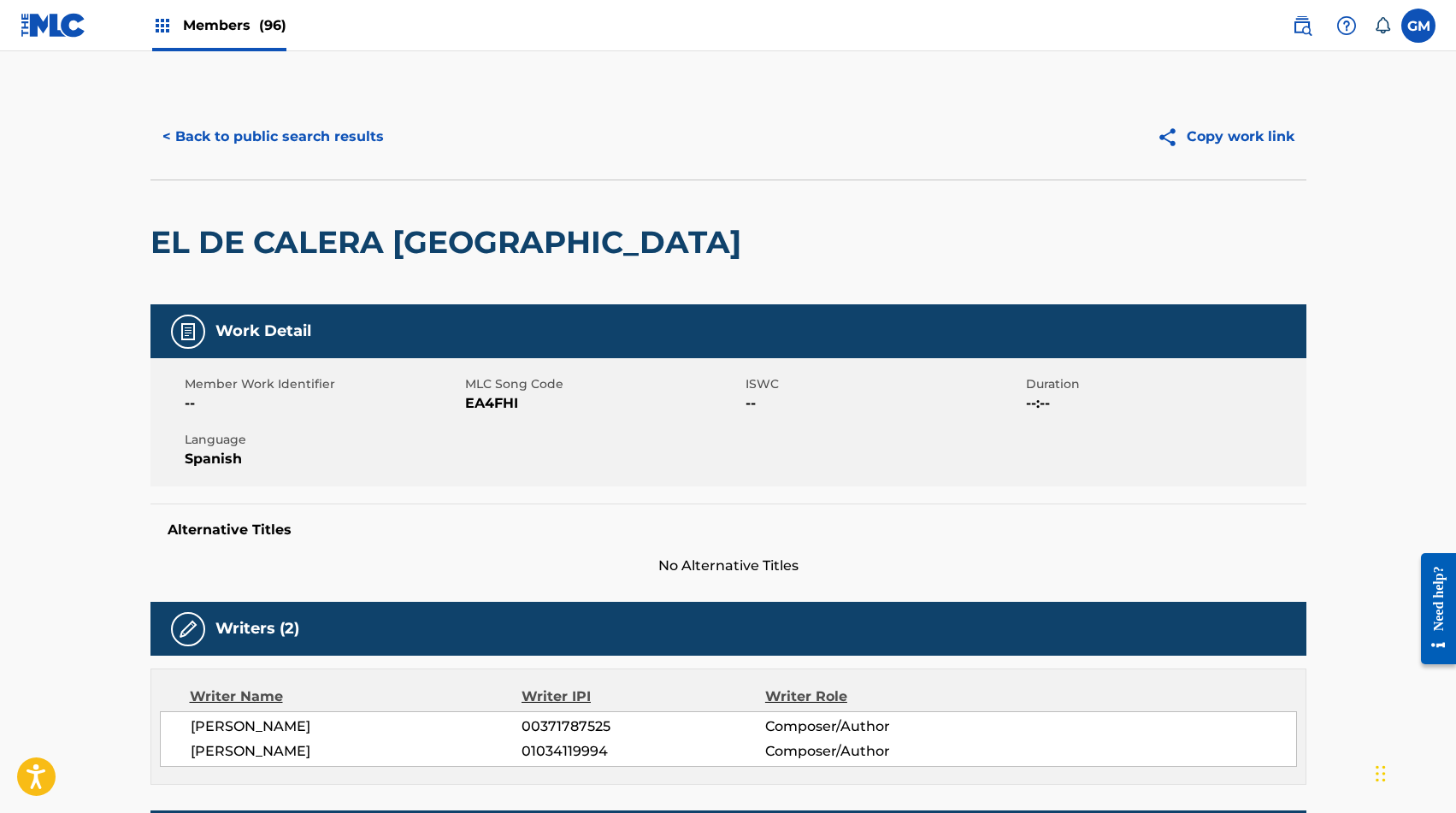
click at [478, 404] on span "EA4FHI" at bounding box center [603, 403] width 277 height 21
copy span "EA4FHI"
